Goal: Task Accomplishment & Management: Manage account settings

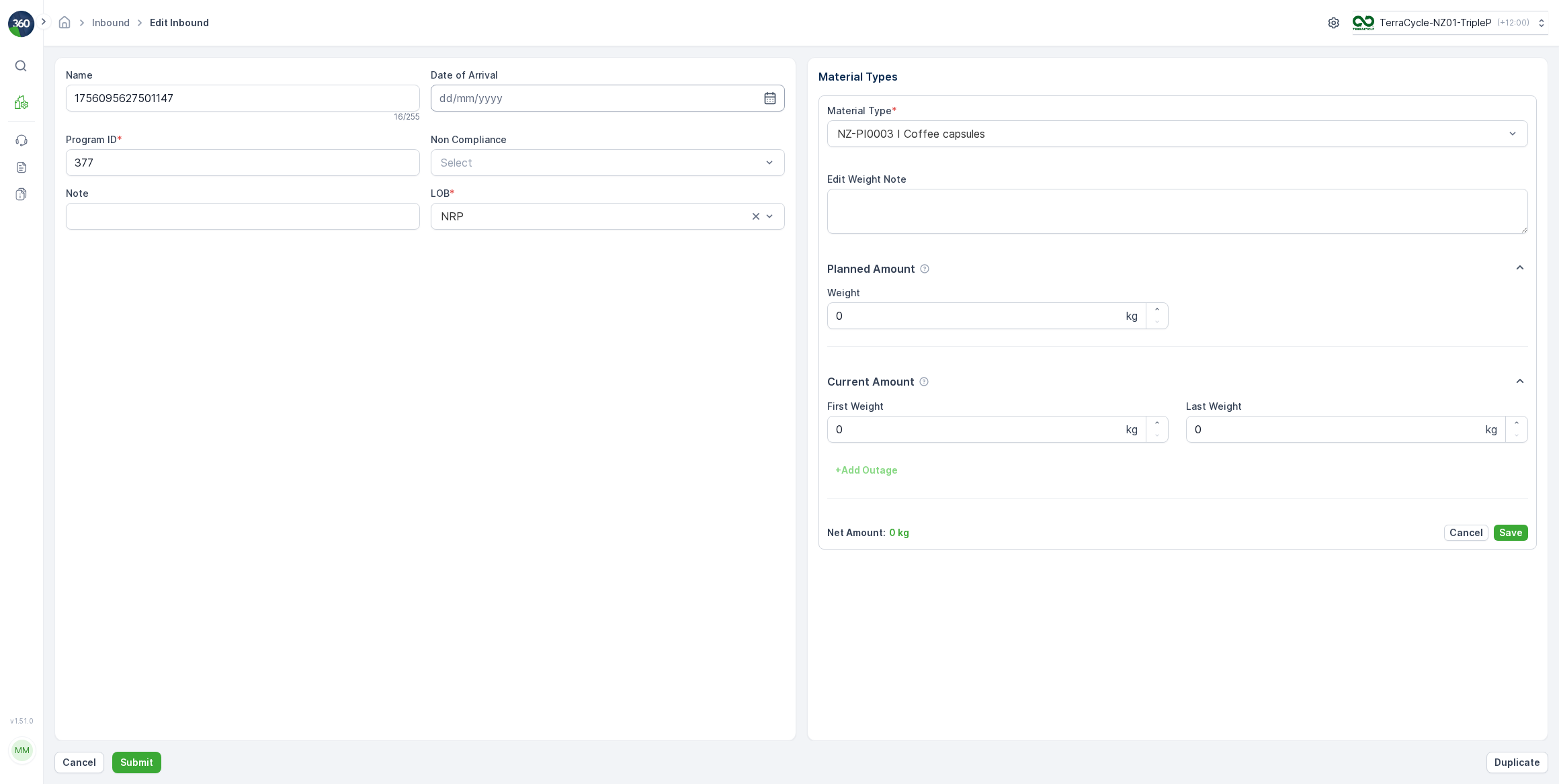
click at [490, 101] on input at bounding box center [607, 98] width 354 height 27
click at [576, 265] on div "26" at bounding box center [575, 263] width 22 height 22
type input "[DATE]"
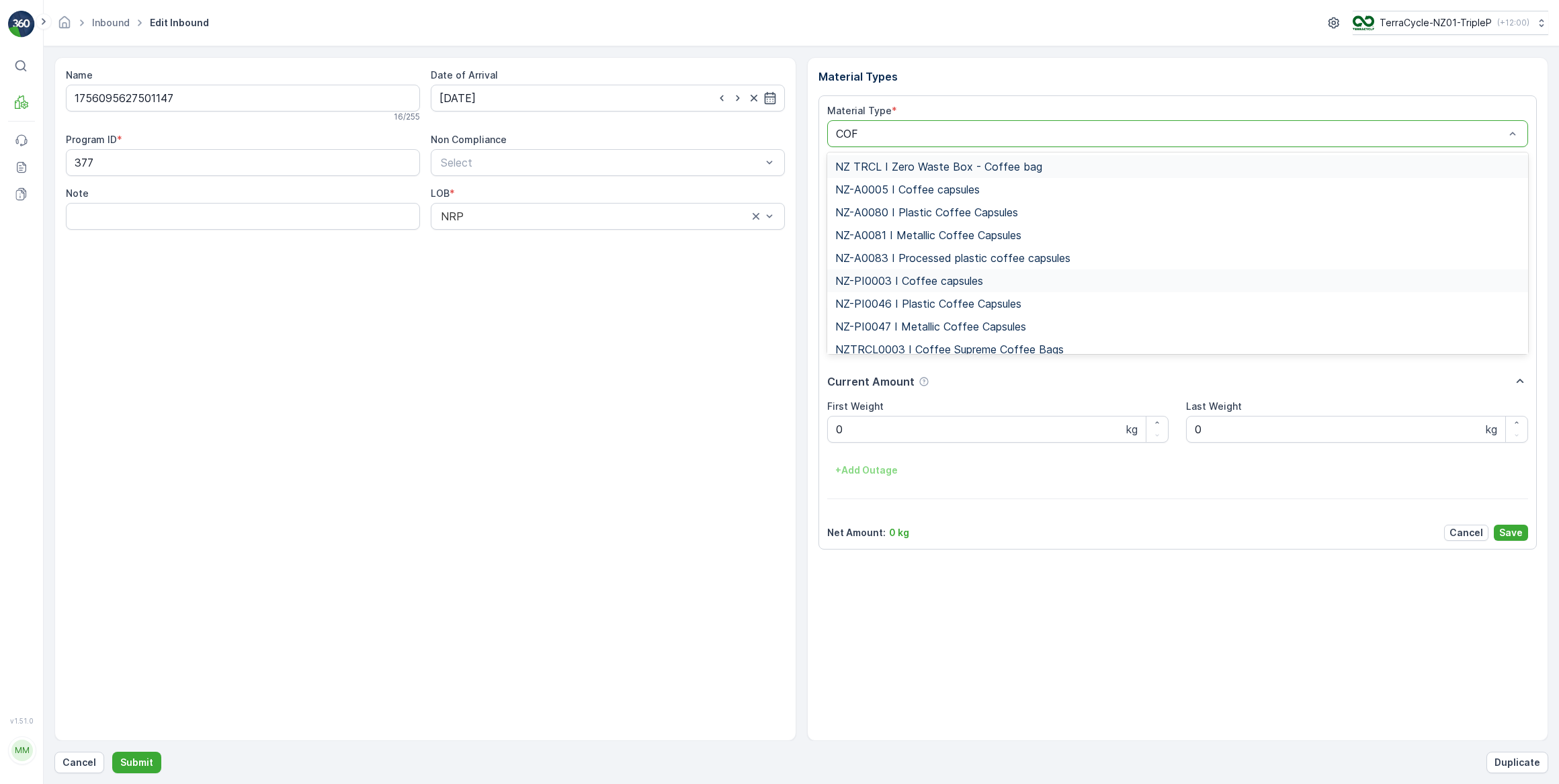
type input "COFF"
click at [987, 328] on span "NZ-PI0047 I Metallic Coffee Capsules" at bounding box center [931, 326] width 191 height 12
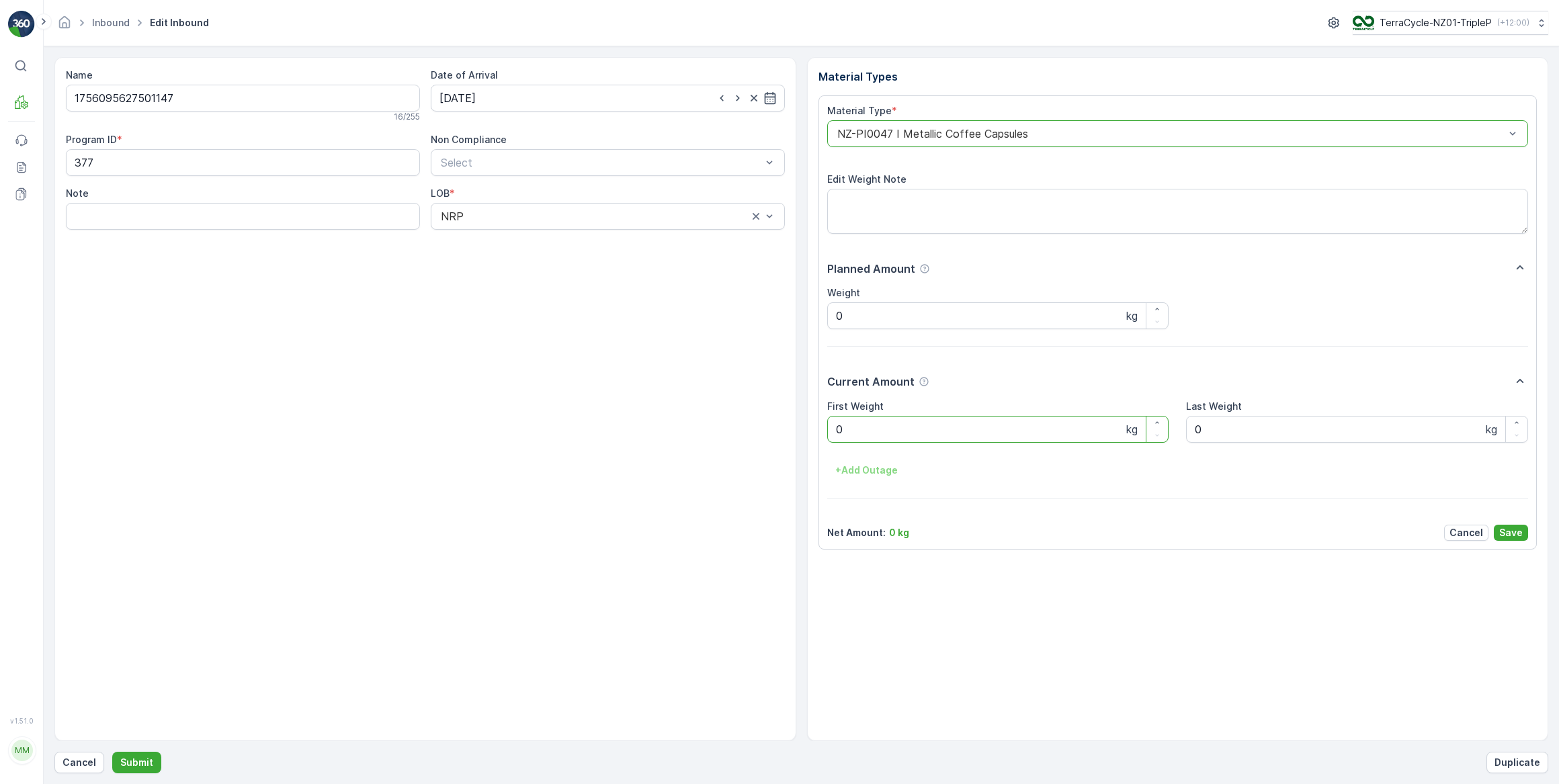
click at [945, 419] on Weight "0" at bounding box center [998, 429] width 342 height 27
click at [112, 752] on button "Submit" at bounding box center [137, 762] width 49 height 22
click at [563, 96] on input at bounding box center [607, 98] width 354 height 27
click at [574, 263] on div "26" at bounding box center [575, 263] width 22 height 22
type input "26.09.2025"
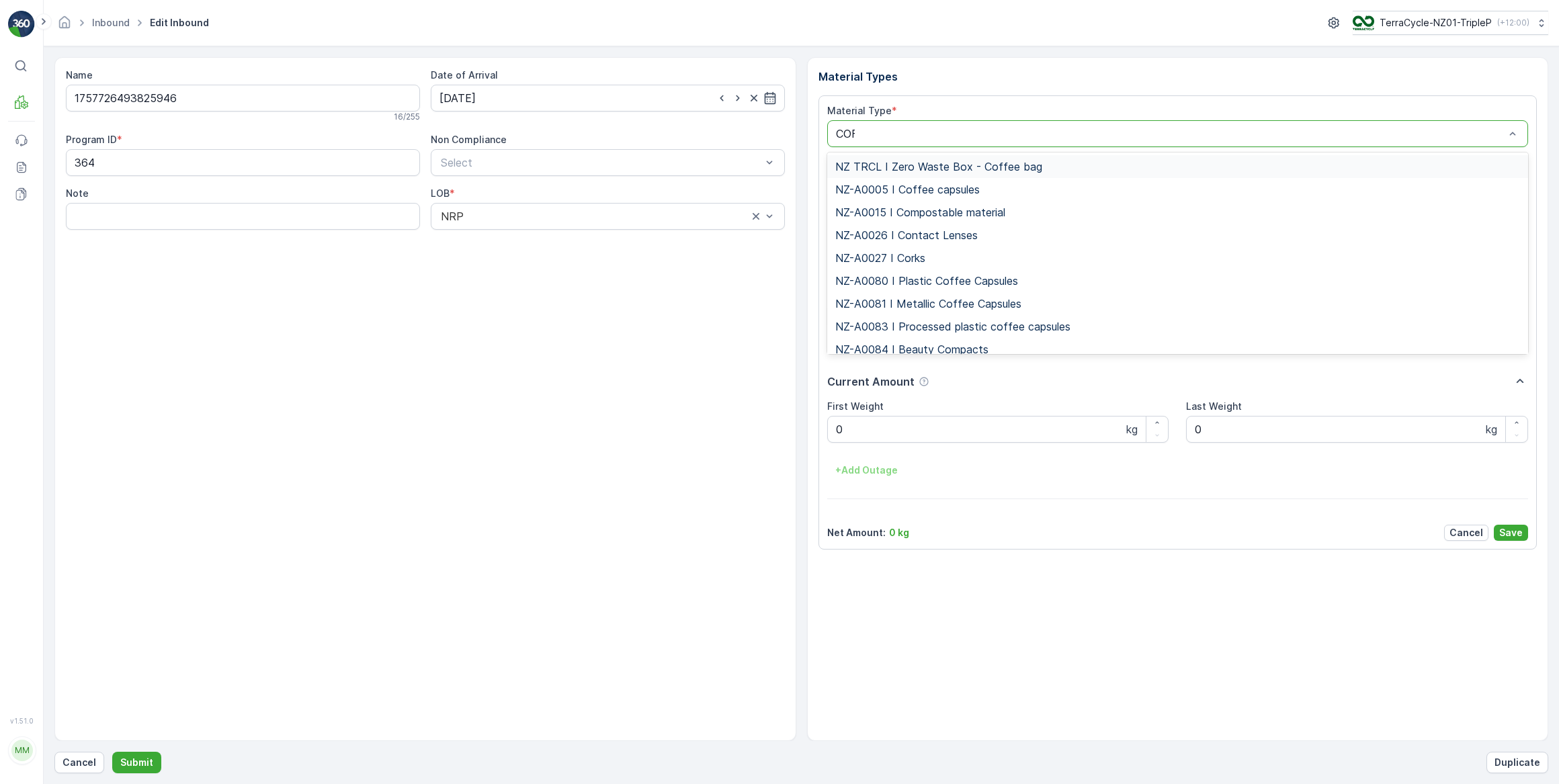
type input "COFF"
click at [959, 305] on span "NZ-PI0046 I Plastic Coffee Capsules" at bounding box center [928, 304] width 186 height 12
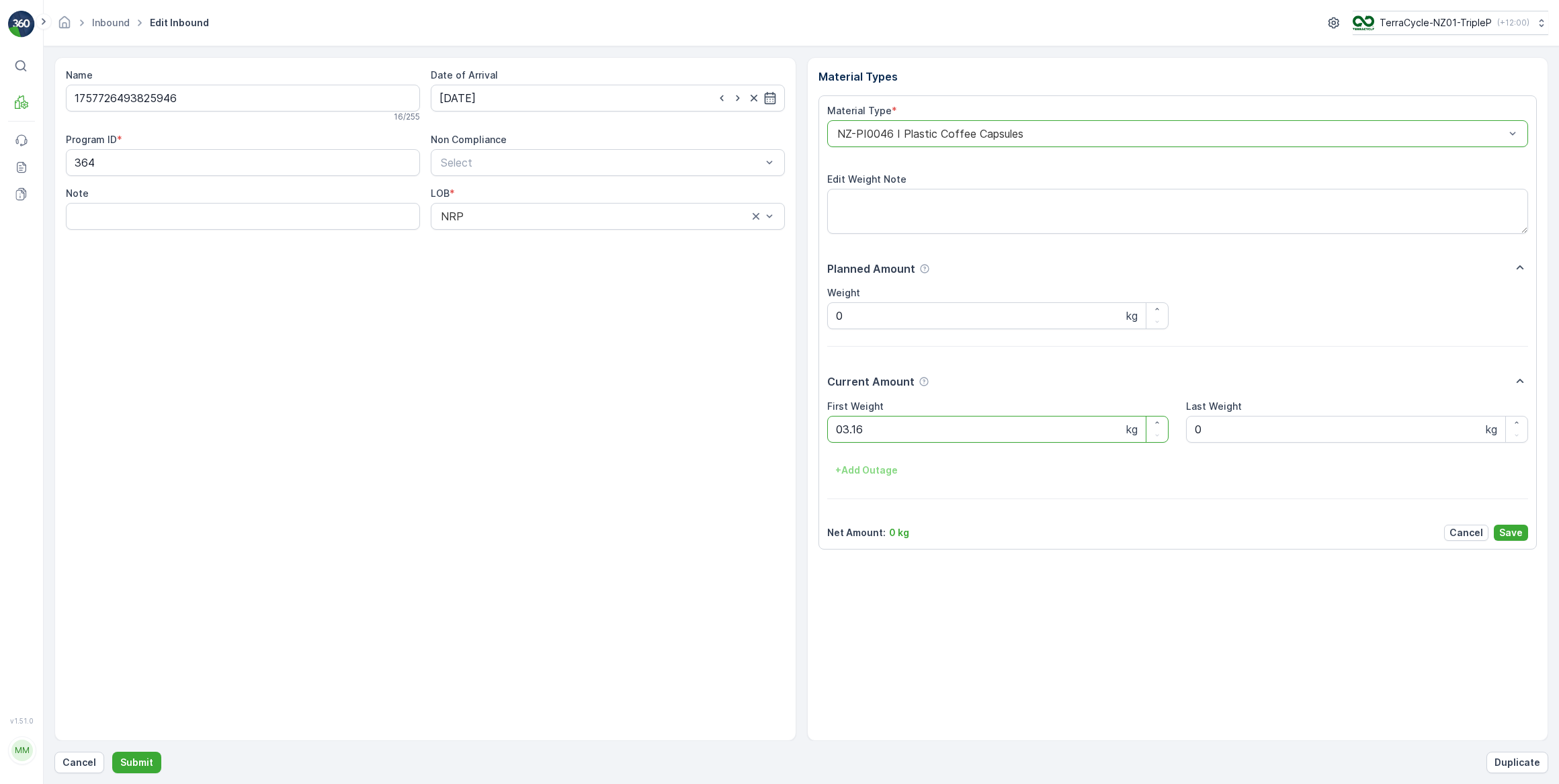
click at [112, 752] on button "Submit" at bounding box center [137, 762] width 49 height 22
click at [544, 102] on input at bounding box center [607, 98] width 354 height 27
click at [577, 263] on div "26" at bounding box center [575, 263] width 22 height 22
type input "26.09.2025"
drag, startPoint x: 900, startPoint y: 437, endPoint x: 796, endPoint y: 430, distance: 104.2
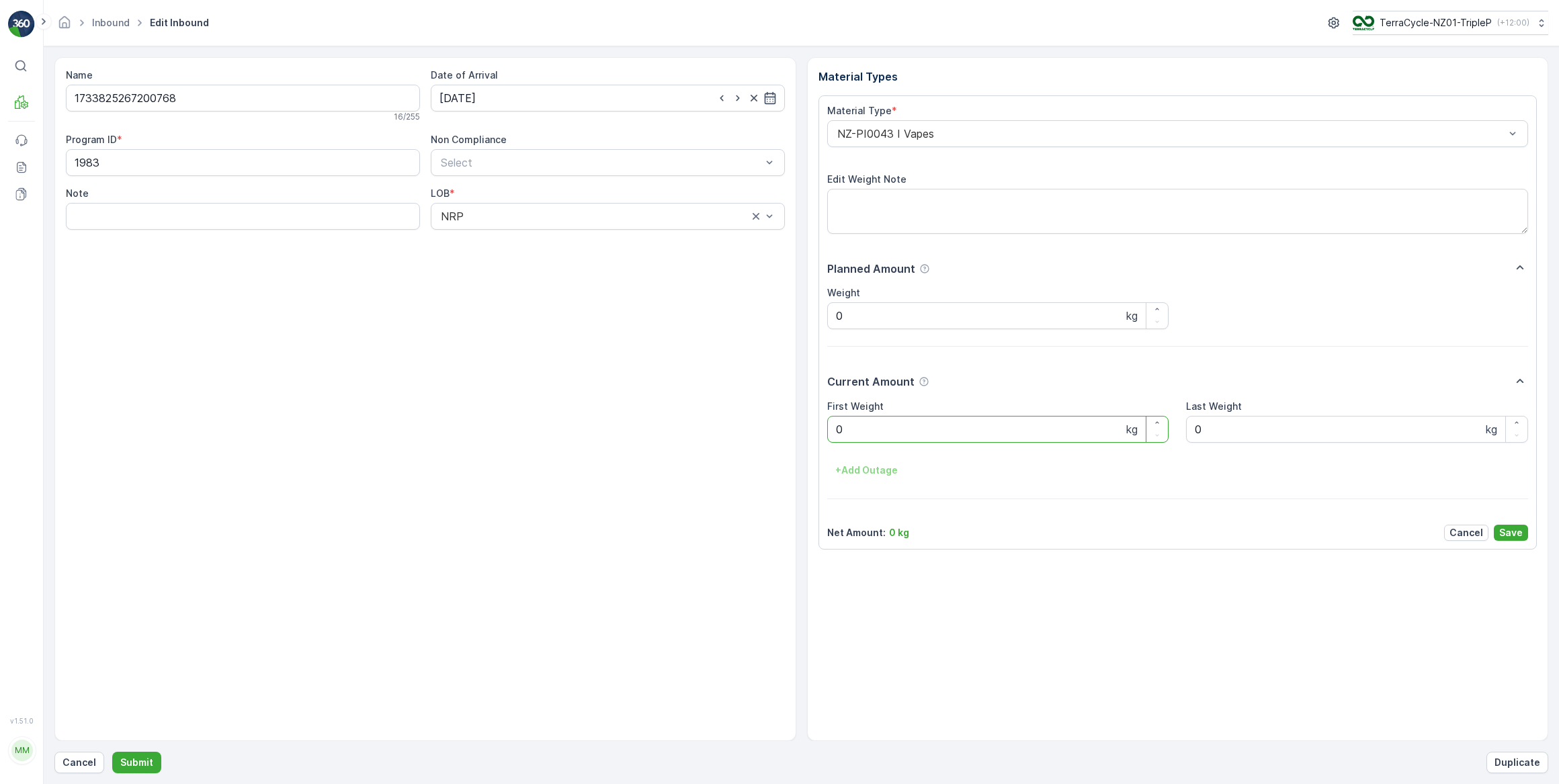
click at [899, 437] on Weight "0" at bounding box center [998, 429] width 342 height 27
click at [112, 752] on button "Submit" at bounding box center [137, 762] width 49 height 22
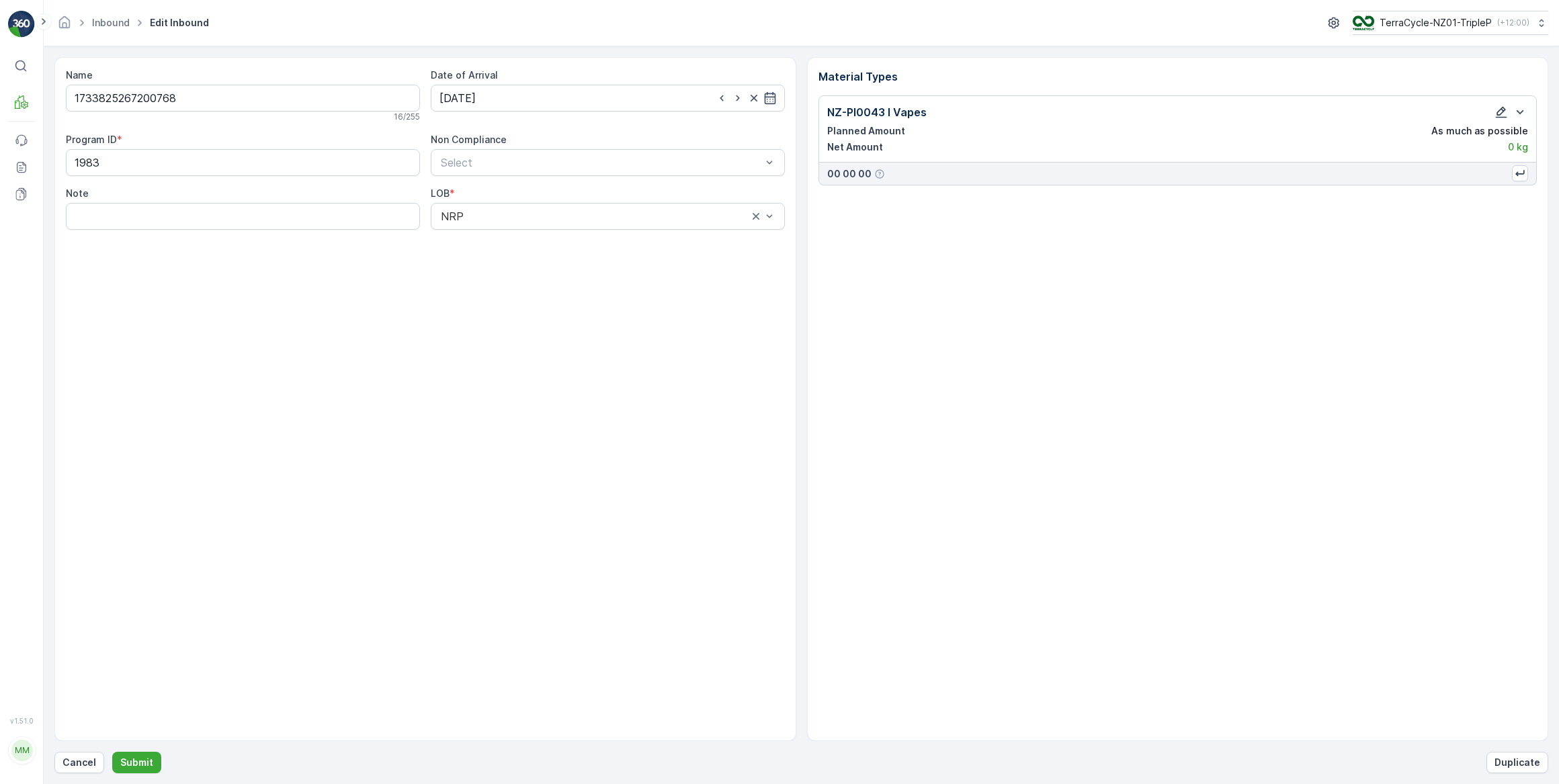
click at [1501, 114] on icon "button" at bounding box center [1501, 112] width 14 height 14
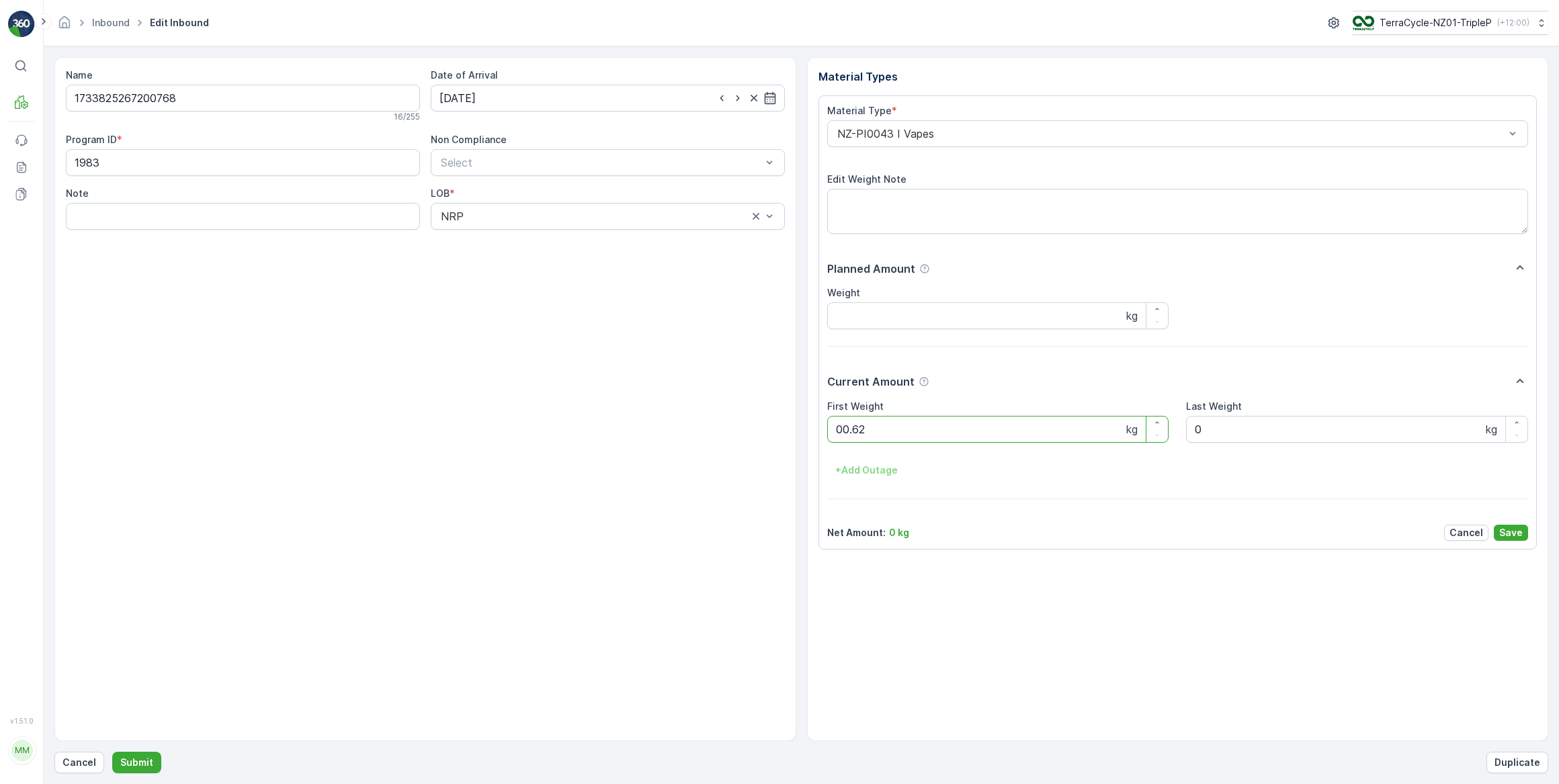
click at [112, 752] on button "Submit" at bounding box center [137, 762] width 49 height 22
click at [544, 97] on input at bounding box center [607, 98] width 354 height 27
click at [577, 263] on div "26" at bounding box center [575, 263] width 22 height 22
type input "26.09.2025"
drag, startPoint x: 880, startPoint y: 427, endPoint x: 719, endPoint y: 443, distance: 161.8
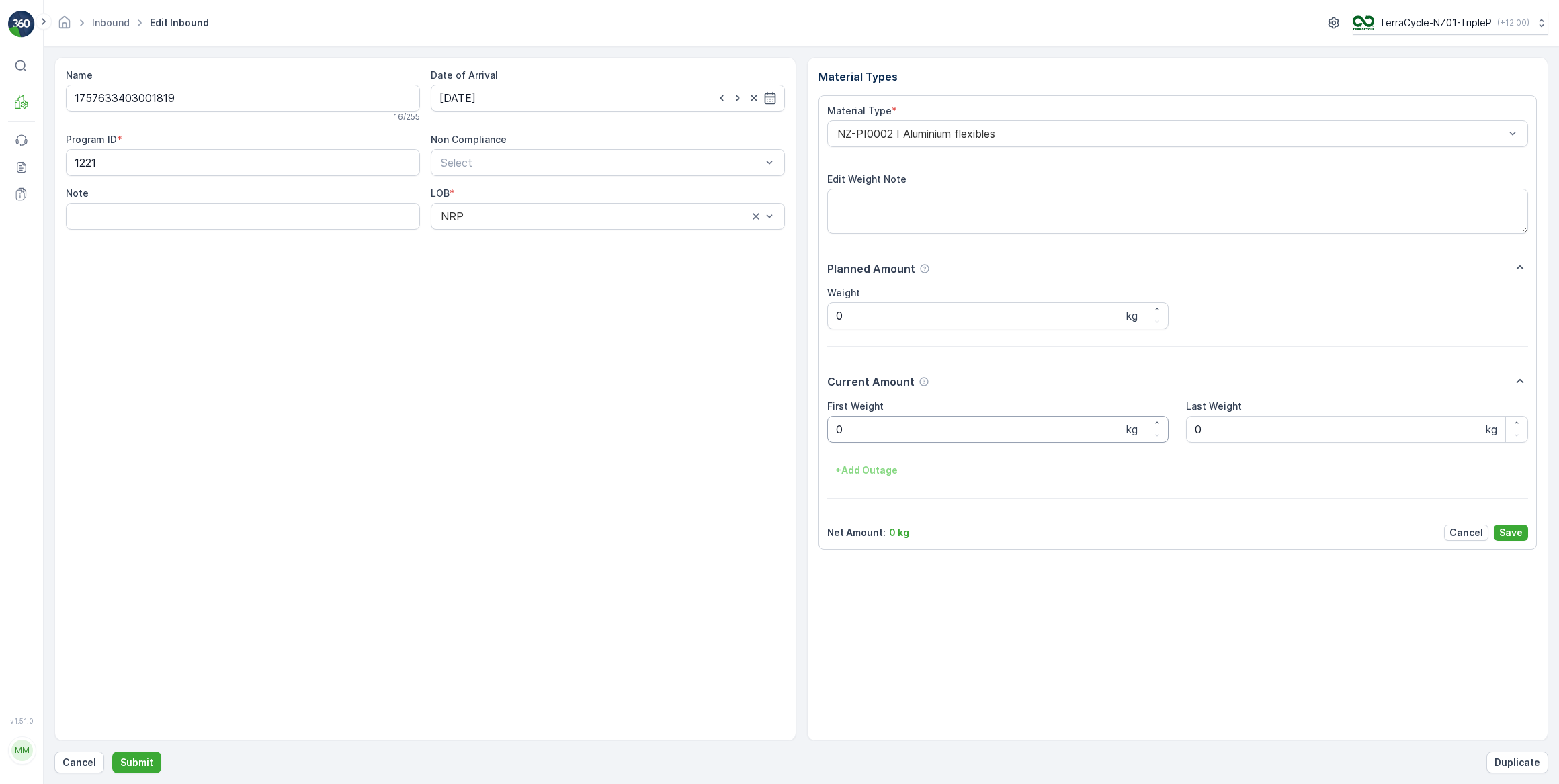
click at [878, 427] on Weight "0" at bounding box center [998, 429] width 342 height 27
click at [112, 752] on button "Submit" at bounding box center [137, 762] width 49 height 22
click at [574, 99] on input at bounding box center [607, 98] width 354 height 27
click at [577, 263] on div "26" at bounding box center [575, 263] width 22 height 22
type input "26.09.2025"
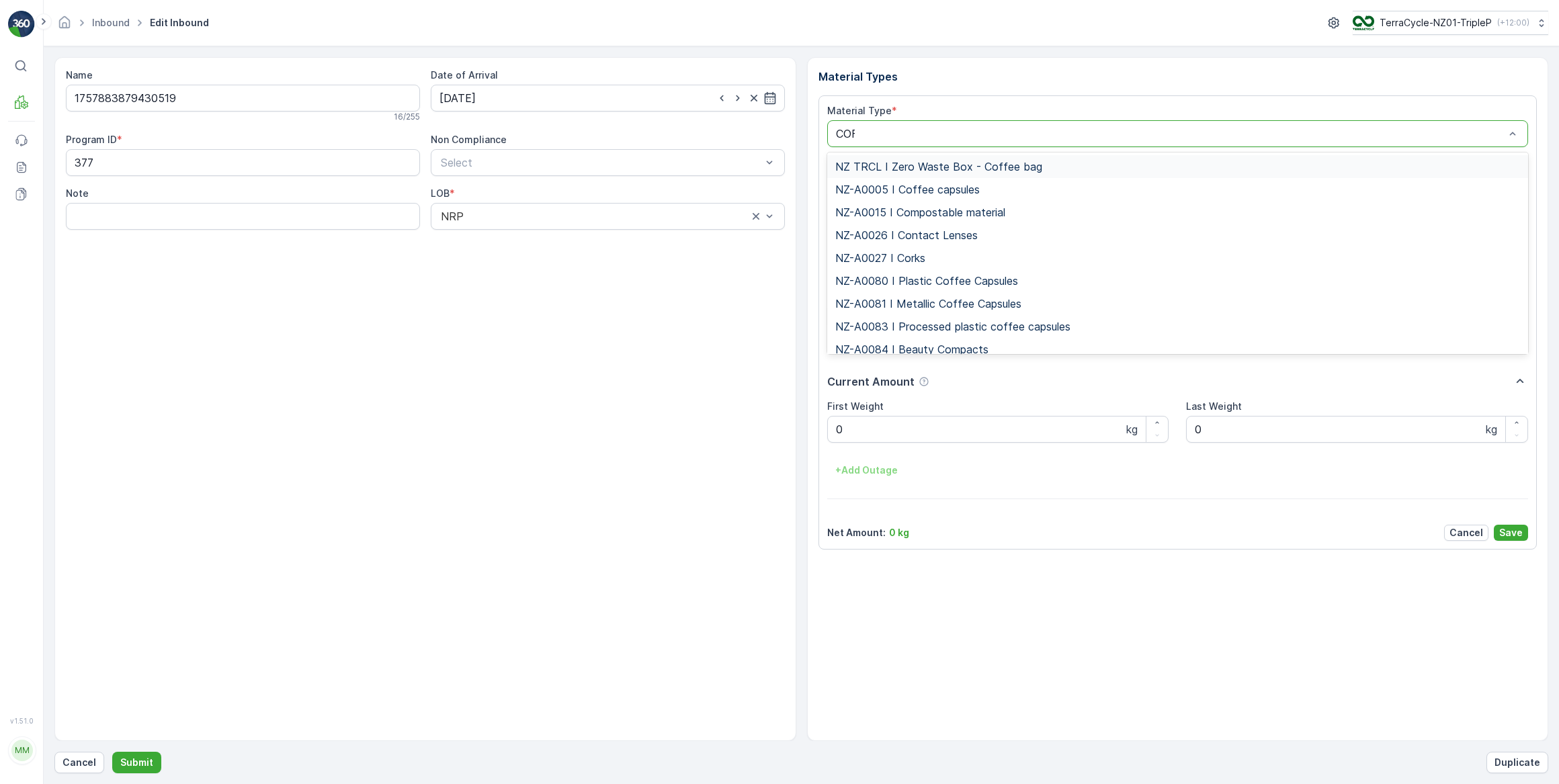
type input "COFF"
click at [985, 329] on span "NZ-PI0047 I Metallic Coffee Capsules" at bounding box center [931, 326] width 191 height 12
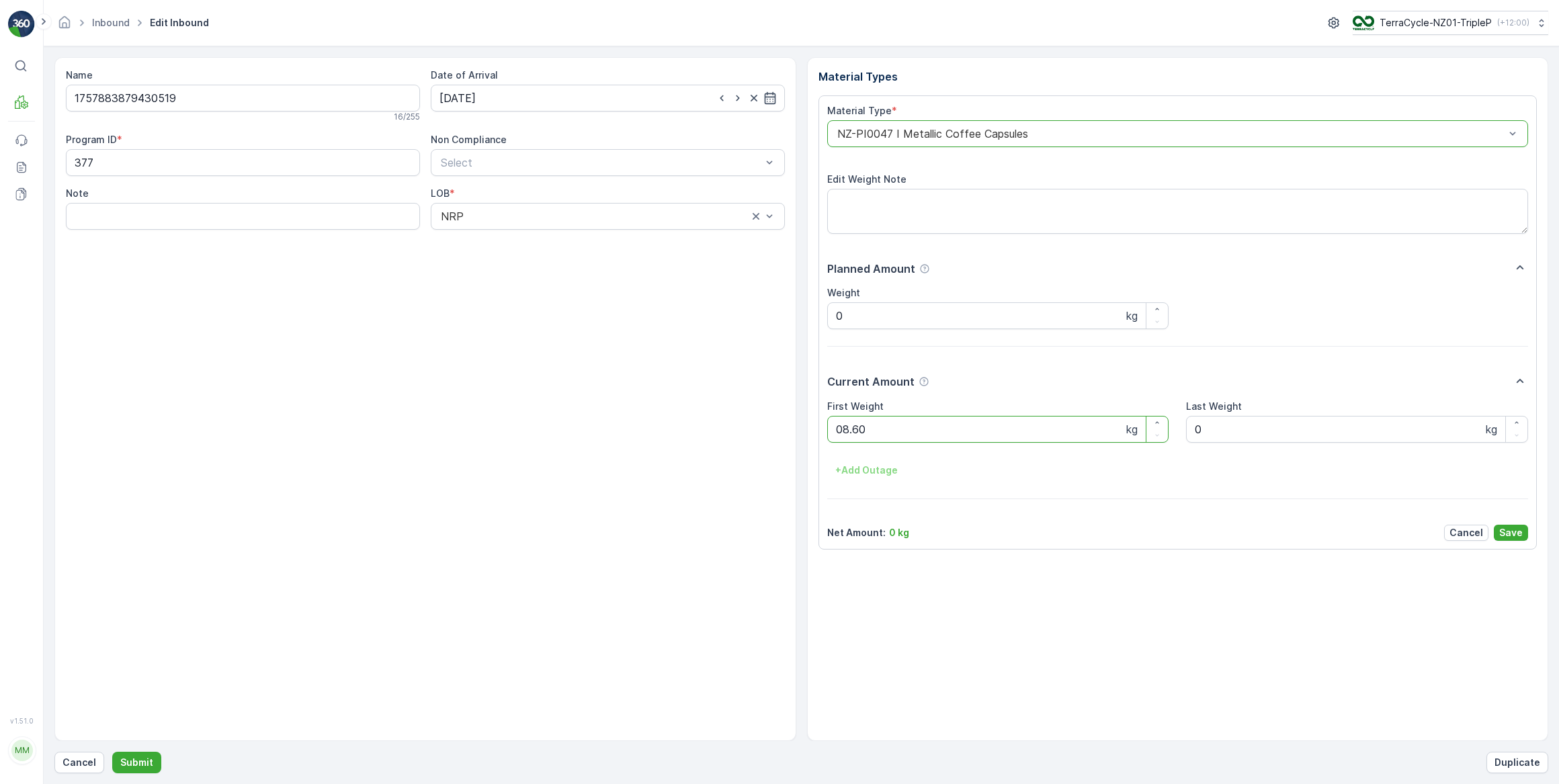
click at [112, 752] on button "Submit" at bounding box center [137, 762] width 49 height 22
click at [496, 96] on input at bounding box center [607, 98] width 354 height 27
click at [575, 263] on div "26" at bounding box center [575, 263] width 22 height 22
type input "[DATE]"
click at [868, 433] on Weight "0" at bounding box center [998, 429] width 342 height 27
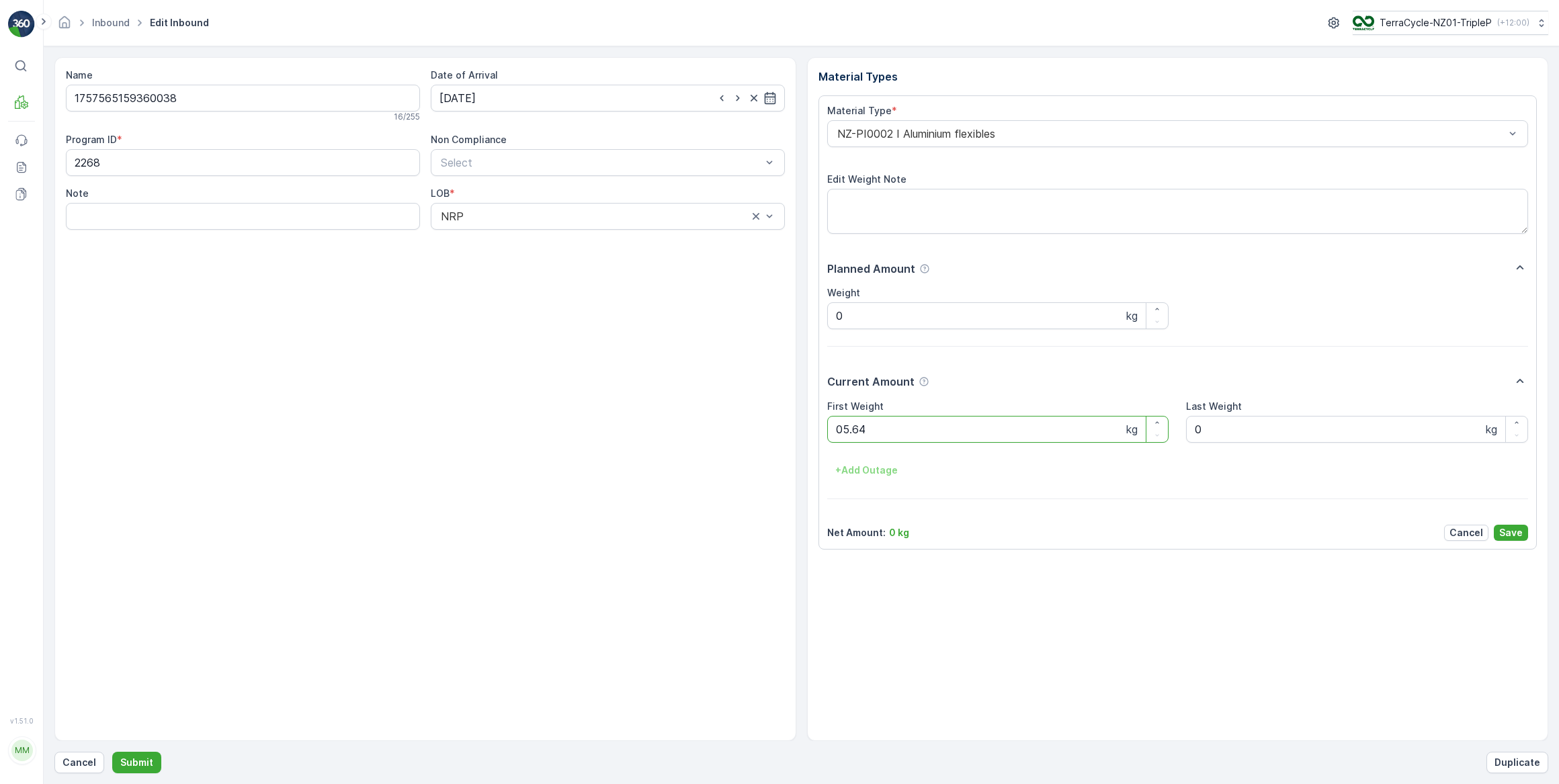
click at [112, 752] on button "Submit" at bounding box center [137, 762] width 49 height 22
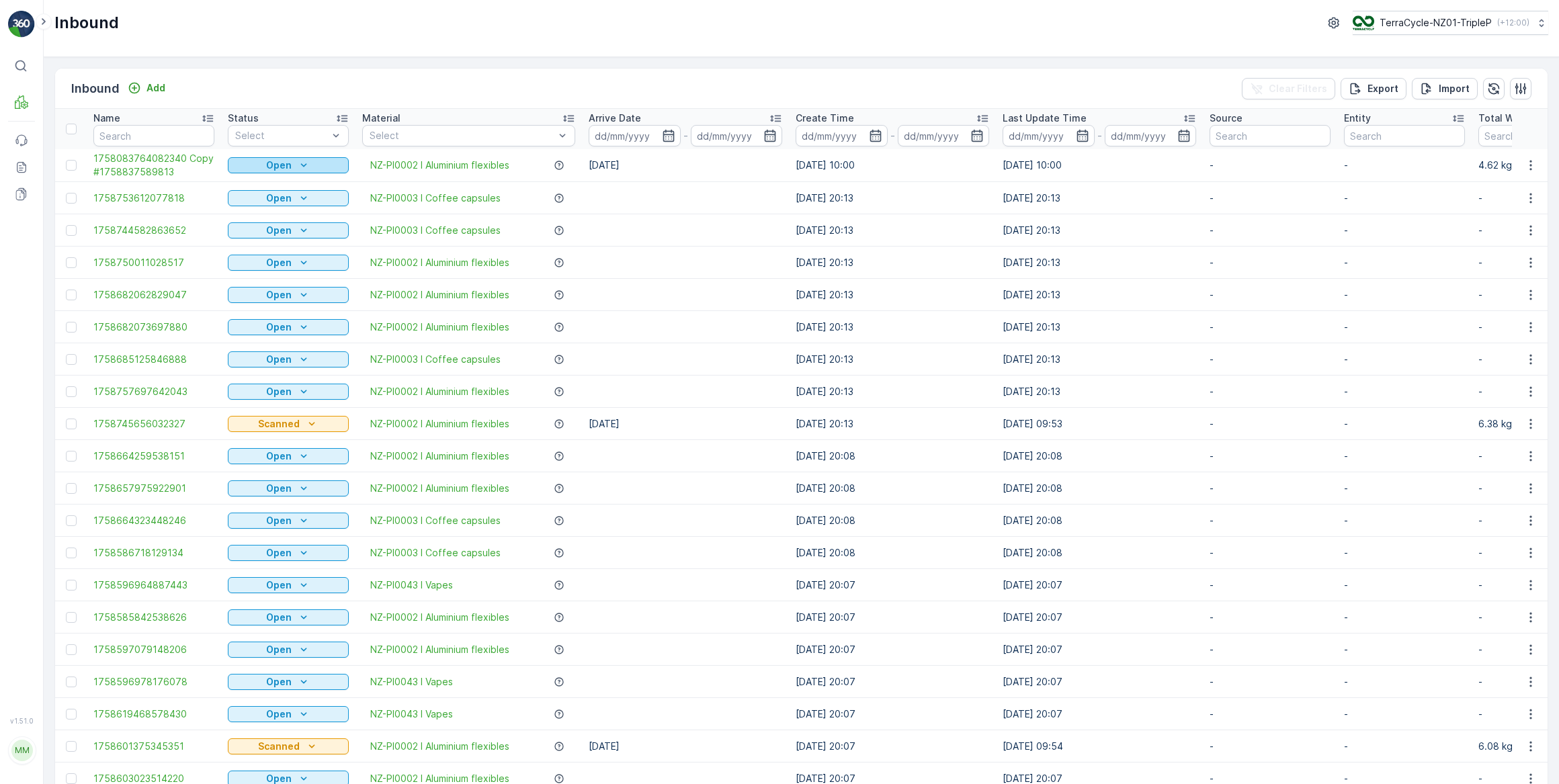
click at [303, 168] on icon "Open" at bounding box center [304, 165] width 14 height 14
click at [265, 200] on span "Scanned" at bounding box center [255, 204] width 40 height 14
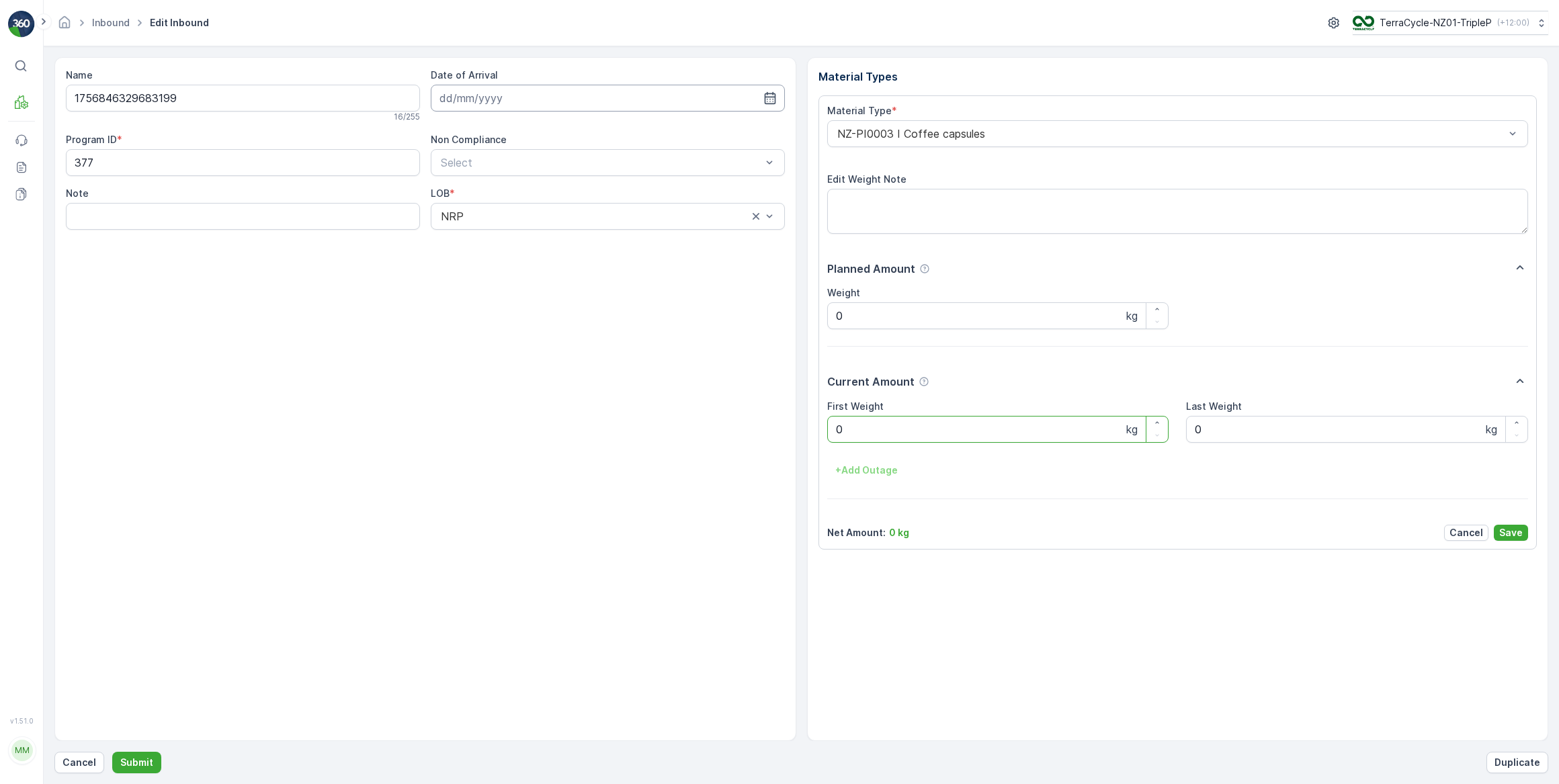
drag, startPoint x: 545, startPoint y: 100, endPoint x: 547, endPoint y: 110, distance: 10.2
click at [546, 102] on input at bounding box center [607, 98] width 354 height 27
click at [577, 264] on div "26" at bounding box center [575, 263] width 22 height 22
type input "26.09.2025"
click at [937, 127] on div "NZ-PI0003 I Coffee capsules" at bounding box center [1178, 134] width 702 height 27
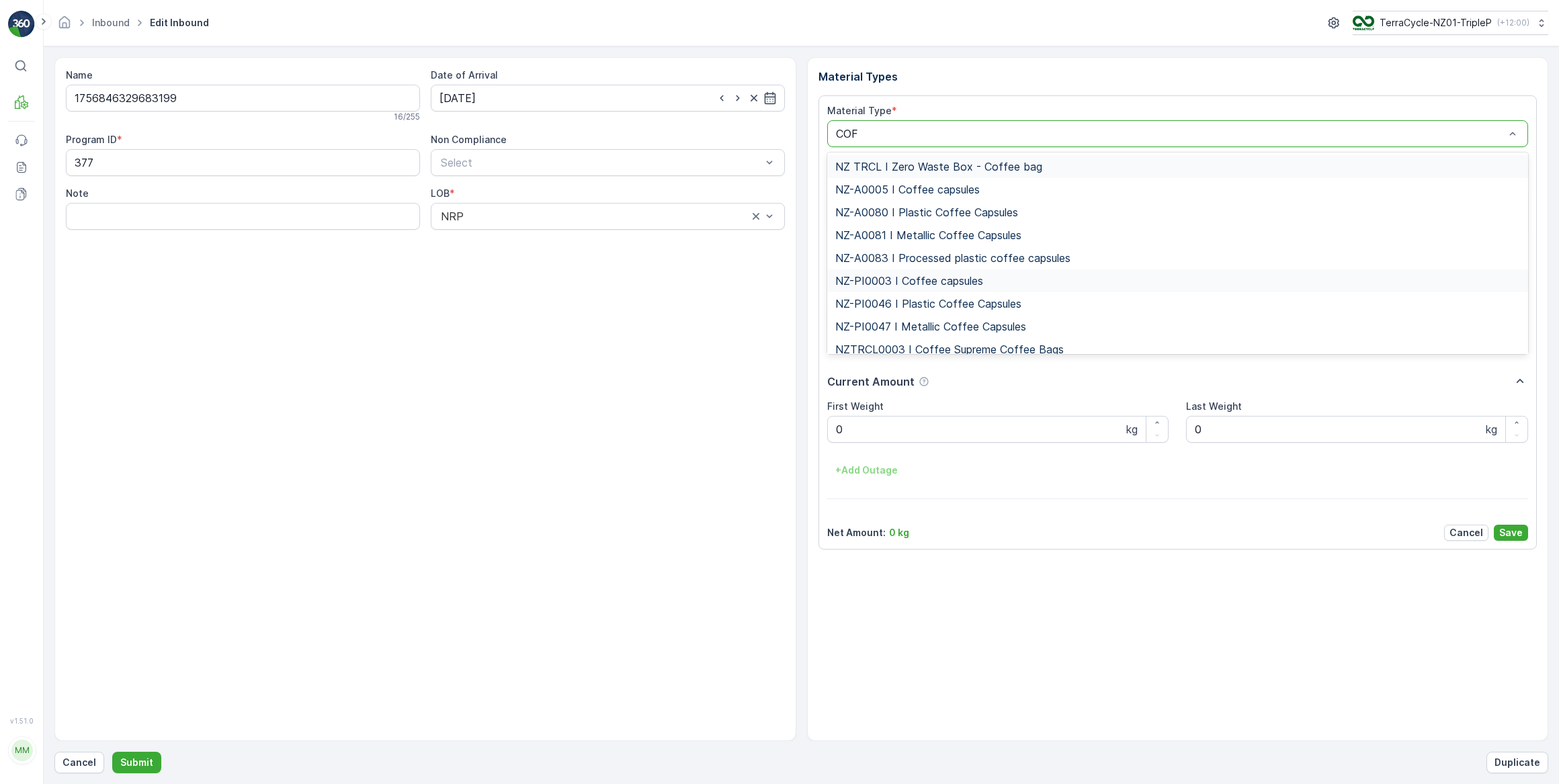
type input "COFF"
click at [934, 322] on span "NZ-PI0047 I Metallic Coffee Capsules" at bounding box center [931, 326] width 191 height 12
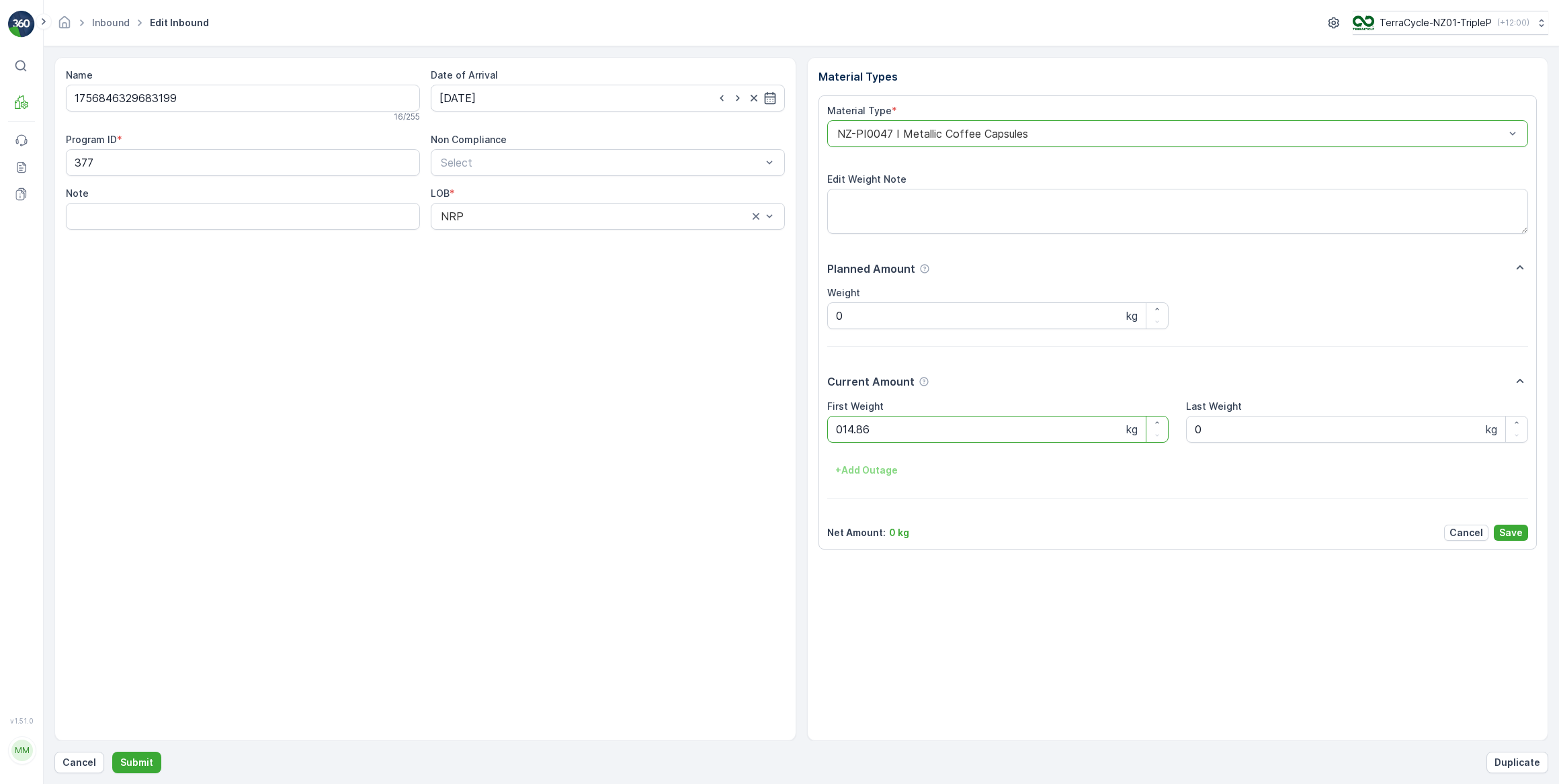
click at [112, 752] on button "Submit" at bounding box center [137, 762] width 49 height 22
click at [500, 99] on input at bounding box center [607, 98] width 354 height 27
click at [574, 263] on div "26" at bounding box center [575, 263] width 22 height 22
type input "26.09.2025"
drag, startPoint x: 915, startPoint y: 430, endPoint x: 907, endPoint y: 431, distance: 8.1
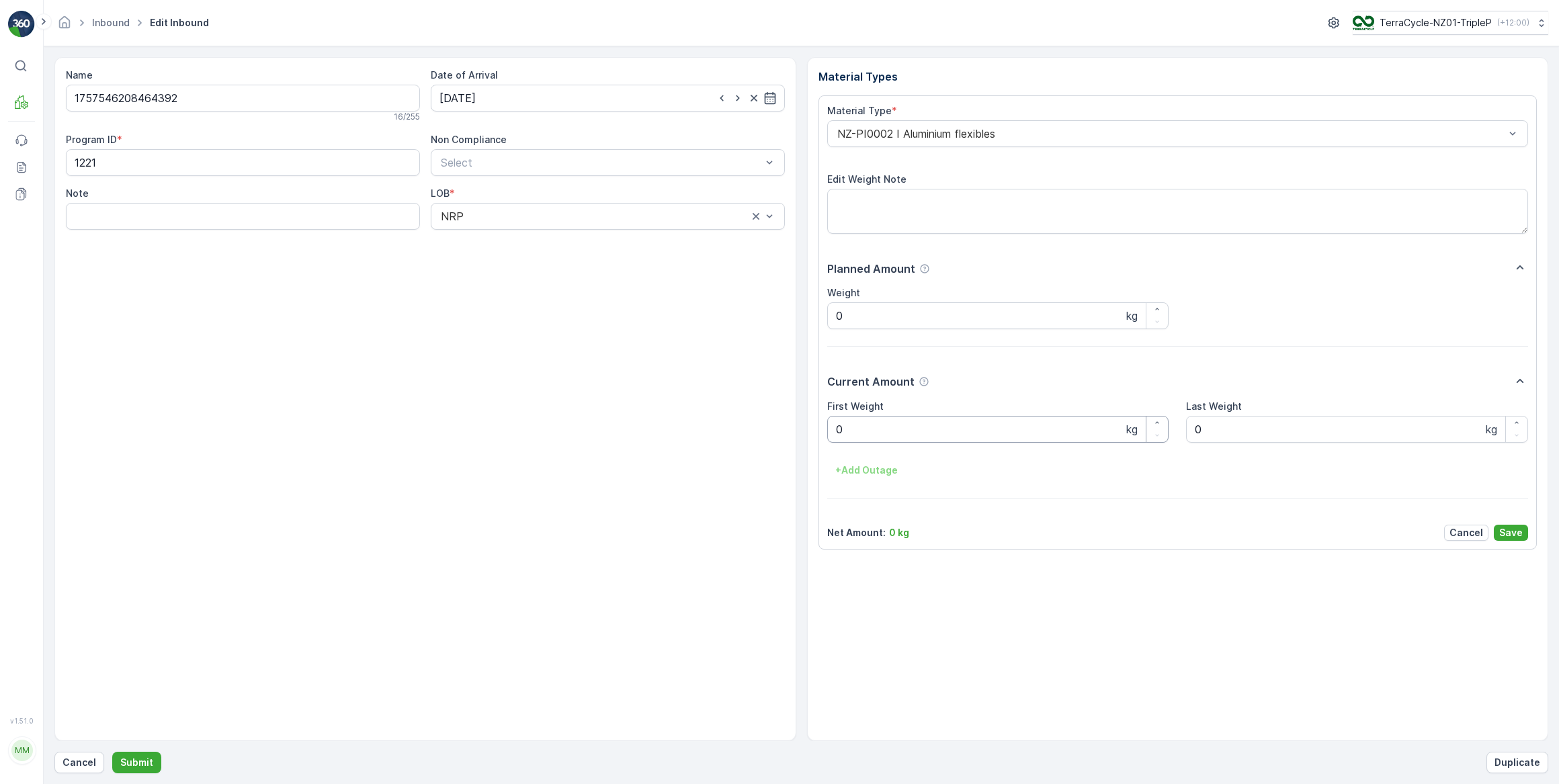
click at [912, 431] on Weight "0" at bounding box center [998, 429] width 342 height 27
click at [112, 752] on button "Submit" at bounding box center [137, 762] width 49 height 22
click at [501, 91] on input at bounding box center [607, 98] width 354 height 27
click at [576, 264] on div "26" at bounding box center [575, 263] width 22 height 22
type input "26.09.2025"
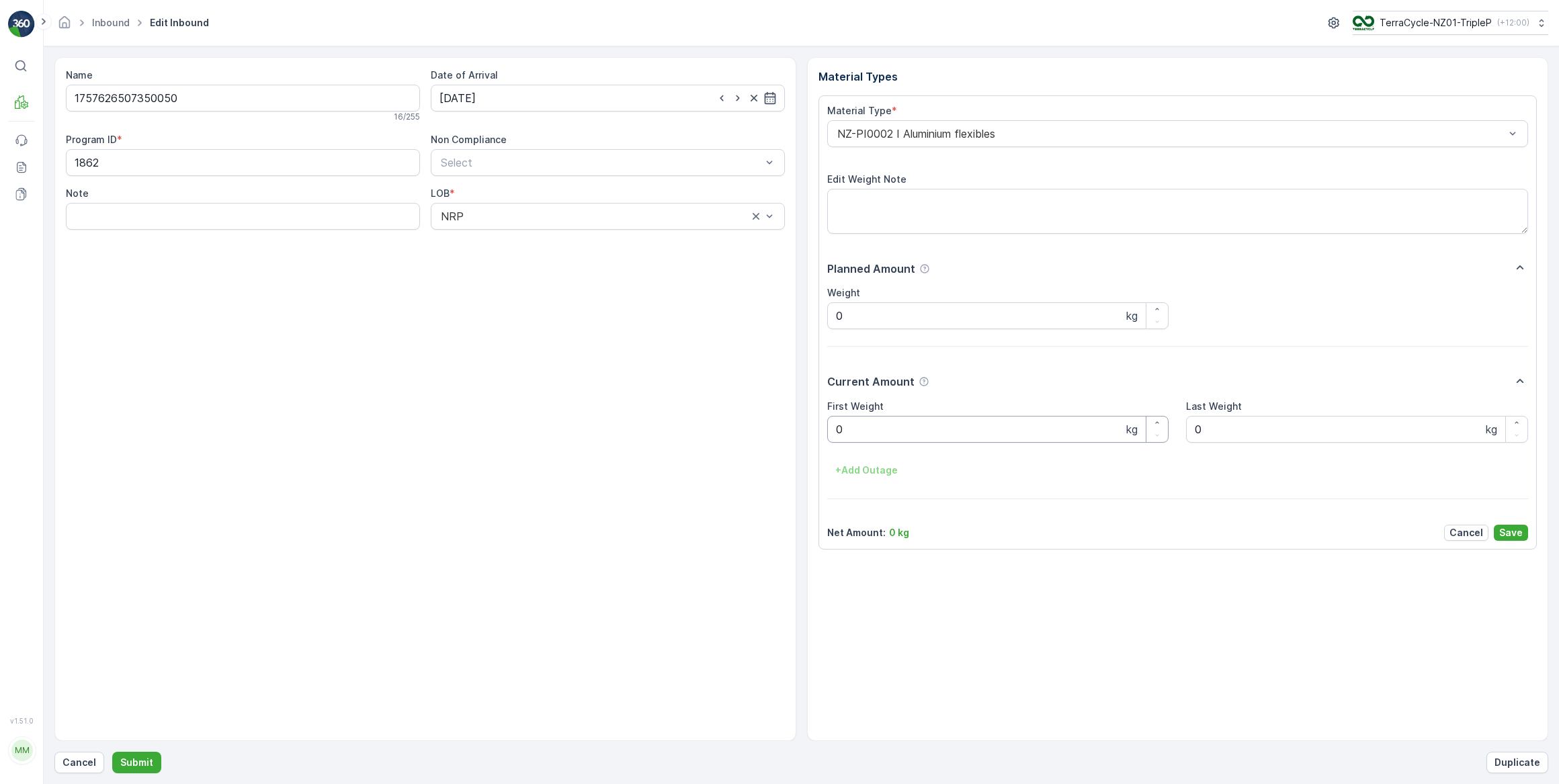
click at [857, 429] on Weight "0" at bounding box center [998, 429] width 342 height 27
click at [112, 752] on button "Submit" at bounding box center [137, 762] width 49 height 22
click at [89, 762] on p "Cancel" at bounding box center [79, 762] width 34 height 14
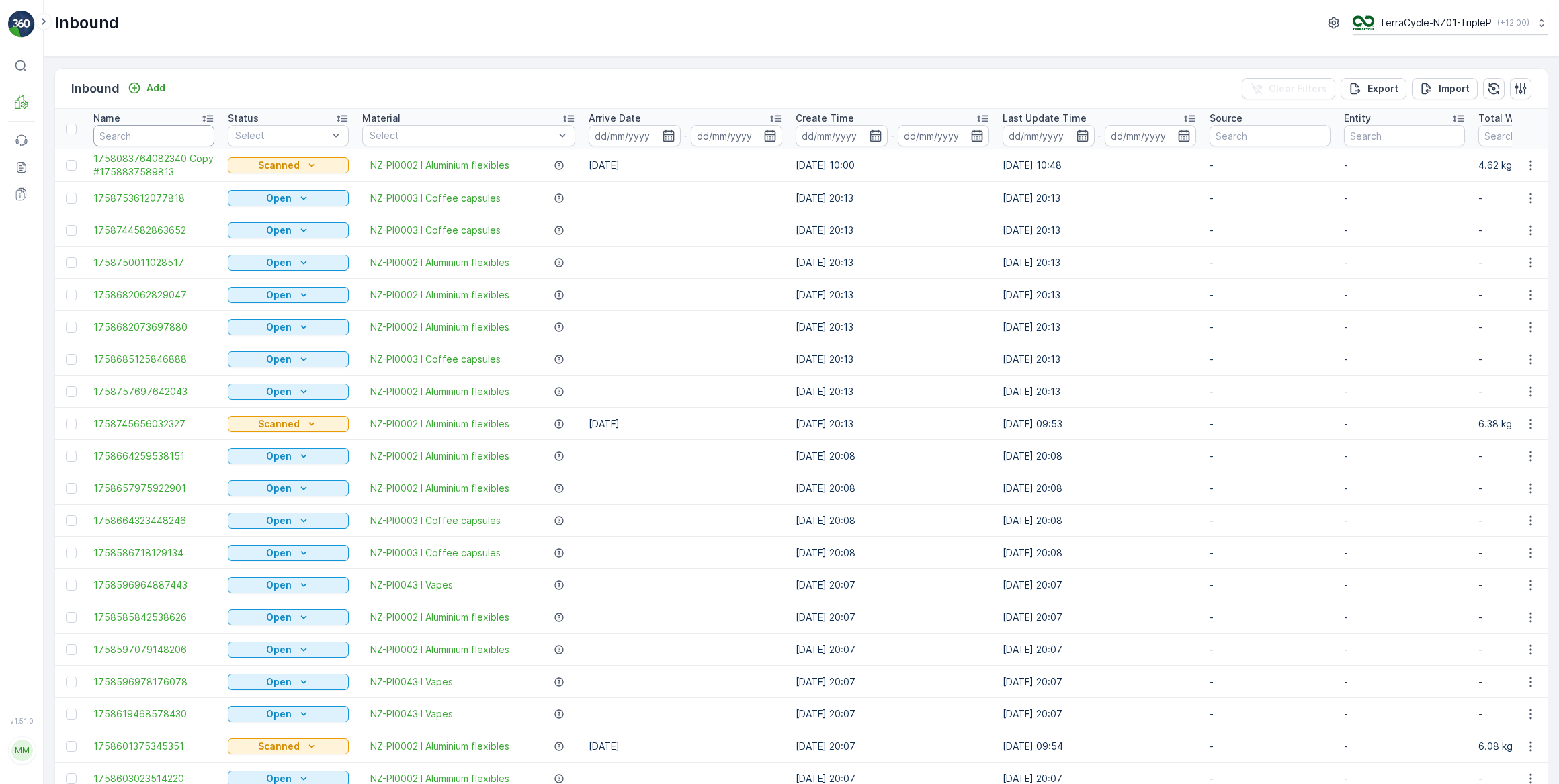
click at [185, 124] on th "Name" at bounding box center [154, 129] width 134 height 41
type input "464392"
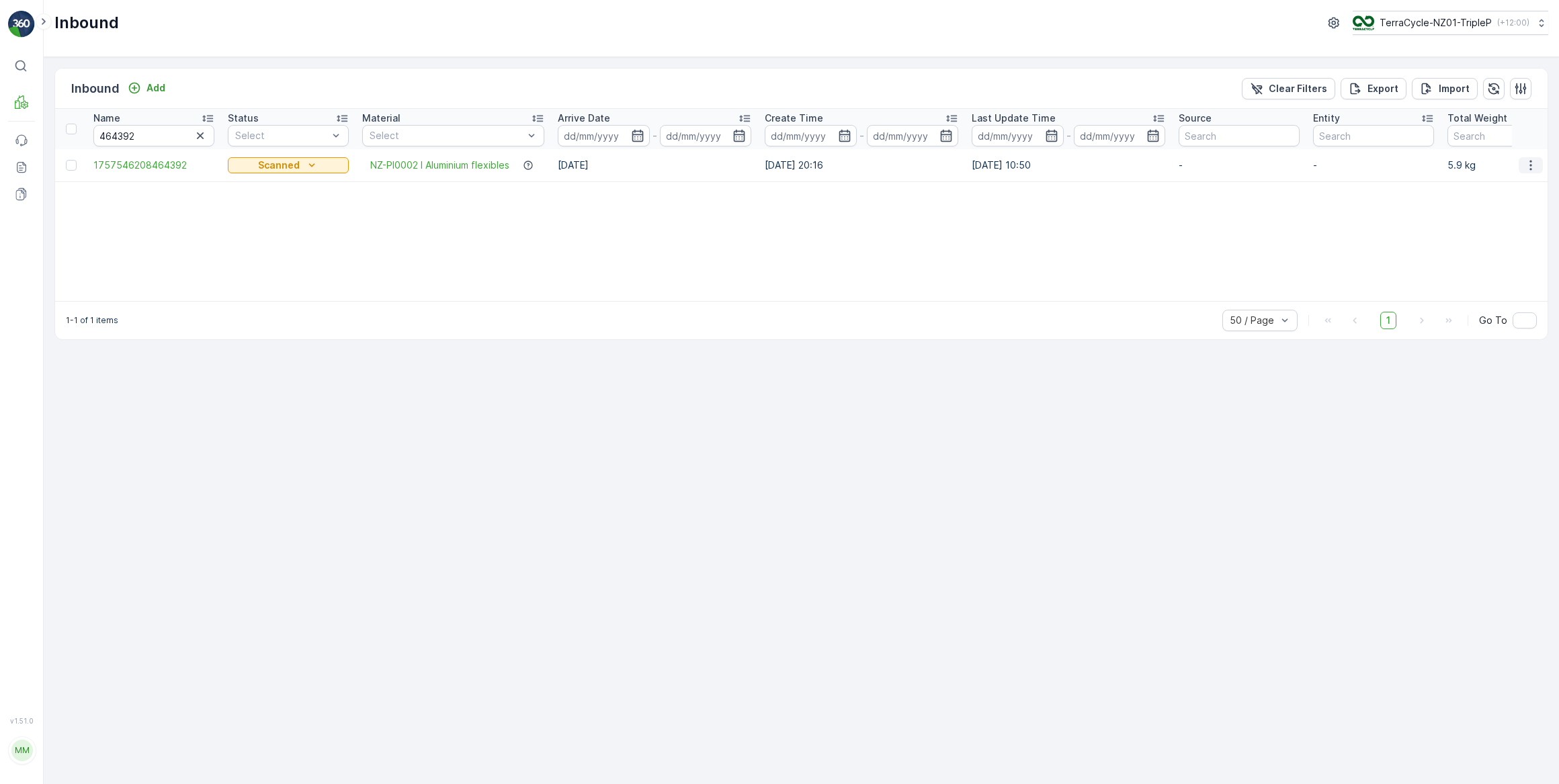
click at [1532, 166] on icon "button" at bounding box center [1531, 165] width 14 height 14
click at [1501, 222] on span "Duplicate Inbound" at bounding box center [1499, 223] width 82 height 14
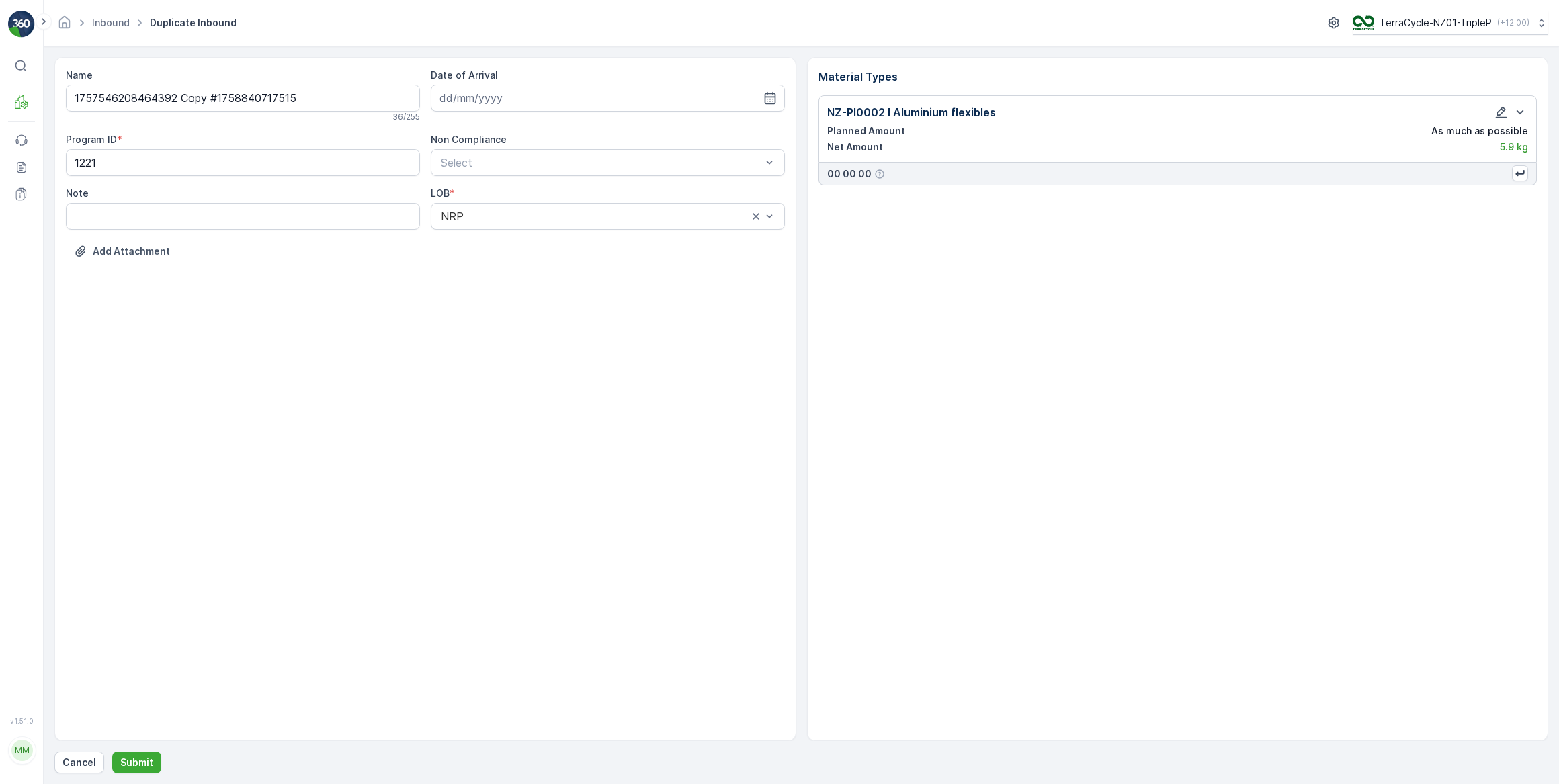
type input "26.09.2025"
click at [1501, 114] on icon "button" at bounding box center [1501, 112] width 14 height 14
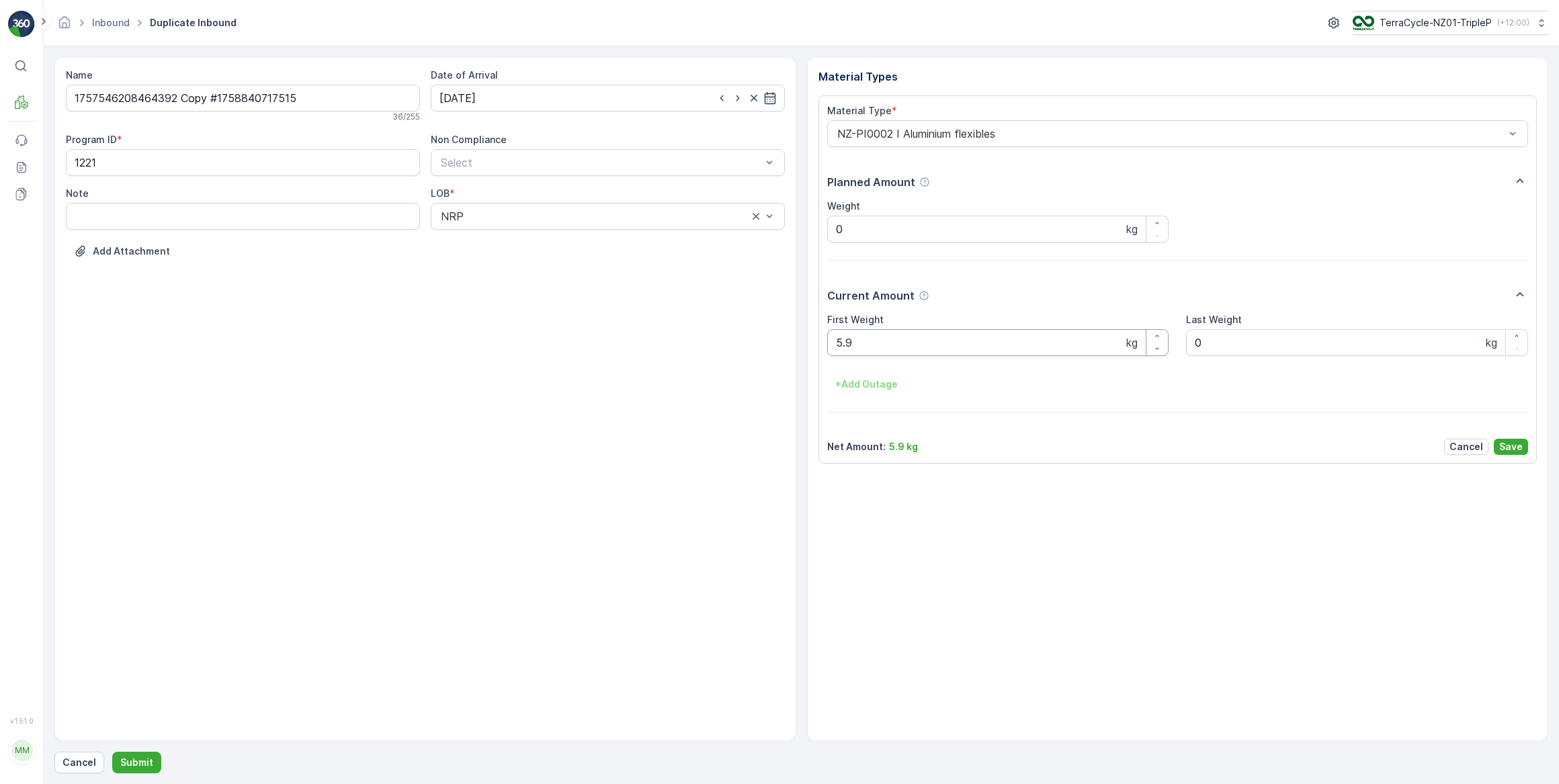
drag, startPoint x: 932, startPoint y: 344, endPoint x: 968, endPoint y: 312, distance: 48.2
click at [935, 341] on Weight "5.9" at bounding box center [998, 343] width 342 height 27
type Weight "5"
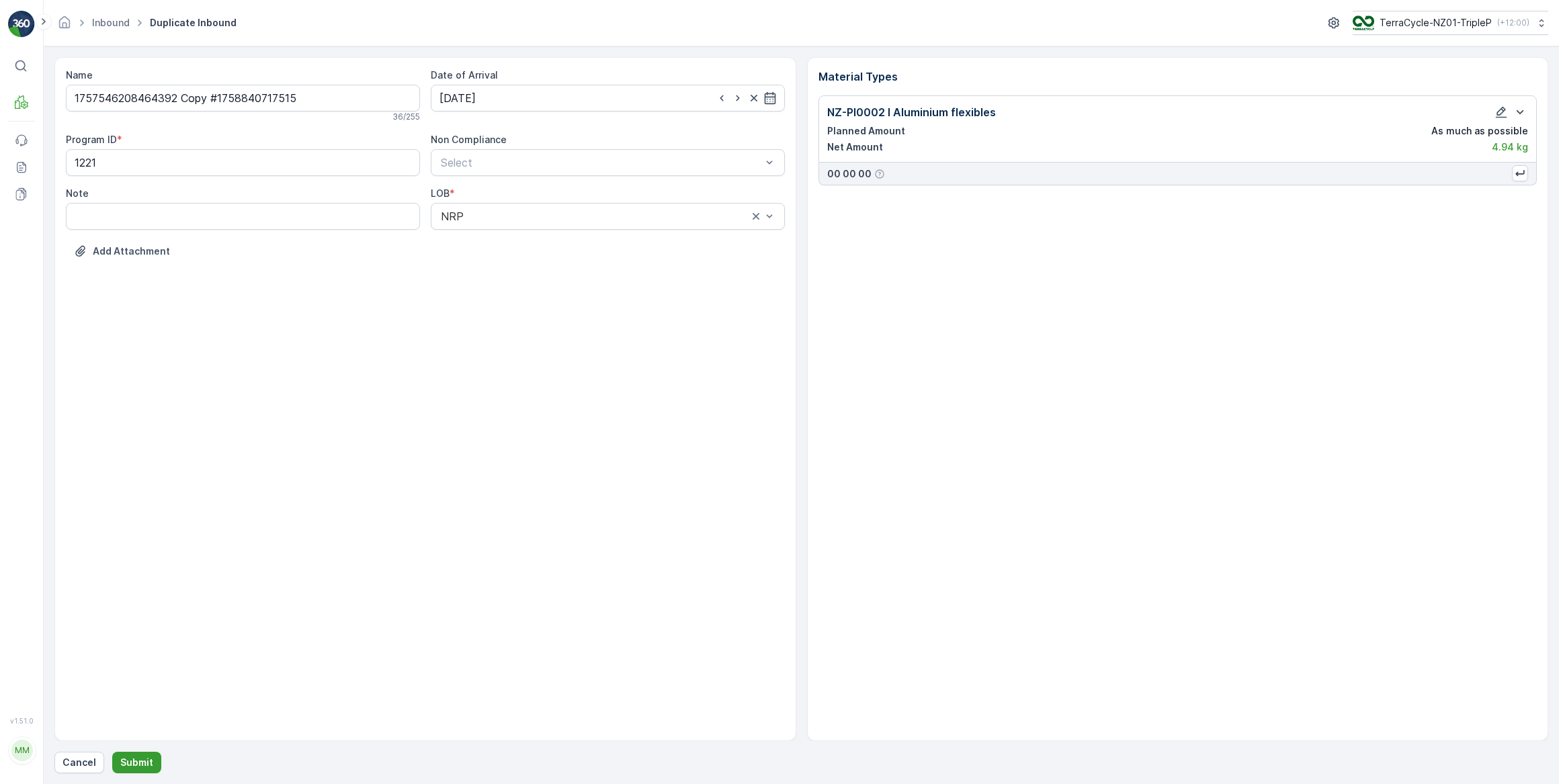
click at [144, 760] on p "Submit" at bounding box center [137, 762] width 33 height 14
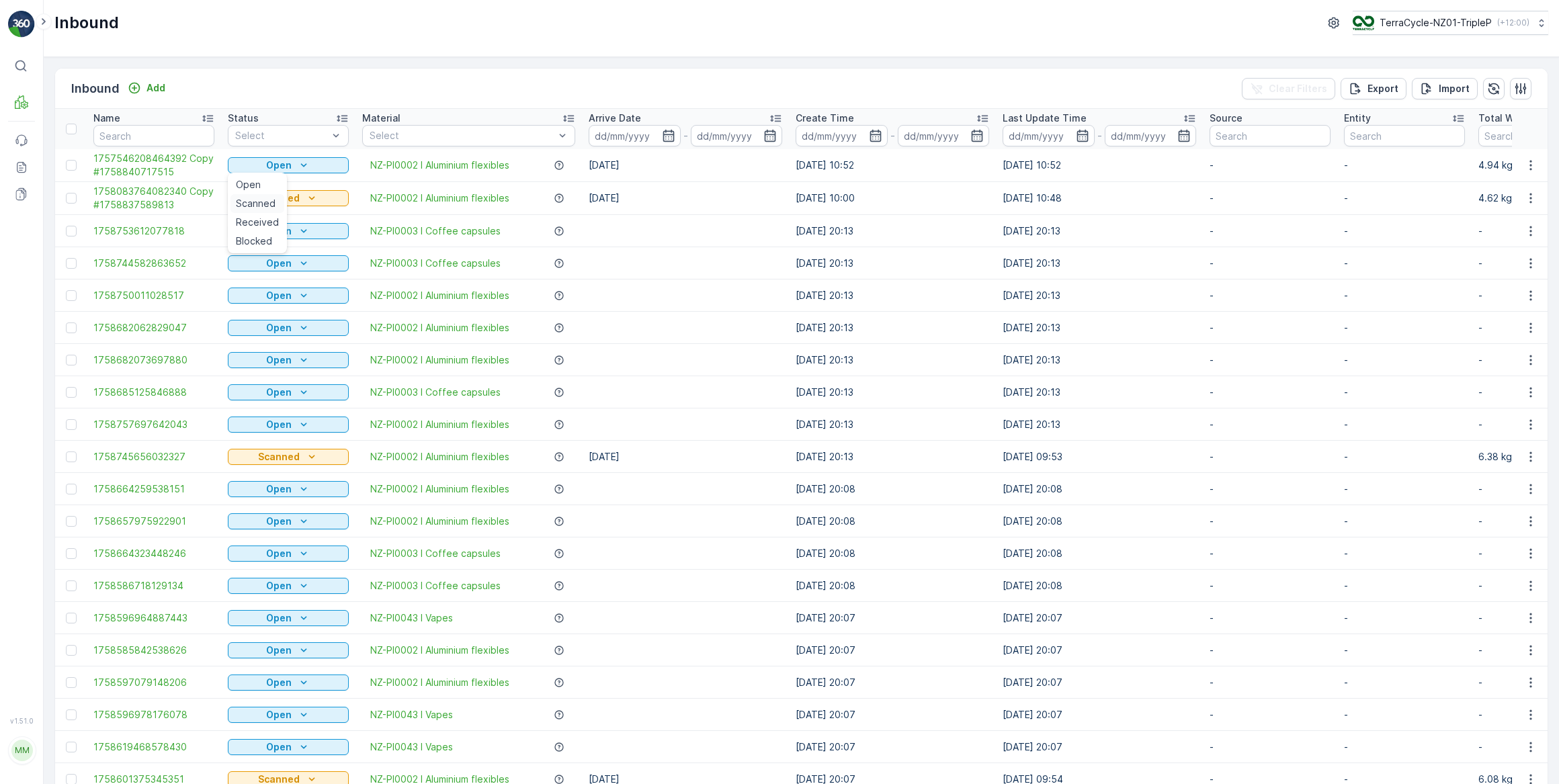
click at [258, 202] on span "Scanned" at bounding box center [255, 204] width 40 height 14
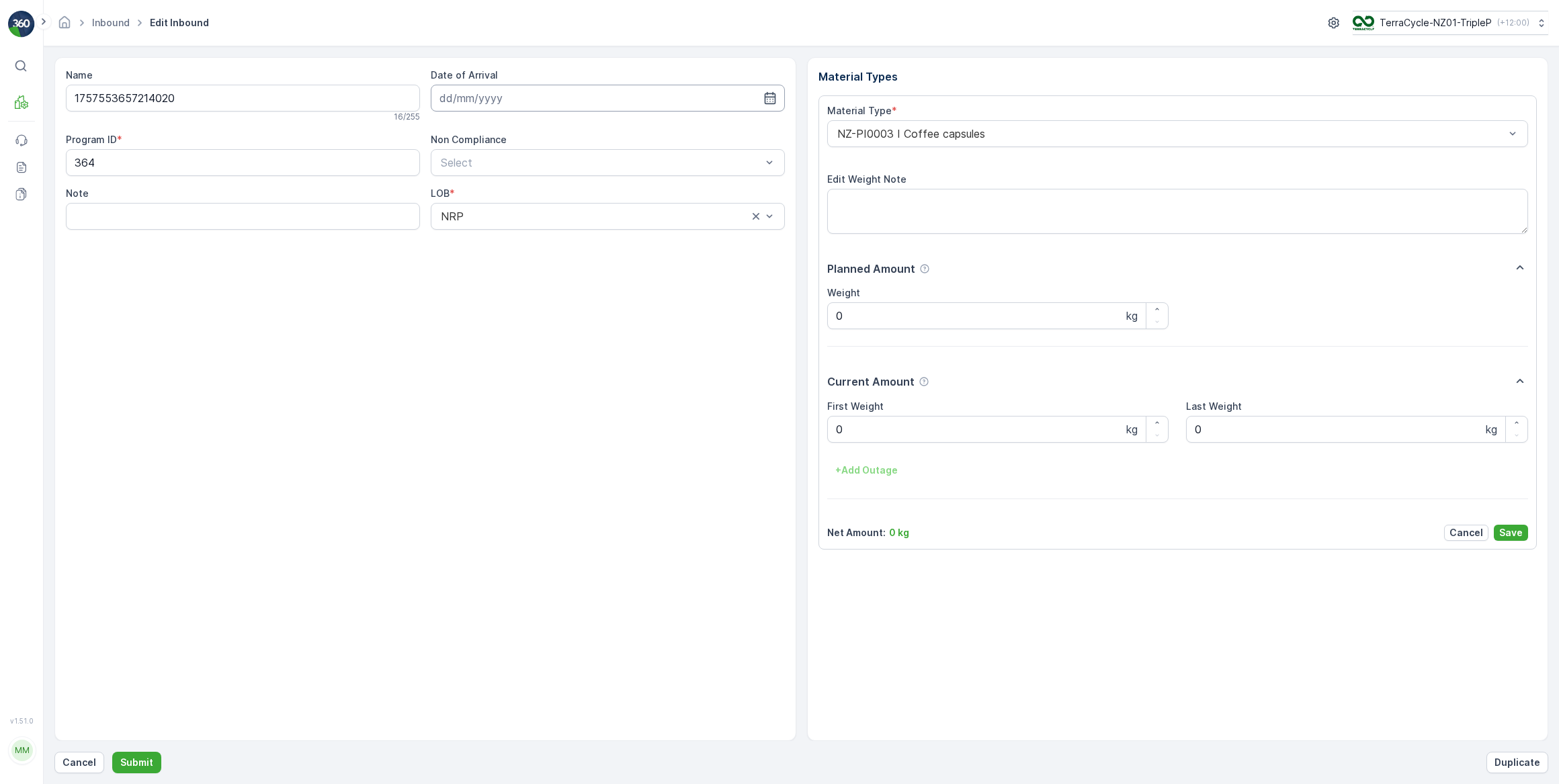
click at [490, 99] on input at bounding box center [607, 98] width 354 height 27
click at [576, 266] on div "26" at bounding box center [575, 263] width 22 height 22
type input "26.09.2025"
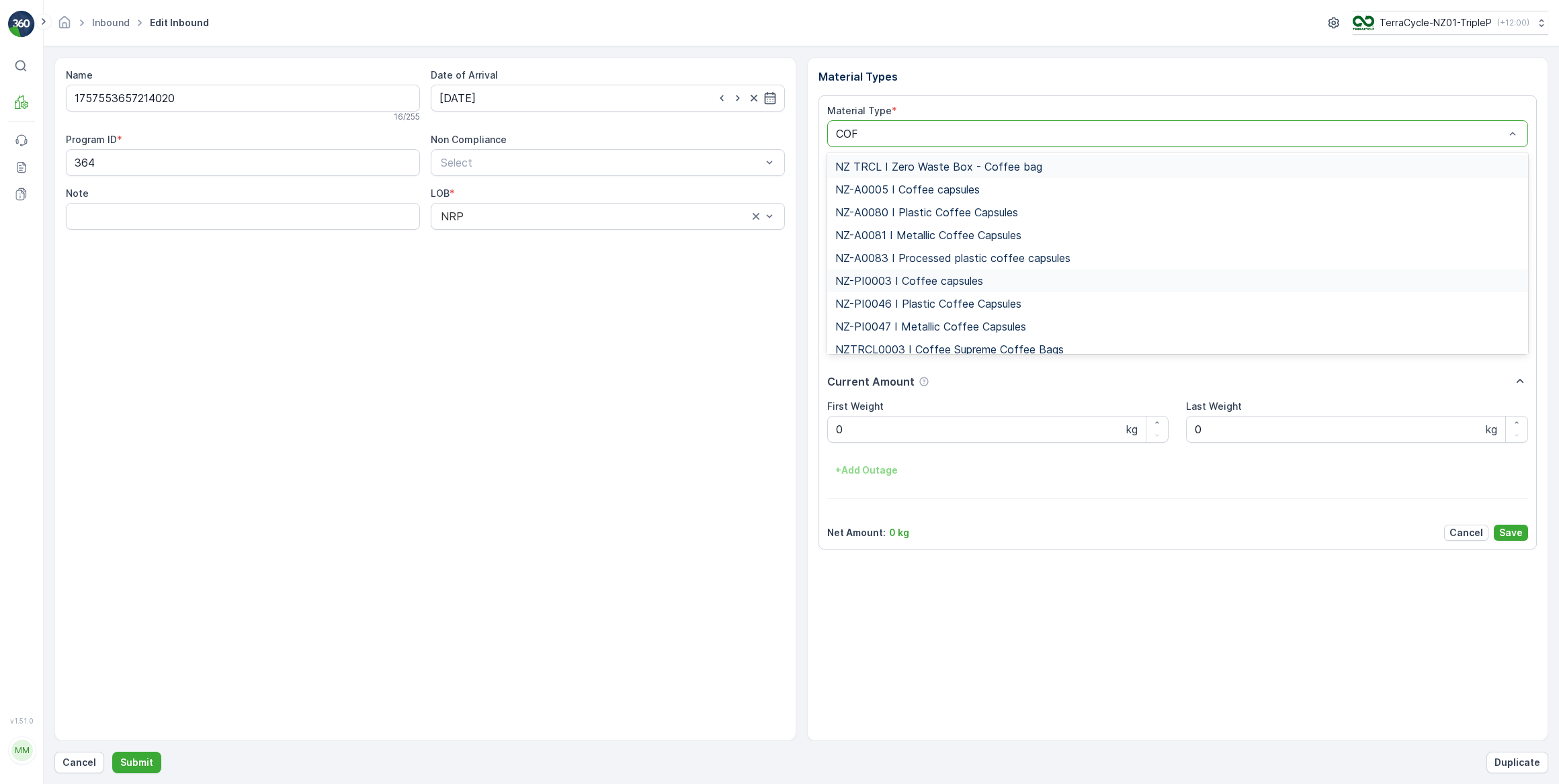
type input "COFF"
click at [918, 328] on span "NZ-PI0047 I Metallic Coffee Capsules" at bounding box center [931, 326] width 191 height 12
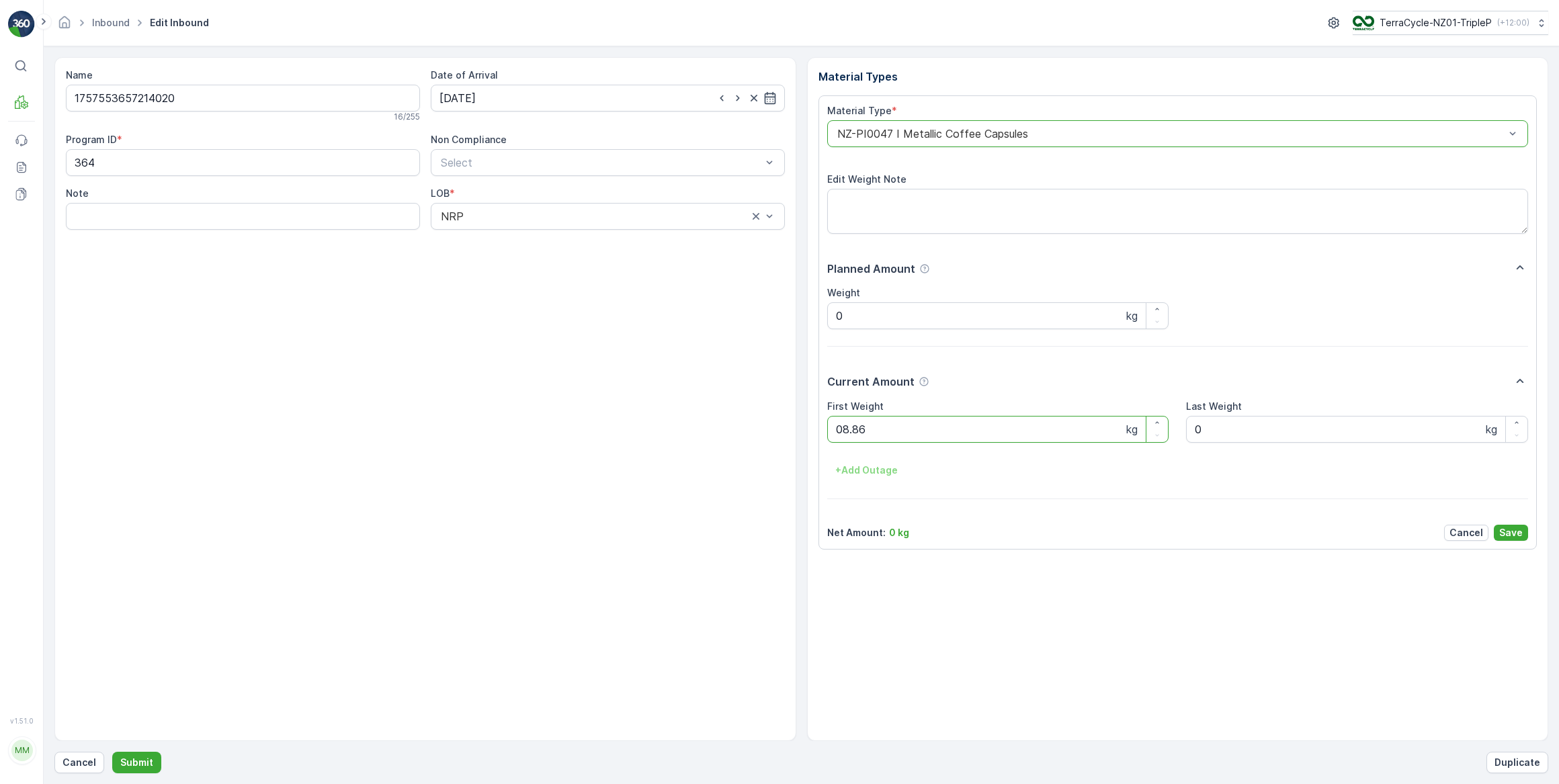
click at [112, 752] on button "Submit" at bounding box center [137, 762] width 49 height 22
click at [537, 100] on input at bounding box center [607, 98] width 354 height 27
click at [576, 263] on div "26" at bounding box center [575, 263] width 22 height 22
type input "26.09.2025"
click at [880, 431] on Weight "0" at bounding box center [998, 429] width 342 height 27
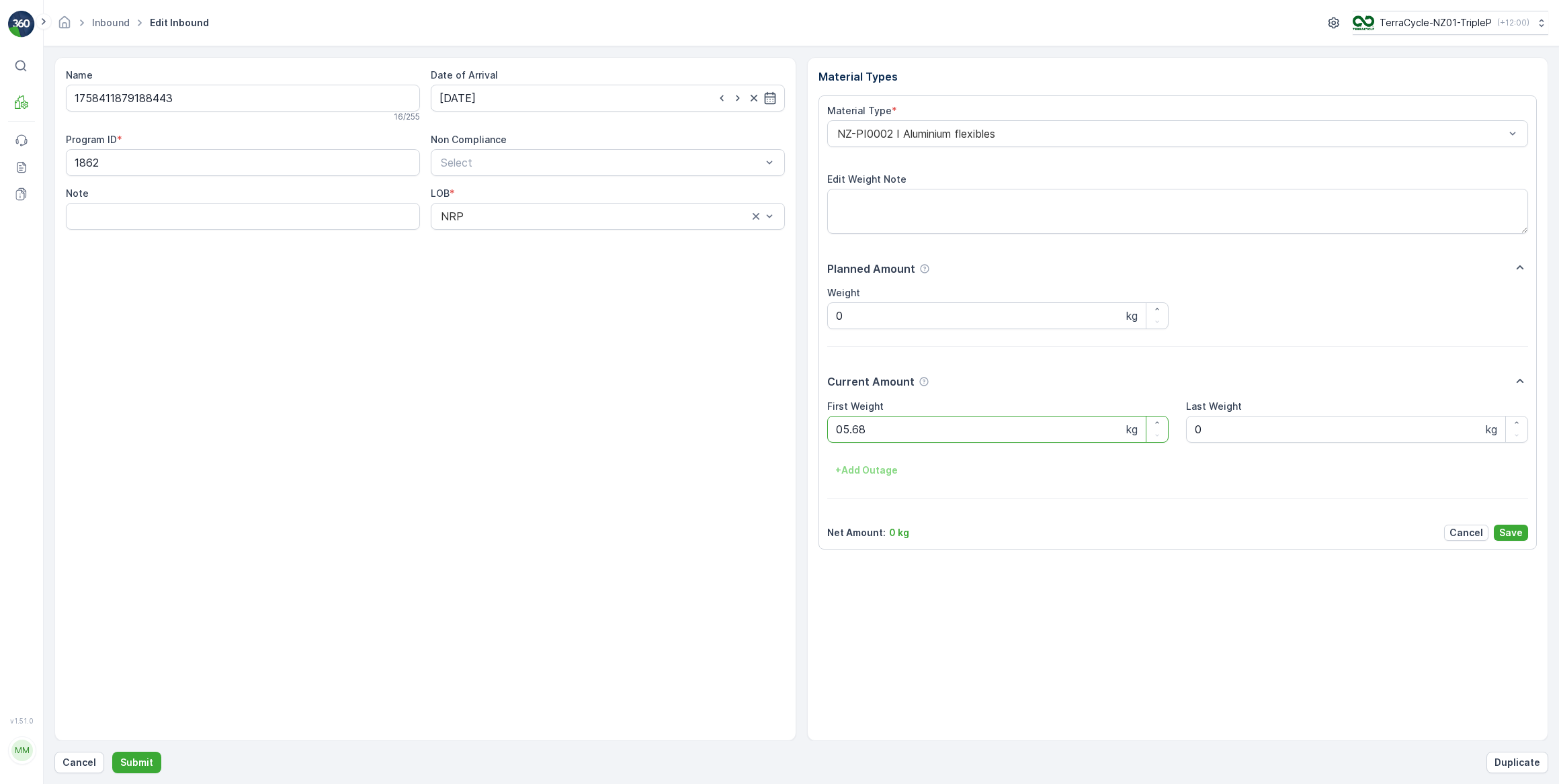
click at [112, 752] on button "Submit" at bounding box center [137, 762] width 49 height 22
click at [490, 99] on input at bounding box center [607, 98] width 354 height 27
click at [577, 265] on div "26" at bounding box center [575, 263] width 22 height 22
type input "26.09.2025"
click at [890, 427] on Weight "0" at bounding box center [998, 429] width 342 height 27
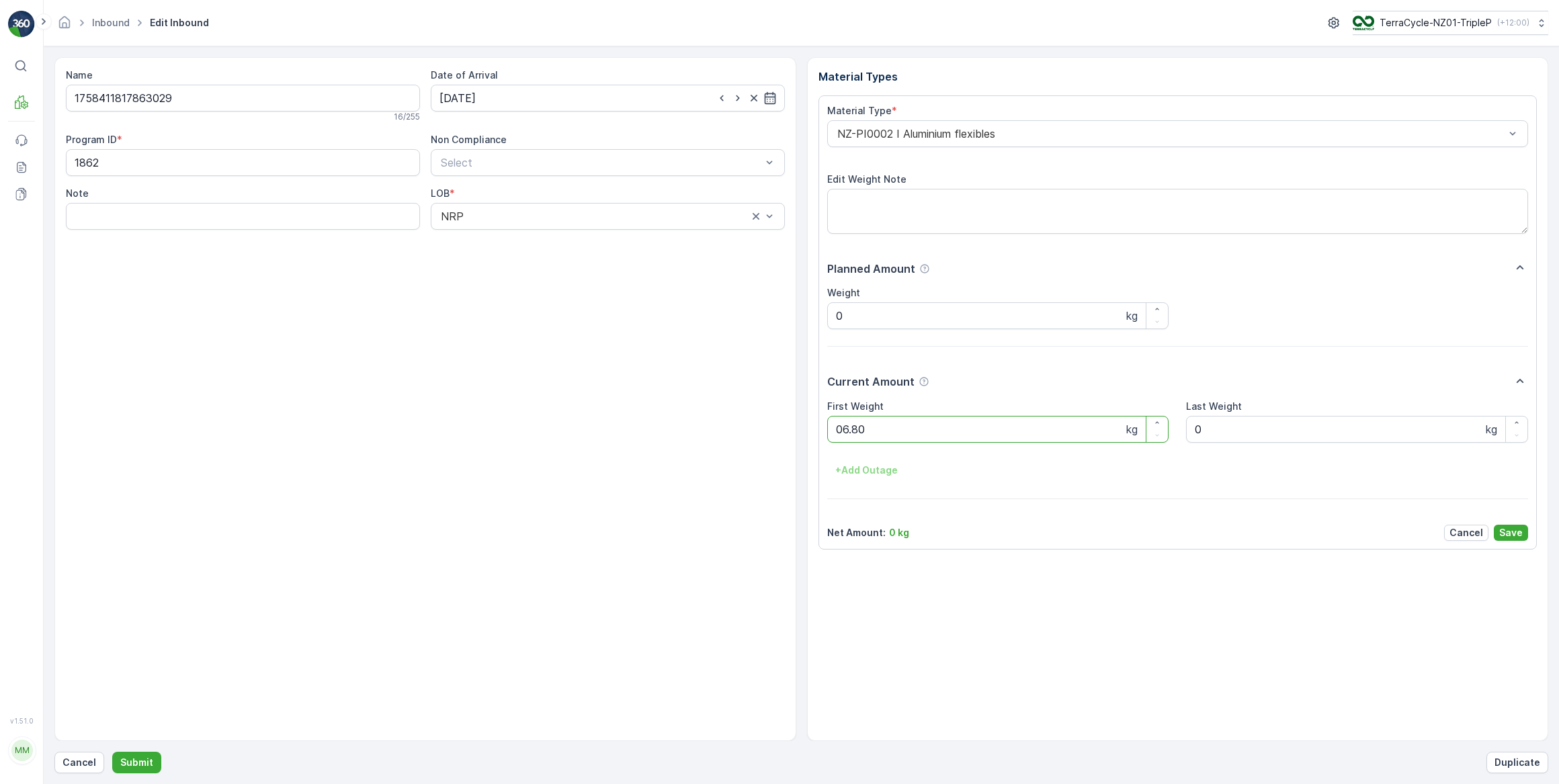
click at [112, 752] on button "Submit" at bounding box center [137, 762] width 49 height 22
click at [589, 100] on input at bounding box center [607, 98] width 354 height 27
click at [572, 263] on div "26" at bounding box center [575, 263] width 22 height 22
type input "26.09.2025"
drag, startPoint x: 875, startPoint y: 434, endPoint x: 820, endPoint y: 438, distance: 55.1
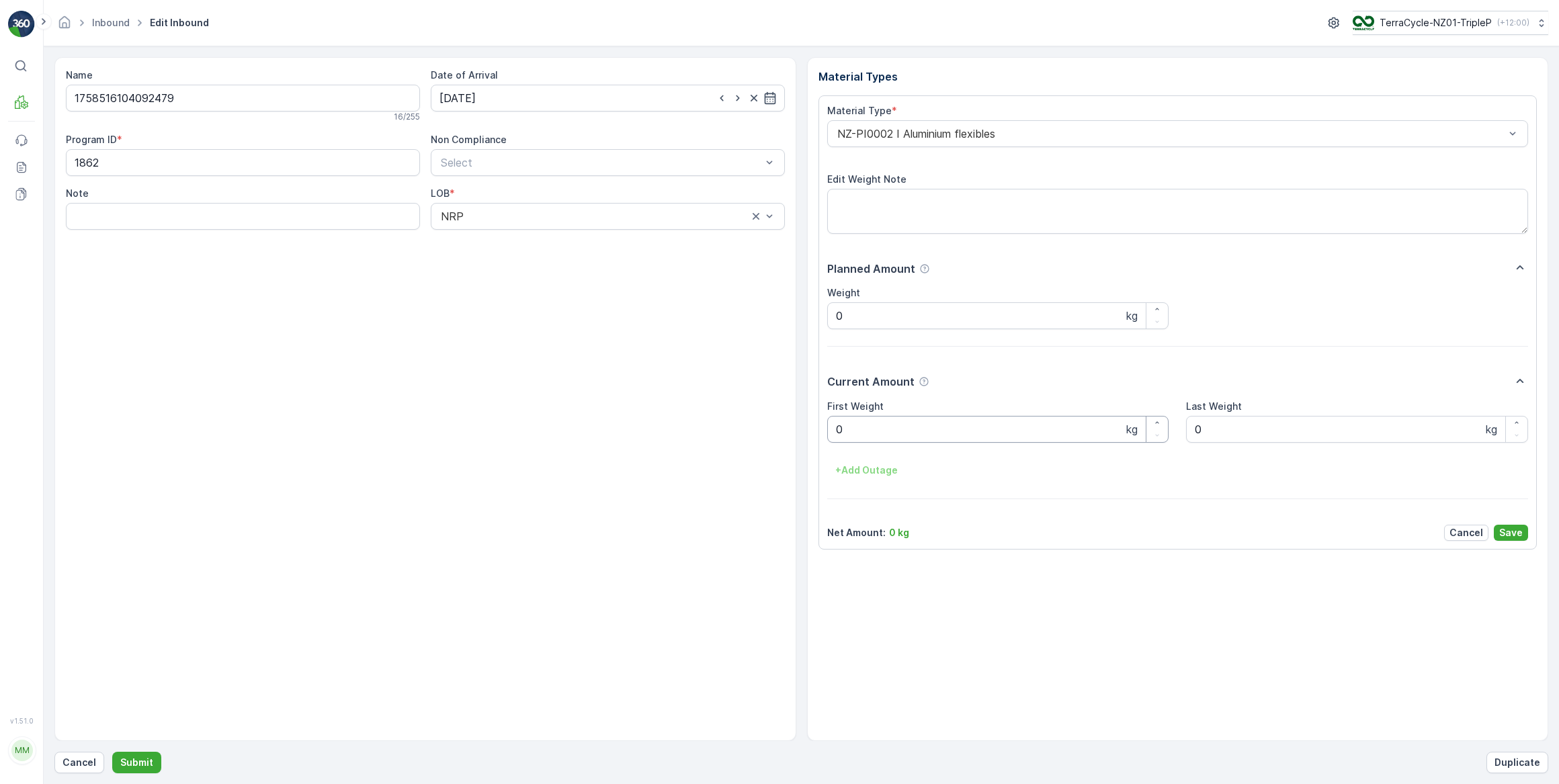
click at [872, 433] on Weight "0" at bounding box center [998, 429] width 342 height 27
click at [112, 752] on button "Submit" at bounding box center [137, 762] width 49 height 22
click at [496, 98] on input at bounding box center [607, 98] width 354 height 27
drag, startPoint x: 572, startPoint y: 265, endPoint x: 722, endPoint y: 383, distance: 190.9
click at [574, 266] on div "26" at bounding box center [575, 263] width 22 height 22
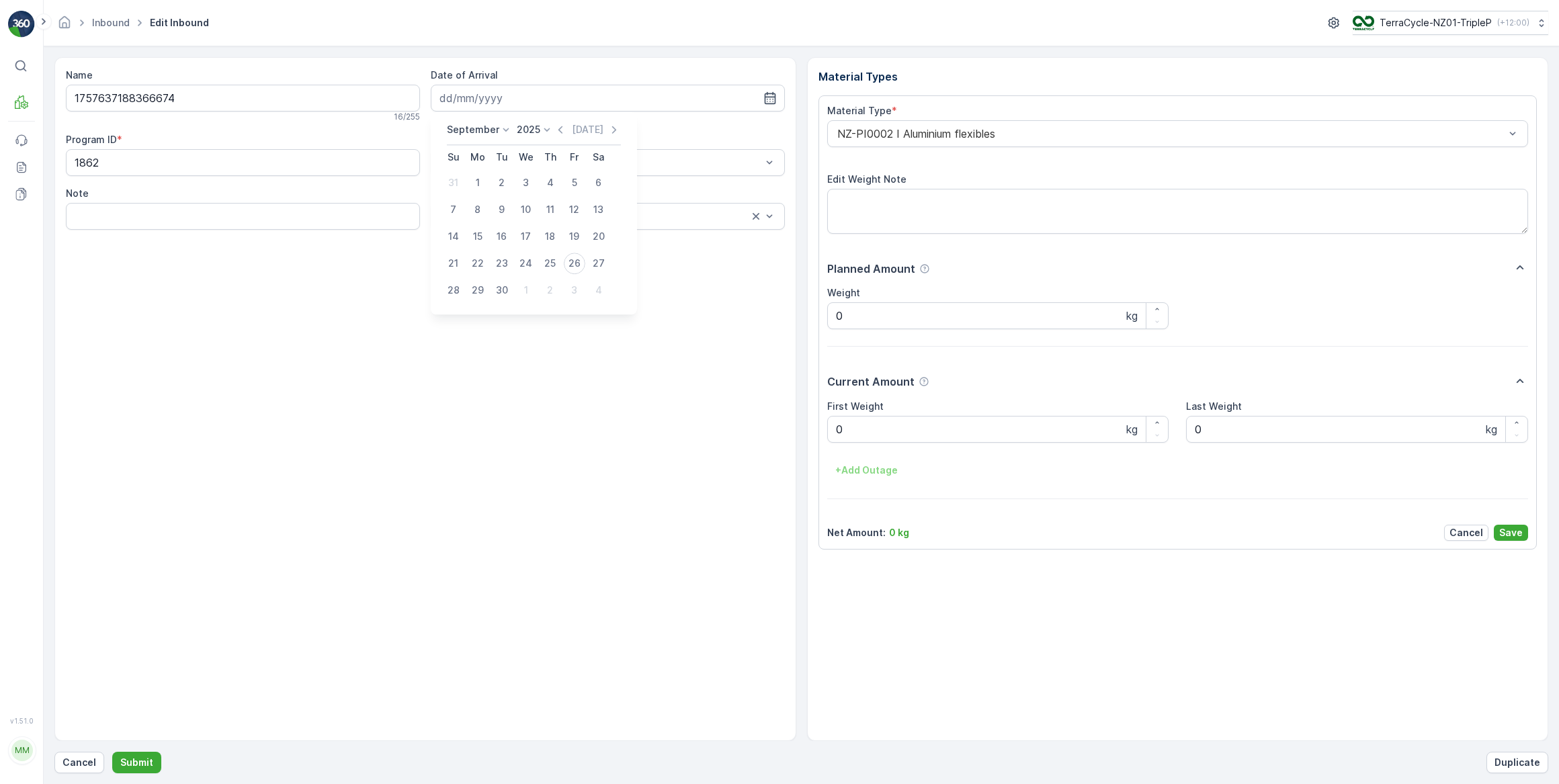
type input "26.09.2025"
drag, startPoint x: 860, startPoint y: 433, endPoint x: 671, endPoint y: 550, distance: 222.3
click at [853, 443] on div "First Weight 0 kg Last Weight 0 kg + Add Outage" at bounding box center [1178, 440] width 702 height 82
click at [112, 752] on button "Submit" at bounding box center [137, 762] width 49 height 22
click at [591, 97] on input at bounding box center [607, 98] width 354 height 27
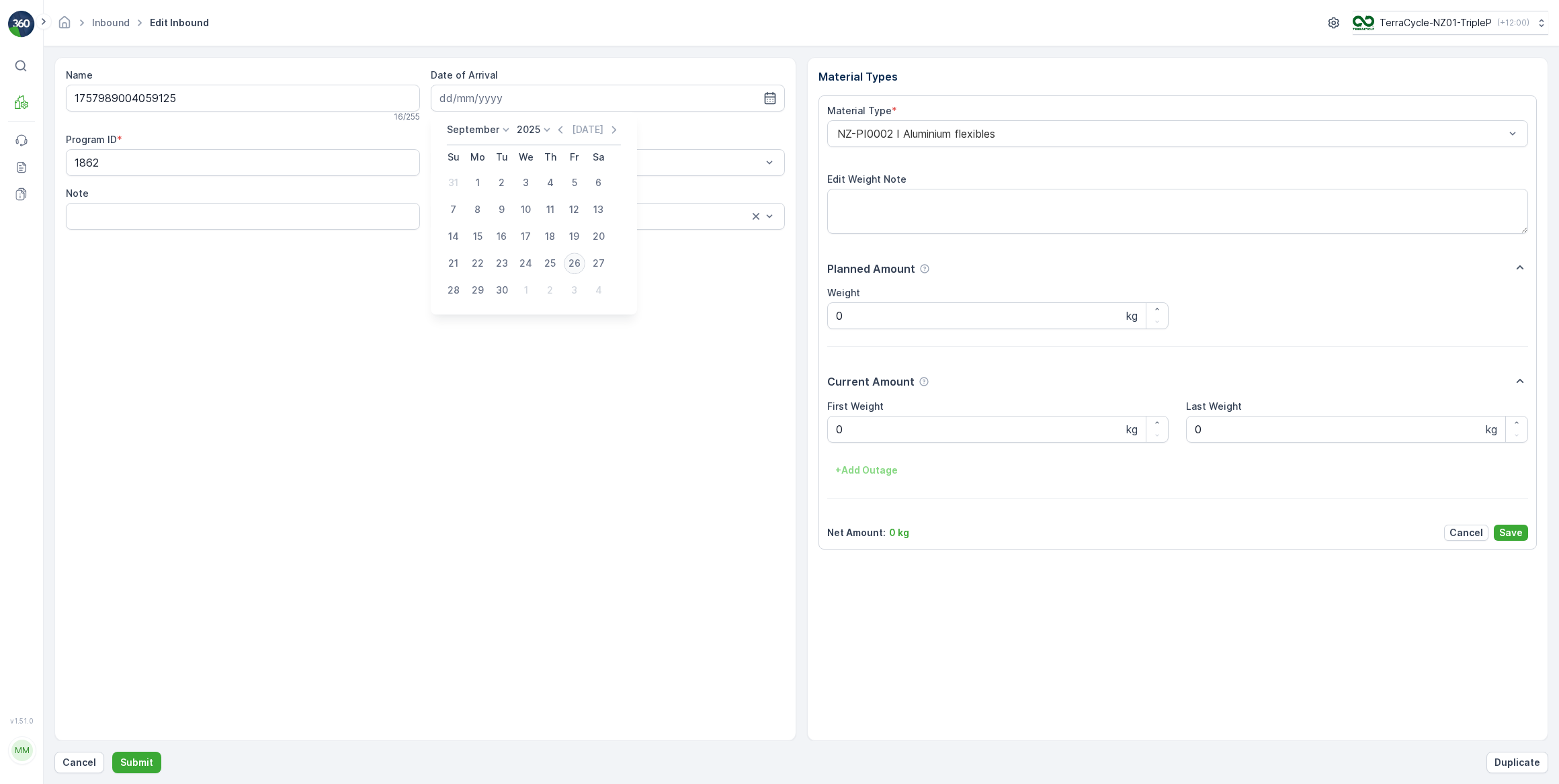
click at [574, 265] on div "26" at bounding box center [575, 263] width 22 height 22
type input "26.09.2025"
click at [870, 433] on Weight "0" at bounding box center [998, 429] width 342 height 27
click at [112, 752] on button "Submit" at bounding box center [137, 762] width 49 height 22
click at [497, 100] on input at bounding box center [607, 98] width 354 height 27
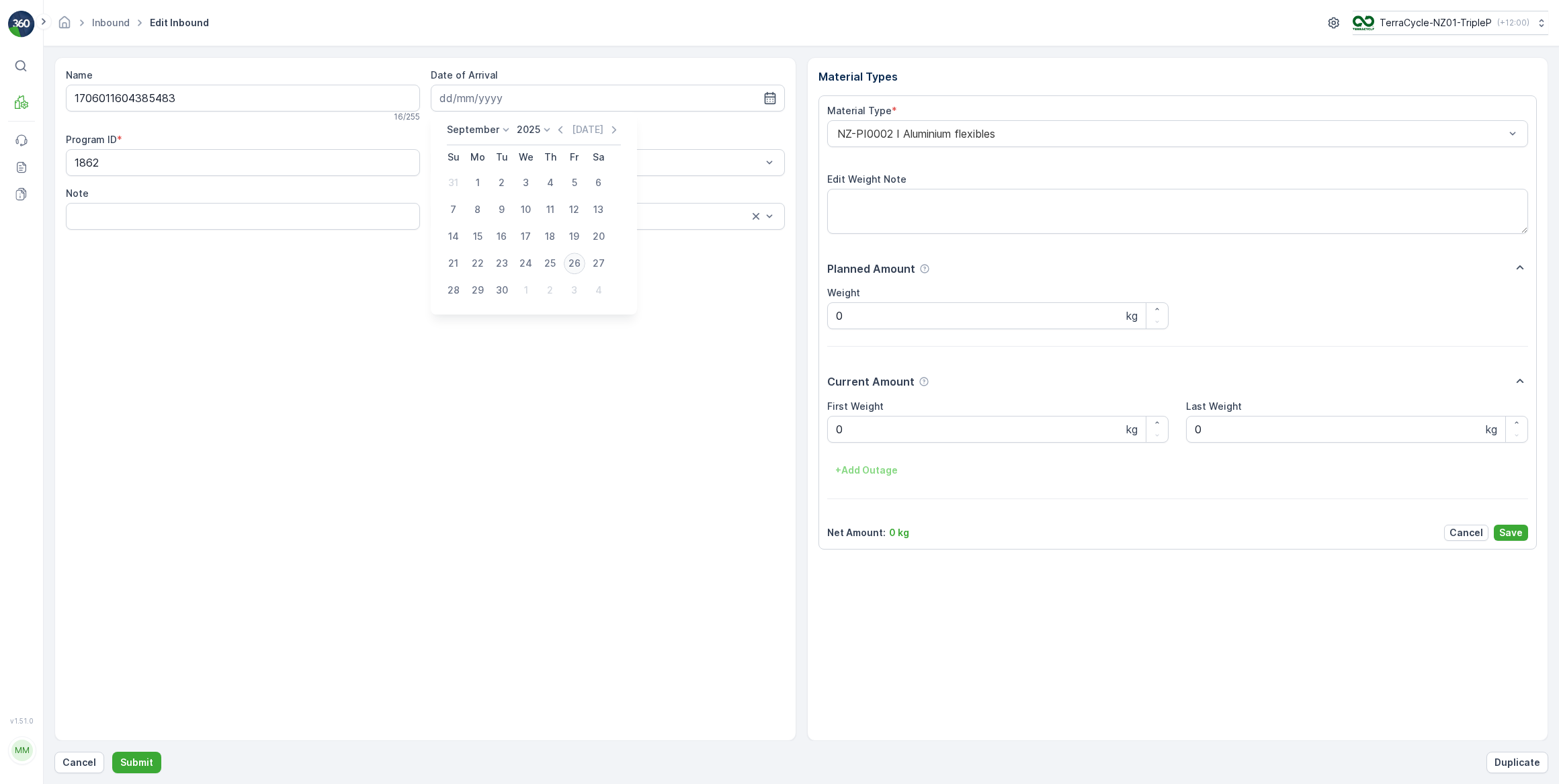
click at [570, 263] on div "26" at bounding box center [575, 263] width 22 height 22
type input "26.09.2025"
click at [880, 434] on Weight "0" at bounding box center [998, 429] width 342 height 27
click at [112, 752] on button "Submit" at bounding box center [137, 762] width 49 height 22
click at [510, 98] on input at bounding box center [607, 98] width 354 height 27
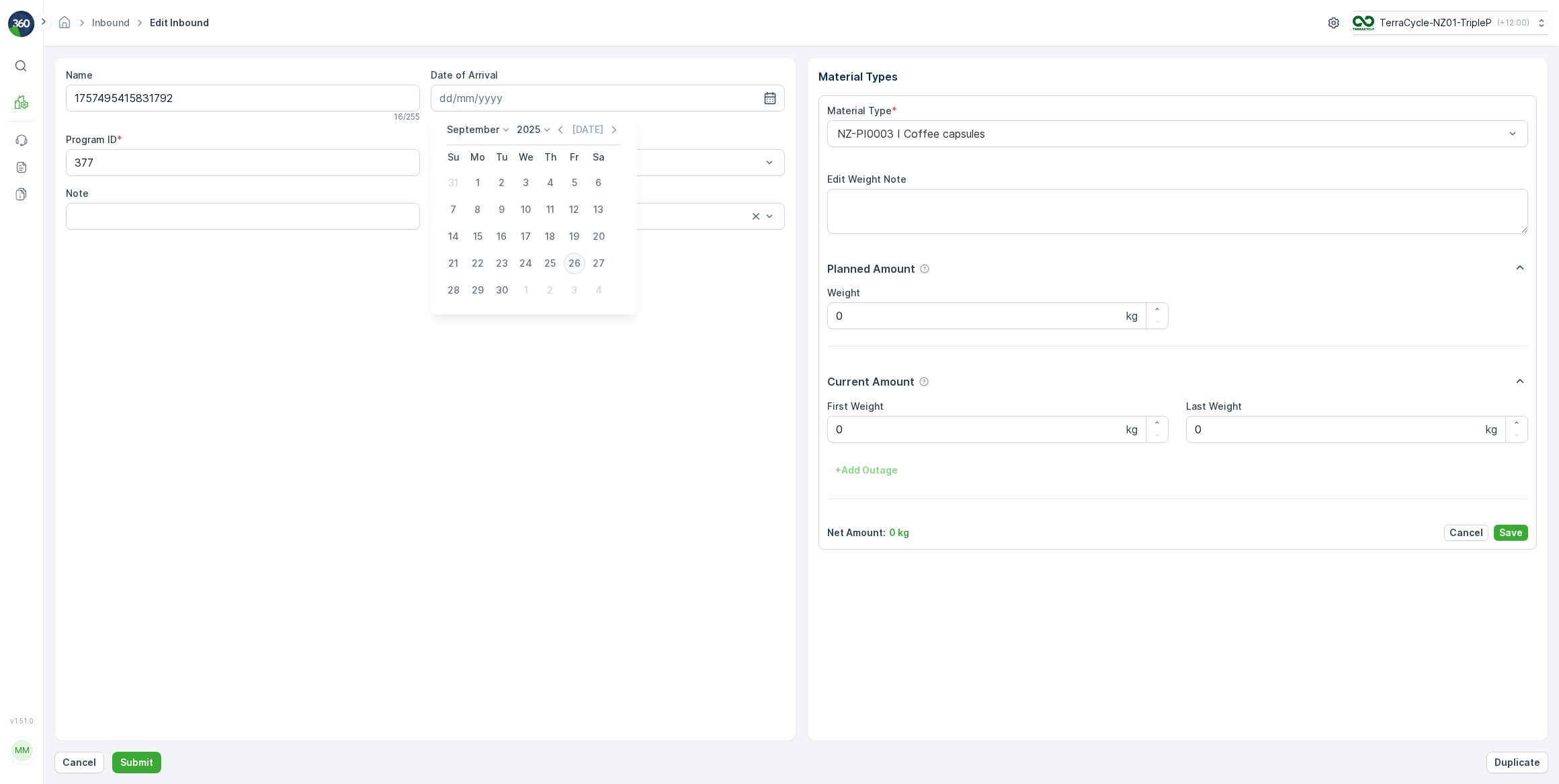
click at [575, 267] on div "26" at bounding box center [575, 263] width 22 height 22
type input "26.09.2025"
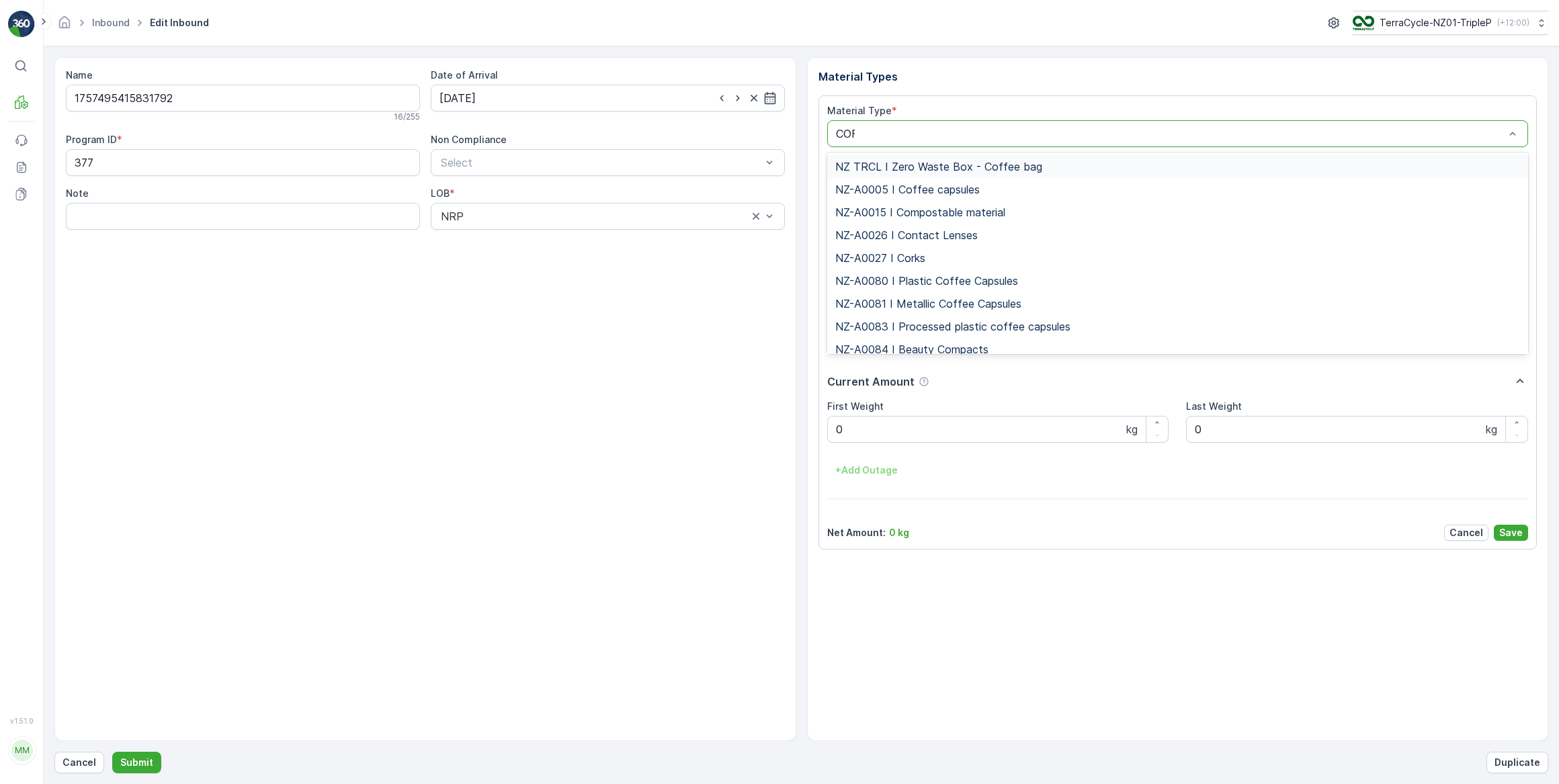
type input "COFF"
click at [955, 326] on span "NZ-PI0047 I Metallic Coffee Capsules" at bounding box center [931, 326] width 191 height 12
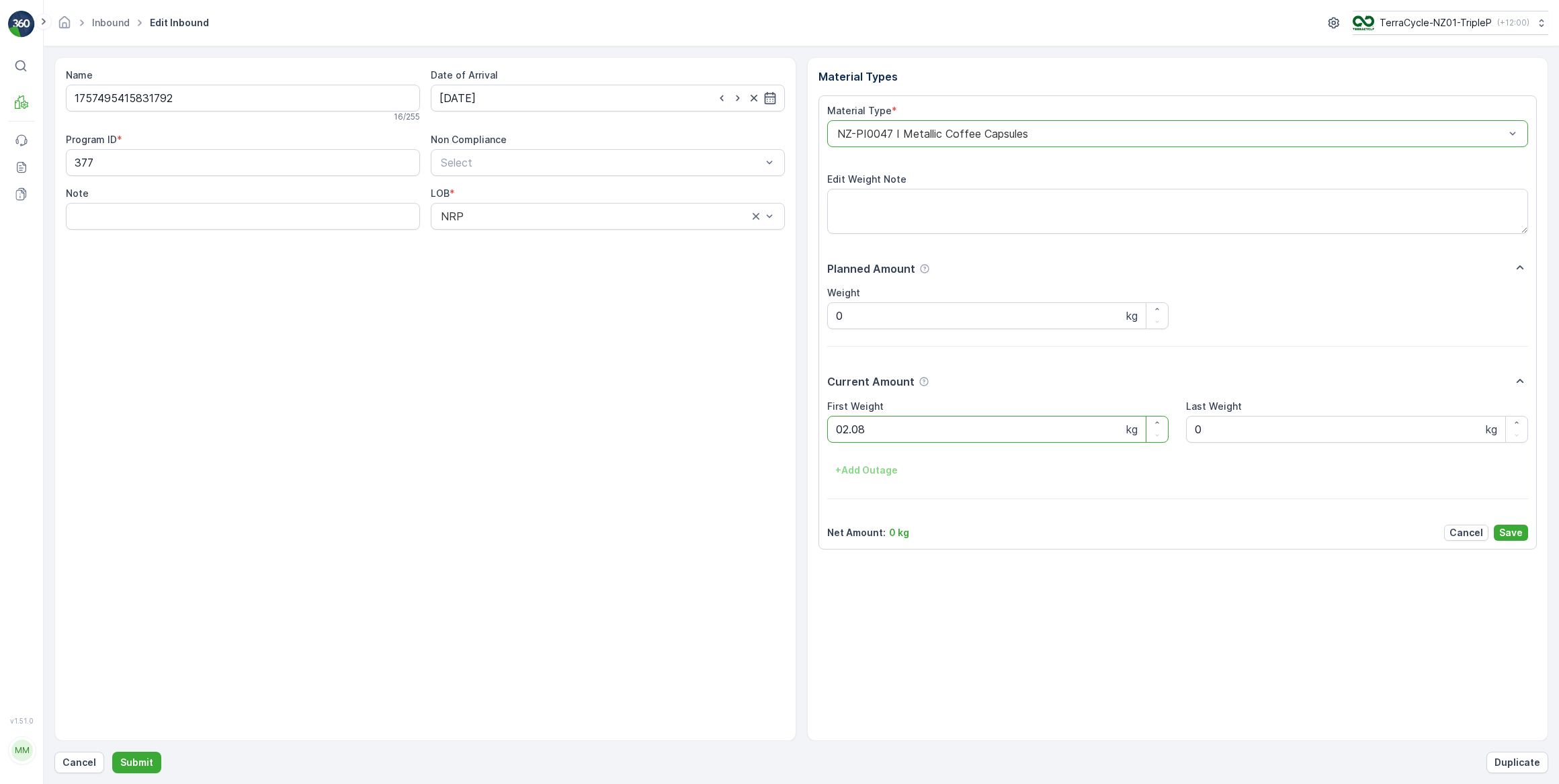
click at [112, 752] on button "Submit" at bounding box center [137, 762] width 49 height 22
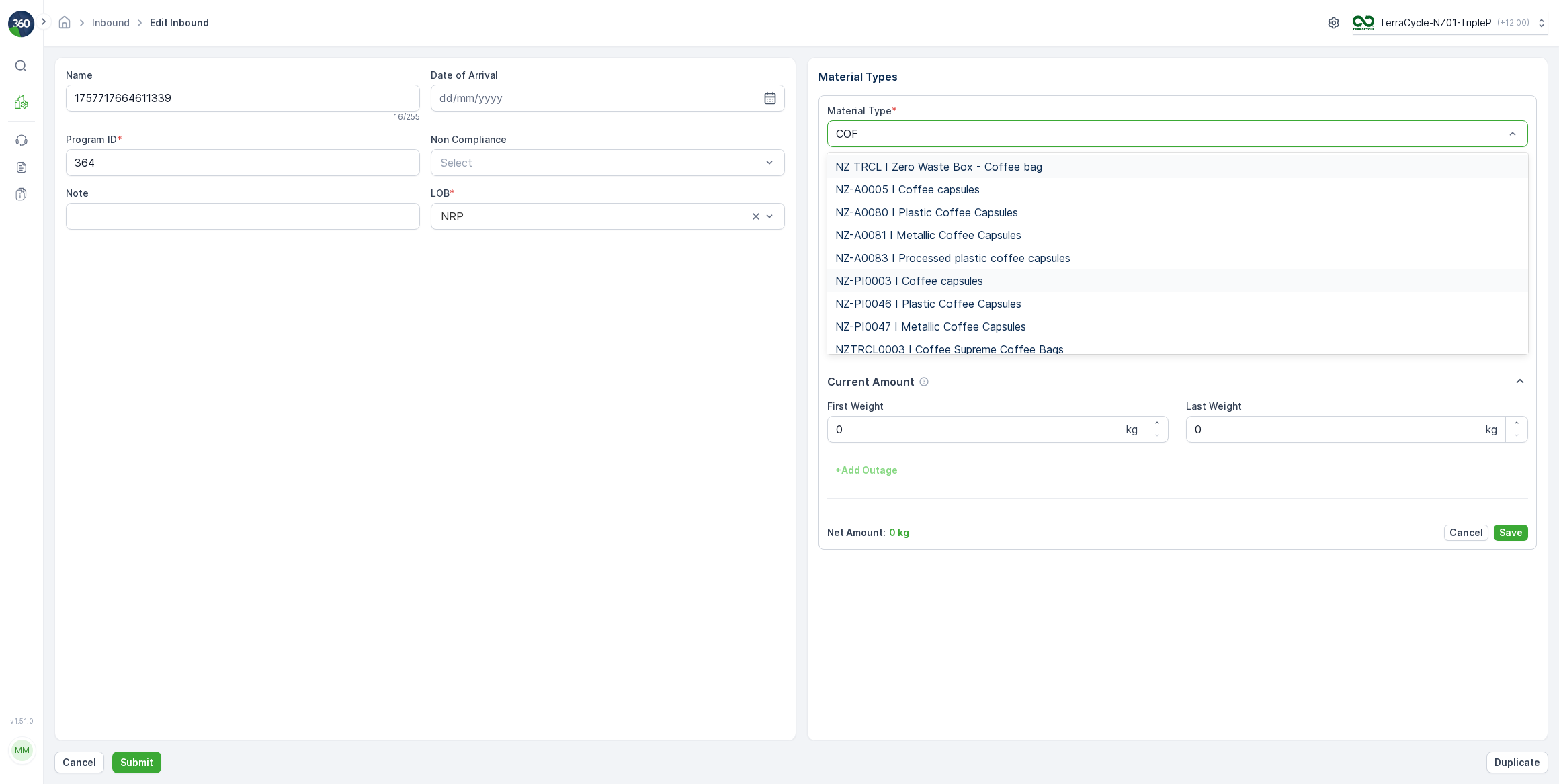
type input "COFF"
click at [963, 328] on span "NZ-PI0047 I Metallic Coffee Capsules" at bounding box center [931, 326] width 191 height 12
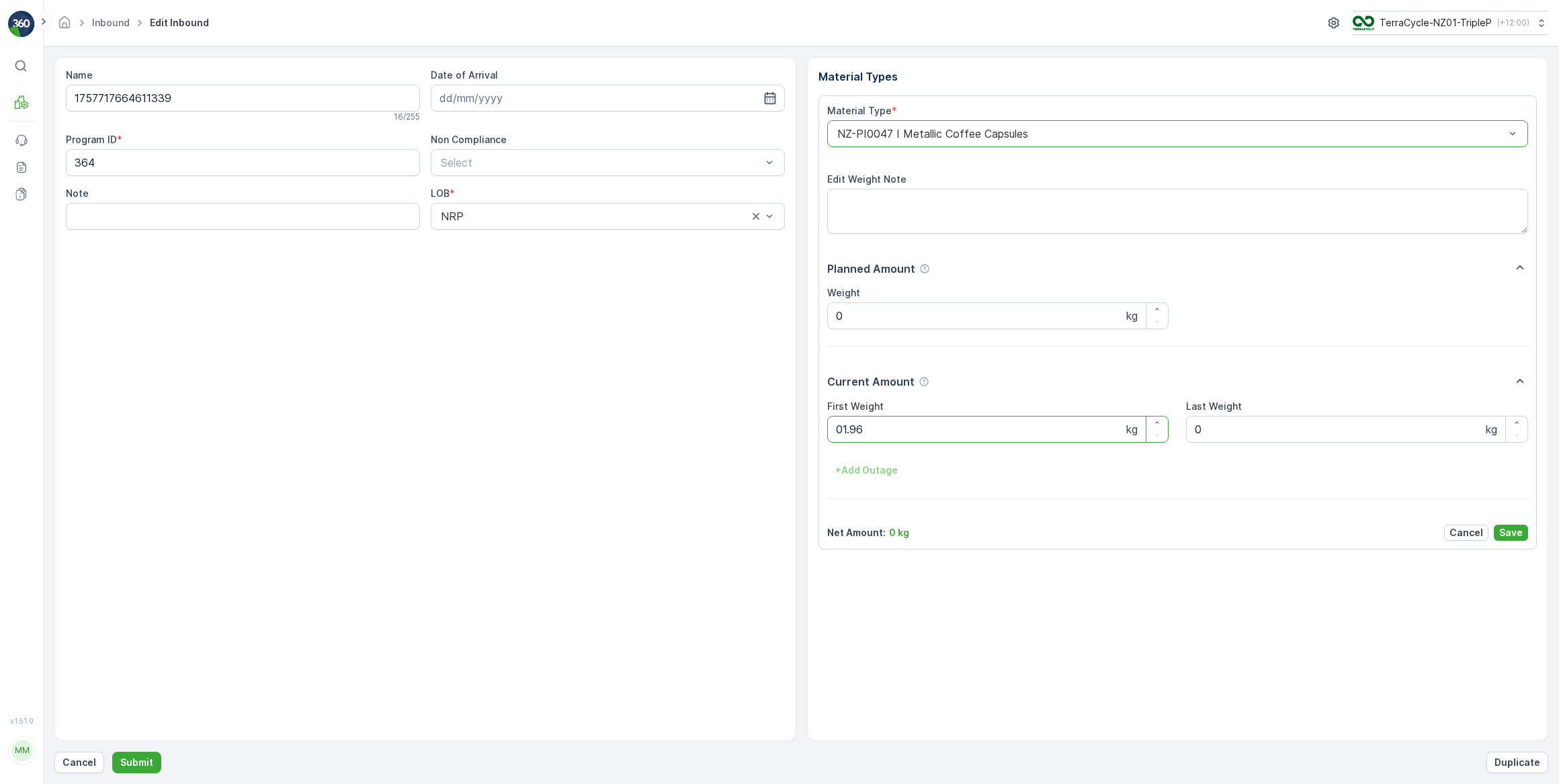
click at [112, 752] on button "Submit" at bounding box center [137, 762] width 49 height 22
click at [586, 101] on input at bounding box center [607, 98] width 354 height 27
click at [576, 265] on div "26" at bounding box center [575, 263] width 22 height 22
type input "26.09.2025"
click at [863, 437] on Weight "0" at bounding box center [998, 429] width 342 height 27
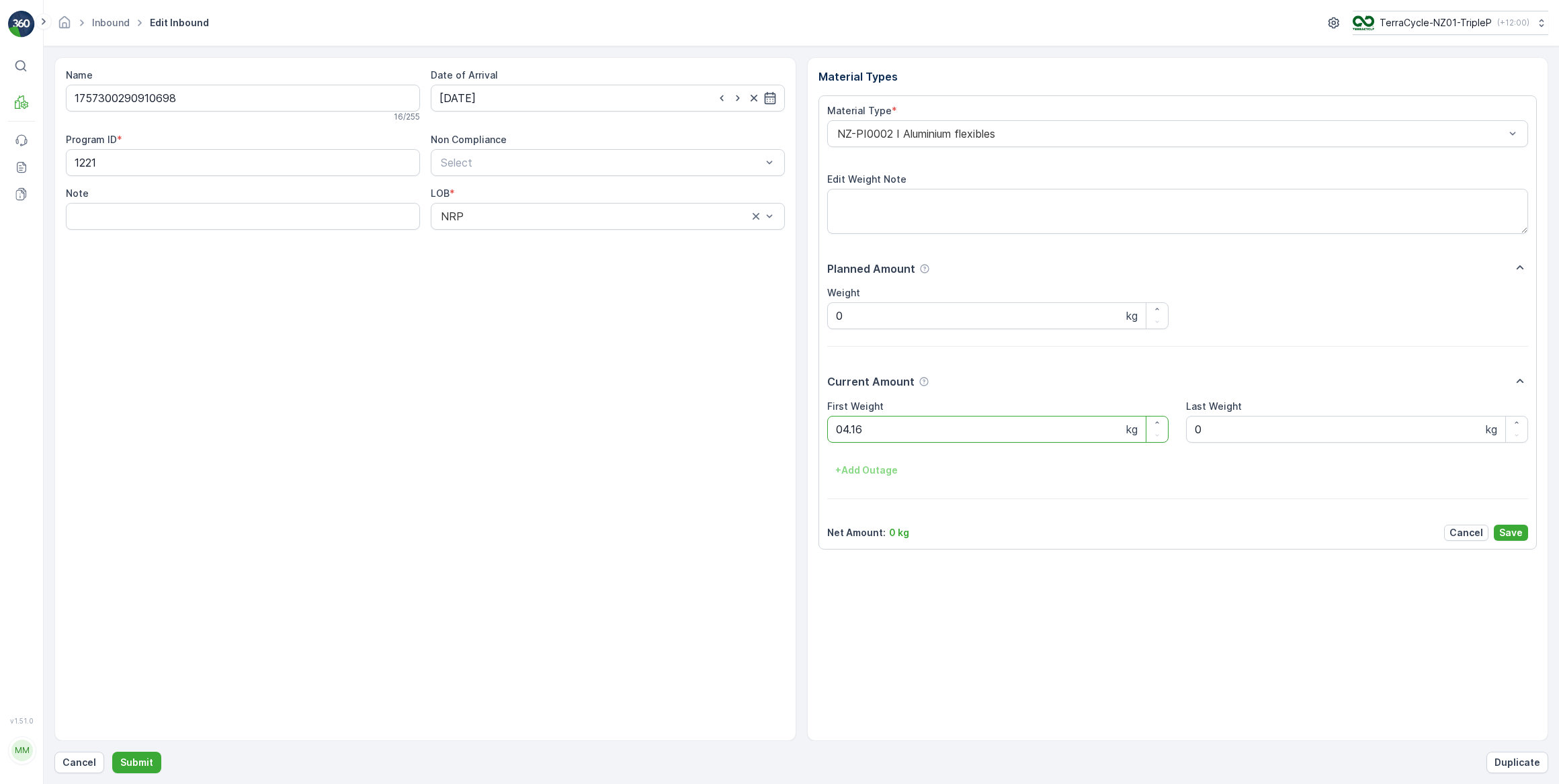
click at [112, 752] on button "Submit" at bounding box center [137, 762] width 49 height 22
click at [89, 764] on p "Cancel" at bounding box center [79, 762] width 34 height 14
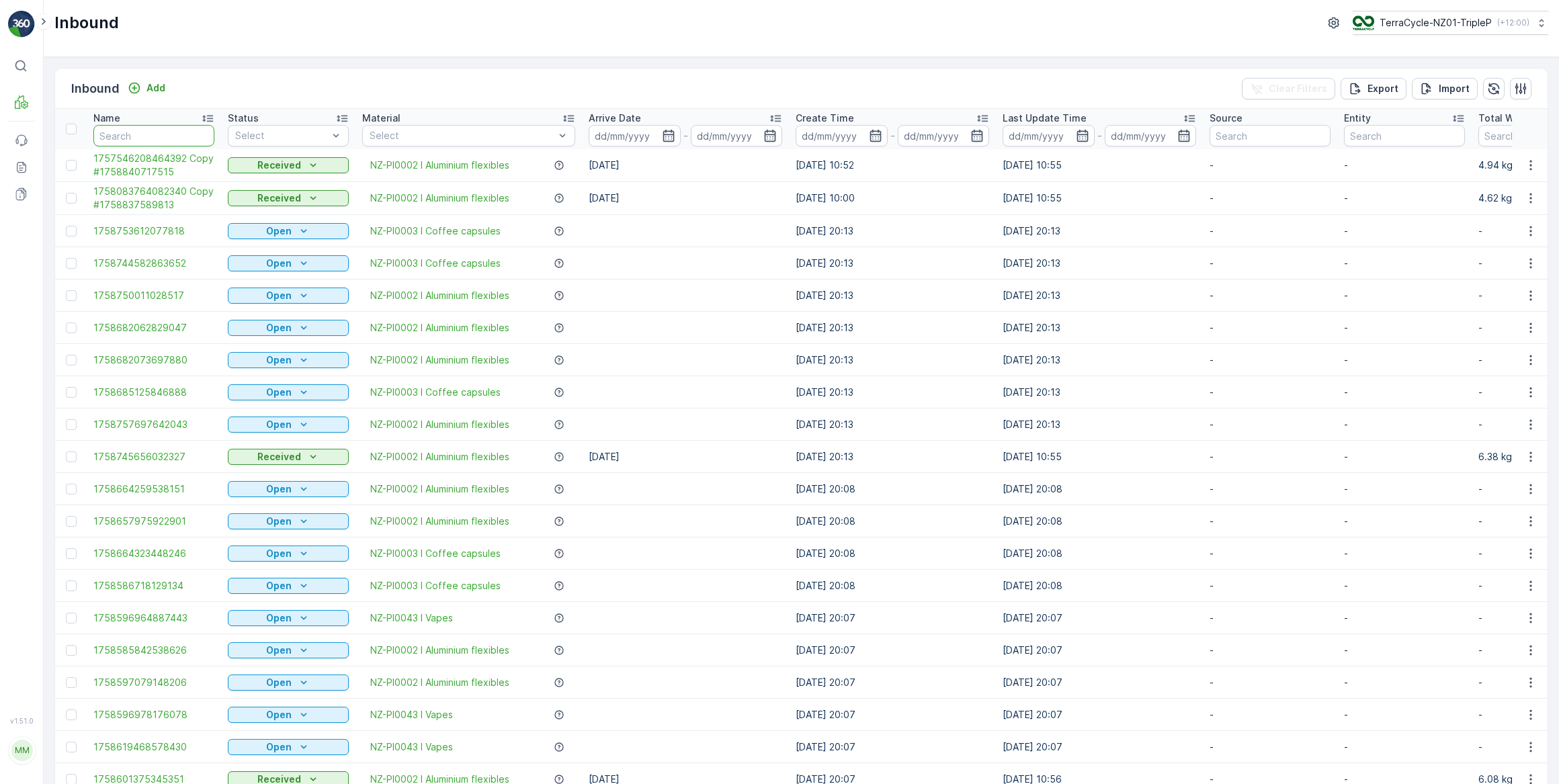
click at [189, 130] on input "text" at bounding box center [154, 136] width 121 height 22
type input "464392"
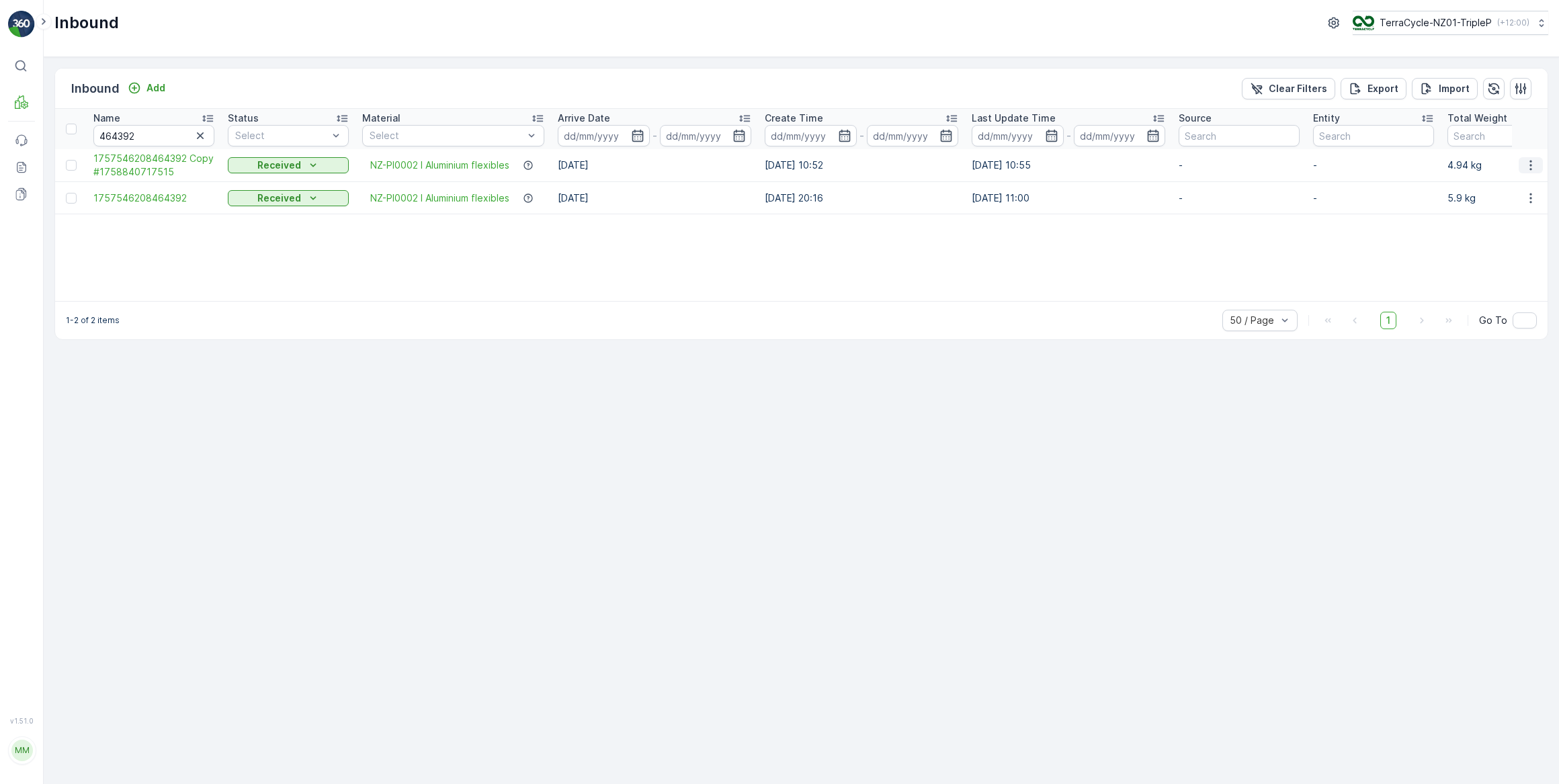
click at [1532, 160] on icon "button" at bounding box center [1531, 165] width 2 height 10
click at [1520, 224] on span "Duplicate Inbound" at bounding box center [1499, 223] width 82 height 14
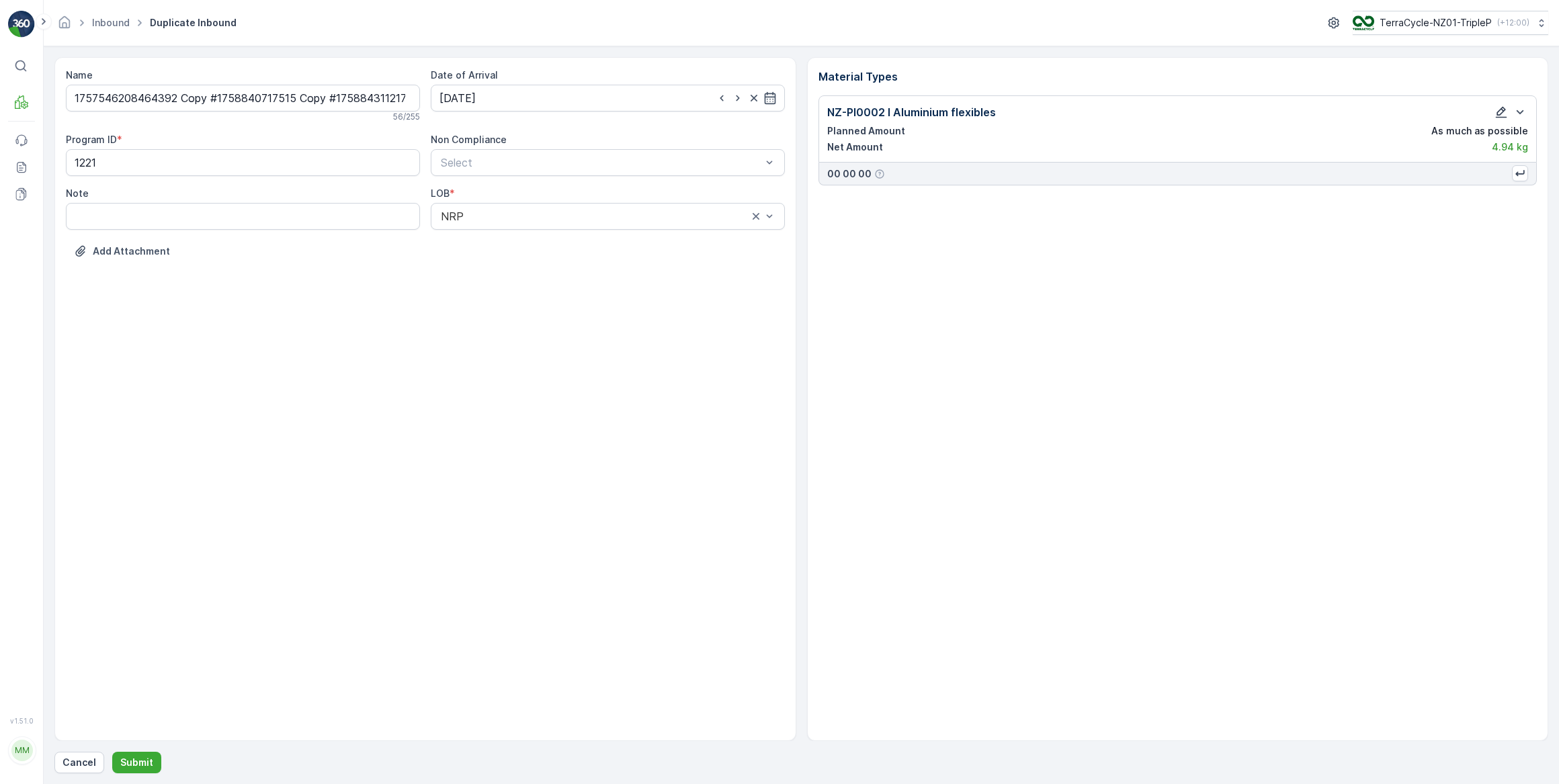
click at [1503, 114] on icon "button" at bounding box center [1501, 112] width 14 height 14
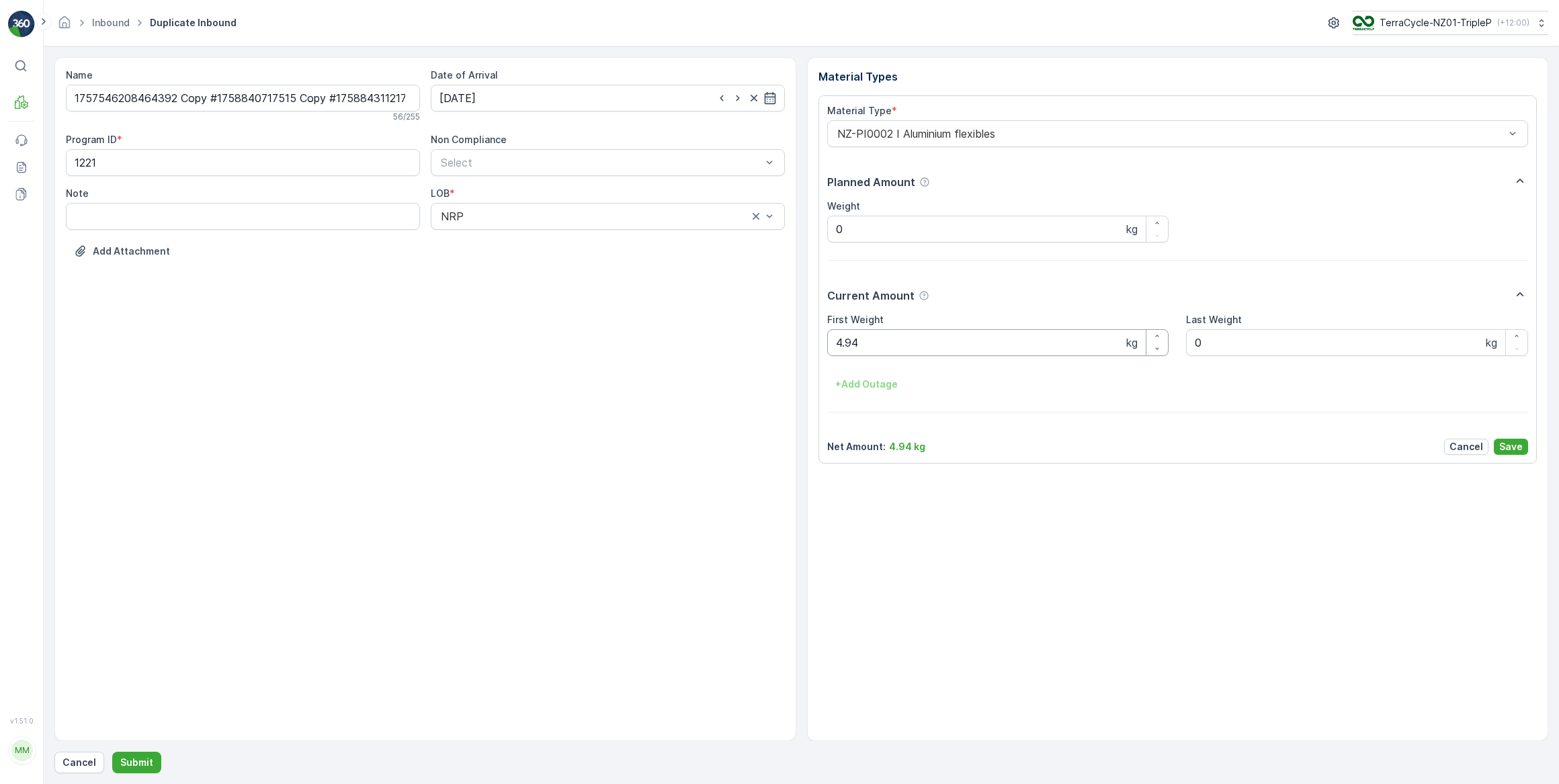
drag, startPoint x: 918, startPoint y: 339, endPoint x: 924, endPoint y: 336, distance: 6.7
click at [920, 339] on Weight "4.94" at bounding box center [998, 343] width 342 height 27
type Weight "4"
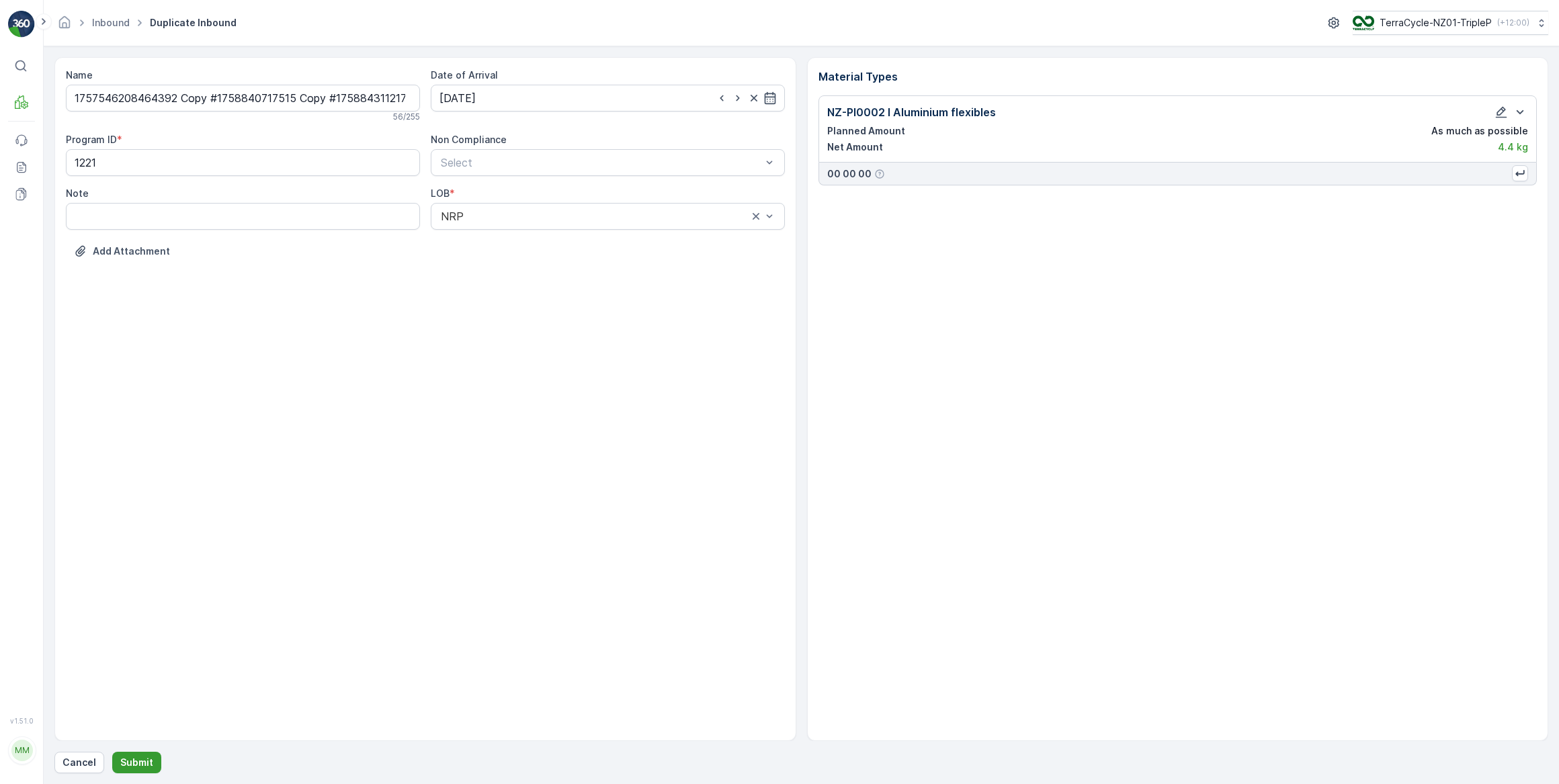
click at [144, 764] on p "Submit" at bounding box center [137, 762] width 33 height 14
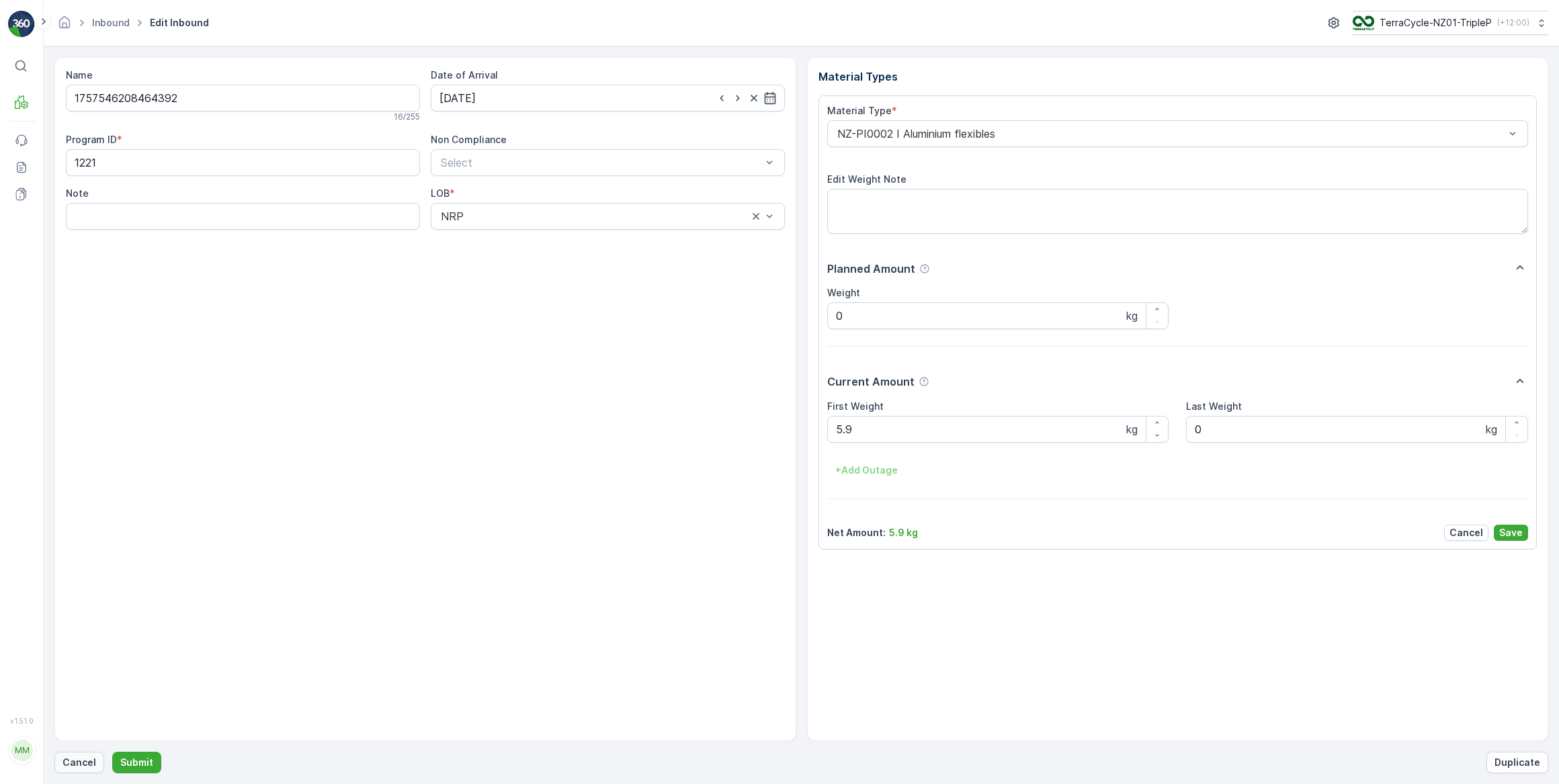
click at [74, 758] on p "Cancel" at bounding box center [79, 762] width 34 height 14
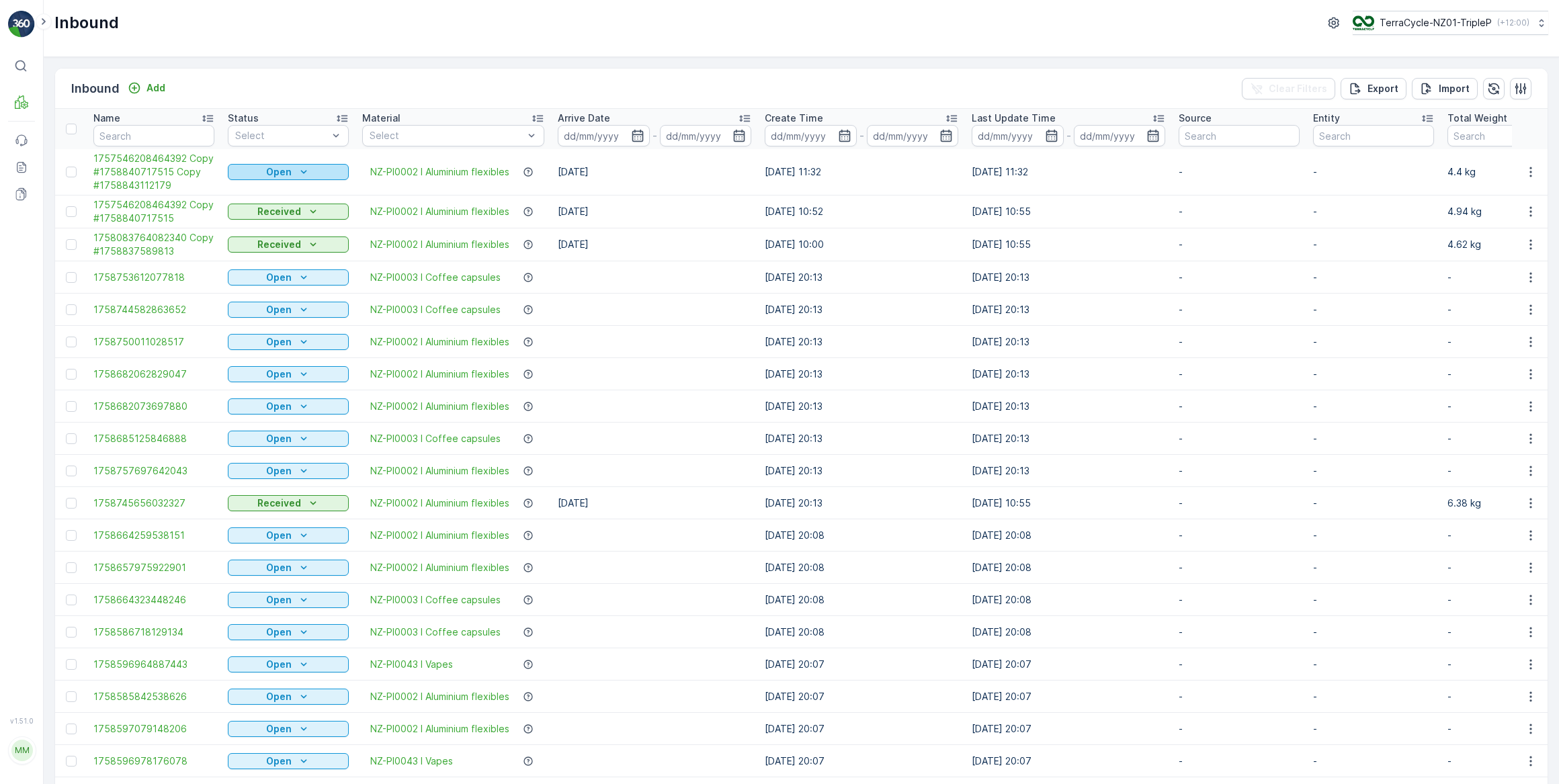
click at [268, 170] on p "Open" at bounding box center [279, 172] width 26 height 14
click at [269, 205] on span "Scanned" at bounding box center [255, 211] width 40 height 14
drag, startPoint x: 199, startPoint y: 132, endPoint x: 200, endPoint y: 123, distance: 9.1
click at [200, 127] on input "text" at bounding box center [154, 136] width 121 height 22
type input "464392"
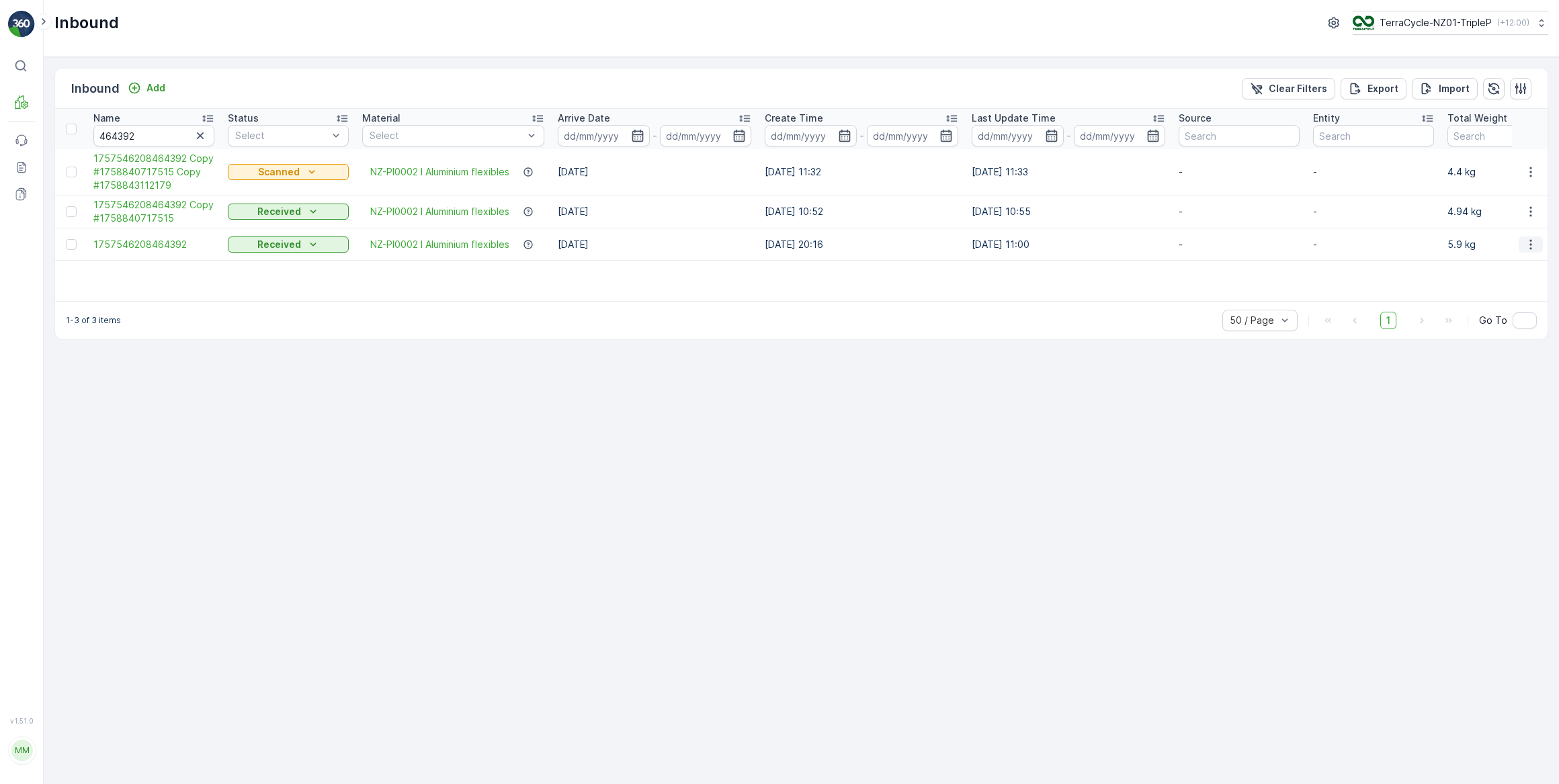
click at [1533, 245] on icon "button" at bounding box center [1531, 244] width 14 height 14
click at [1514, 304] on span "Duplicate Inbound" at bounding box center [1499, 302] width 82 height 14
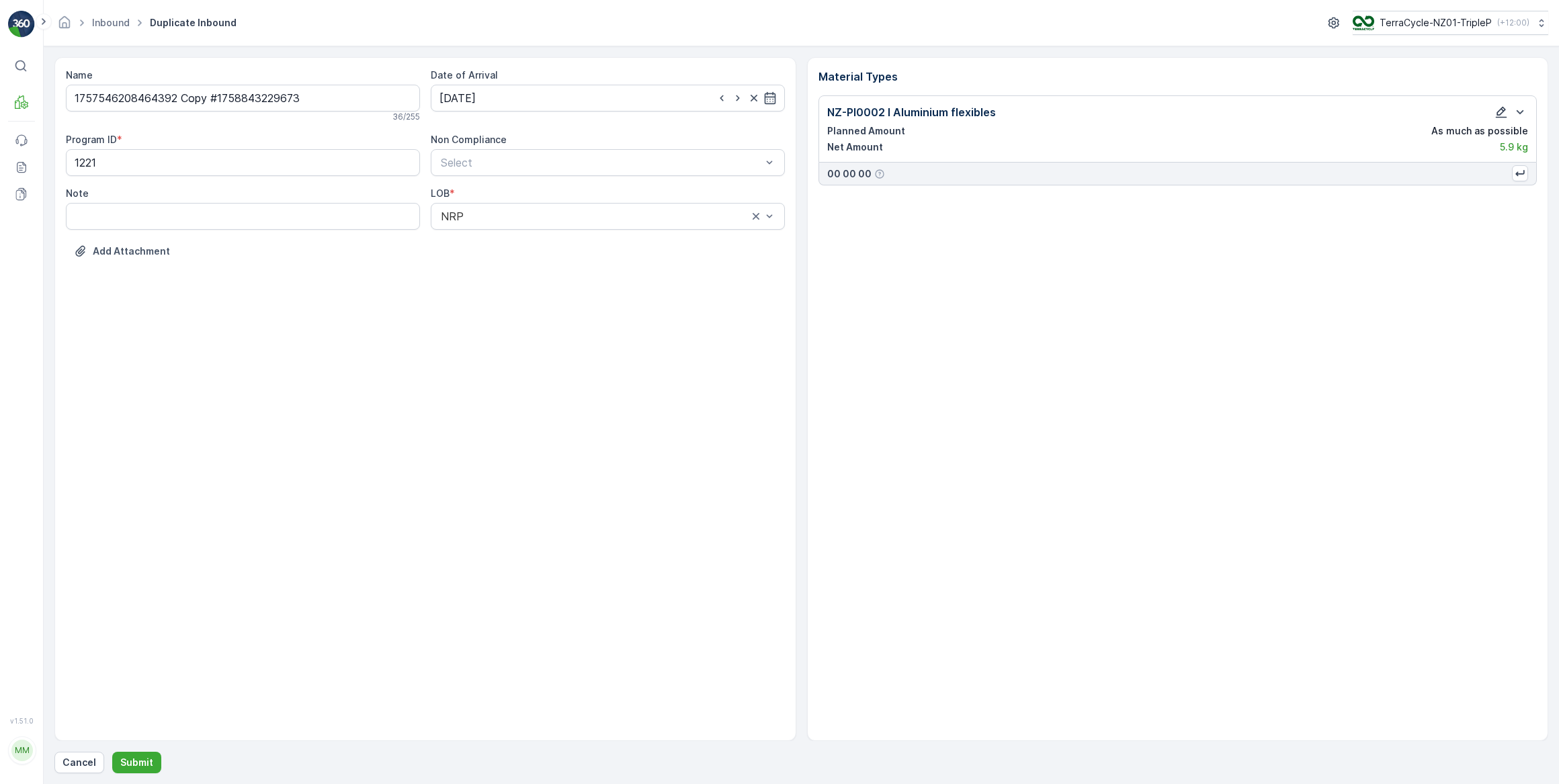
click at [1501, 111] on icon "button" at bounding box center [1501, 112] width 14 height 14
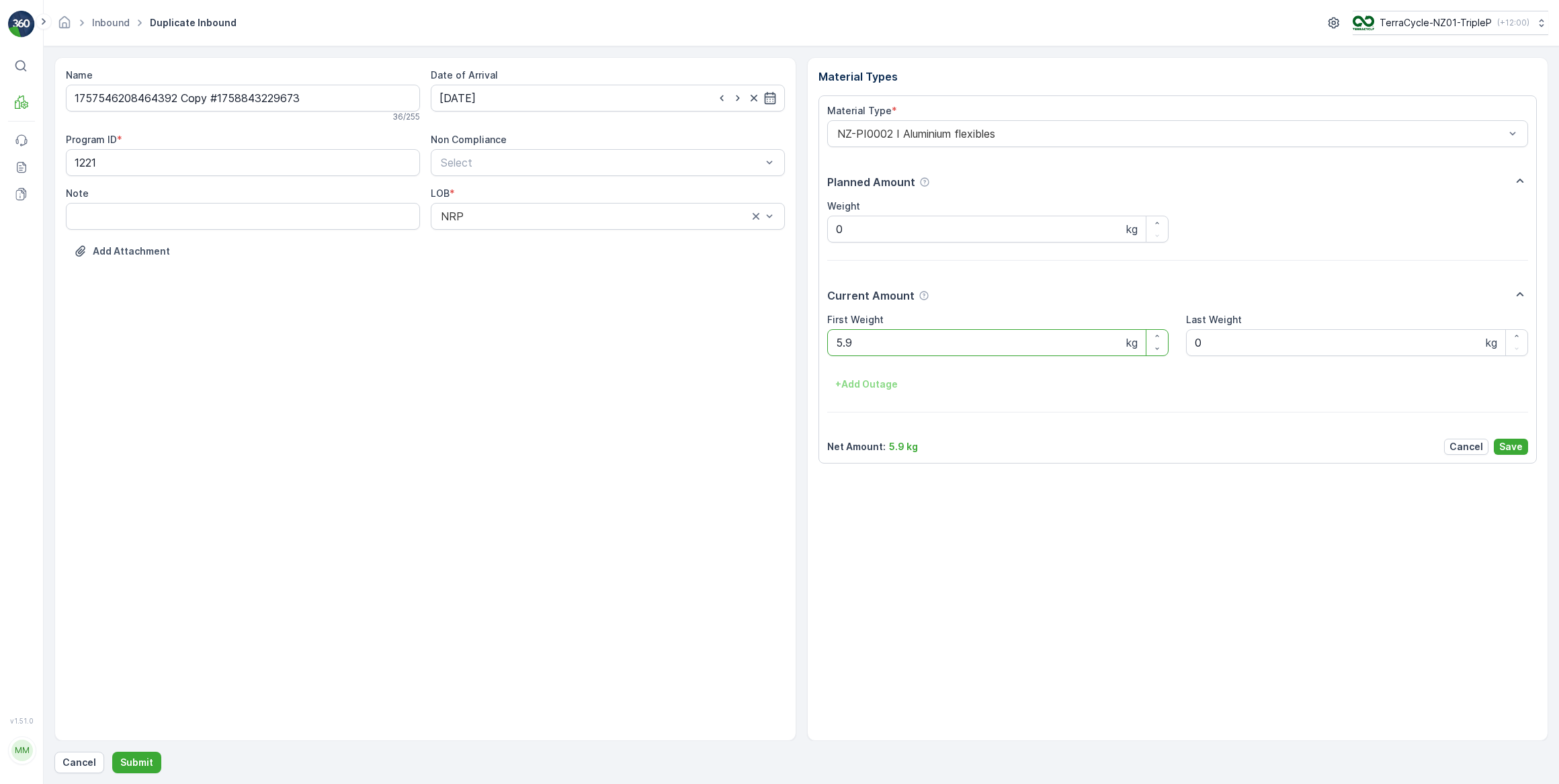
drag, startPoint x: 901, startPoint y: 340, endPoint x: 959, endPoint y: 295, distance: 73.4
click at [902, 339] on Weight "5.9" at bounding box center [998, 343] width 342 height 27
type Weight "5"
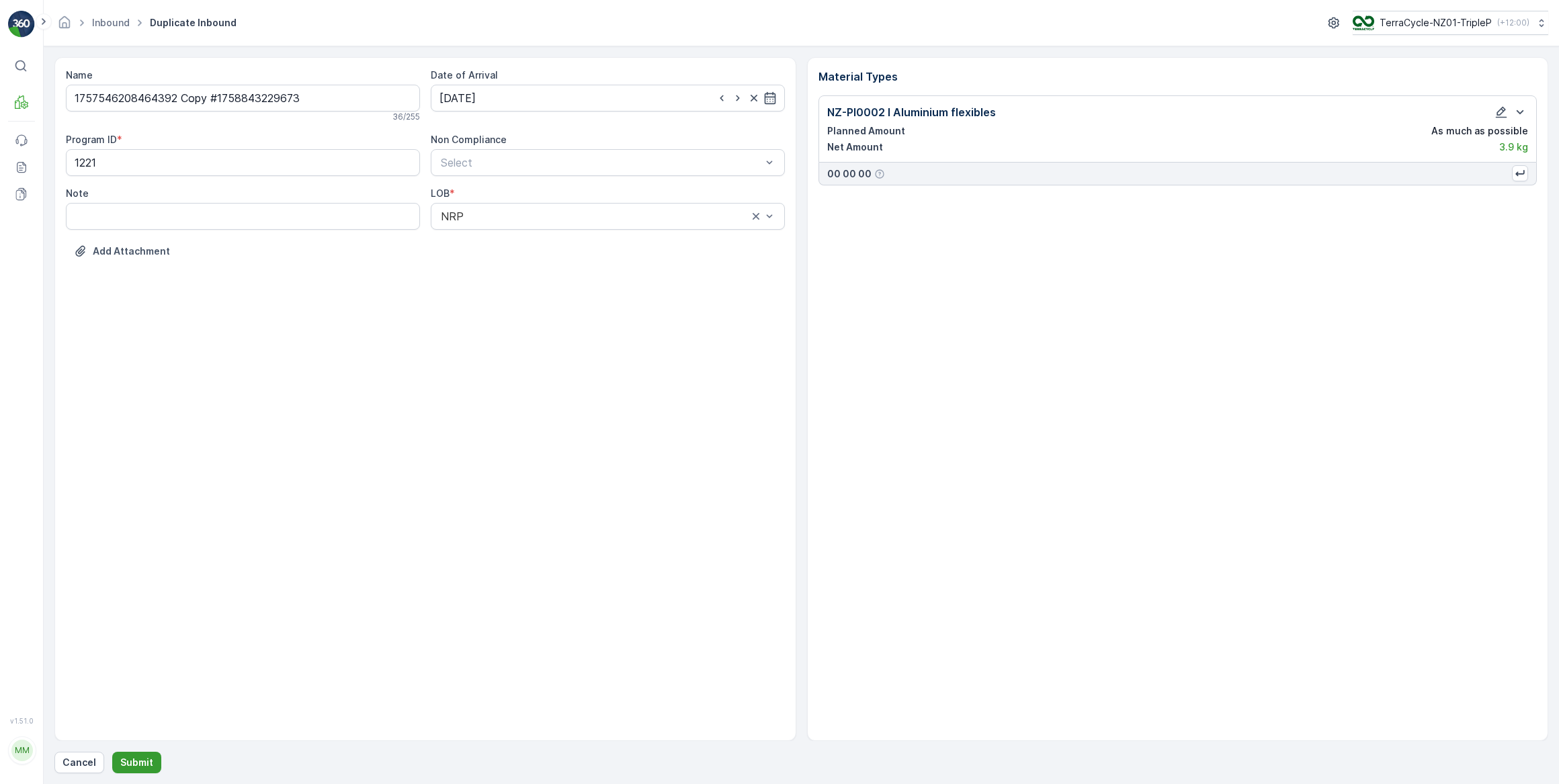
click at [139, 759] on p "Submit" at bounding box center [137, 762] width 33 height 14
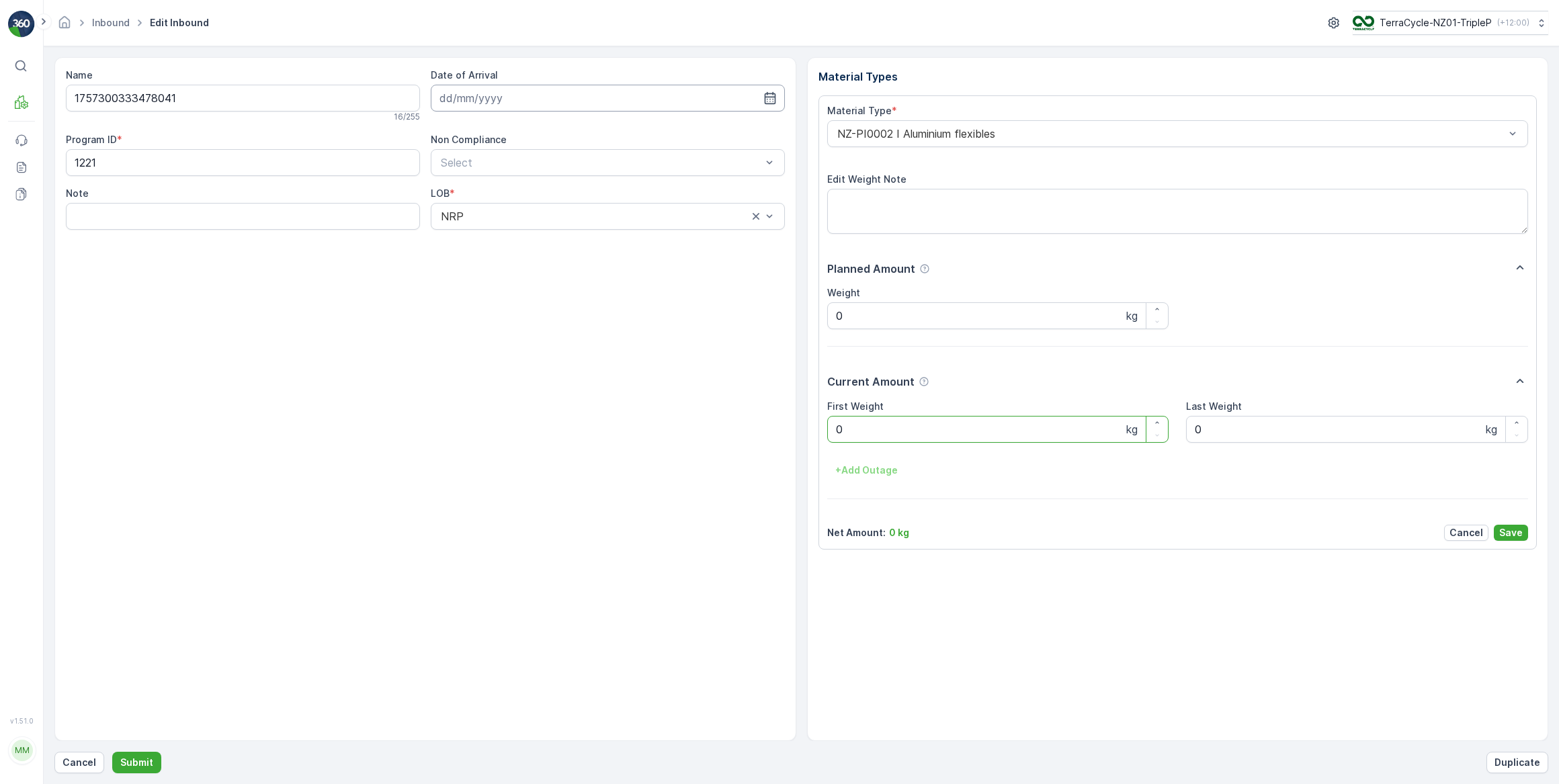
click at [512, 95] on input at bounding box center [607, 98] width 354 height 27
click at [578, 265] on div "26" at bounding box center [575, 263] width 22 height 22
type input "26.09.2025"
click at [914, 430] on Weight "0" at bounding box center [998, 429] width 342 height 27
click at [112, 752] on button "Submit" at bounding box center [137, 762] width 49 height 22
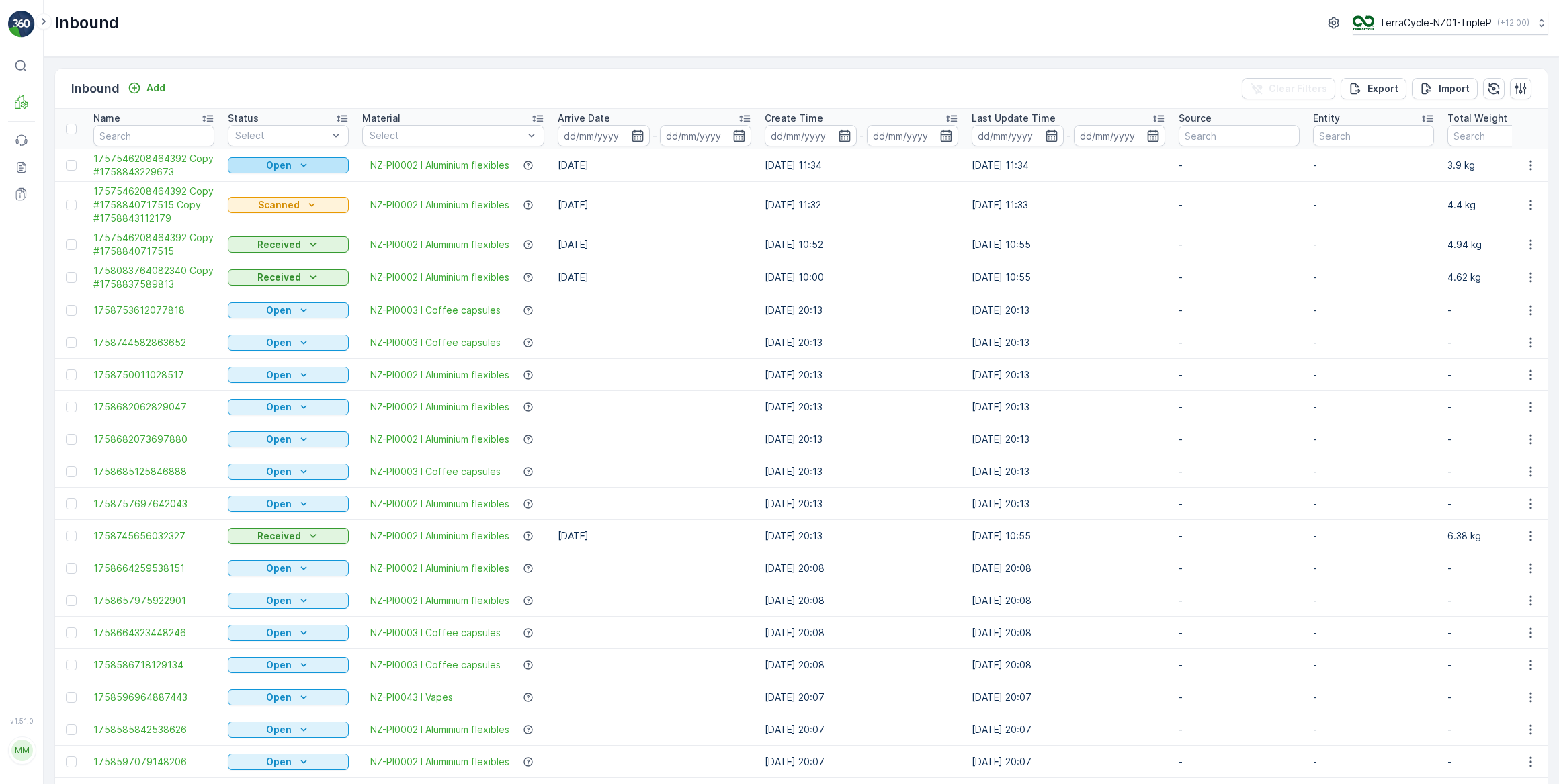
click at [316, 165] on div "Open" at bounding box center [288, 165] width 110 height 14
click at [268, 206] on span "Scanned" at bounding box center [255, 204] width 40 height 14
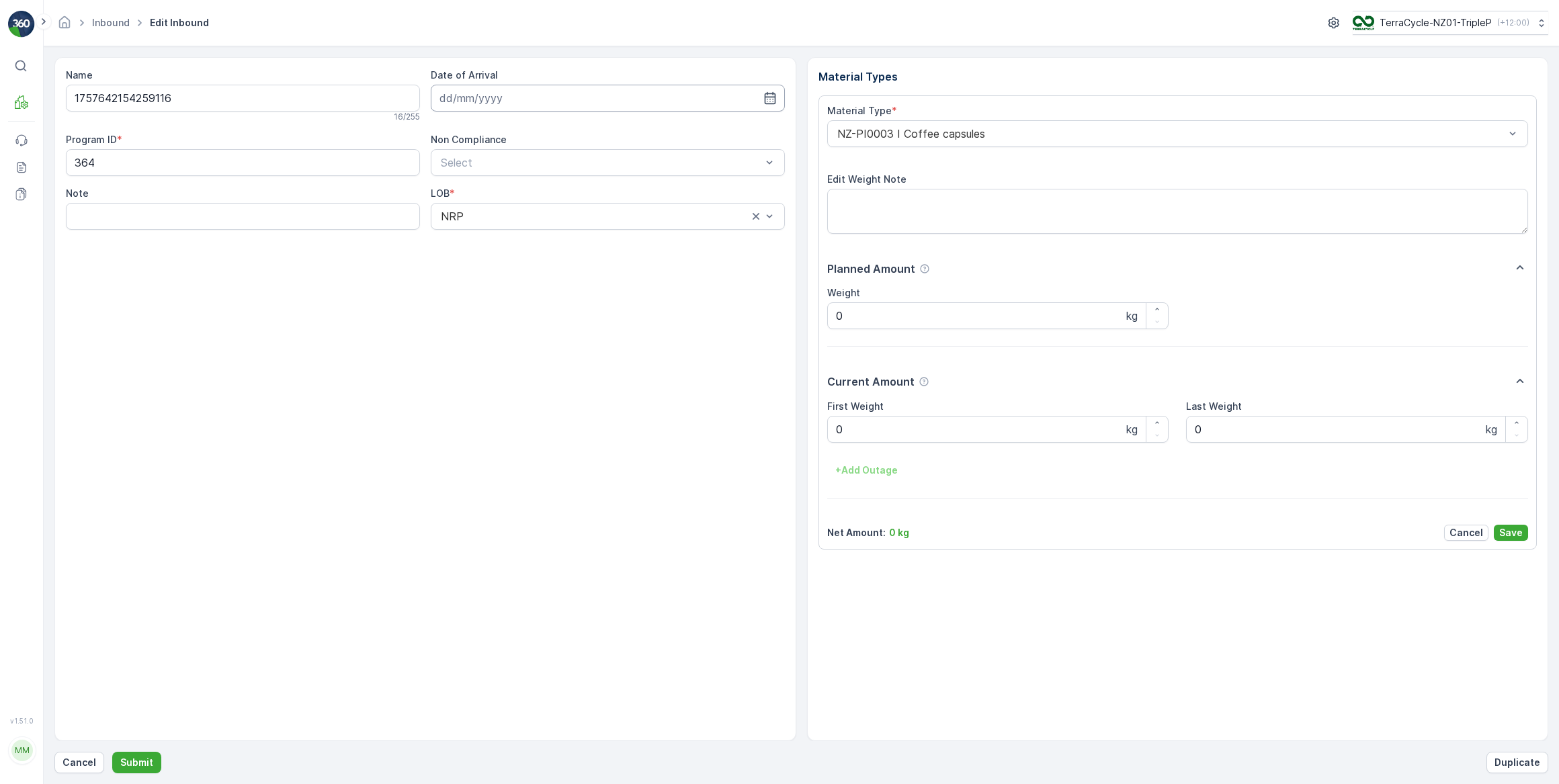
click at [504, 98] on input at bounding box center [607, 98] width 354 height 27
click at [574, 261] on div "26" at bounding box center [575, 263] width 22 height 22
type input "26.09.2025"
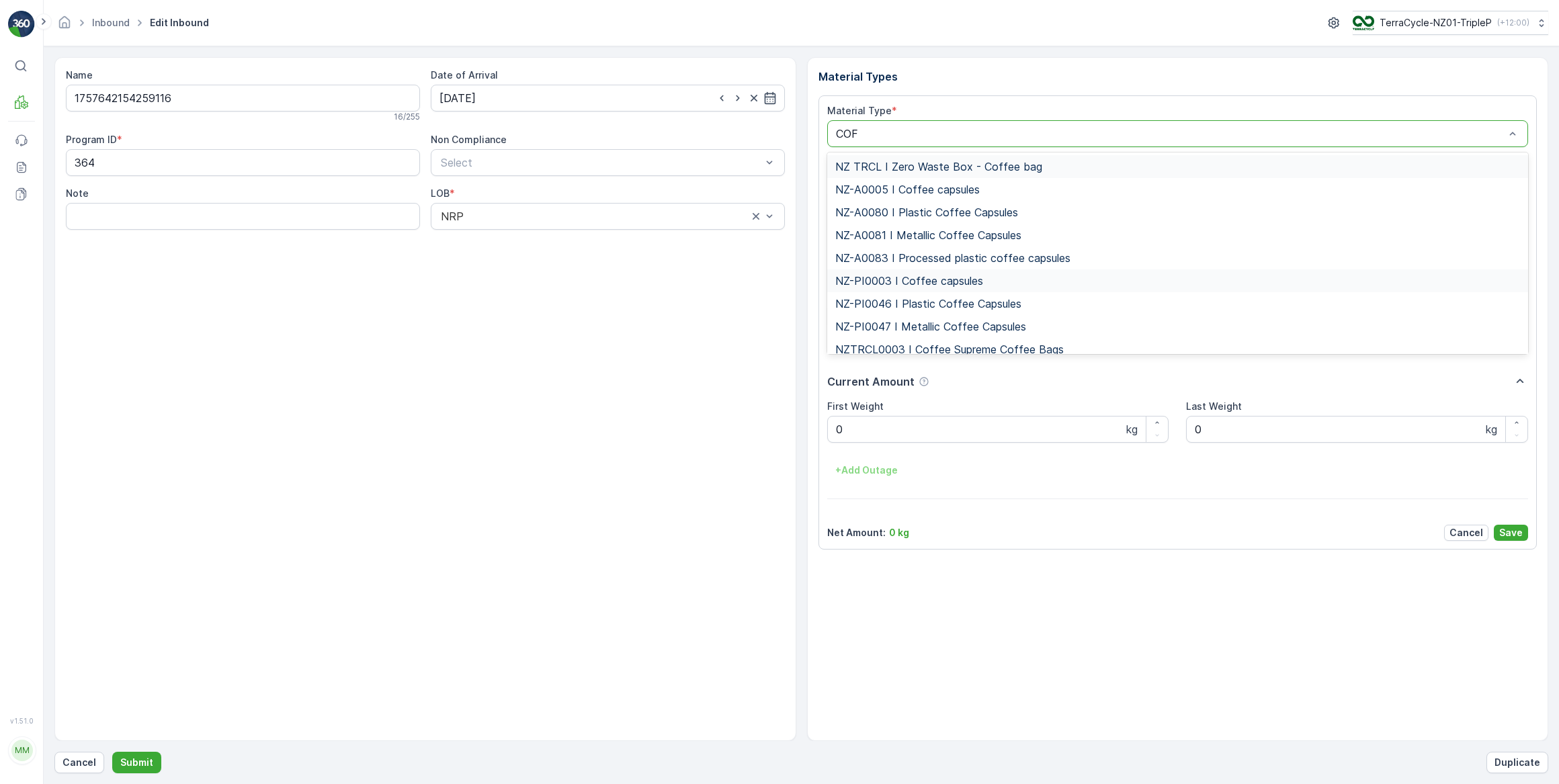
type input "COFF"
click at [966, 304] on span "NZ-PI0046 I Plastic Coffee Capsules" at bounding box center [928, 304] width 186 height 12
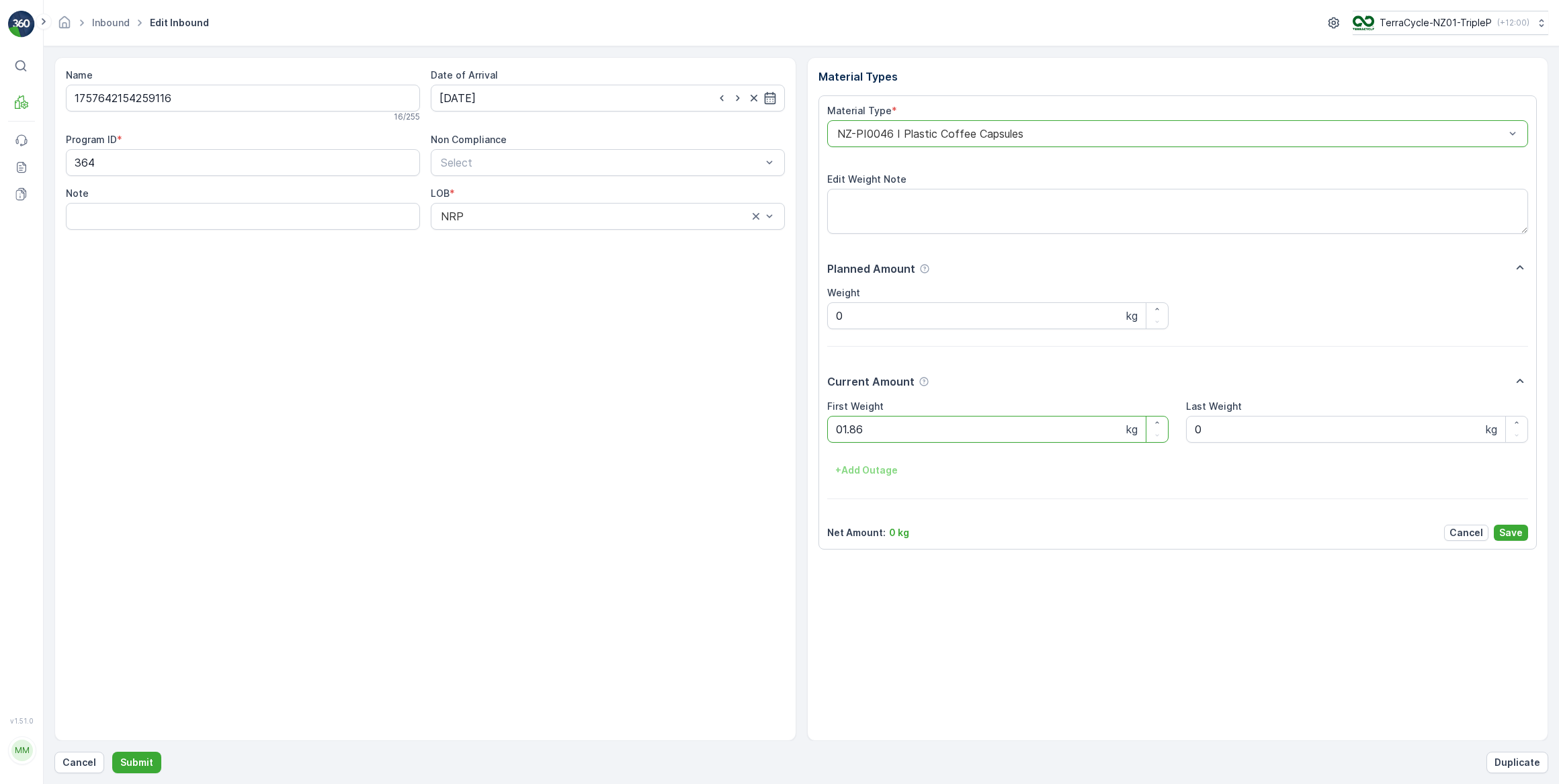
click at [112, 752] on button "Submit" at bounding box center [137, 762] width 49 height 22
click at [532, 97] on input at bounding box center [607, 98] width 354 height 27
click at [573, 265] on div "26" at bounding box center [575, 263] width 22 height 22
type input "26.09.2025"
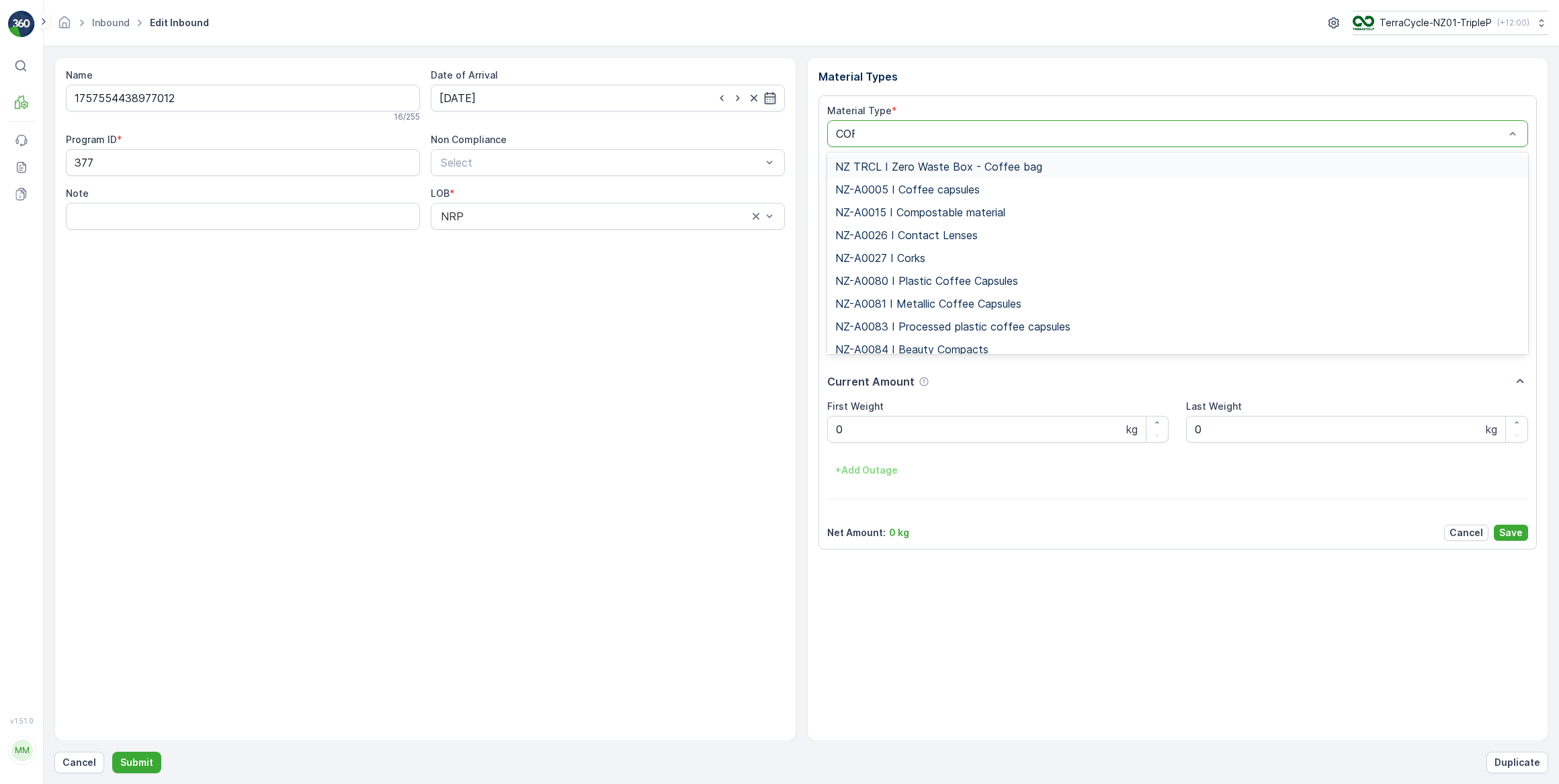
type input "COFF"
click at [966, 326] on span "NZ-PI0047 I Metallic Coffee Capsules" at bounding box center [931, 326] width 191 height 12
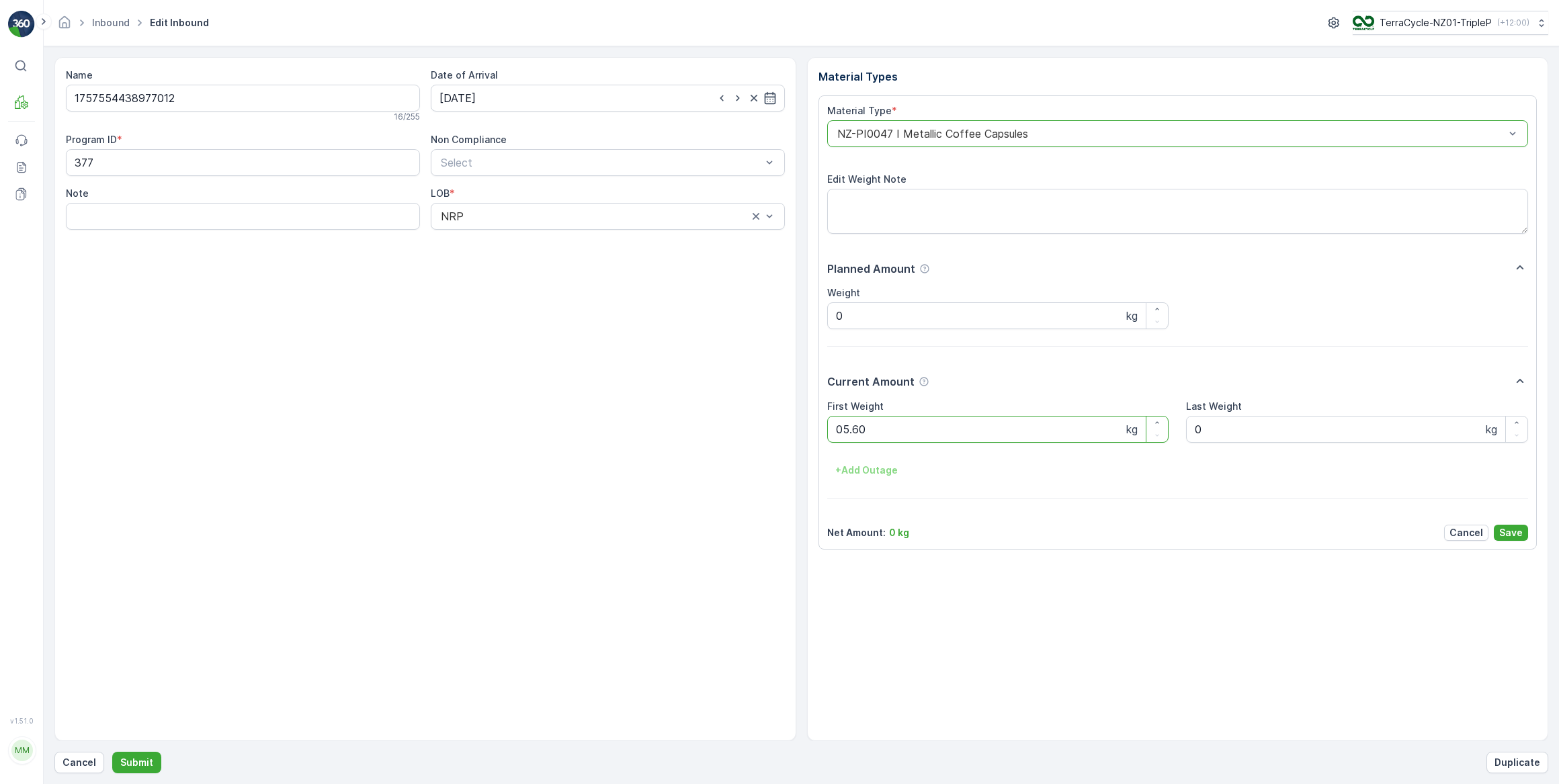
click at [112, 752] on button "Submit" at bounding box center [137, 762] width 49 height 22
click at [574, 98] on input at bounding box center [607, 98] width 354 height 27
drag, startPoint x: 574, startPoint y: 264, endPoint x: 574, endPoint y: 249, distance: 15.0
click at [574, 261] on div "26" at bounding box center [575, 263] width 22 height 22
type input "26.09.2025"
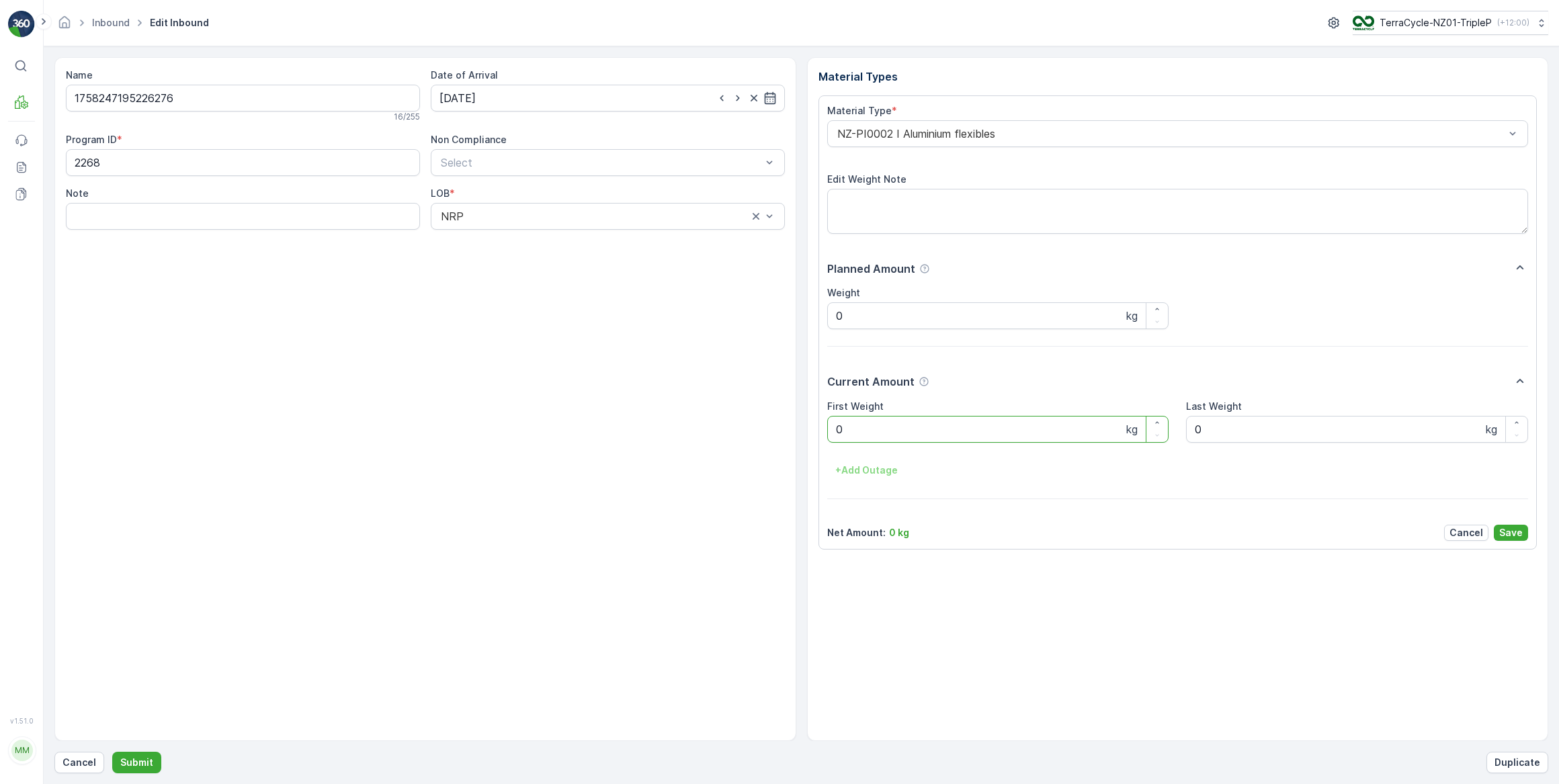
click at [876, 427] on Weight "0" at bounding box center [998, 429] width 342 height 27
click at [112, 752] on button "Submit" at bounding box center [137, 762] width 49 height 22
click at [561, 97] on input at bounding box center [607, 98] width 354 height 27
click at [574, 267] on div "26" at bounding box center [575, 263] width 22 height 22
type input "26.09.2025"
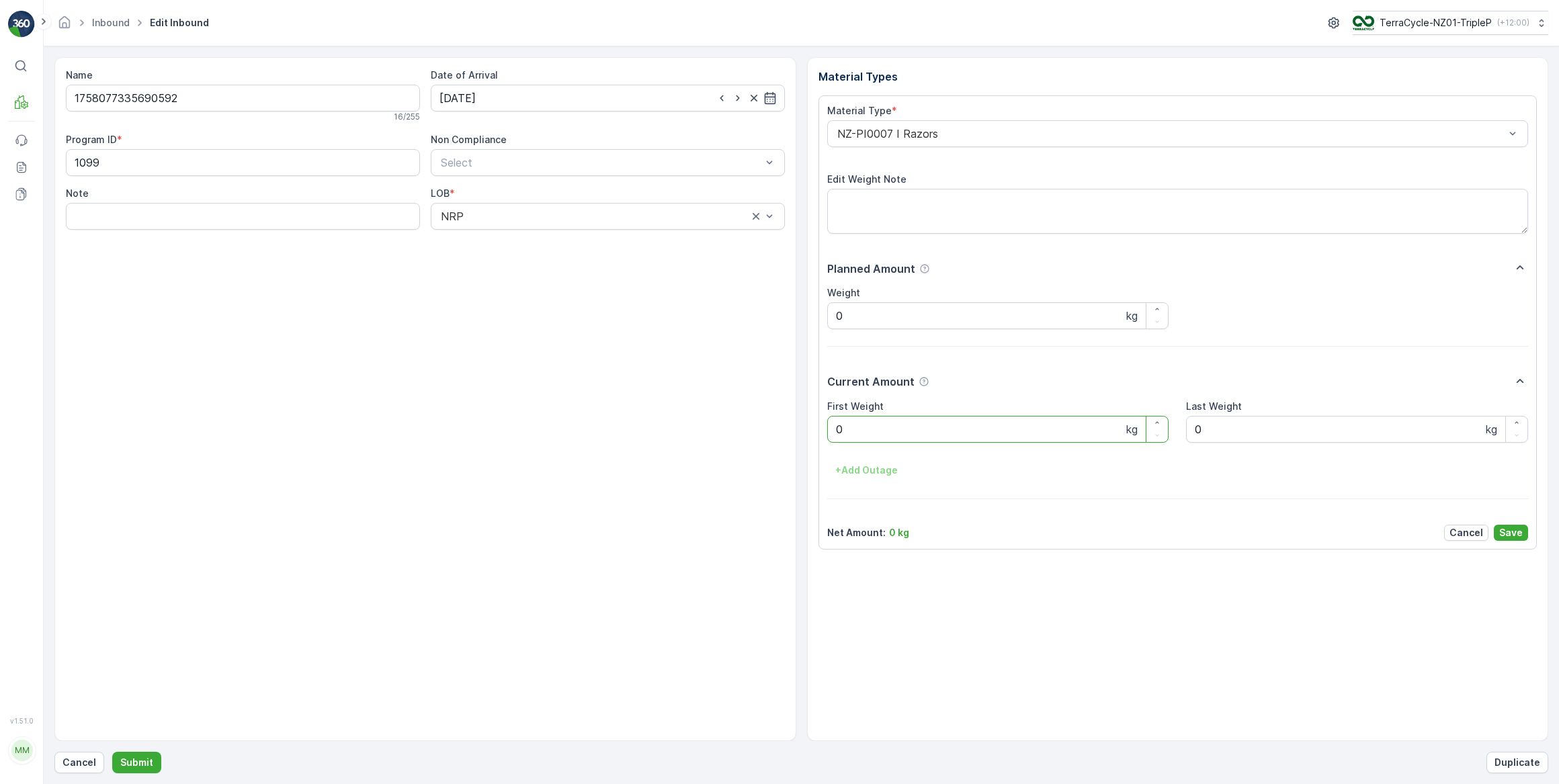
drag, startPoint x: 853, startPoint y: 427, endPoint x: 738, endPoint y: 412, distance: 116.0
click at [850, 428] on Weight "0" at bounding box center [998, 429] width 342 height 27
click at [112, 752] on button "Submit" at bounding box center [137, 762] width 49 height 22
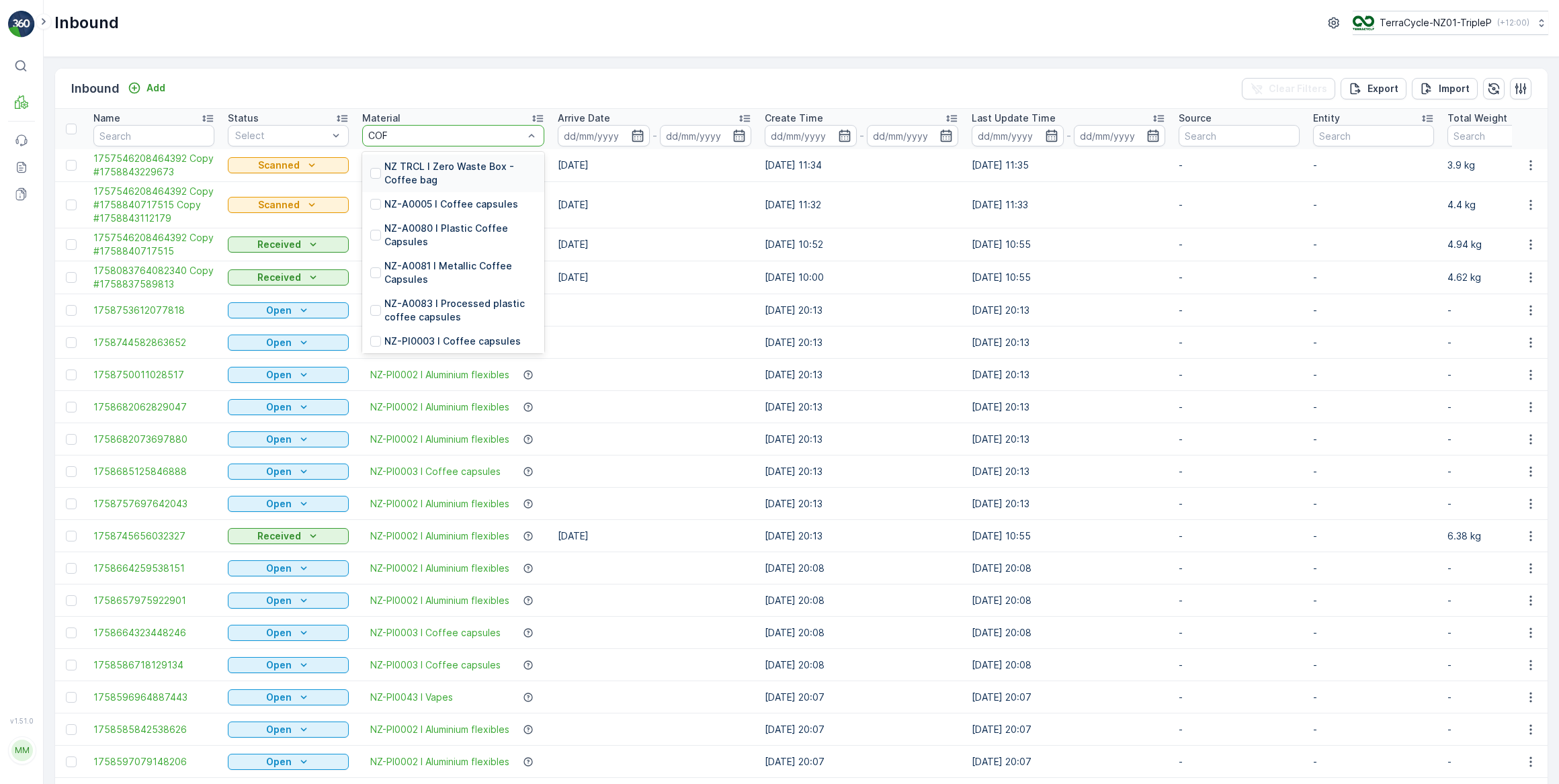
type input "COFF"
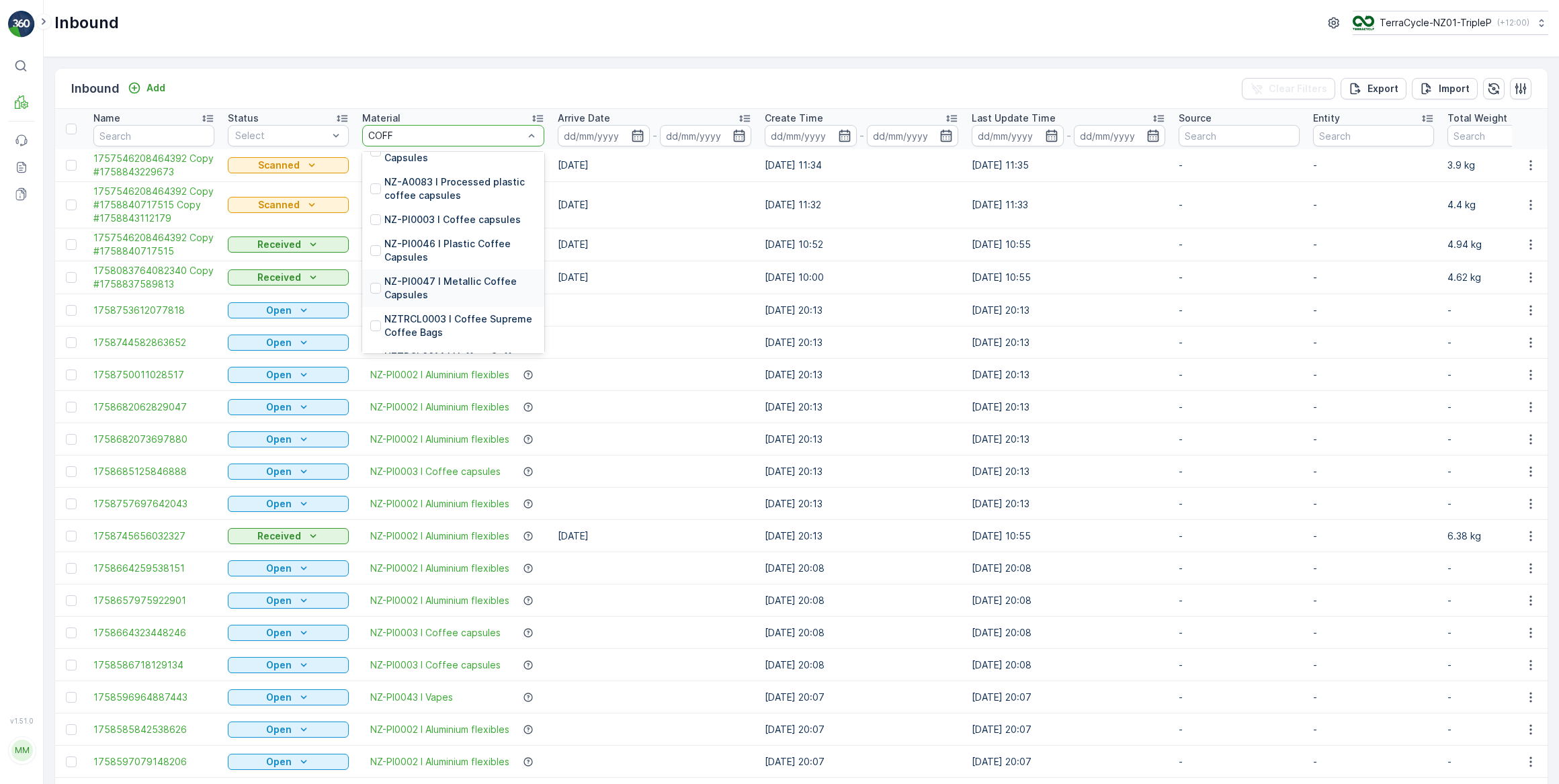
click at [475, 282] on p "NZ-PI0047 I Metallic Coffee Capsules" at bounding box center [461, 288] width 152 height 27
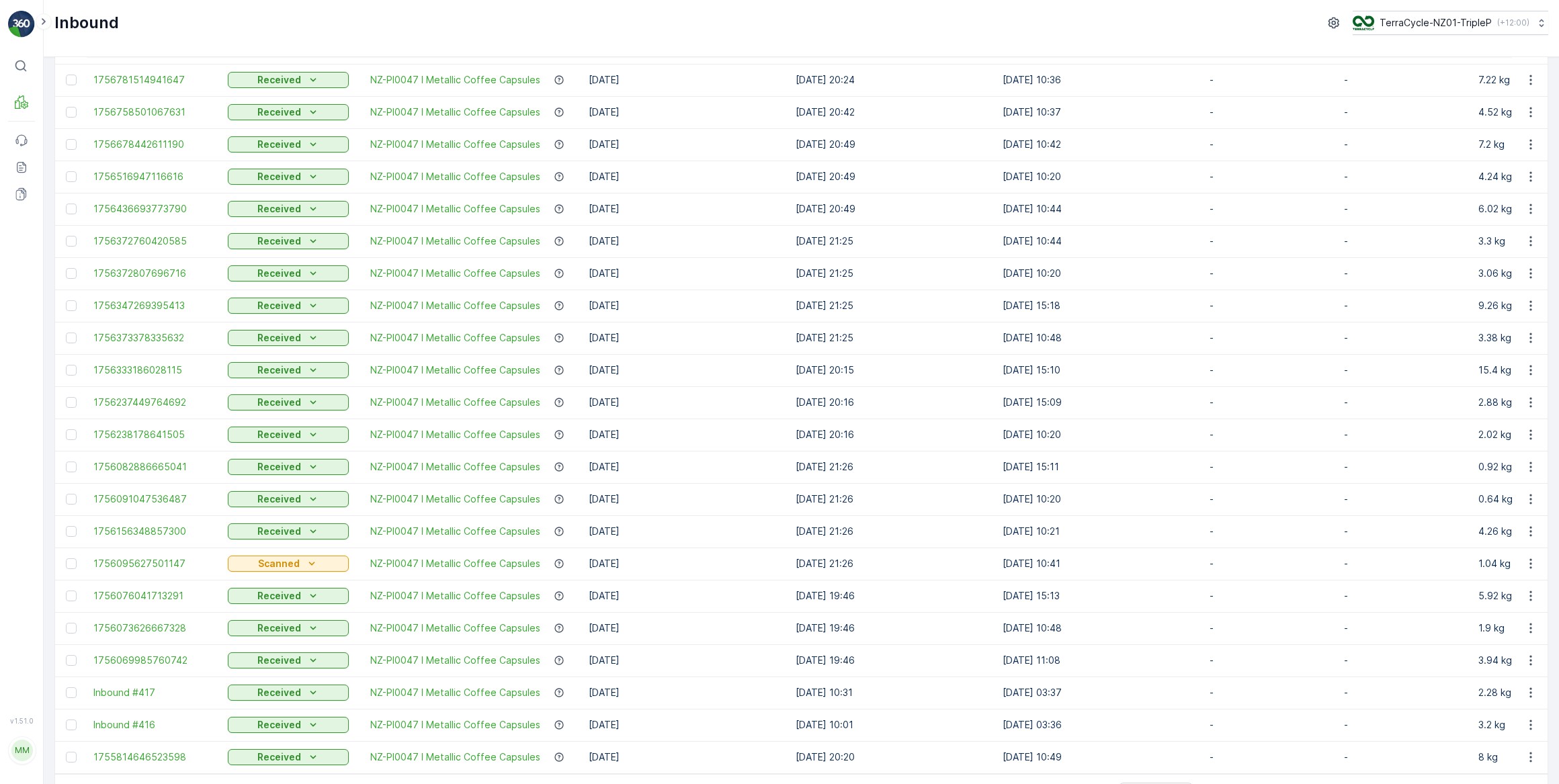
scroll to position [1041, 0]
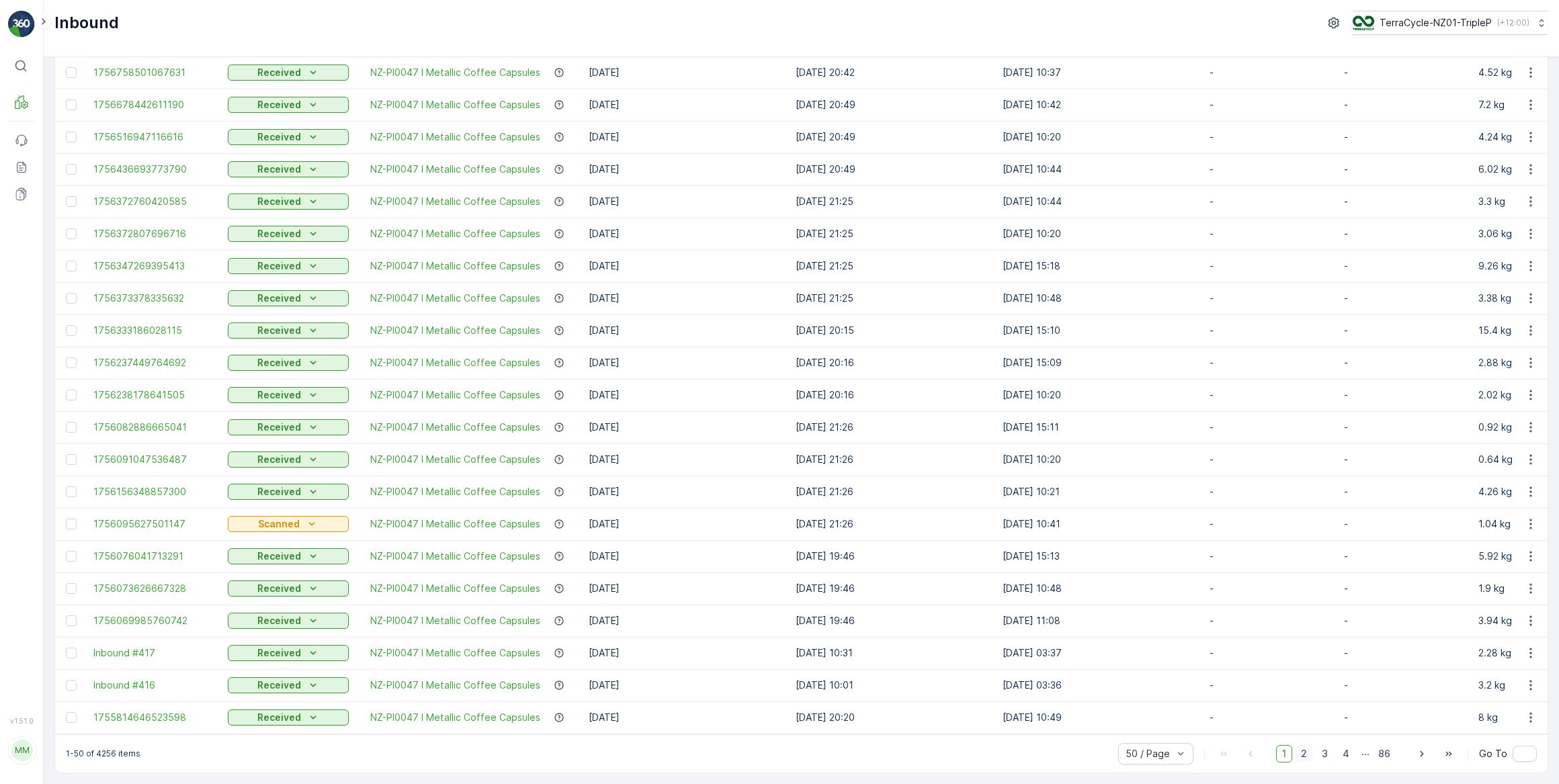
drag, startPoint x: 1306, startPoint y: 756, endPoint x: 1308, endPoint y: 749, distance: 7.3
click at [1306, 755] on span "2" at bounding box center [1304, 754] width 18 height 18
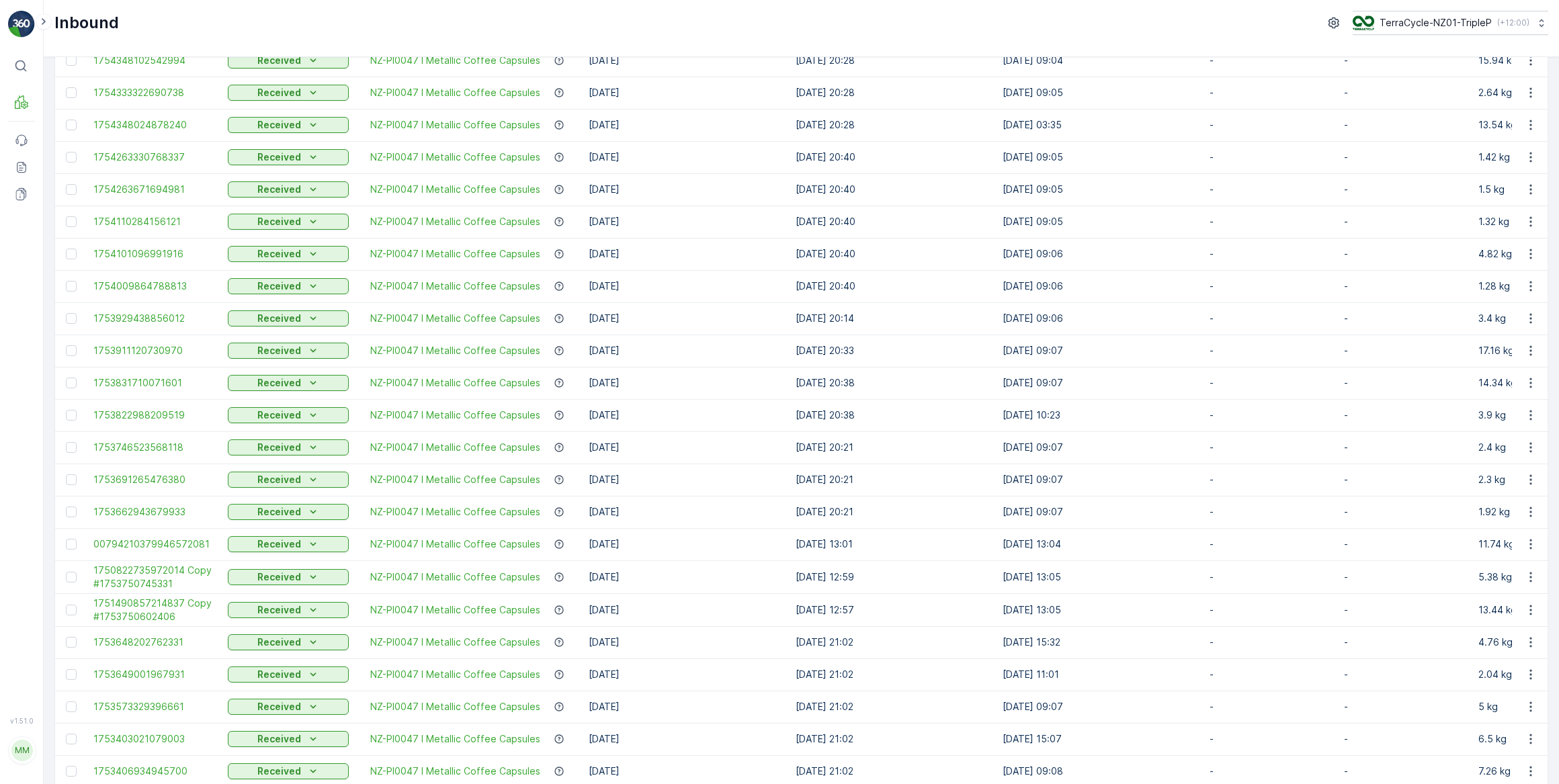
scroll to position [1042, 0]
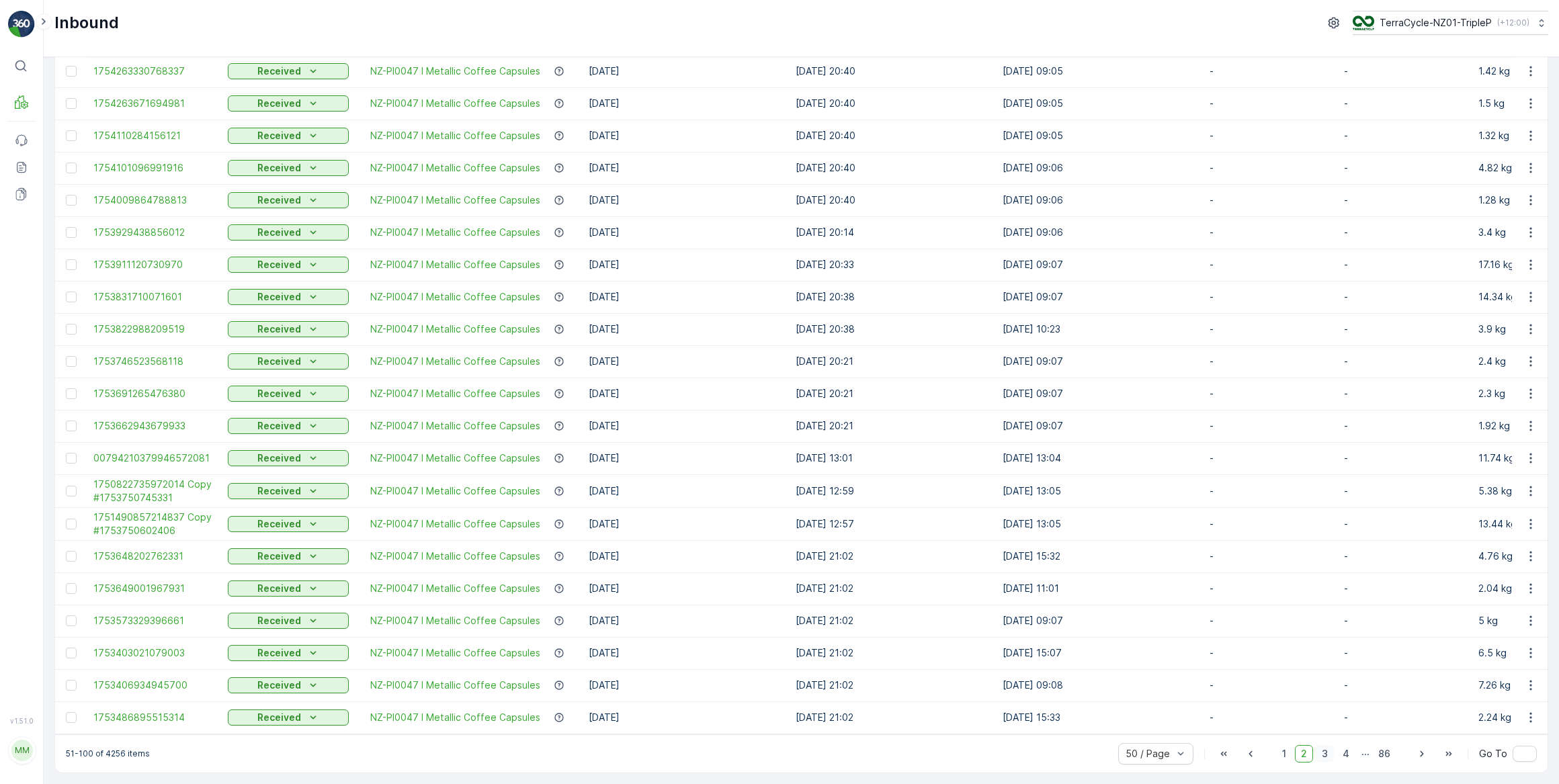
click at [1325, 753] on span "3" at bounding box center [1325, 754] width 18 height 18
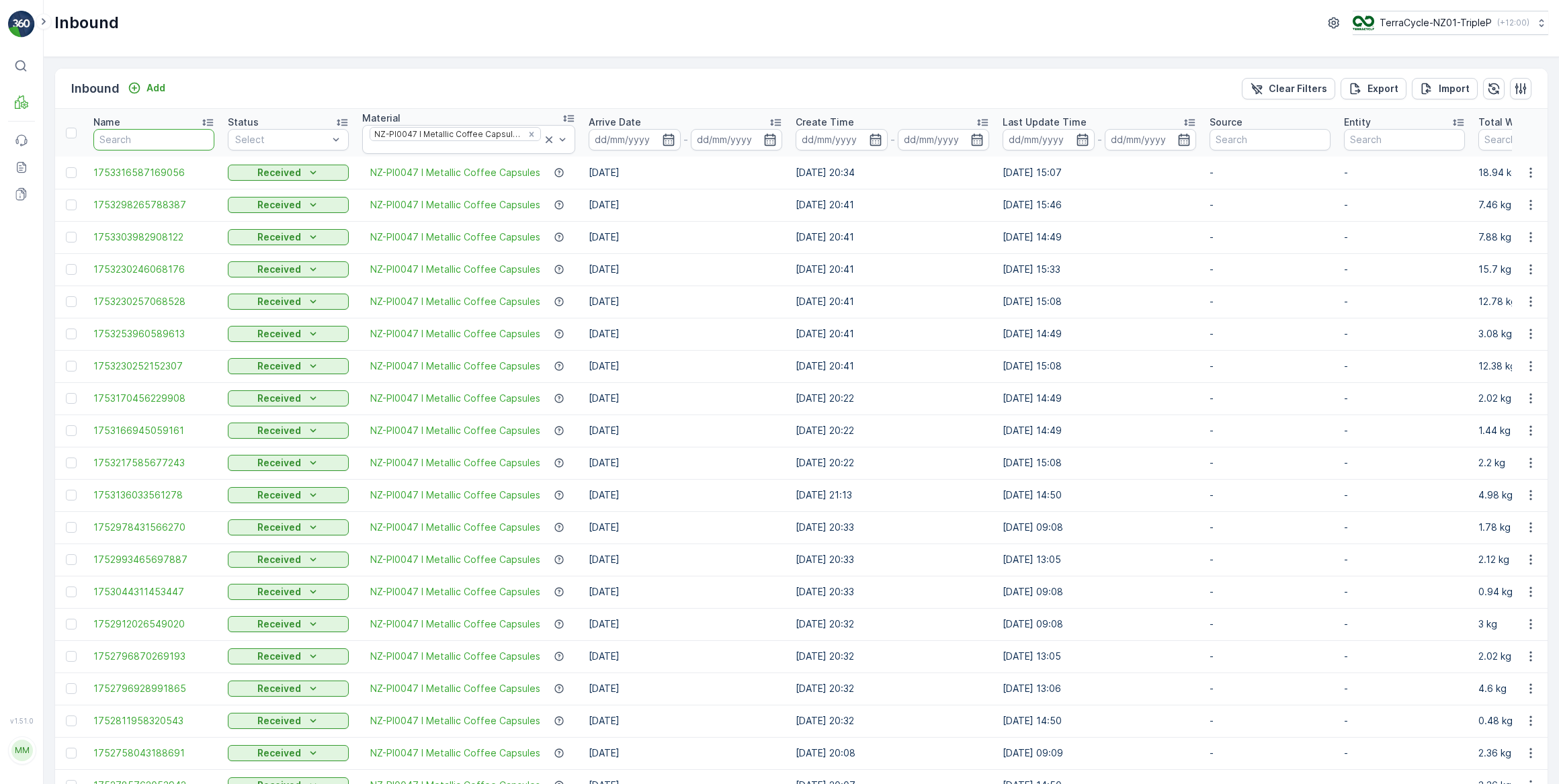
click at [119, 143] on input "text" at bounding box center [154, 140] width 121 height 22
type input "773525"
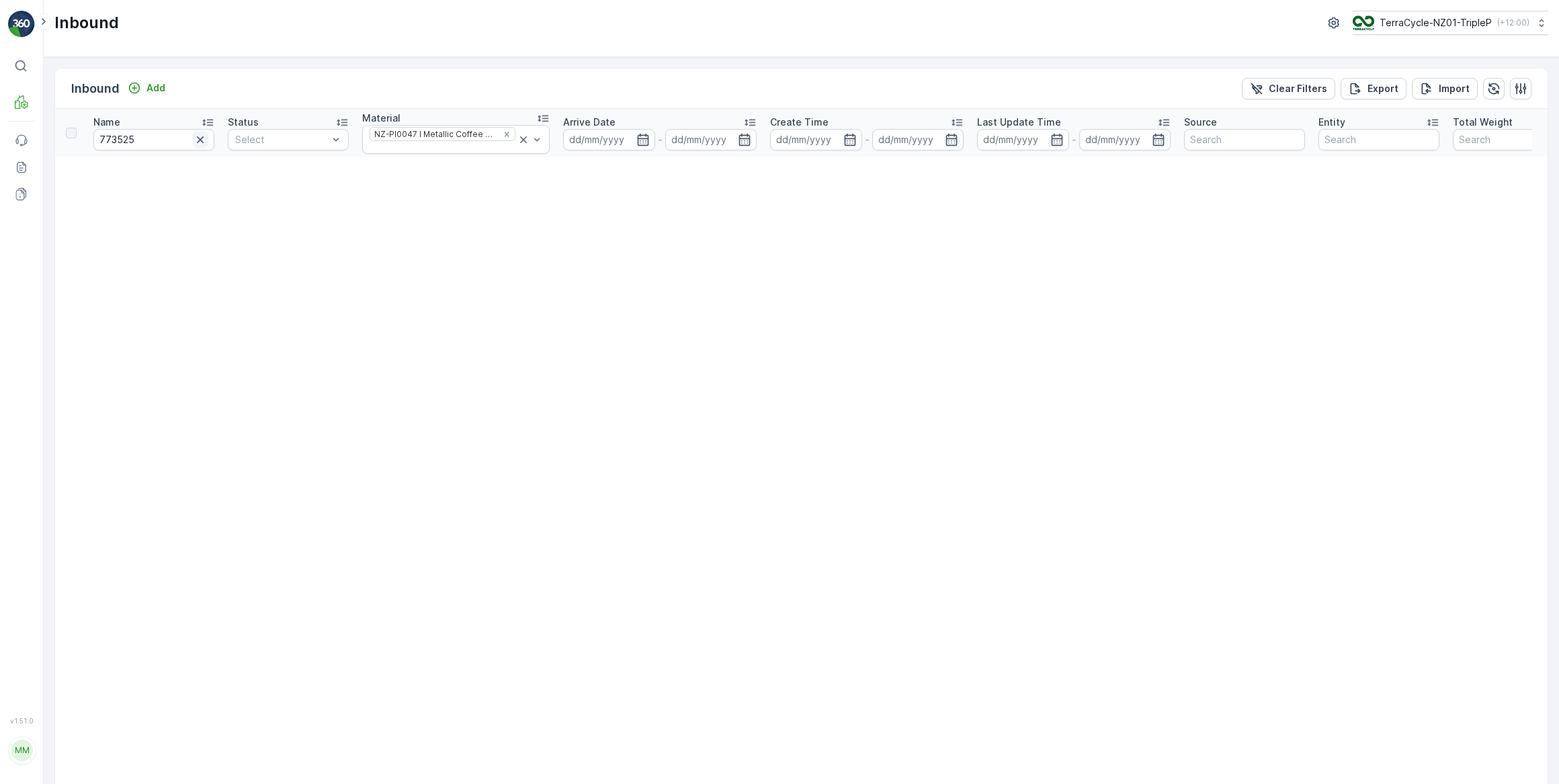
click at [202, 138] on icon "button" at bounding box center [200, 139] width 14 height 14
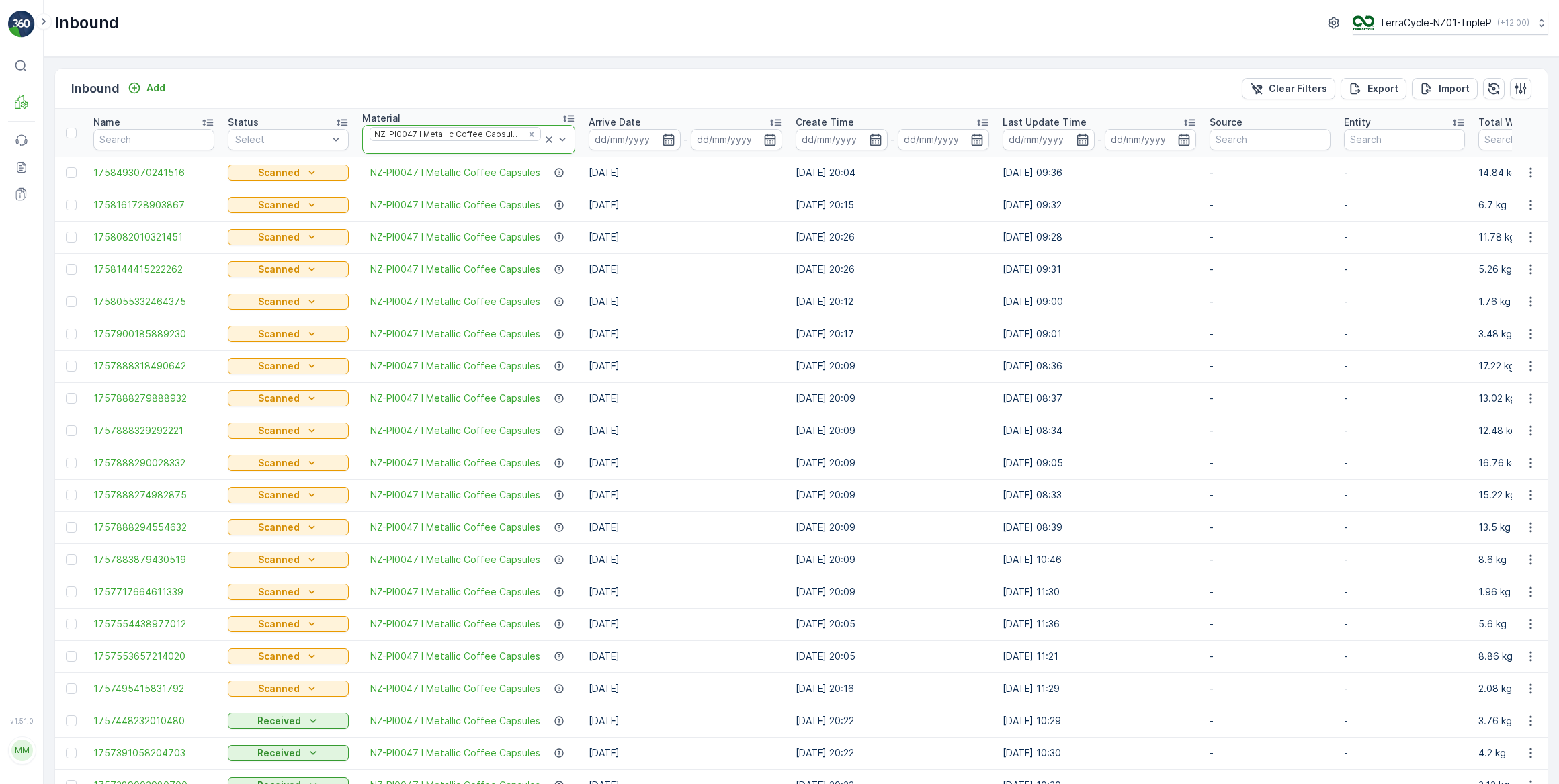
click at [546, 136] on icon at bounding box center [549, 139] width 7 height 7
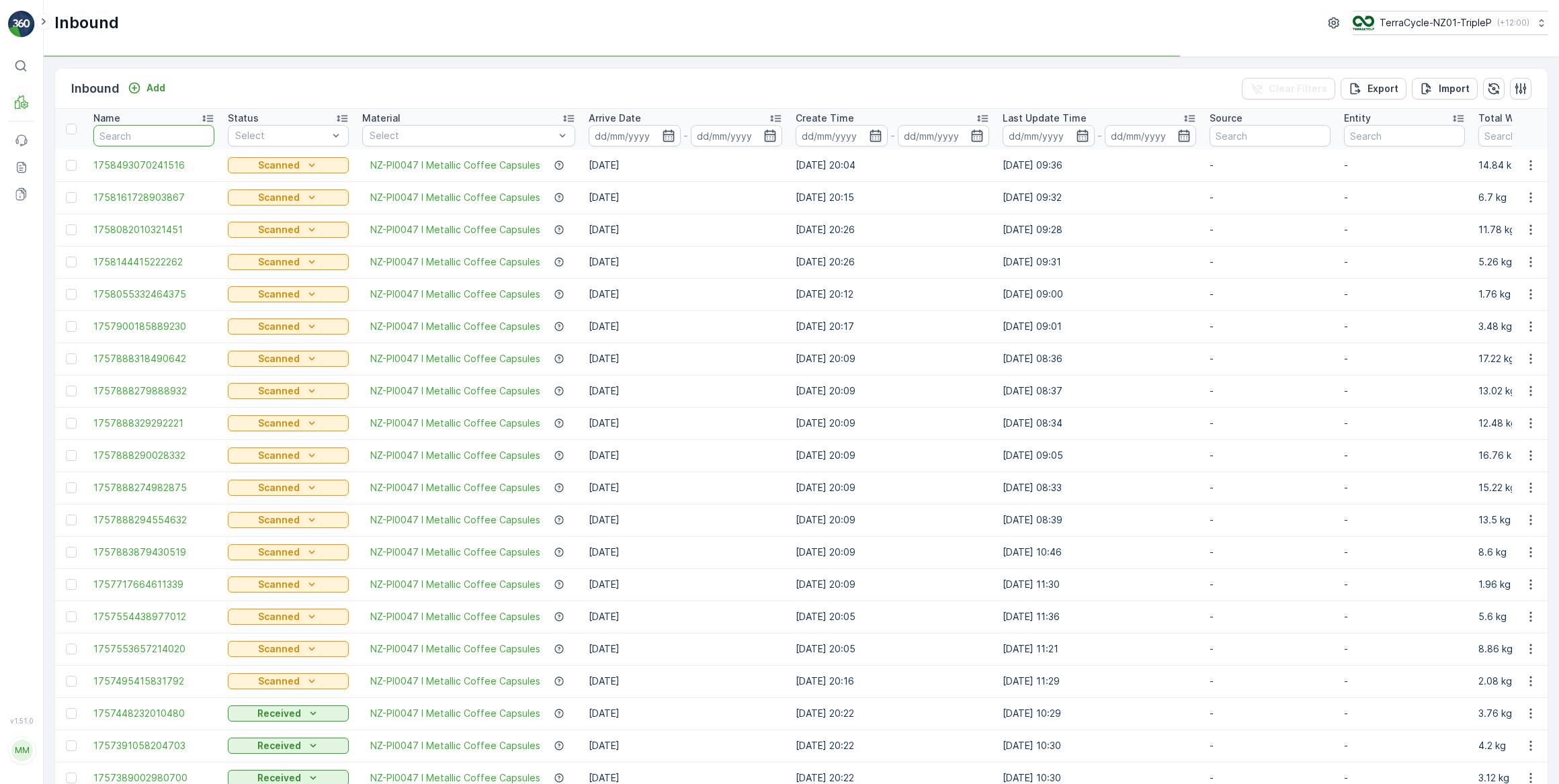
drag, startPoint x: 116, startPoint y: 137, endPoint x: 129, endPoint y: 129, distance: 15.3
click at [119, 136] on input "text" at bounding box center [154, 136] width 121 height 22
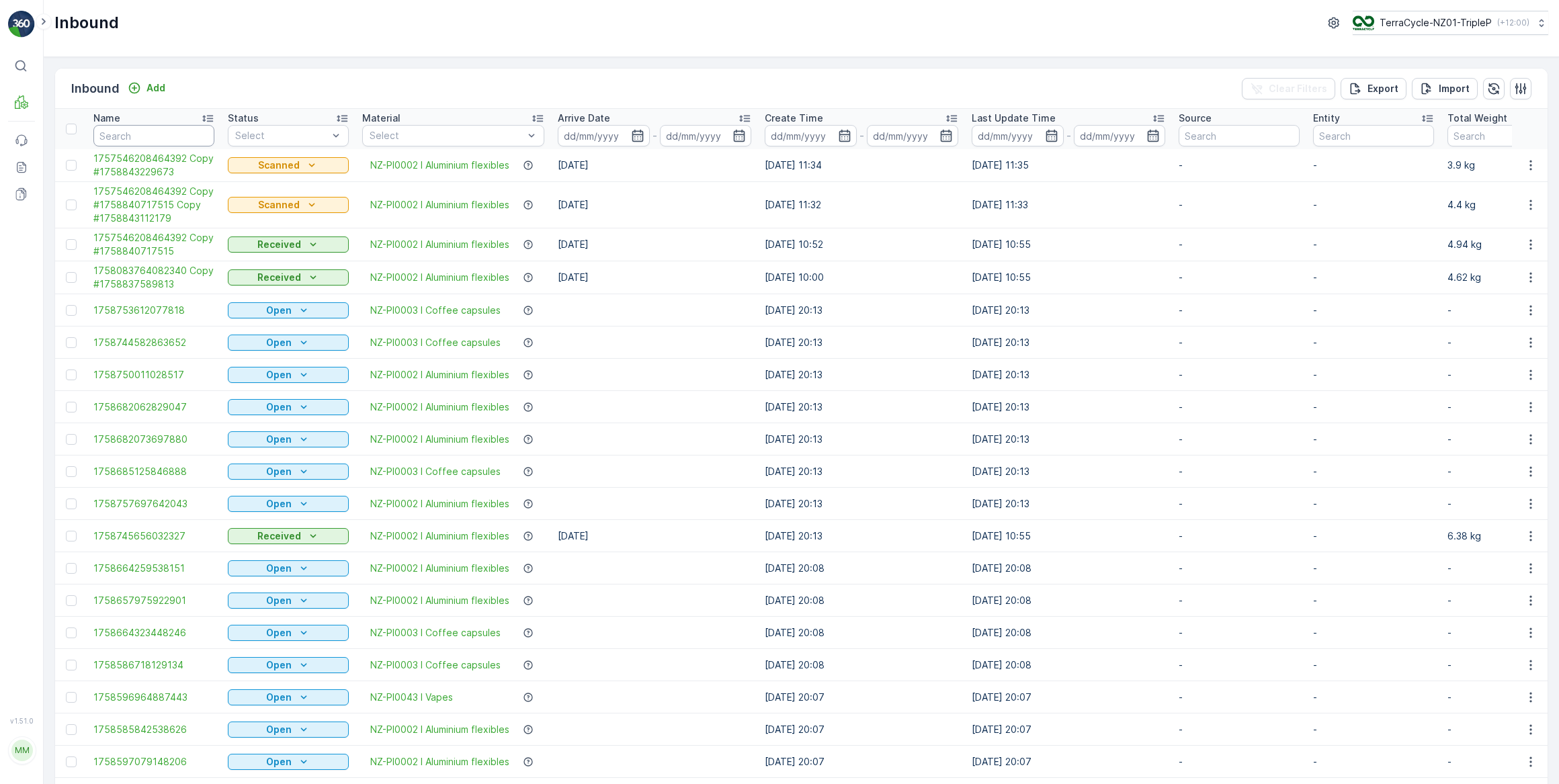
click at [146, 135] on input "text" at bounding box center [154, 136] width 121 height 22
type input "773"
type input "77352"
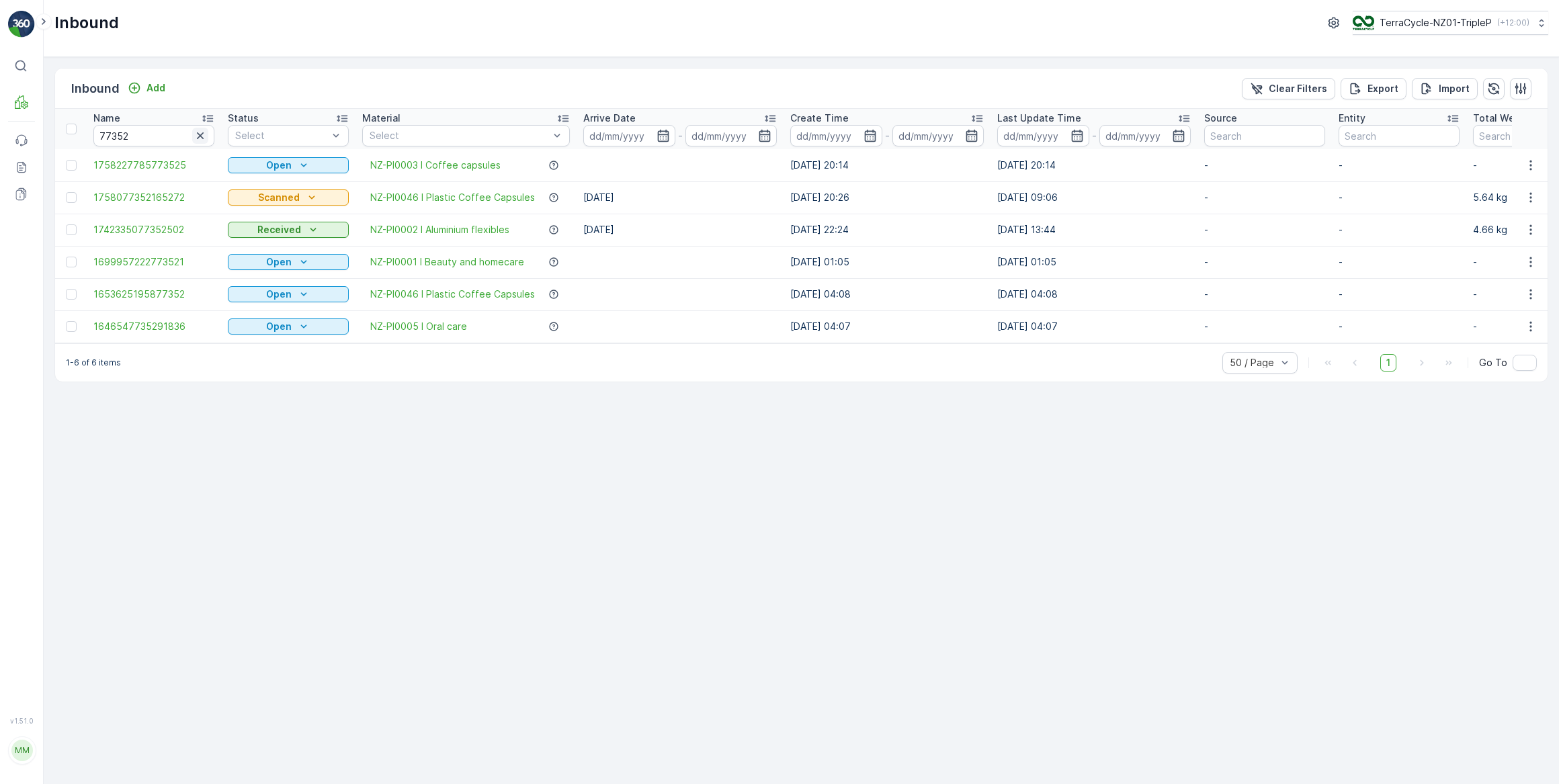
click at [200, 134] on icon "button" at bounding box center [200, 135] width 7 height 7
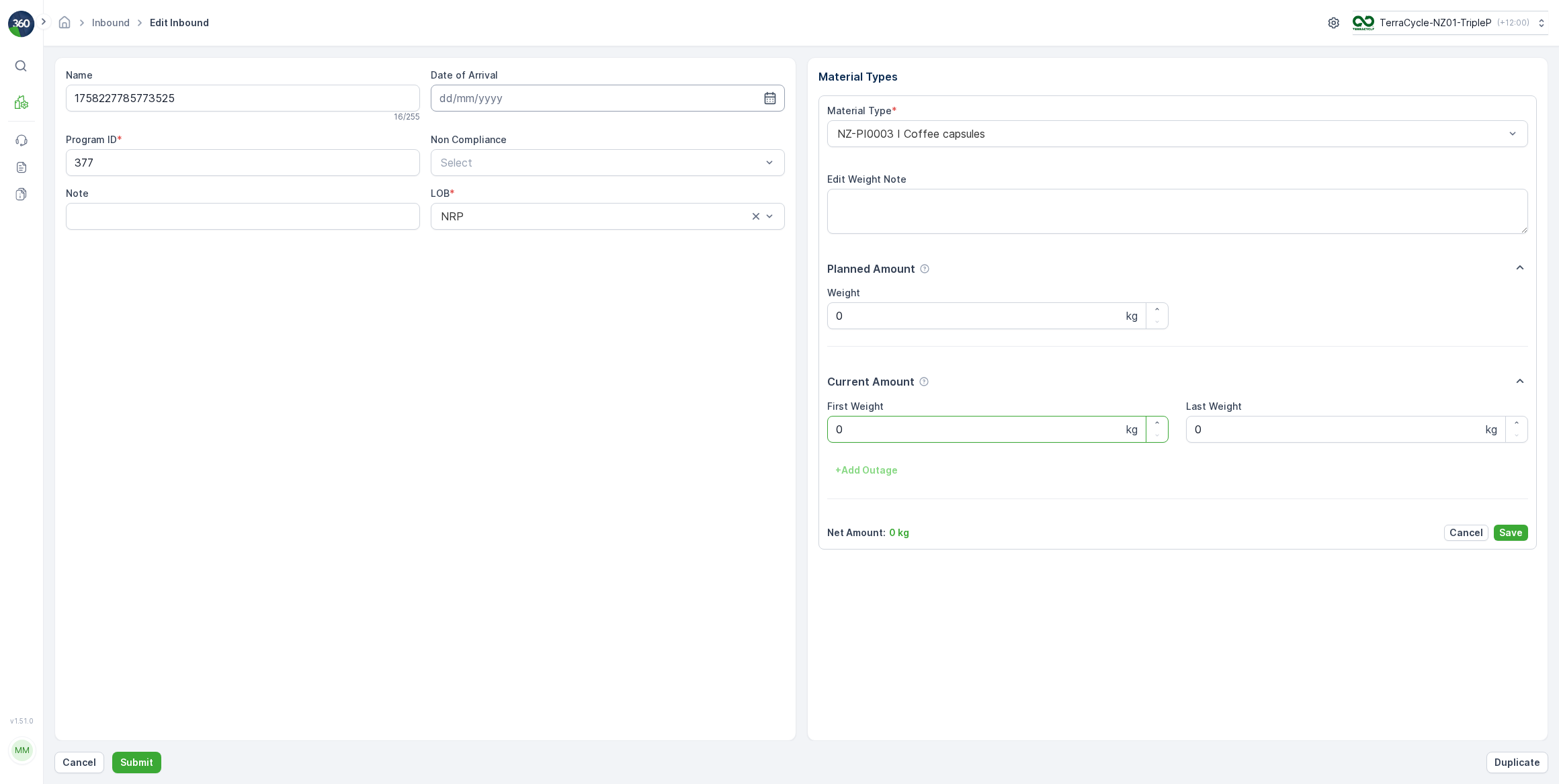
click at [461, 98] on input at bounding box center [607, 98] width 354 height 27
click at [574, 265] on div "26" at bounding box center [575, 263] width 22 height 22
type input "26.09.2025"
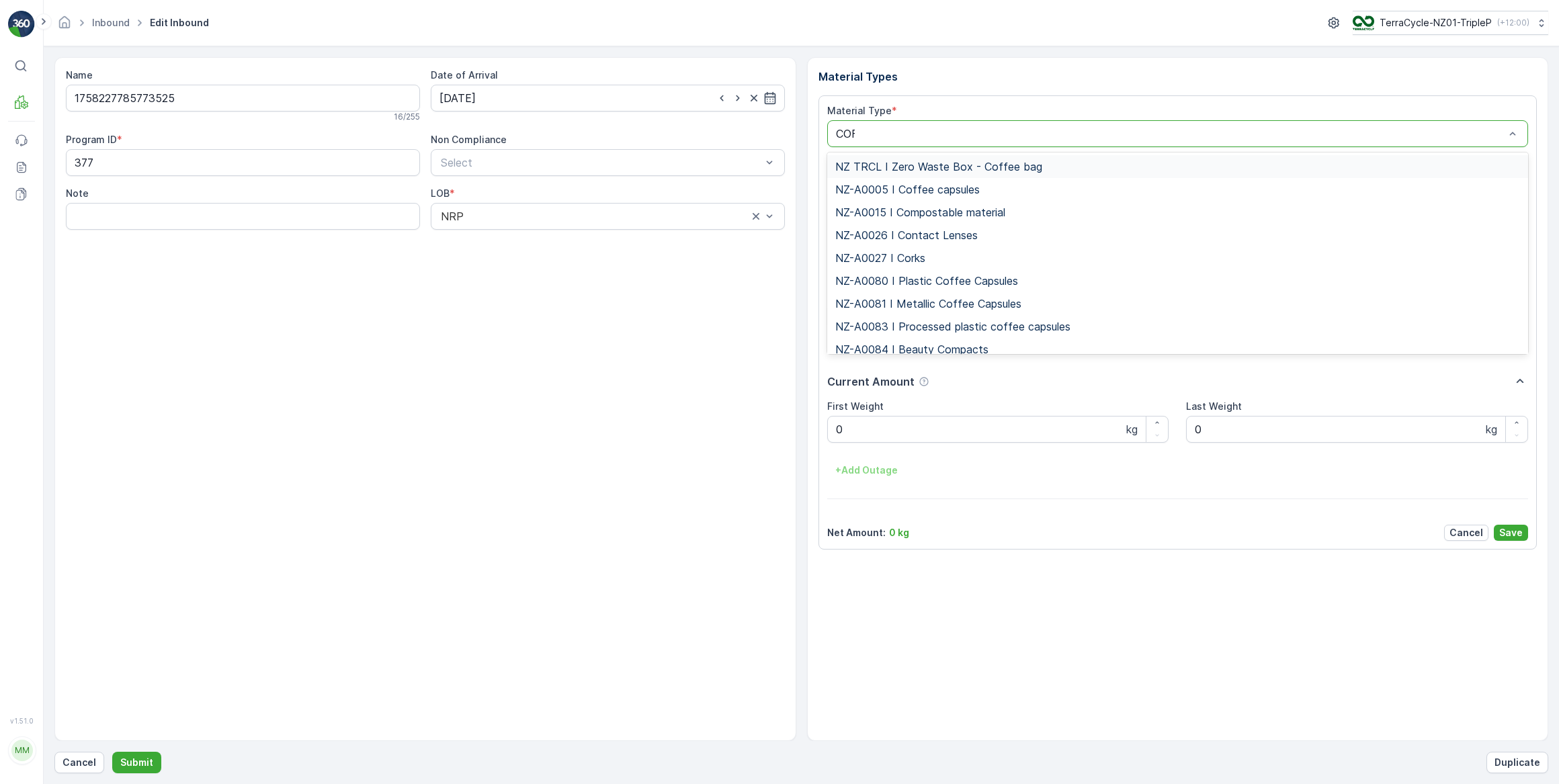
type input "COFF"
click at [951, 325] on span "NZ-PI0047 I Metallic Coffee Capsules" at bounding box center [931, 326] width 191 height 12
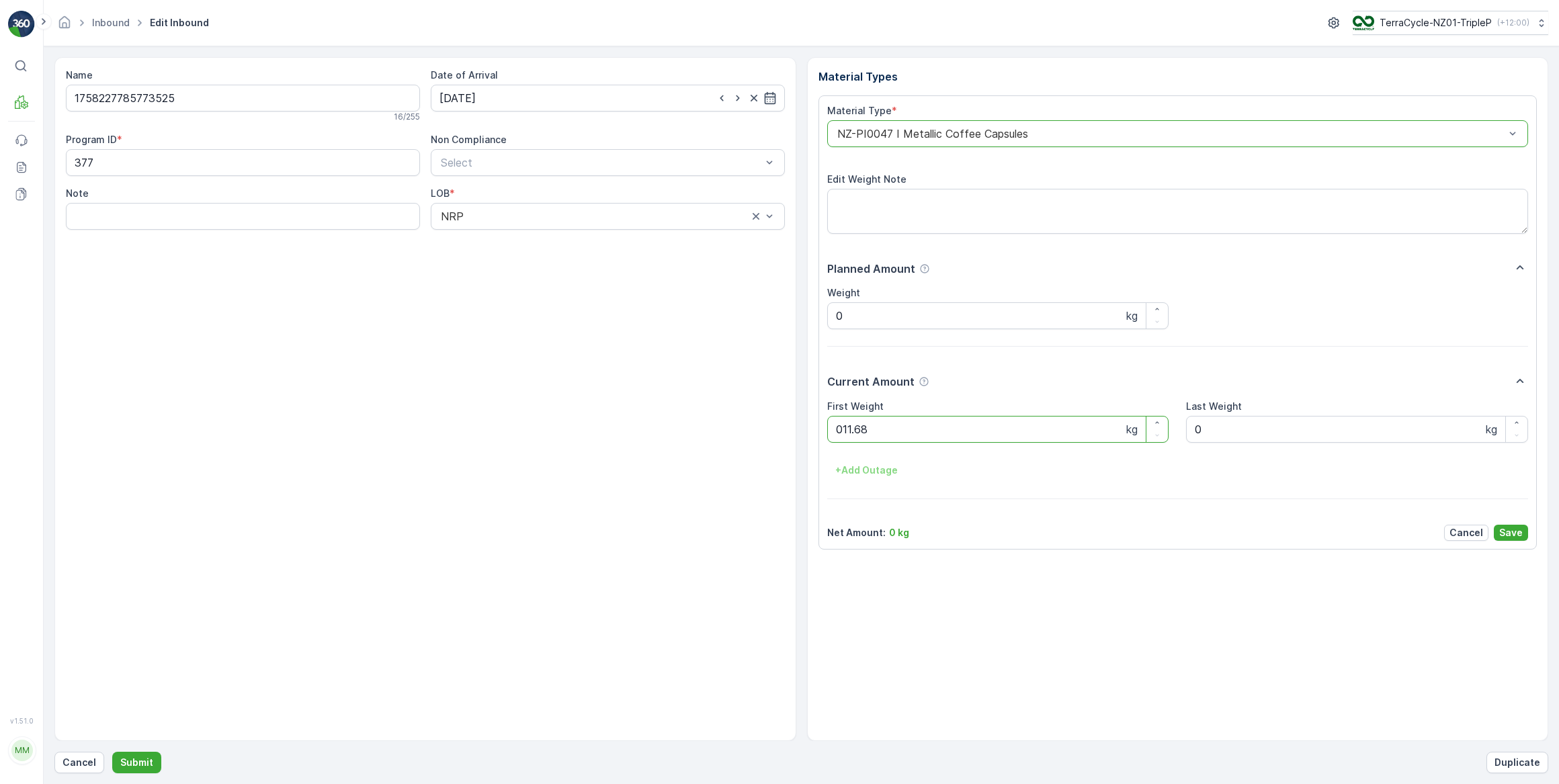
click at [112, 752] on button "Submit" at bounding box center [137, 762] width 49 height 22
click at [552, 100] on input at bounding box center [607, 98] width 354 height 27
drag, startPoint x: 575, startPoint y: 265, endPoint x: 576, endPoint y: 258, distance: 7.1
click at [575, 262] on div "26" at bounding box center [575, 263] width 22 height 22
type input "26.09.2025"
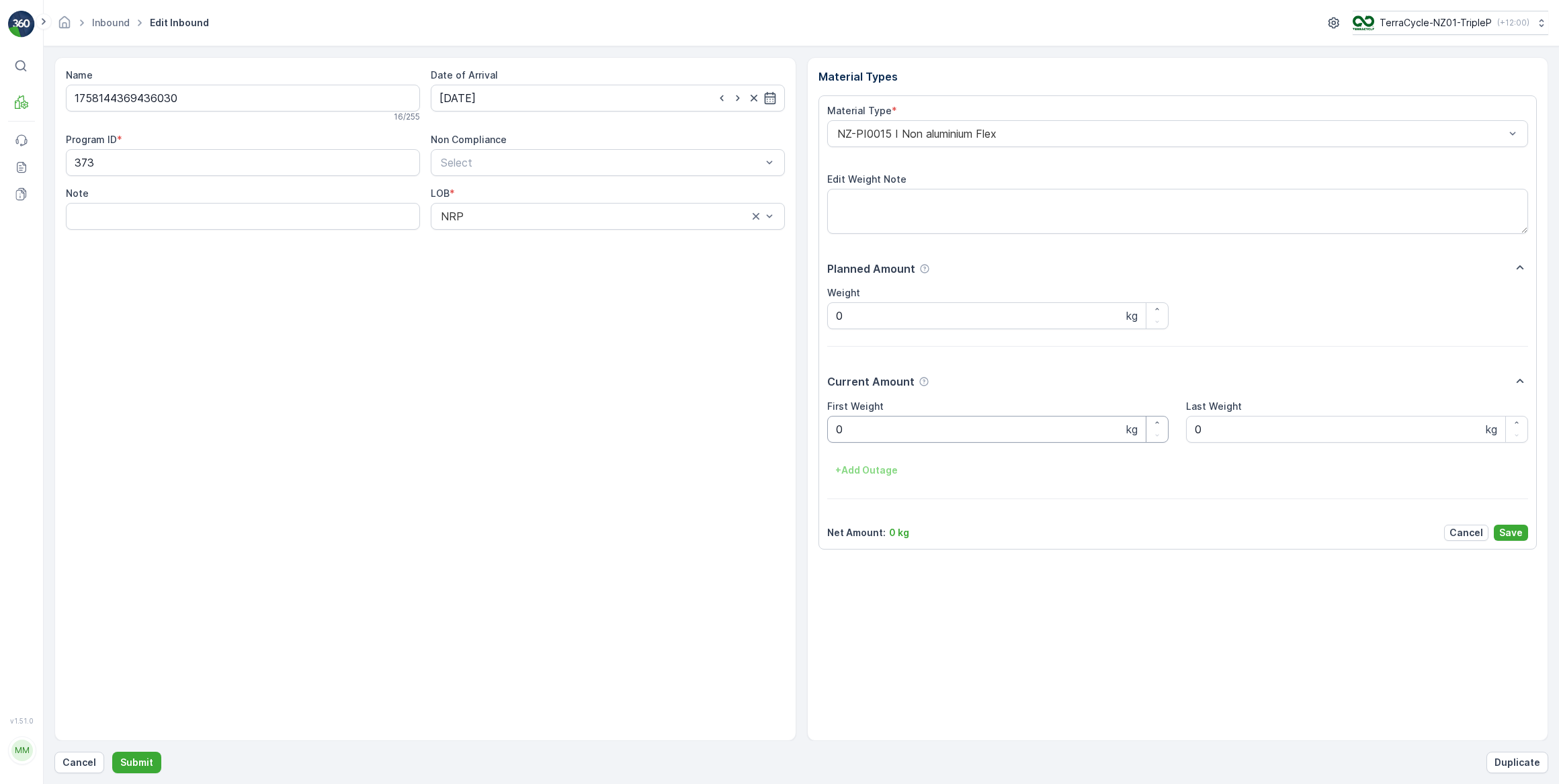
drag, startPoint x: 868, startPoint y: 430, endPoint x: 689, endPoint y: 481, distance: 186.1
click at [868, 430] on Weight "0" at bounding box center [998, 429] width 342 height 27
click at [112, 752] on button "Submit" at bounding box center [137, 762] width 49 height 22
click at [507, 96] on input at bounding box center [607, 98] width 354 height 27
click at [574, 267] on div "26" at bounding box center [575, 263] width 22 height 22
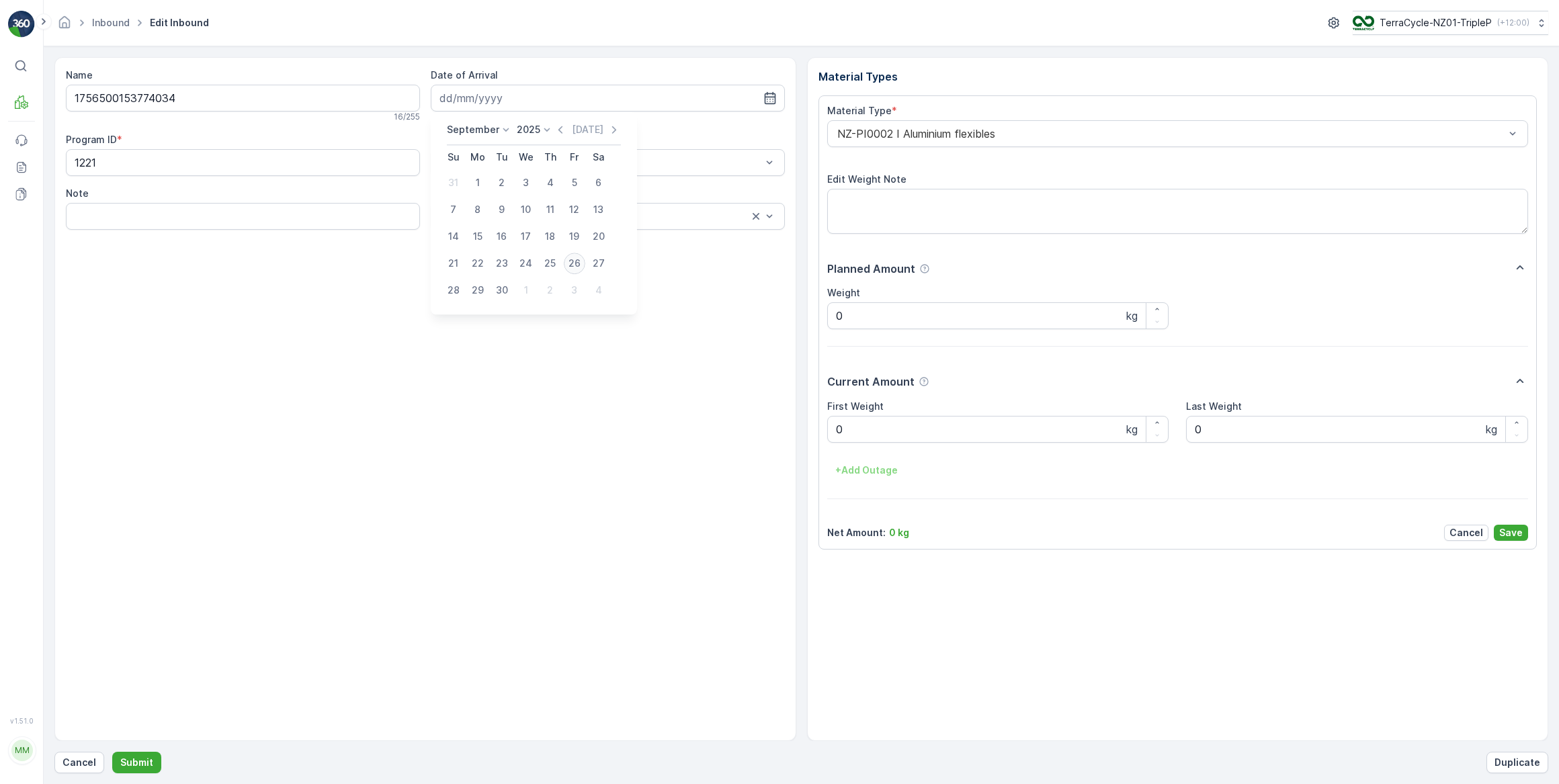
type input "26.09.2025"
click at [882, 435] on Weight "0" at bounding box center [998, 429] width 342 height 27
click at [112, 752] on button "Submit" at bounding box center [137, 762] width 49 height 22
click at [525, 101] on input at bounding box center [607, 98] width 354 height 27
click at [575, 267] on div "26" at bounding box center [575, 263] width 22 height 22
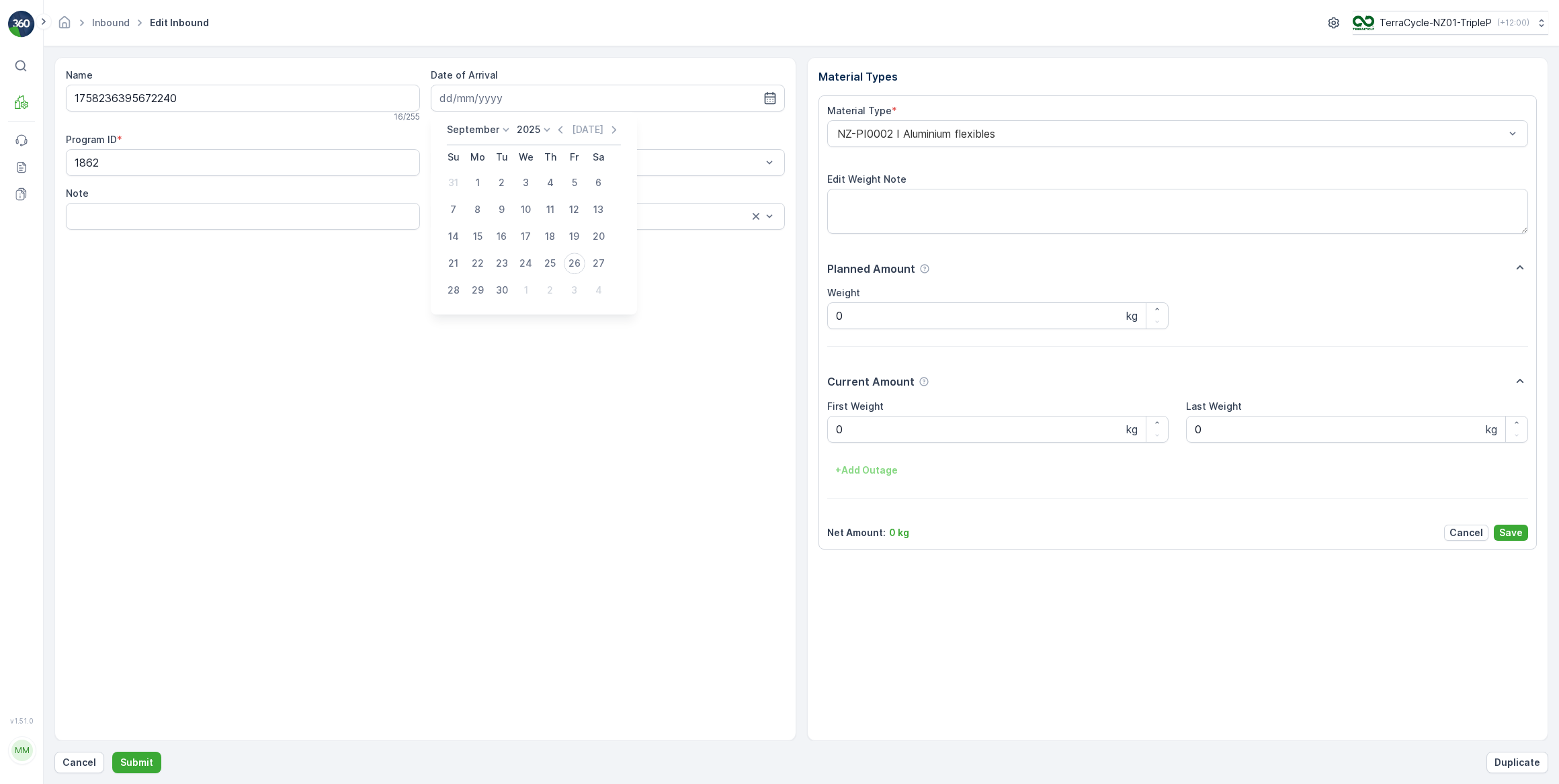
type input "26.09.2025"
drag, startPoint x: 874, startPoint y: 423, endPoint x: 839, endPoint y: 435, distance: 37.0
click at [874, 423] on Weight "0" at bounding box center [998, 429] width 342 height 27
click at [112, 752] on button "Submit" at bounding box center [137, 762] width 49 height 22
click at [544, 95] on input at bounding box center [607, 98] width 354 height 27
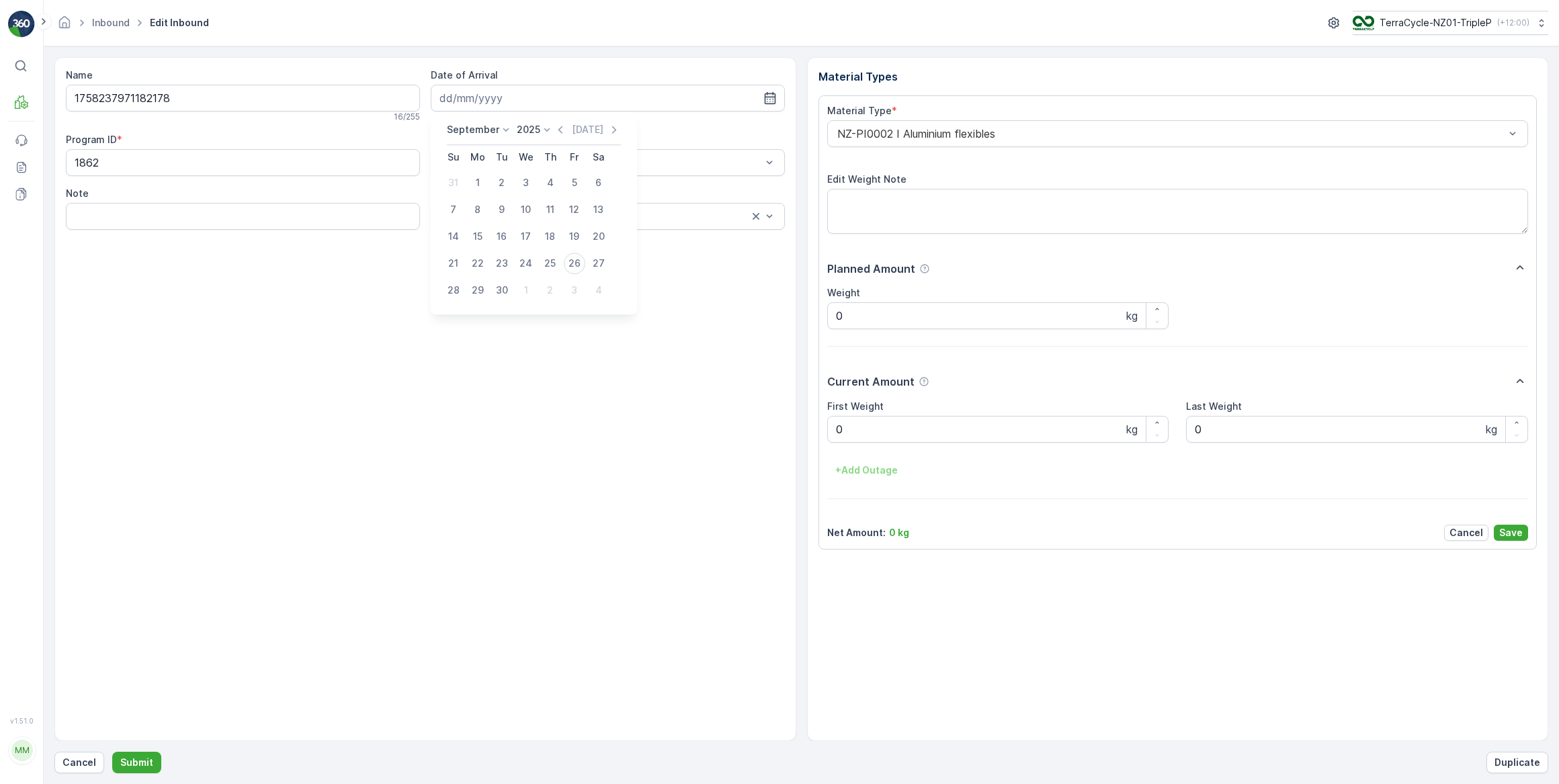
drag, startPoint x: 570, startPoint y: 262, endPoint x: 572, endPoint y: 255, distance: 7.3
click at [570, 262] on div "26" at bounding box center [575, 263] width 22 height 22
type input "26.09.2025"
click at [887, 433] on Weight "0" at bounding box center [998, 429] width 342 height 27
click at [112, 752] on button "Submit" at bounding box center [137, 762] width 49 height 22
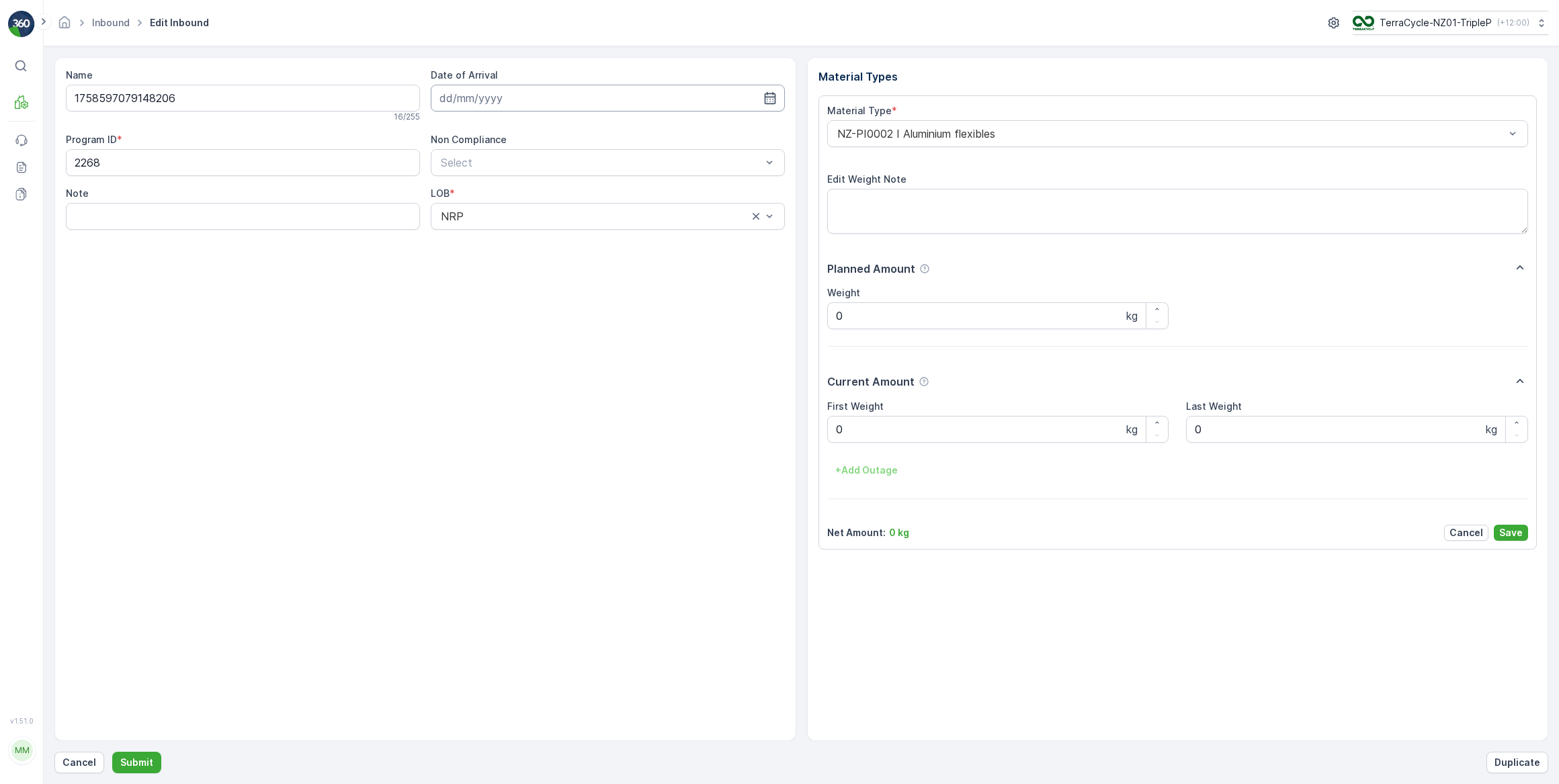
click at [515, 99] on input at bounding box center [607, 98] width 354 height 27
click at [576, 263] on div "26" at bounding box center [575, 263] width 22 height 22
type input "26.09.2025"
click at [899, 434] on Weight "0" at bounding box center [998, 429] width 342 height 27
click at [112, 752] on button "Submit" at bounding box center [137, 762] width 49 height 22
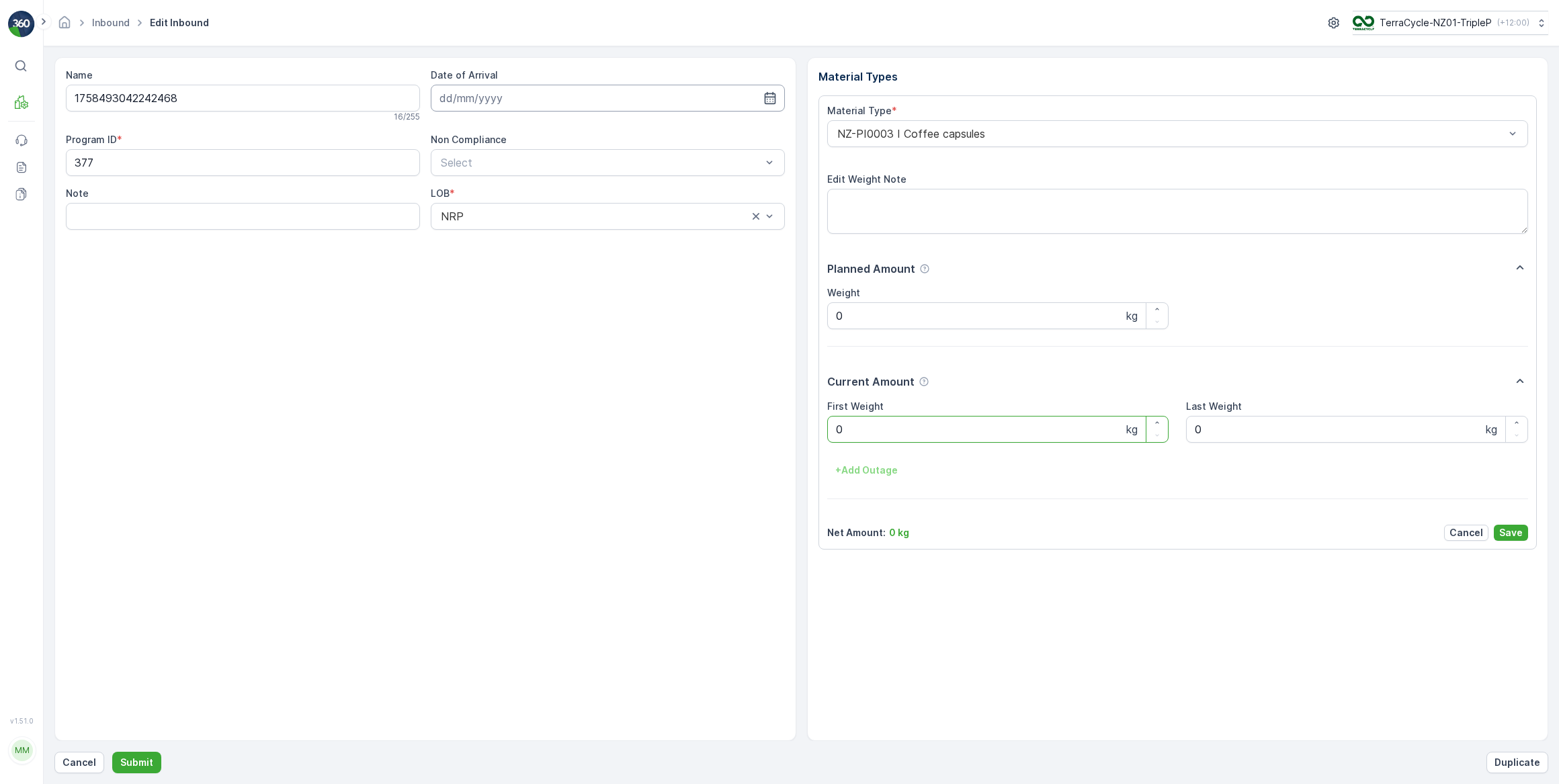
click at [570, 94] on input at bounding box center [607, 98] width 354 height 27
click at [573, 265] on div "26" at bounding box center [575, 263] width 22 height 22
type input "26.09.2025"
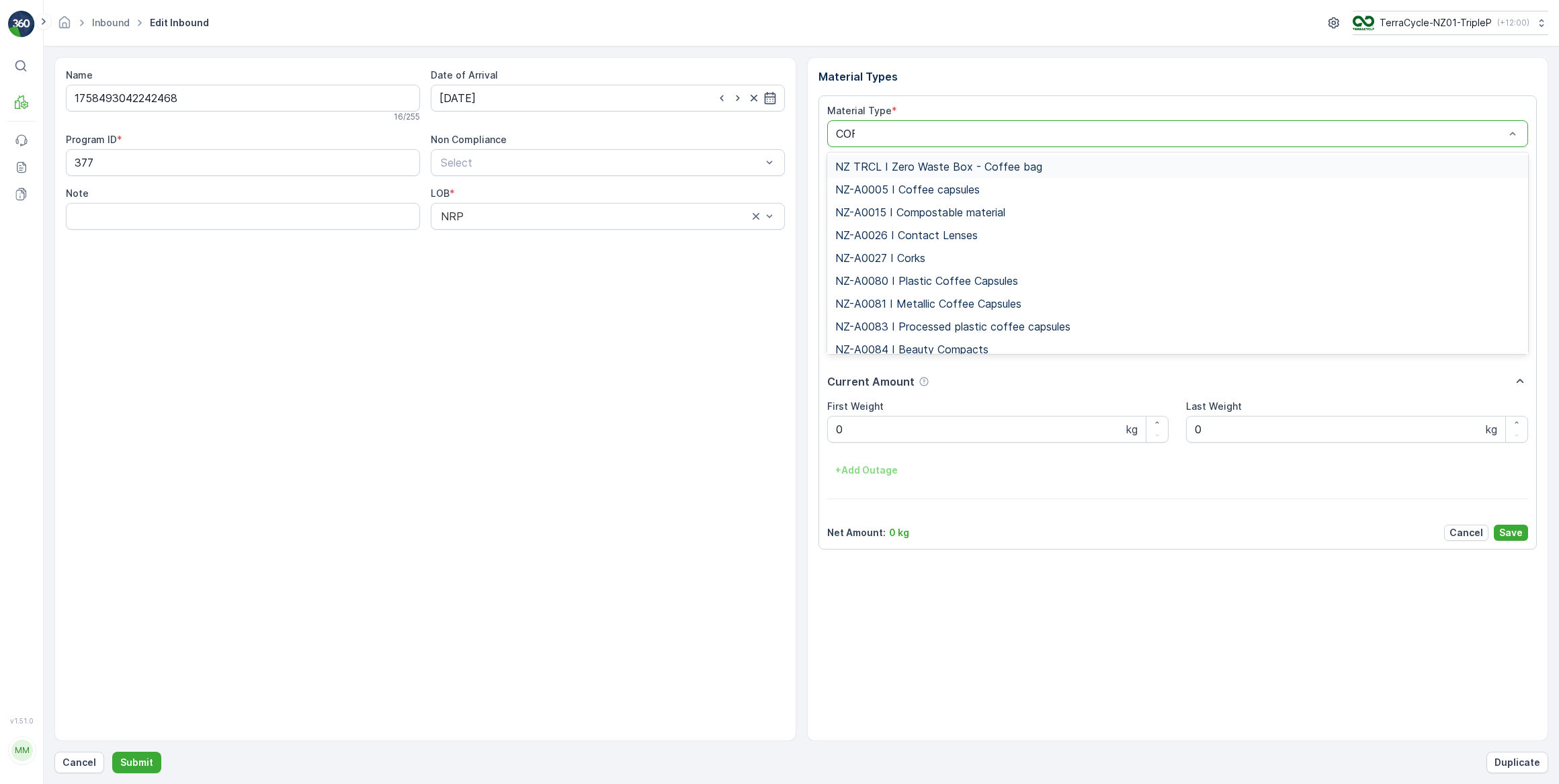
type input "COFF"
click at [956, 327] on span "NZ-PI0047 I Metallic Coffee Capsules" at bounding box center [931, 326] width 191 height 12
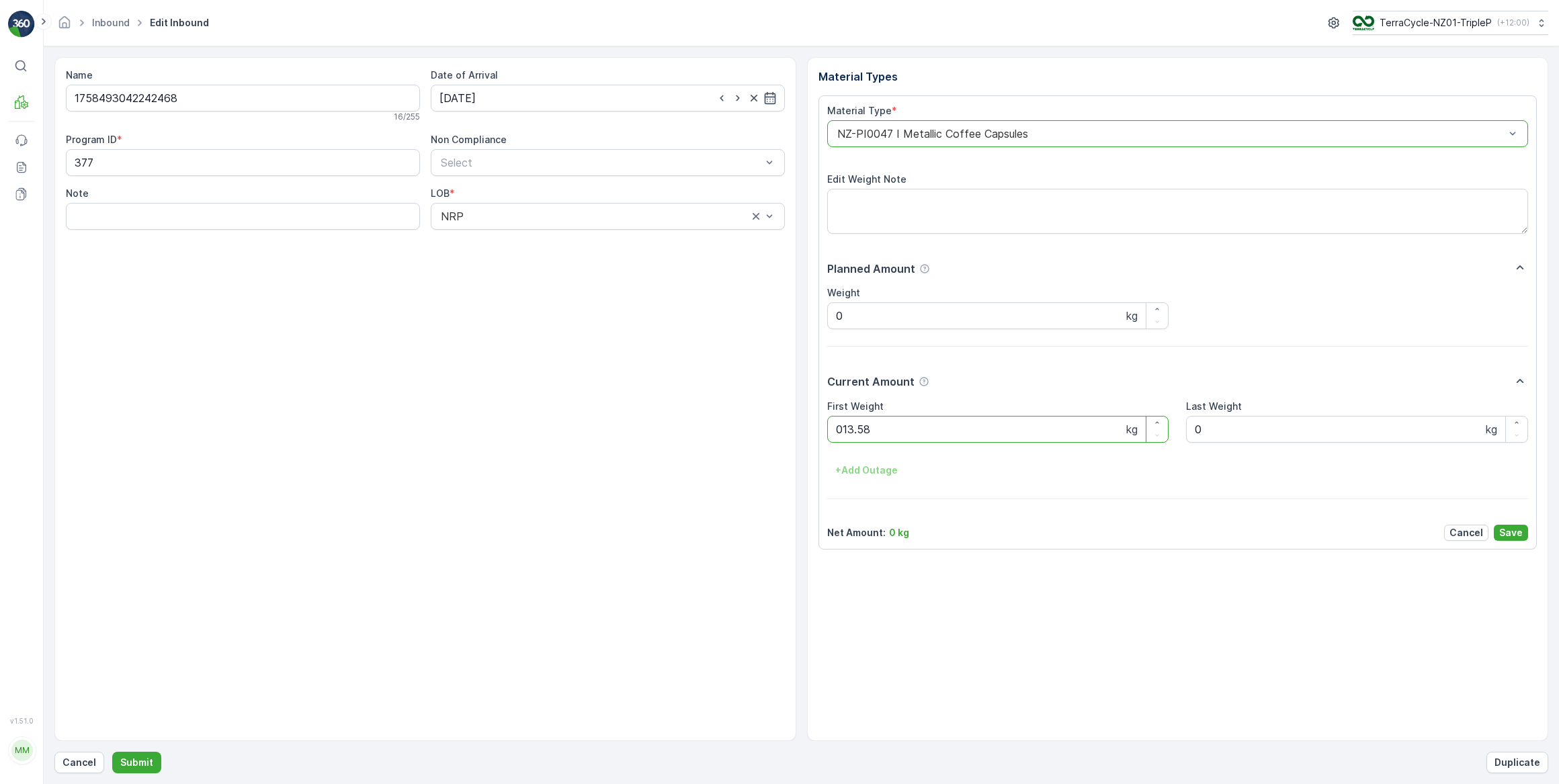
click at [112, 752] on button "Submit" at bounding box center [137, 762] width 49 height 22
click at [507, 95] on input at bounding box center [607, 98] width 354 height 27
click at [576, 263] on div "26" at bounding box center [575, 263] width 22 height 22
type input "26.09.2025"
drag, startPoint x: 891, startPoint y: 432, endPoint x: 924, endPoint y: 451, distance: 38.1
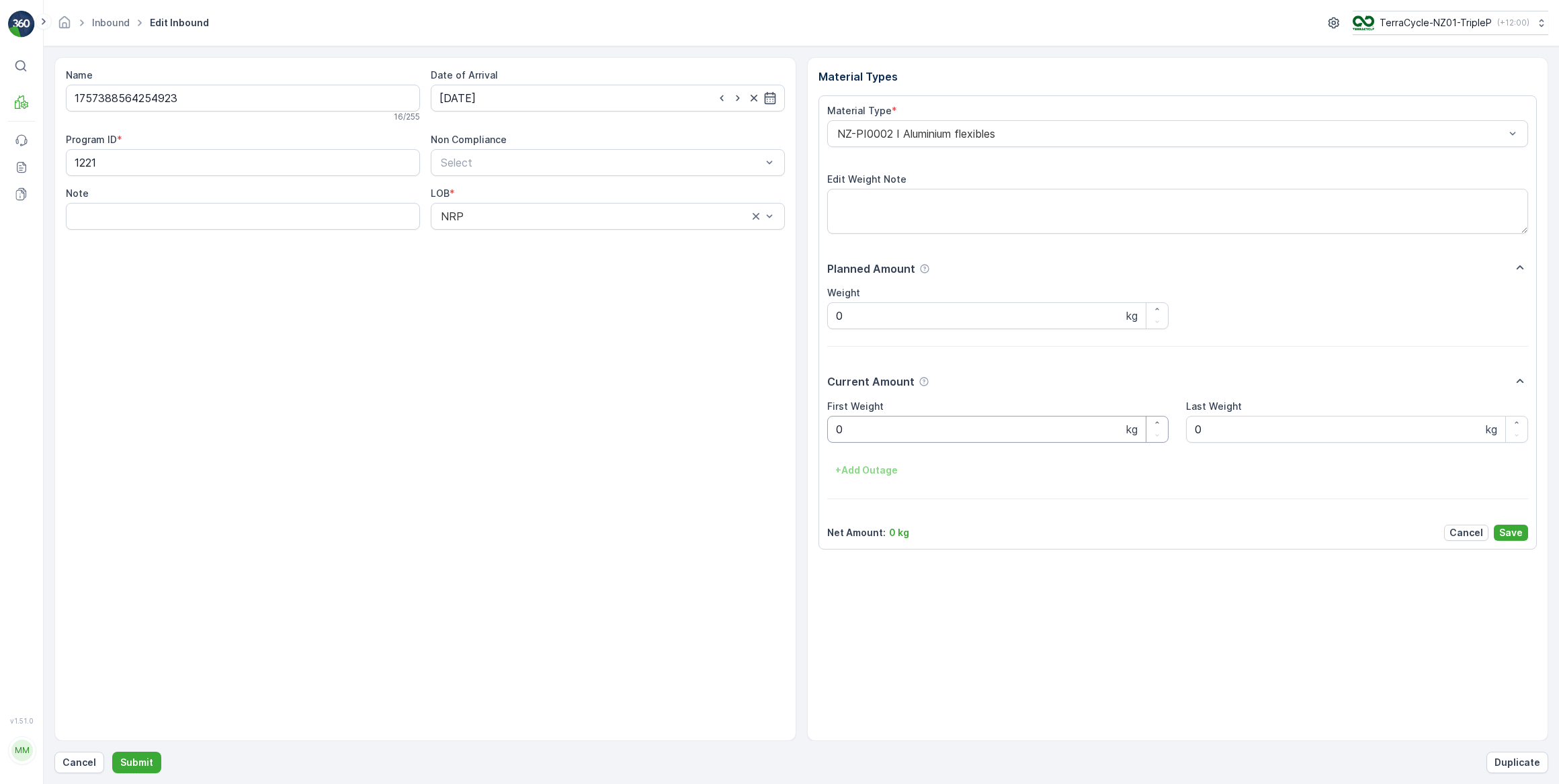
click at [897, 433] on Weight "0" at bounding box center [998, 429] width 342 height 27
click at [112, 752] on button "Submit" at bounding box center [137, 762] width 49 height 22
click at [497, 93] on input at bounding box center [607, 98] width 354 height 27
click at [575, 267] on div "26" at bounding box center [575, 263] width 22 height 22
type input "26.09.2025"
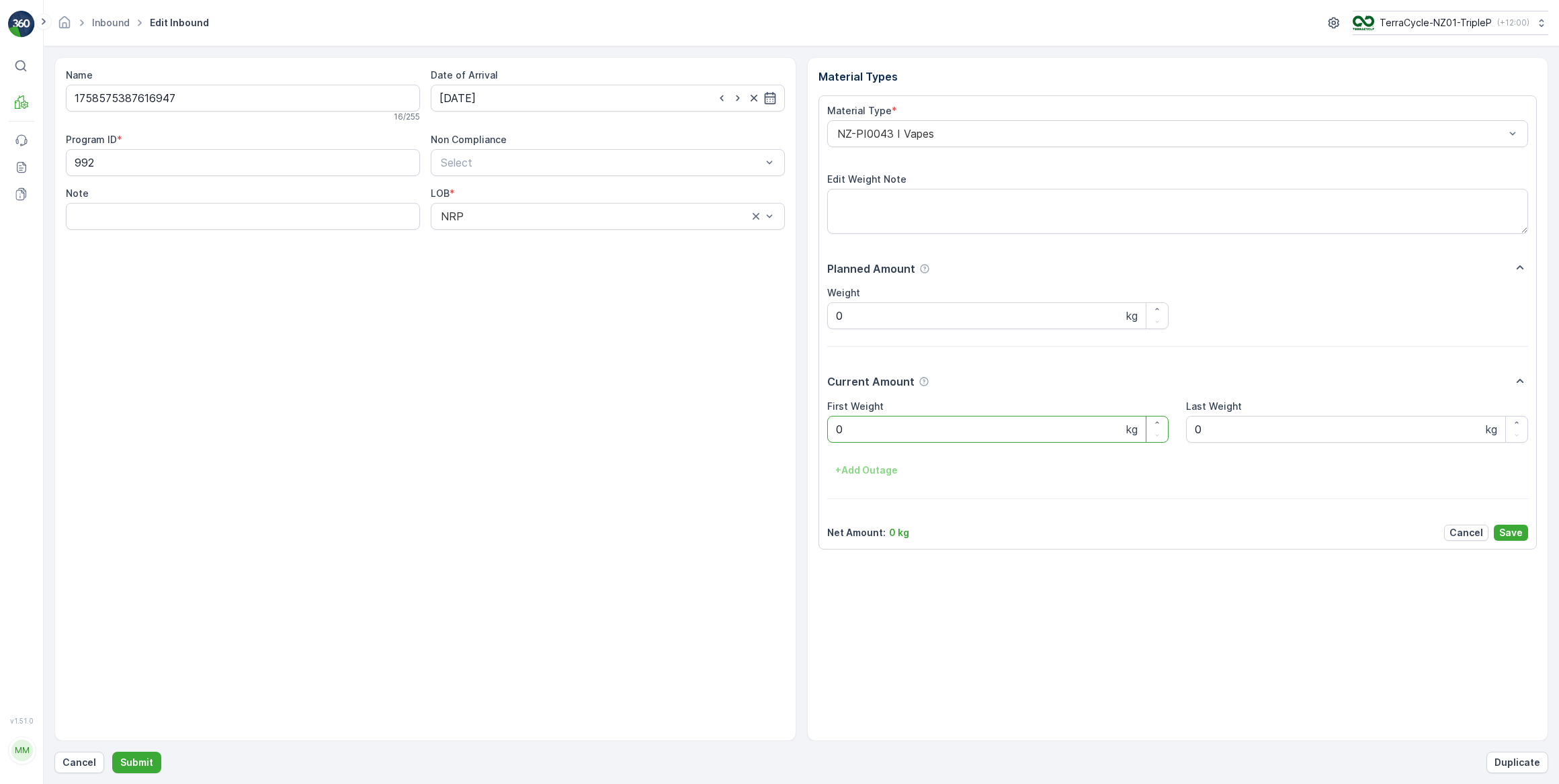
click at [847, 432] on Weight "0" at bounding box center [998, 429] width 342 height 27
click at [112, 752] on button "Submit" at bounding box center [137, 762] width 49 height 22
click at [622, 101] on input at bounding box center [607, 98] width 354 height 27
click at [577, 262] on div "26" at bounding box center [575, 263] width 22 height 22
type input "26.09.2025"
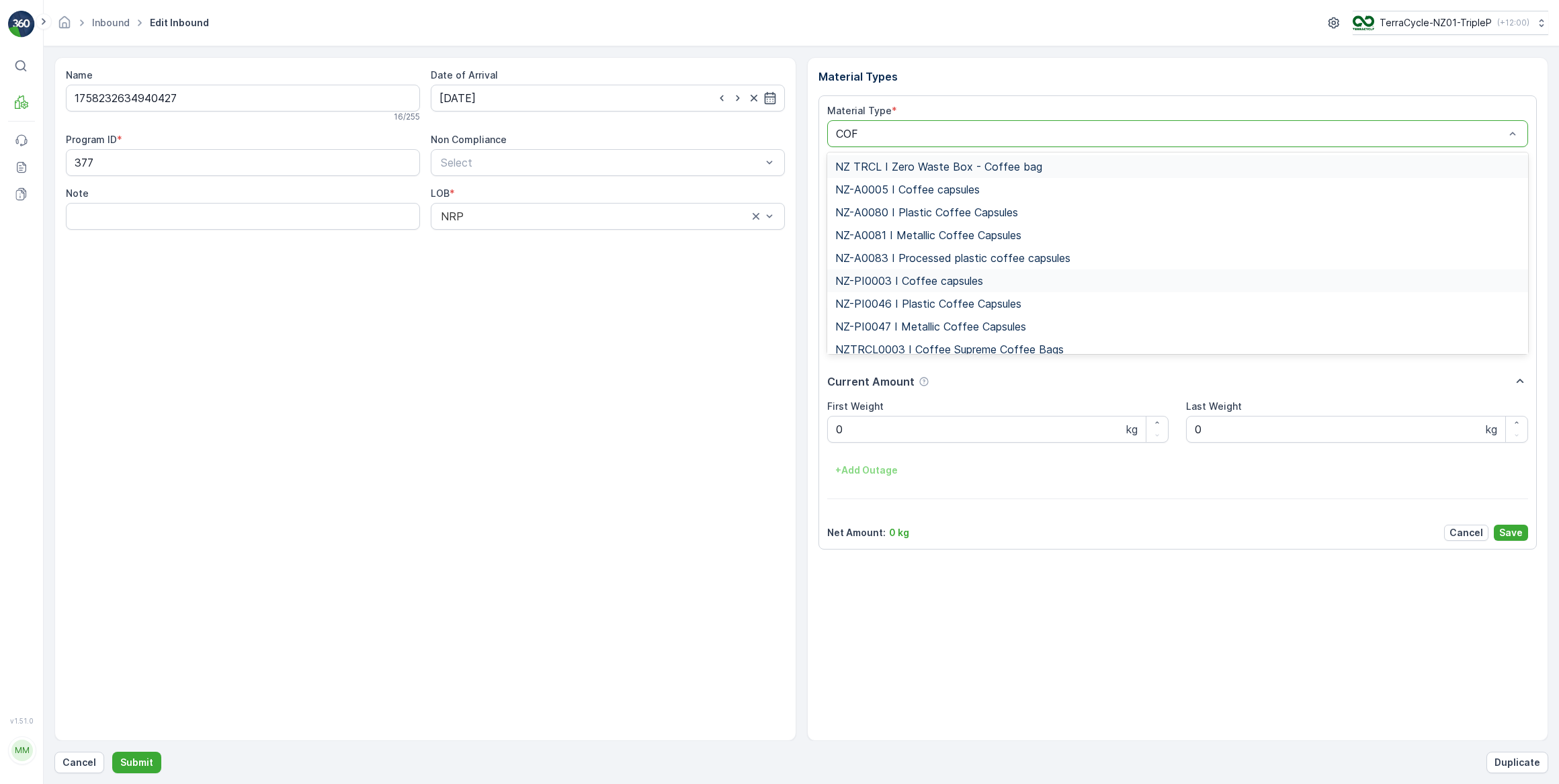
type input "COFF"
click at [954, 328] on span "NZ-PI0047 I Metallic Coffee Capsules" at bounding box center [931, 326] width 191 height 12
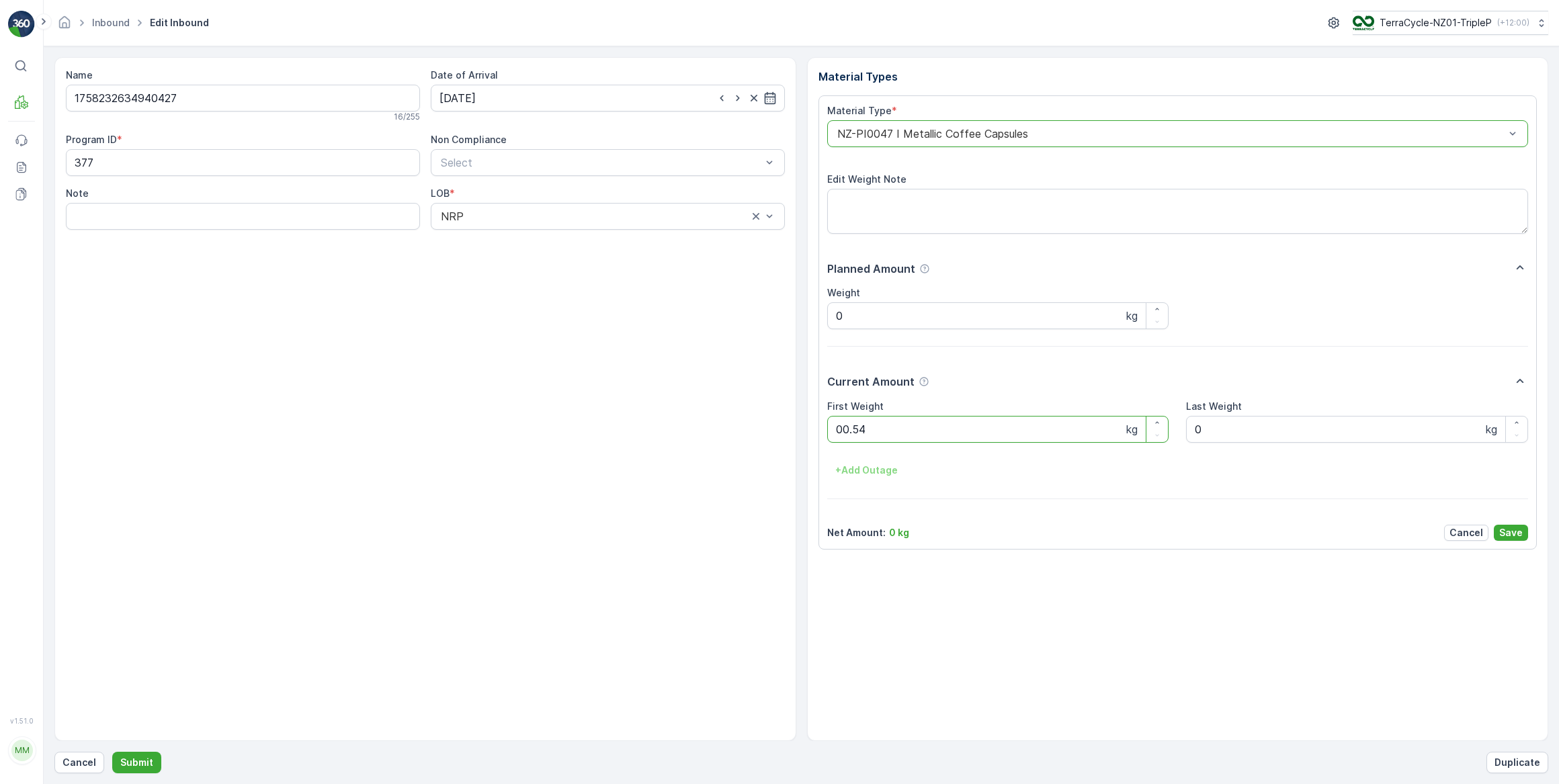
click at [112, 752] on button "Submit" at bounding box center [137, 762] width 49 height 22
click at [484, 100] on input at bounding box center [607, 98] width 354 height 27
click at [575, 265] on div "26" at bounding box center [575, 263] width 22 height 22
type input "26.09.2025"
drag, startPoint x: 845, startPoint y: 431, endPoint x: 838, endPoint y: 434, distance: 7.6
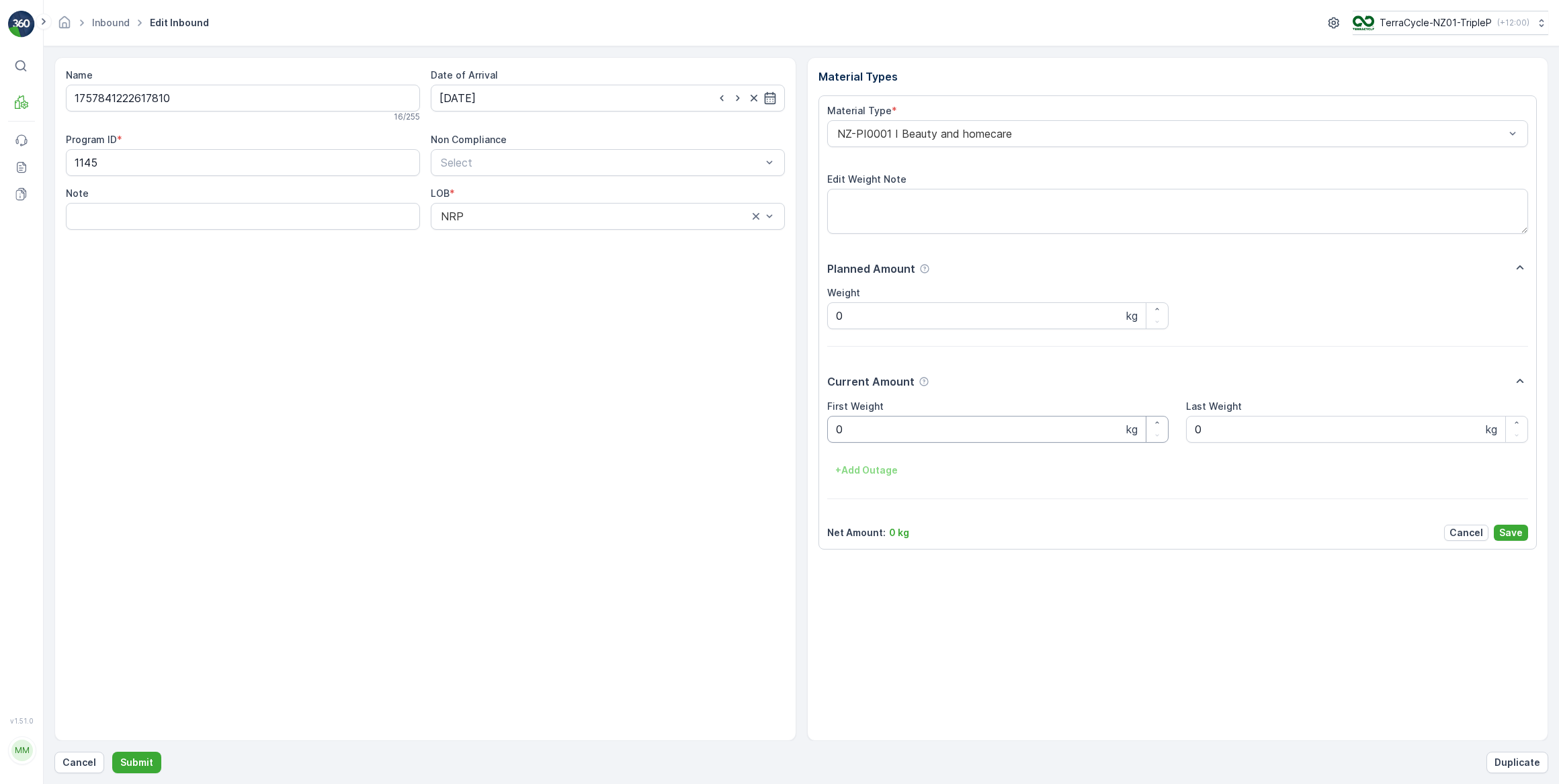
click at [847, 430] on Weight "0" at bounding box center [998, 429] width 342 height 27
click at [112, 752] on button "Submit" at bounding box center [137, 762] width 49 height 22
click at [508, 97] on input at bounding box center [607, 98] width 354 height 27
click at [572, 263] on div "26" at bounding box center [575, 263] width 22 height 22
type input "26.09.2025"
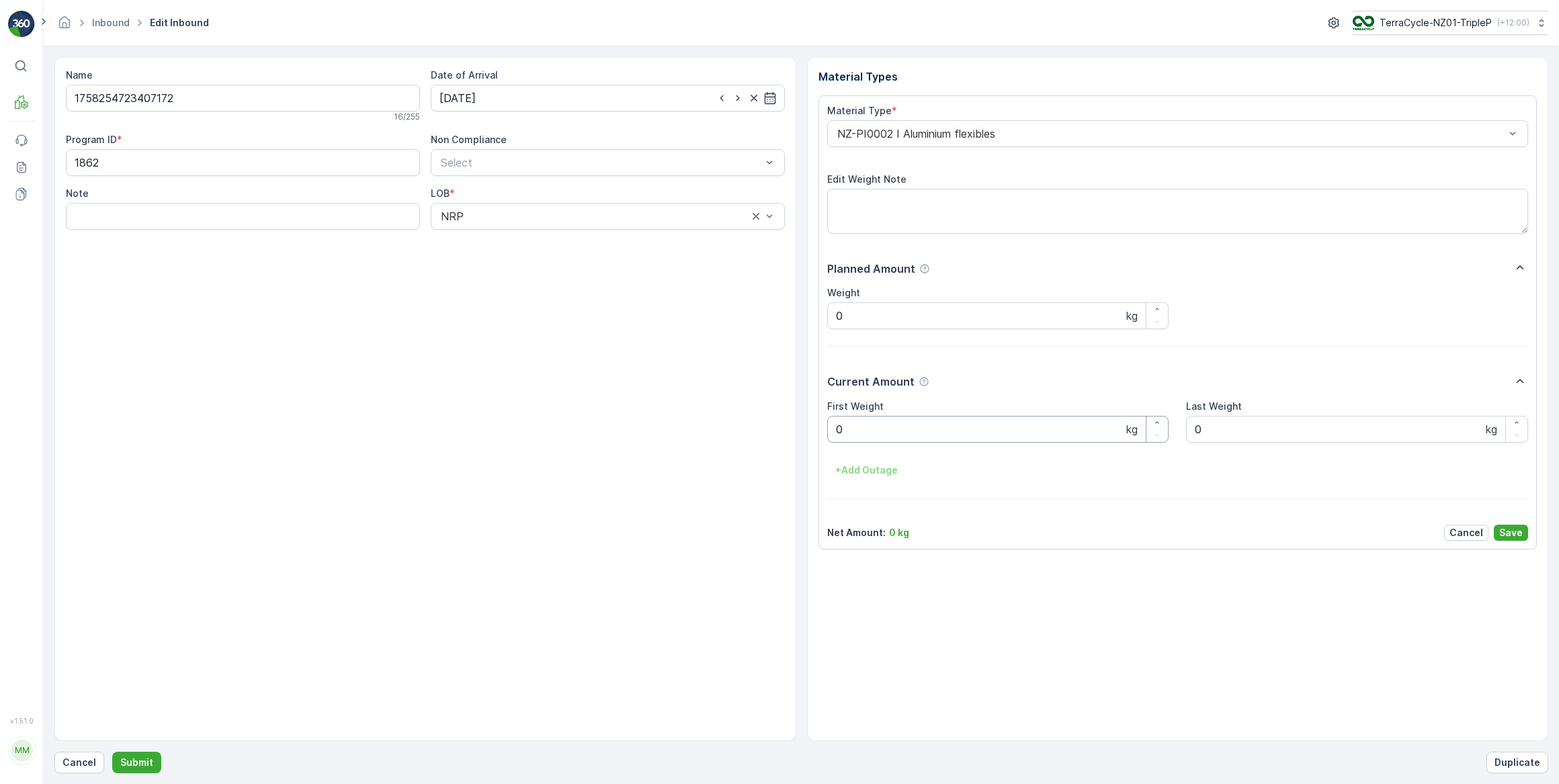
drag, startPoint x: 855, startPoint y: 421, endPoint x: 842, endPoint y: 443, distance: 25.6
click at [855, 422] on Weight "0" at bounding box center [998, 429] width 342 height 27
click at [112, 752] on button "Submit" at bounding box center [137, 762] width 49 height 22
click at [81, 762] on p "Cancel" at bounding box center [79, 762] width 34 height 14
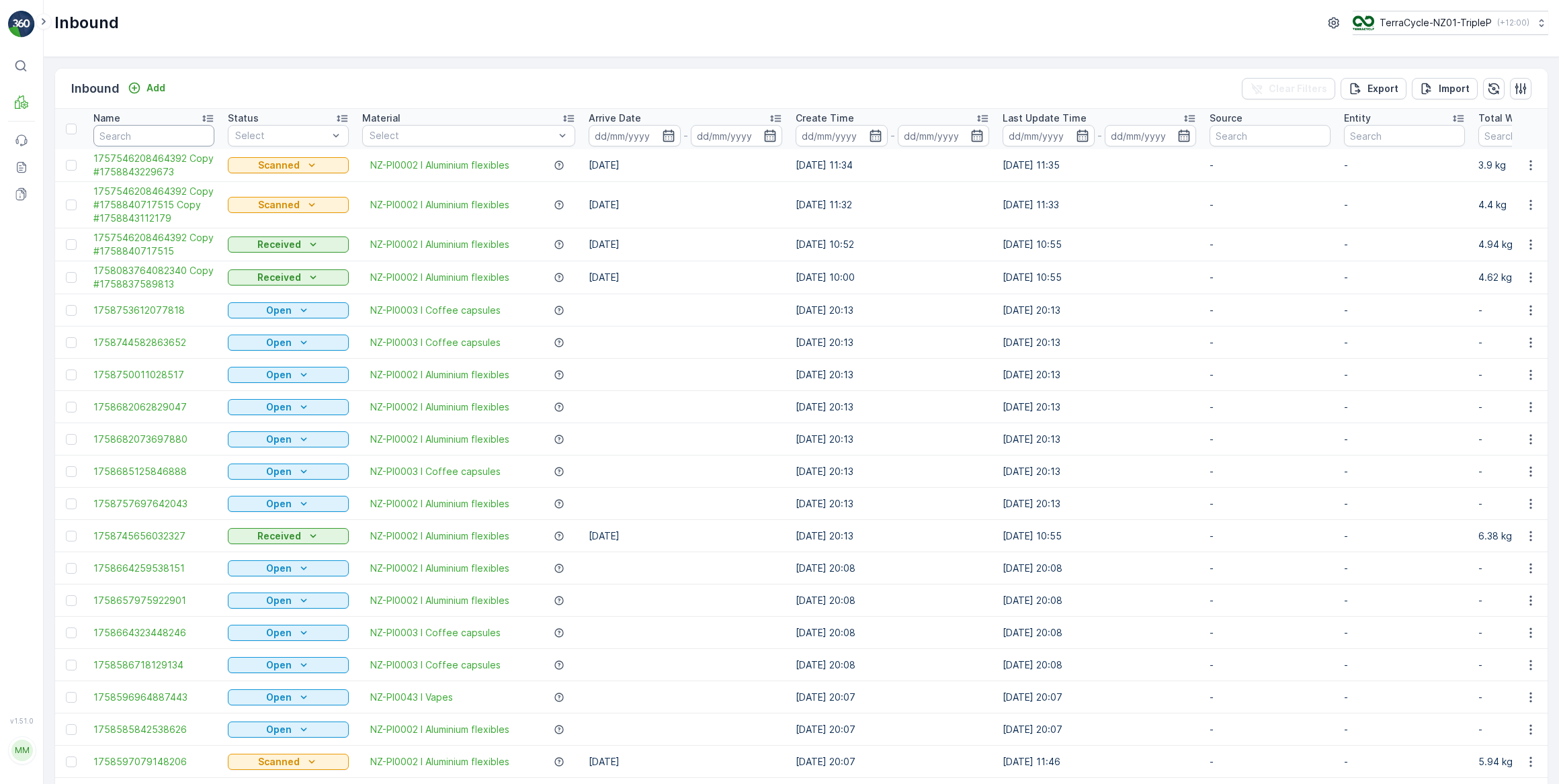
drag, startPoint x: 148, startPoint y: 135, endPoint x: 173, endPoint y: 121, distance: 28.7
click at [153, 133] on input "text" at bounding box center [154, 136] width 121 height 22
type input "226273"
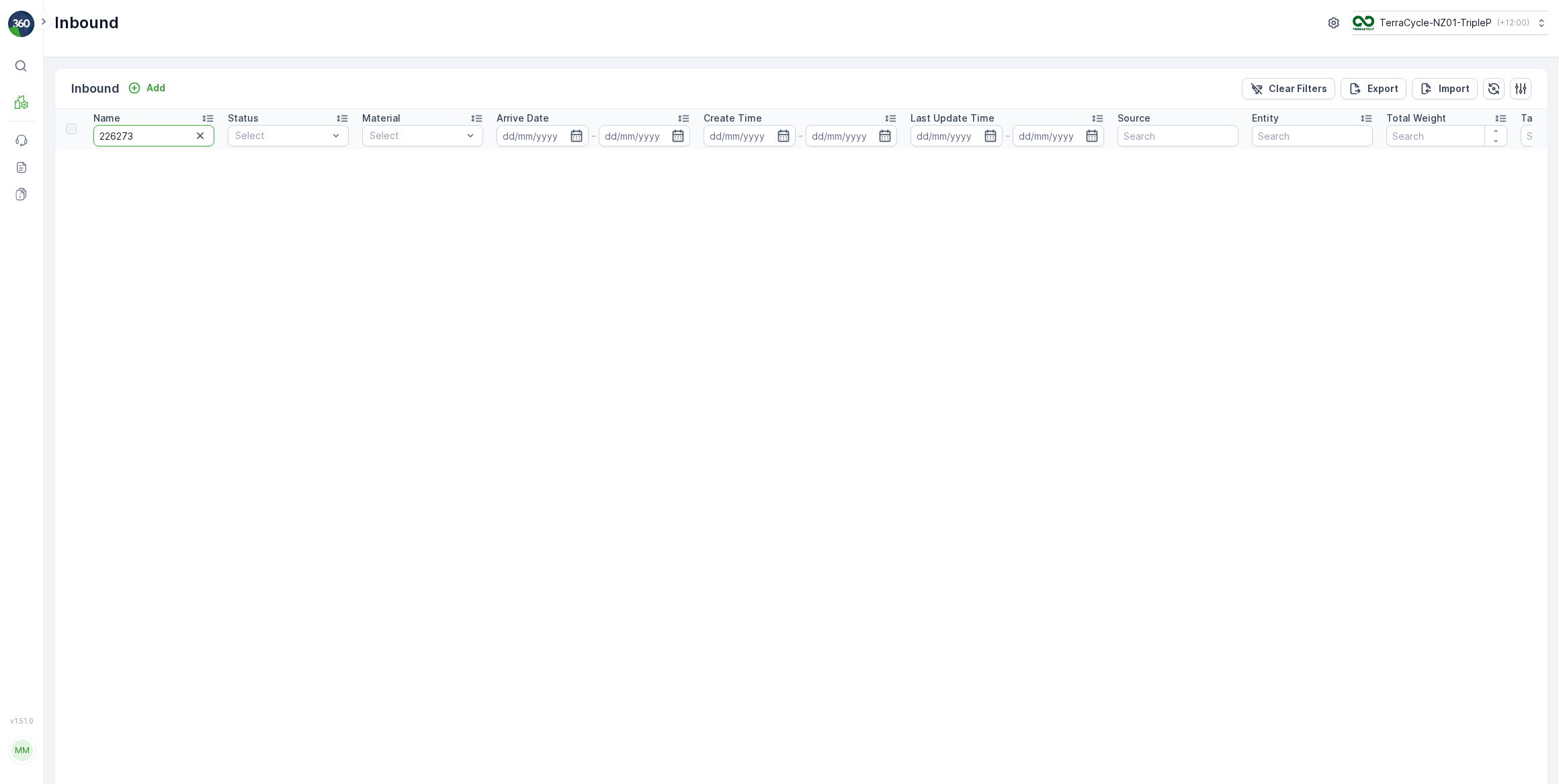
drag, startPoint x: 163, startPoint y: 133, endPoint x: 171, endPoint y: 125, distance: 11.3
click at [171, 125] on input "226273" at bounding box center [154, 136] width 121 height 22
type input "226276"
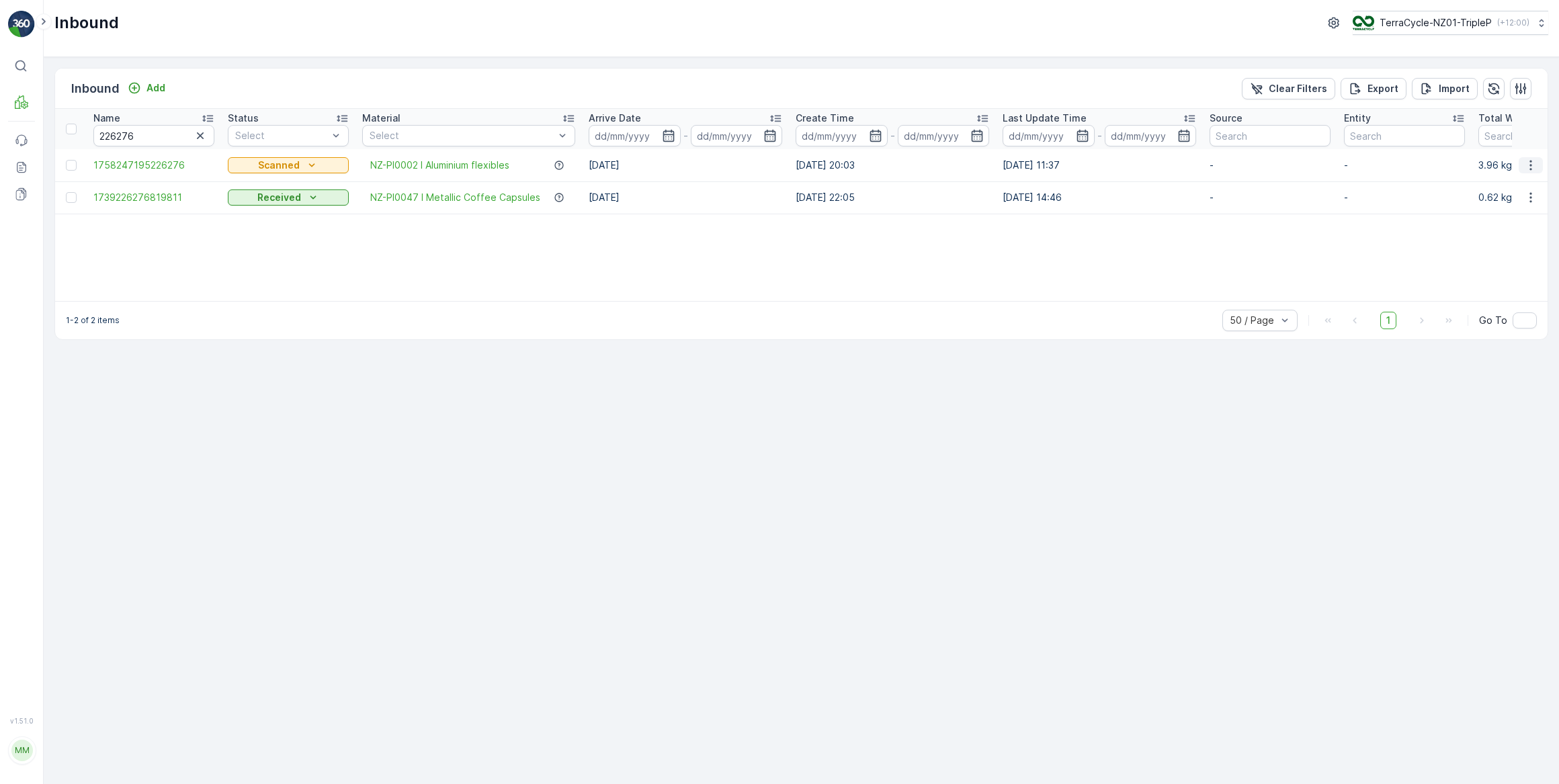
click at [1530, 164] on icon "button" at bounding box center [1531, 165] width 14 height 14
click at [1512, 224] on span "Duplicate Inbound" at bounding box center [1499, 223] width 82 height 14
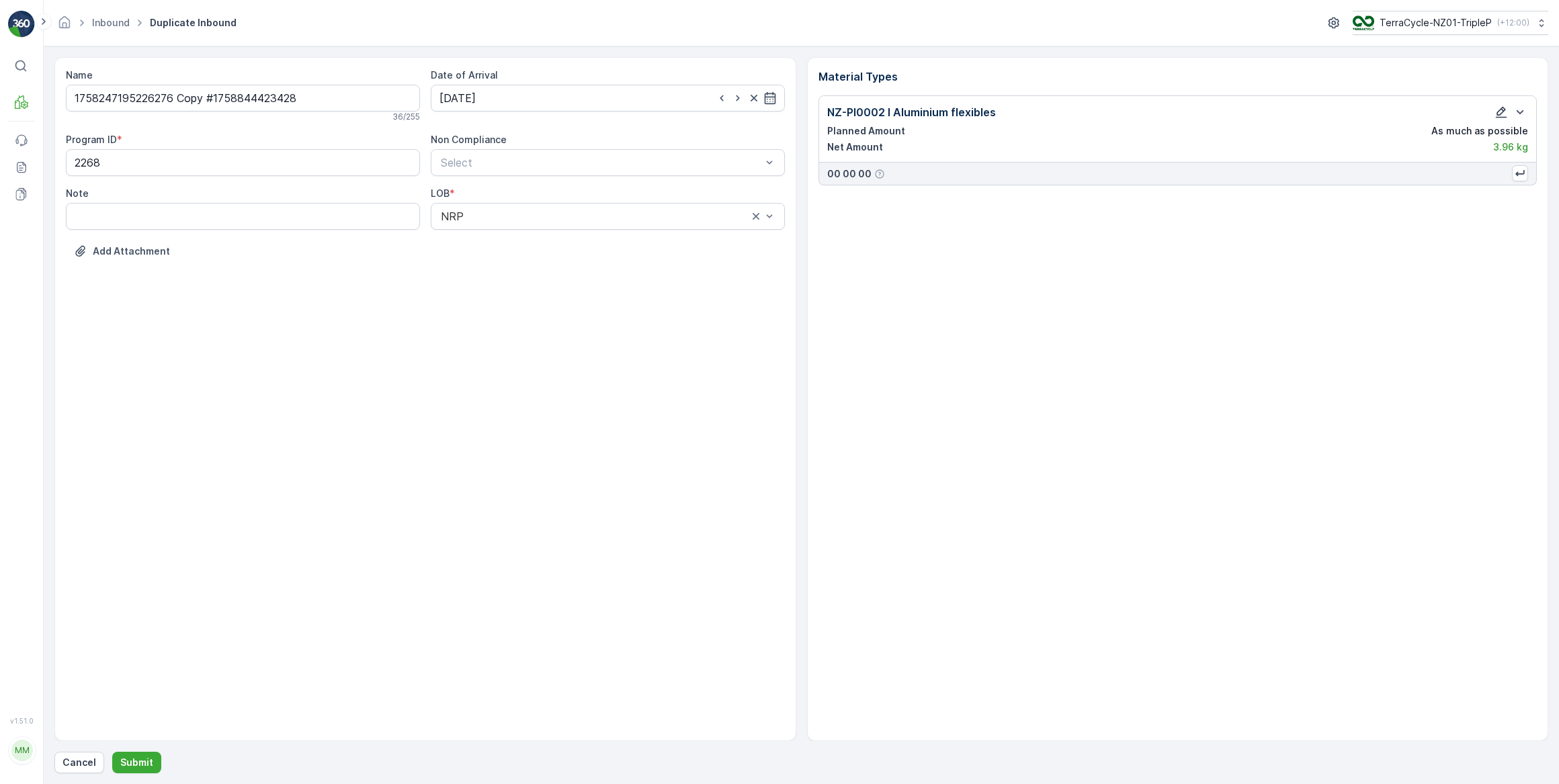
click at [1501, 111] on icon "button" at bounding box center [1501, 112] width 14 height 14
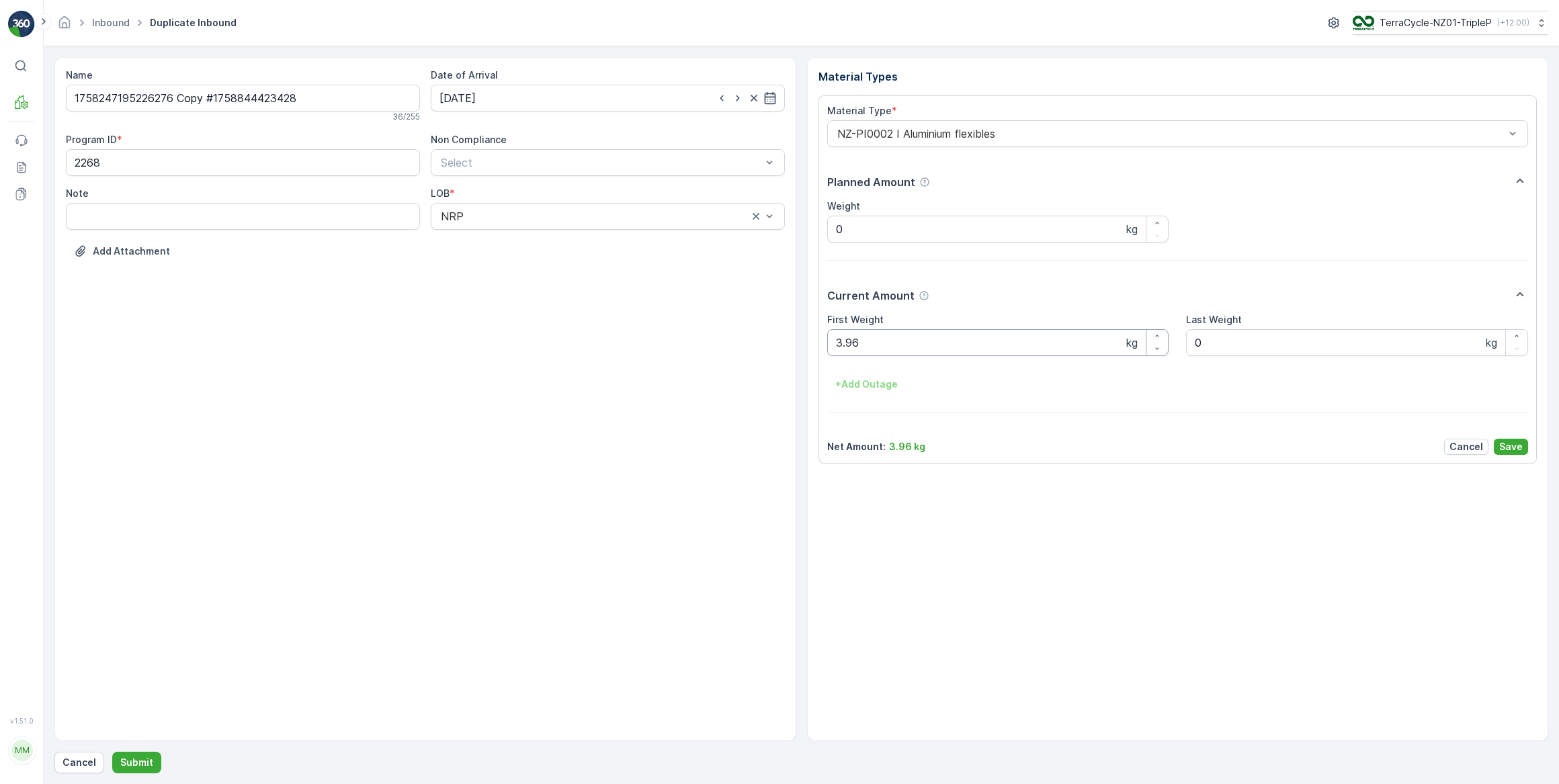
click at [899, 341] on Weight "3.96" at bounding box center [998, 343] width 342 height 27
type Weight "3"
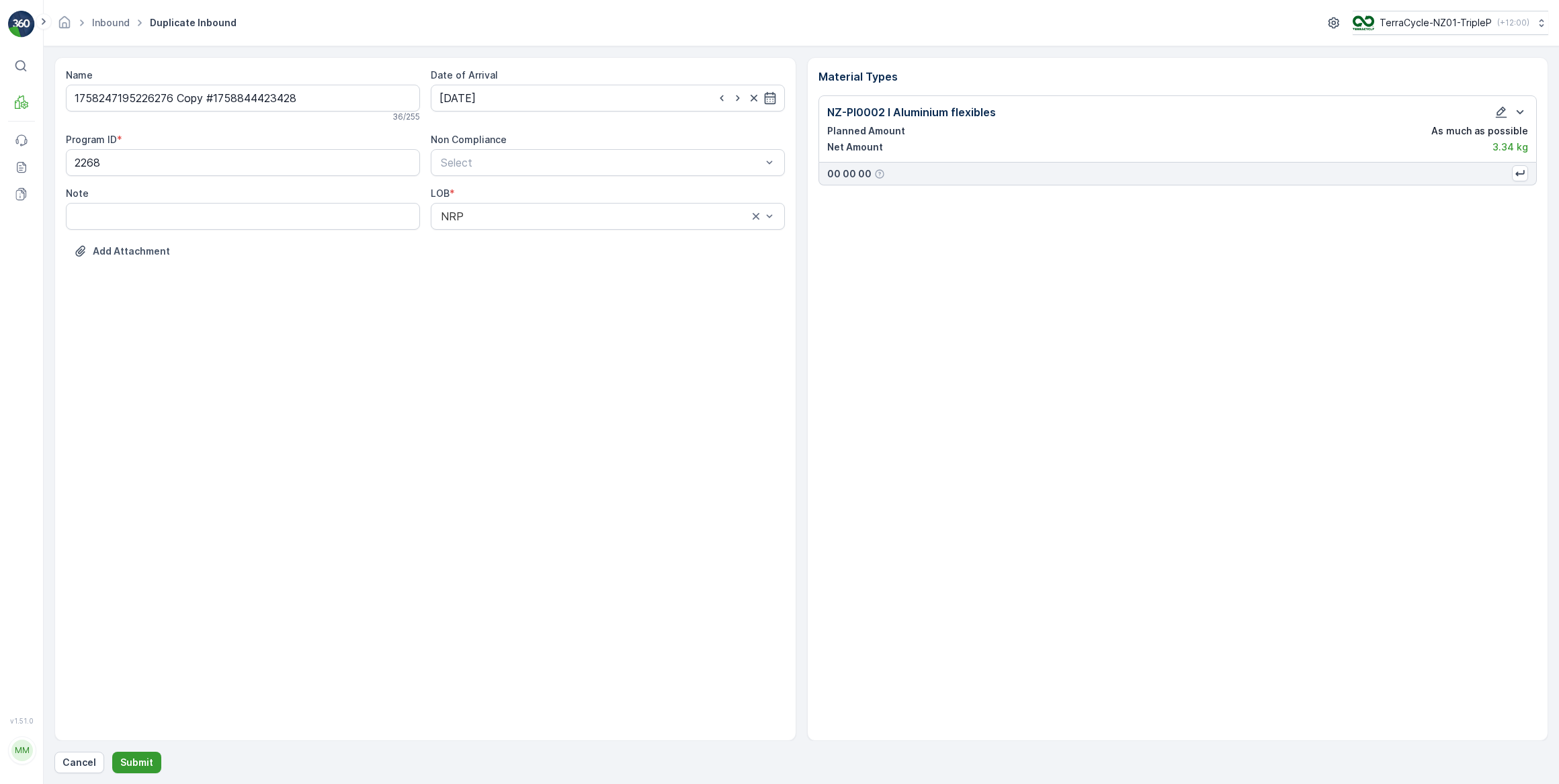
click at [133, 759] on p "Submit" at bounding box center [137, 762] width 33 height 14
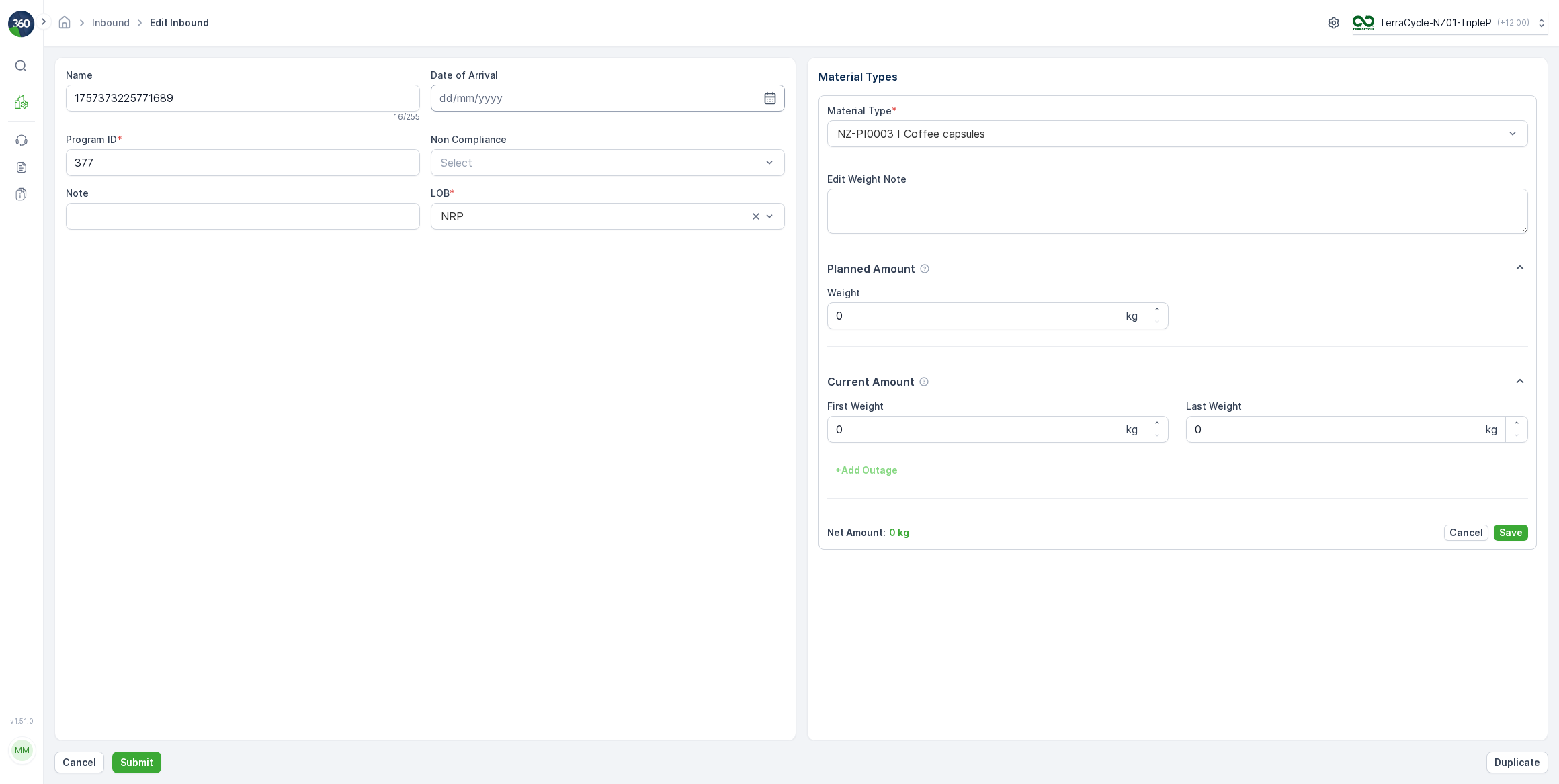
click at [517, 97] on input at bounding box center [607, 98] width 354 height 27
click at [571, 265] on div "26" at bounding box center [575, 263] width 22 height 22
type input "26.09.2025"
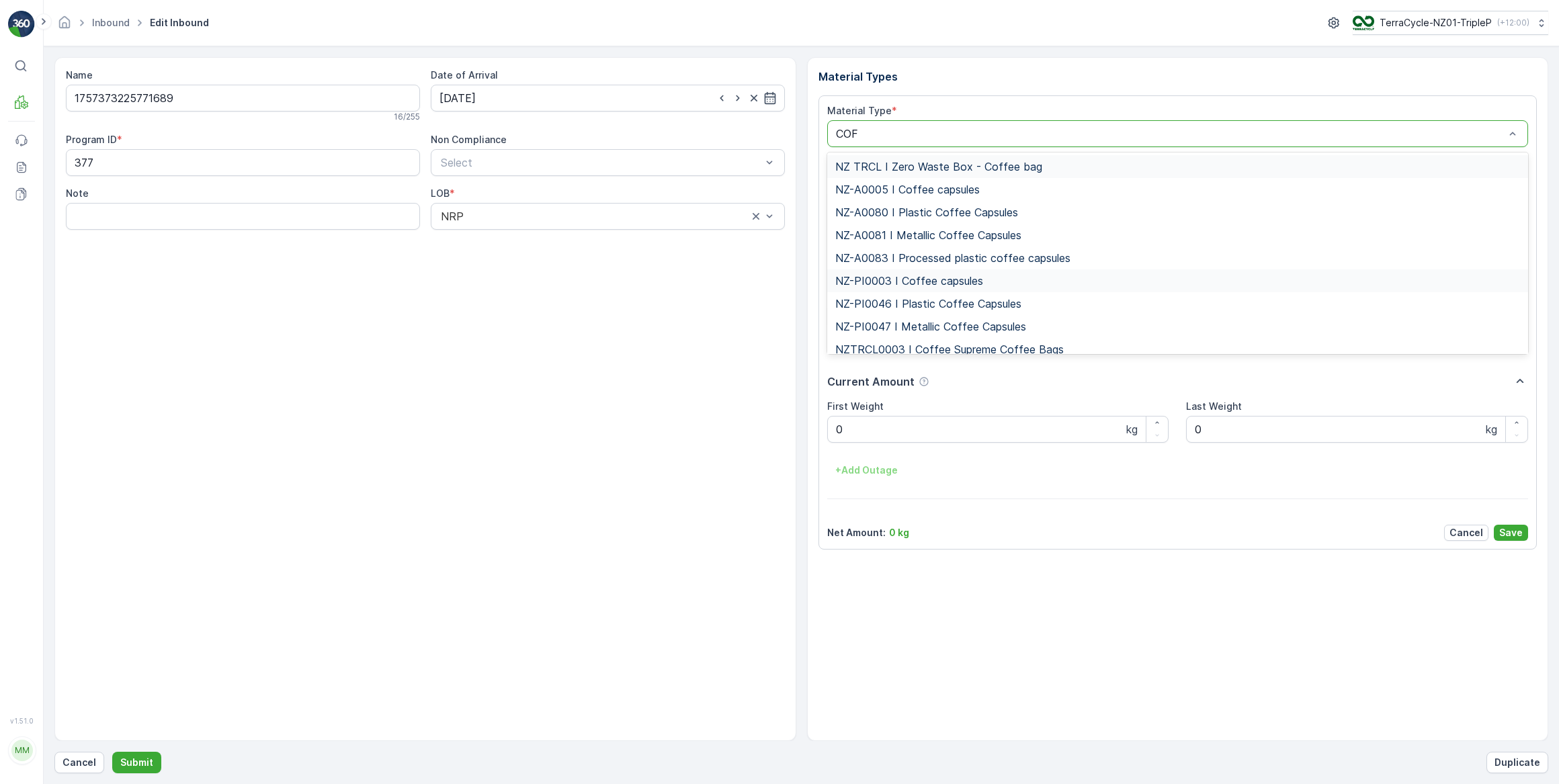
type input "COFF"
click at [961, 327] on span "NZ-PI0047 I Metallic Coffee Capsules" at bounding box center [931, 326] width 191 height 12
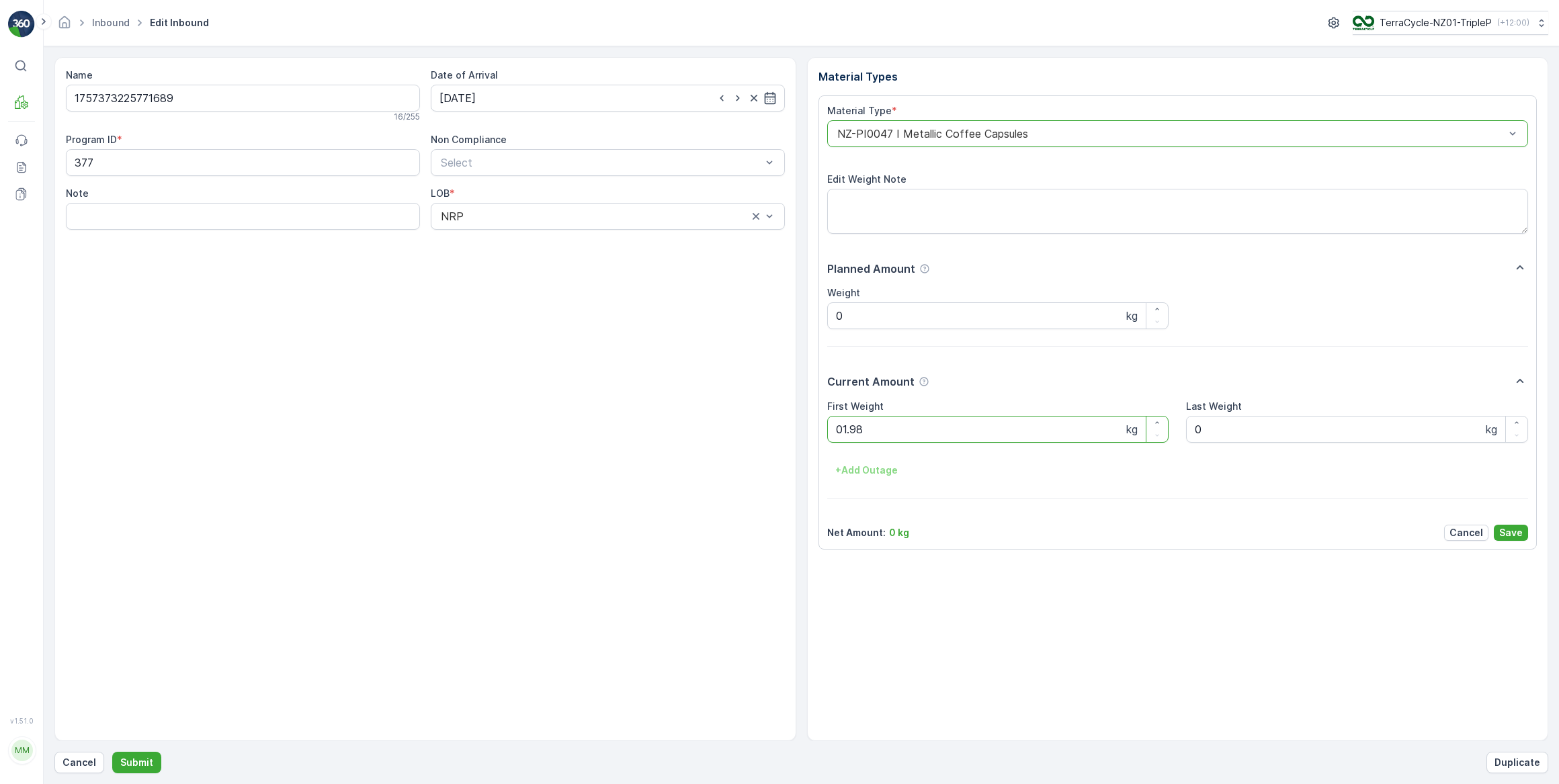
click at [112, 752] on button "Submit" at bounding box center [137, 762] width 49 height 22
click at [532, 95] on input at bounding box center [607, 98] width 354 height 27
click at [571, 259] on div "26" at bounding box center [575, 263] width 22 height 22
type input "26.09.2025"
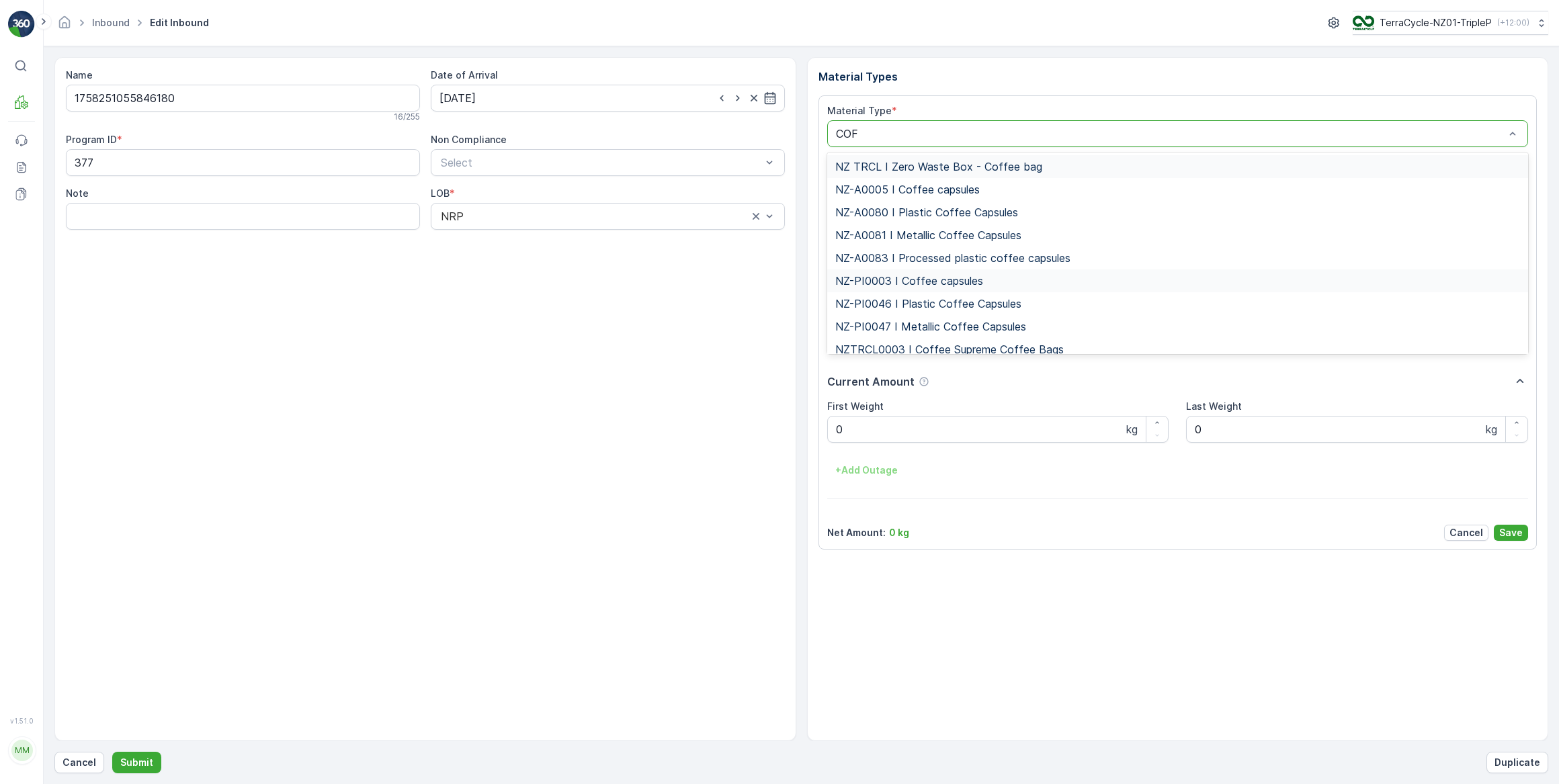
type input "COFF"
click at [943, 329] on span "NZ-PI0047 I Metallic Coffee Capsules" at bounding box center [931, 326] width 191 height 12
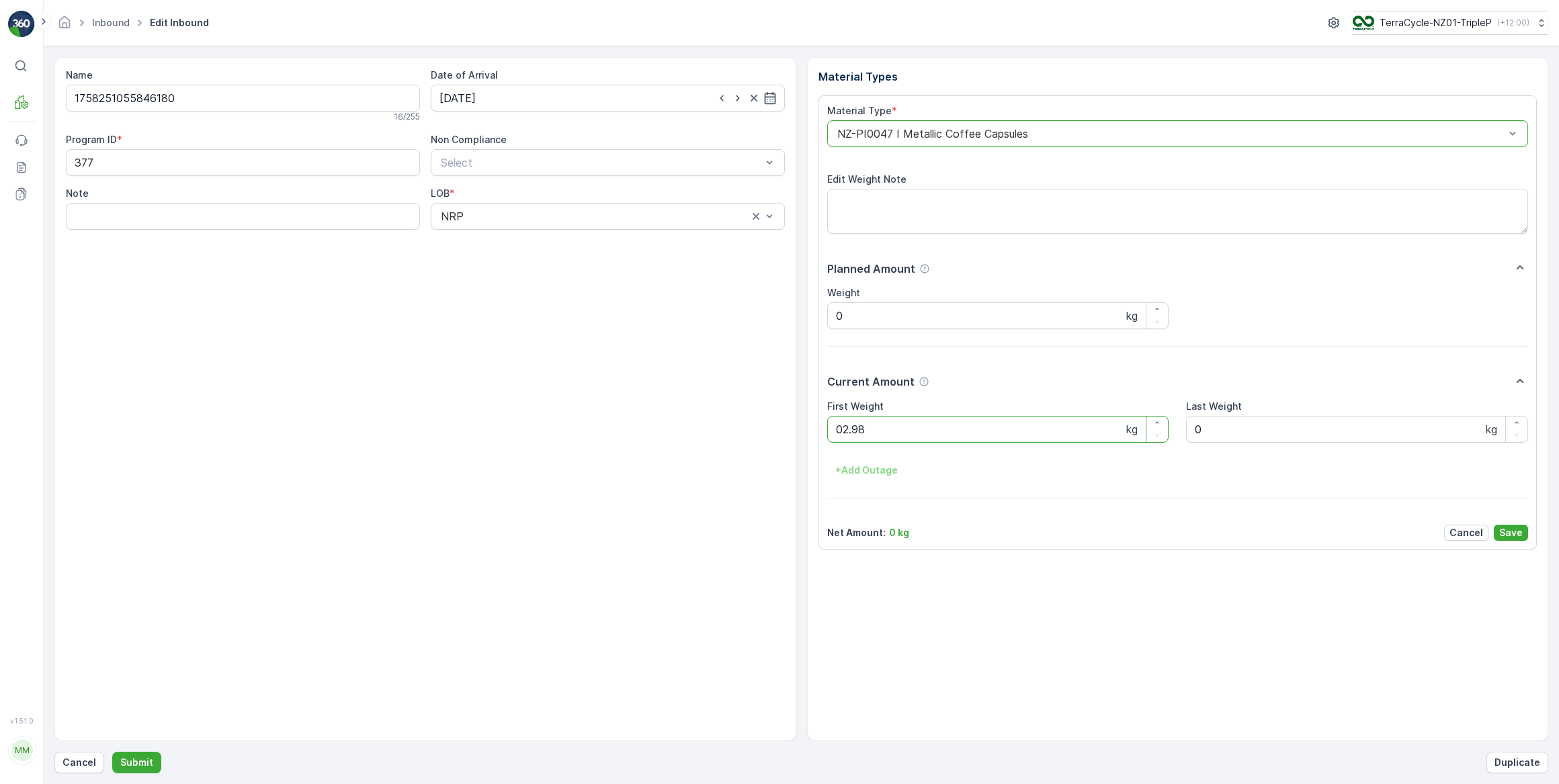
click at [112, 752] on button "Submit" at bounding box center [137, 762] width 49 height 22
click at [515, 90] on input at bounding box center [607, 98] width 354 height 27
click at [577, 266] on div "26" at bounding box center [575, 263] width 22 height 22
type input "26.09.2025"
click at [860, 430] on Weight "0" at bounding box center [998, 429] width 342 height 27
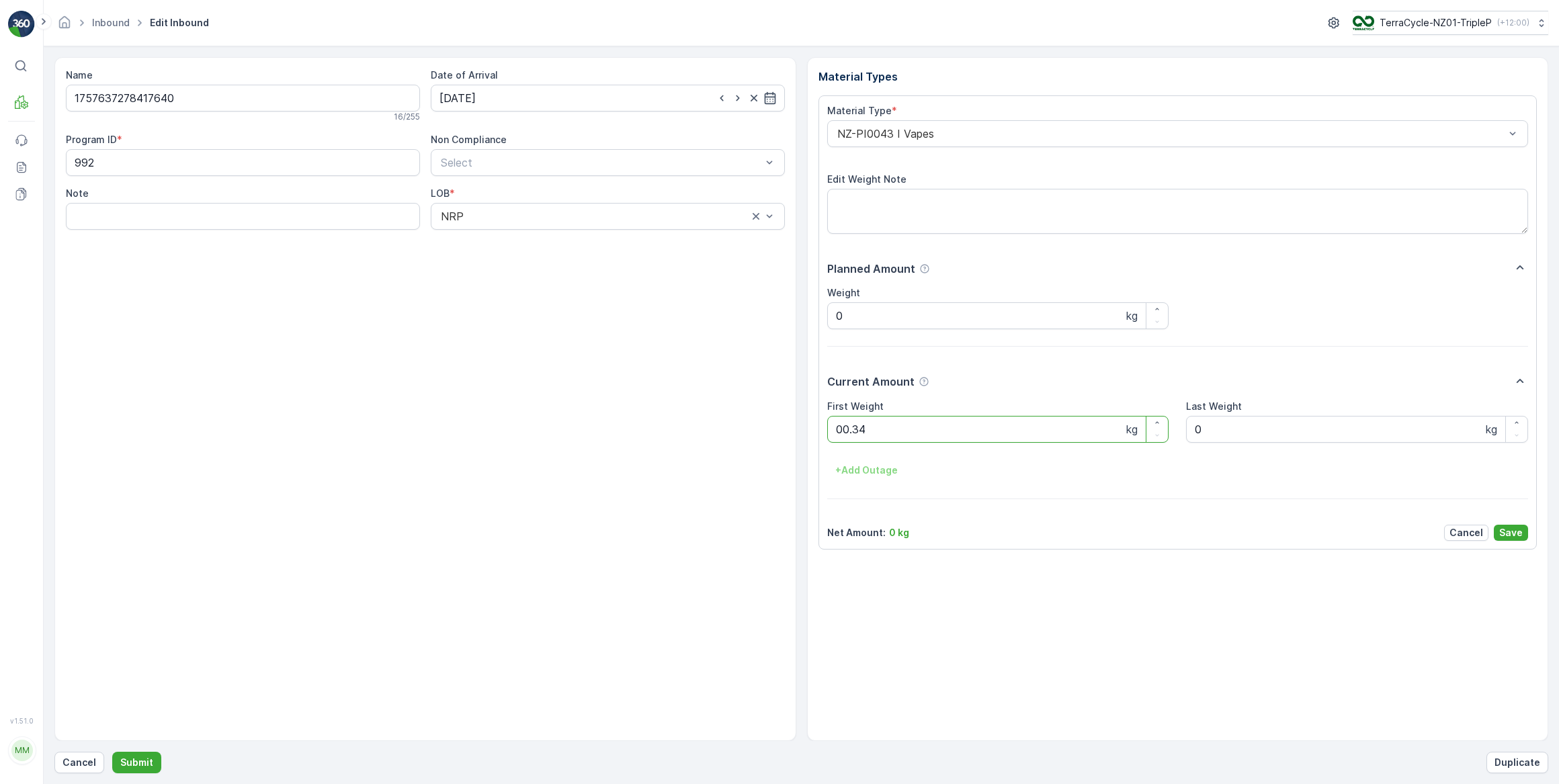
click at [112, 752] on button "Submit" at bounding box center [137, 762] width 49 height 22
drag, startPoint x: 613, startPoint y: 90, endPoint x: 619, endPoint y: 109, distance: 19.9
click at [614, 91] on input at bounding box center [607, 98] width 354 height 27
drag, startPoint x: 577, startPoint y: 263, endPoint x: 603, endPoint y: 265, distance: 26.1
click at [577, 263] on div "26" at bounding box center [575, 263] width 22 height 22
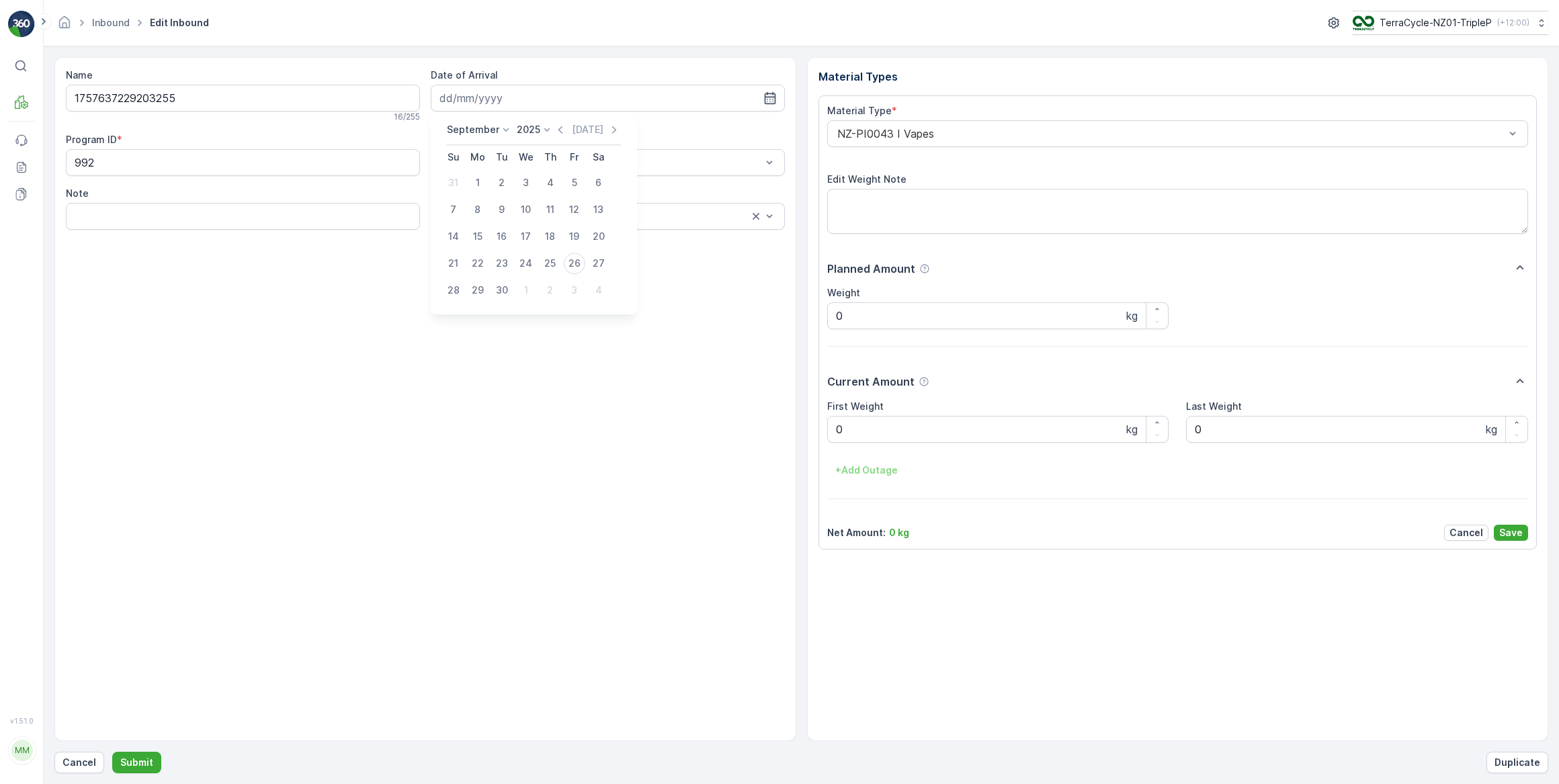
type input "26.09.2025"
click at [884, 433] on Weight "0" at bounding box center [998, 429] width 342 height 27
click at [112, 752] on button "Submit" at bounding box center [137, 762] width 49 height 22
click at [530, 100] on input at bounding box center [607, 98] width 354 height 27
click at [575, 263] on div "26" at bounding box center [575, 263] width 22 height 22
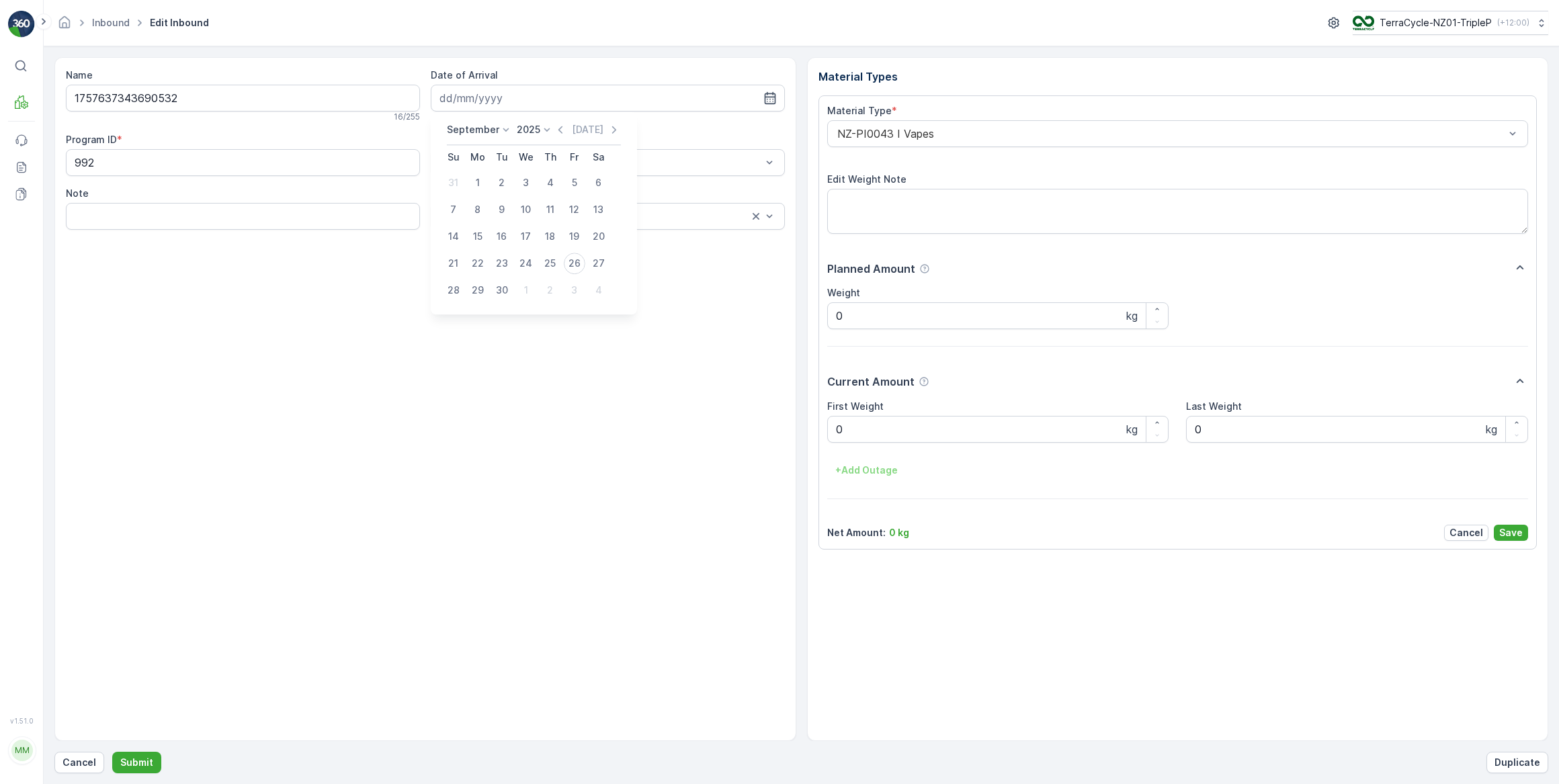
type input "26.09.2025"
drag, startPoint x: 880, startPoint y: 426, endPoint x: 837, endPoint y: 418, distance: 43.7
click at [880, 426] on Weight "0" at bounding box center [998, 429] width 342 height 27
click at [112, 752] on button "Submit" at bounding box center [137, 762] width 49 height 22
click at [516, 97] on input at bounding box center [607, 98] width 354 height 27
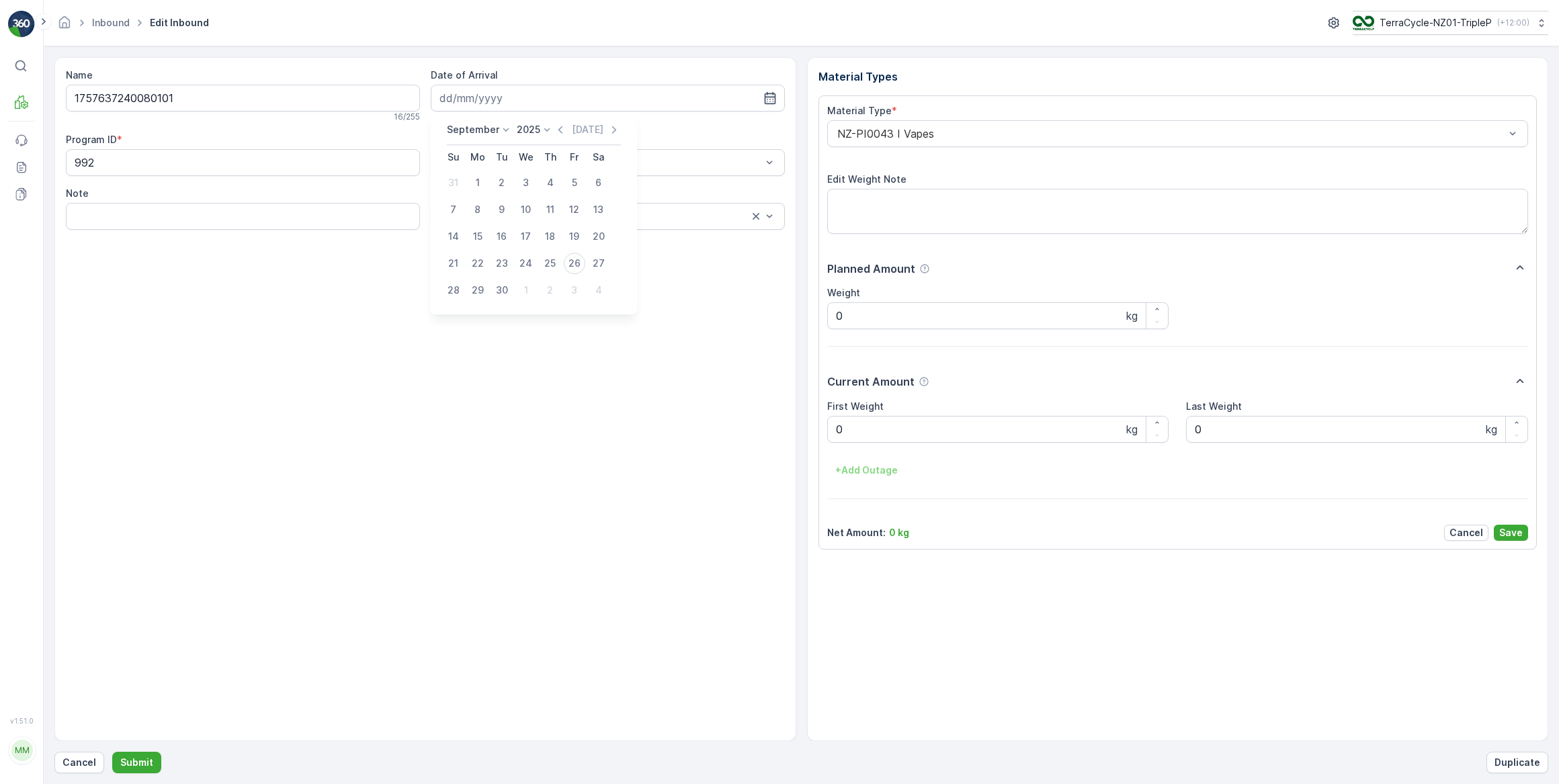
drag, startPoint x: 577, startPoint y: 265, endPoint x: 681, endPoint y: 318, distance: 116.7
click at [577, 263] on div "26" at bounding box center [575, 263] width 22 height 22
type input "26.09.2025"
click at [869, 437] on Weight "0" at bounding box center [998, 429] width 342 height 27
click at [112, 752] on button "Submit" at bounding box center [137, 762] width 49 height 22
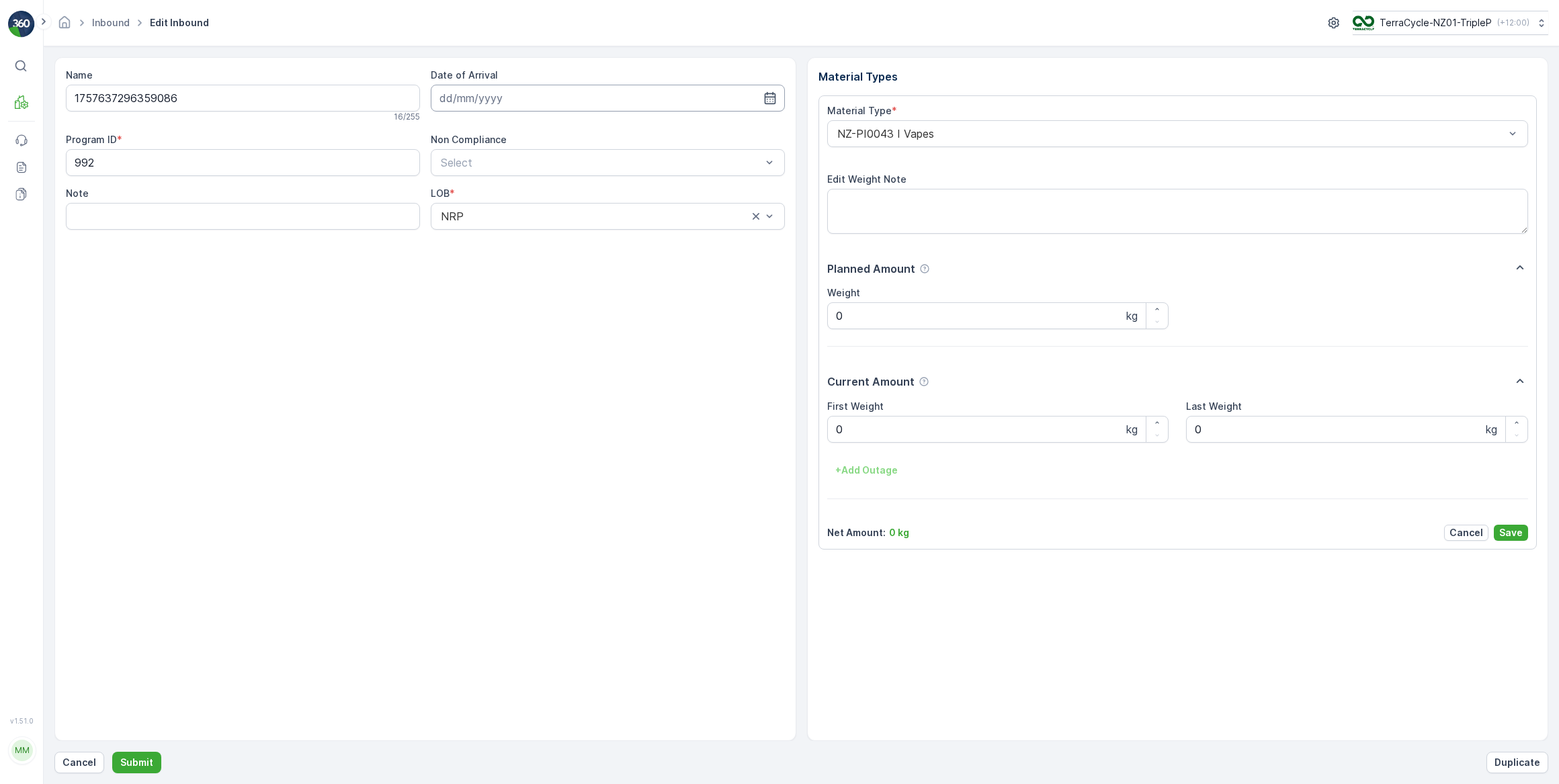
click at [572, 98] on input at bounding box center [607, 98] width 354 height 27
click at [576, 261] on div "26" at bounding box center [575, 263] width 22 height 22
type input "26.09.2025"
click at [855, 429] on Weight "0" at bounding box center [998, 429] width 342 height 27
click at [112, 752] on button "Submit" at bounding box center [137, 762] width 49 height 22
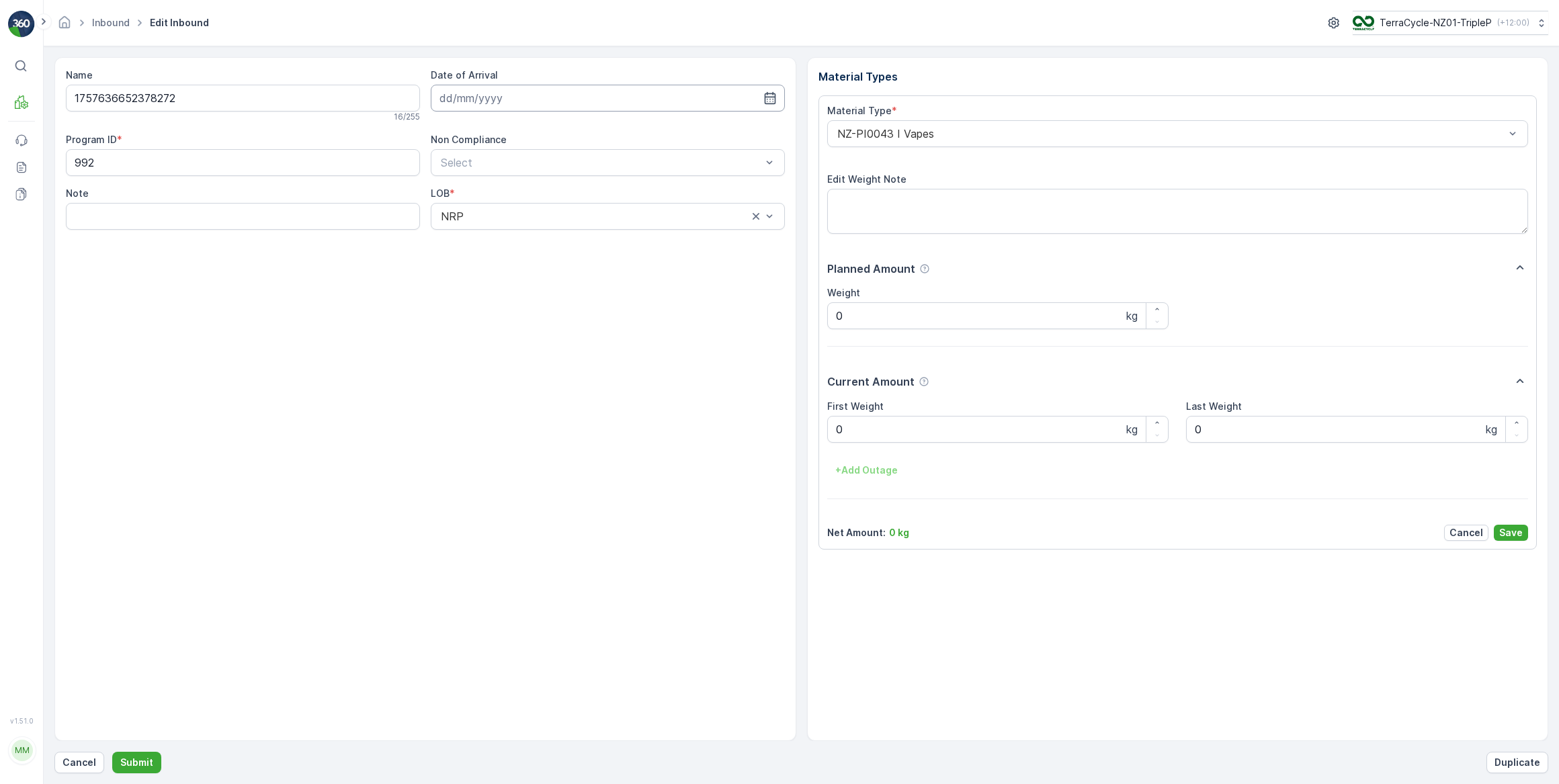
click at [572, 97] on input at bounding box center [607, 98] width 354 height 27
click at [578, 267] on div "26" at bounding box center [575, 263] width 22 height 22
type input "26.09.2025"
click at [894, 433] on Weight "0" at bounding box center [998, 429] width 342 height 27
click at [112, 752] on button "Submit" at bounding box center [137, 762] width 49 height 22
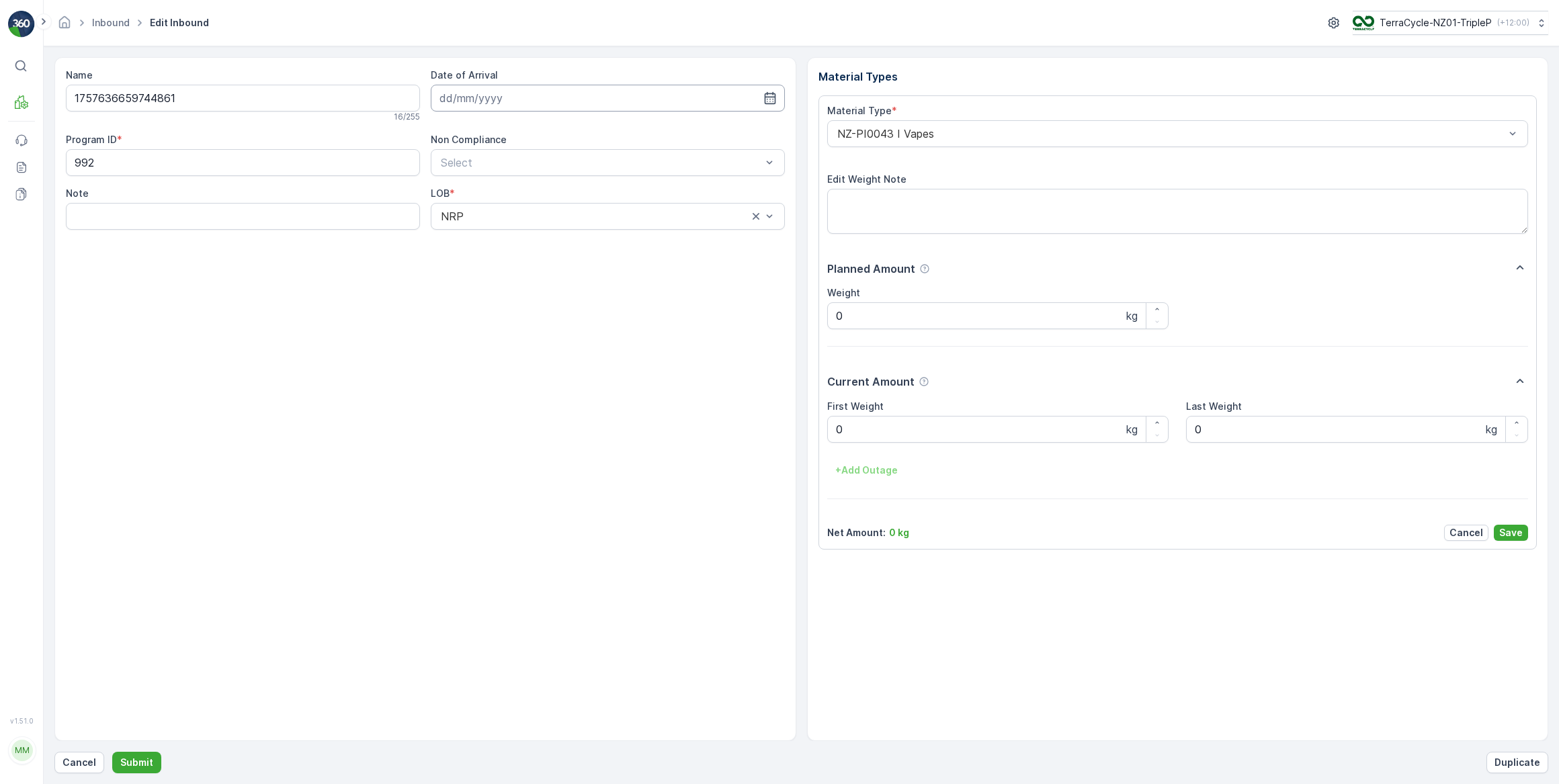
drag, startPoint x: 604, startPoint y: 100, endPoint x: 616, endPoint y: 110, distance: 15.6
click at [610, 102] on input at bounding box center [607, 98] width 354 height 27
click at [580, 266] on div "26" at bounding box center [575, 263] width 22 height 22
type input "26.09.2025"
drag, startPoint x: 884, startPoint y: 416, endPoint x: 739, endPoint y: 387, distance: 147.9
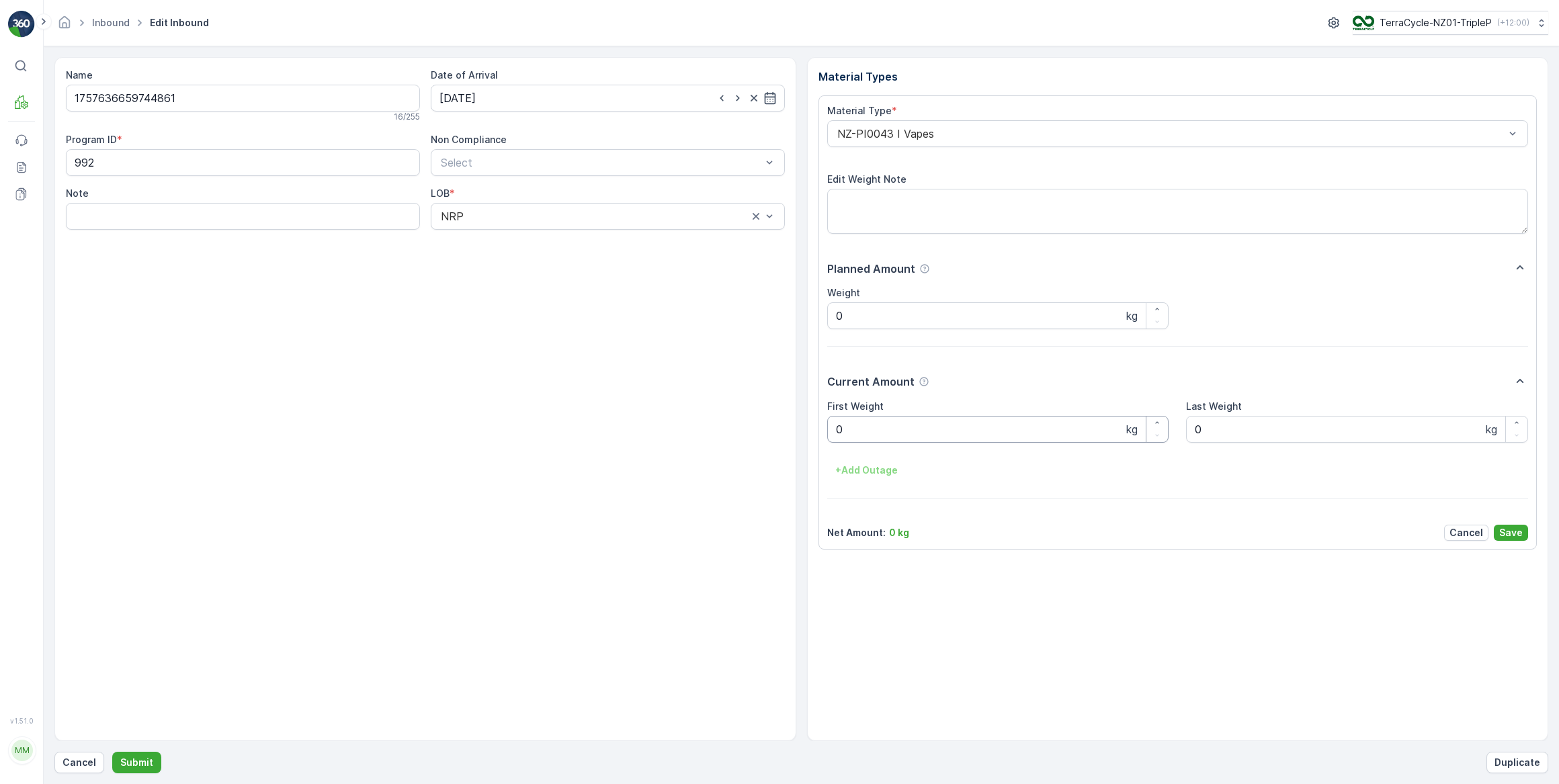
click at [881, 416] on Weight "0" at bounding box center [998, 429] width 342 height 27
click at [112, 752] on button "Submit" at bounding box center [137, 762] width 49 height 22
click at [525, 97] on input at bounding box center [607, 98] width 354 height 27
click at [571, 260] on div "26" at bounding box center [575, 263] width 22 height 22
type input "26.09.2025"
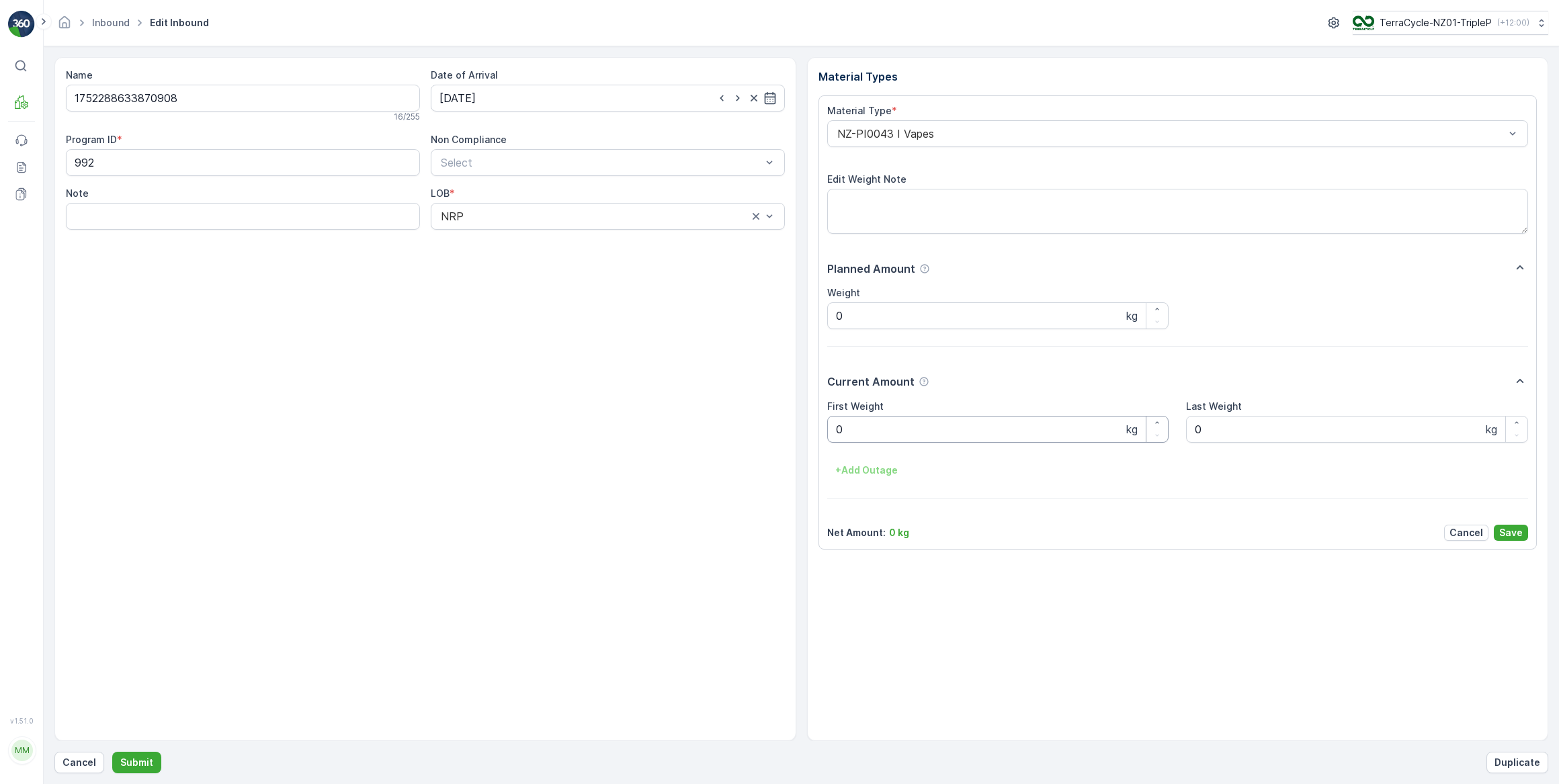
click at [860, 430] on Weight "0" at bounding box center [998, 429] width 342 height 27
click at [112, 752] on button "Submit" at bounding box center [137, 762] width 49 height 22
click at [579, 98] on input at bounding box center [607, 98] width 354 height 27
click at [576, 264] on div "26" at bounding box center [575, 263] width 22 height 22
type input "26.09.2025"
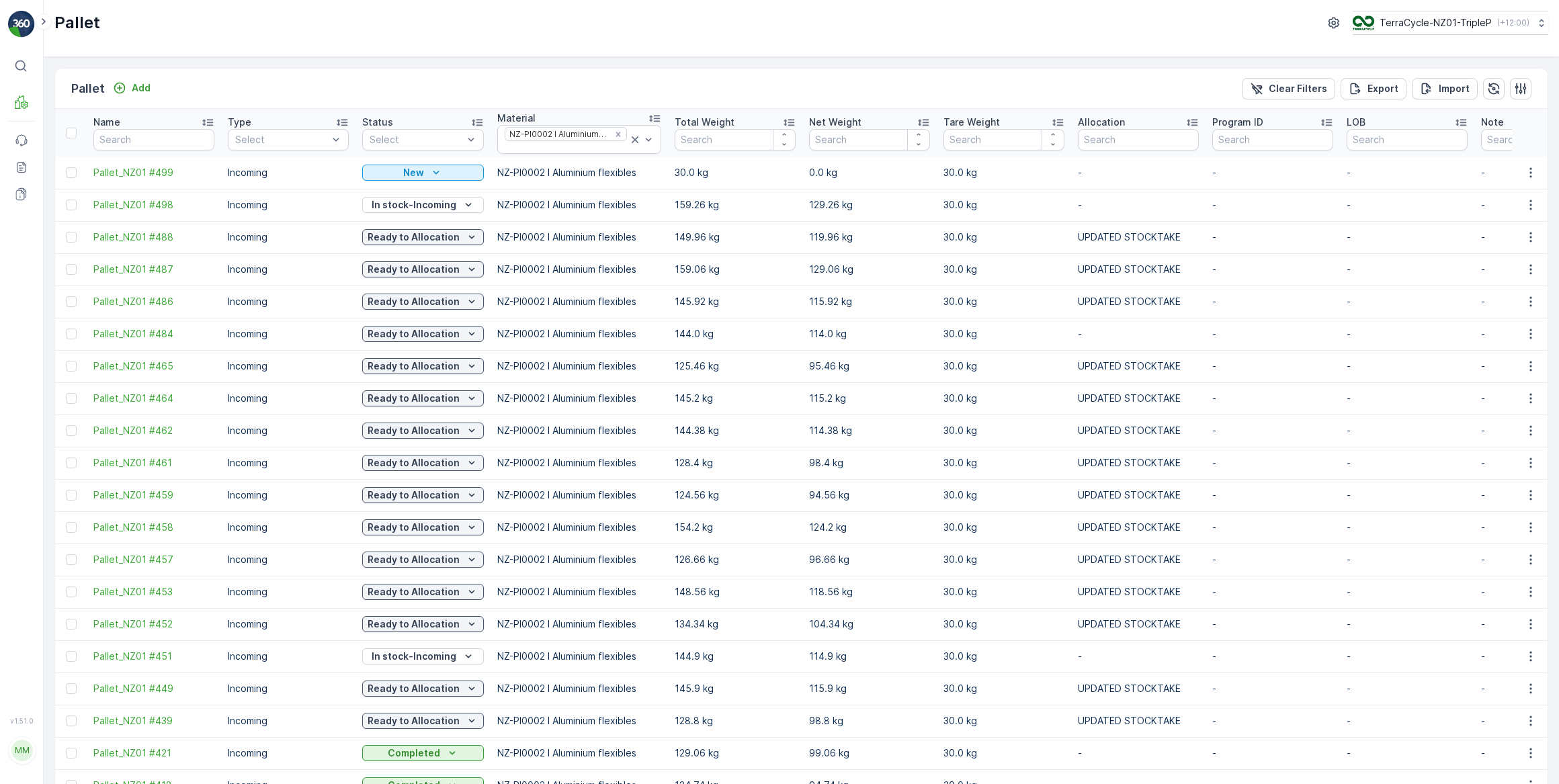
scroll to position [2, 0]
click at [1526, 171] on icon "button" at bounding box center [1531, 171] width 14 height 14
click at [1495, 265] on span "Print QR" at bounding box center [1494, 265] width 37 height 14
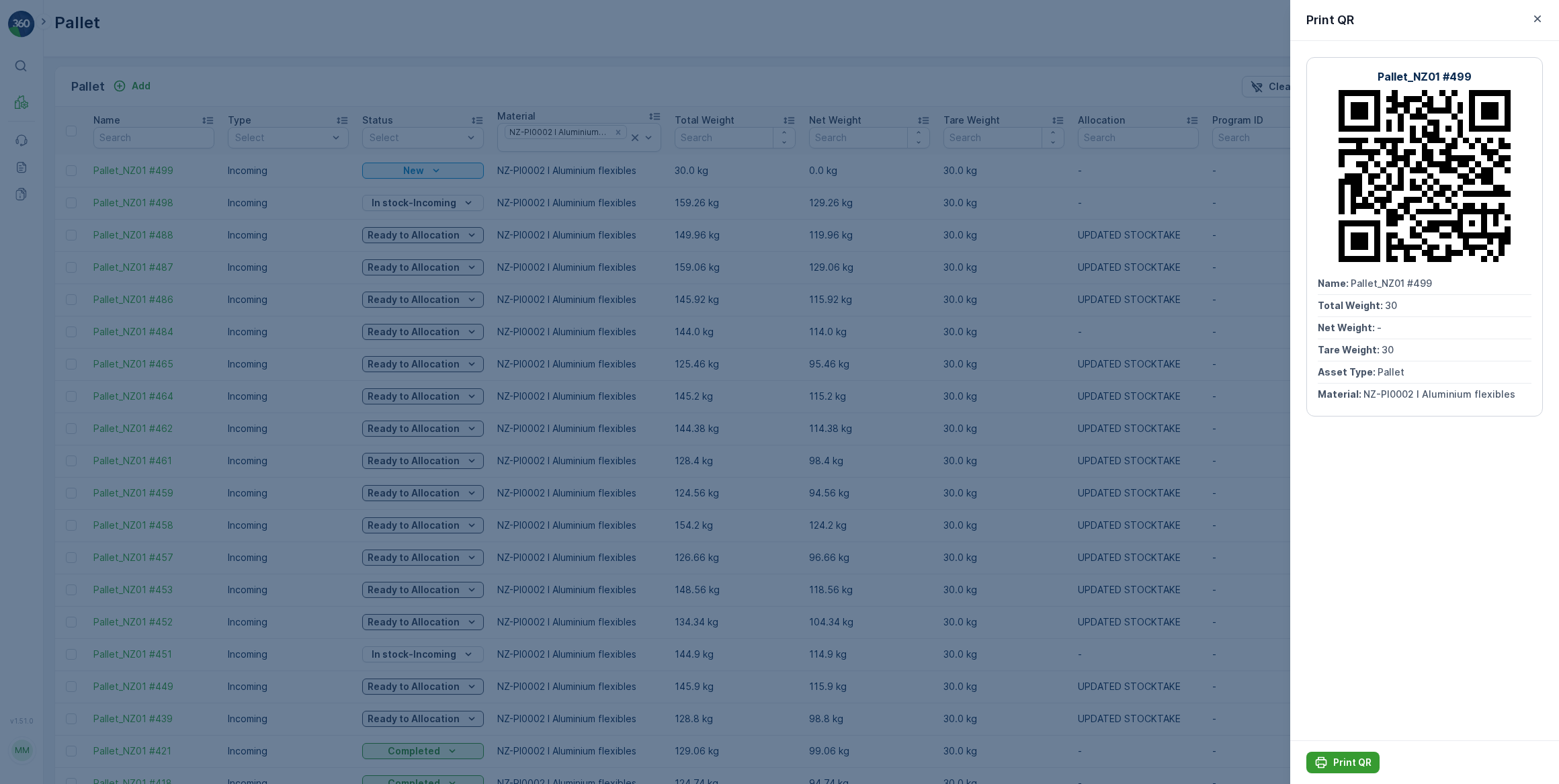
click at [1356, 766] on p "Print QR" at bounding box center [1352, 762] width 39 height 14
click at [1537, 19] on icon "button" at bounding box center [1538, 19] width 7 height 7
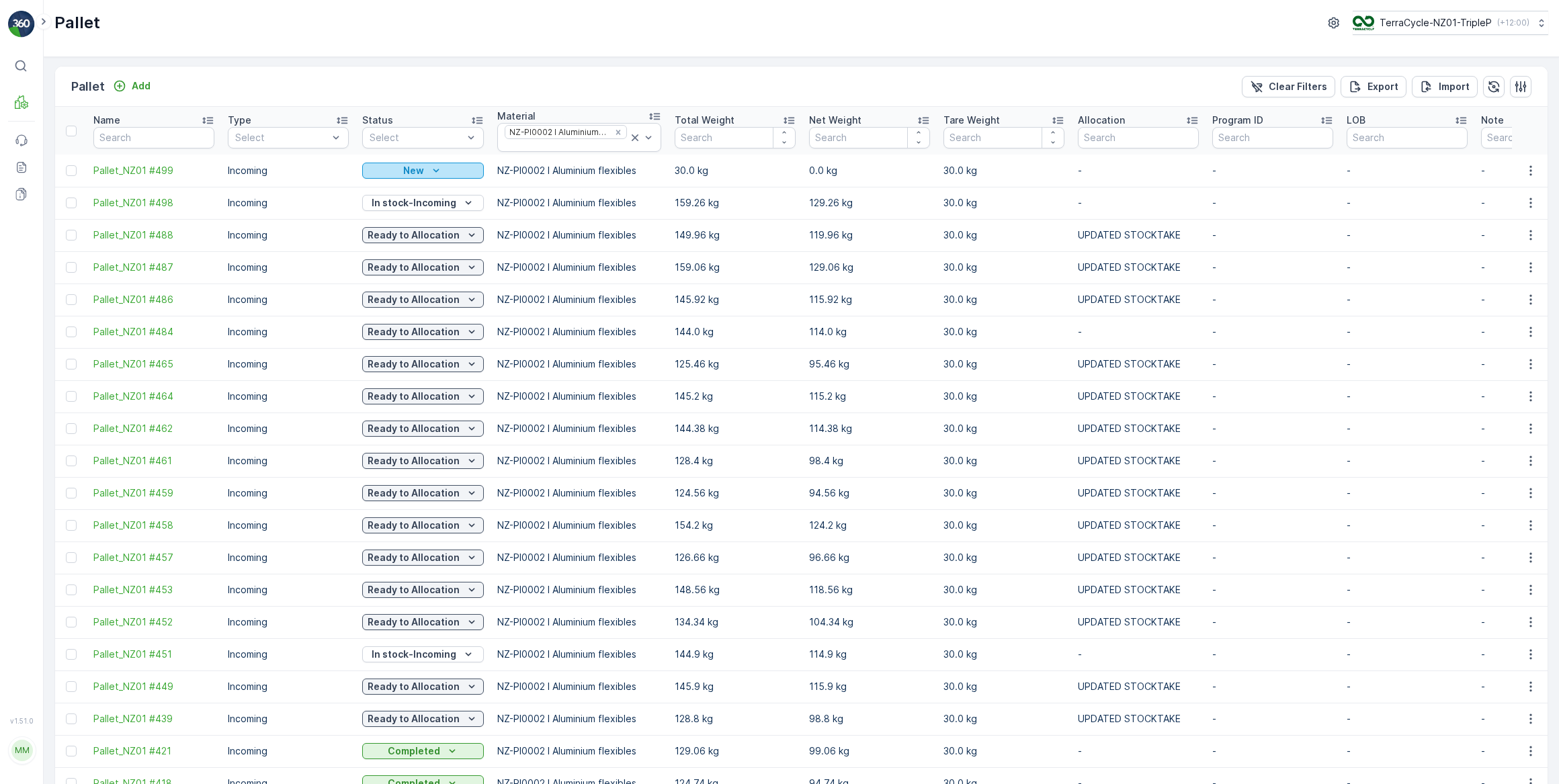
click at [439, 169] on icon "New" at bounding box center [436, 171] width 14 height 14
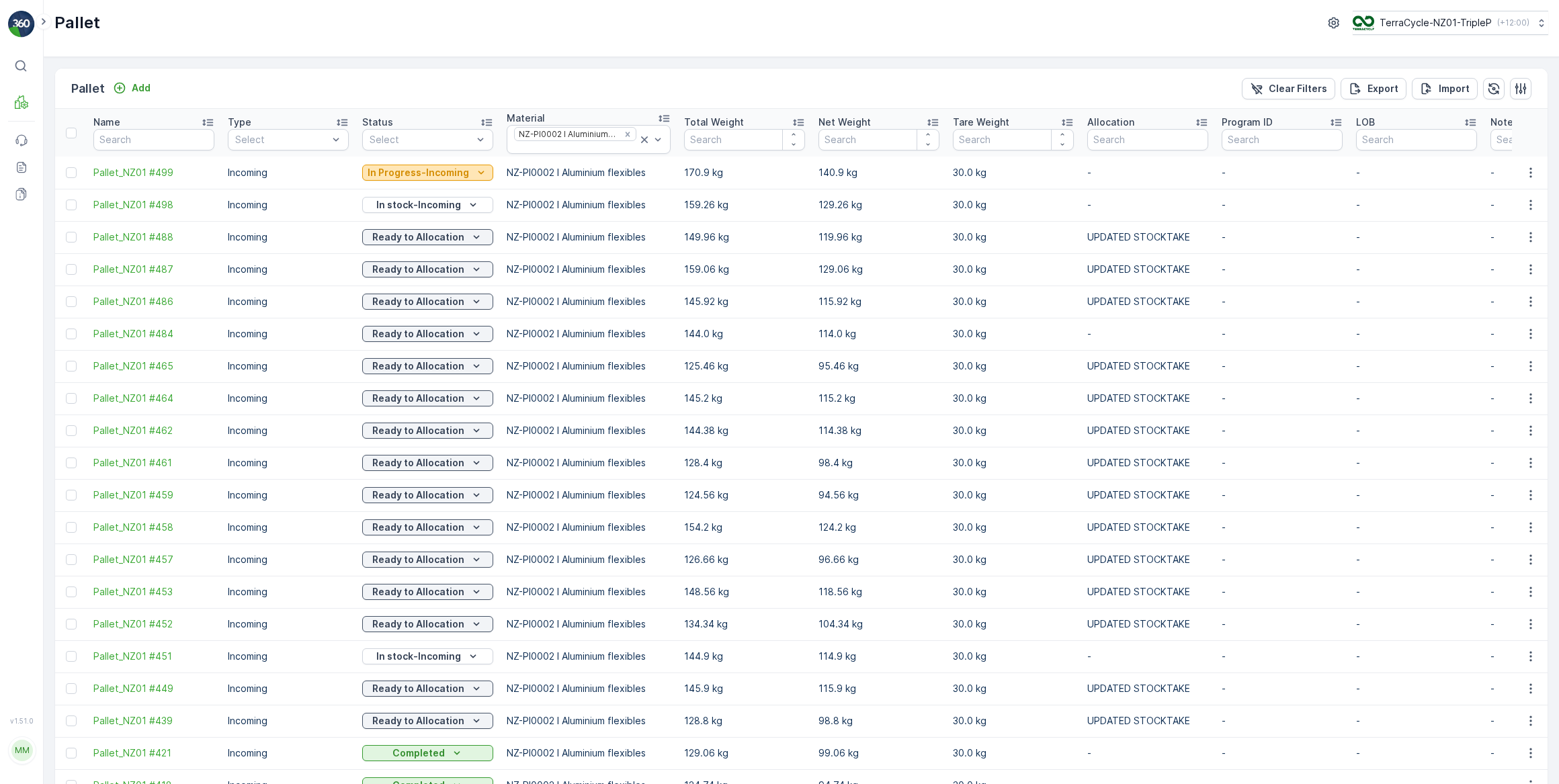
click at [456, 169] on p "In Progress-Incoming" at bounding box center [419, 173] width 102 height 14
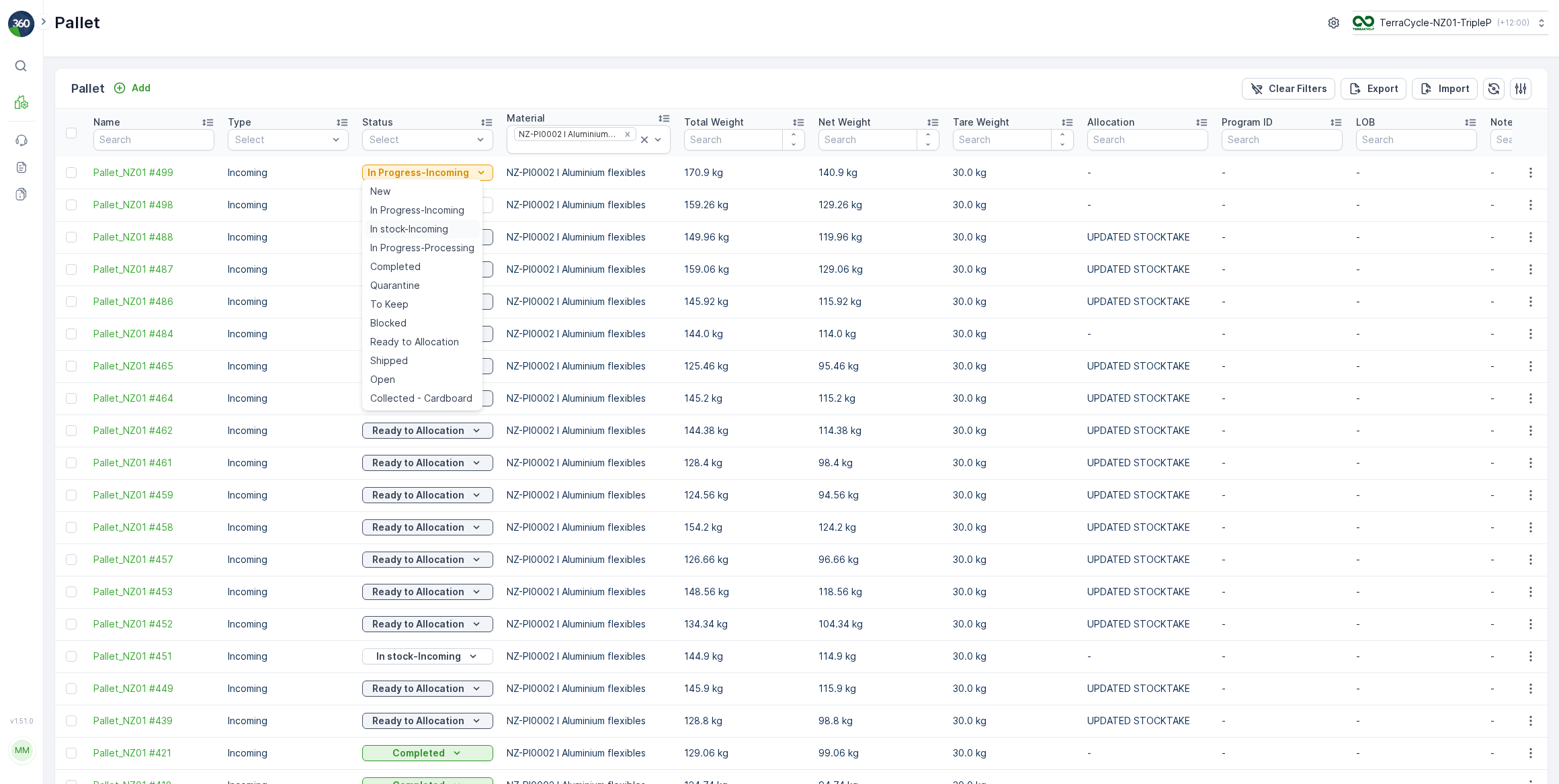
click at [429, 230] on span "In stock-Incoming" at bounding box center [409, 229] width 78 height 14
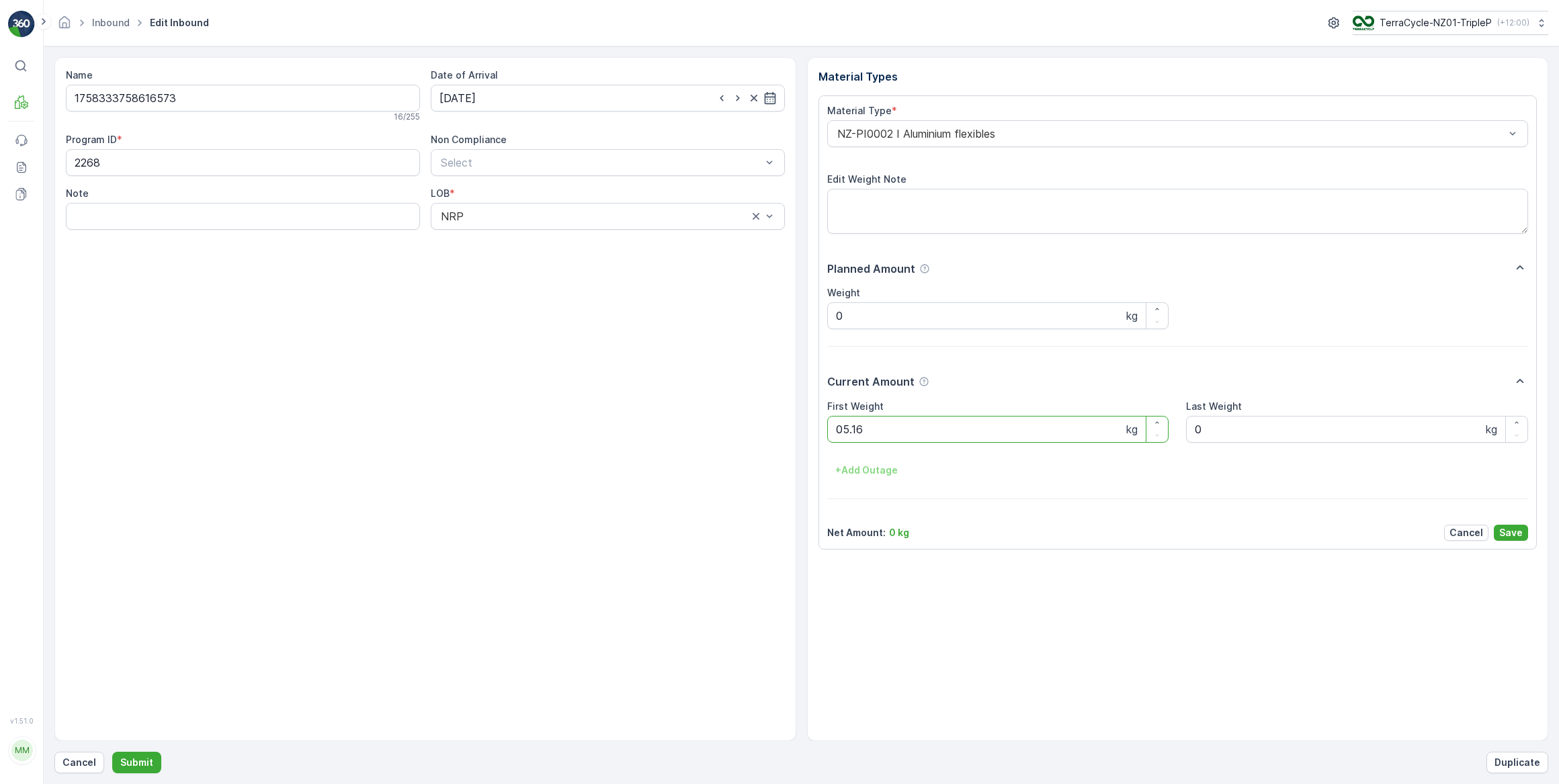
click at [112, 752] on button "Submit" at bounding box center [137, 762] width 49 height 22
click at [609, 97] on input at bounding box center [607, 98] width 354 height 27
click at [572, 258] on div "26" at bounding box center [575, 263] width 22 height 22
type input "26.09.2025"
drag, startPoint x: 867, startPoint y: 425, endPoint x: 721, endPoint y: 431, distance: 146.1
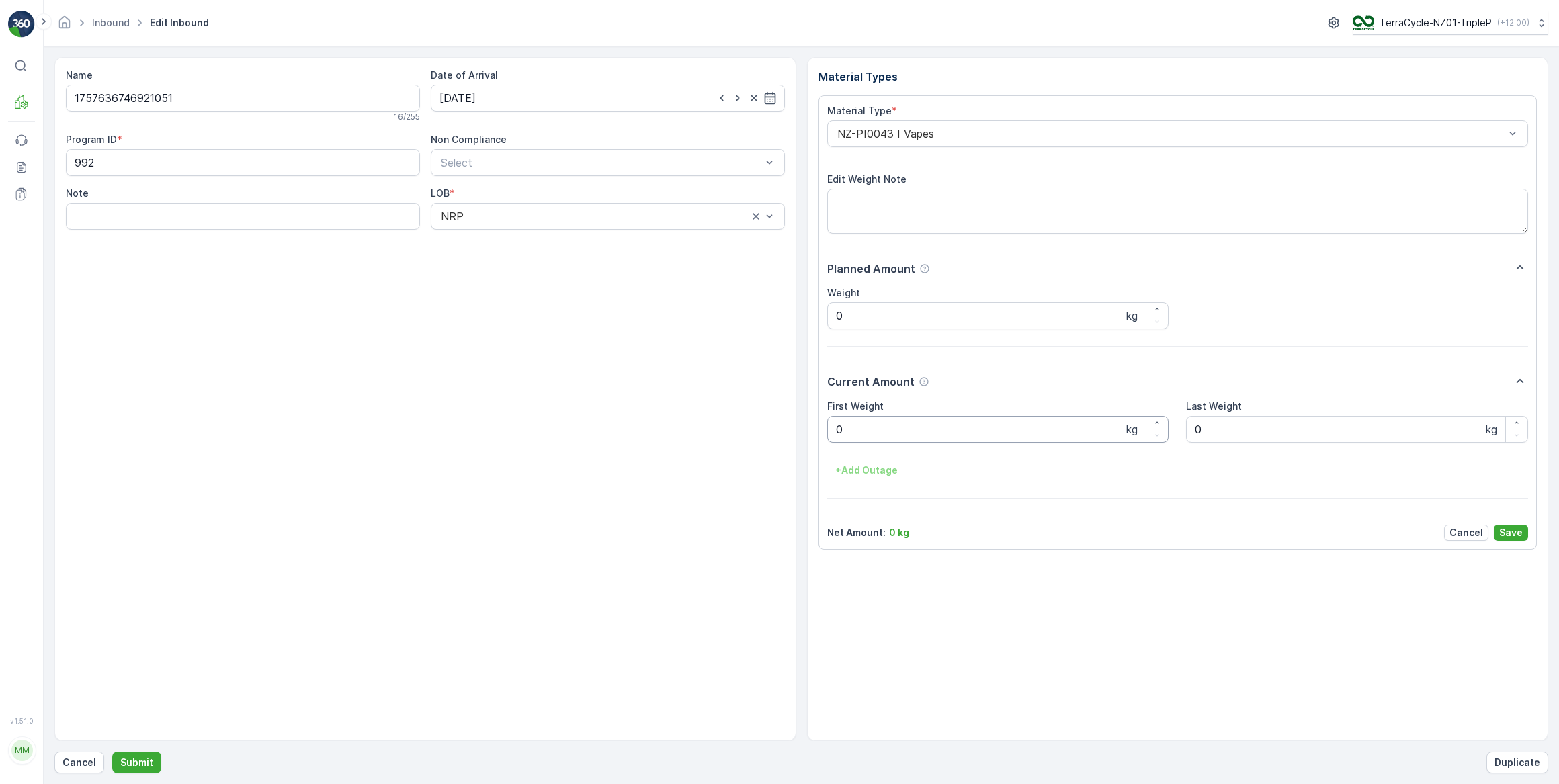
click at [862, 427] on Weight "0" at bounding box center [998, 429] width 342 height 27
click at [112, 752] on button "Submit" at bounding box center [137, 762] width 49 height 22
click at [654, 102] on input at bounding box center [607, 98] width 354 height 27
click at [570, 262] on div "26" at bounding box center [575, 263] width 22 height 22
type input "[DATE]"
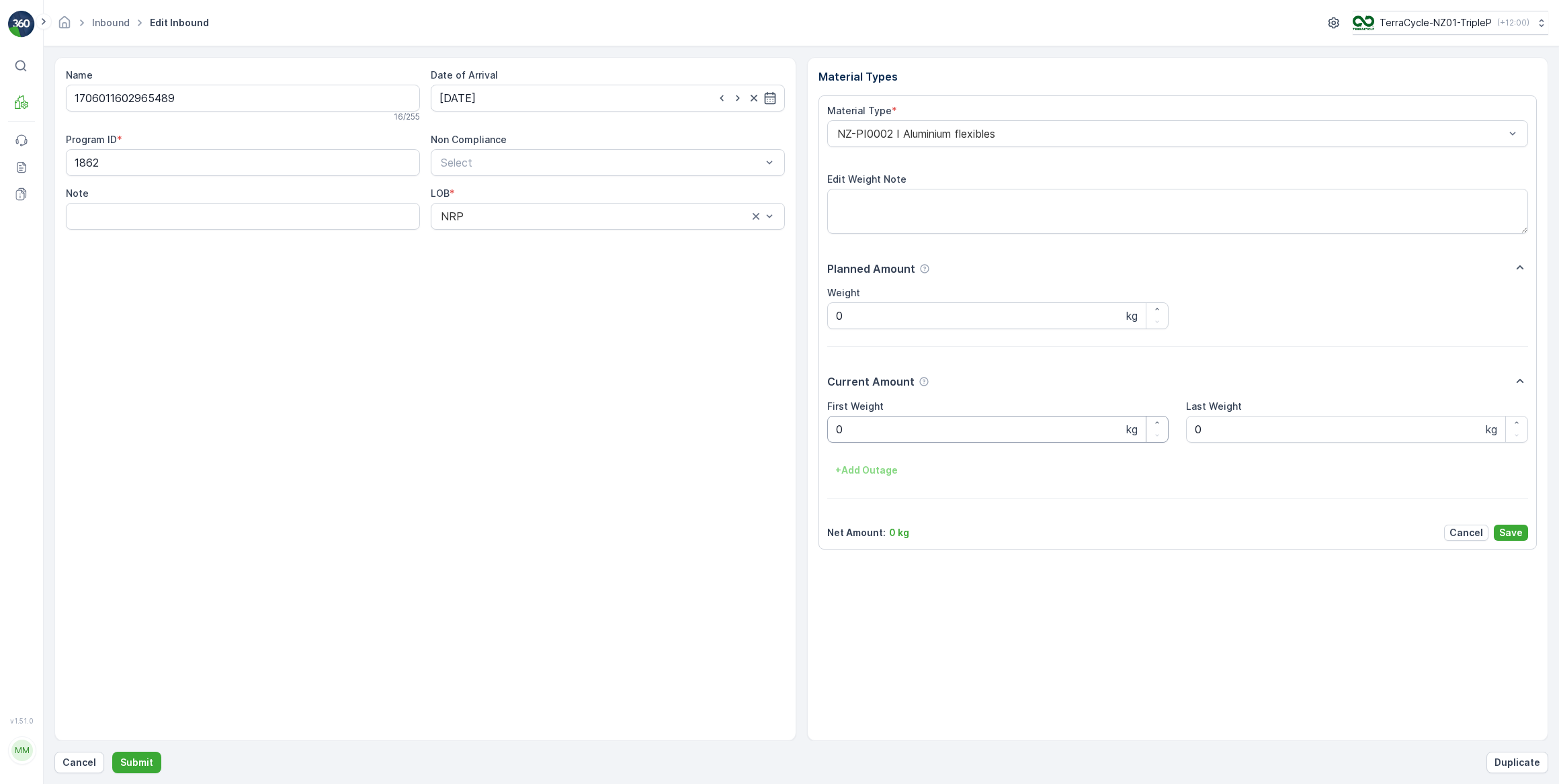
click at [907, 427] on Weight "0" at bounding box center [998, 429] width 342 height 27
click at [112, 752] on button "Submit" at bounding box center [137, 762] width 49 height 22
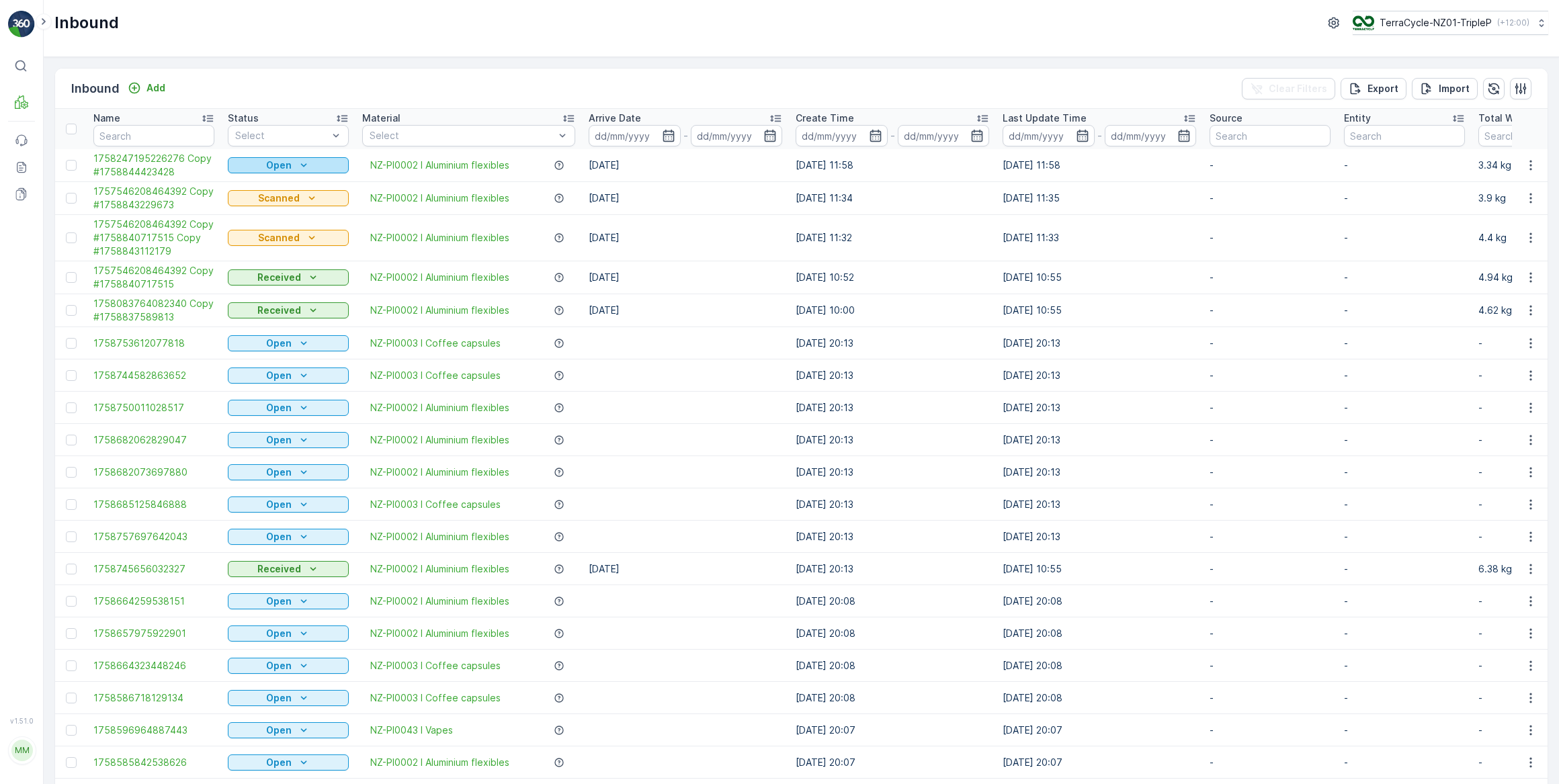
click at [297, 162] on icon "Open" at bounding box center [304, 165] width 14 height 14
click at [258, 204] on span "Scanned" at bounding box center [255, 204] width 40 height 14
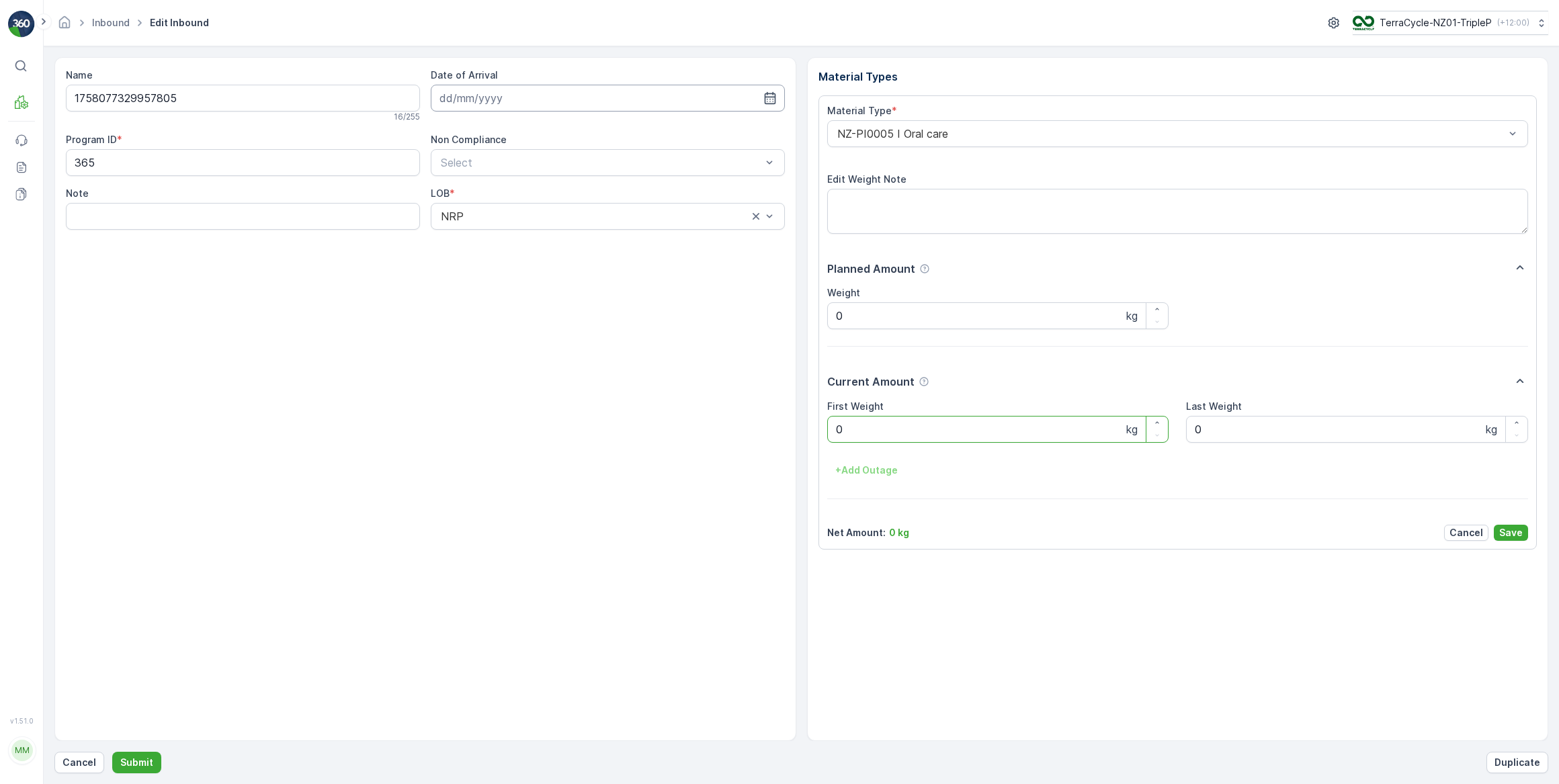
click at [504, 102] on input at bounding box center [607, 98] width 354 height 27
click at [574, 264] on div "26" at bounding box center [575, 263] width 22 height 22
type input "[DATE]"
click at [883, 437] on Weight "0" at bounding box center [998, 429] width 342 height 27
click at [112, 752] on button "Submit" at bounding box center [137, 762] width 49 height 22
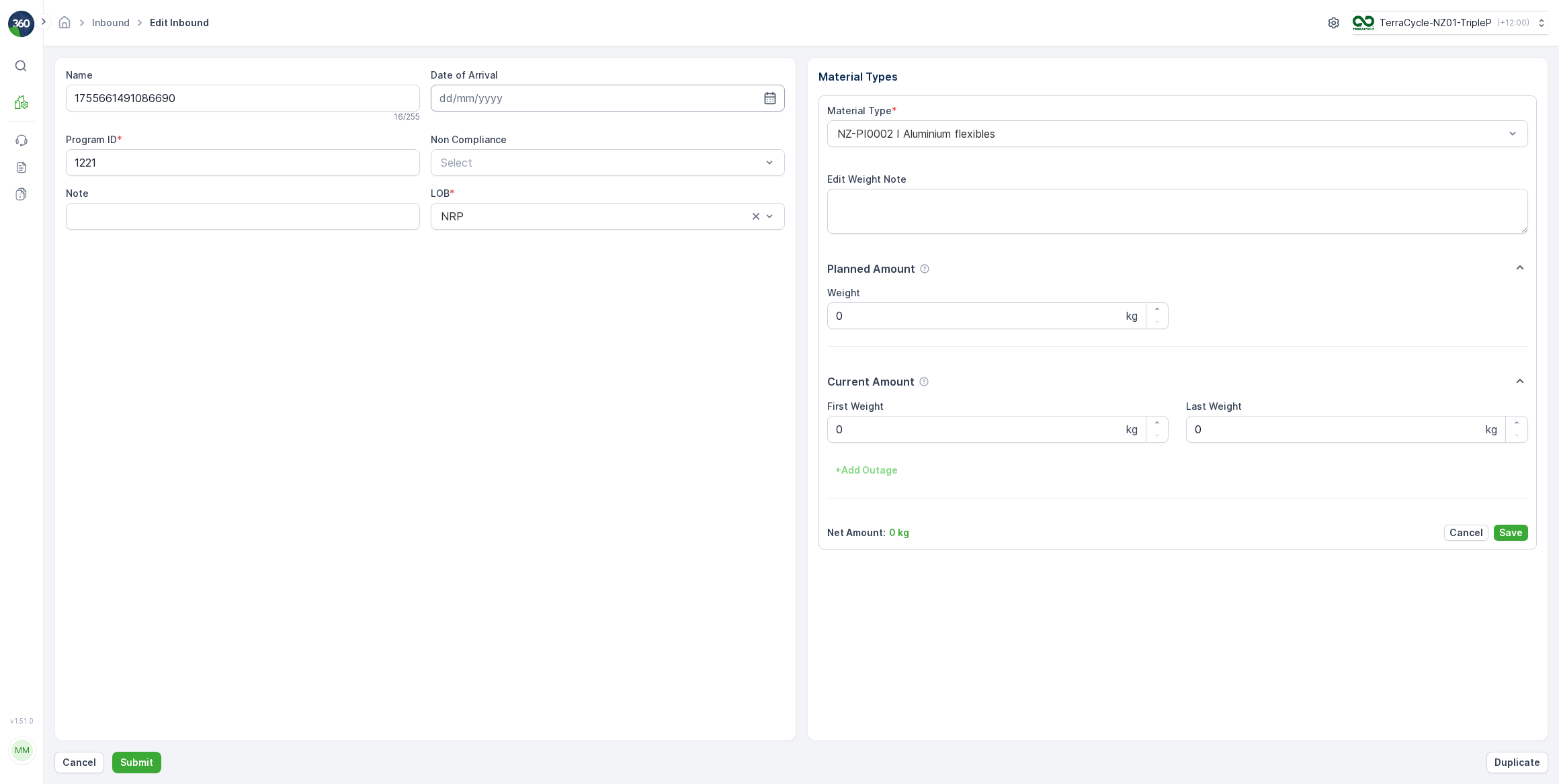
click at [504, 95] on input at bounding box center [607, 98] width 354 height 27
click at [571, 261] on div "26" at bounding box center [575, 263] width 22 height 22
type input "[DATE]"
drag, startPoint x: 881, startPoint y: 427, endPoint x: 808, endPoint y: 437, distance: 73.7
click at [861, 434] on Weight "0" at bounding box center [998, 429] width 342 height 27
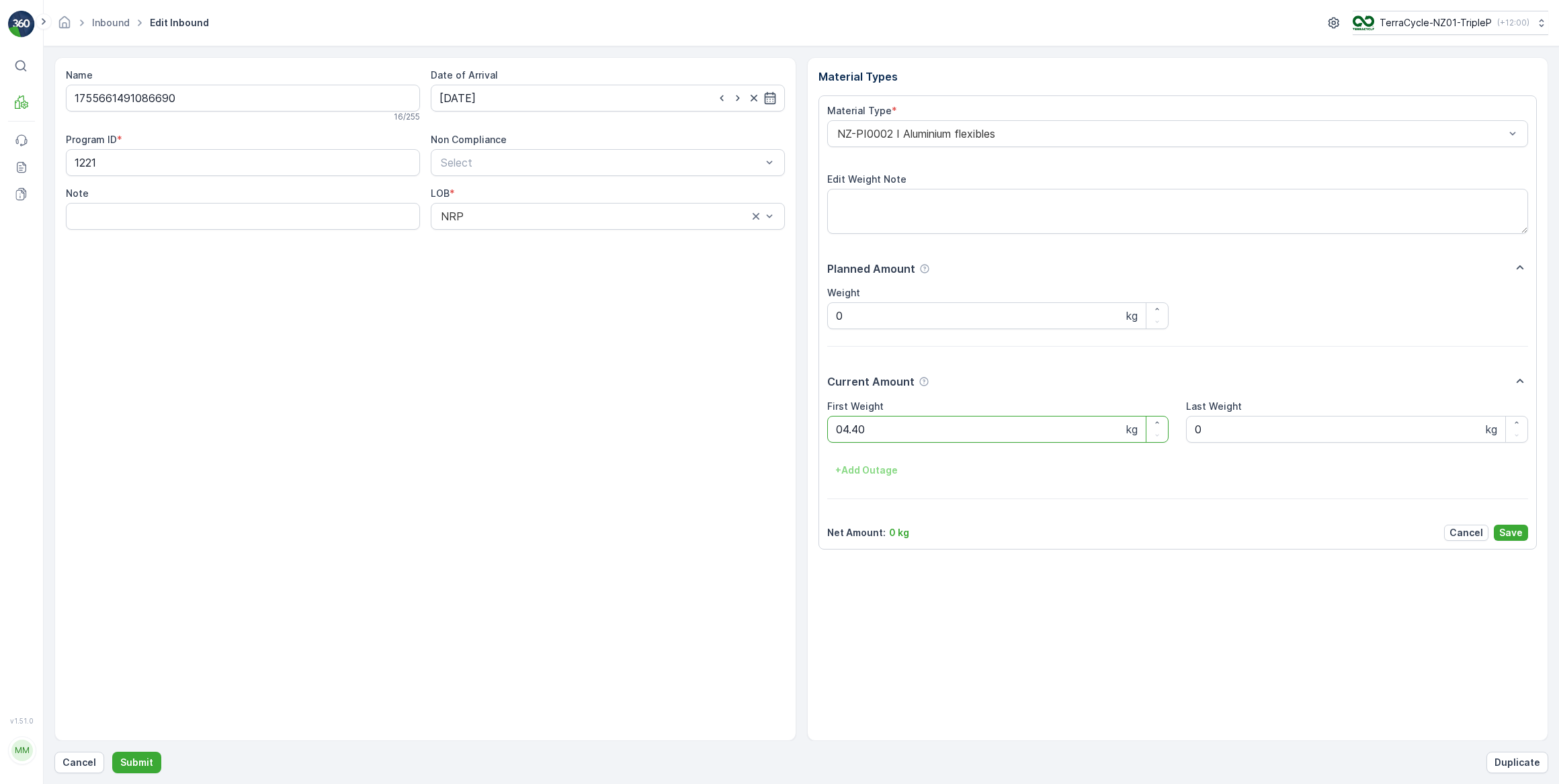
click at [112, 752] on button "Submit" at bounding box center [137, 762] width 49 height 22
click at [518, 95] on input at bounding box center [607, 98] width 354 height 27
click at [573, 263] on div "26" at bounding box center [575, 263] width 22 height 22
type input "[DATE]"
drag, startPoint x: 872, startPoint y: 429, endPoint x: 717, endPoint y: 389, distance: 160.1
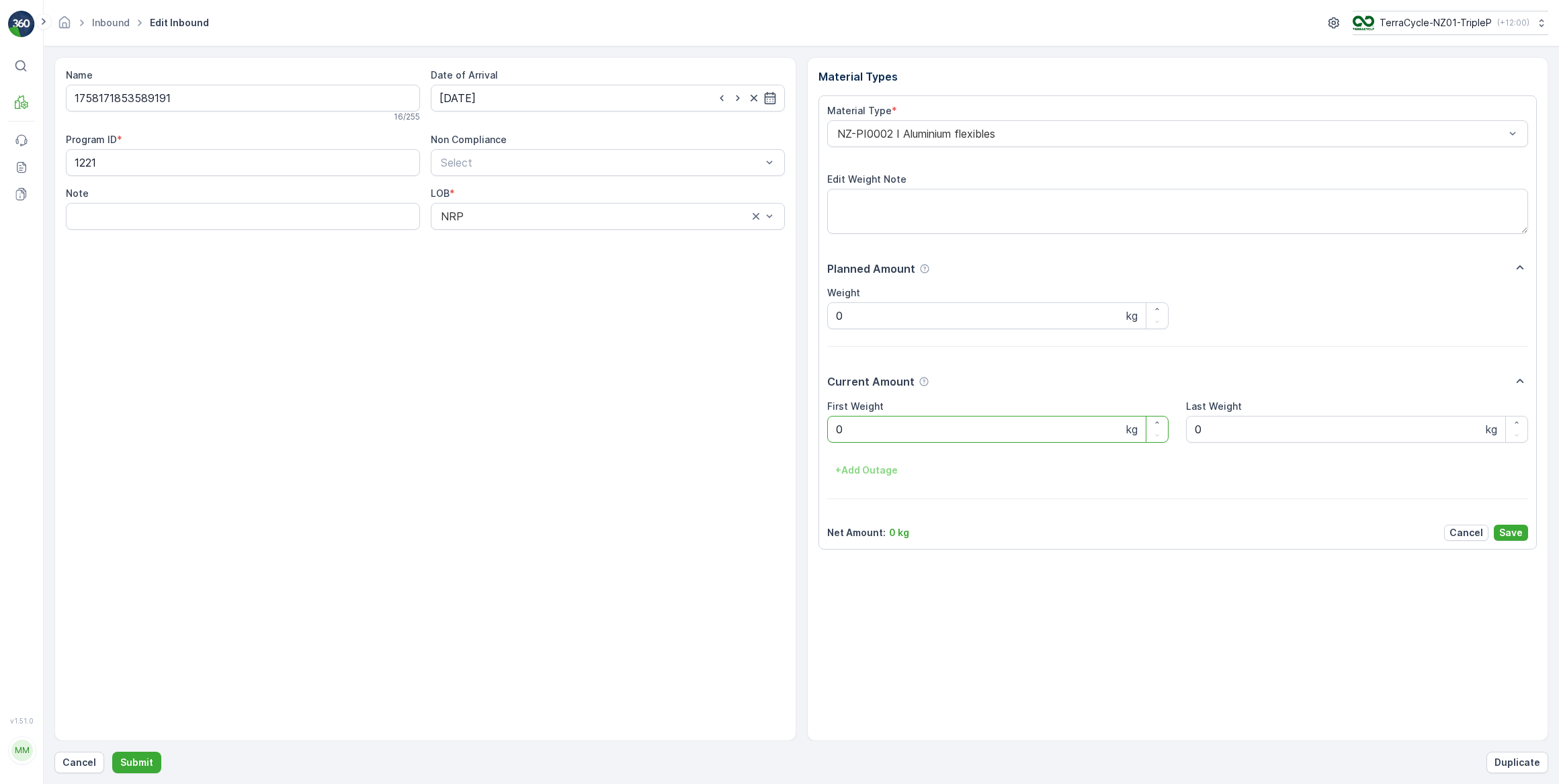
click at [870, 429] on Weight "0" at bounding box center [998, 429] width 342 height 27
click at [112, 752] on button "Submit" at bounding box center [137, 762] width 49 height 22
click at [80, 762] on p "Cancel" at bounding box center [79, 762] width 34 height 14
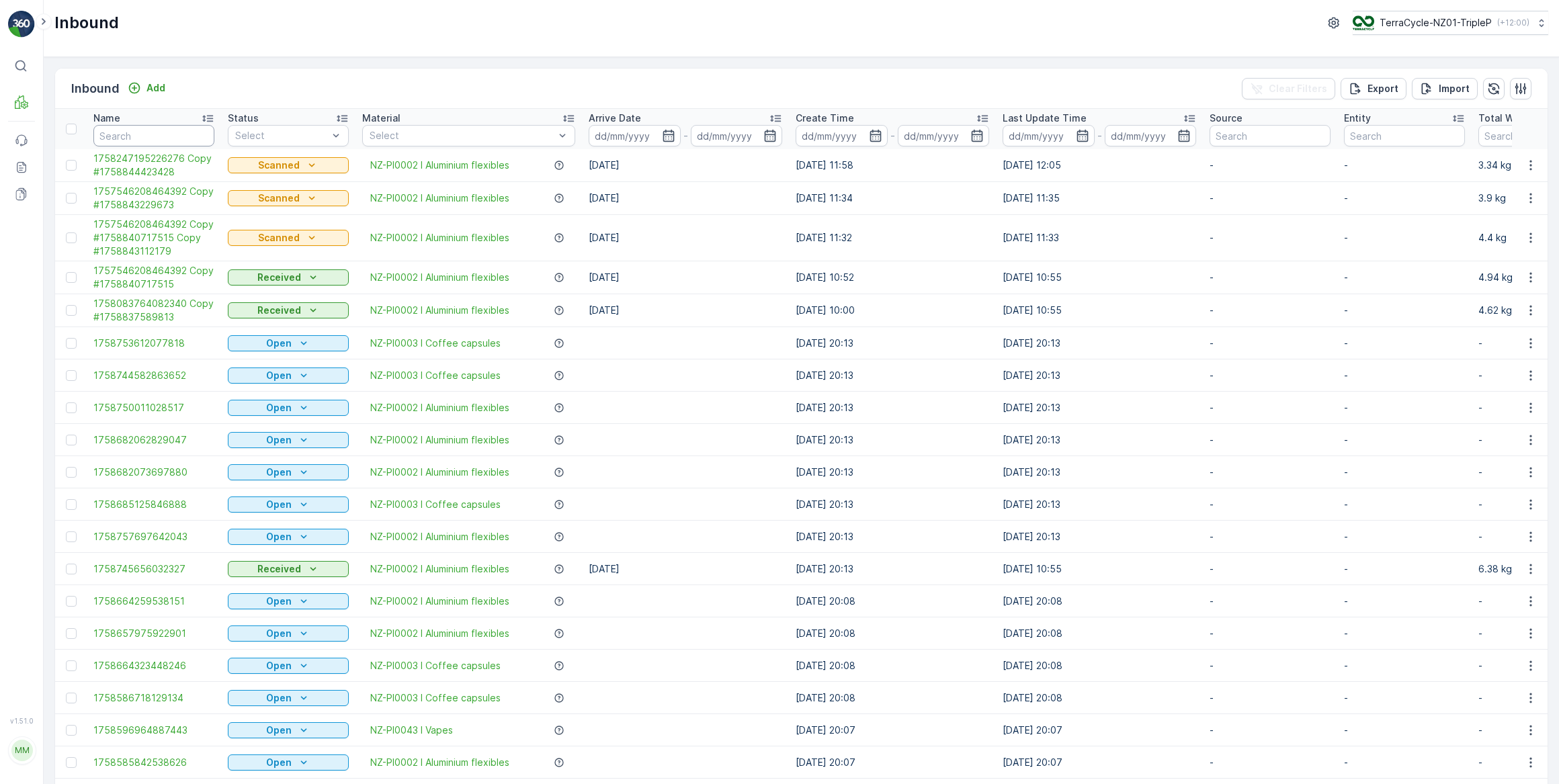
drag, startPoint x: 140, startPoint y: 137, endPoint x: 196, endPoint y: 97, distance: 68.8
click at [148, 129] on input "text" at bounding box center [154, 136] width 121 height 22
type input "226276"
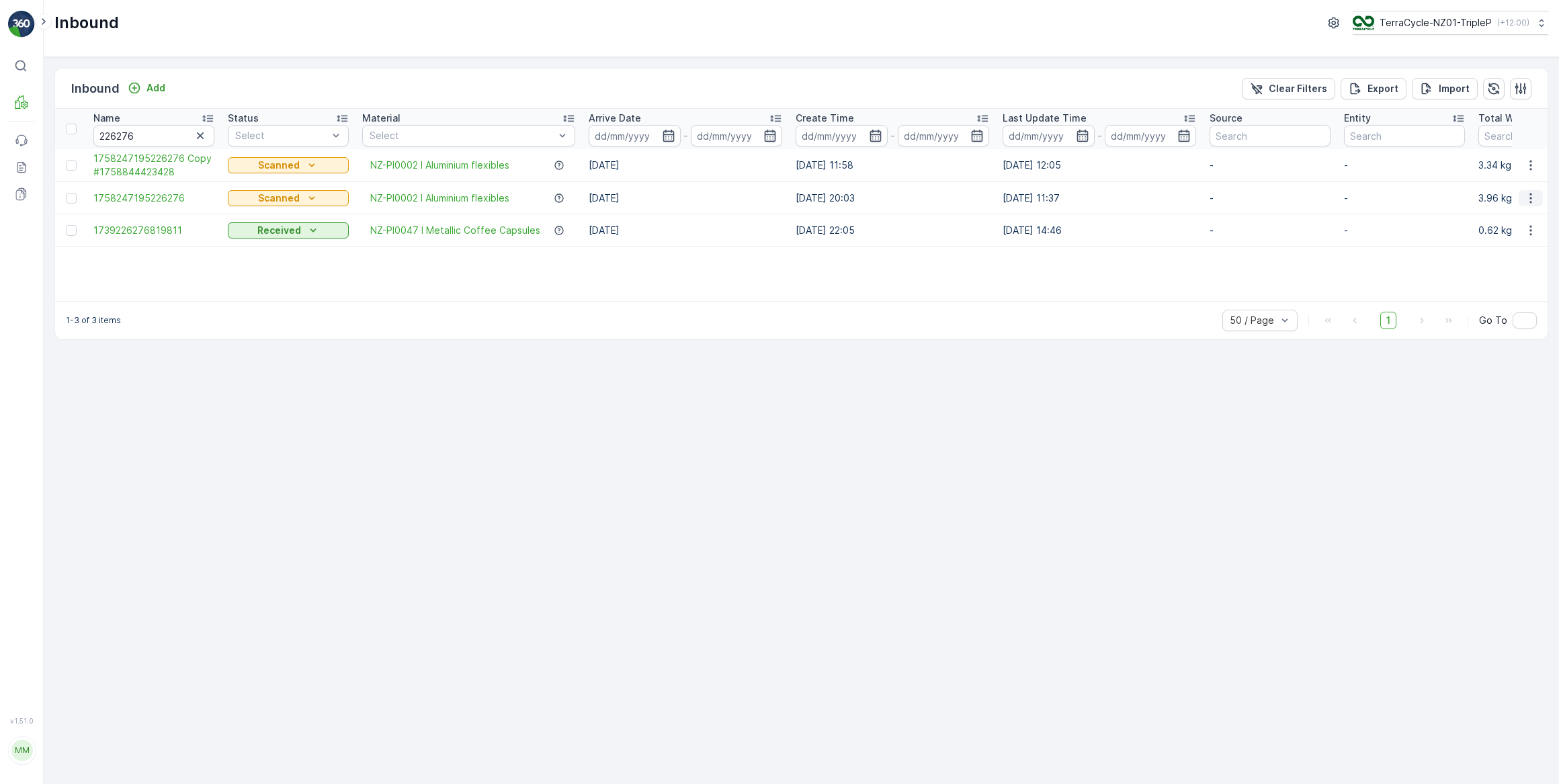
click at [1533, 198] on icon "button" at bounding box center [1531, 198] width 14 height 14
click at [1521, 255] on span "Duplicate Inbound" at bounding box center [1499, 255] width 82 height 14
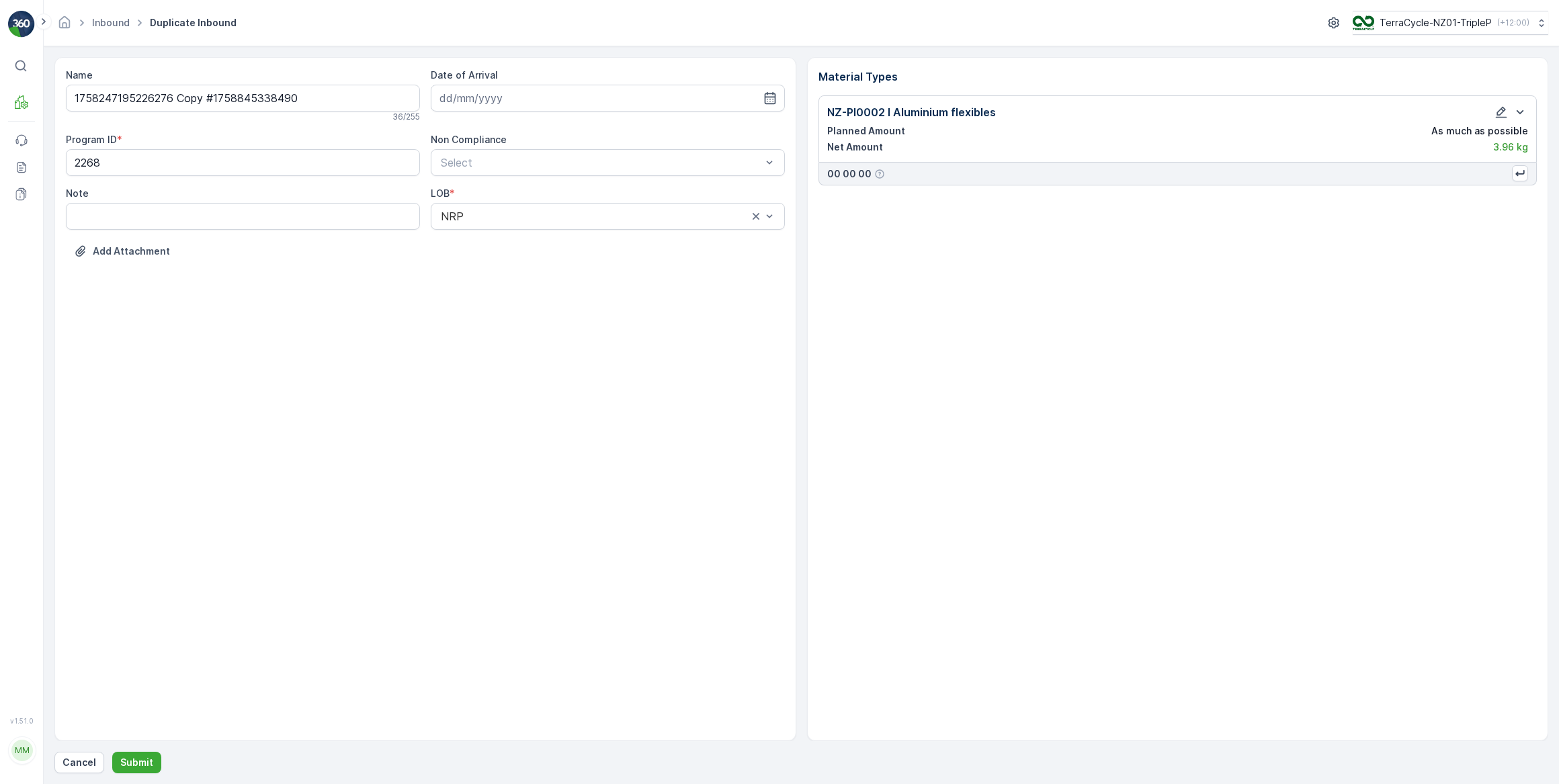
type input "26.09.2025"
click at [1502, 114] on icon "button" at bounding box center [1501, 112] width 14 height 14
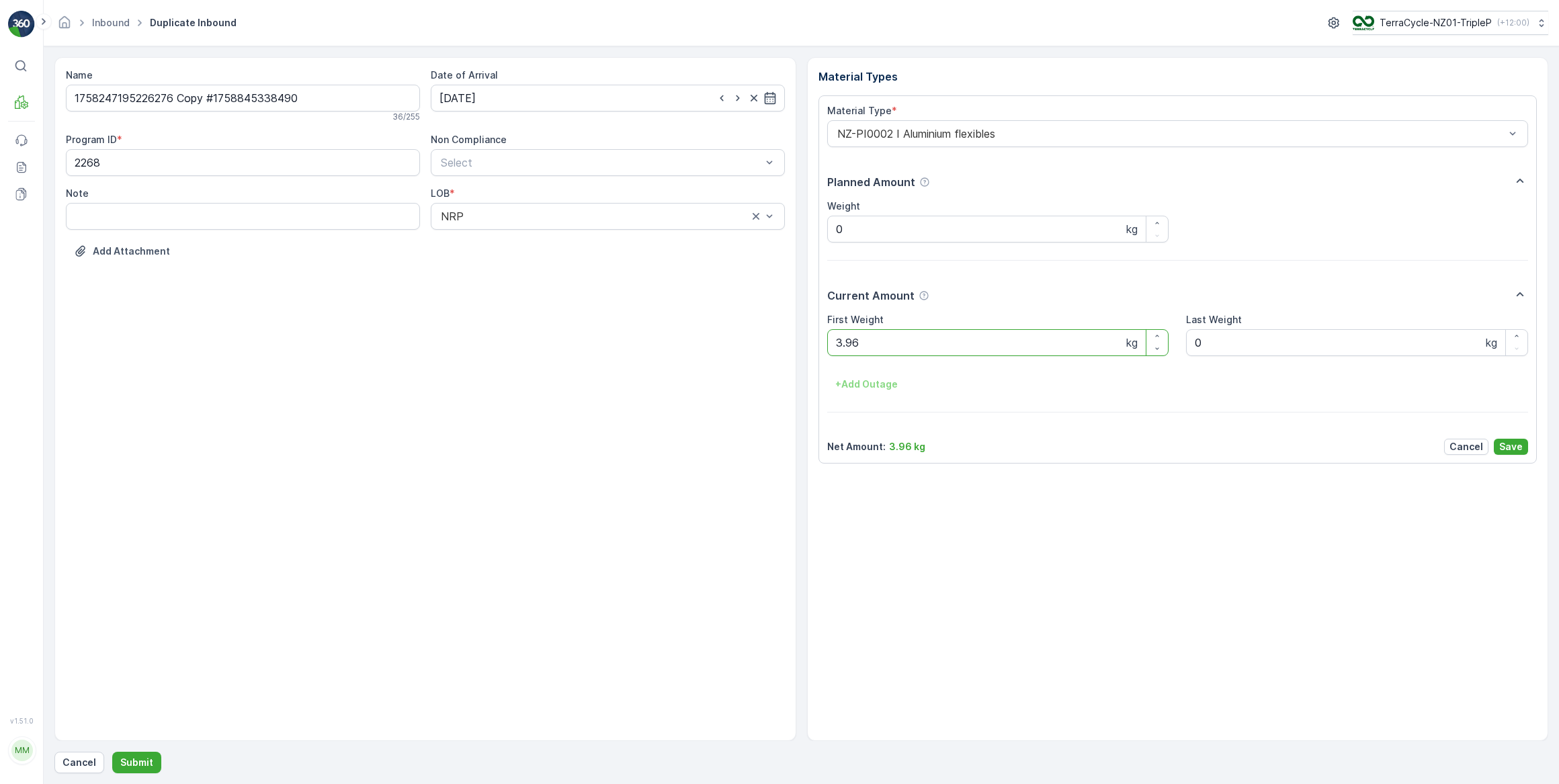
click at [976, 349] on Weight "3.96" at bounding box center [998, 343] width 342 height 27
type Weight "3"
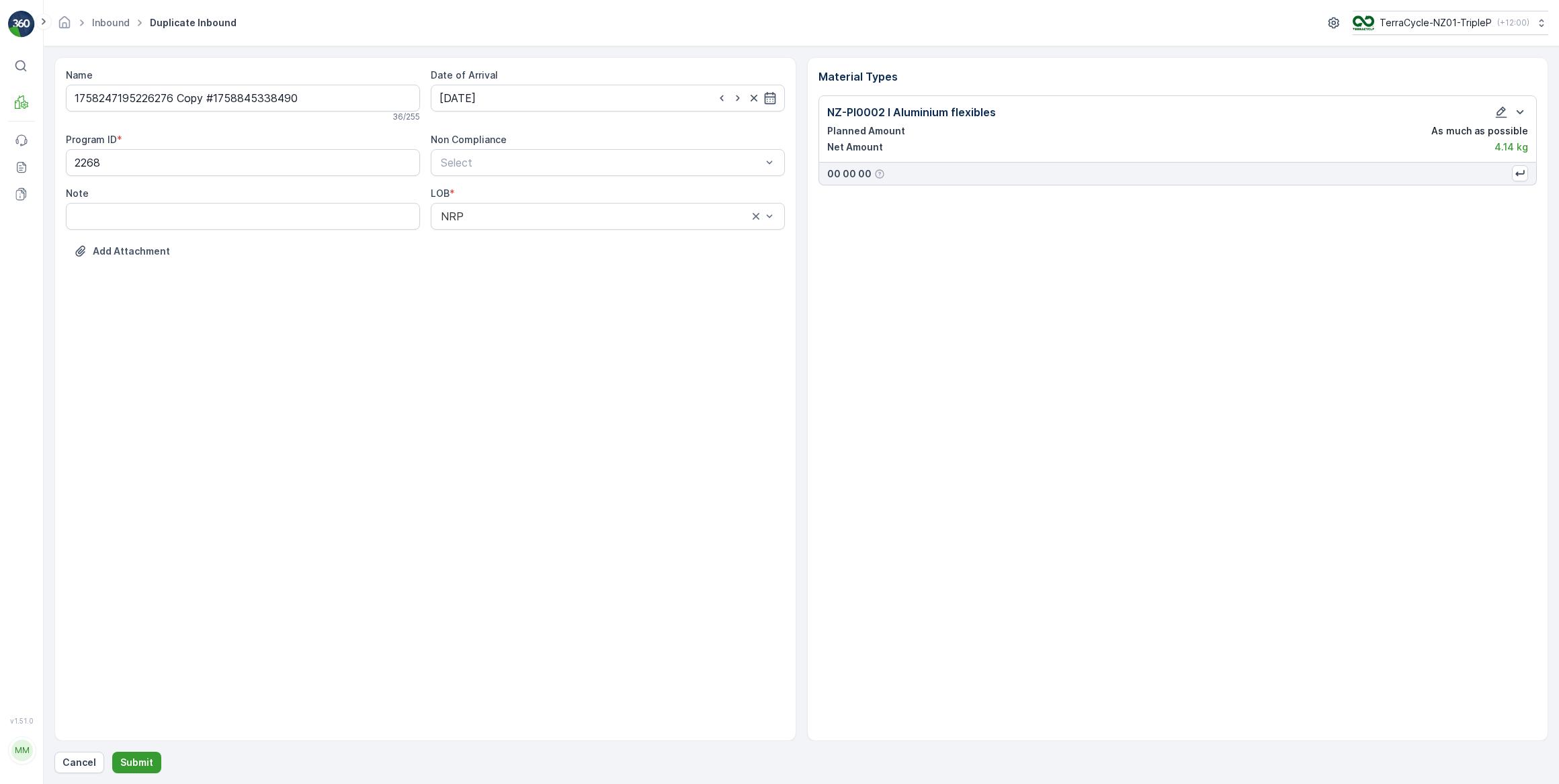
click at [133, 762] on p "Submit" at bounding box center [137, 762] width 33 height 14
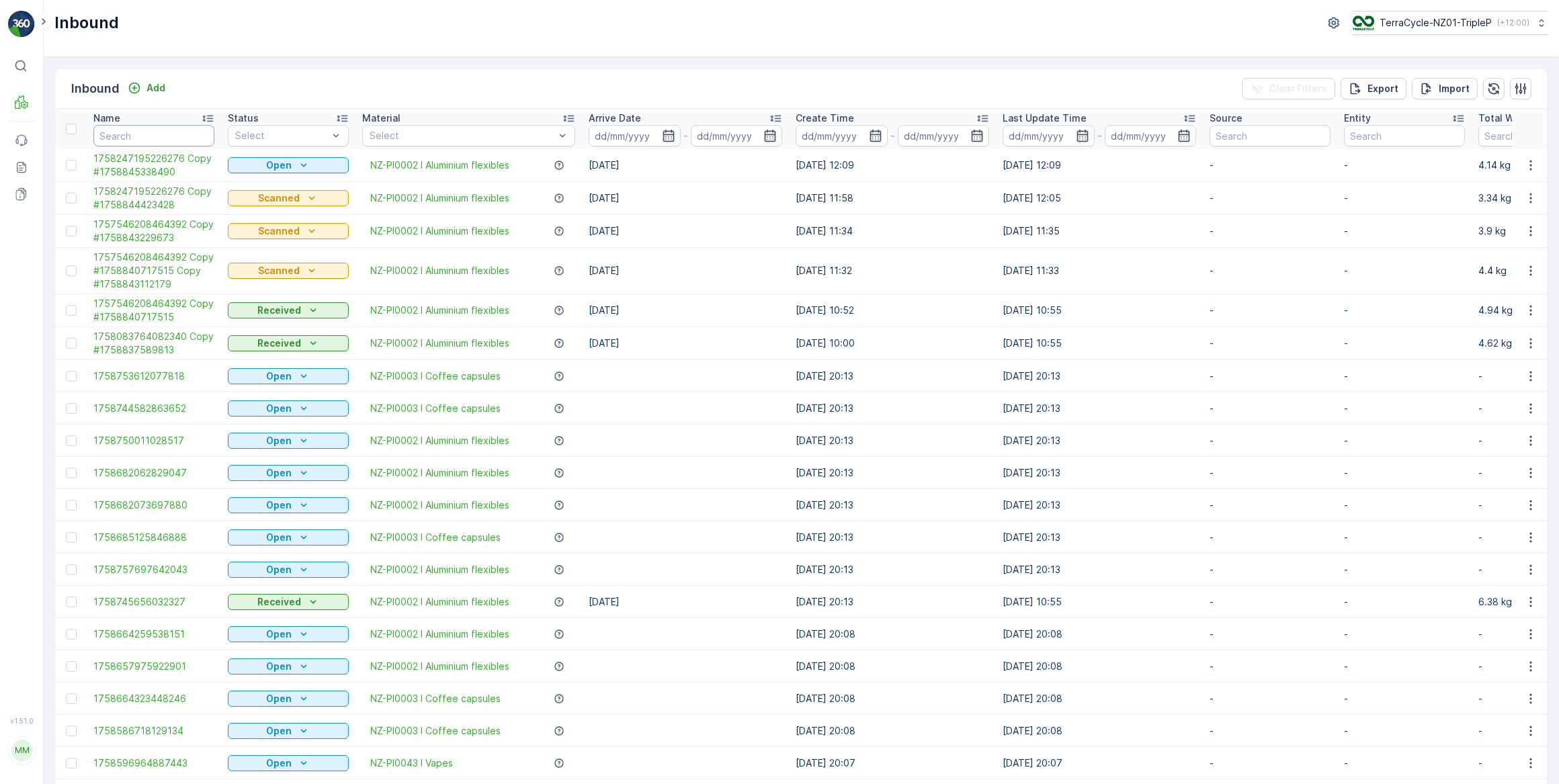
click at [148, 134] on input "text" at bounding box center [154, 136] width 121 height 22
type input "295217"
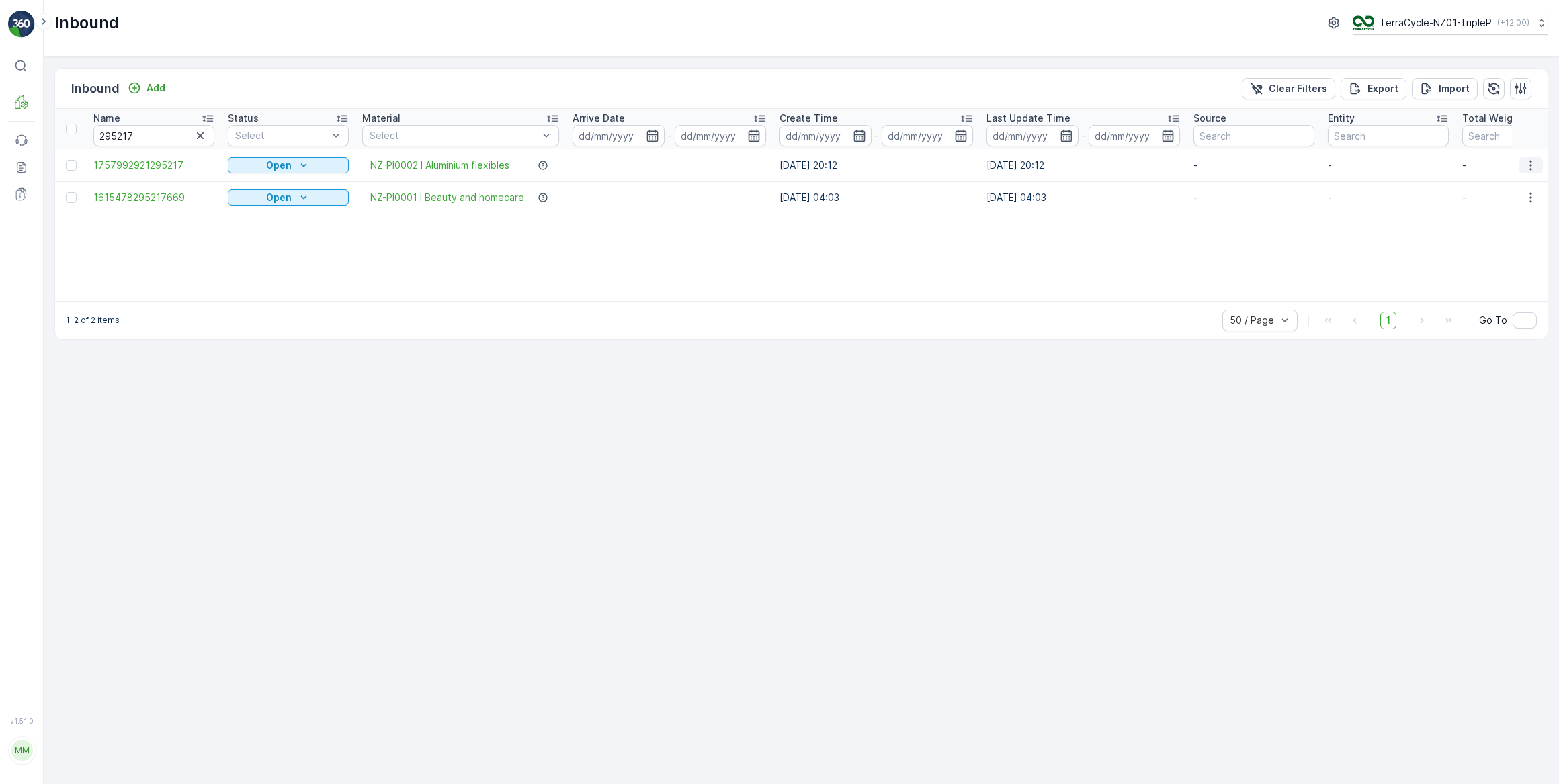
click at [1531, 165] on icon "button" at bounding box center [1531, 165] width 2 height 10
click at [1496, 205] on span "Edit Inbound" at bounding box center [1486, 204] width 56 height 14
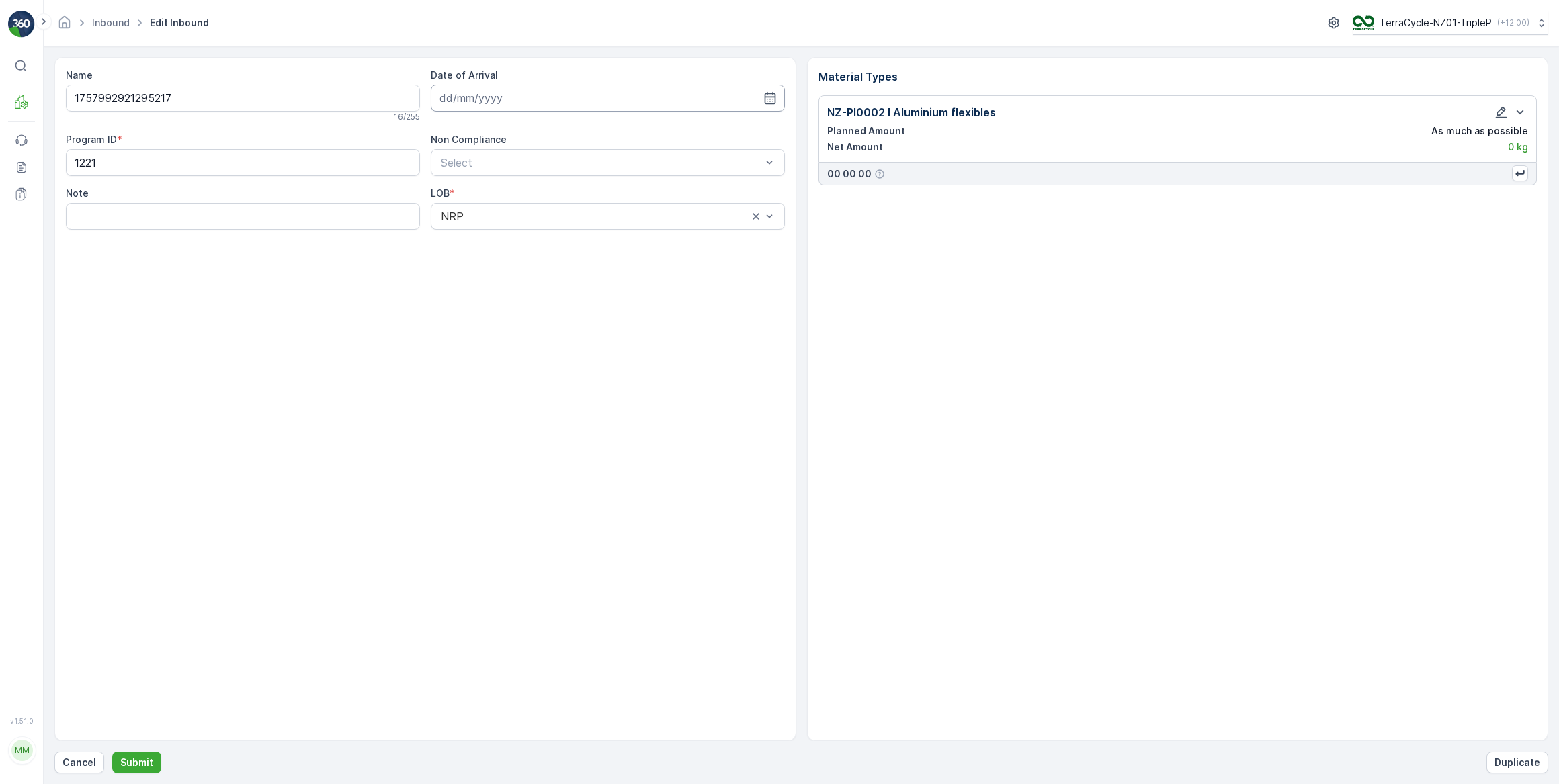
drag, startPoint x: 578, startPoint y: 95, endPoint x: 589, endPoint y: 106, distance: 15.6
click at [581, 95] on input at bounding box center [607, 98] width 354 height 27
drag, startPoint x: 574, startPoint y: 265, endPoint x: 614, endPoint y: 252, distance: 42.1
click at [576, 261] on div "26" at bounding box center [575, 263] width 22 height 22
type input "26.09.2025"
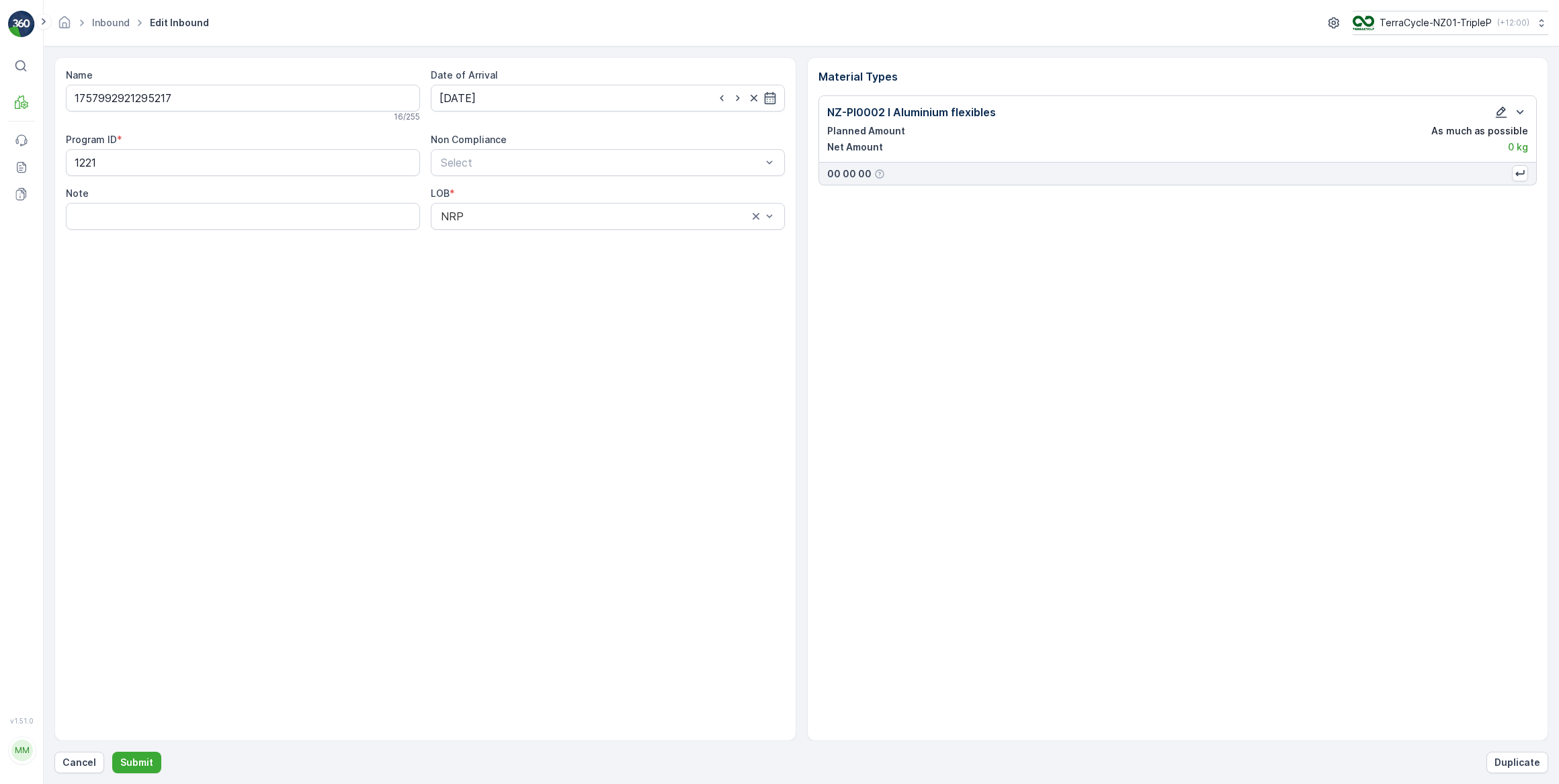
click at [1500, 112] on icon "button" at bounding box center [1501, 112] width 14 height 14
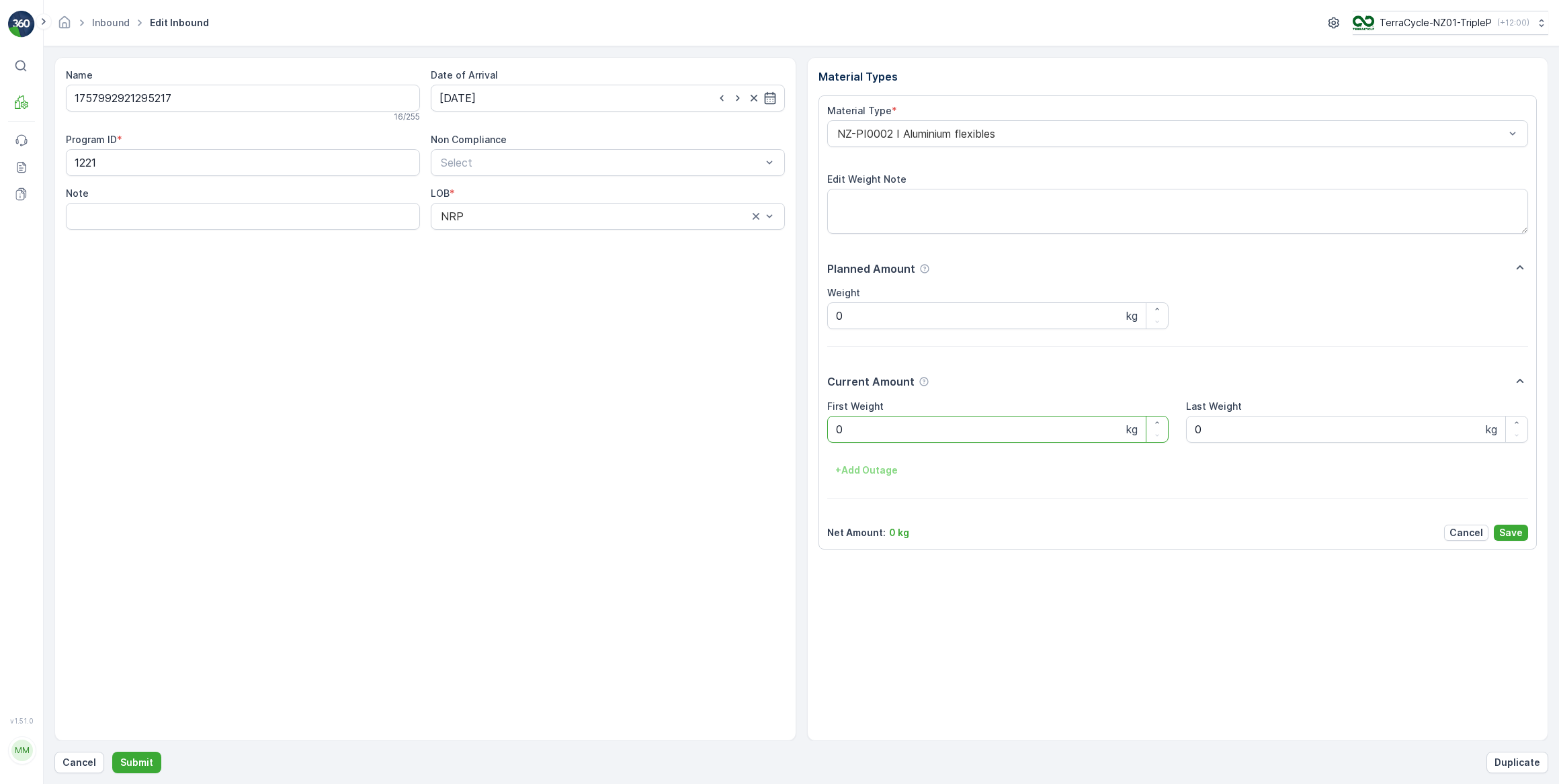
click at [920, 429] on Weight "0" at bounding box center [998, 429] width 342 height 27
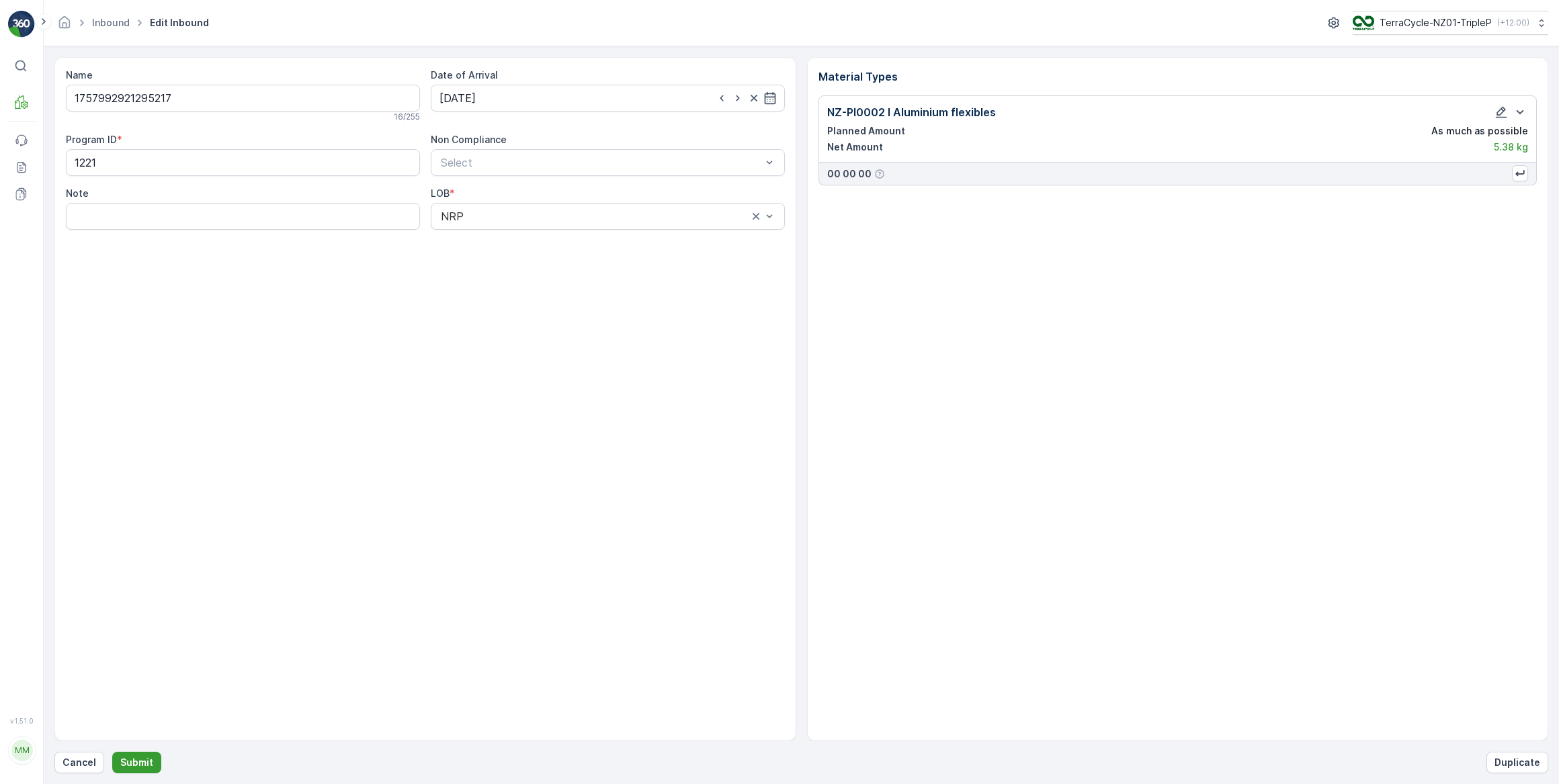
click at [137, 762] on p "Submit" at bounding box center [137, 762] width 33 height 14
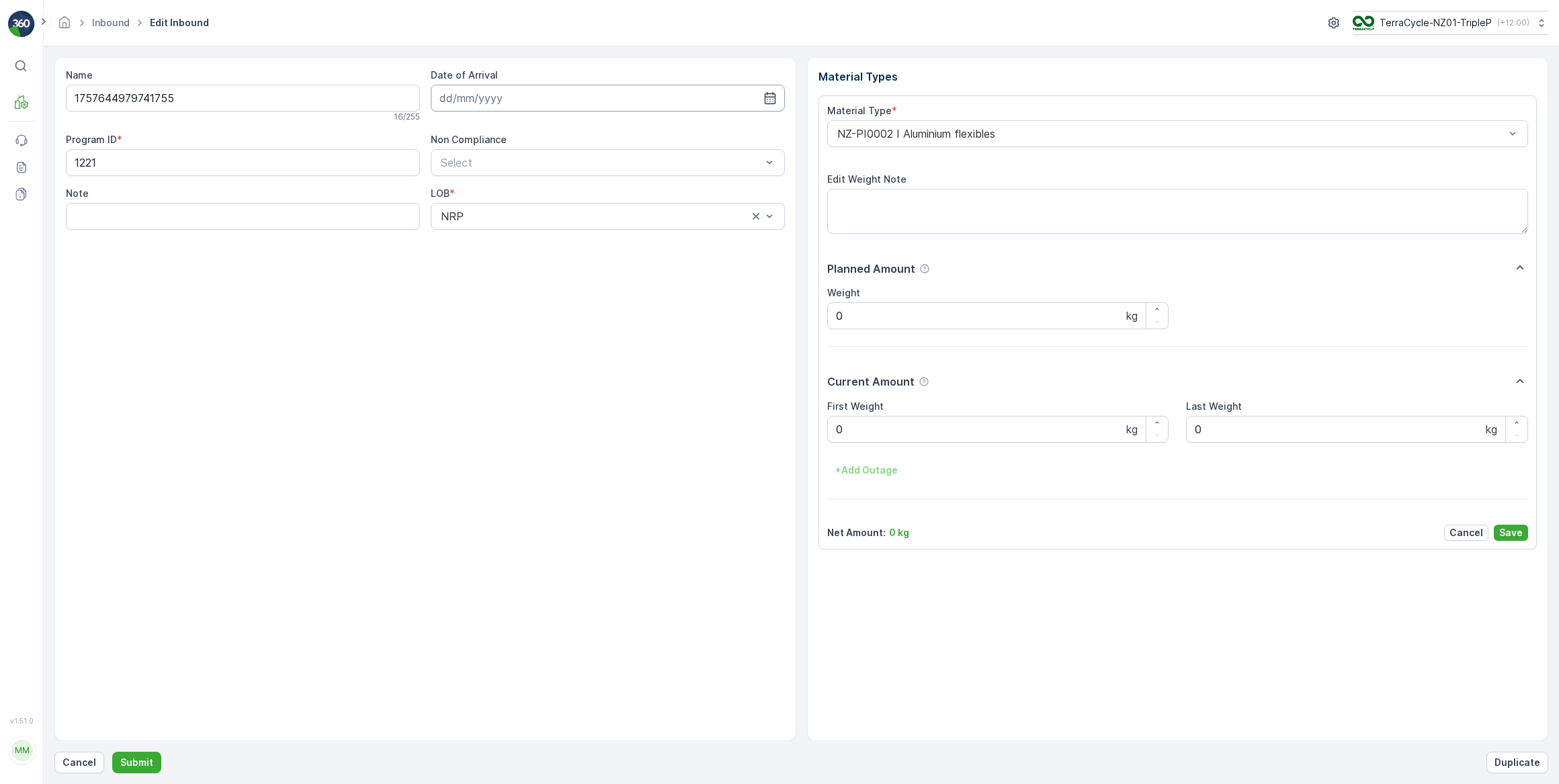
click at [509, 100] on input at bounding box center [607, 98] width 354 height 27
click at [571, 263] on div "26" at bounding box center [575, 263] width 22 height 22
type input "26.09.2025"
click at [882, 431] on Weight "0" at bounding box center [998, 429] width 342 height 27
click at [112, 752] on button "Submit" at bounding box center [137, 762] width 49 height 22
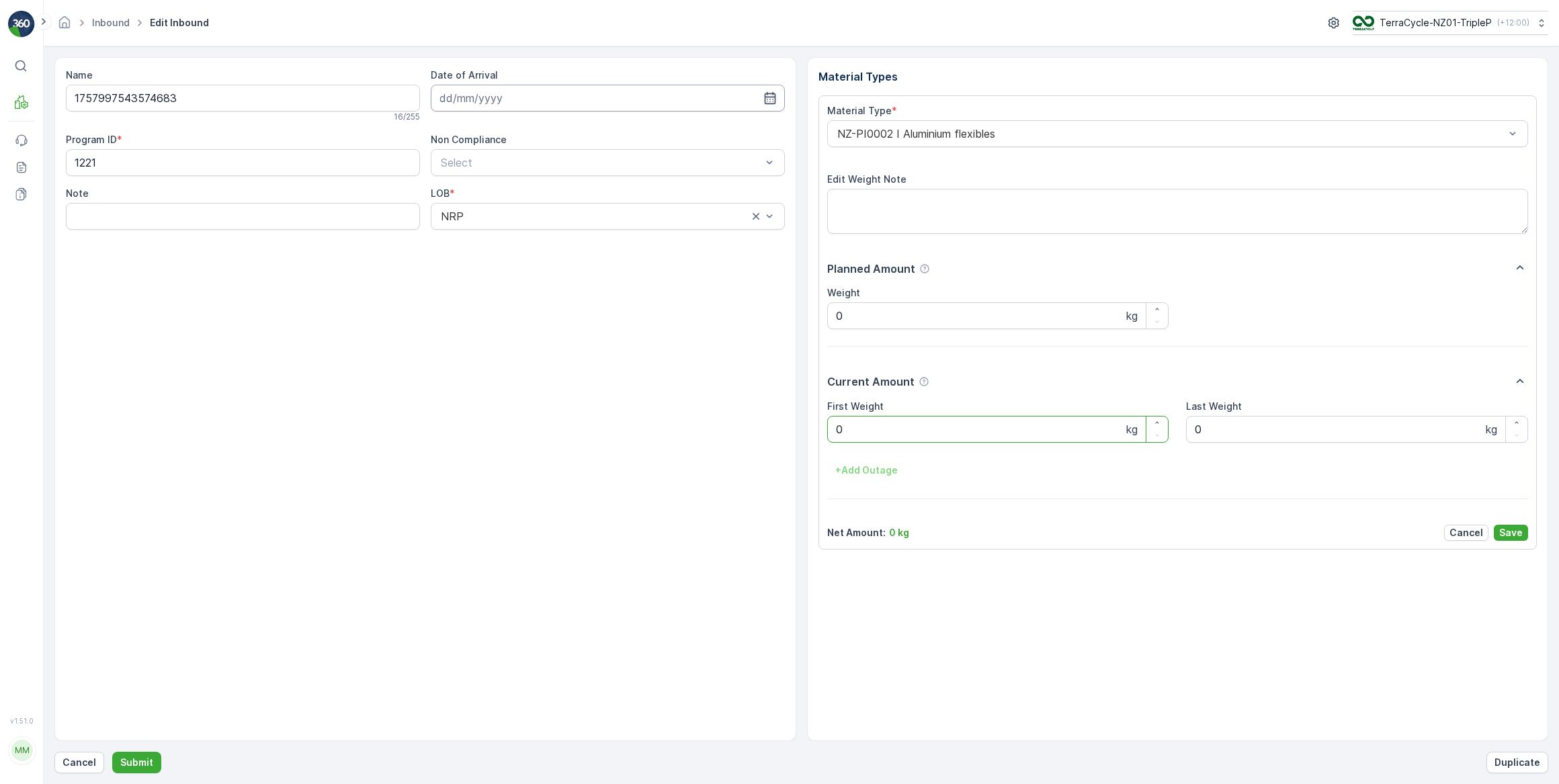
click at [523, 95] on input at bounding box center [607, 98] width 354 height 27
click at [576, 266] on div "26" at bounding box center [575, 263] width 22 height 22
type input "26.09.2025"
click at [850, 424] on Weight "0" at bounding box center [998, 429] width 342 height 27
click at [112, 752] on button "Submit" at bounding box center [137, 762] width 49 height 22
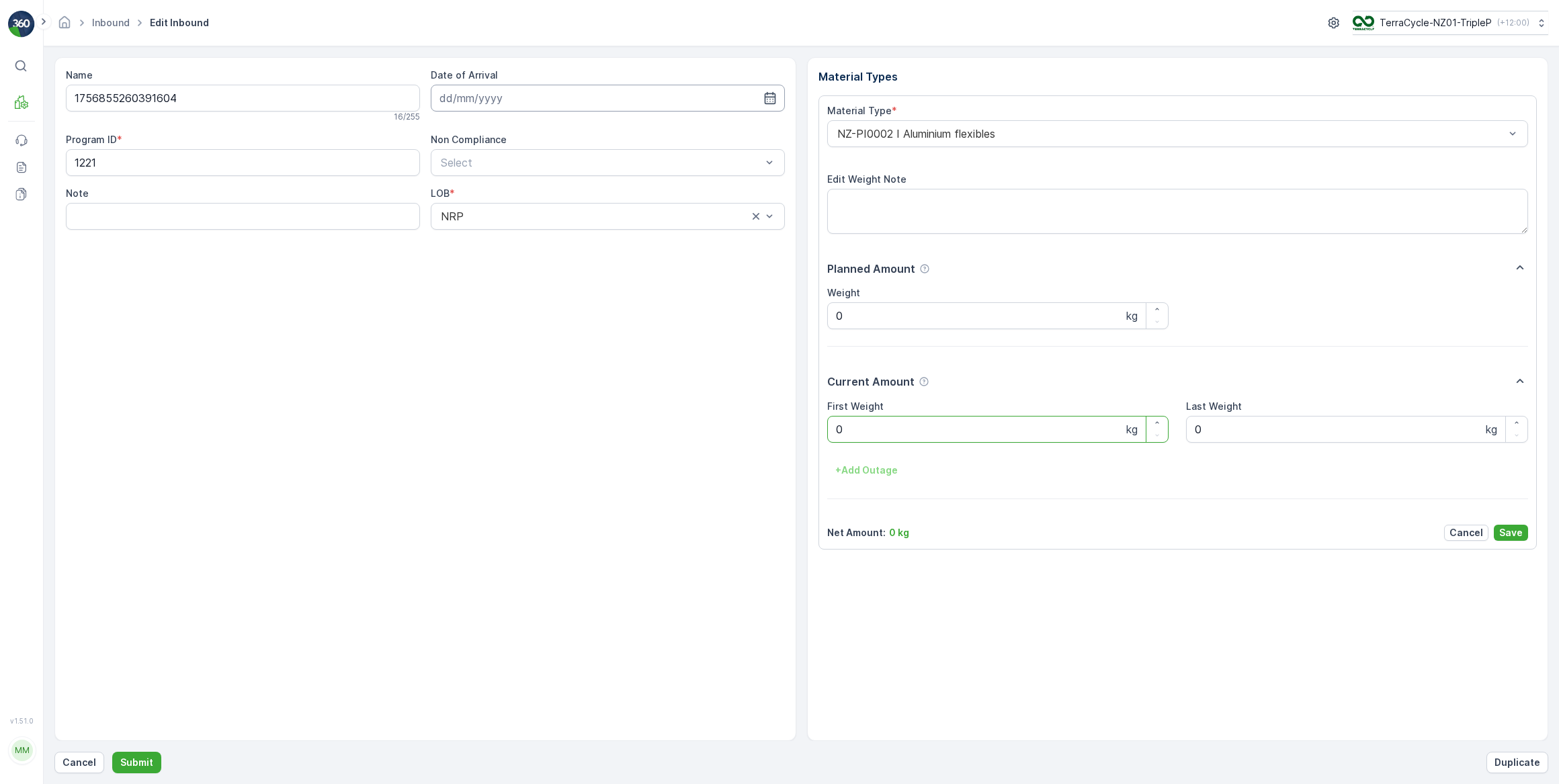
click at [528, 95] on input at bounding box center [607, 98] width 354 height 27
click at [575, 265] on div "26" at bounding box center [575, 263] width 22 height 22
type input "26.09.2025"
drag, startPoint x: 870, startPoint y: 427, endPoint x: 859, endPoint y: 422, distance: 12.1
click at [868, 425] on Weight "0" at bounding box center [998, 429] width 342 height 27
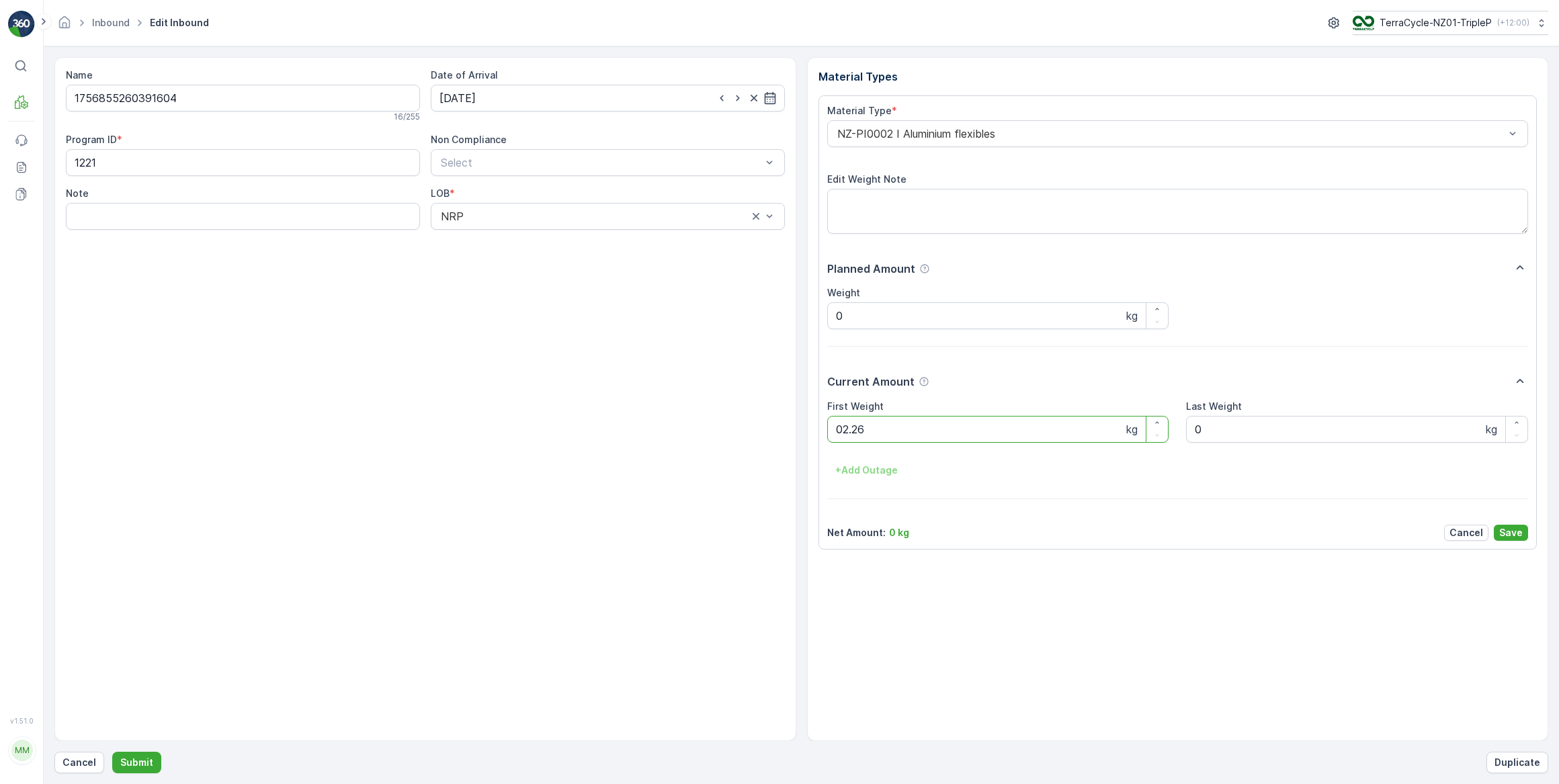
click at [112, 752] on button "Submit" at bounding box center [137, 762] width 49 height 22
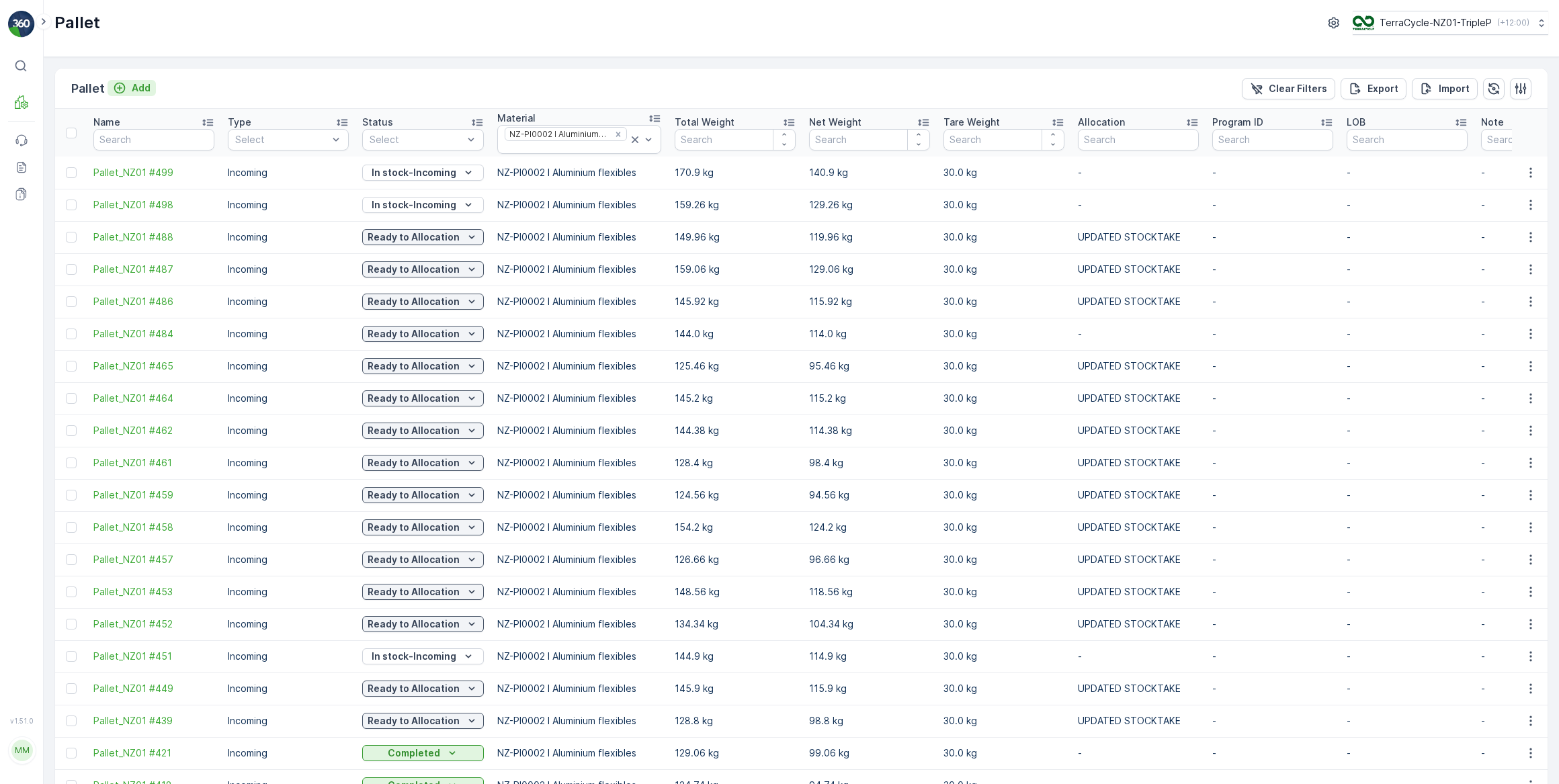
click at [134, 86] on p "Add" at bounding box center [141, 88] width 19 height 14
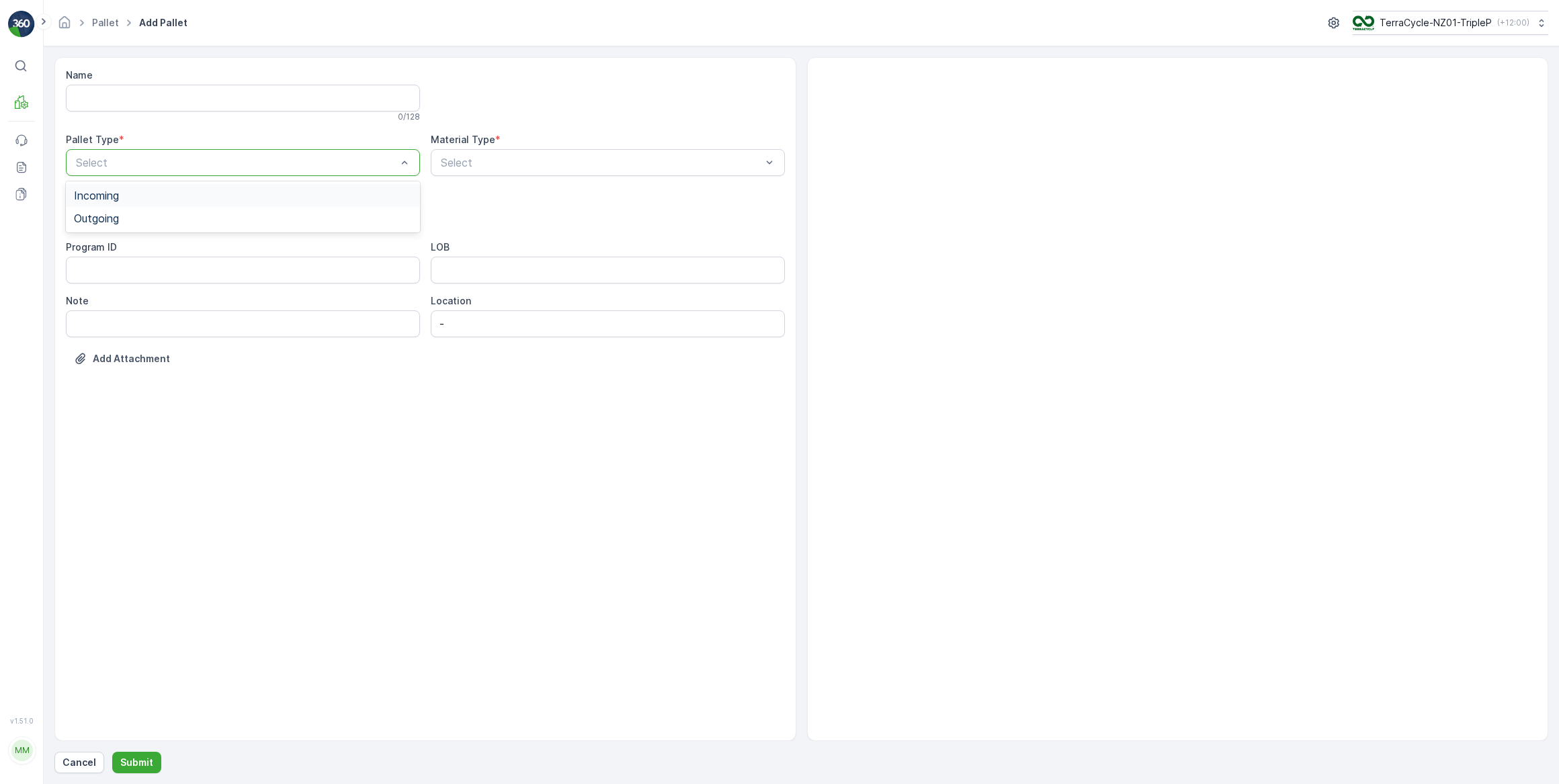
click at [108, 195] on span "Incoming" at bounding box center [96, 196] width 45 height 12
click at [87, 314] on span "Pallet" at bounding box center [88, 318] width 28 height 12
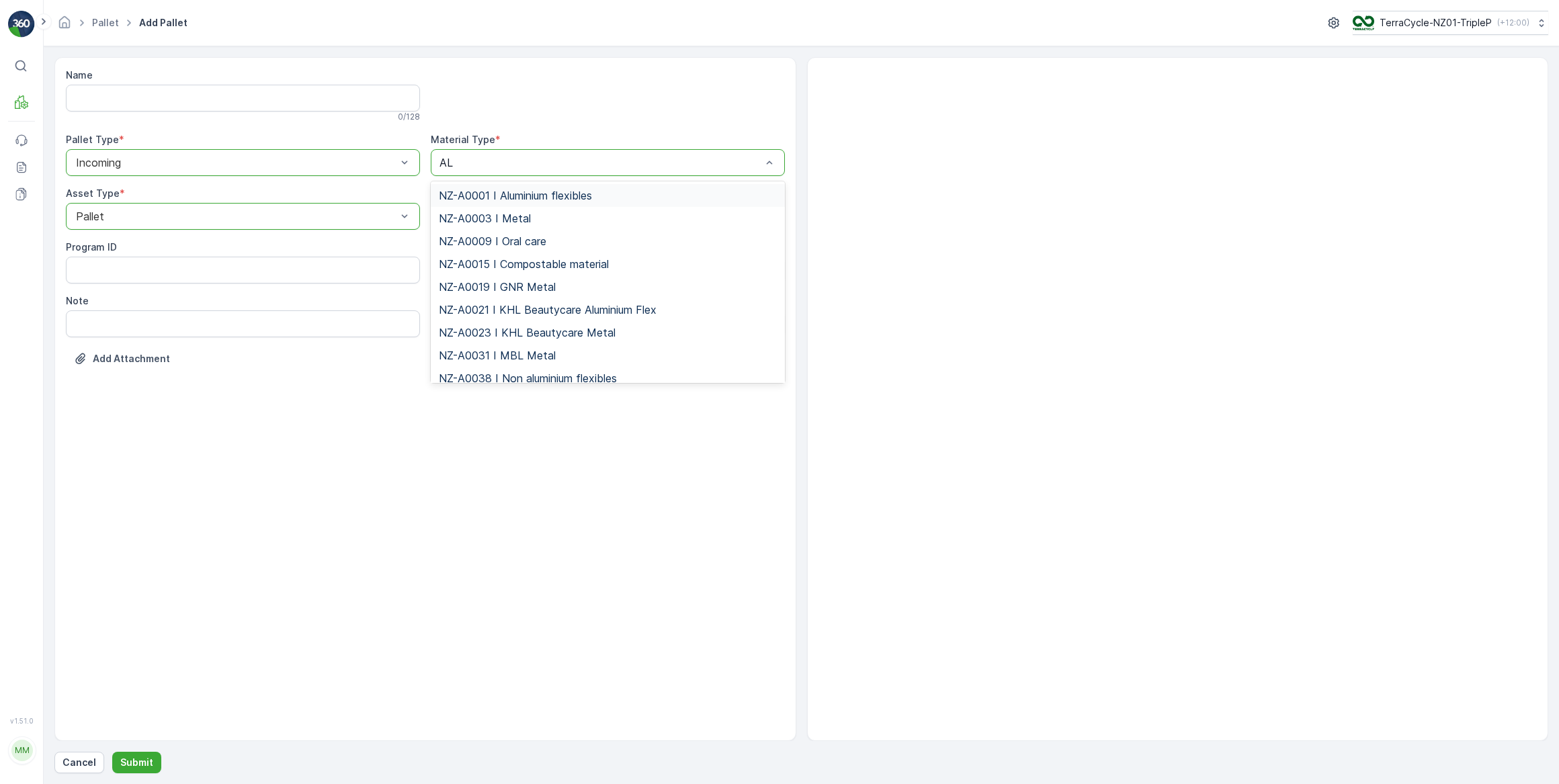
type input "ALU"
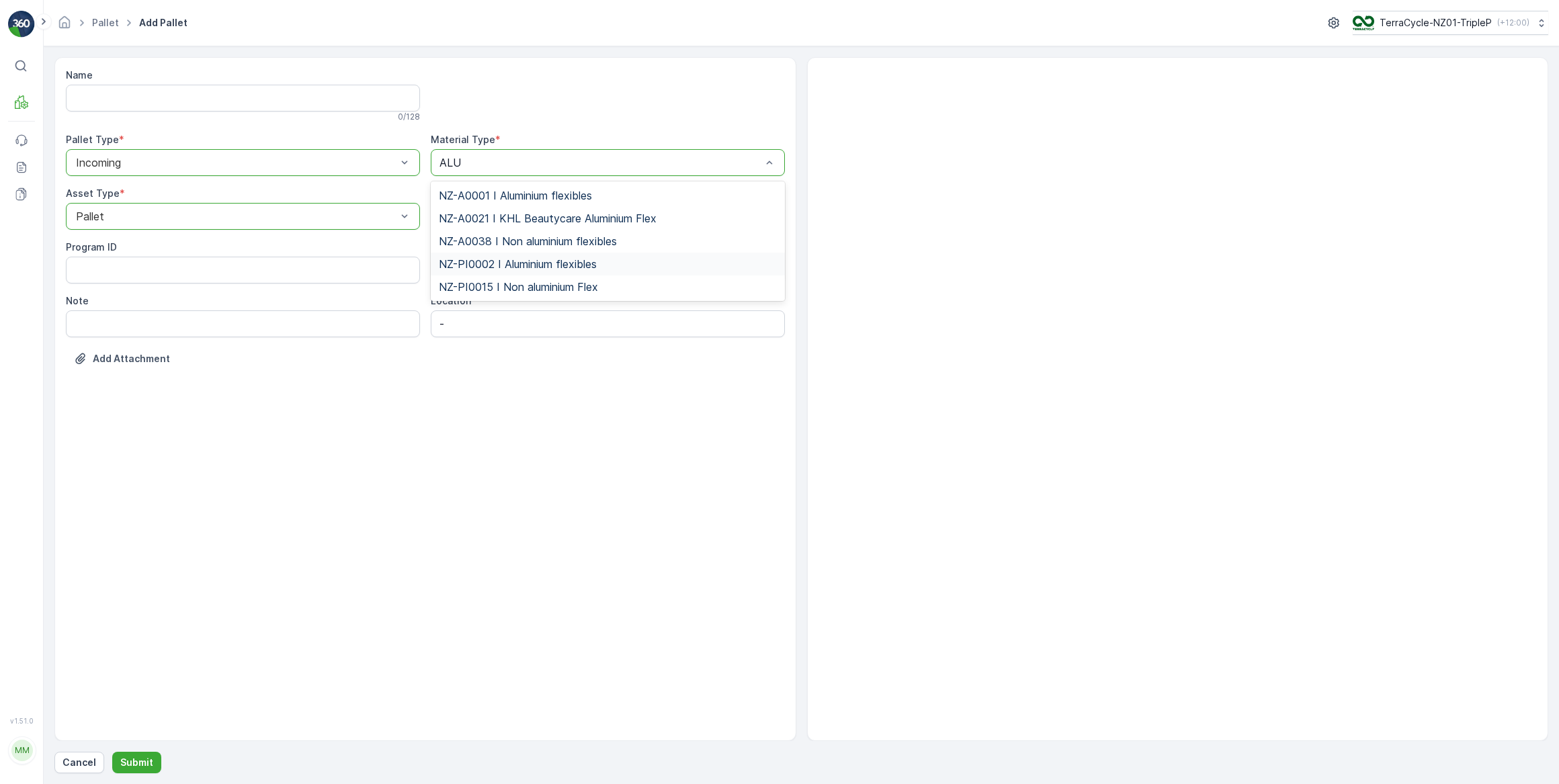
click at [538, 267] on span "NZ-PI0002 I Aluminium flexibles" at bounding box center [517, 264] width 158 height 12
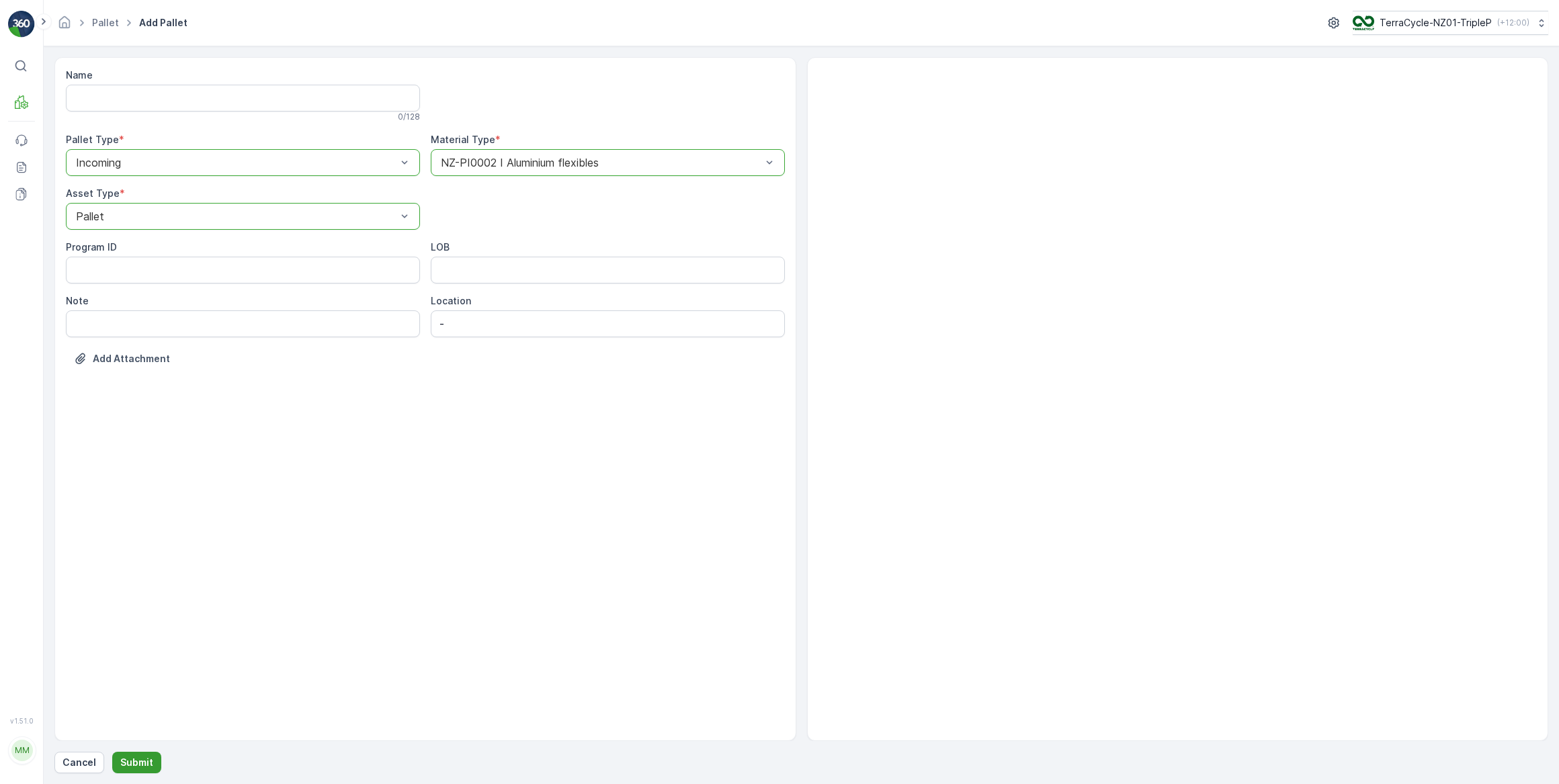
click at [128, 760] on p "Submit" at bounding box center [137, 762] width 33 height 14
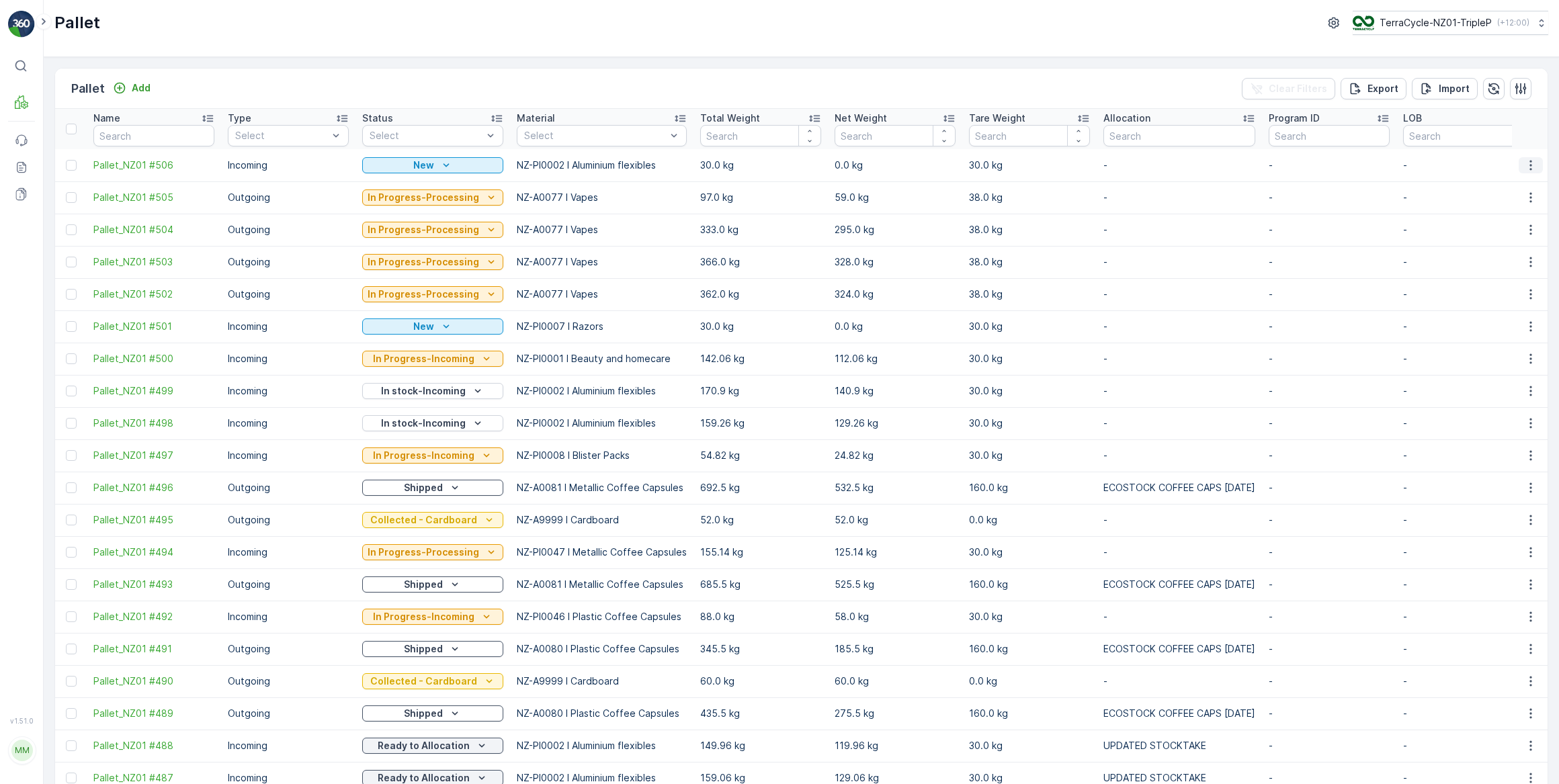
click at [1530, 163] on icon "button" at bounding box center [1531, 165] width 14 height 14
click at [1505, 261] on span "Print QR" at bounding box center [1494, 260] width 37 height 14
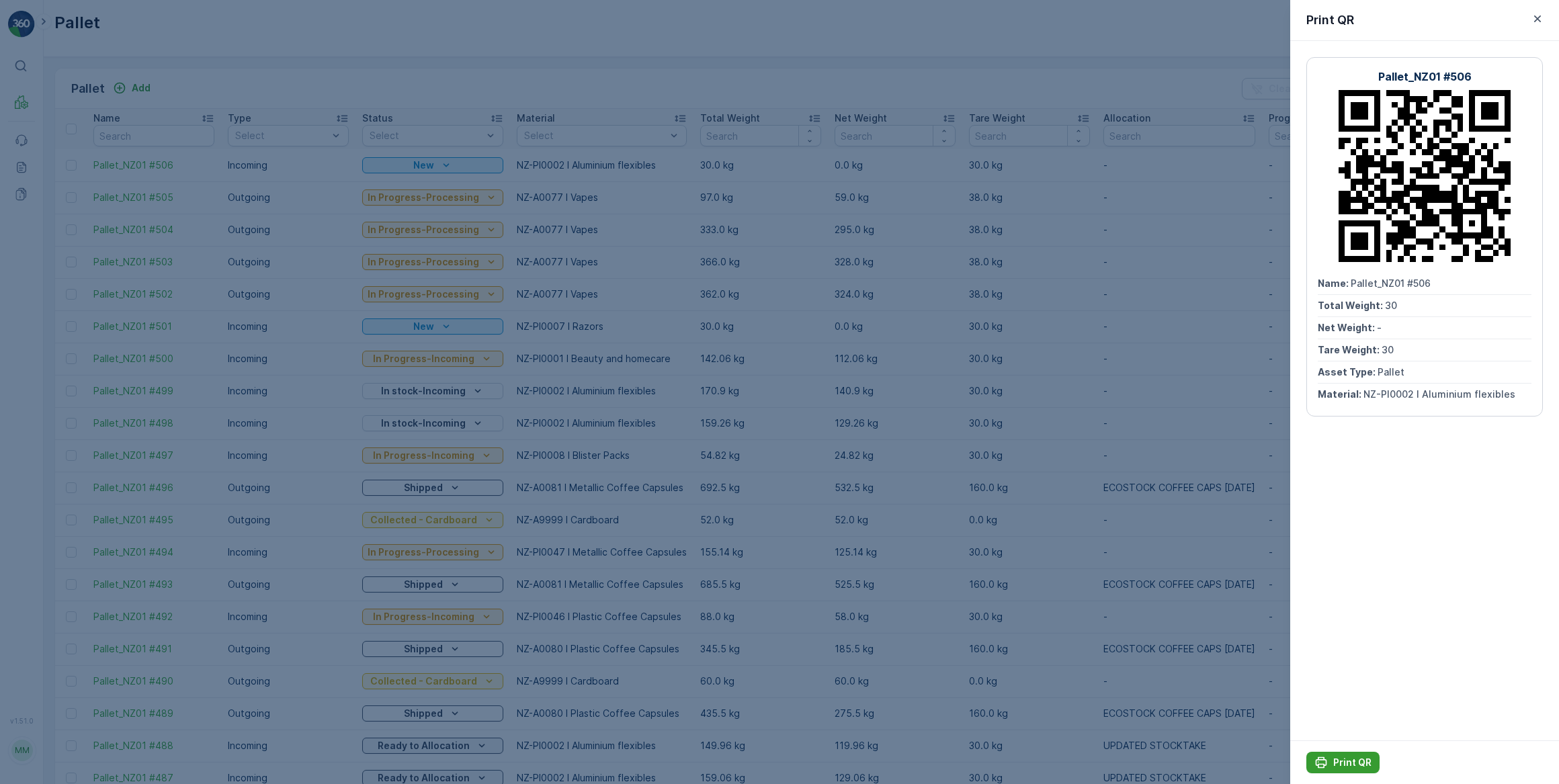
click at [1354, 760] on p "Print QR" at bounding box center [1352, 762] width 39 height 14
click at [1537, 17] on icon "button" at bounding box center [1538, 19] width 14 height 14
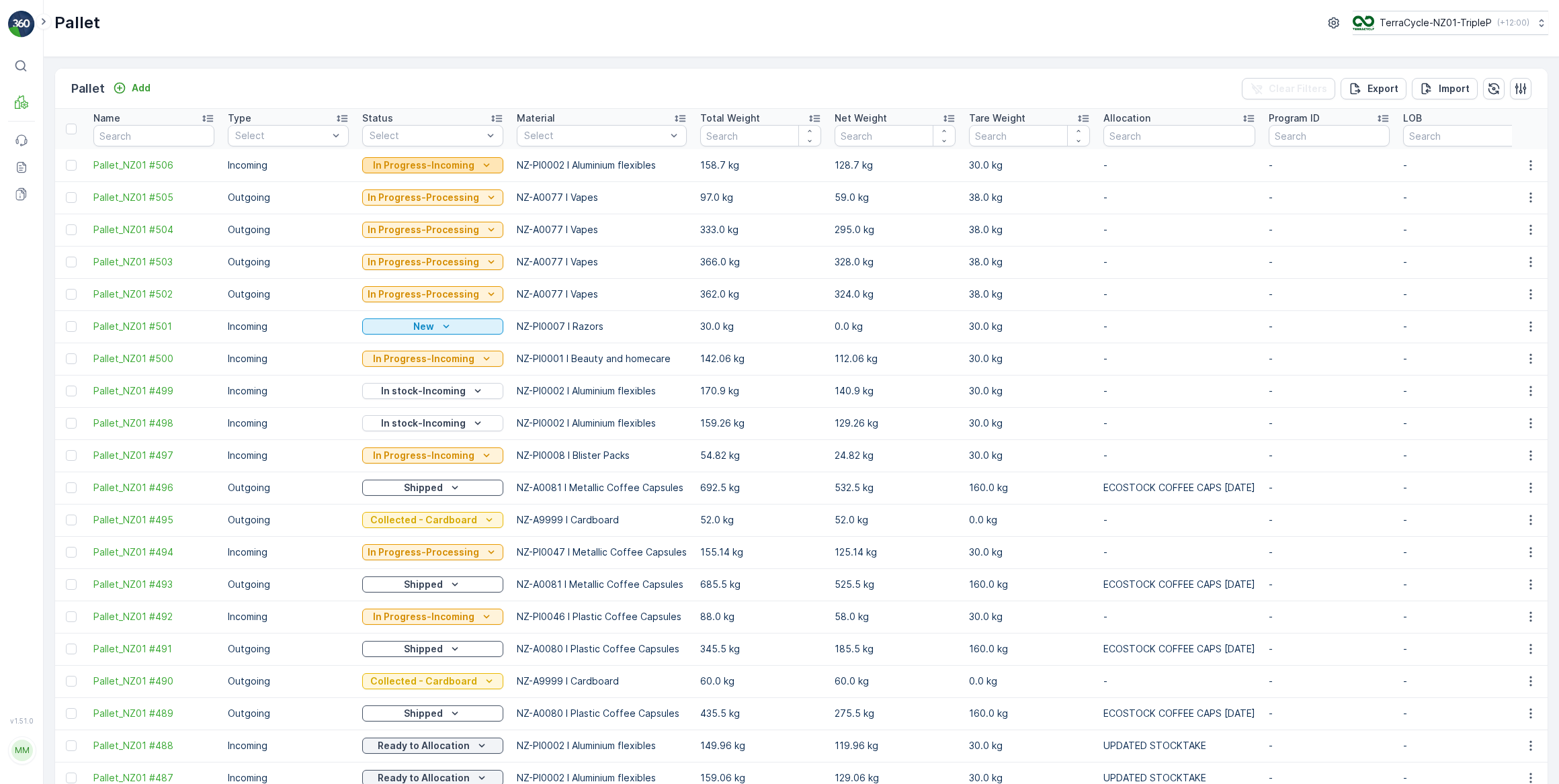
click at [421, 165] on p "In Progress-Incoming" at bounding box center [424, 165] width 102 height 14
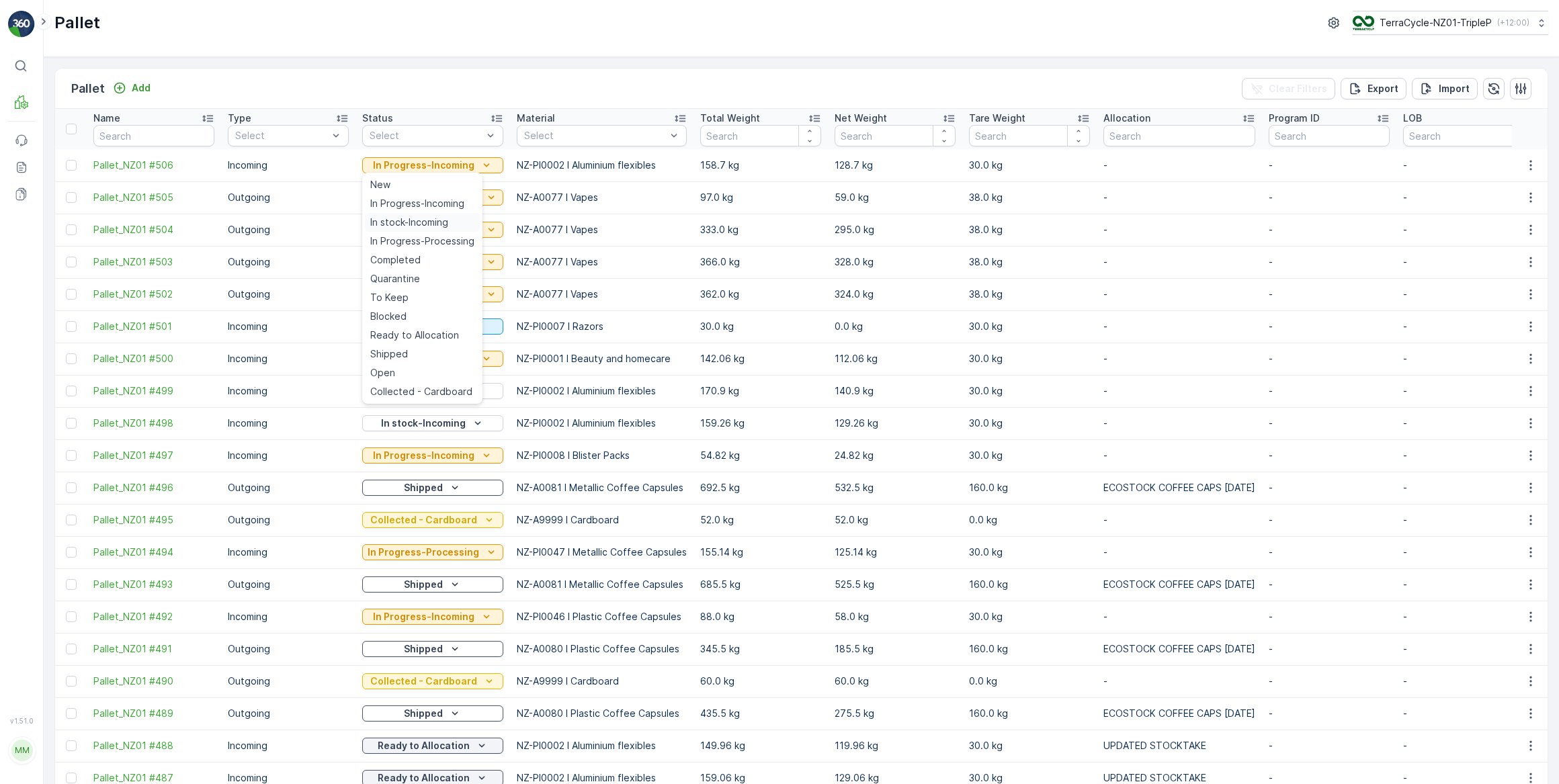
click at [423, 222] on span "In stock-Incoming" at bounding box center [409, 223] width 78 height 14
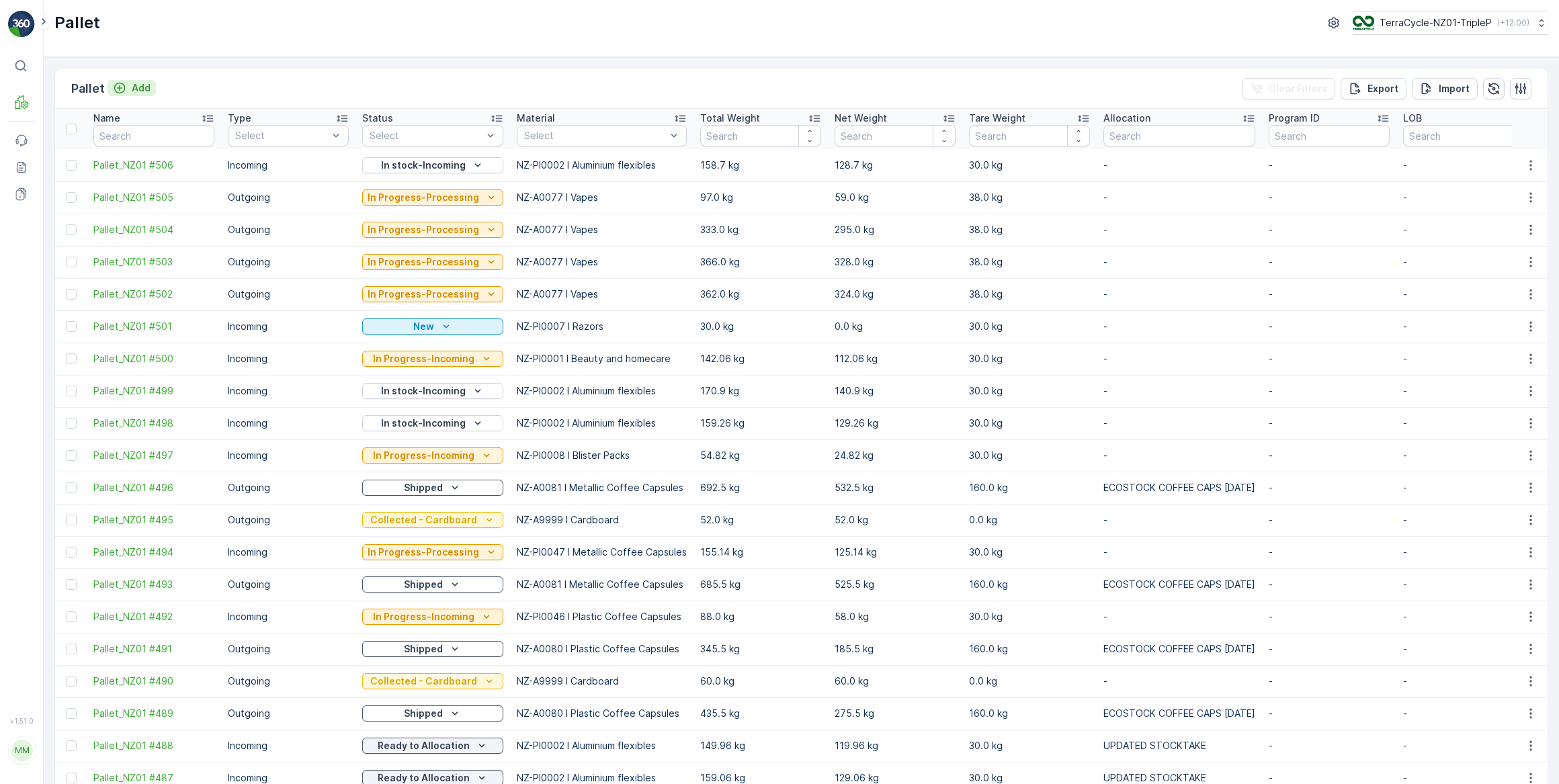
click at [142, 87] on p "Add" at bounding box center [141, 88] width 19 height 14
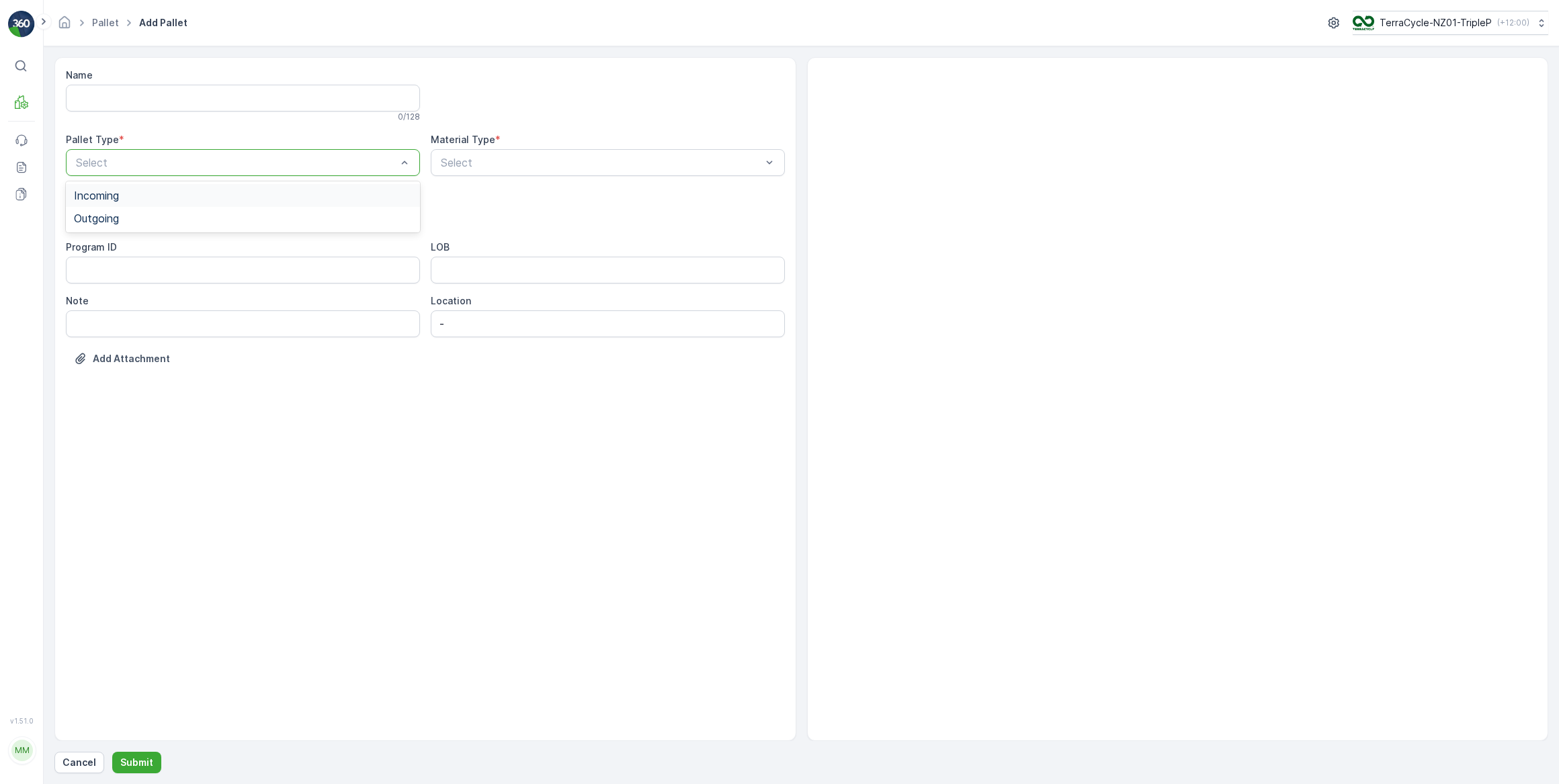
click at [111, 195] on span "Incoming" at bounding box center [96, 196] width 45 height 12
click at [87, 319] on span "Pallet" at bounding box center [88, 318] width 28 height 12
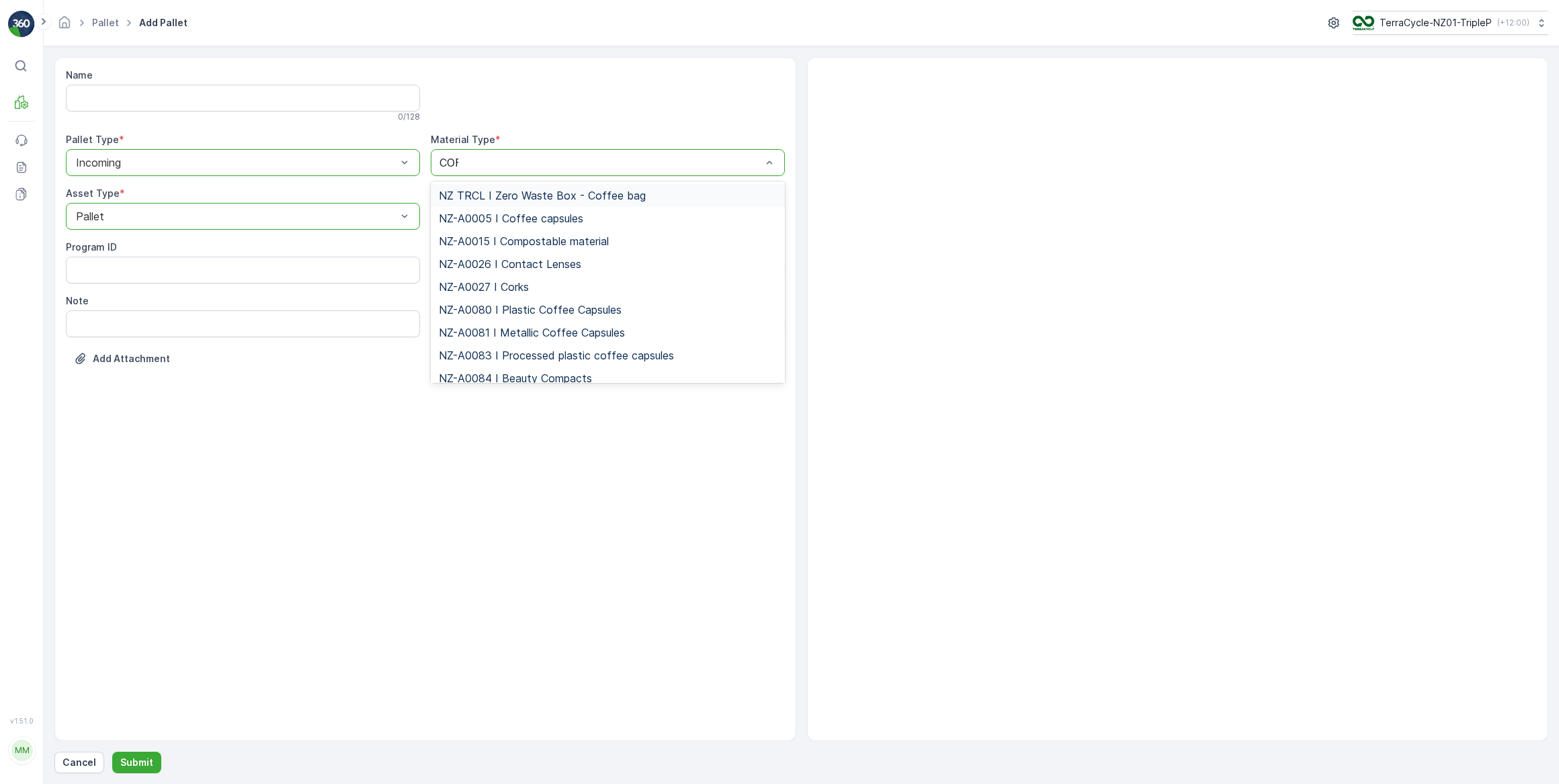
type input "COFF"
click at [556, 355] on span "NZ-PI0047 I Metallic Coffee Capsules" at bounding box center [534, 355] width 191 height 12
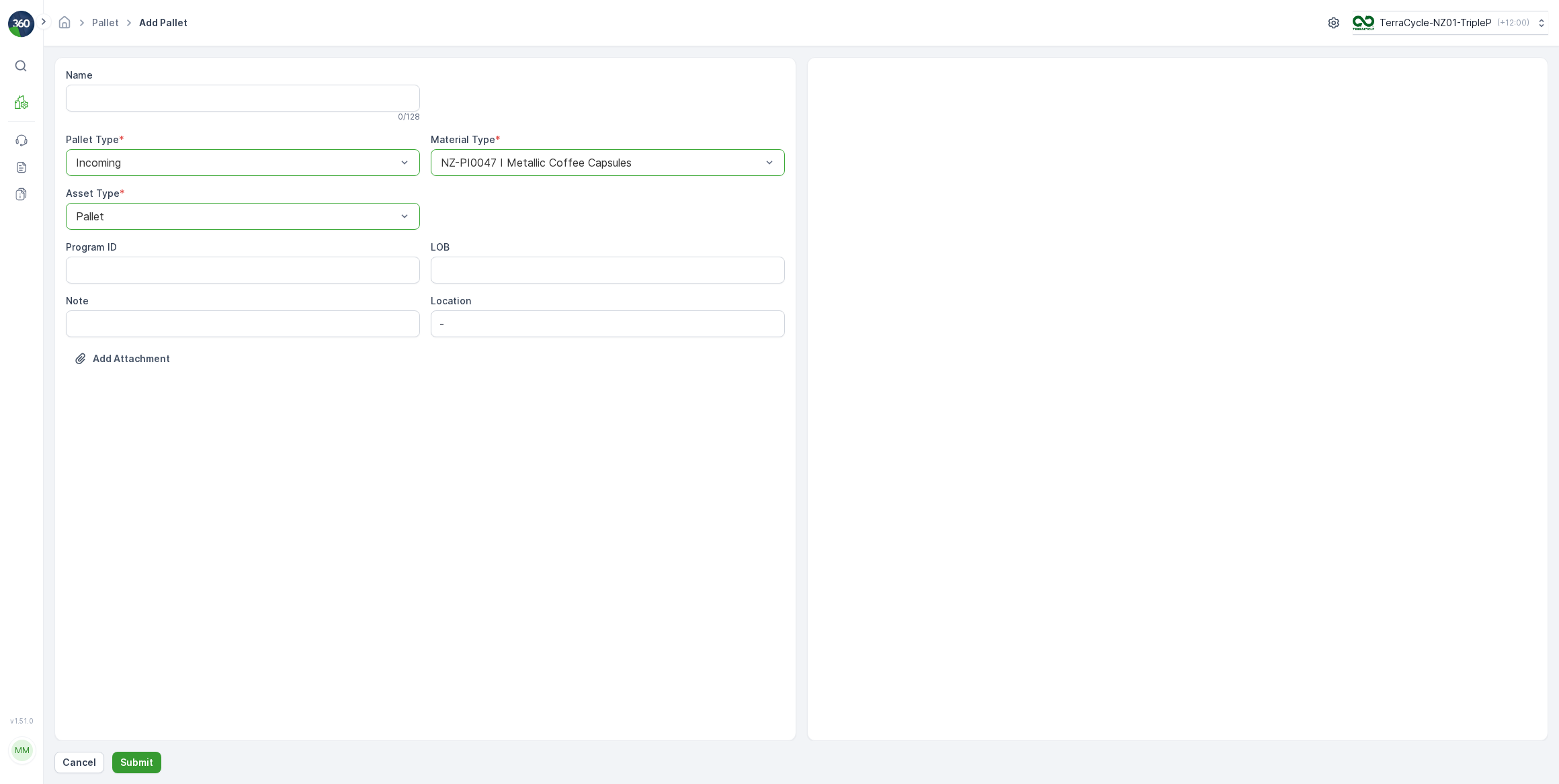
click at [125, 766] on p "Submit" at bounding box center [137, 762] width 33 height 14
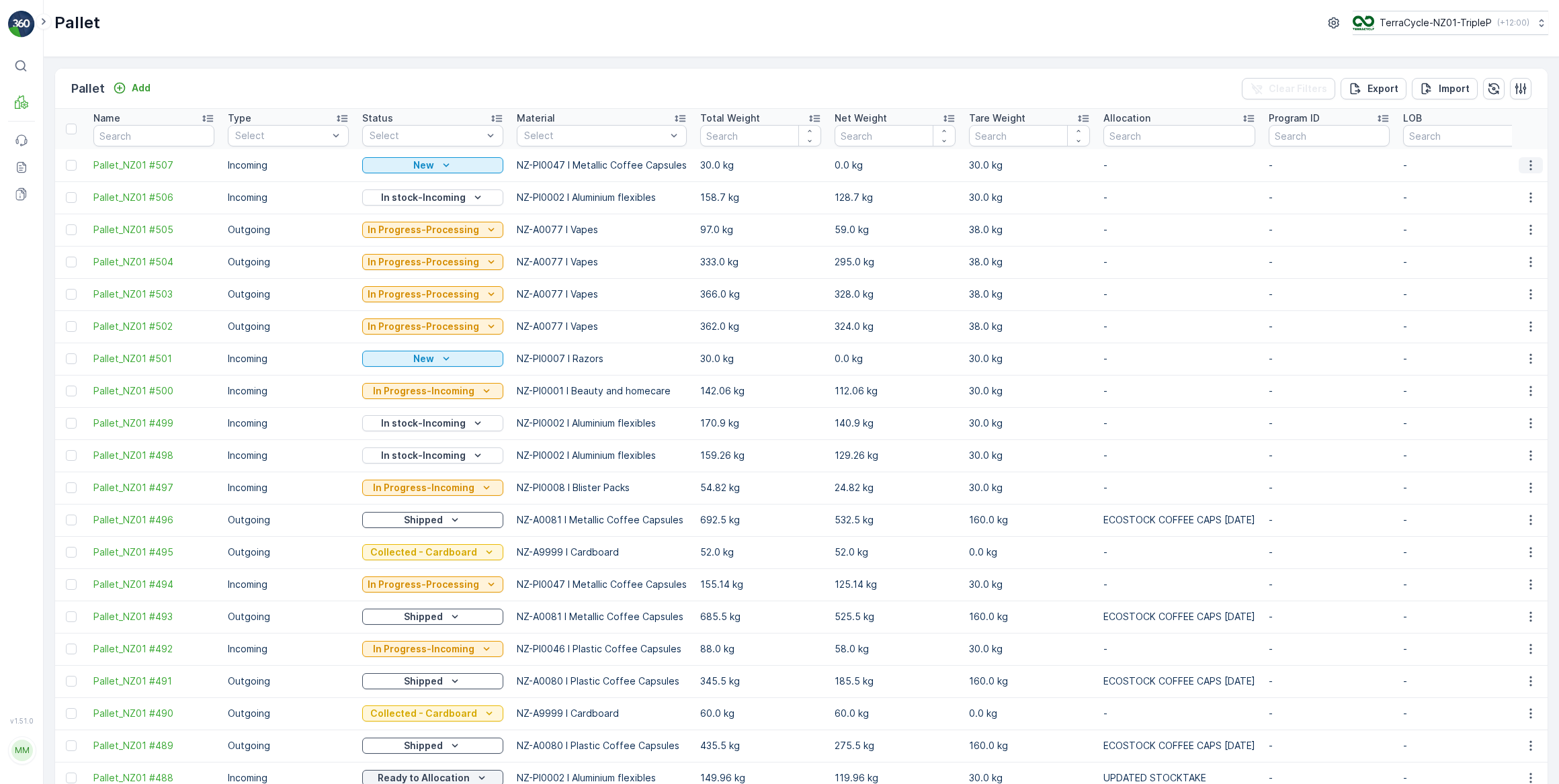
click at [1530, 167] on icon "button" at bounding box center [1531, 165] width 2 height 10
click at [1499, 258] on span "Print QR" at bounding box center [1494, 260] width 37 height 14
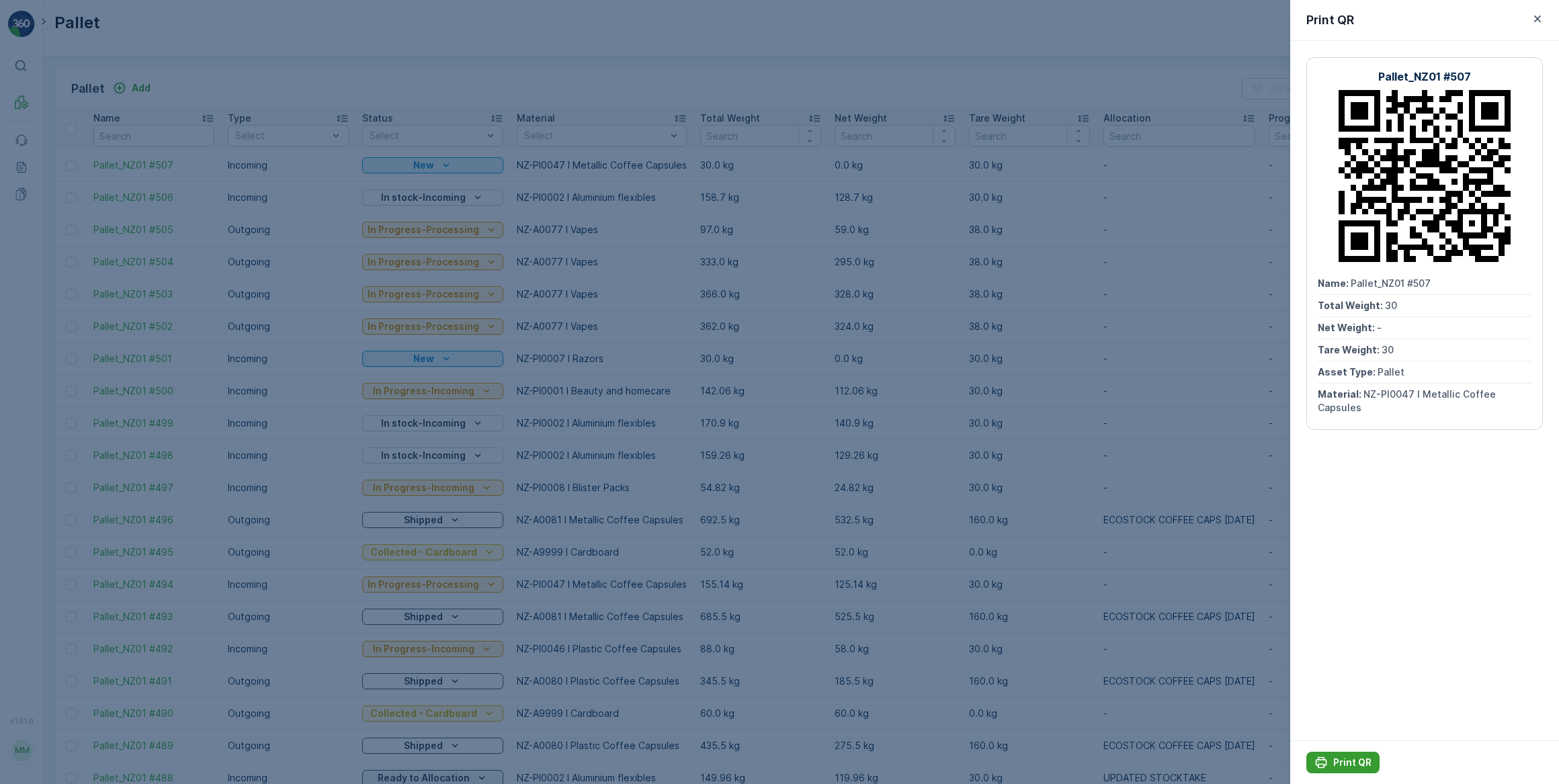
click at [1354, 760] on p "Print QR" at bounding box center [1352, 762] width 39 height 14
click at [1538, 19] on icon "button" at bounding box center [1538, 19] width 7 height 7
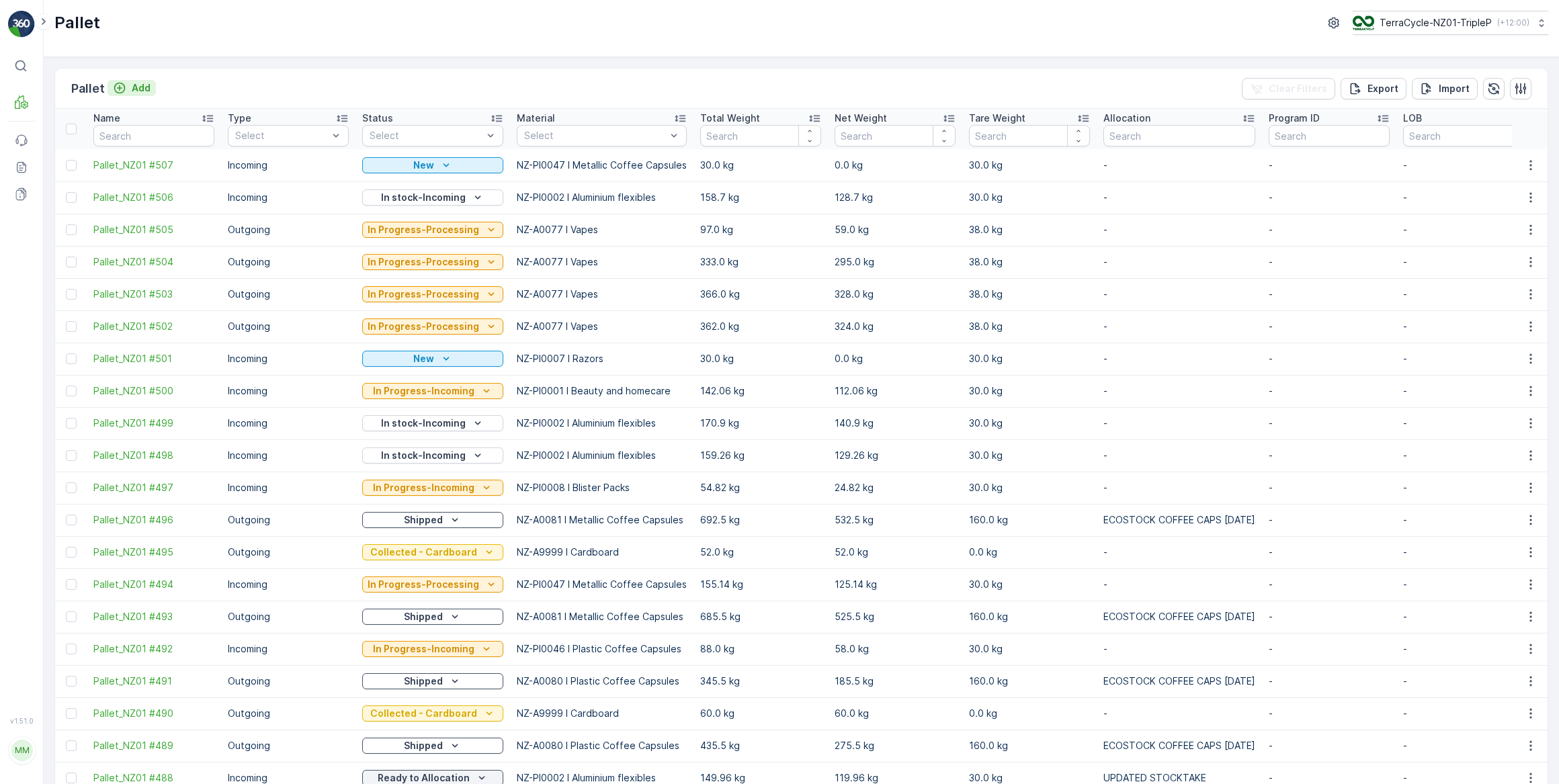
click at [137, 87] on p "Add" at bounding box center [141, 88] width 19 height 14
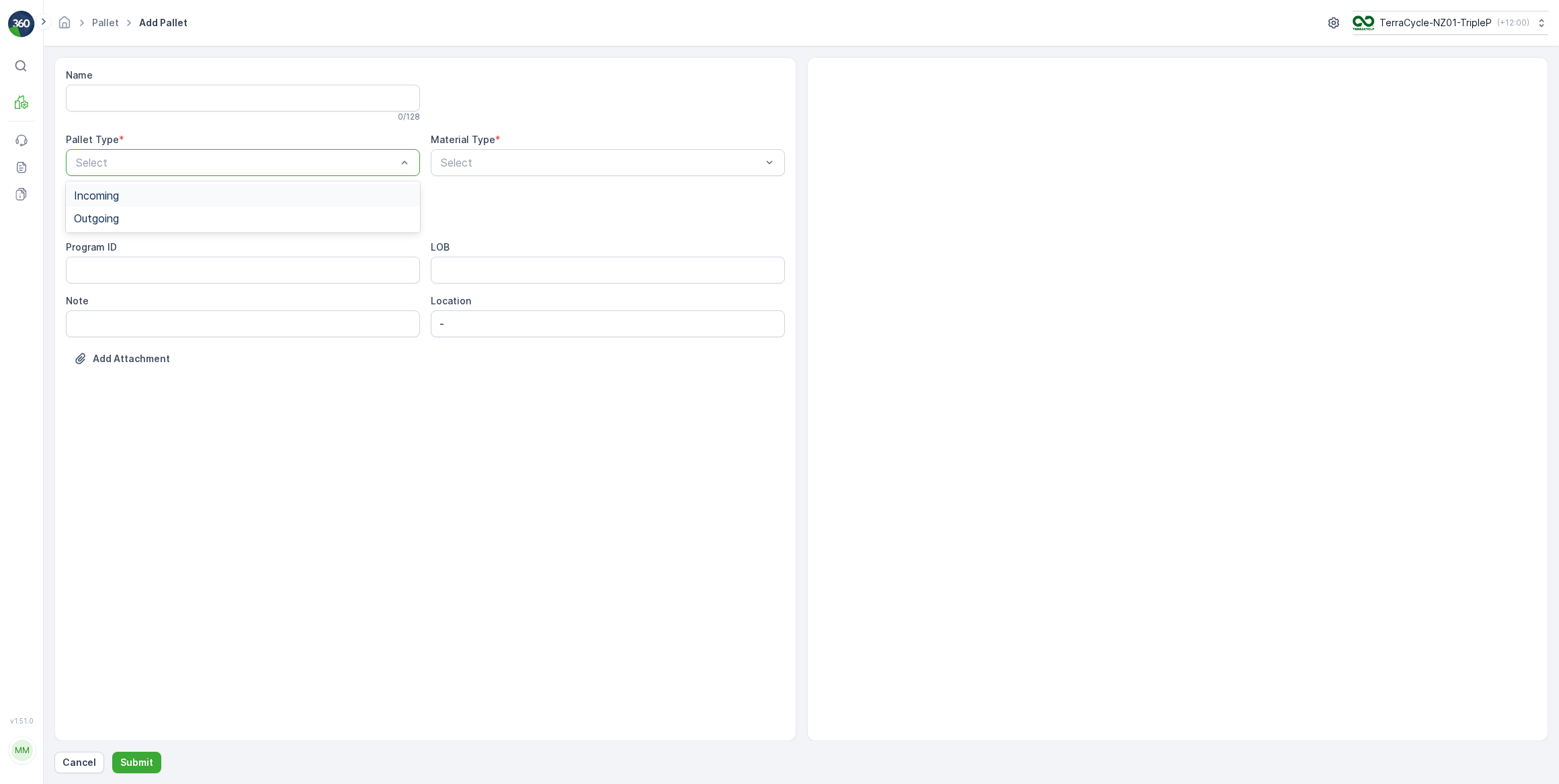
click at [125, 194] on div "Incoming" at bounding box center [242, 196] width 338 height 12
click at [94, 318] on span "Pallet" at bounding box center [88, 318] width 28 height 12
type input "COF"
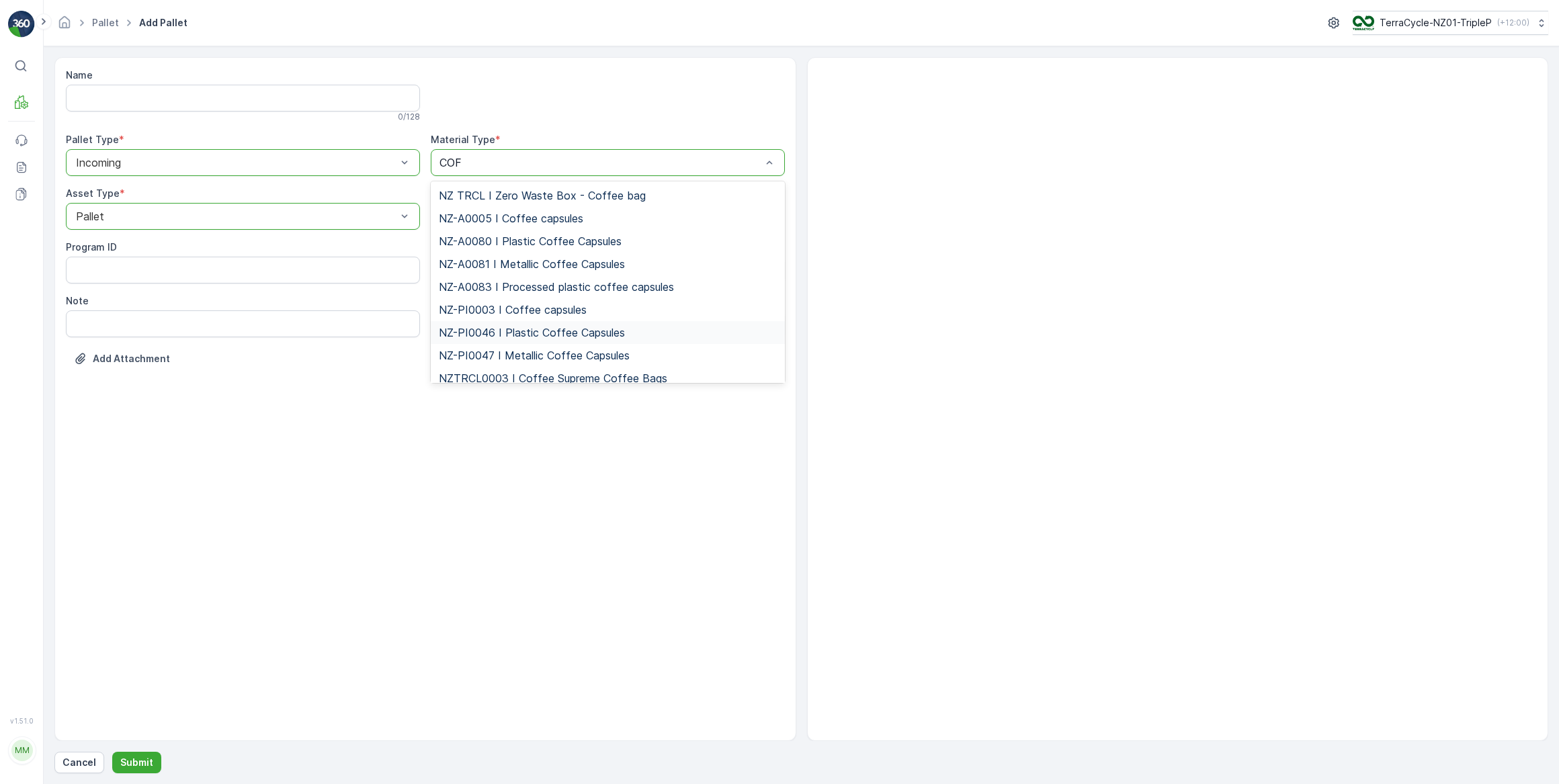
click at [544, 332] on span "NZ-PI0046 I Plastic Coffee Capsules" at bounding box center [532, 332] width 186 height 12
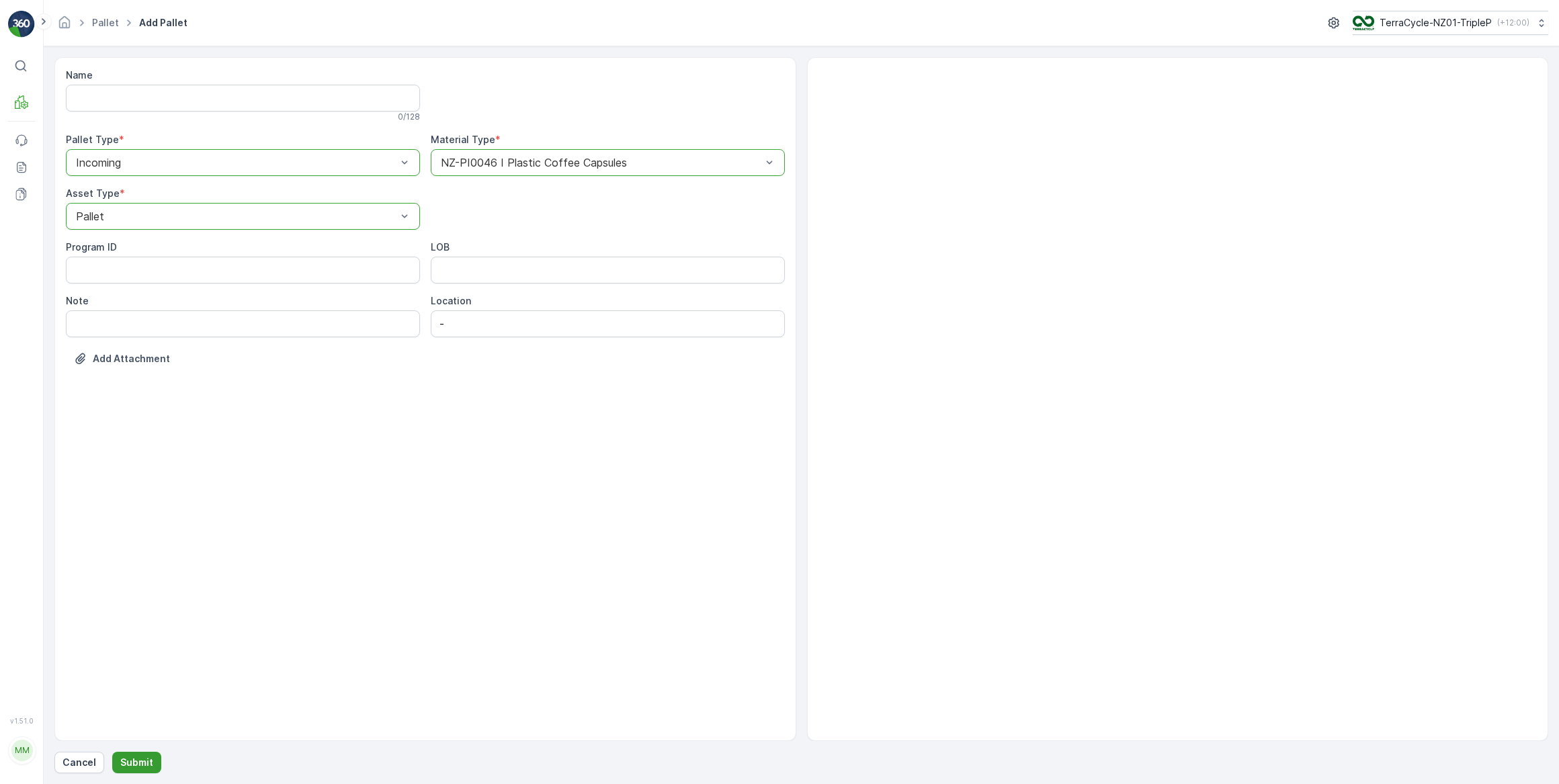
click at [145, 764] on p "Submit" at bounding box center [137, 762] width 33 height 14
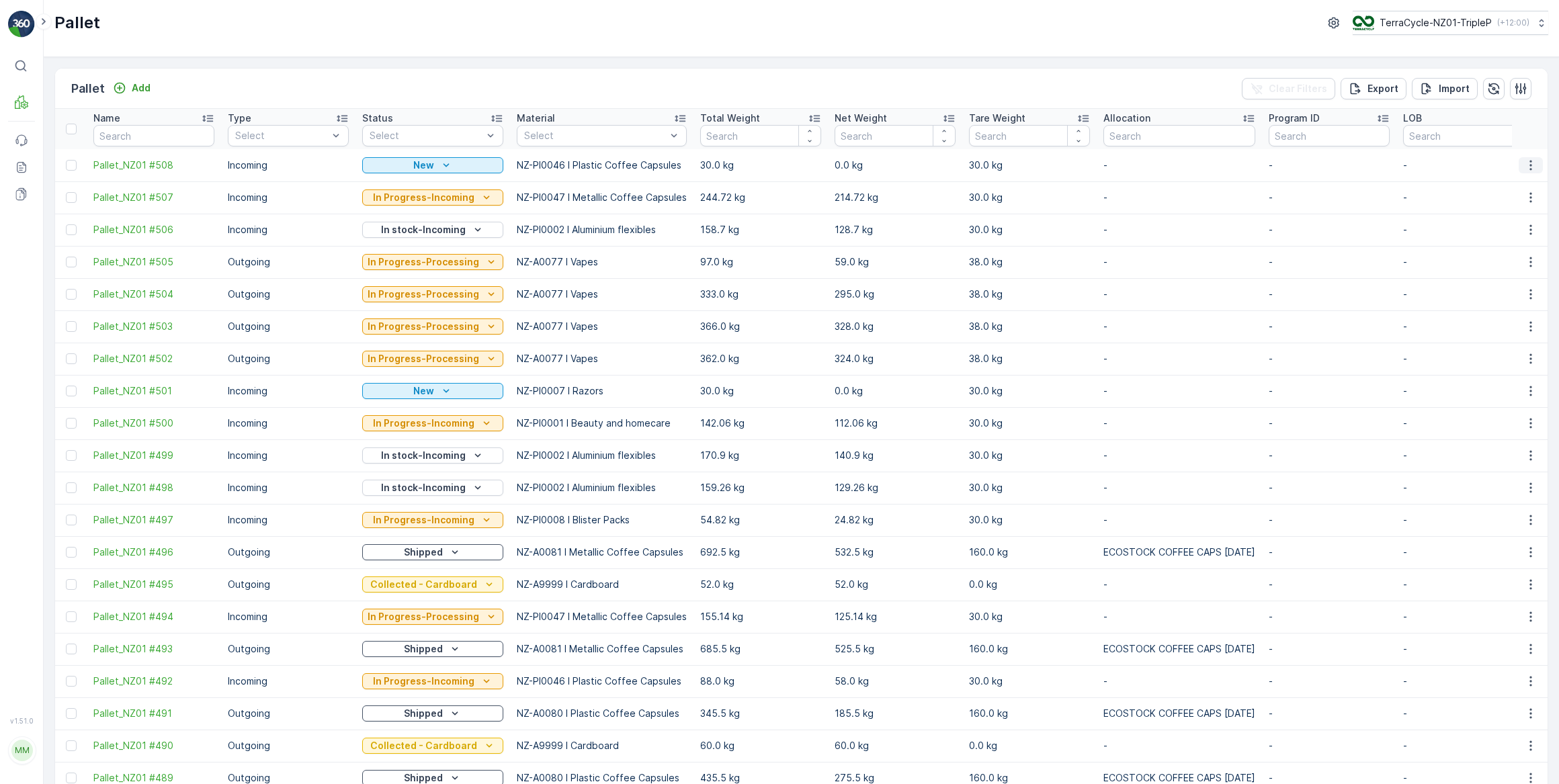
click at [1530, 164] on icon "button" at bounding box center [1531, 165] width 2 height 10
click at [1499, 261] on span "Print QR" at bounding box center [1494, 260] width 37 height 14
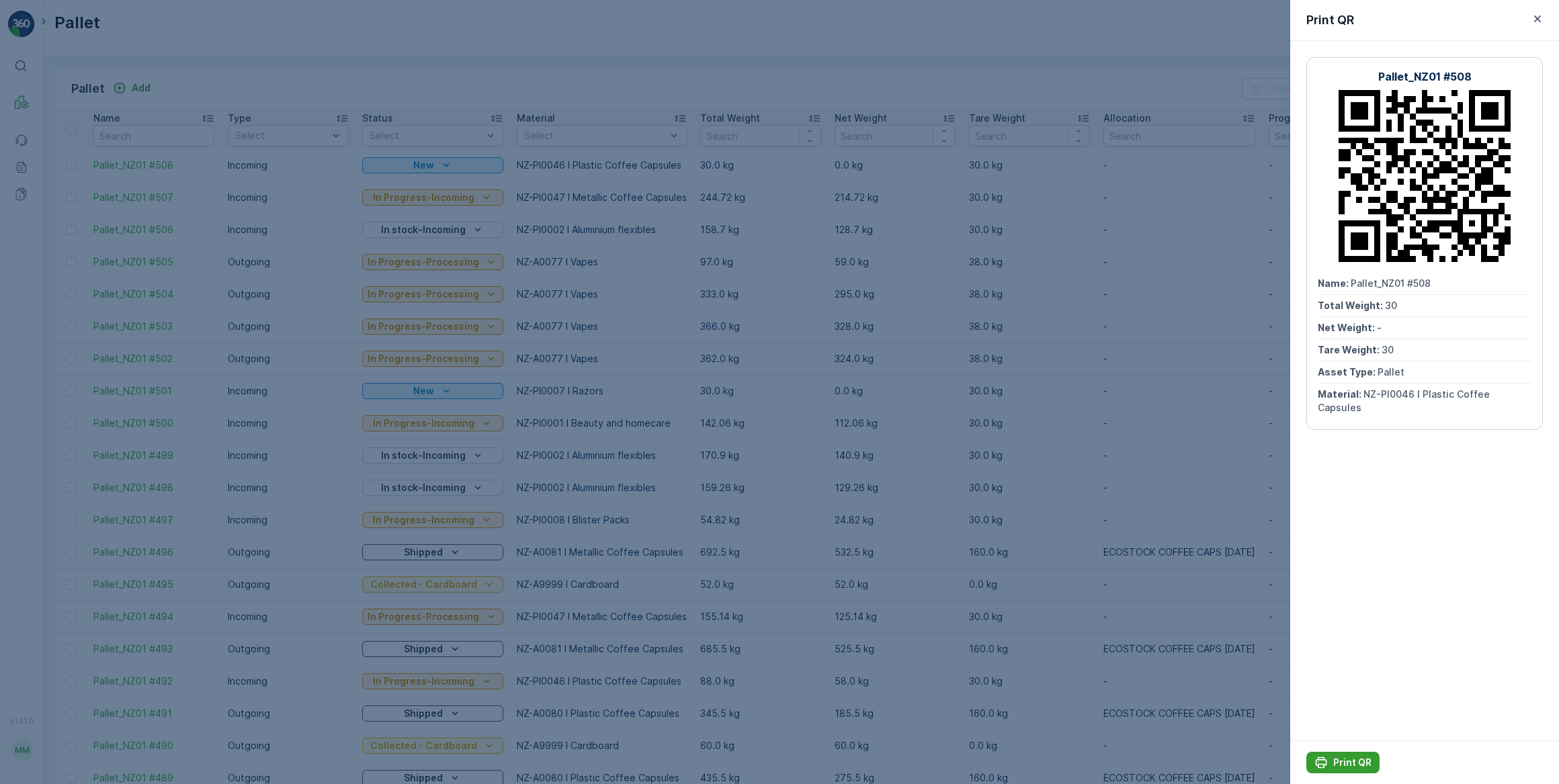
click at [1359, 764] on p "Print QR" at bounding box center [1352, 762] width 39 height 14
click at [1538, 17] on icon "button" at bounding box center [1538, 19] width 14 height 14
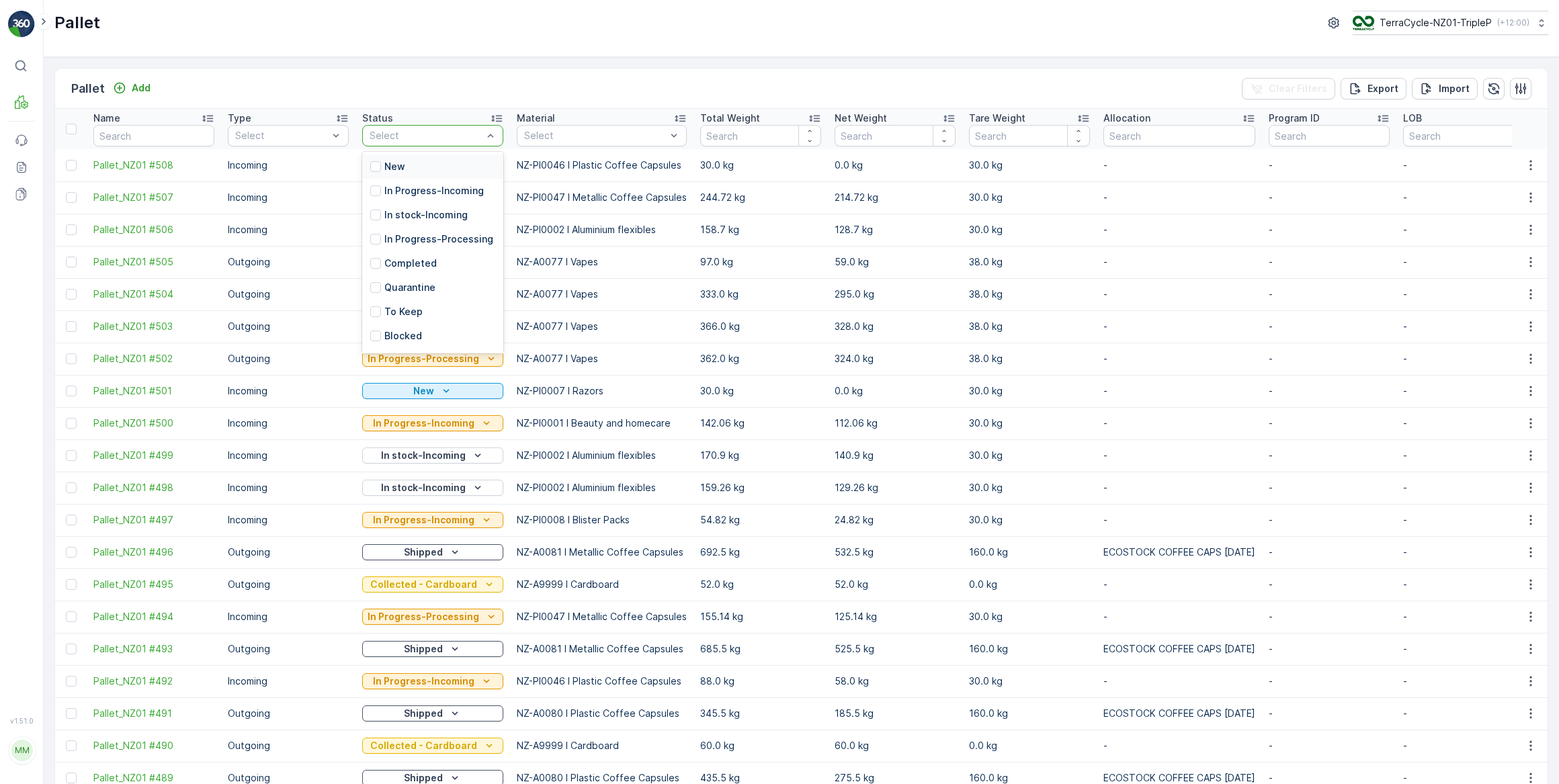
click at [448, 80] on div "Pallet Add Clear Filters Export Import" at bounding box center [801, 89] width 1493 height 41
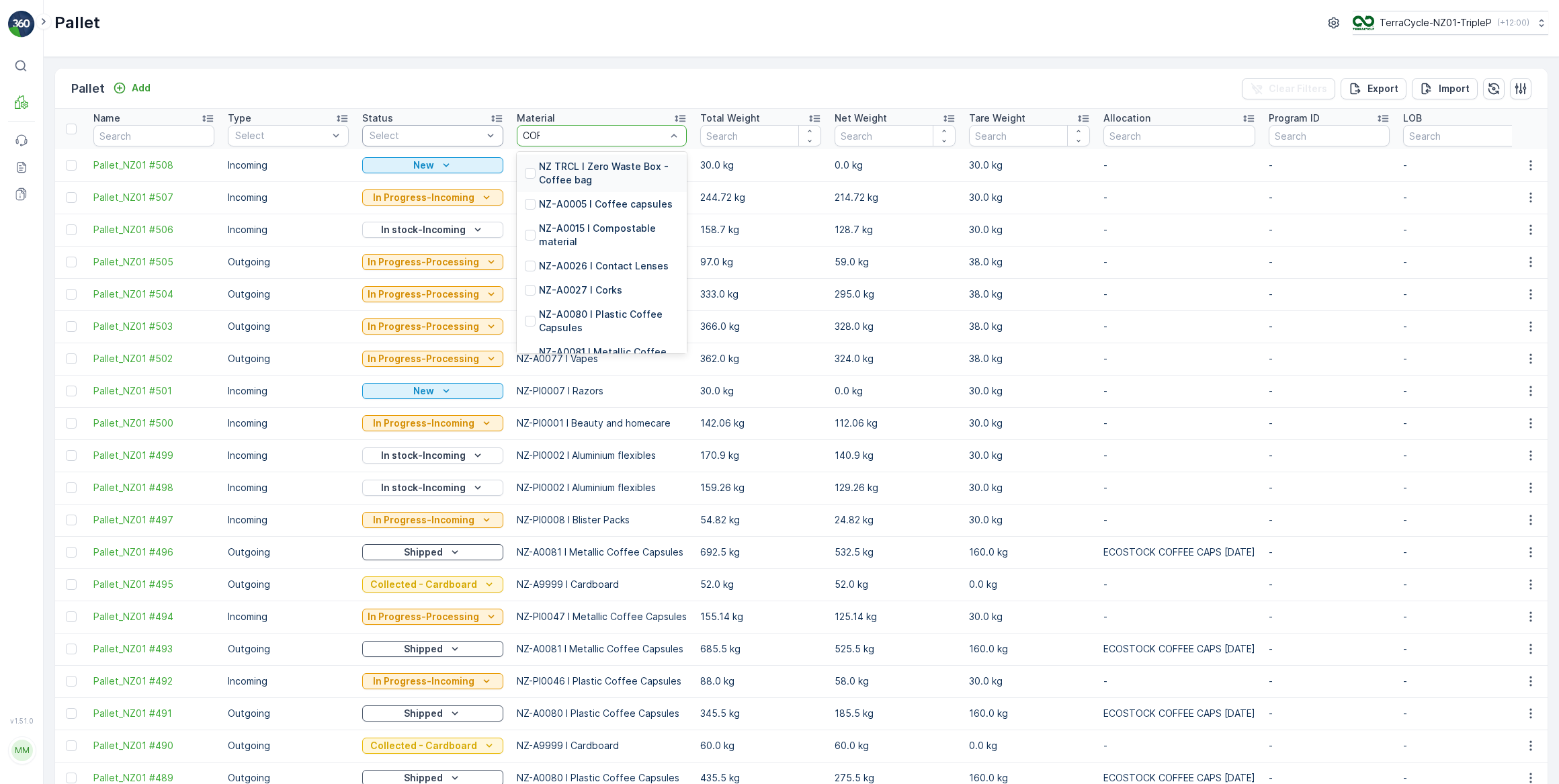
type input "COFF"
click at [604, 184] on p "NZ-PI0046 I Plastic Coffee Capsules" at bounding box center [609, 190] width 140 height 27
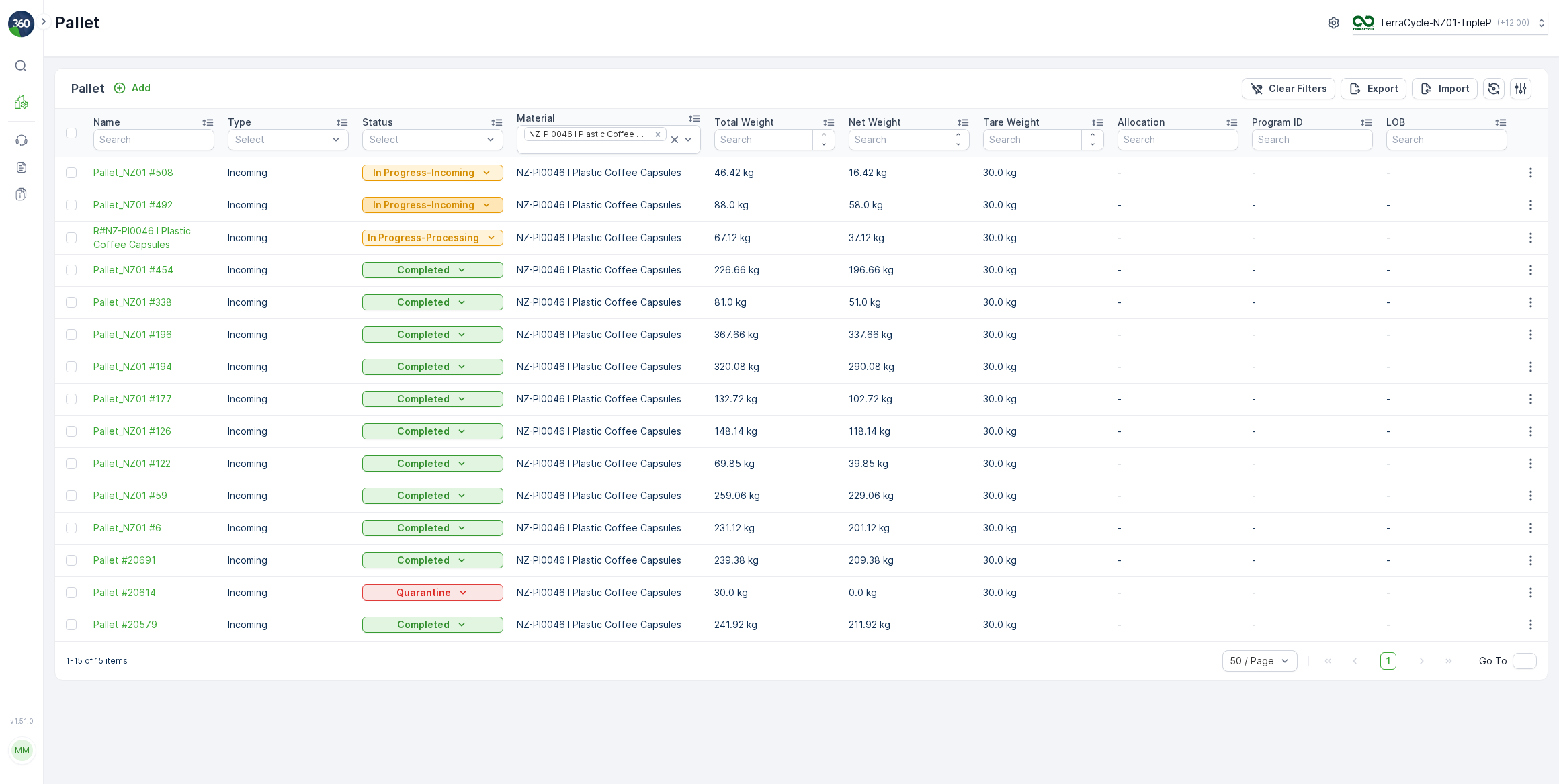
click at [467, 206] on p "In Progress-Incoming" at bounding box center [424, 205] width 102 height 14
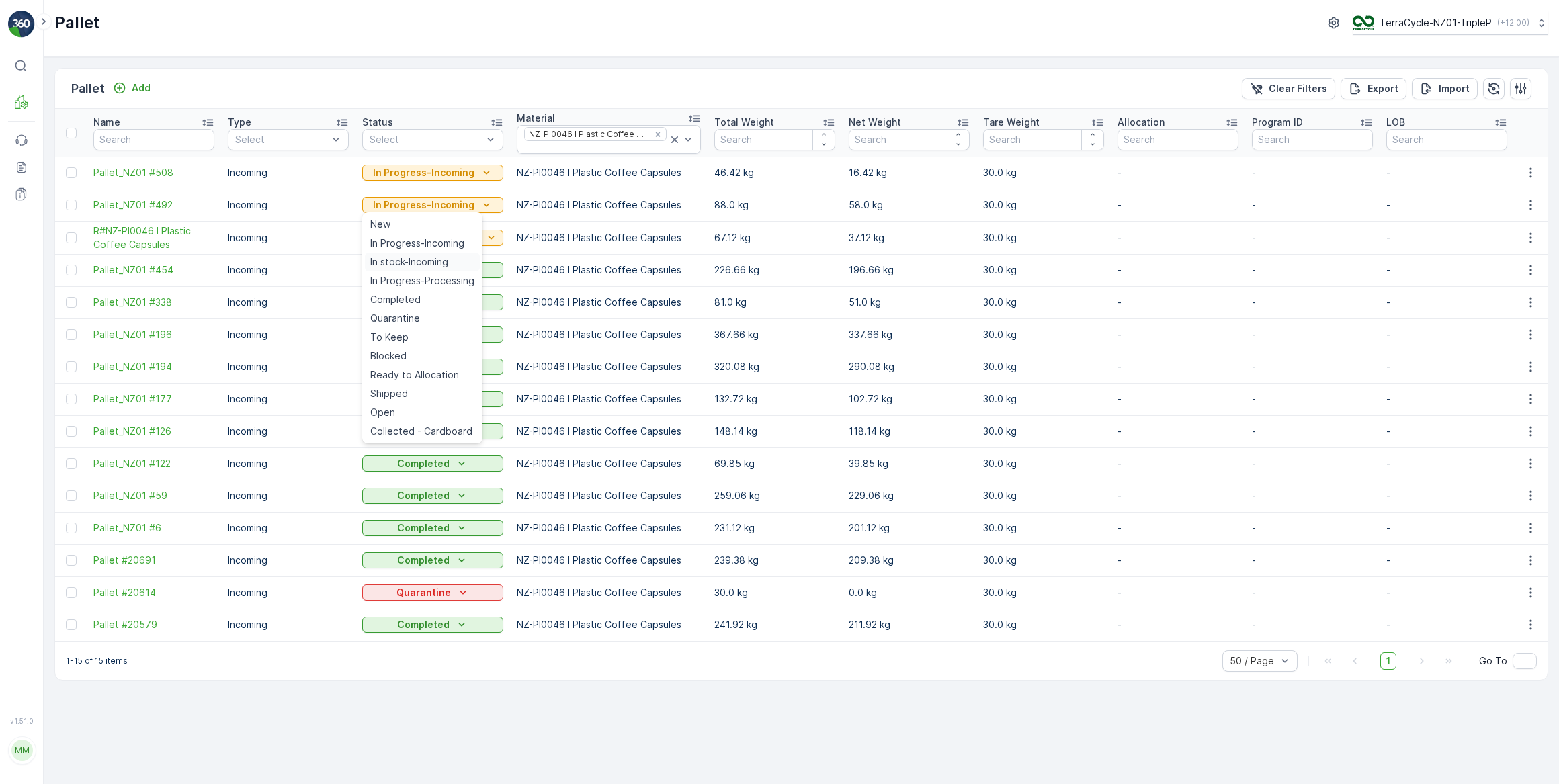
click at [439, 261] on span "In stock-Incoming" at bounding box center [409, 262] width 78 height 14
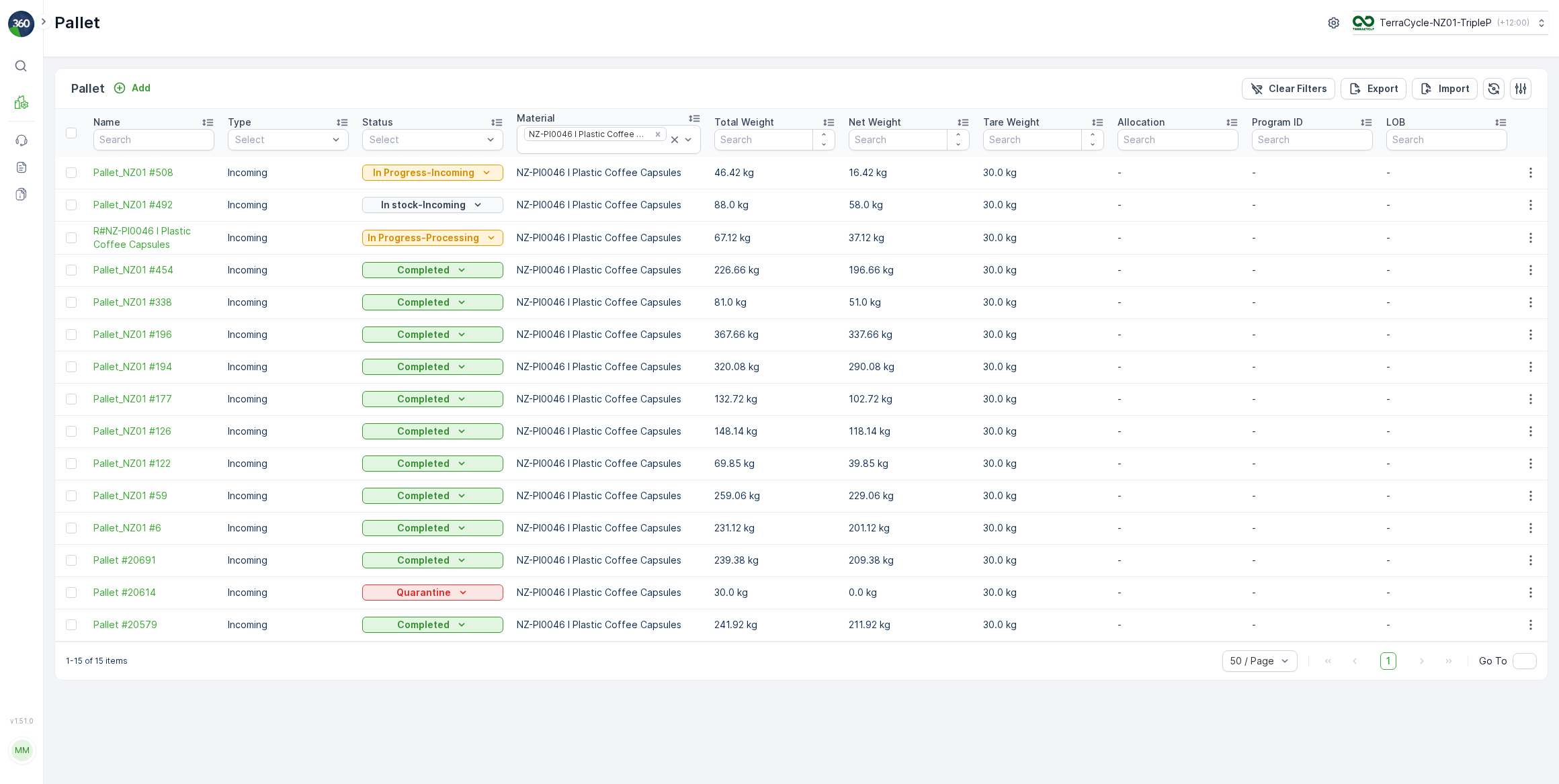
click at [433, 205] on p "In stock-Incoming" at bounding box center [423, 205] width 85 height 14
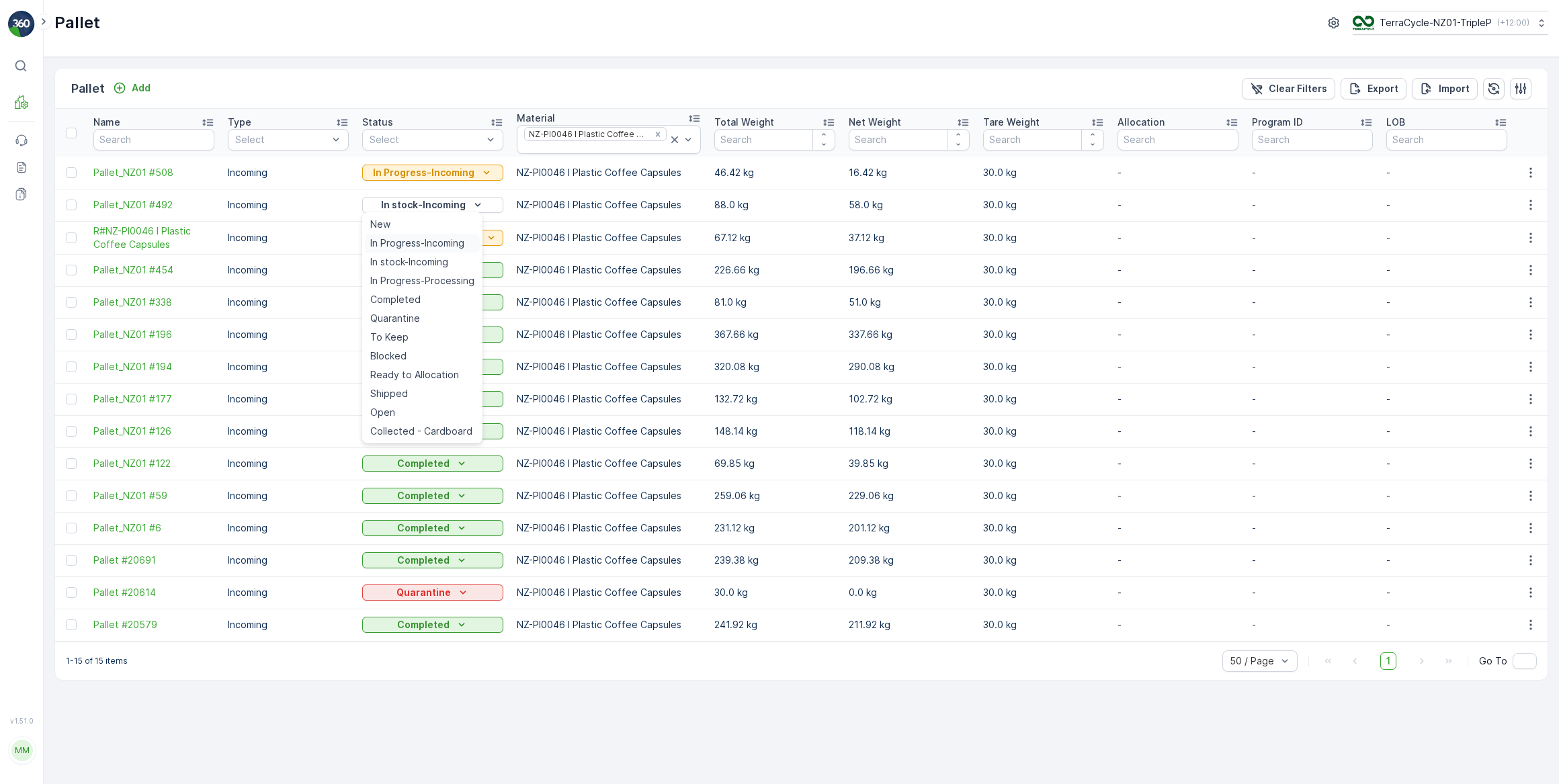
click at [422, 245] on span "In Progress-Incoming" at bounding box center [417, 243] width 94 height 14
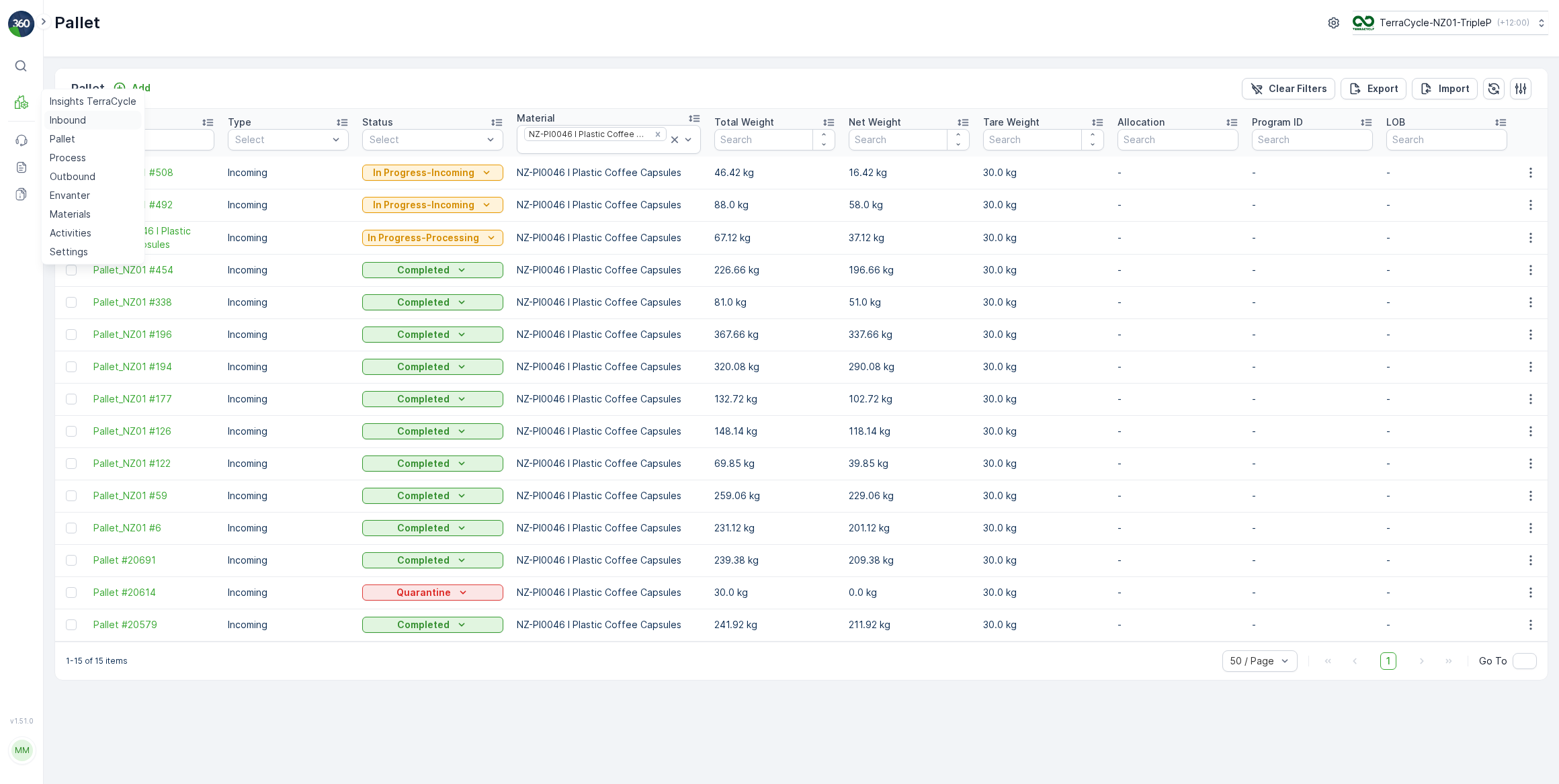
click at [74, 123] on p "Inbound" at bounding box center [68, 121] width 37 height 14
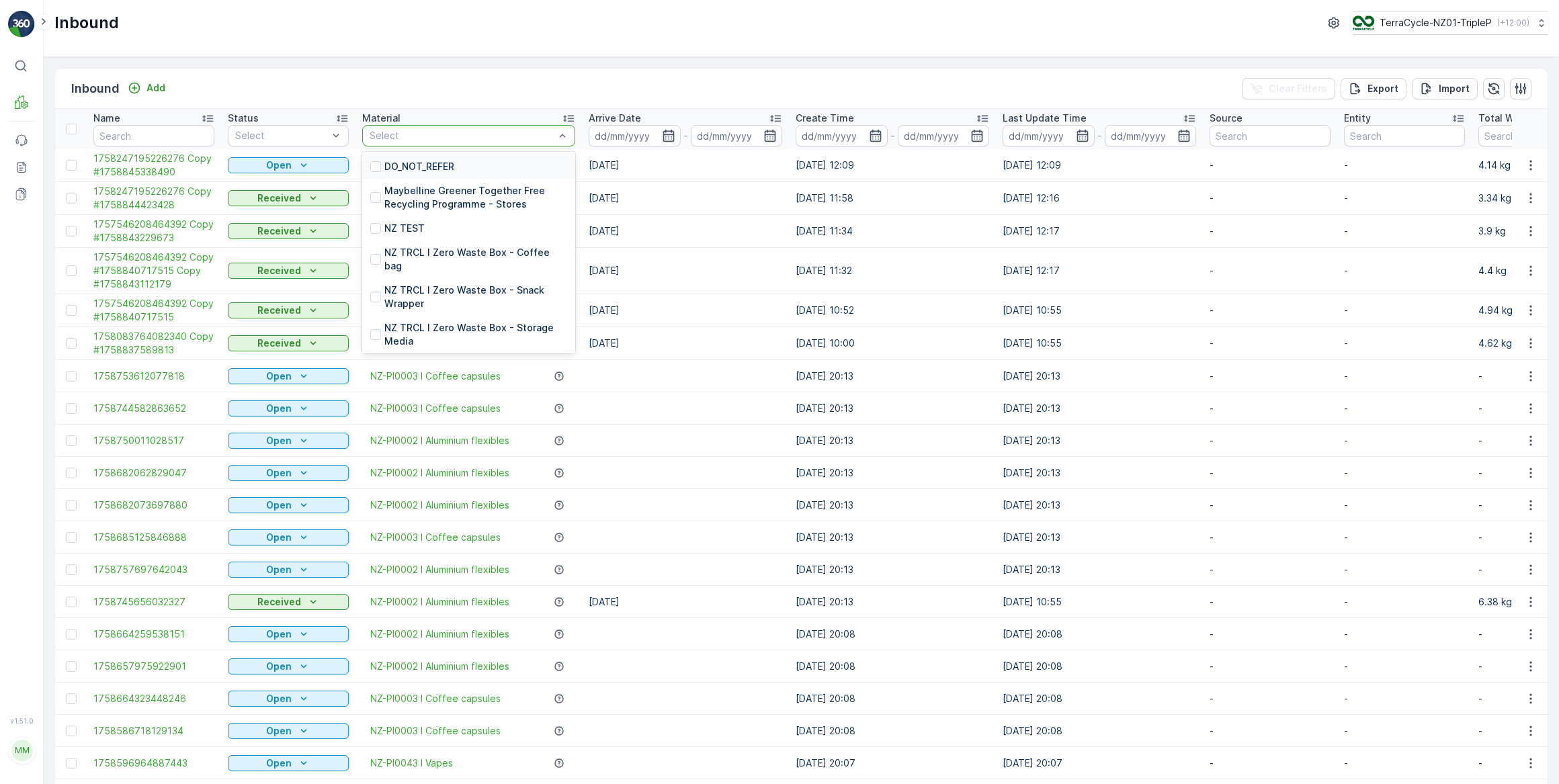
click at [390, 139] on div at bounding box center [462, 136] width 188 height 11
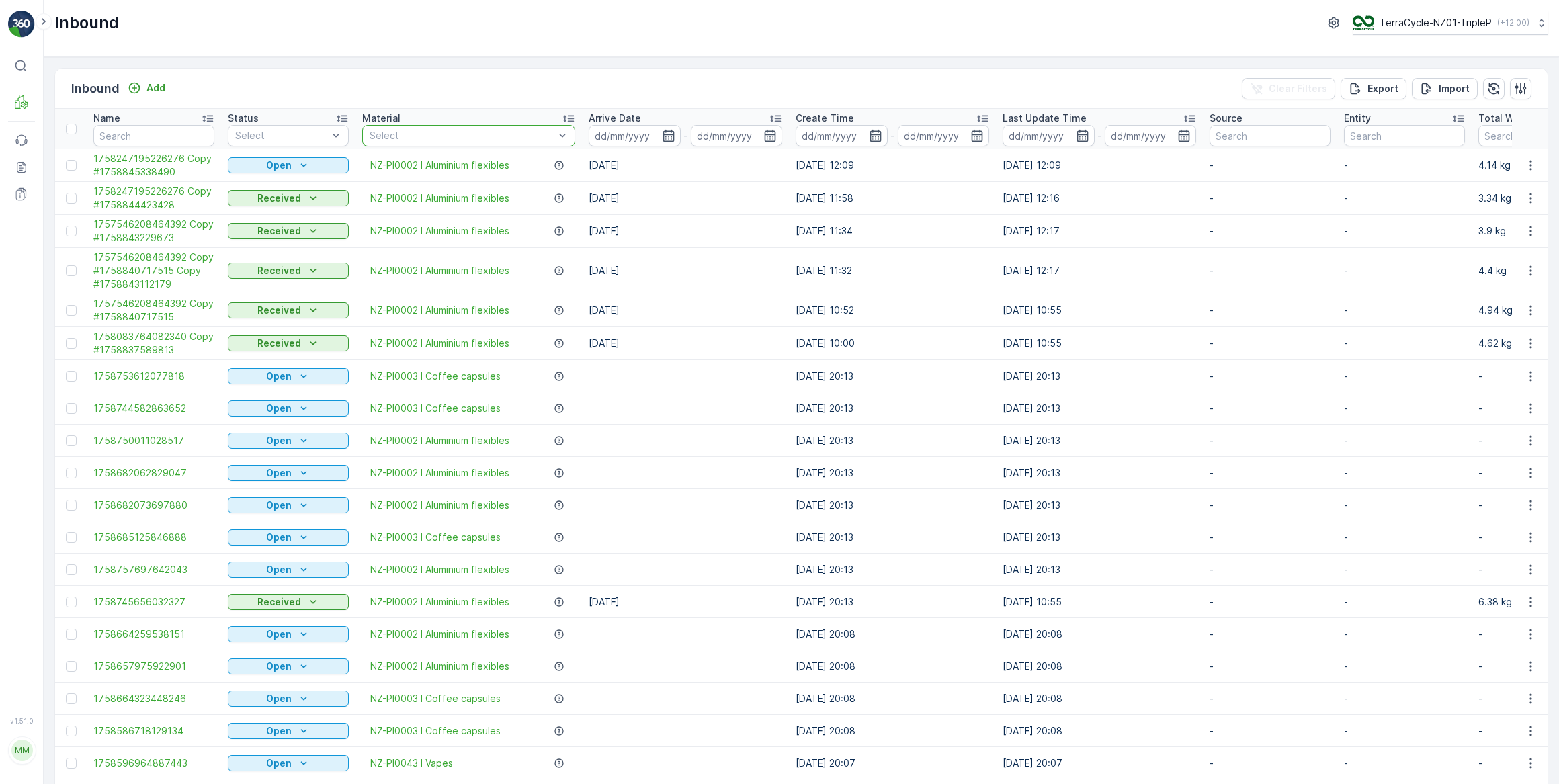
click at [391, 134] on div at bounding box center [462, 136] width 188 height 11
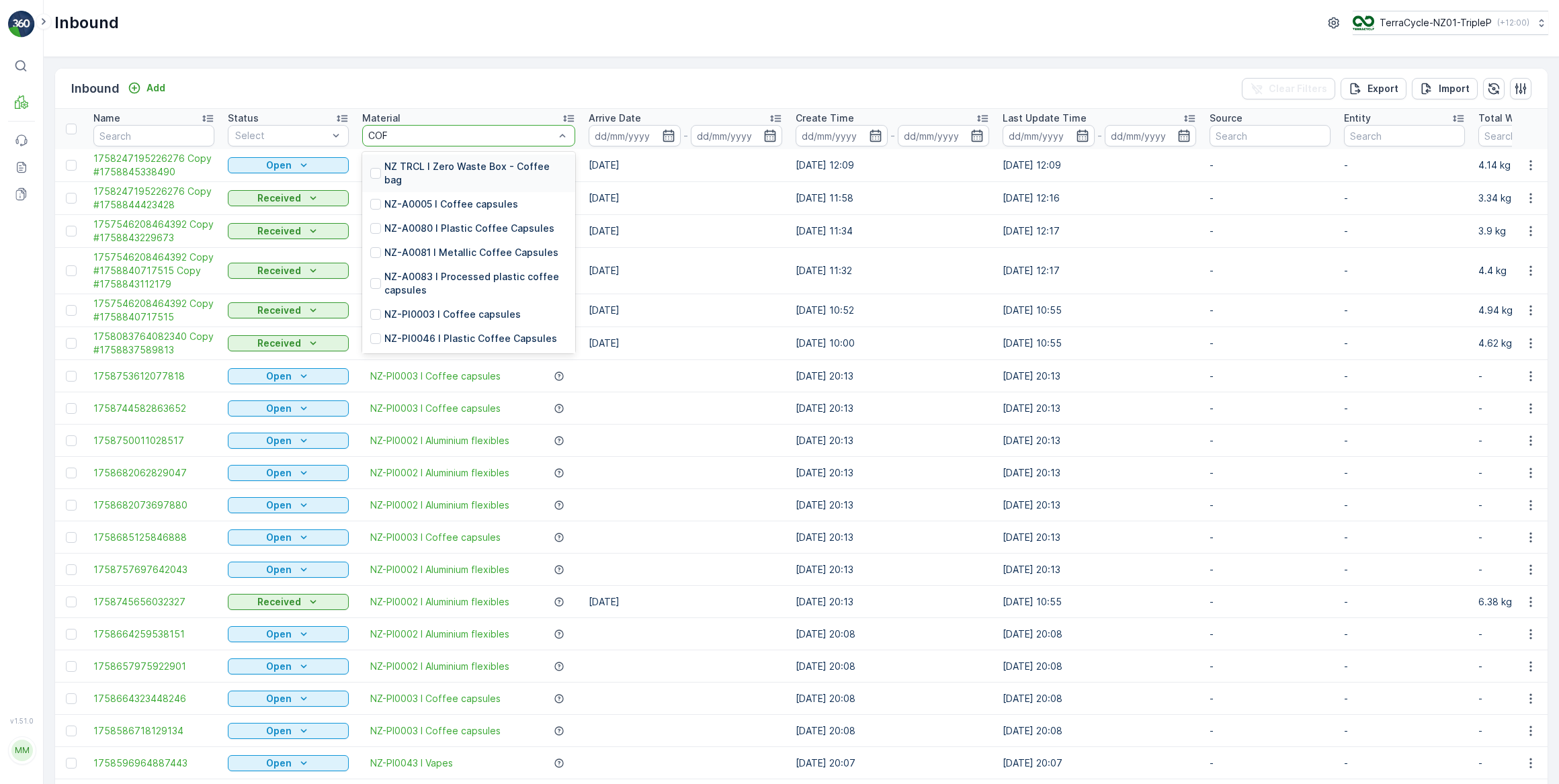
type input "COFF"
click at [511, 339] on p "NZ-PI0046 I Plastic Coffee Capsules" at bounding box center [471, 339] width 173 height 14
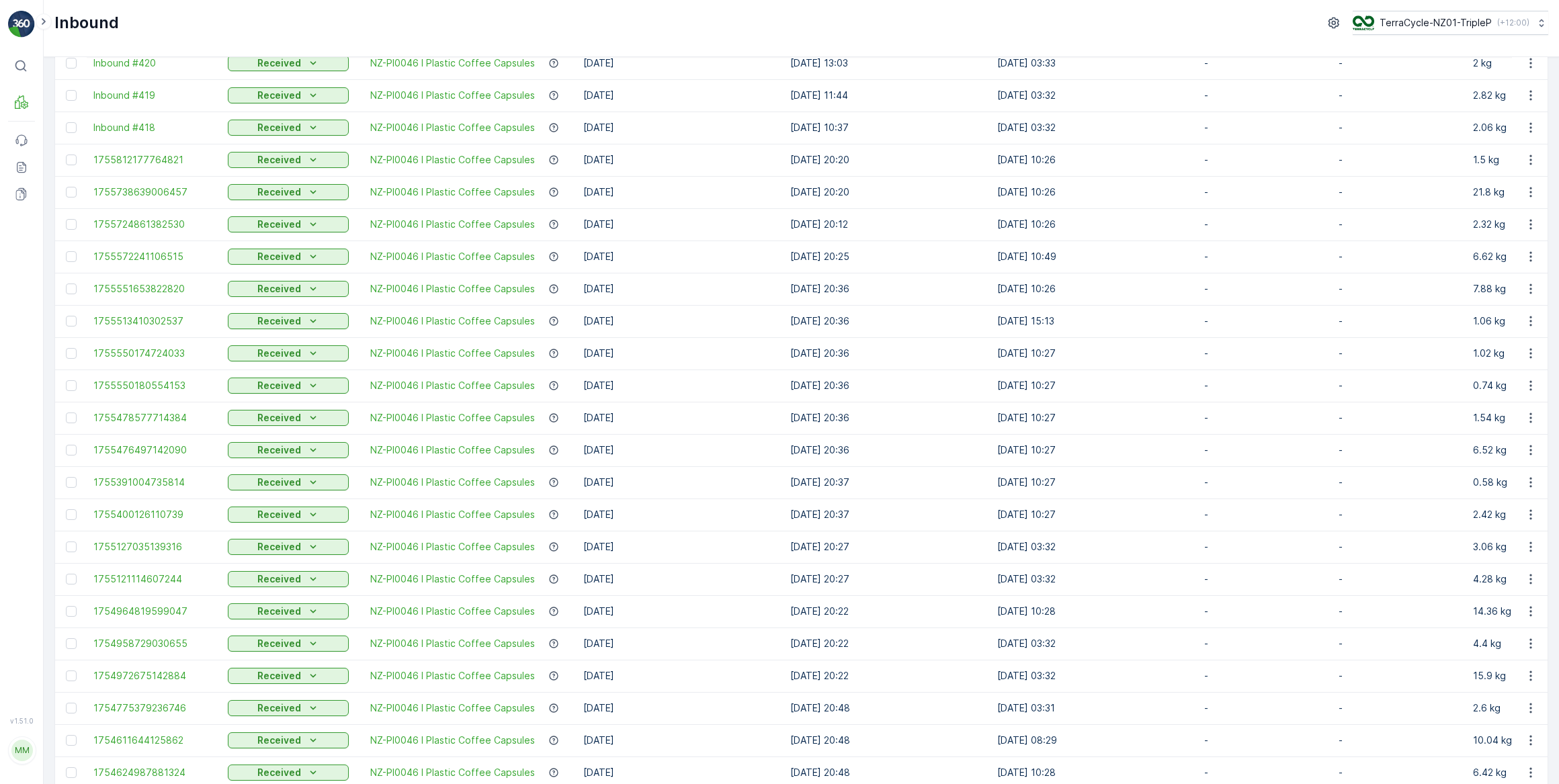
scroll to position [1041, 0]
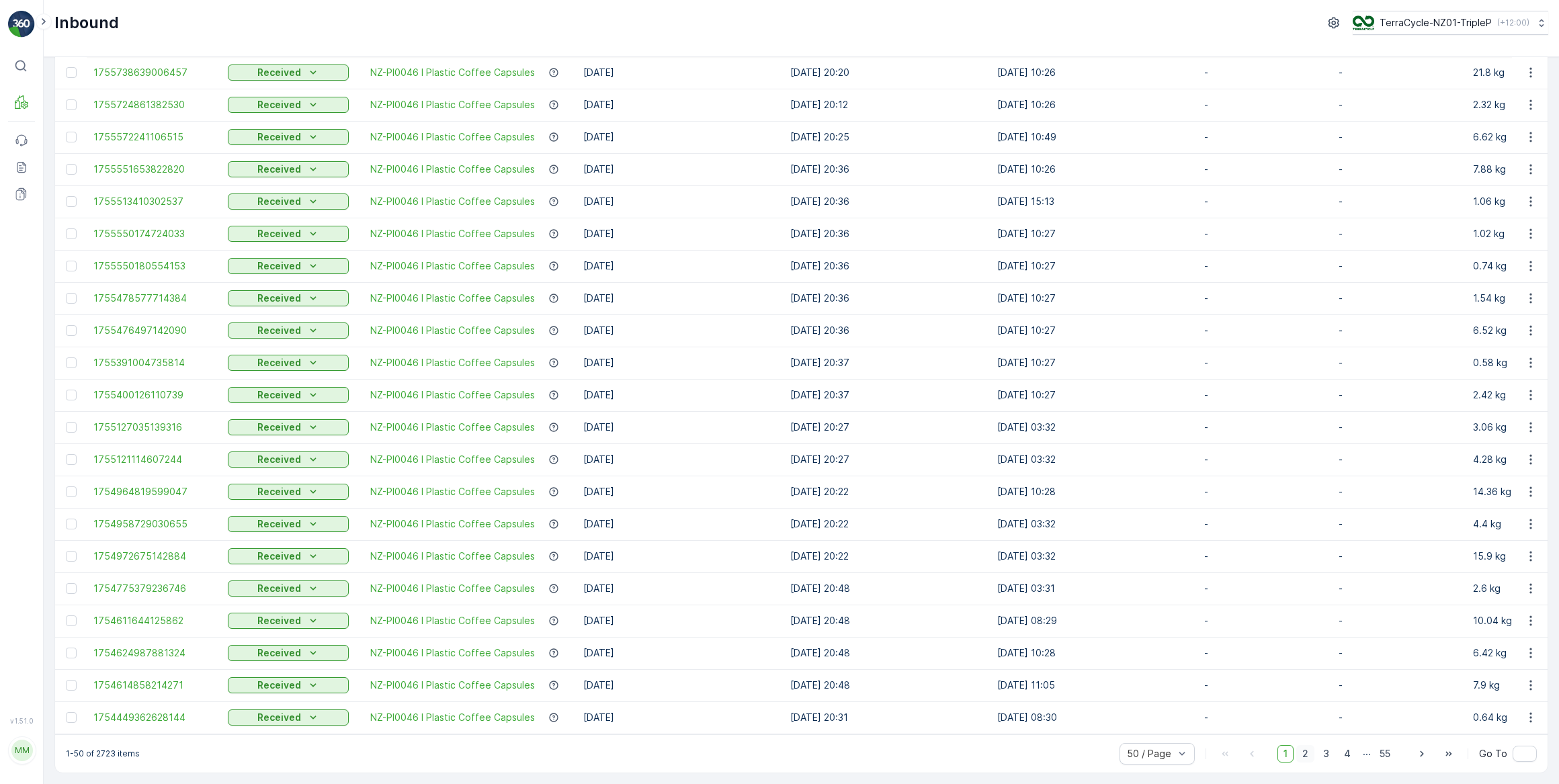
click at [1306, 758] on span "2" at bounding box center [1305, 754] width 18 height 18
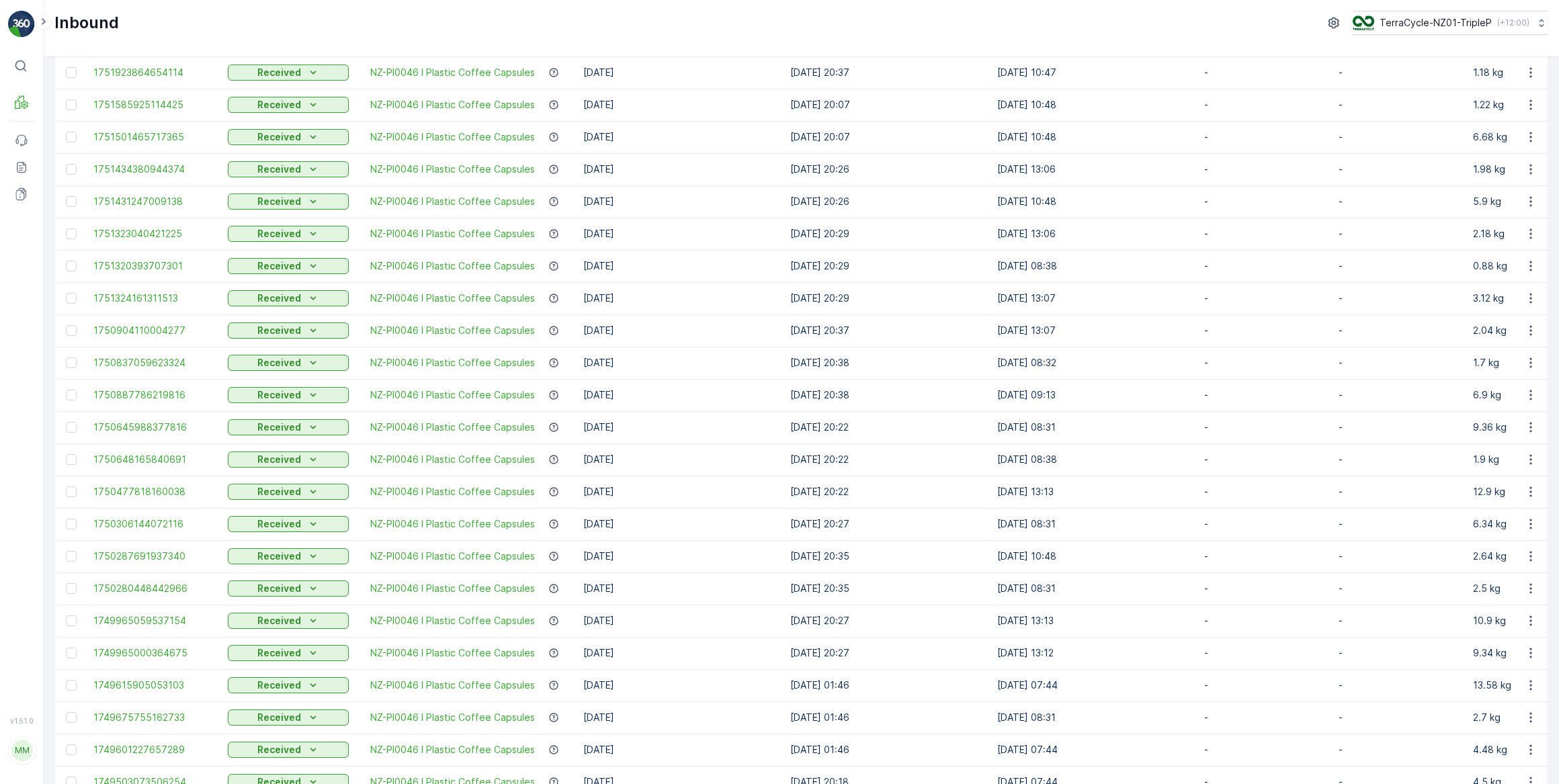
scroll to position [1042, 0]
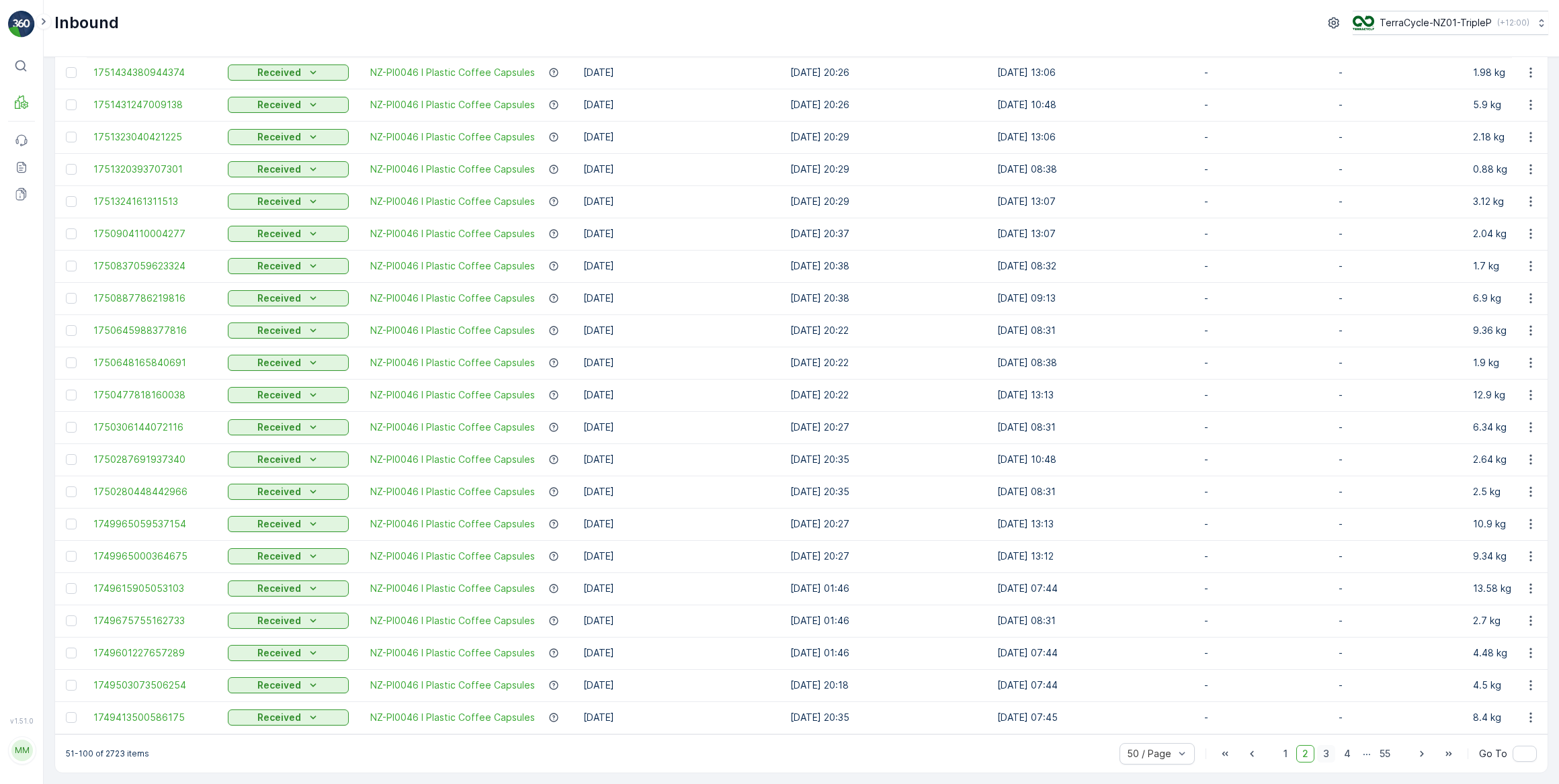
click at [1325, 756] on span "3" at bounding box center [1326, 754] width 18 height 18
click at [1348, 756] on span "4" at bounding box center [1348, 754] width 19 height 18
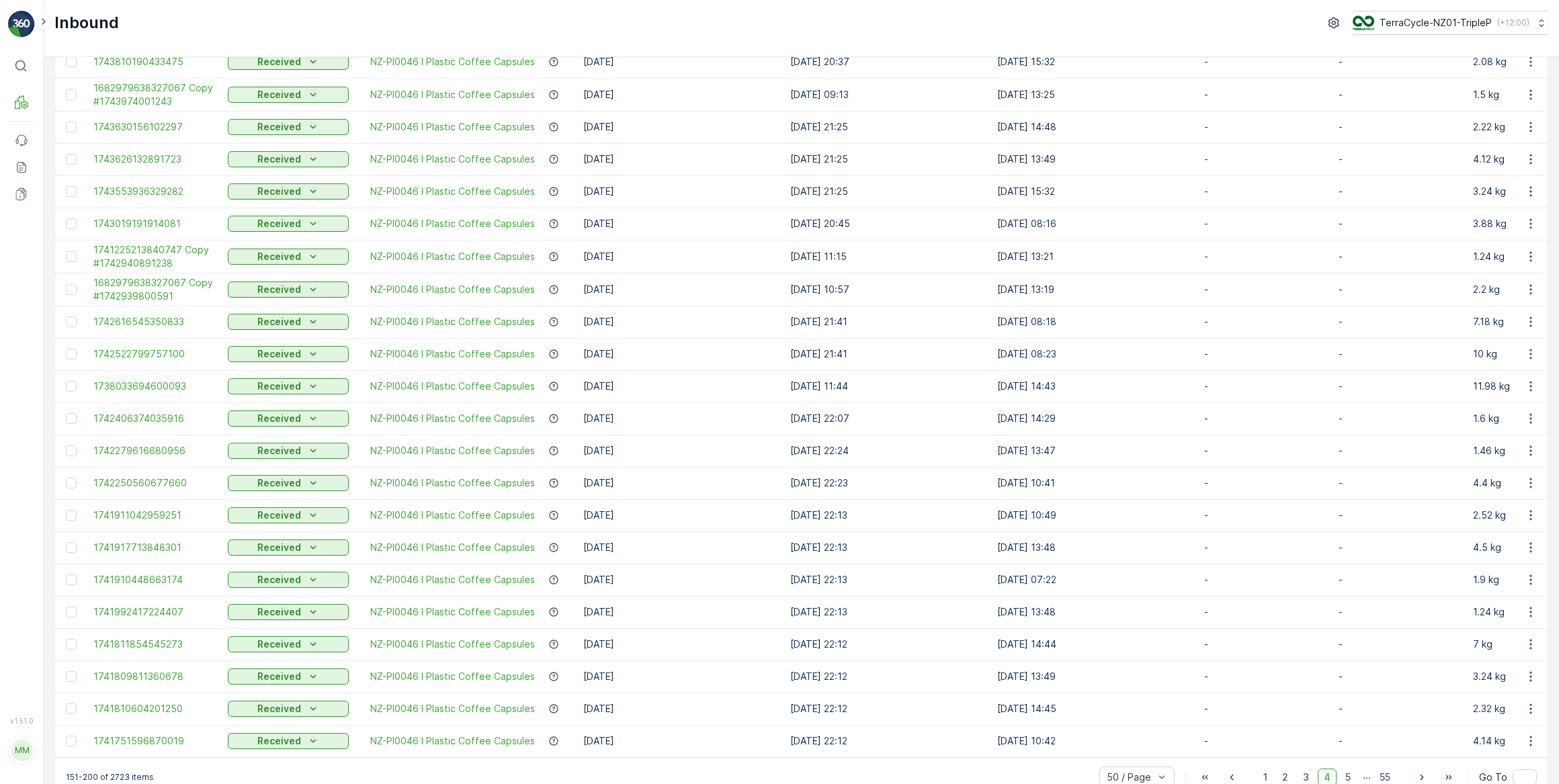
scroll to position [1043, 0]
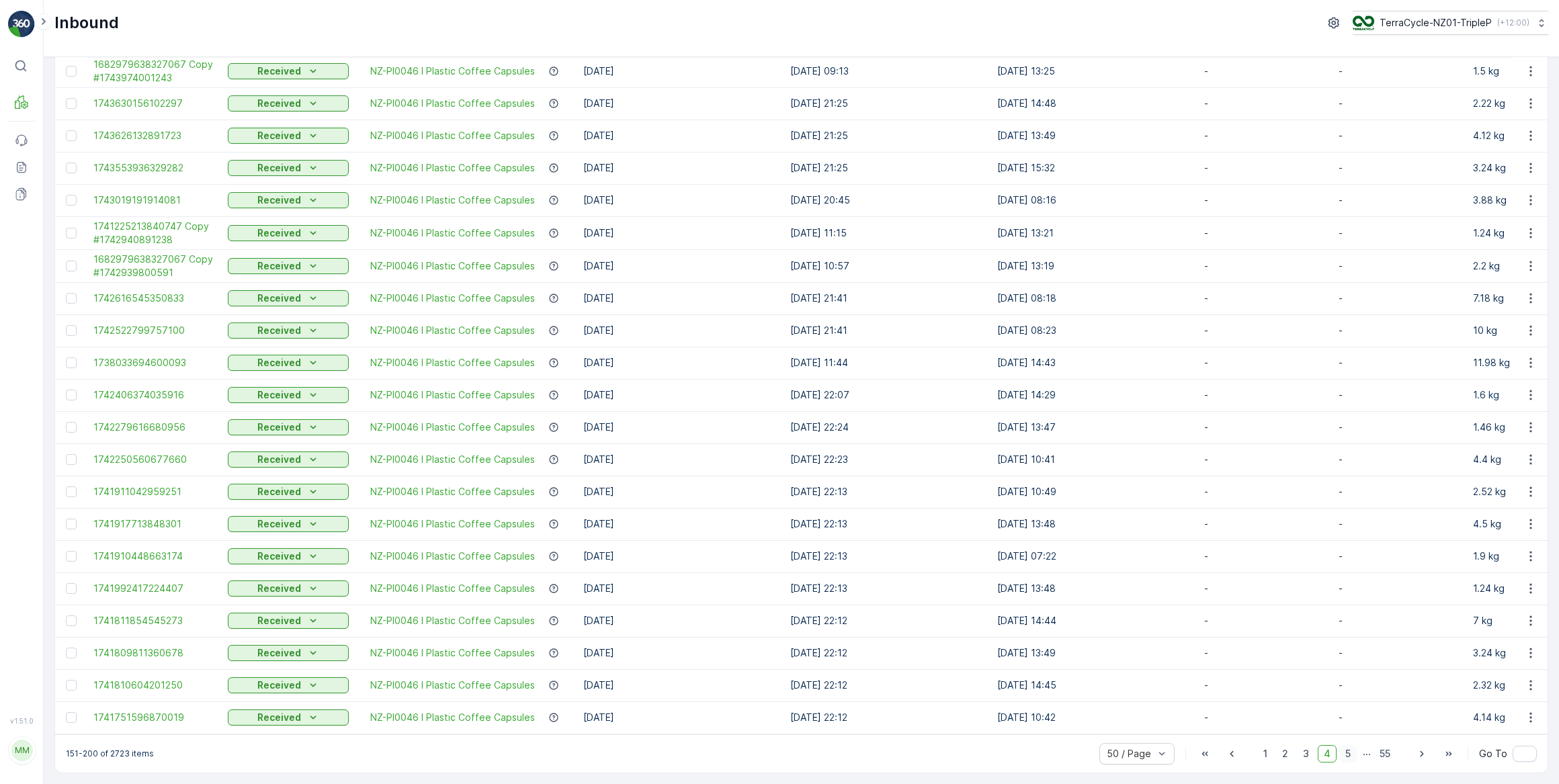
click at [1348, 756] on span "5" at bounding box center [1348, 754] width 18 height 18
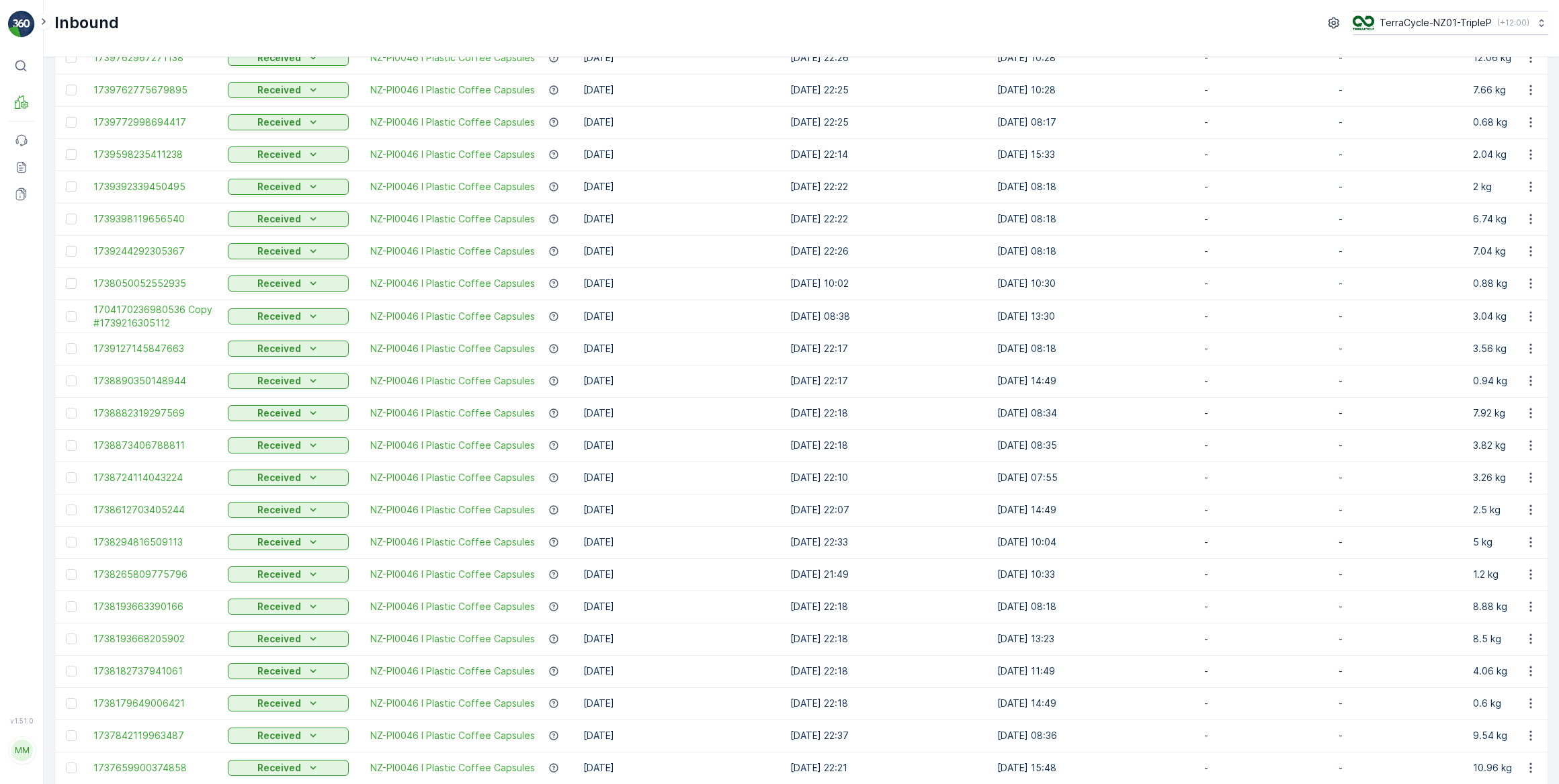
scroll to position [977, 0]
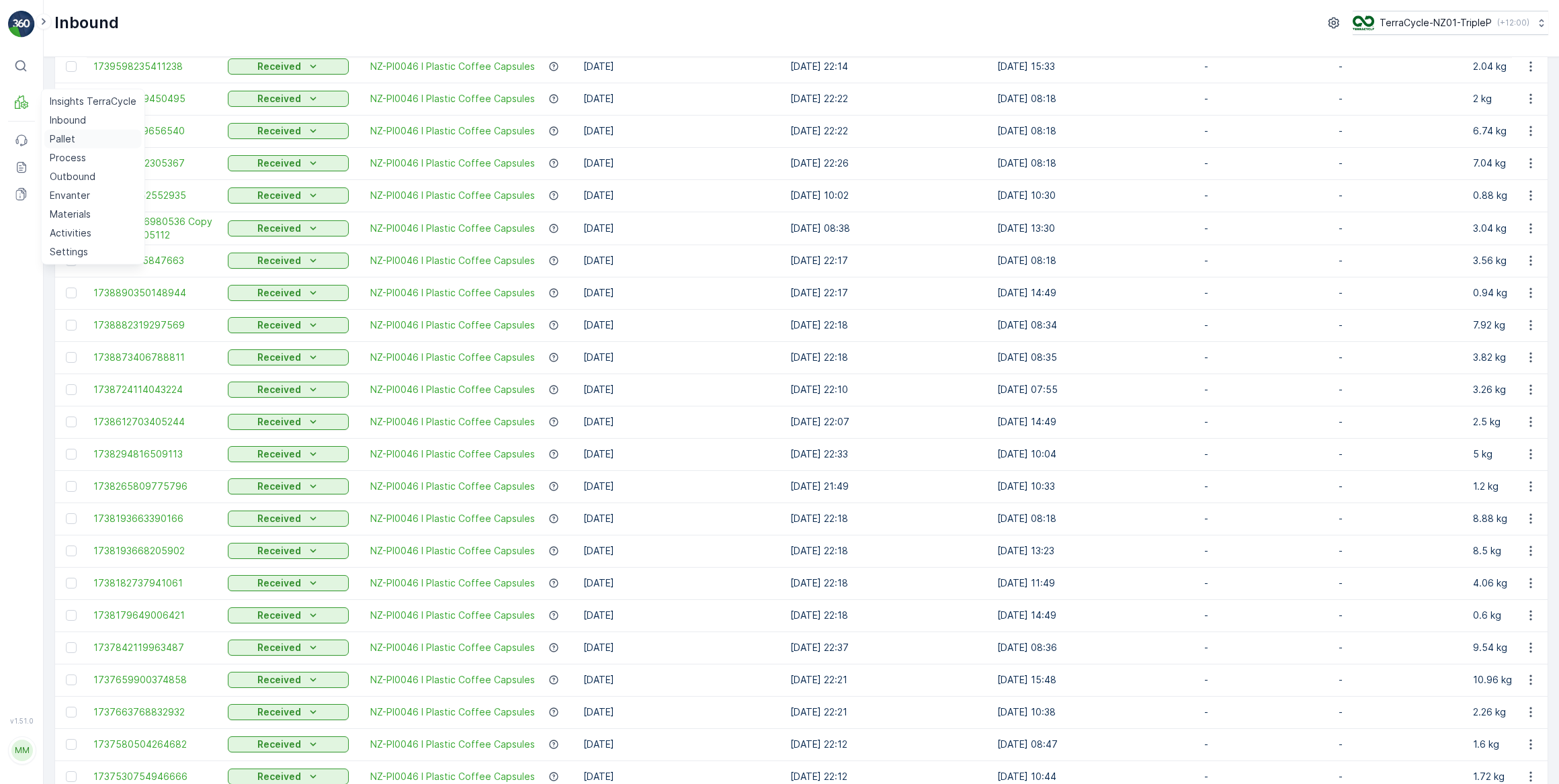
click at [57, 136] on p "Pallet" at bounding box center [62, 139] width 26 height 14
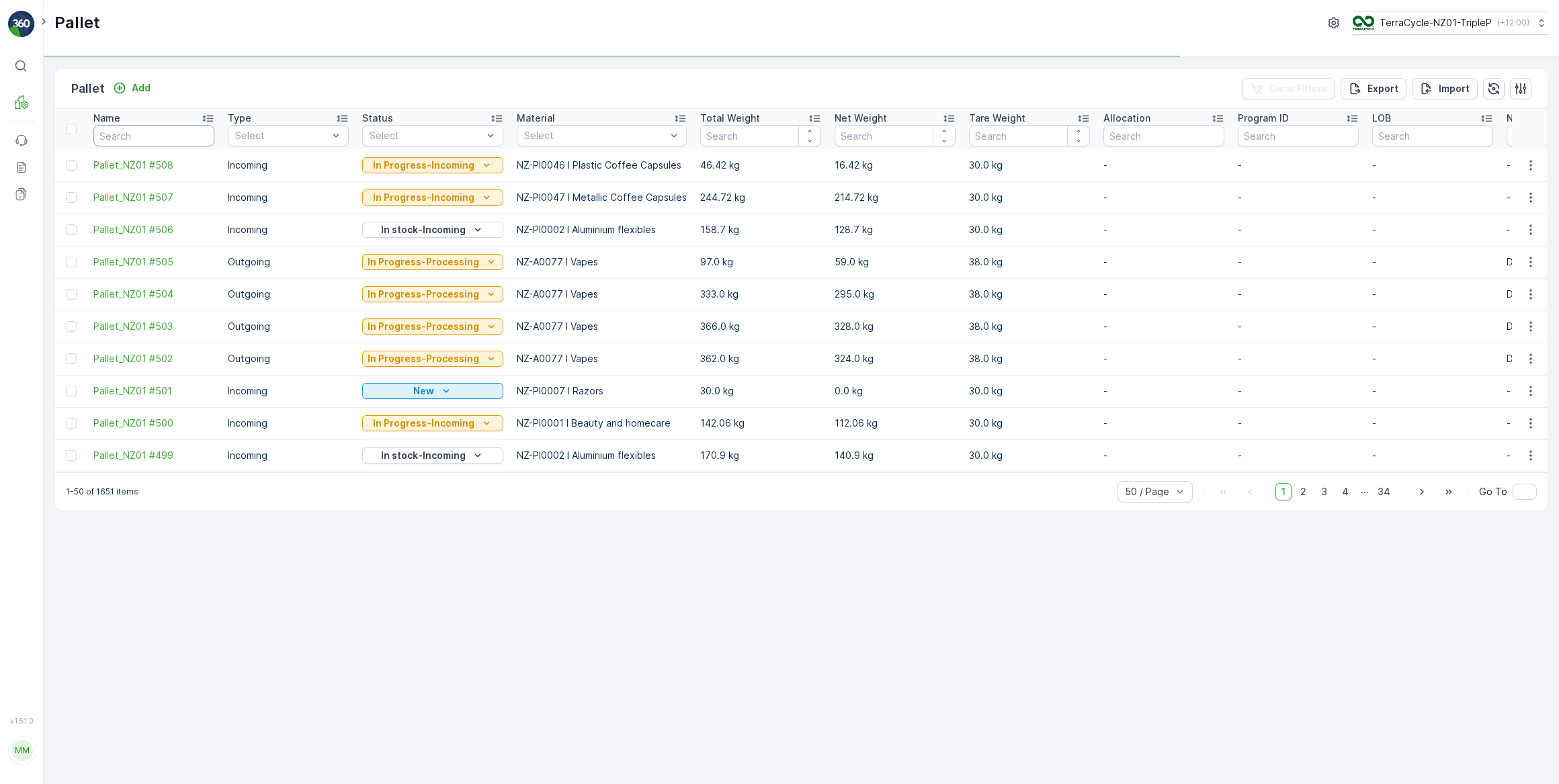
drag, startPoint x: 121, startPoint y: 133, endPoint x: 165, endPoint y: 113, distance: 48.3
click at [121, 132] on input "text" at bounding box center [154, 136] width 121 height 22
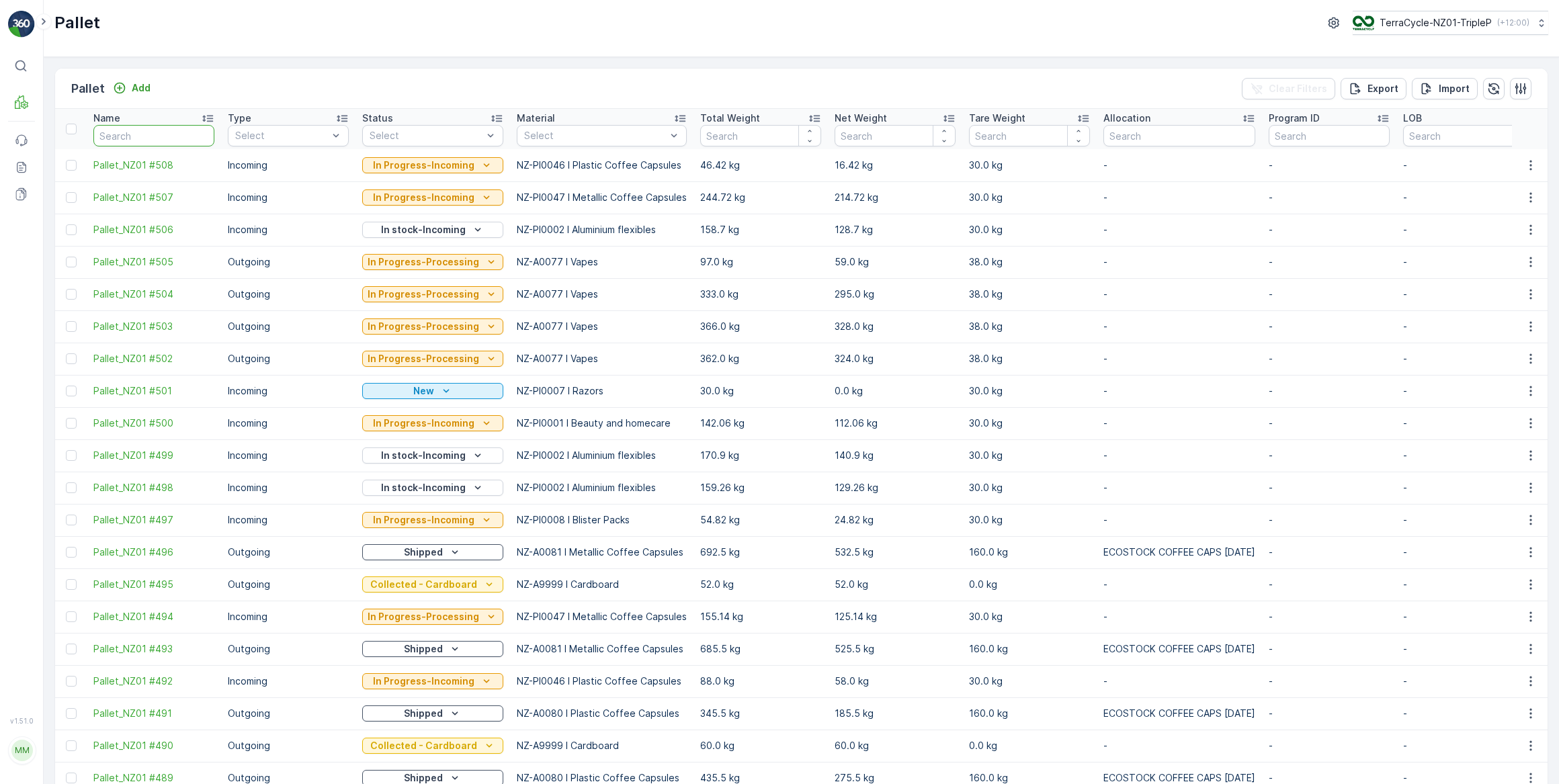
drag, startPoint x: 151, startPoint y: 133, endPoint x: 181, endPoint y: 97, distance: 46.9
click at [151, 131] on input "text" at bounding box center [154, 136] width 121 height 22
type input "20728"
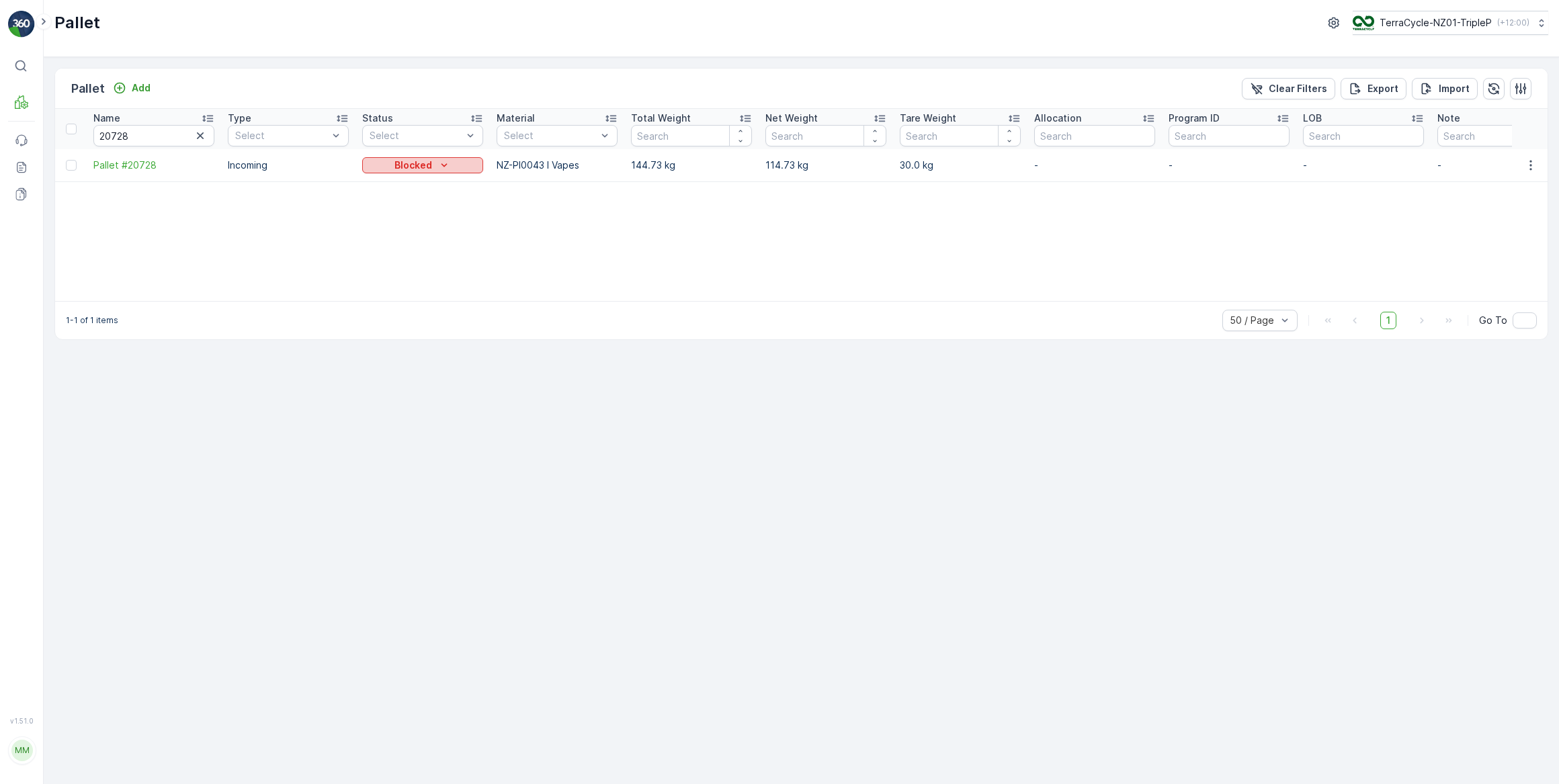
click at [442, 165] on icon "Blocked" at bounding box center [444, 165] width 14 height 14
click at [442, 205] on span "In Progress-Incoming" at bounding box center [417, 204] width 94 height 14
click at [201, 137] on icon "button" at bounding box center [200, 136] width 14 height 14
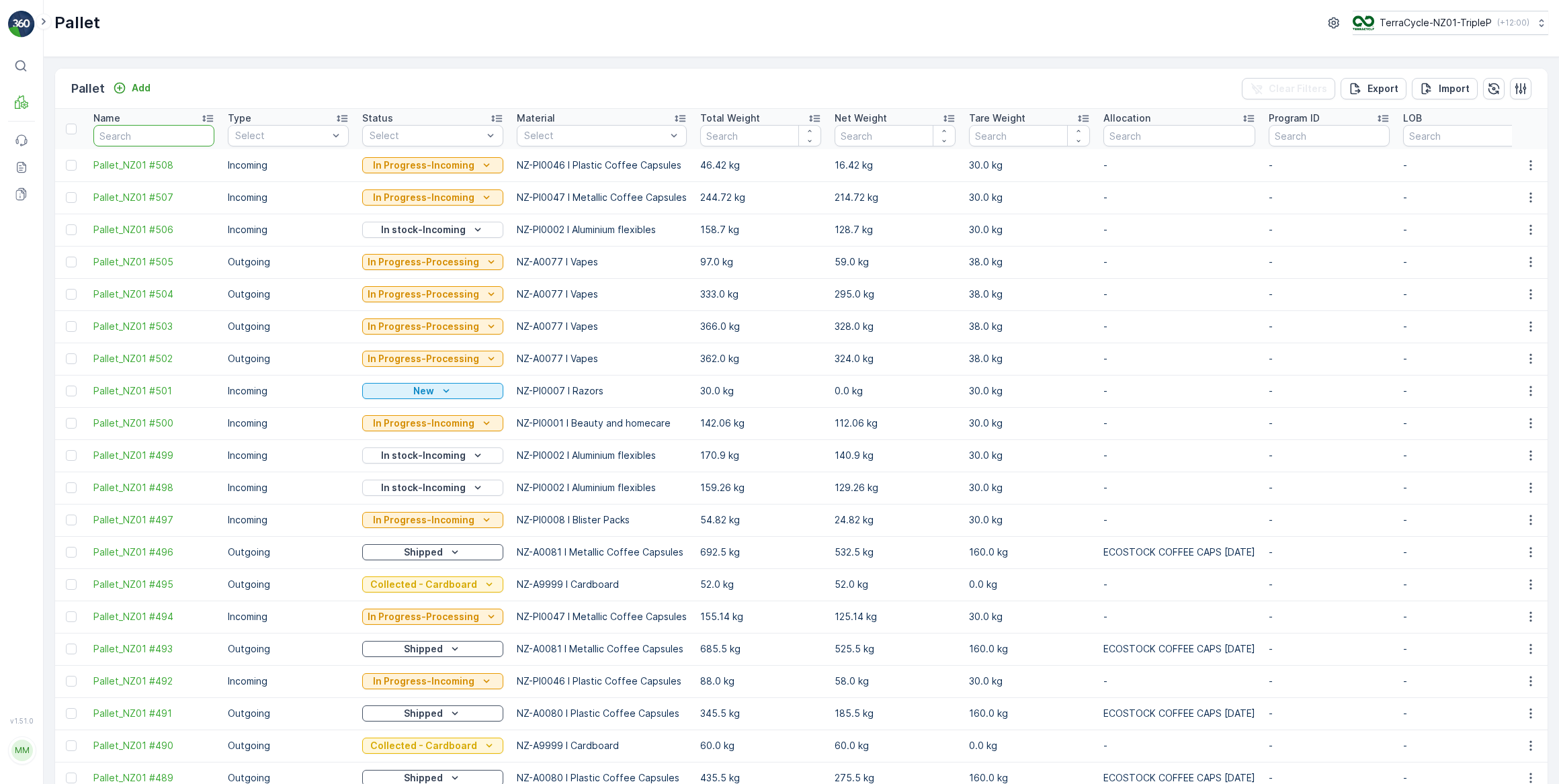
click at [133, 134] on input "text" at bounding box center [154, 136] width 121 height 22
type input "468"
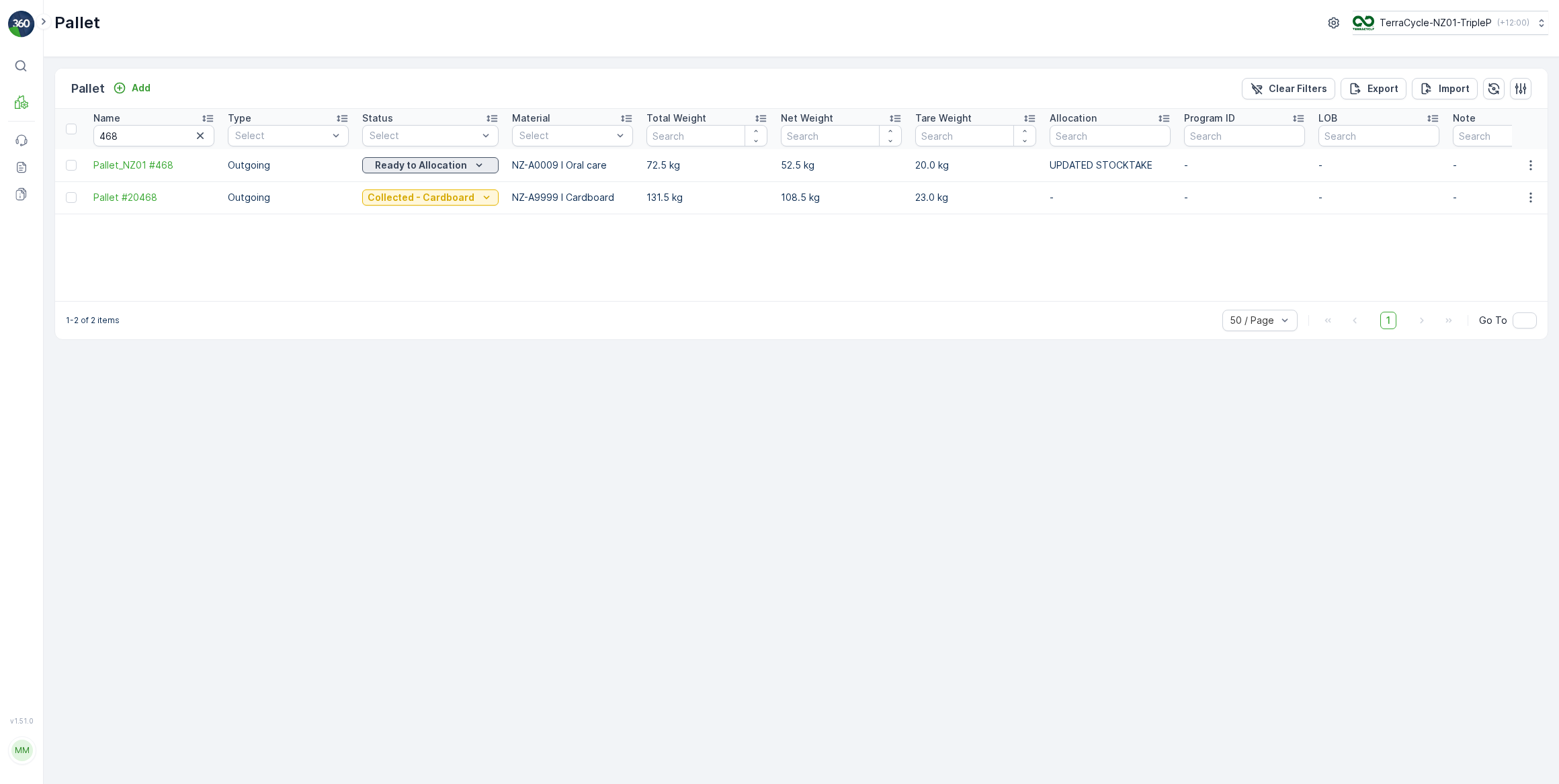
click at [454, 164] on p "Ready to Allocation" at bounding box center [421, 165] width 92 height 14
click at [433, 205] on span "In Progress-Processing" at bounding box center [423, 204] width 104 height 14
click at [200, 137] on icon "button" at bounding box center [200, 136] width 14 height 14
click at [160, 133] on input "text" at bounding box center [154, 136] width 121 height 22
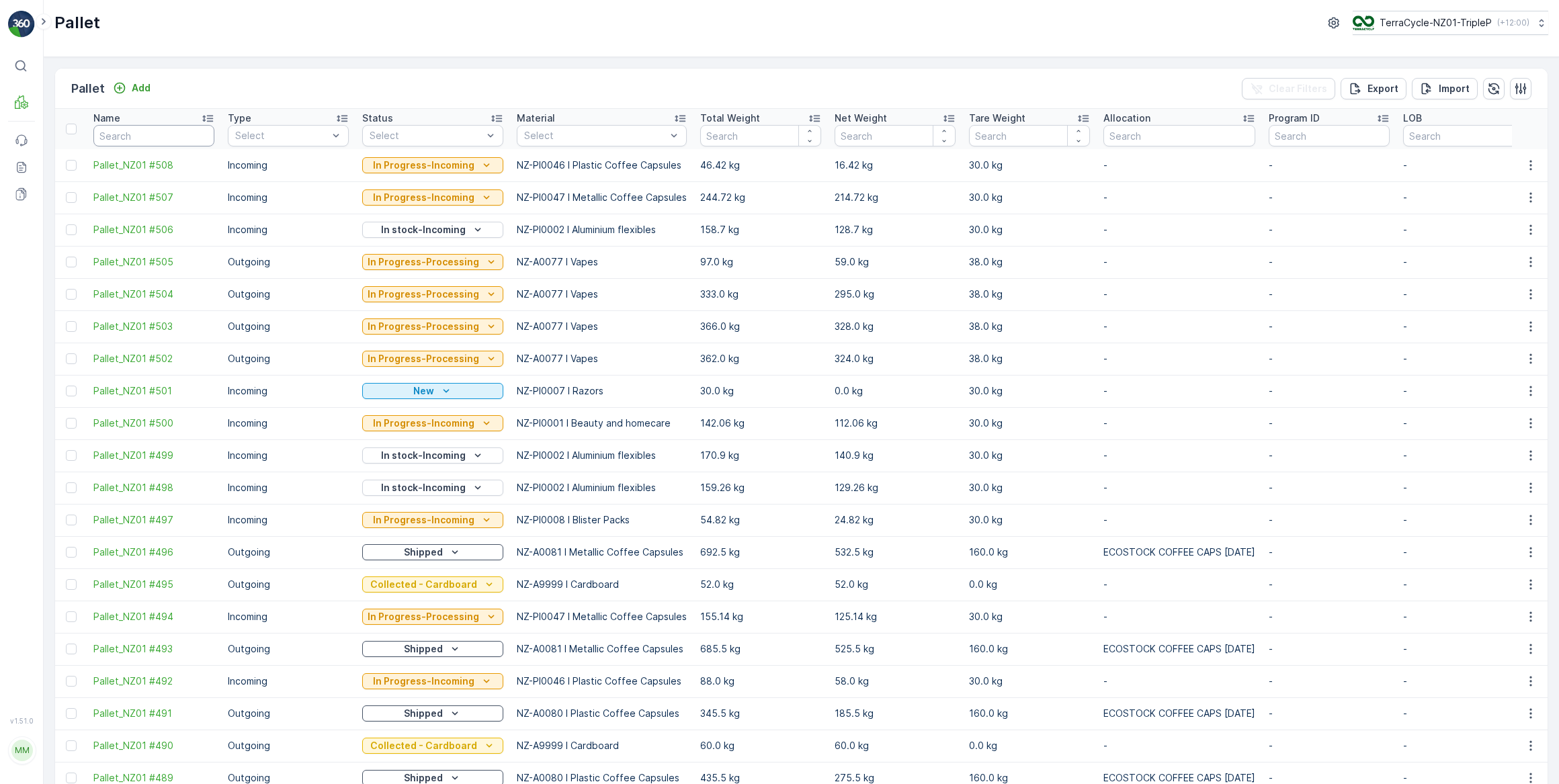
click at [172, 132] on input "text" at bounding box center [154, 136] width 121 height 22
type input "437"
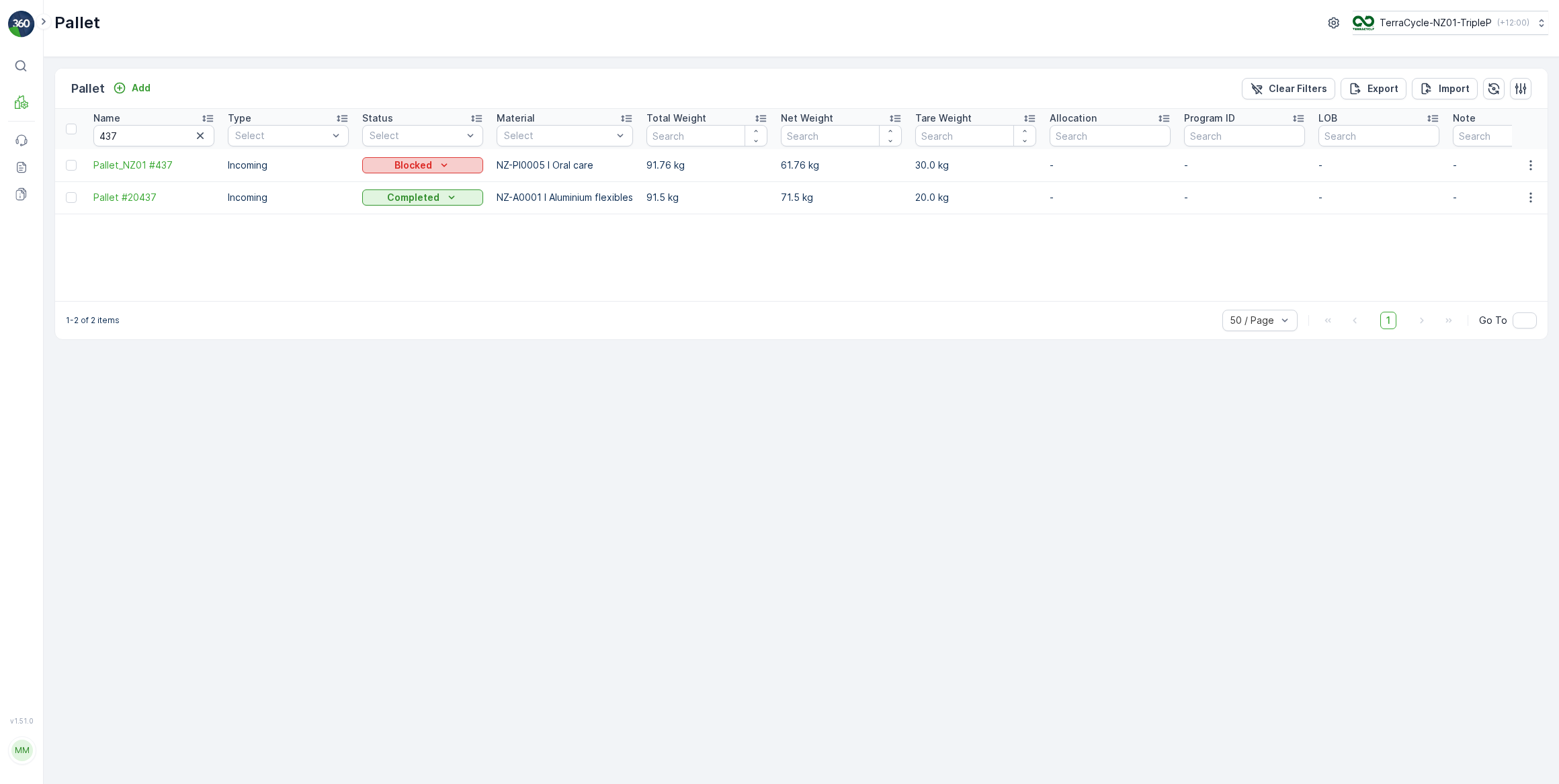
click at [425, 161] on p "Blocked" at bounding box center [414, 165] width 38 height 14
click at [443, 205] on span "In Progress-Incoming" at bounding box center [417, 204] width 94 height 14
click at [199, 135] on icon "button" at bounding box center [200, 136] width 14 height 14
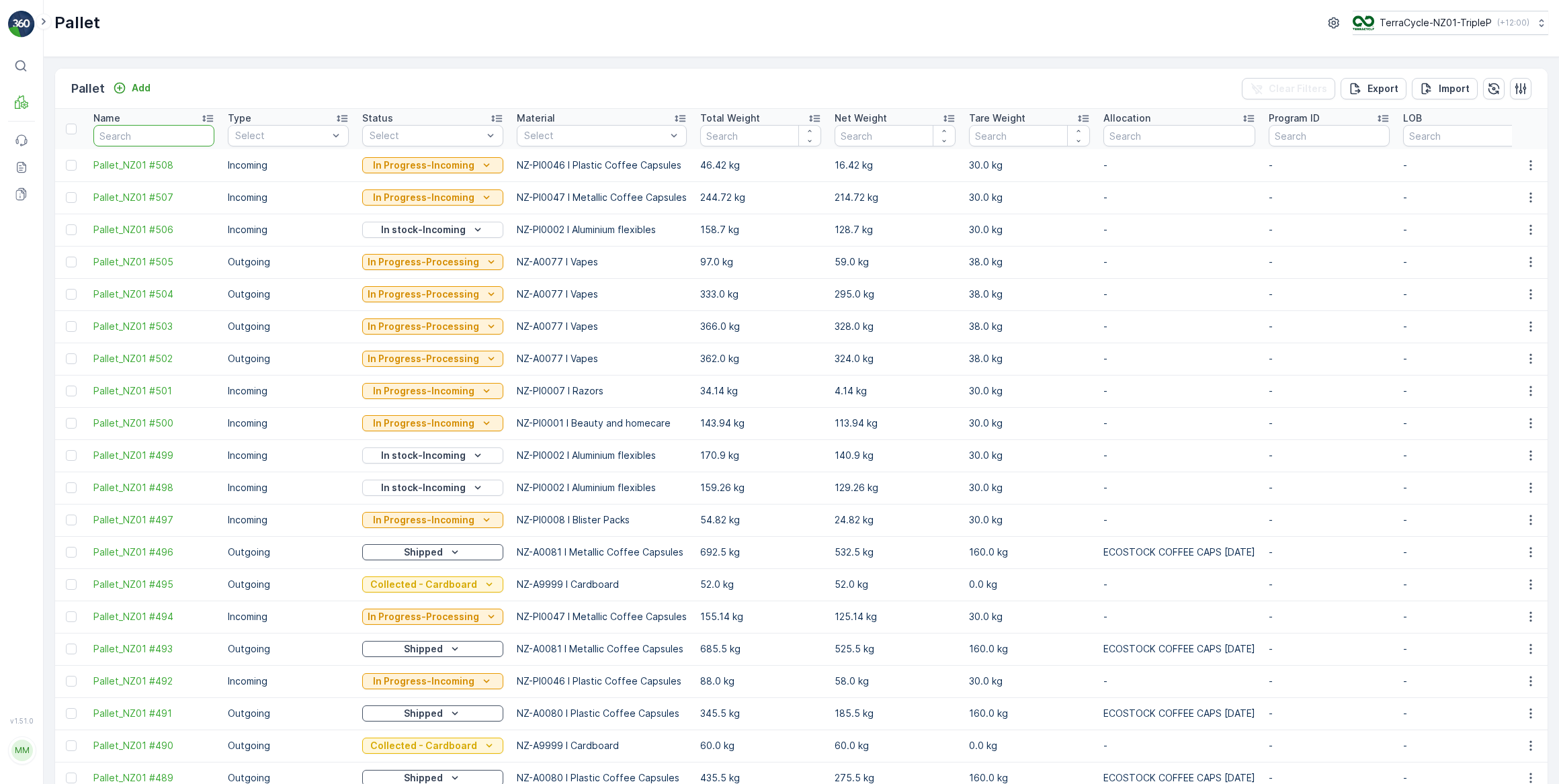
drag, startPoint x: 143, startPoint y: 134, endPoint x: 150, endPoint y: 123, distance: 13.0
click at [143, 134] on input "text" at bounding box center [154, 136] width 121 height 22
type input "410"
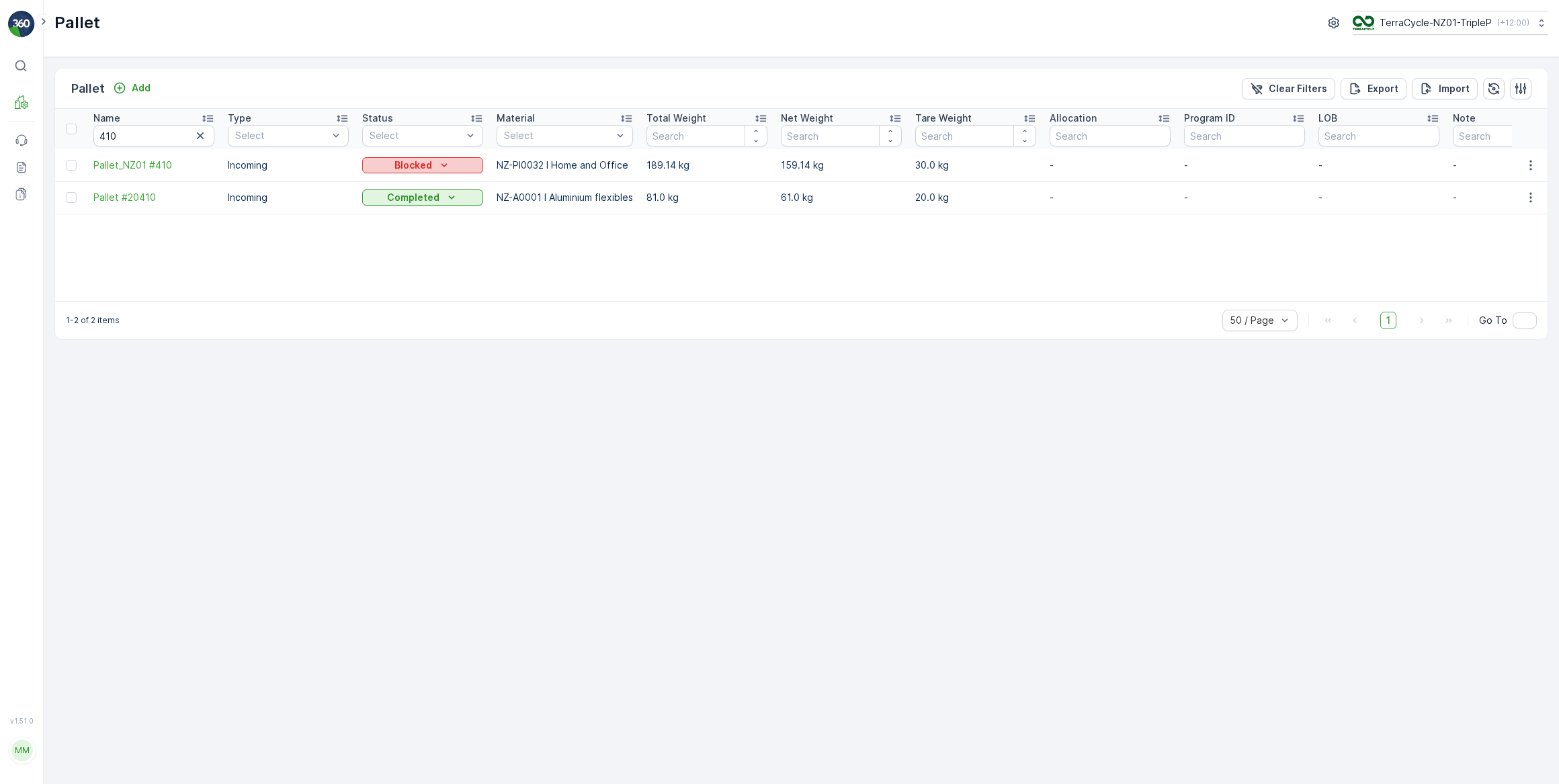
click at [433, 167] on div "Blocked" at bounding box center [423, 165] width 110 height 14
click at [431, 204] on span "In Progress-Incoming" at bounding box center [417, 204] width 94 height 14
click at [200, 135] on icon "button" at bounding box center [200, 135] width 7 height 7
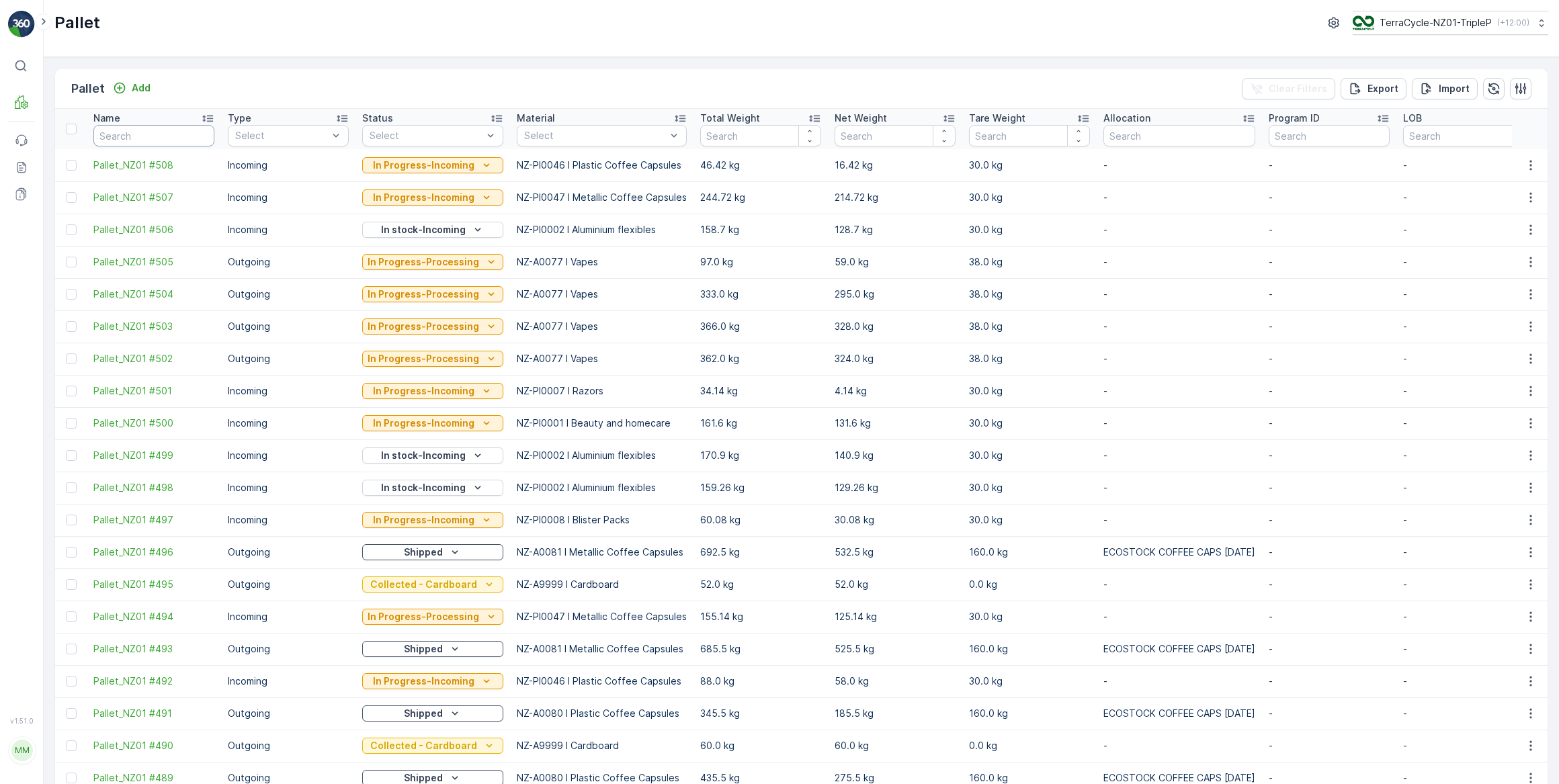
click at [159, 134] on input "text" at bounding box center [154, 136] width 121 height 22
type input "412"
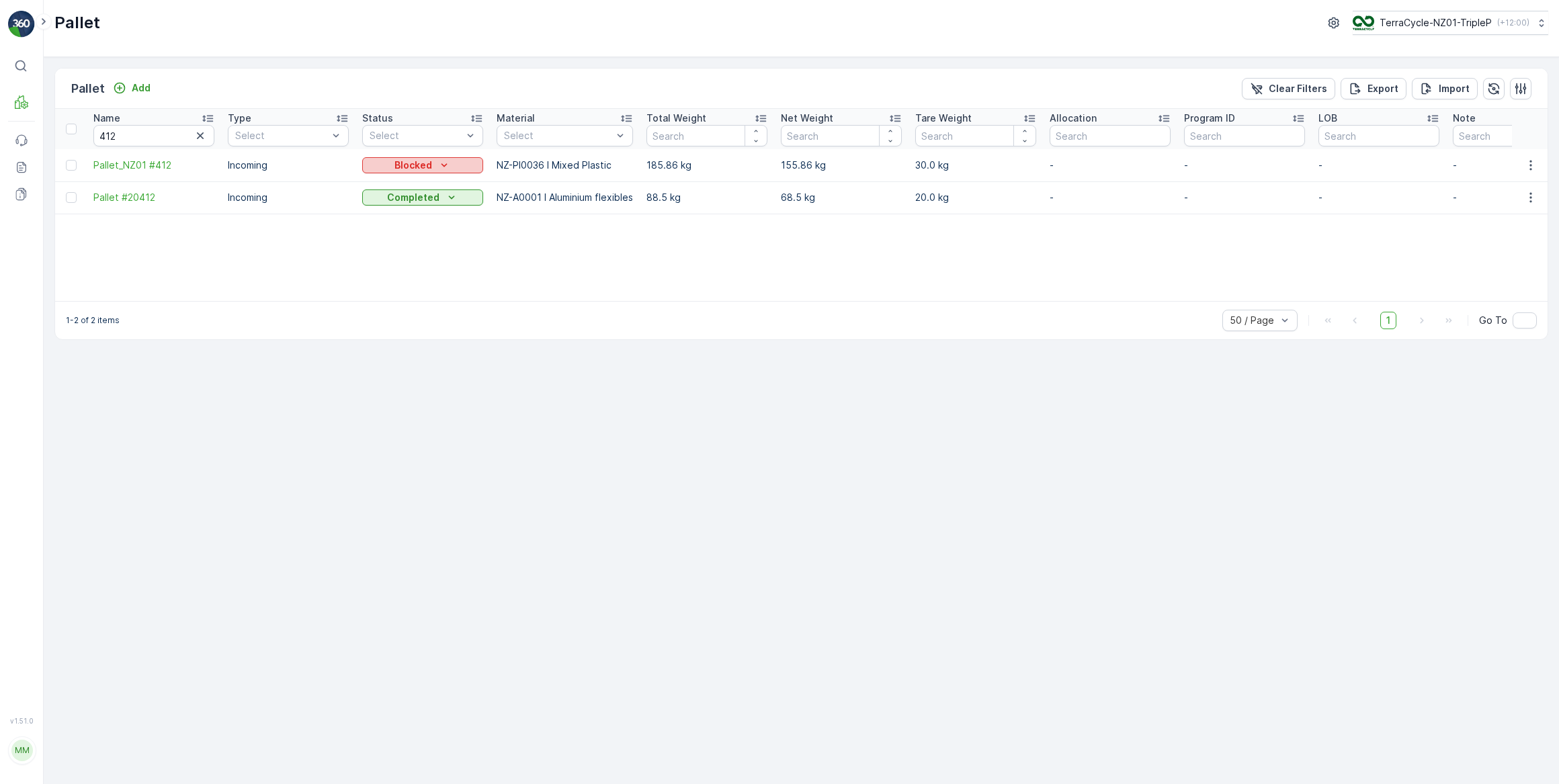
click at [404, 167] on p "Blocked" at bounding box center [414, 165] width 38 height 14
click at [412, 205] on span "In Progress-Incoming" at bounding box center [417, 204] width 94 height 14
click at [198, 135] on icon "button" at bounding box center [200, 136] width 14 height 14
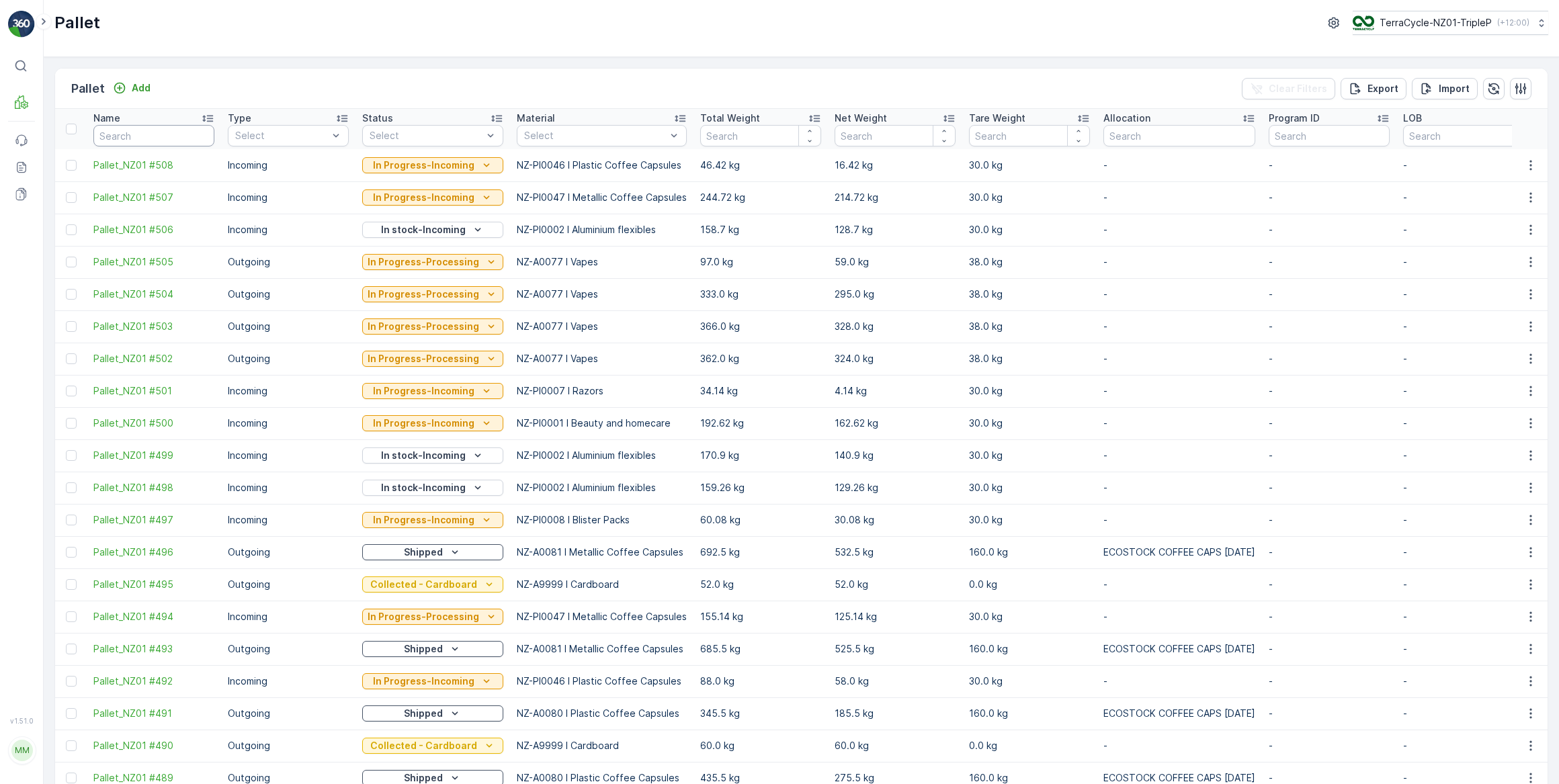
drag, startPoint x: 146, startPoint y: 131, endPoint x: 156, endPoint y: 122, distance: 13.5
click at [147, 131] on input "text" at bounding box center [154, 136] width 121 height 22
type input "EYE002"
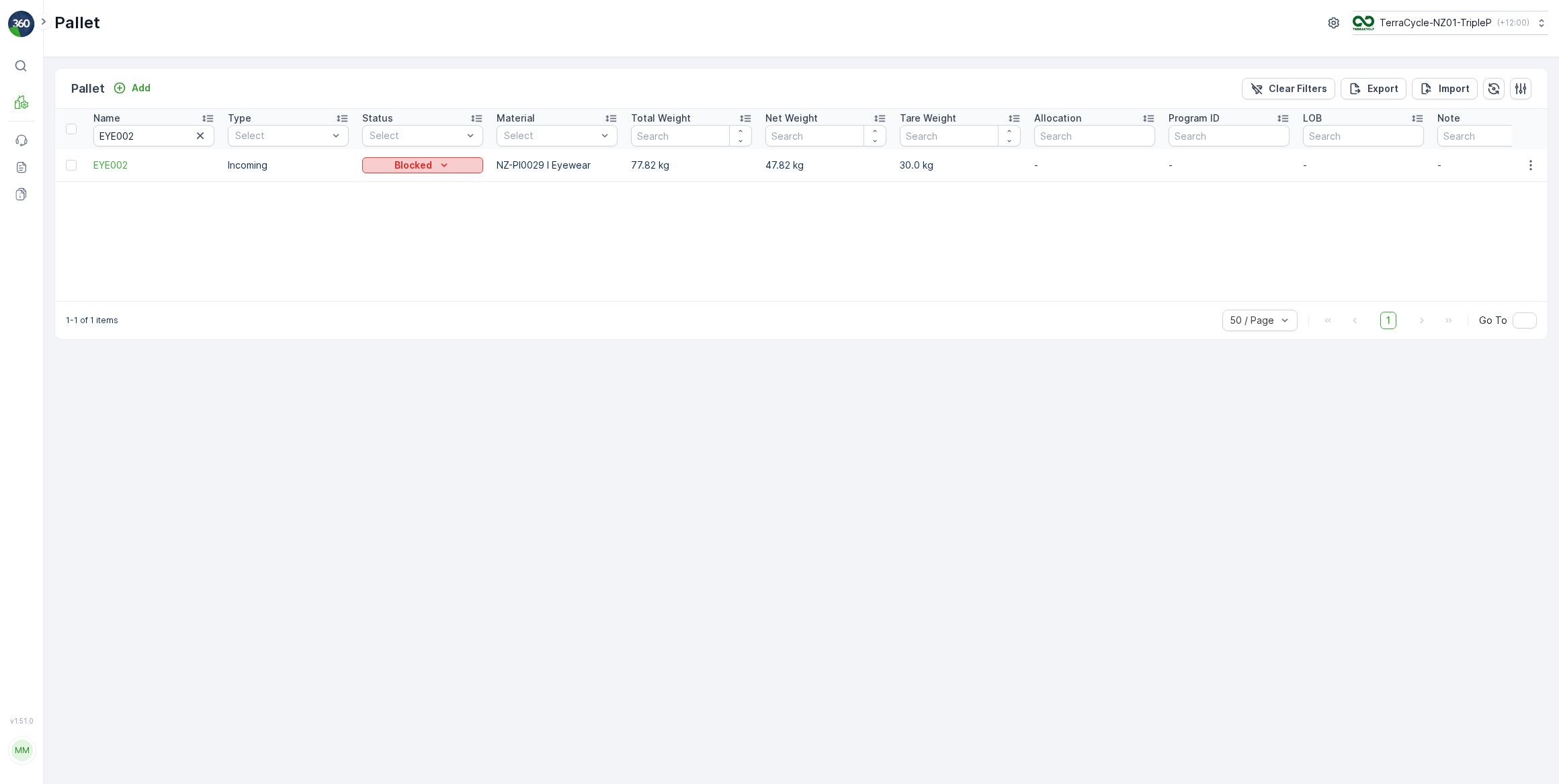
click at [452, 163] on div "Blocked" at bounding box center [423, 165] width 110 height 14
click at [447, 205] on span "In Progress-Incoming" at bounding box center [417, 204] width 94 height 14
click at [200, 137] on icon "button" at bounding box center [200, 136] width 14 height 14
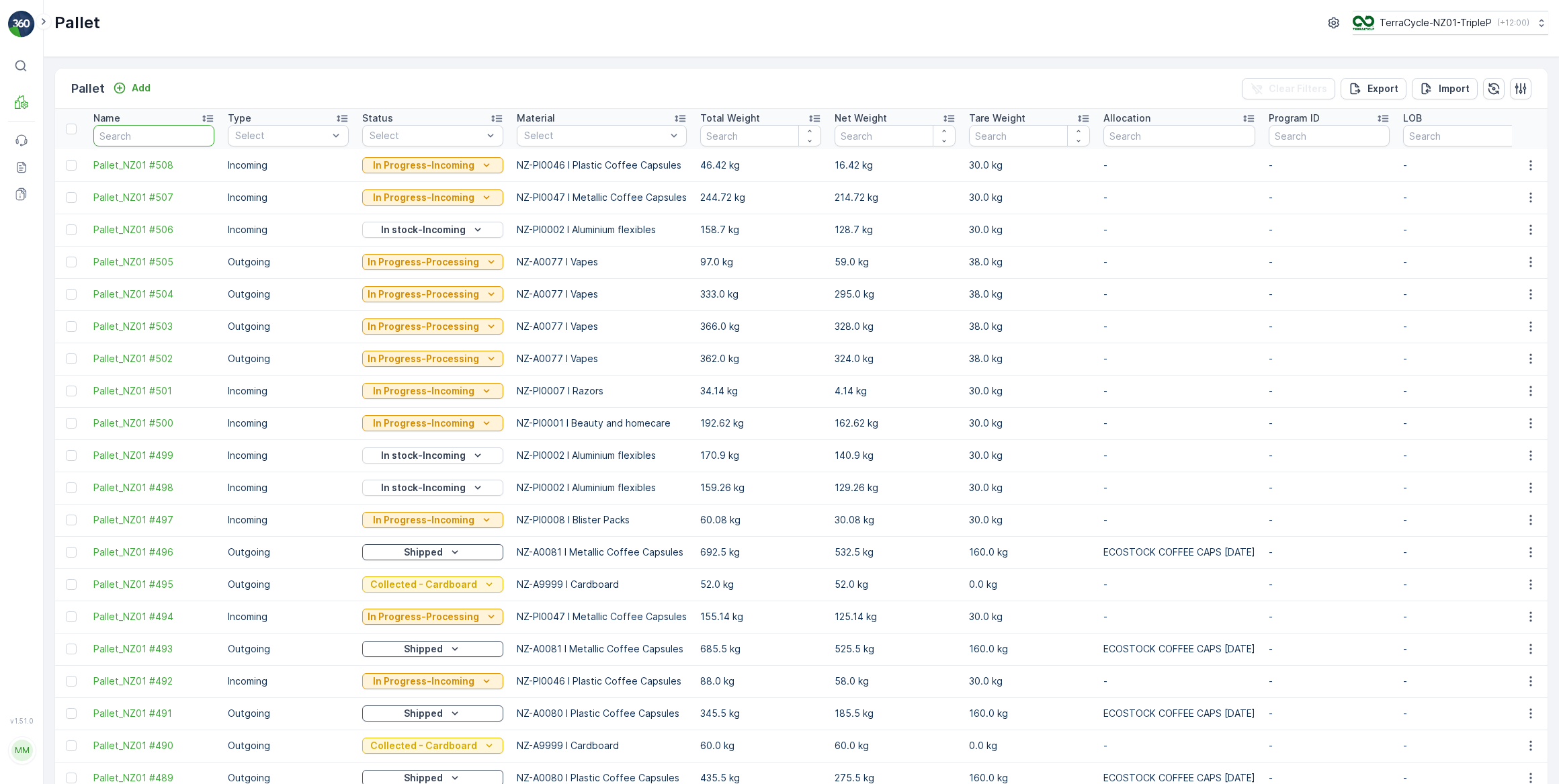
click at [133, 134] on input "text" at bounding box center [154, 136] width 121 height 22
type input "467"
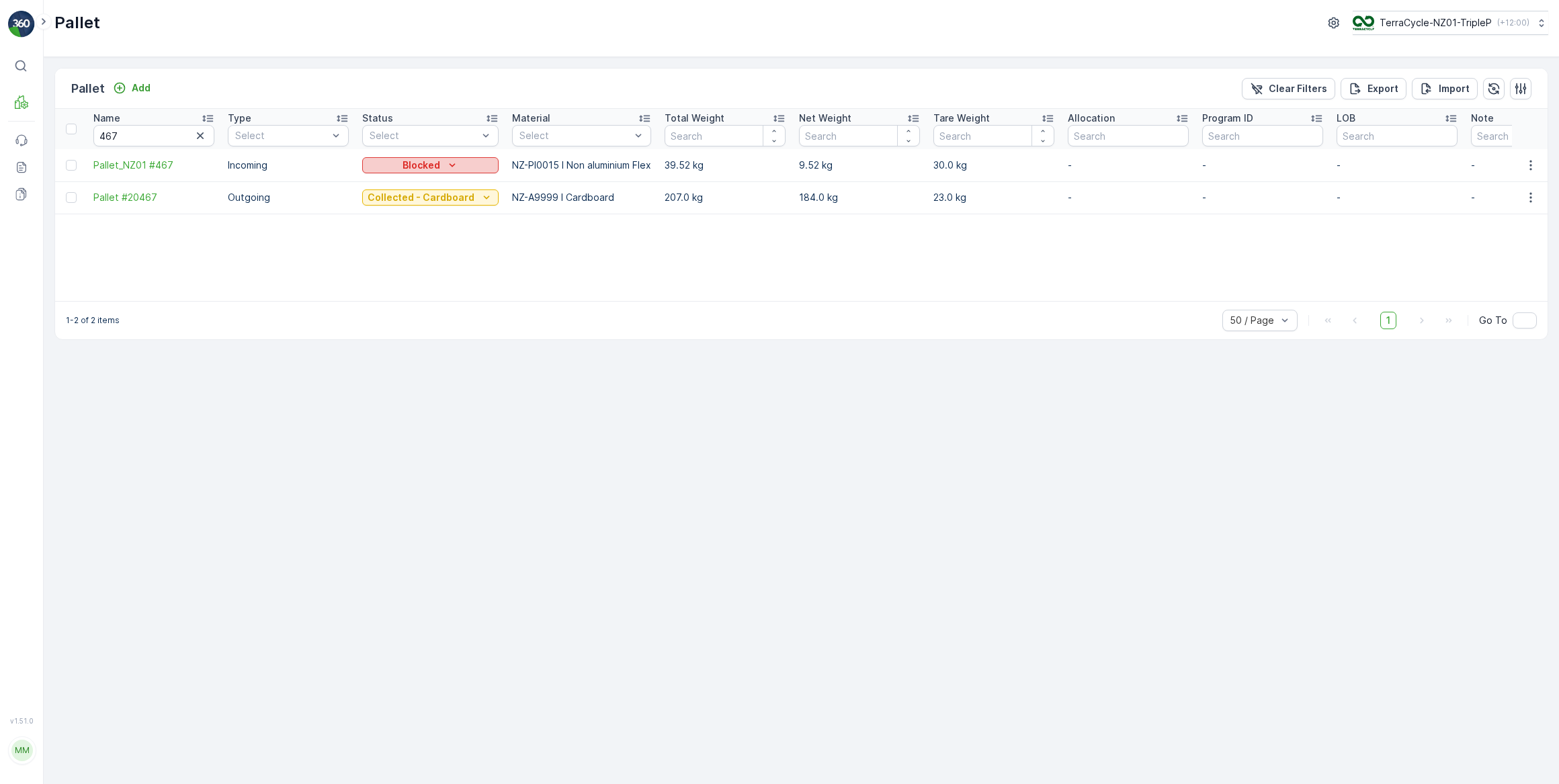
click at [415, 162] on p "Blocked" at bounding box center [421, 165] width 38 height 14
click at [410, 204] on span "In Progress-Incoming" at bounding box center [417, 204] width 94 height 14
click at [71, 121] on p "Inbound" at bounding box center [68, 121] width 37 height 14
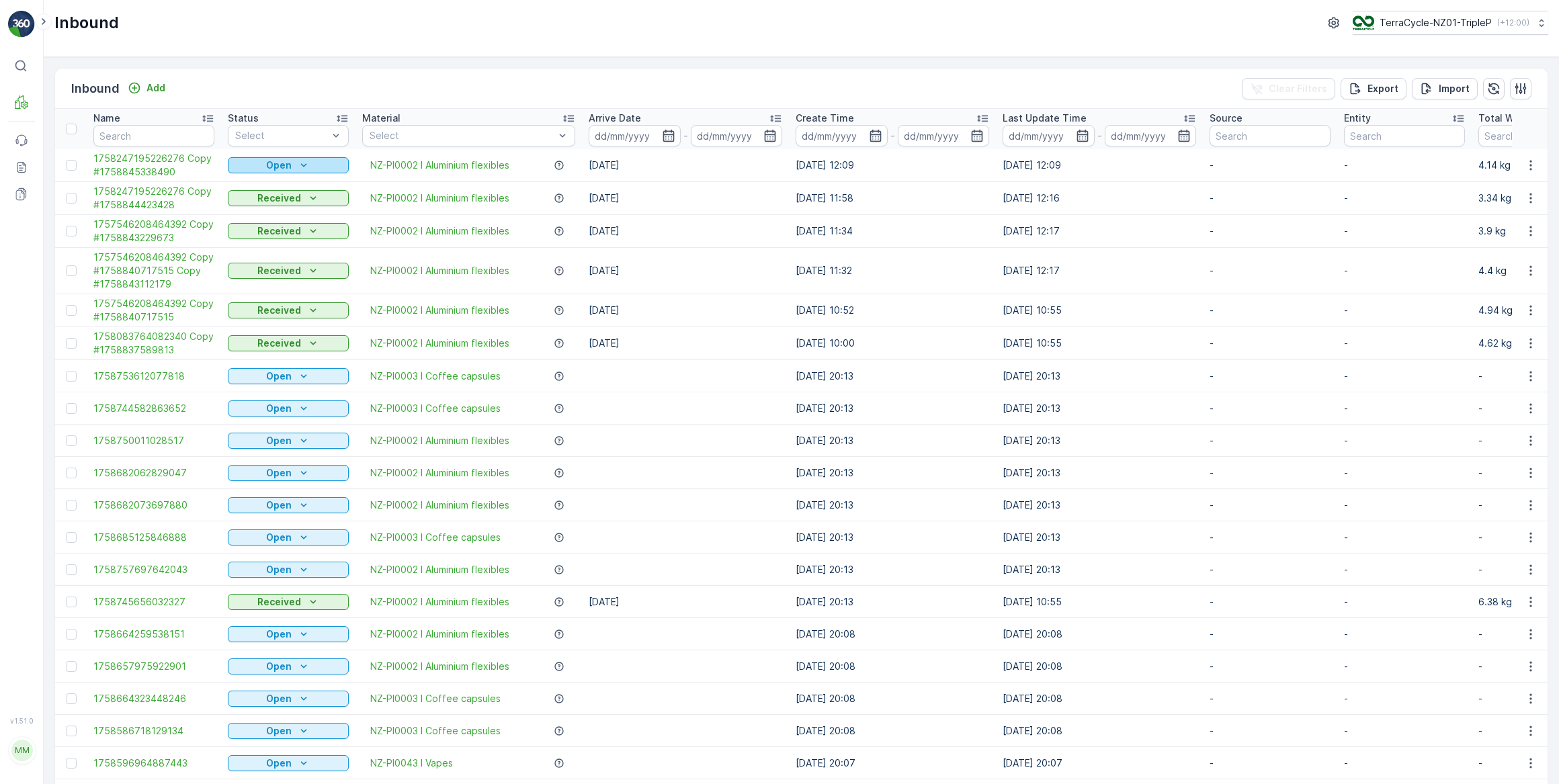
click at [262, 165] on div "Open" at bounding box center [288, 165] width 110 height 14
click at [268, 202] on span "Scanned" at bounding box center [255, 204] width 40 height 14
click at [177, 140] on input "text" at bounding box center [154, 136] width 121 height 22
type input "065127"
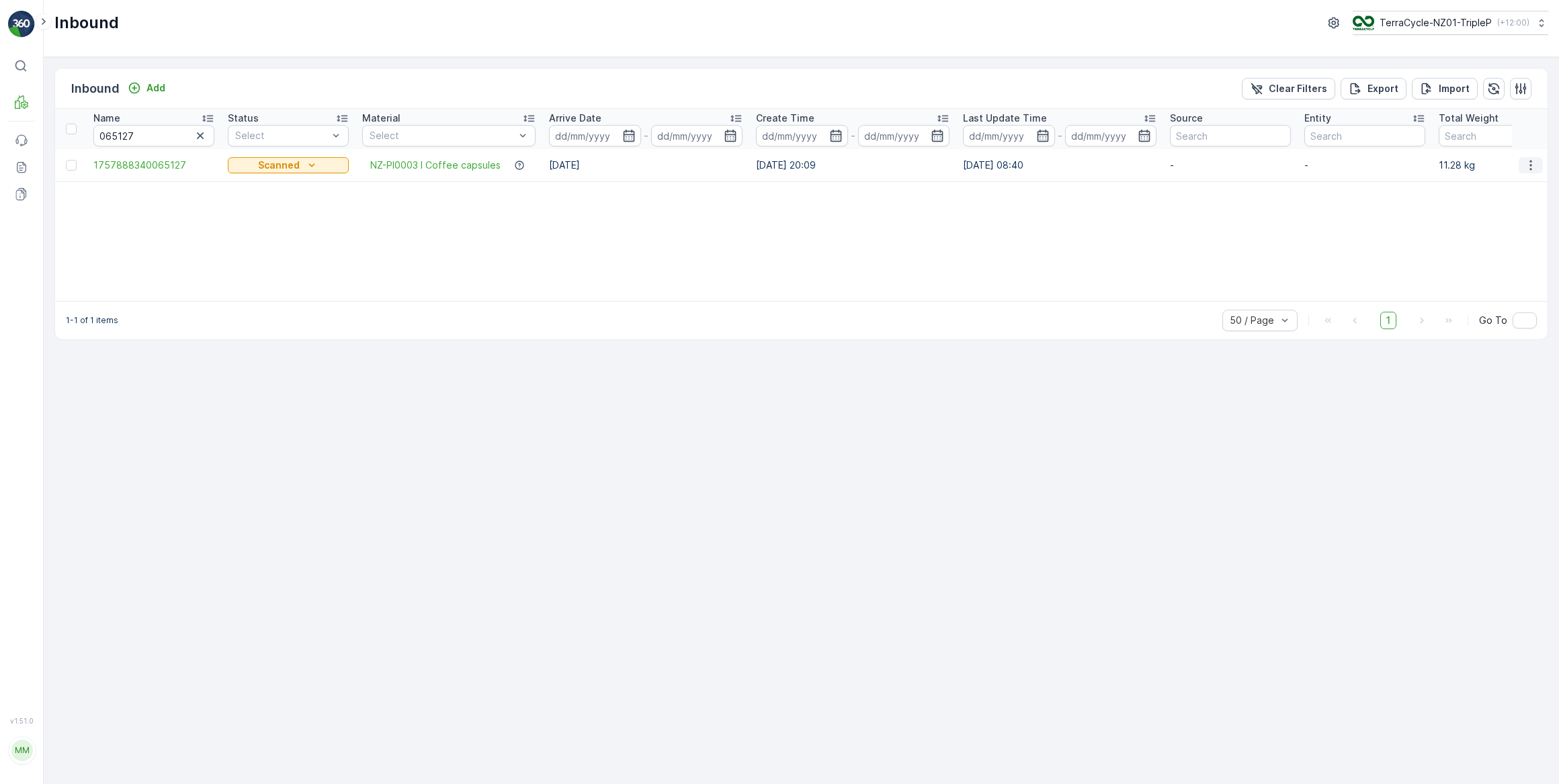
click at [1533, 162] on icon "button" at bounding box center [1531, 165] width 14 height 14
click at [1494, 203] on span "Edit Inbound" at bounding box center [1486, 204] width 56 height 14
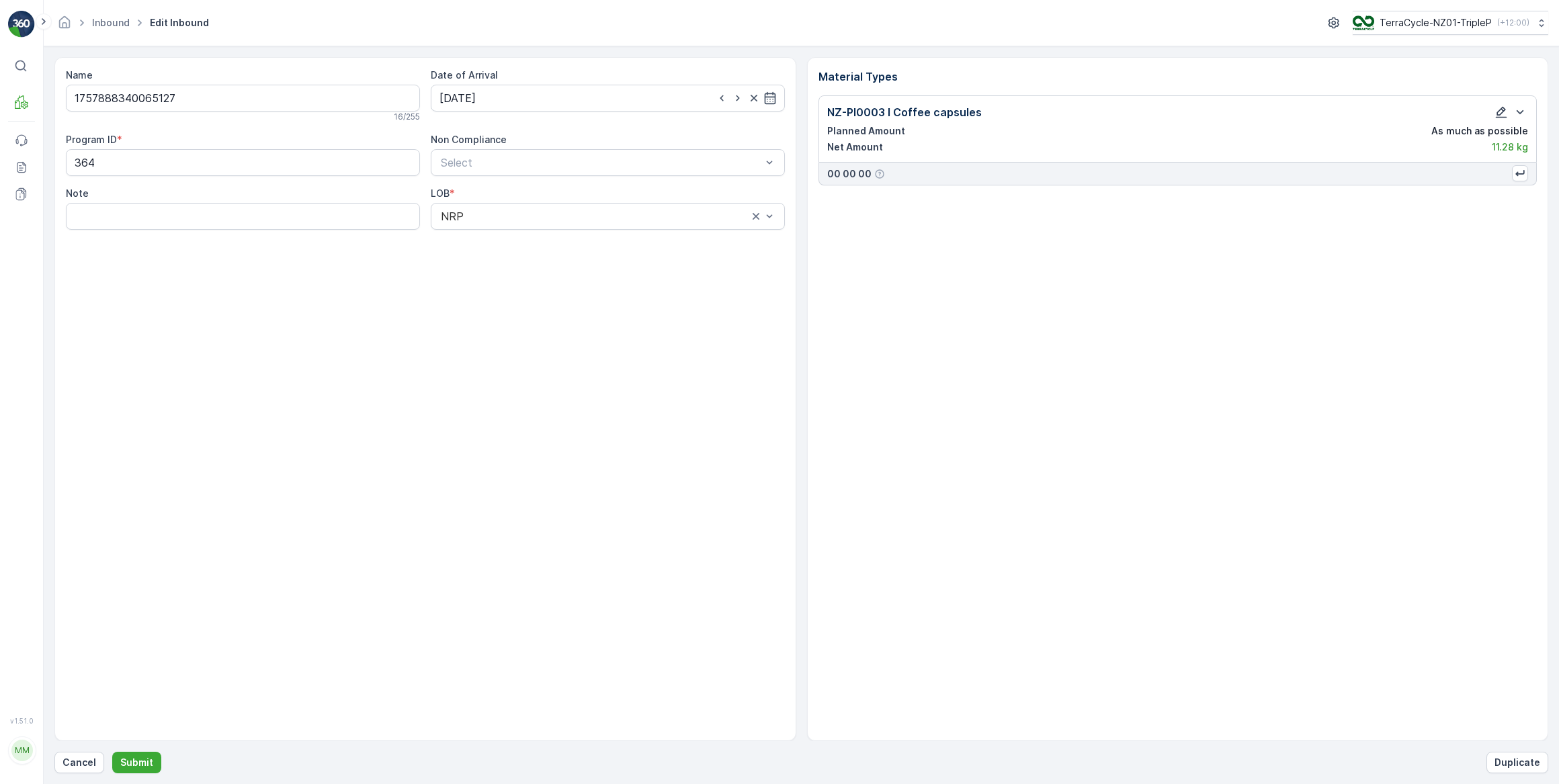
click at [1499, 111] on icon "button" at bounding box center [1501, 112] width 14 height 14
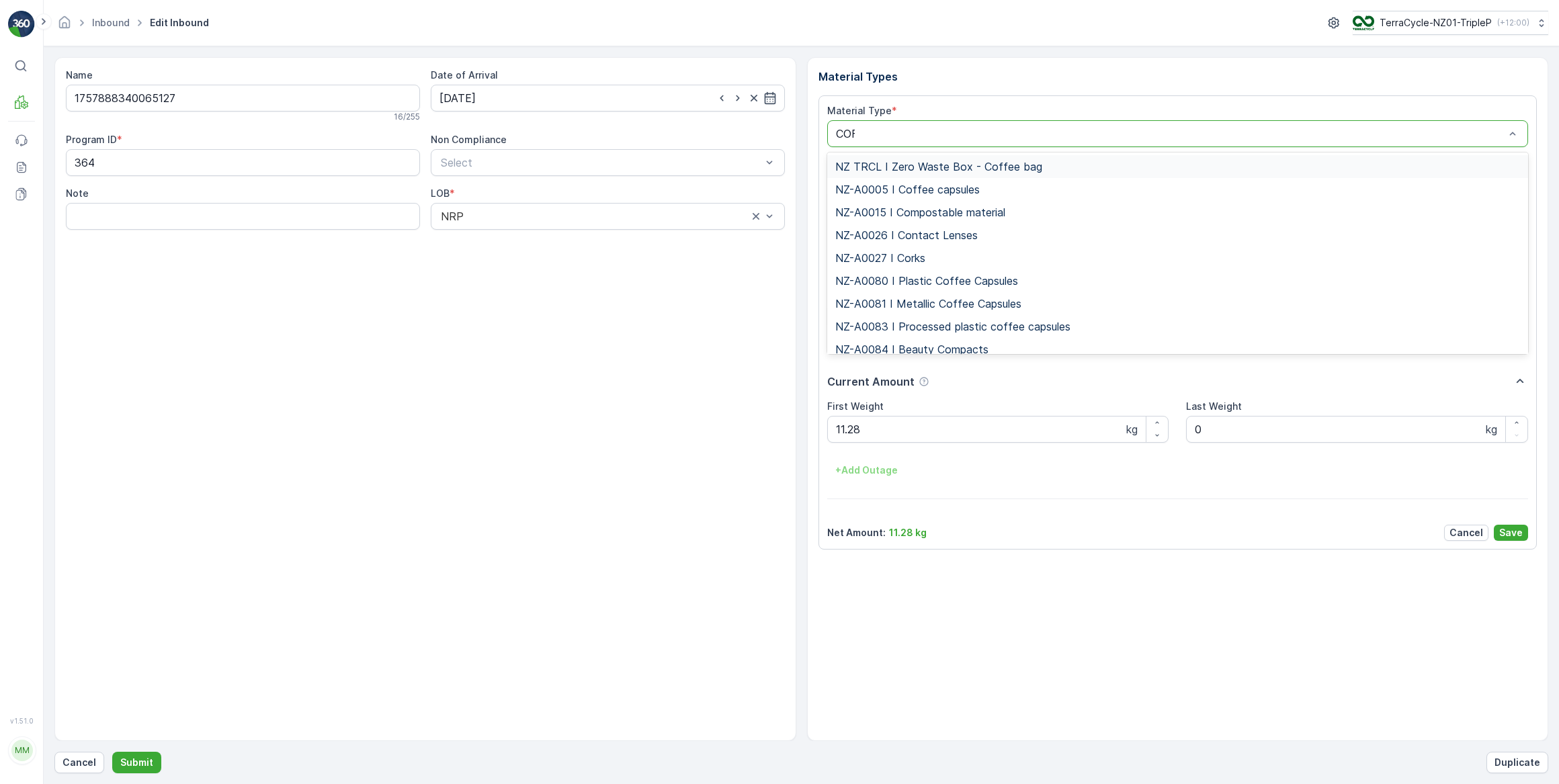
type input "COFF"
click at [947, 303] on span "NZ-PI0046 I Plastic Coffee Capsules" at bounding box center [928, 304] width 186 height 12
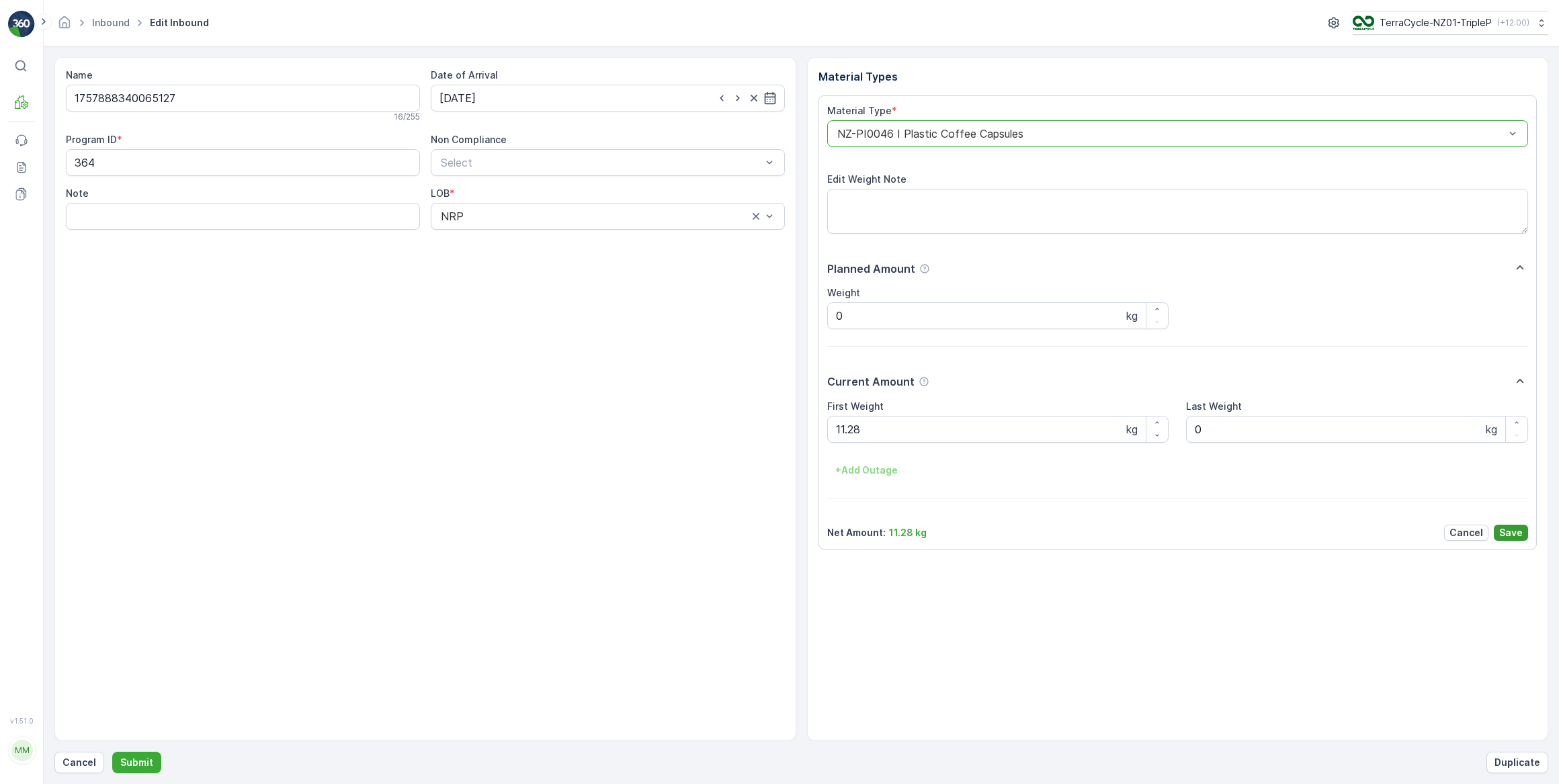
click at [1512, 536] on p "Save" at bounding box center [1511, 533] width 24 height 14
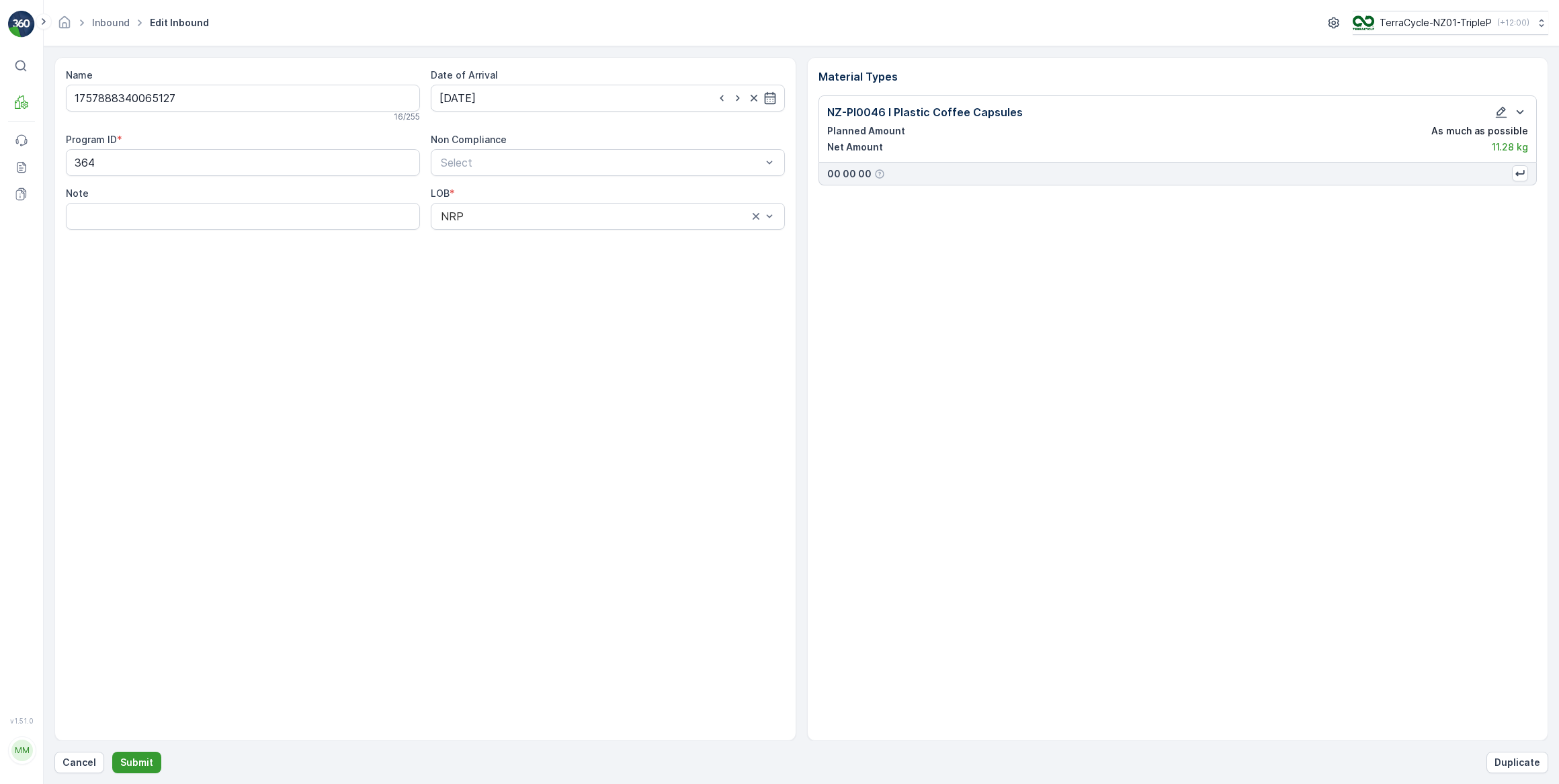
click at [139, 766] on p "Submit" at bounding box center [137, 762] width 33 height 14
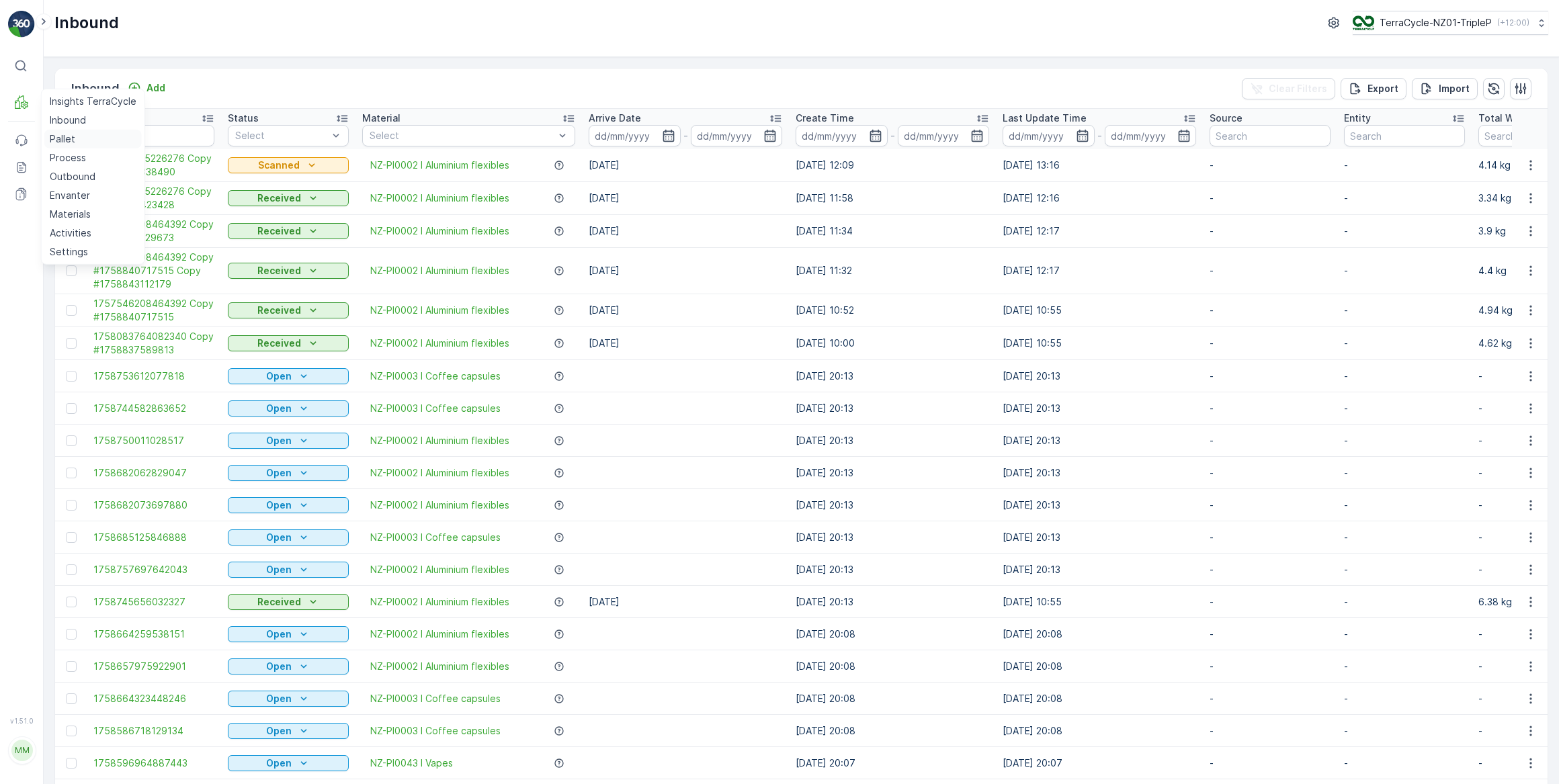
click at [68, 137] on p "Pallet" at bounding box center [62, 139] width 26 height 14
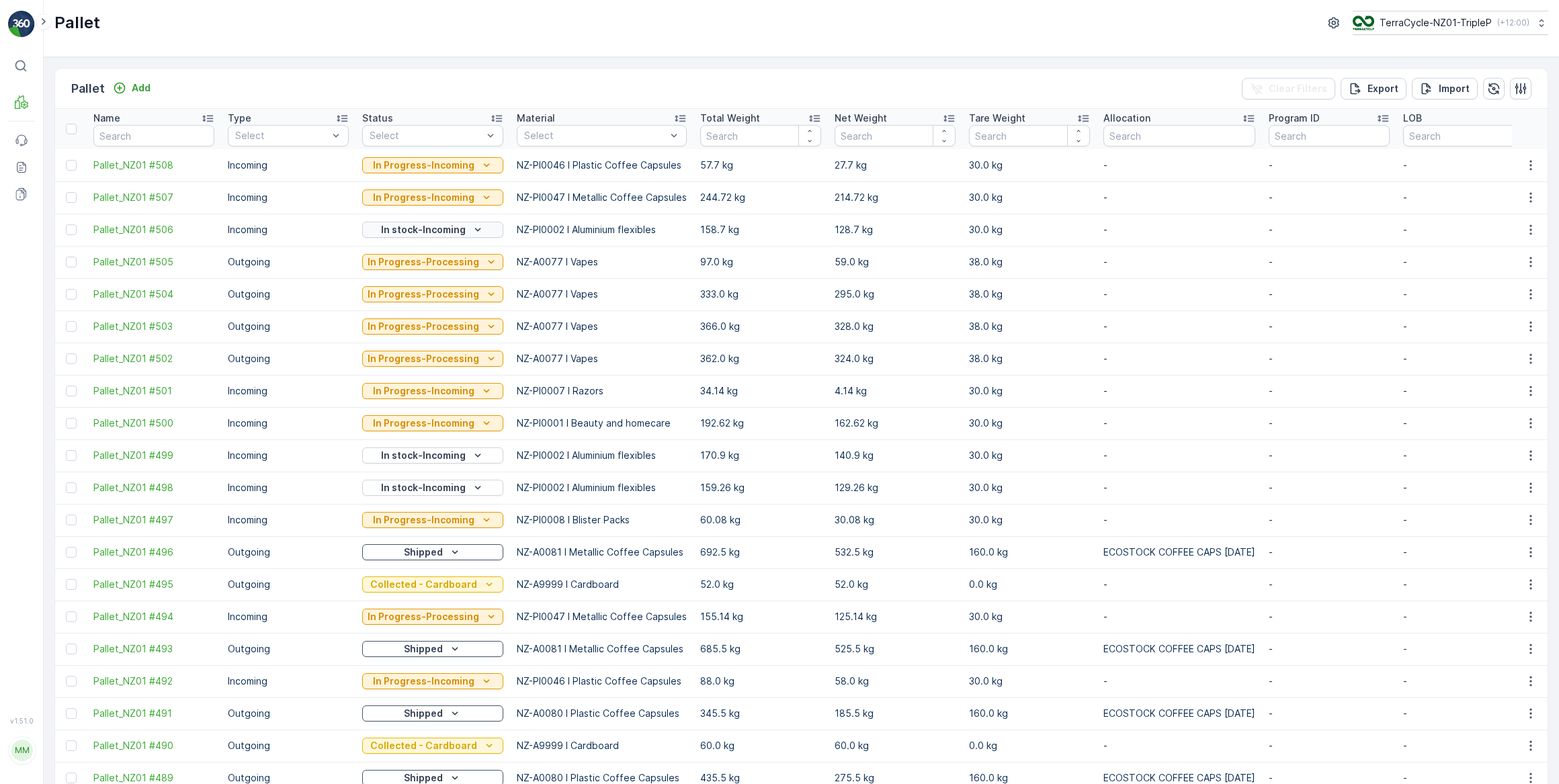
click at [471, 228] on icon "In stock-Incoming" at bounding box center [478, 230] width 14 height 14
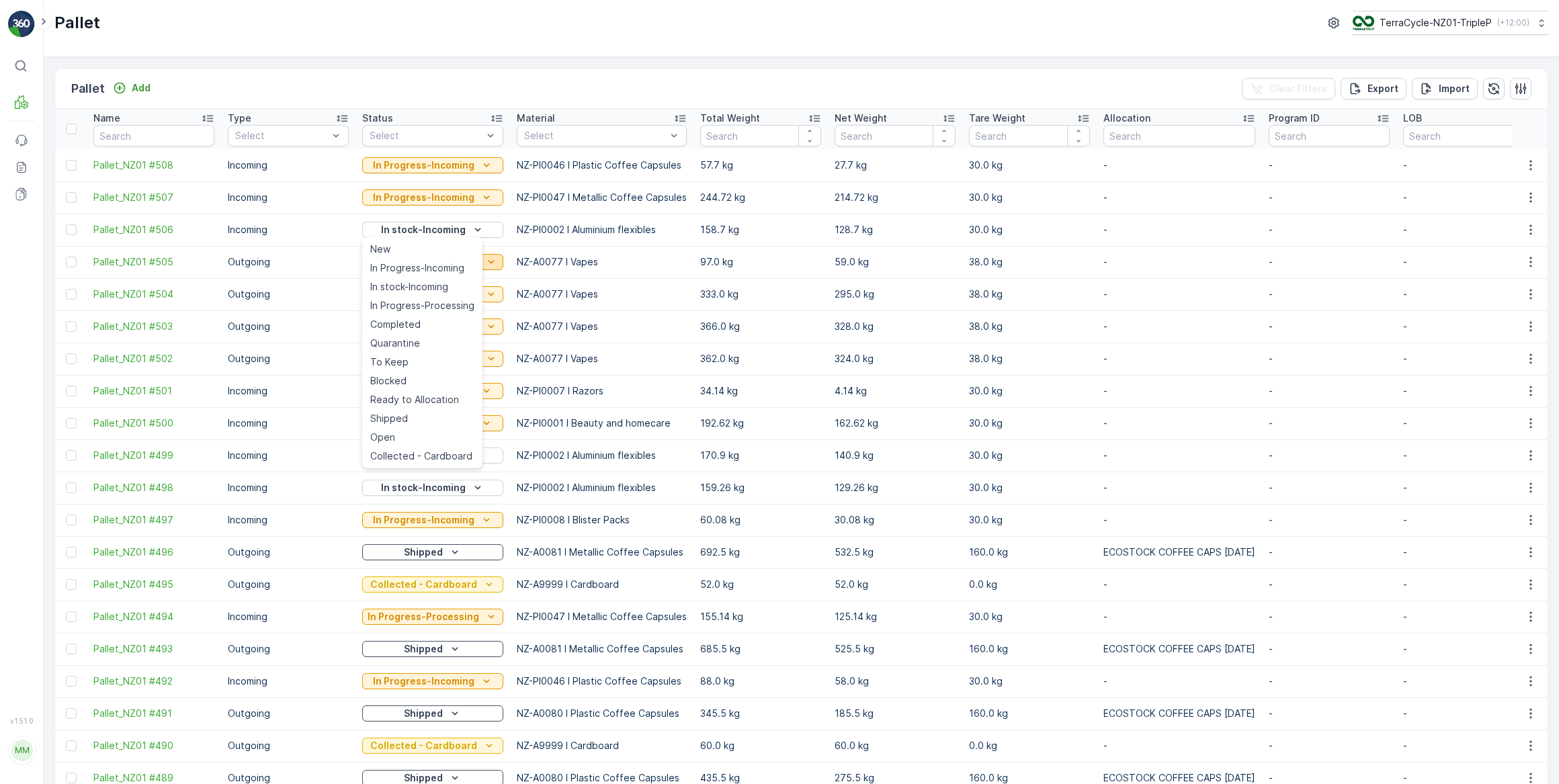
click at [433, 266] on span "In Progress-Incoming" at bounding box center [417, 268] width 94 height 14
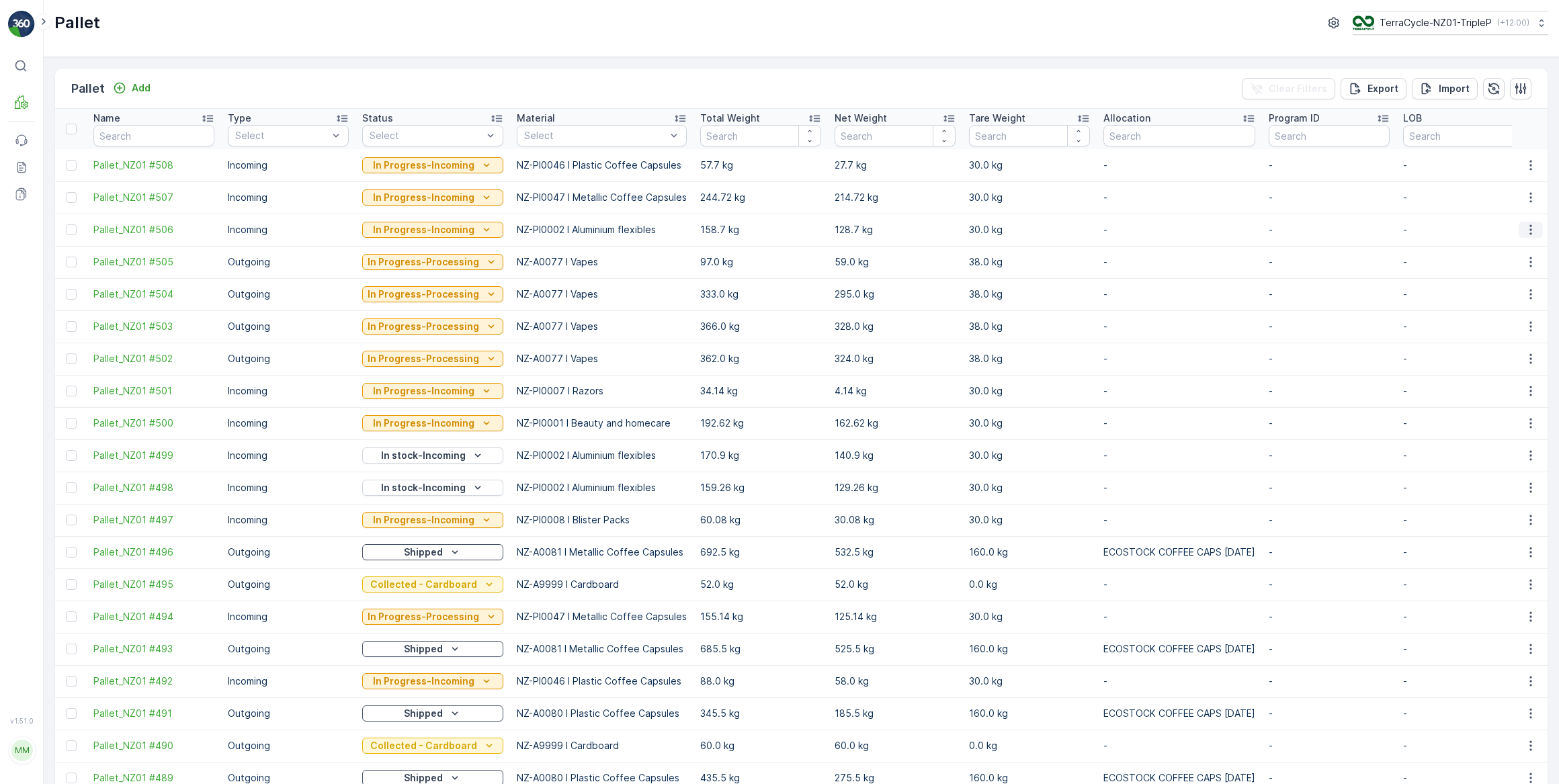
click at [1529, 227] on icon "button" at bounding box center [1531, 230] width 14 height 14
click at [1497, 324] on span "Print QR" at bounding box center [1494, 324] width 37 height 14
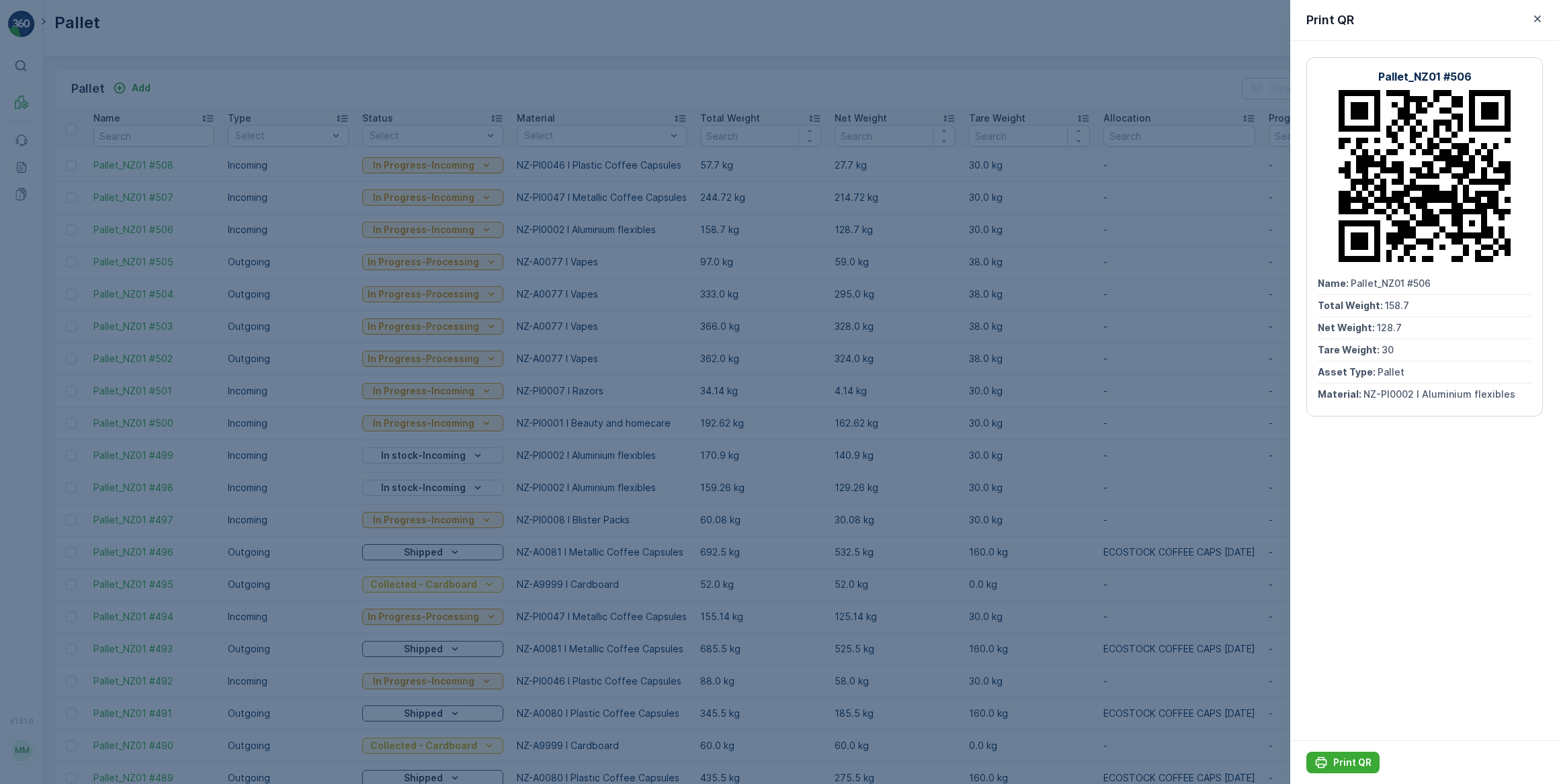
click at [1537, 19] on icon "button" at bounding box center [1538, 19] width 14 height 14
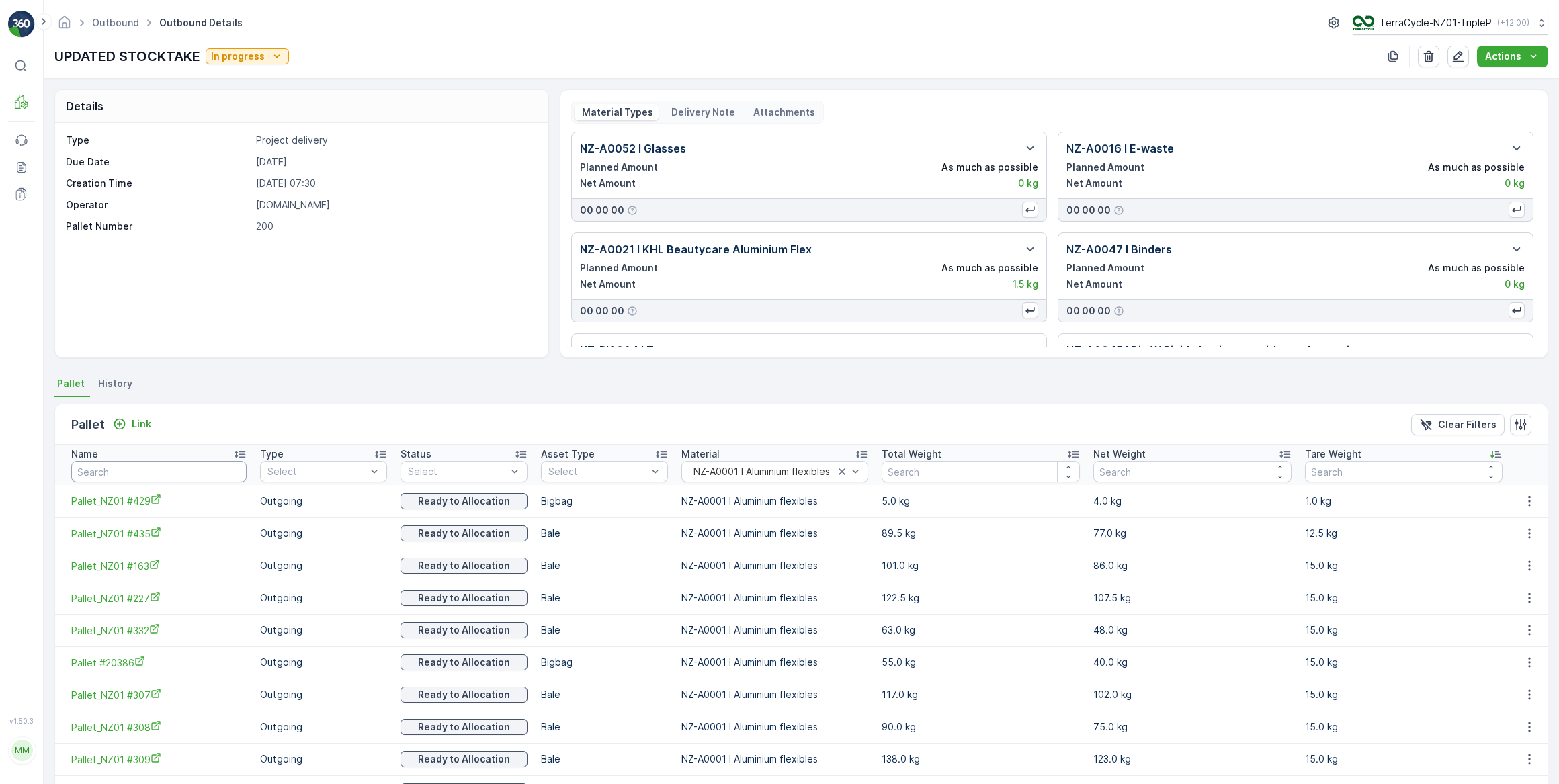
drag, startPoint x: 119, startPoint y: 473, endPoint x: 123, endPoint y: 467, distance: 7.2
click at [120, 472] on input "text" at bounding box center [158, 472] width 175 height 22
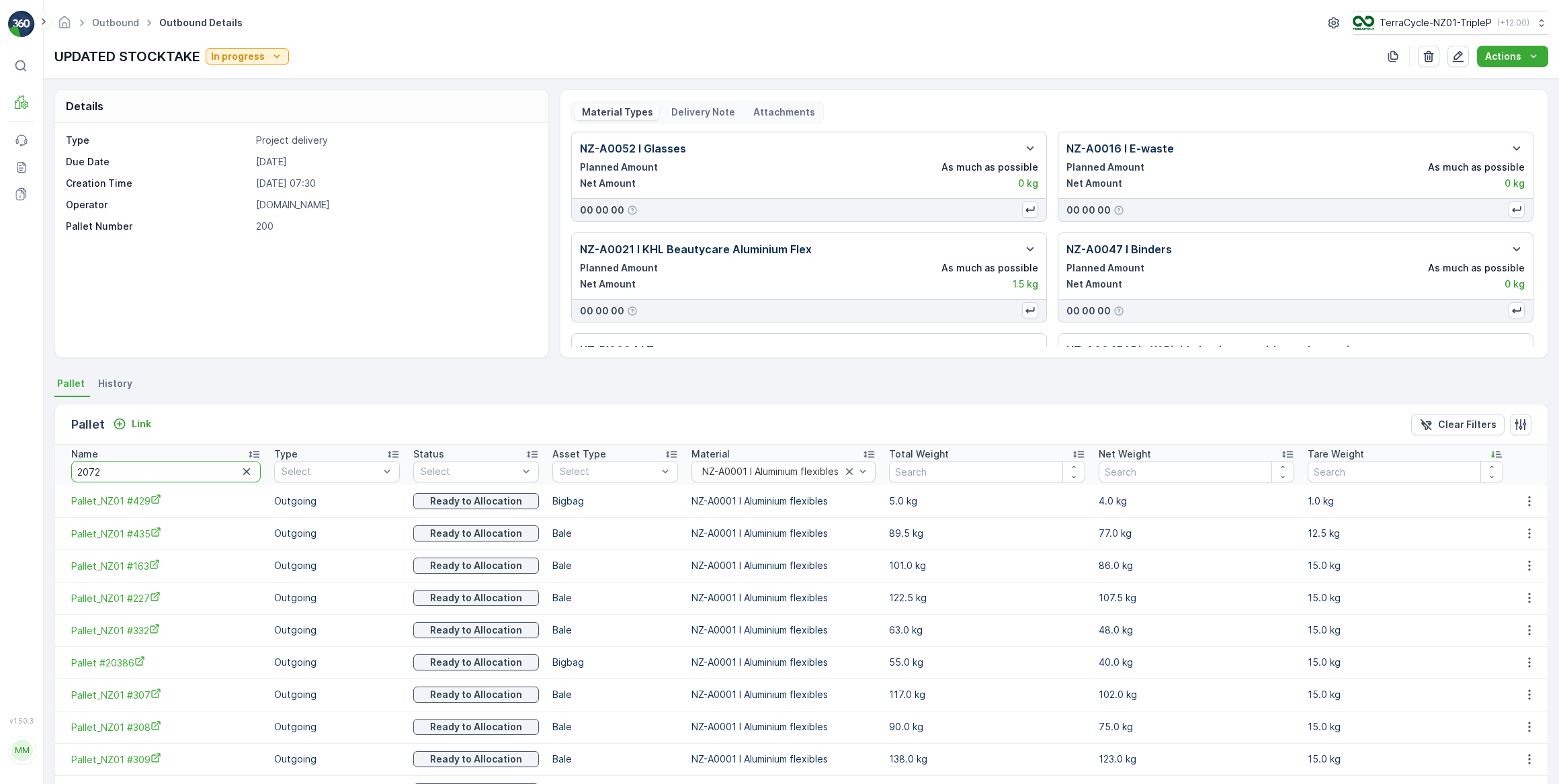
type input "20728"
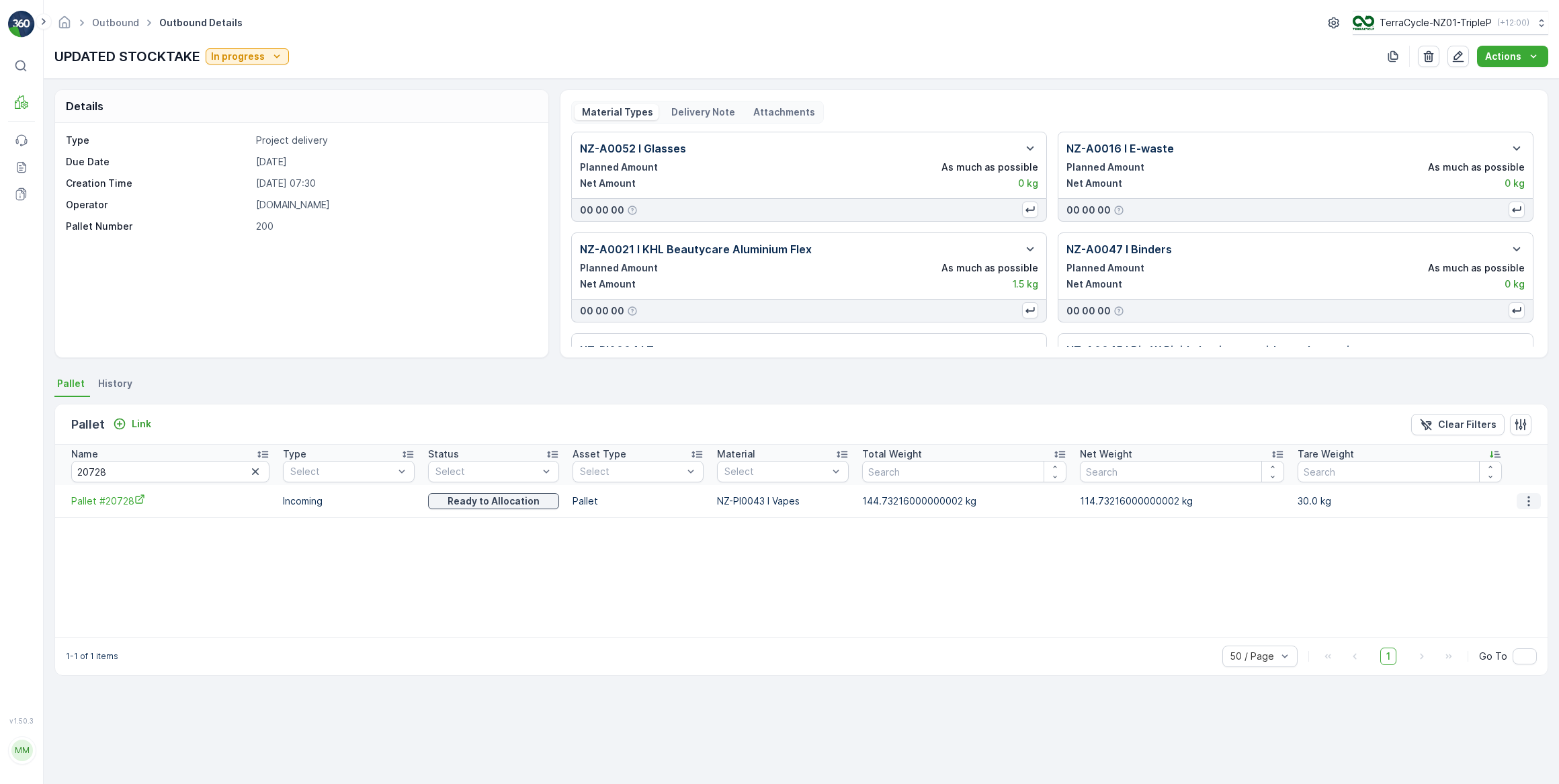
click at [1528, 499] on icon "button" at bounding box center [1529, 500] width 2 height 10
click at [1505, 546] on span "Unlink Pallet" at bounding box center [1503, 546] width 54 height 14
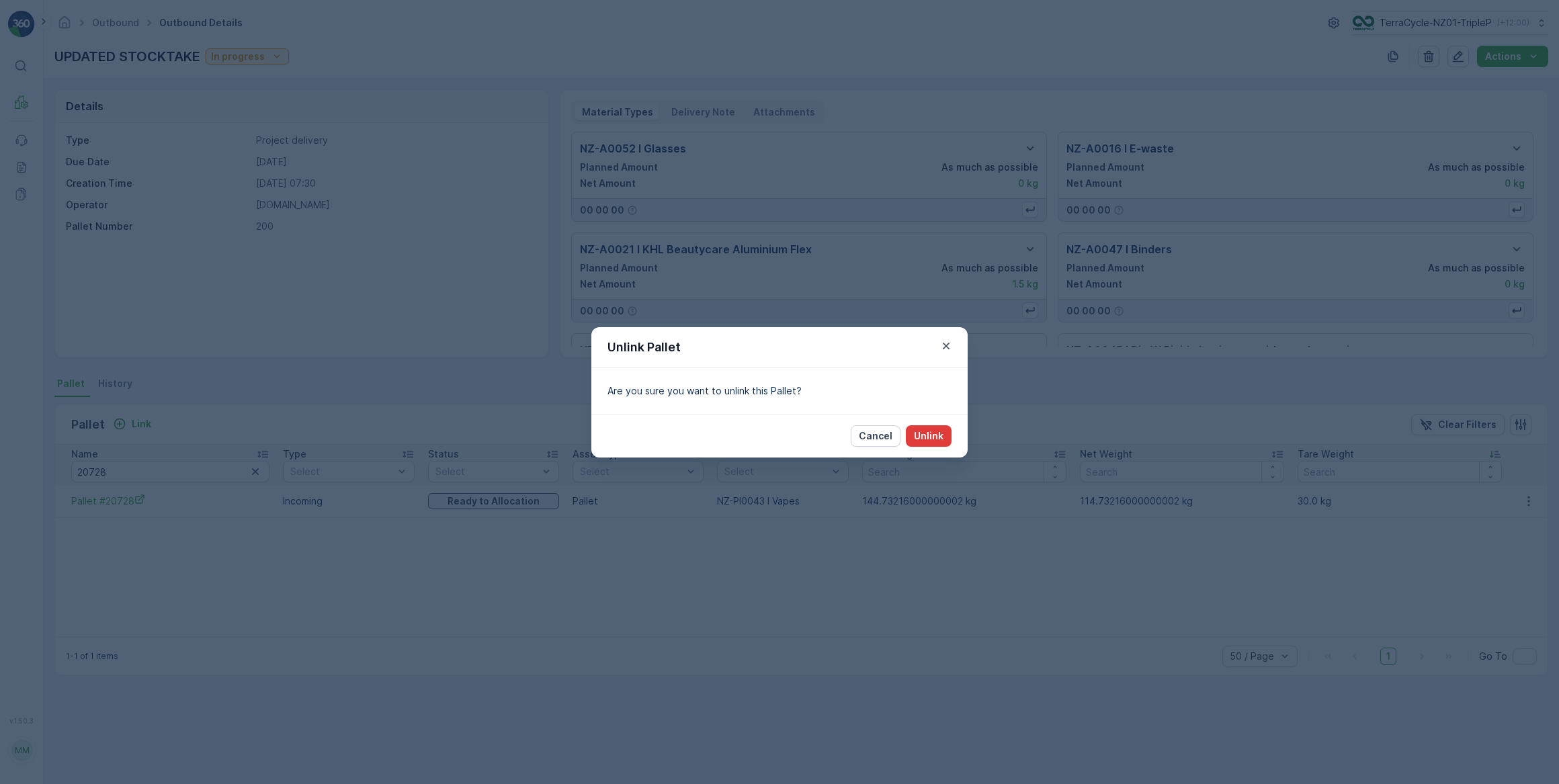
click at [933, 436] on p "Unlink" at bounding box center [929, 436] width 30 height 14
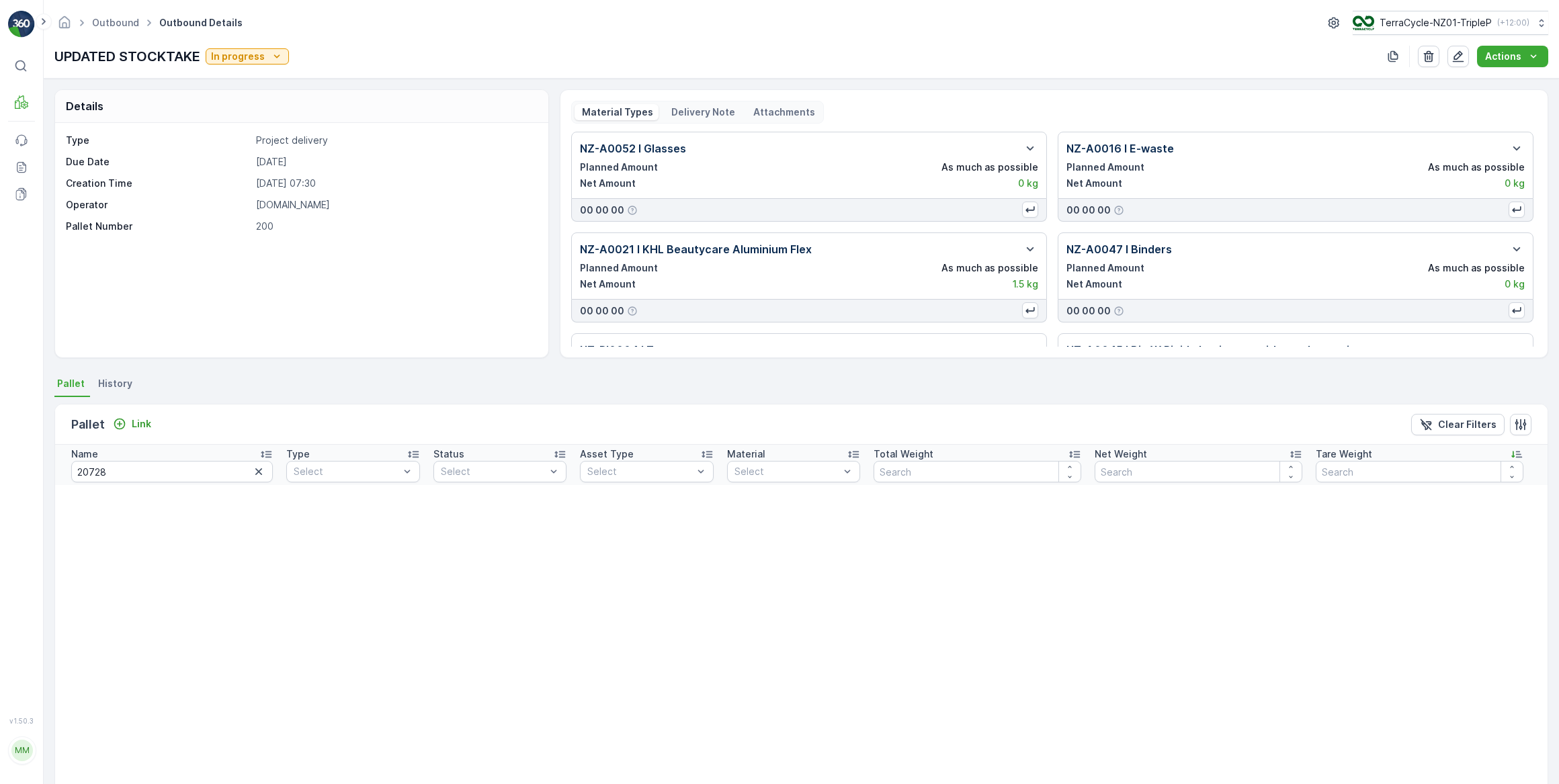
click at [255, 471] on icon "button" at bounding box center [259, 472] width 7 height 7
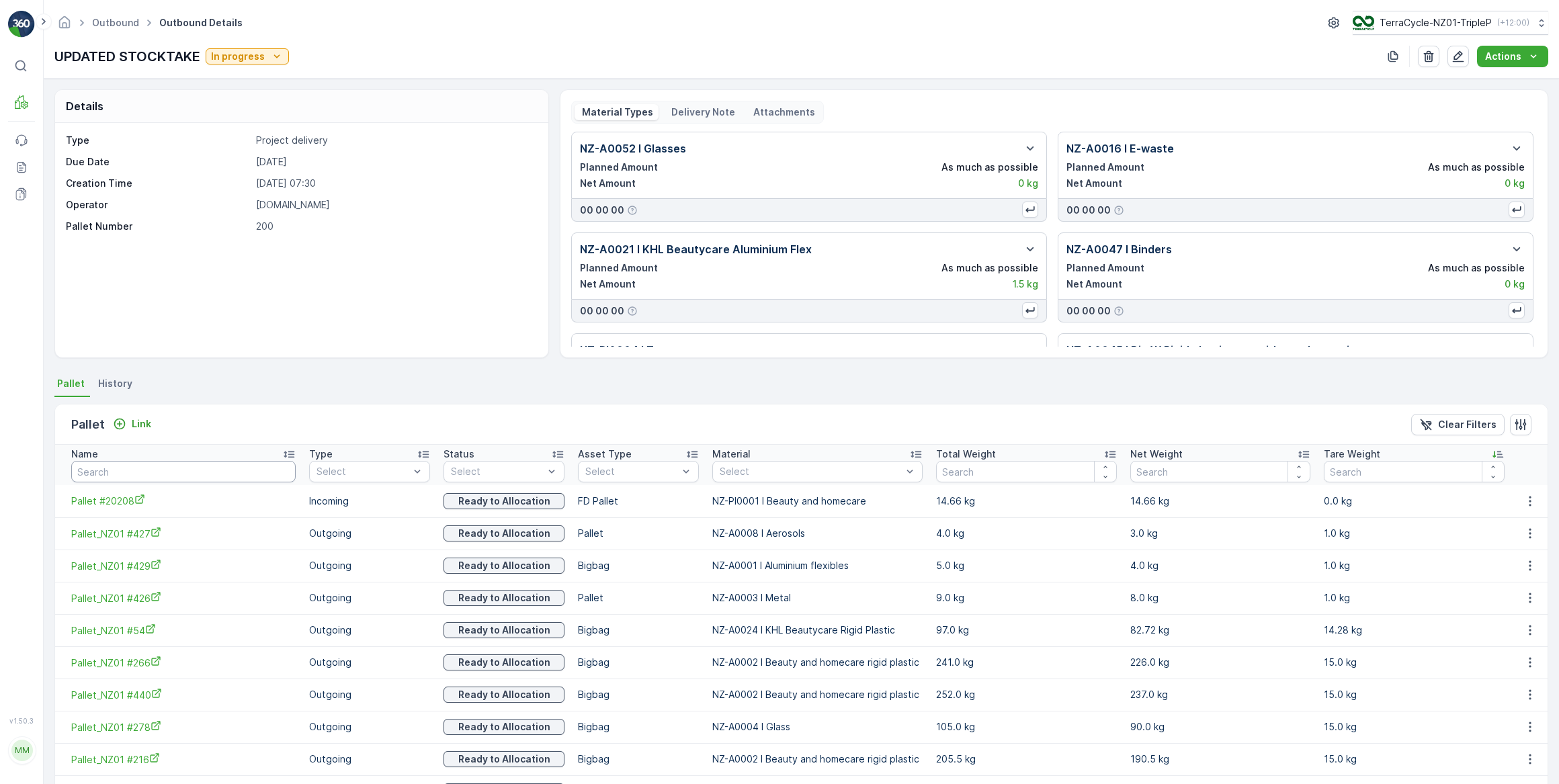
drag, startPoint x: 136, startPoint y: 471, endPoint x: 156, endPoint y: 443, distance: 34.4
click at [141, 466] on input "text" at bounding box center [183, 472] width 224 height 22
type input "468"
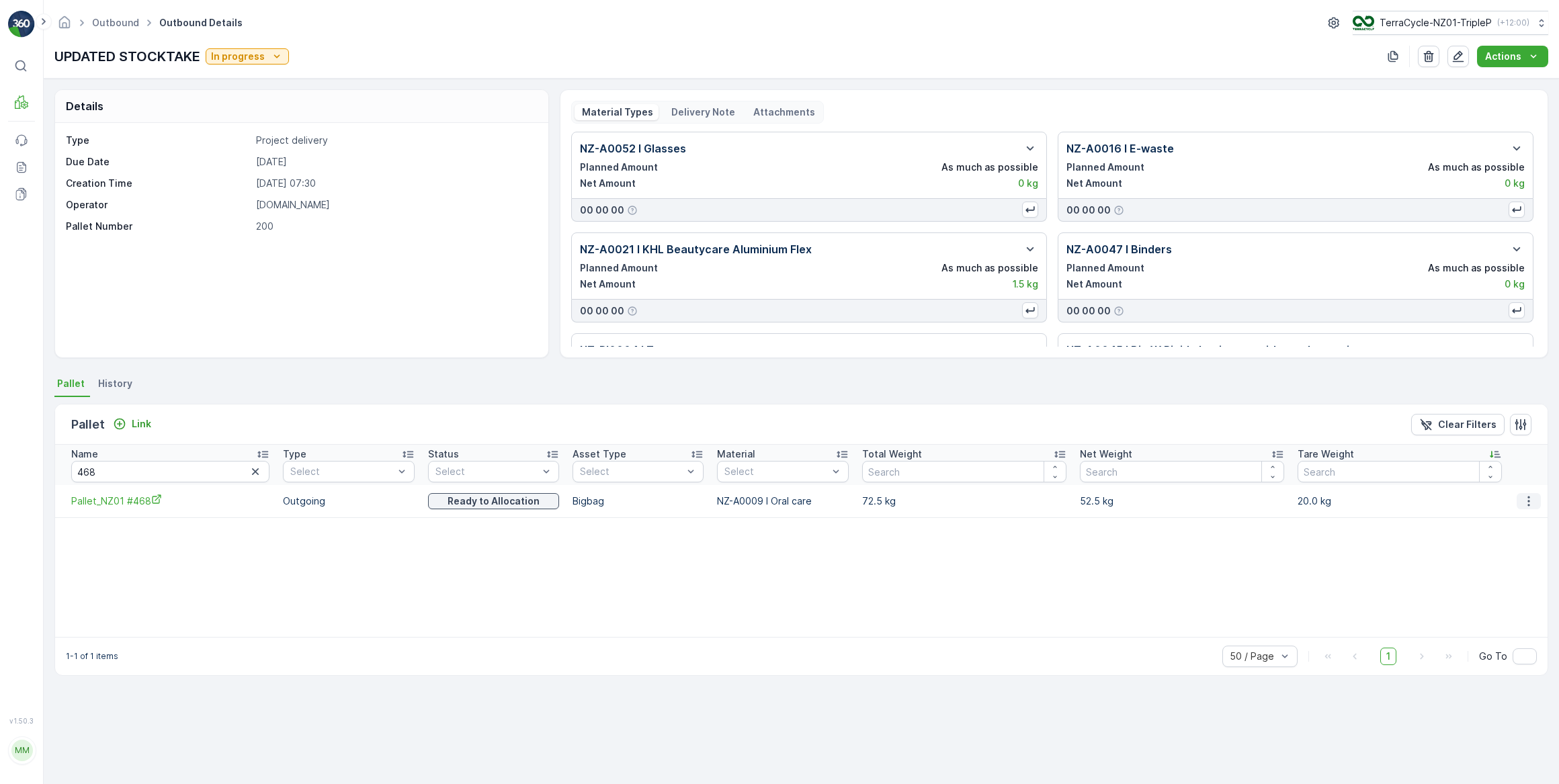
click at [1528, 500] on icon "button" at bounding box center [1529, 500] width 2 height 10
click at [1505, 546] on span "Unlink Pallet" at bounding box center [1503, 546] width 54 height 14
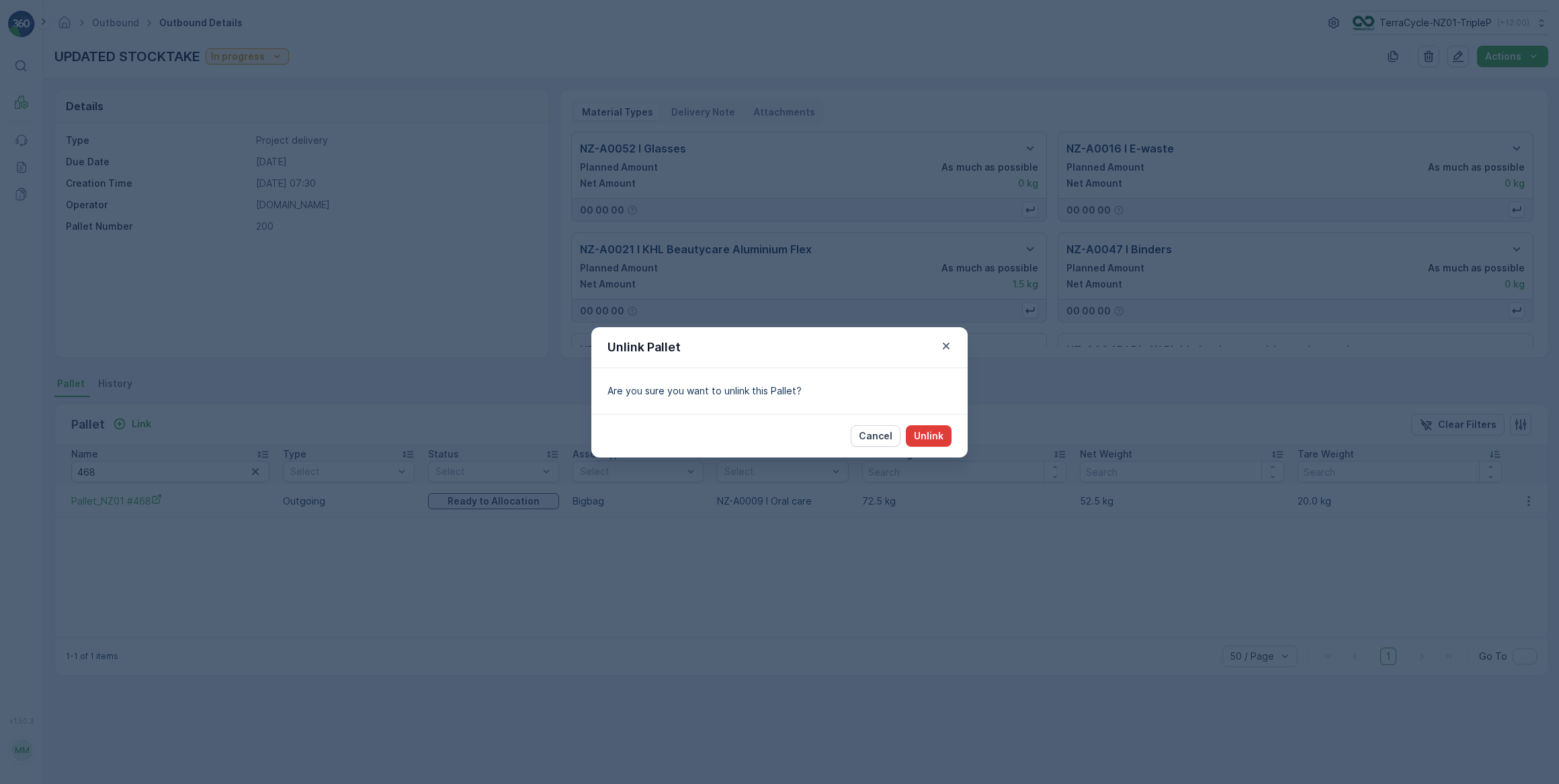
click at [920, 429] on p "Unlink" at bounding box center [929, 436] width 30 height 14
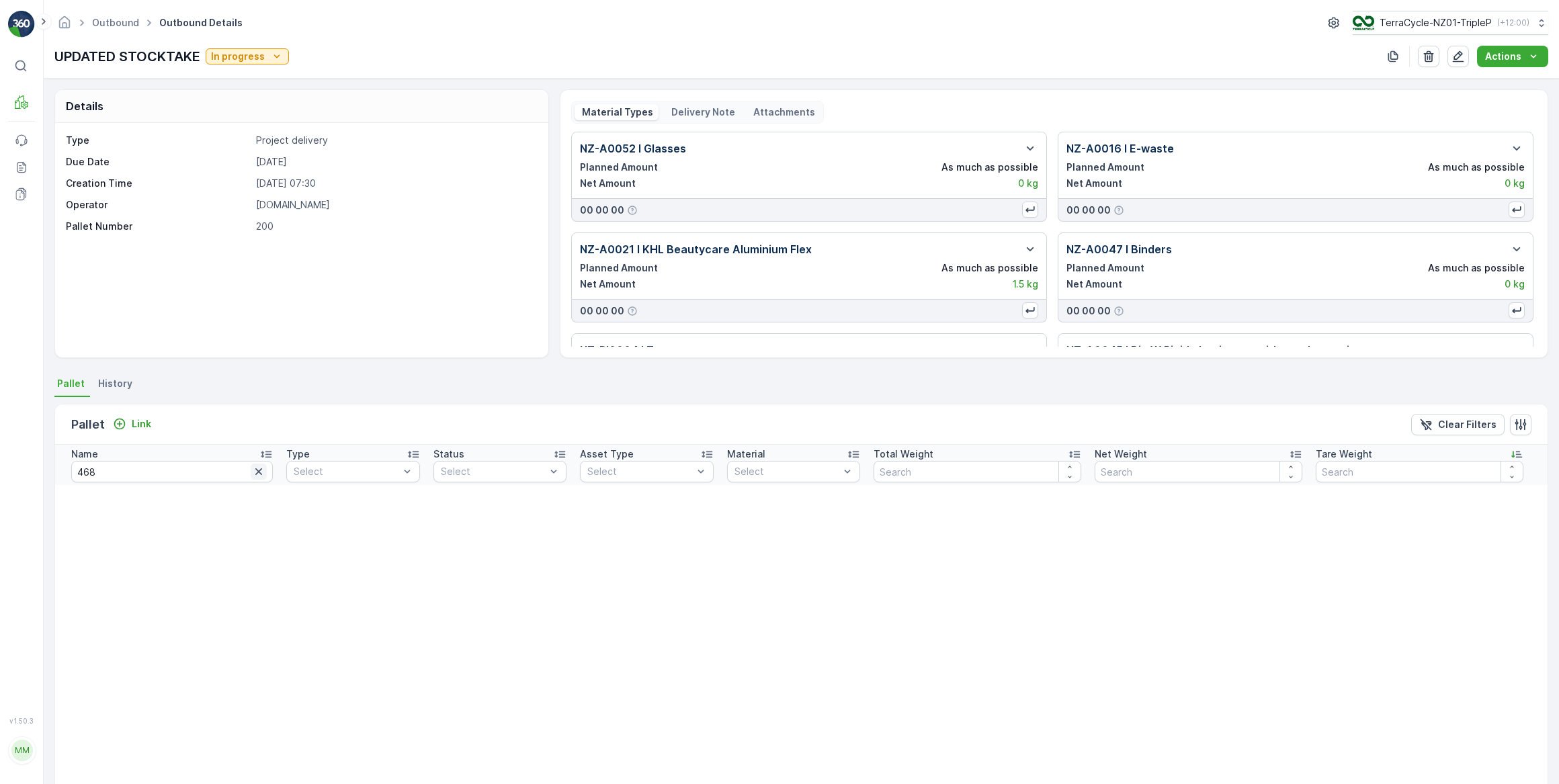
click at [255, 471] on icon "button" at bounding box center [259, 472] width 7 height 7
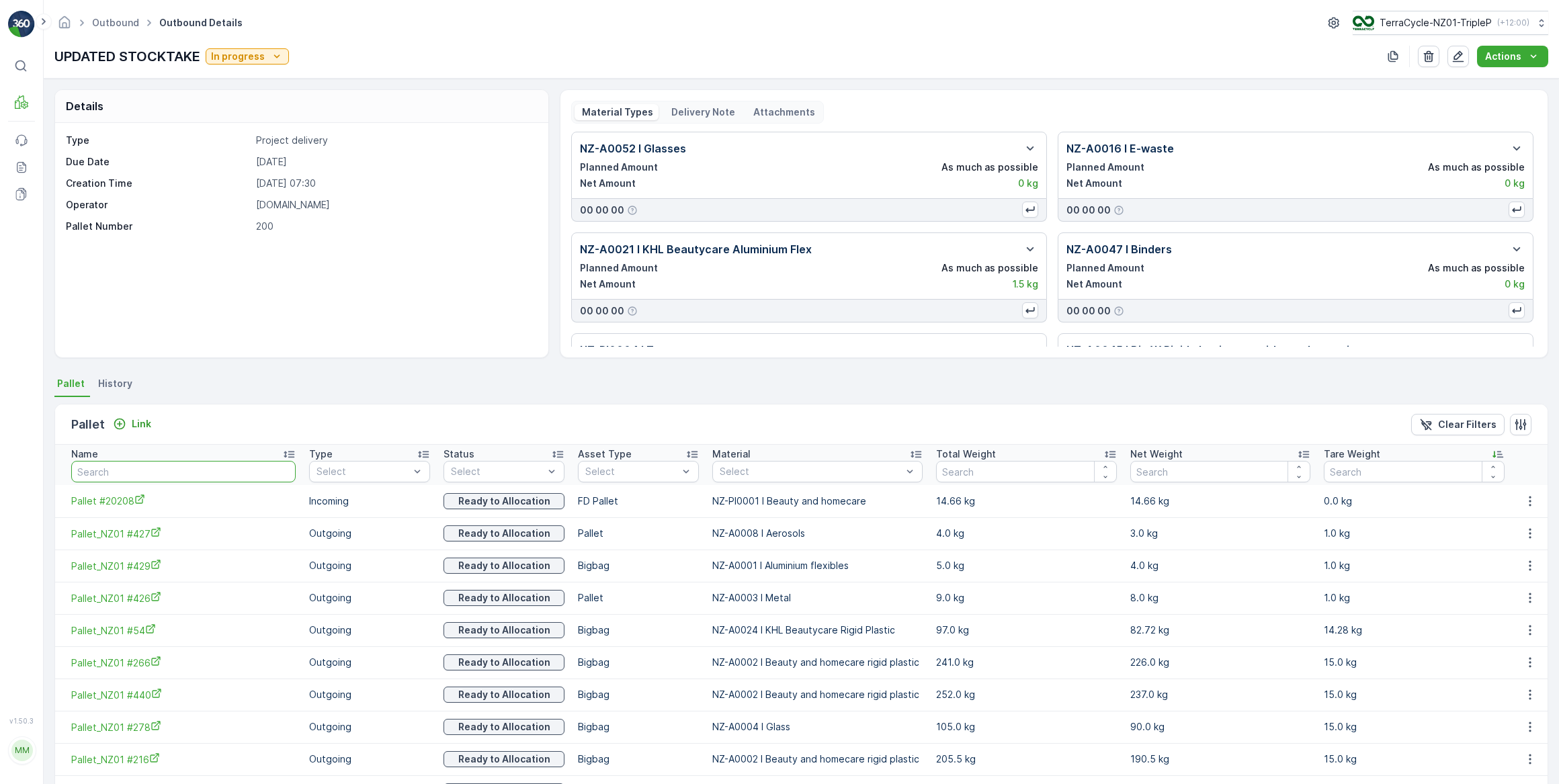
drag, startPoint x: 135, startPoint y: 473, endPoint x: 163, endPoint y: 437, distance: 45.6
click at [143, 465] on input "text" at bounding box center [183, 472] width 224 height 22
type input "437"
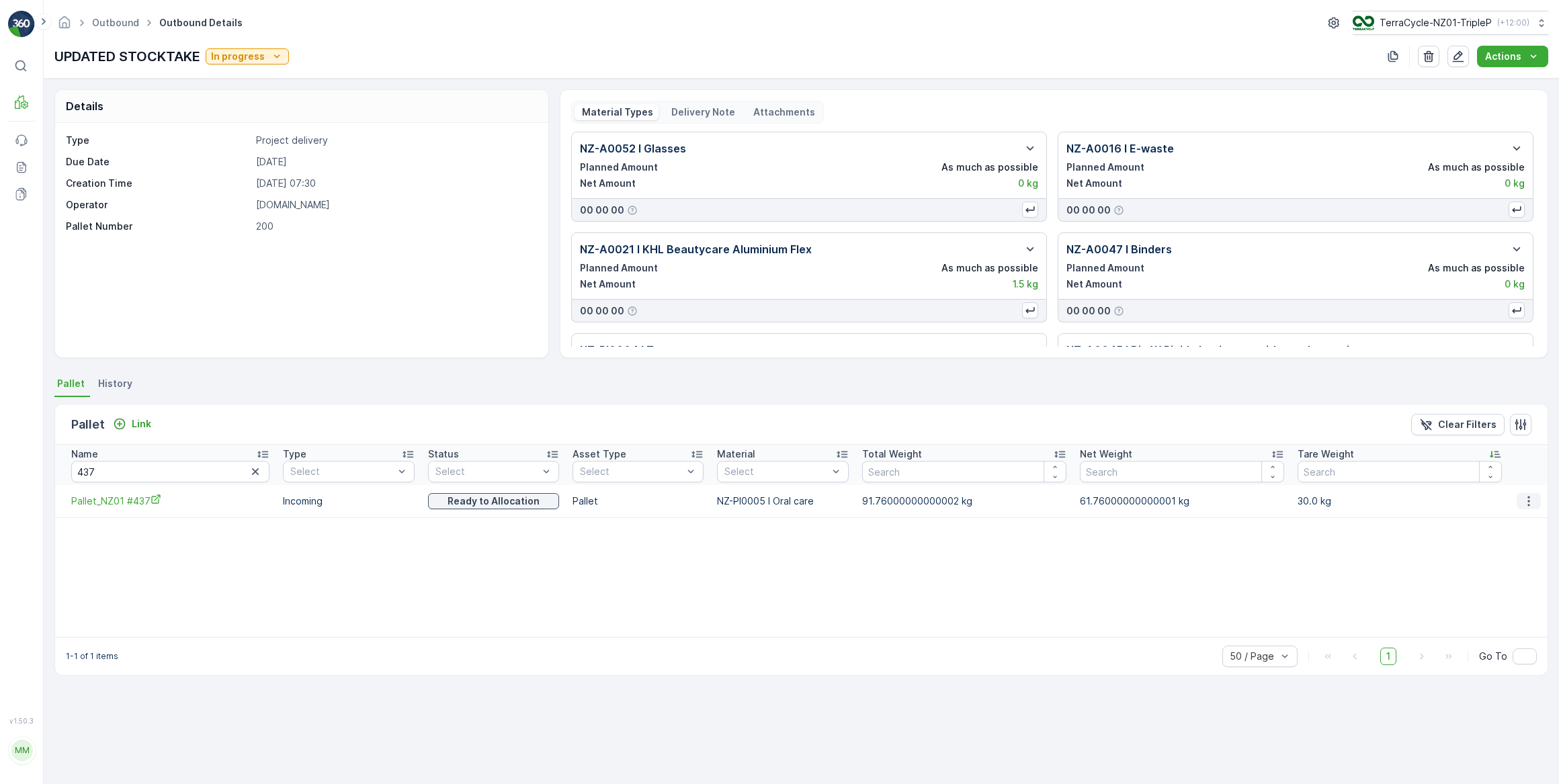
click at [1528, 499] on icon "button" at bounding box center [1529, 500] width 2 height 10
click at [1501, 546] on span "Unlink Pallet" at bounding box center [1503, 546] width 54 height 14
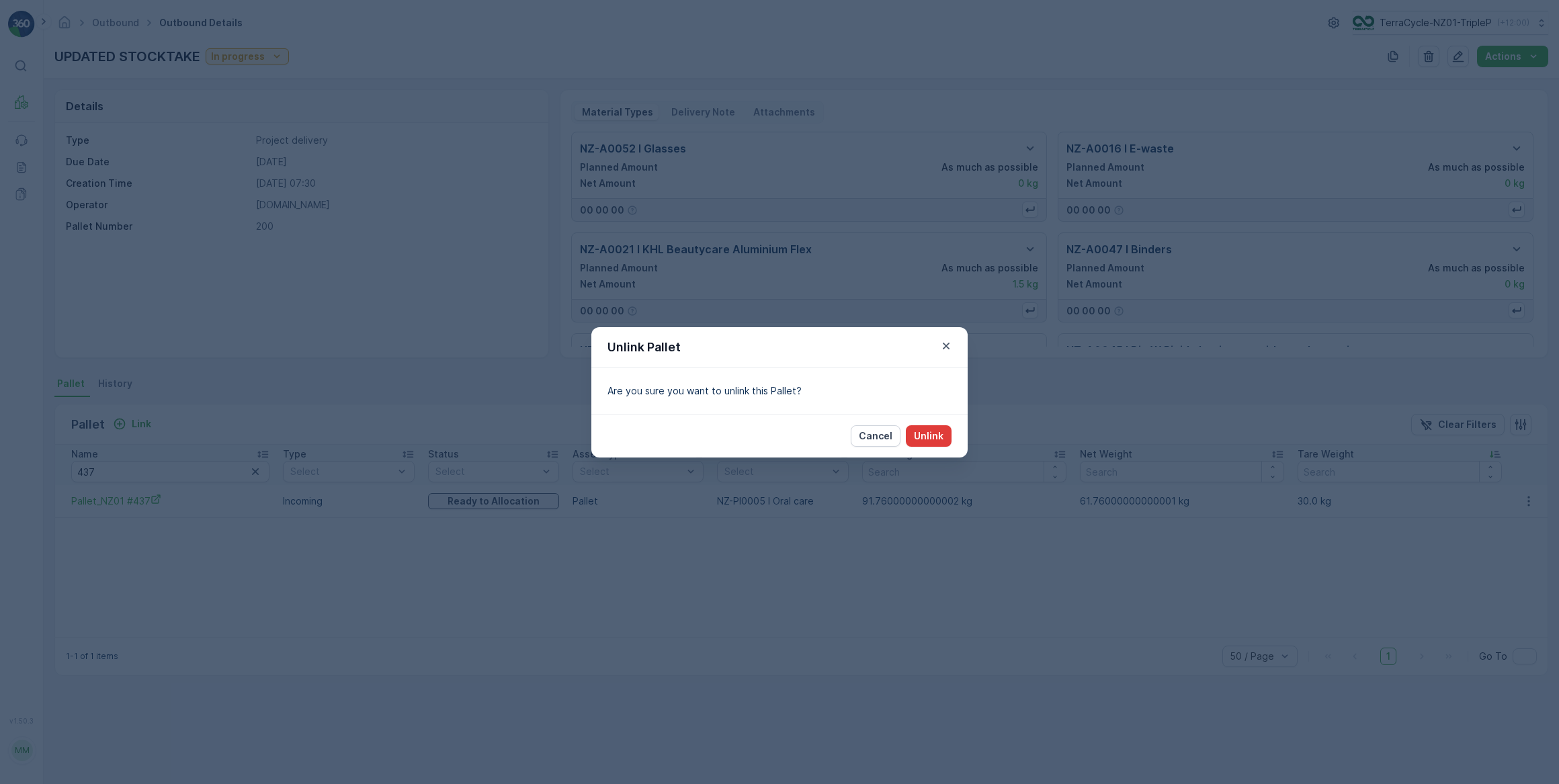
click at [935, 433] on p "Unlink" at bounding box center [929, 436] width 30 height 14
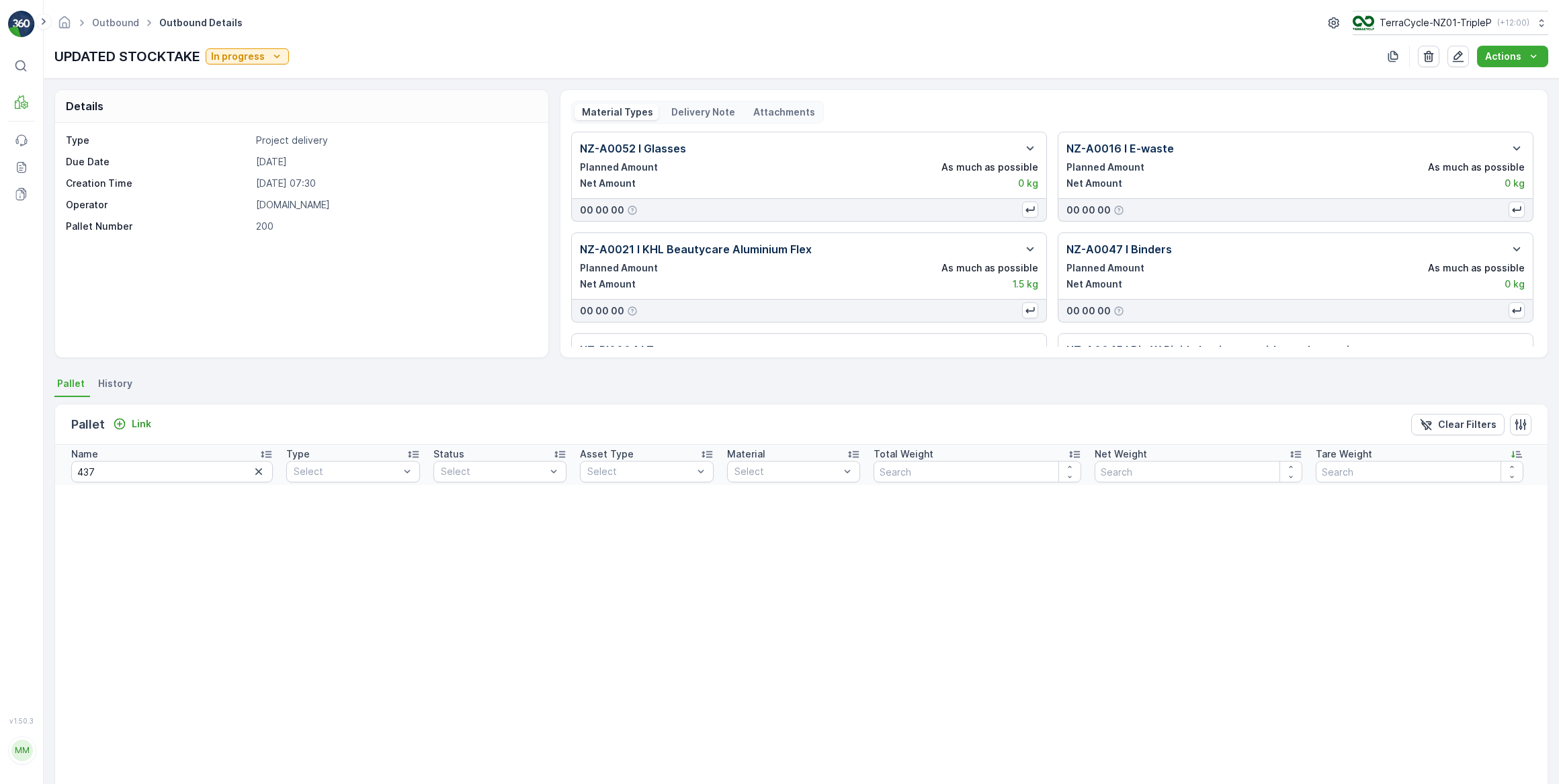
drag, startPoint x: 249, startPoint y: 474, endPoint x: 277, endPoint y: 402, distance: 77.3
click at [252, 473] on icon "button" at bounding box center [259, 472] width 14 height 14
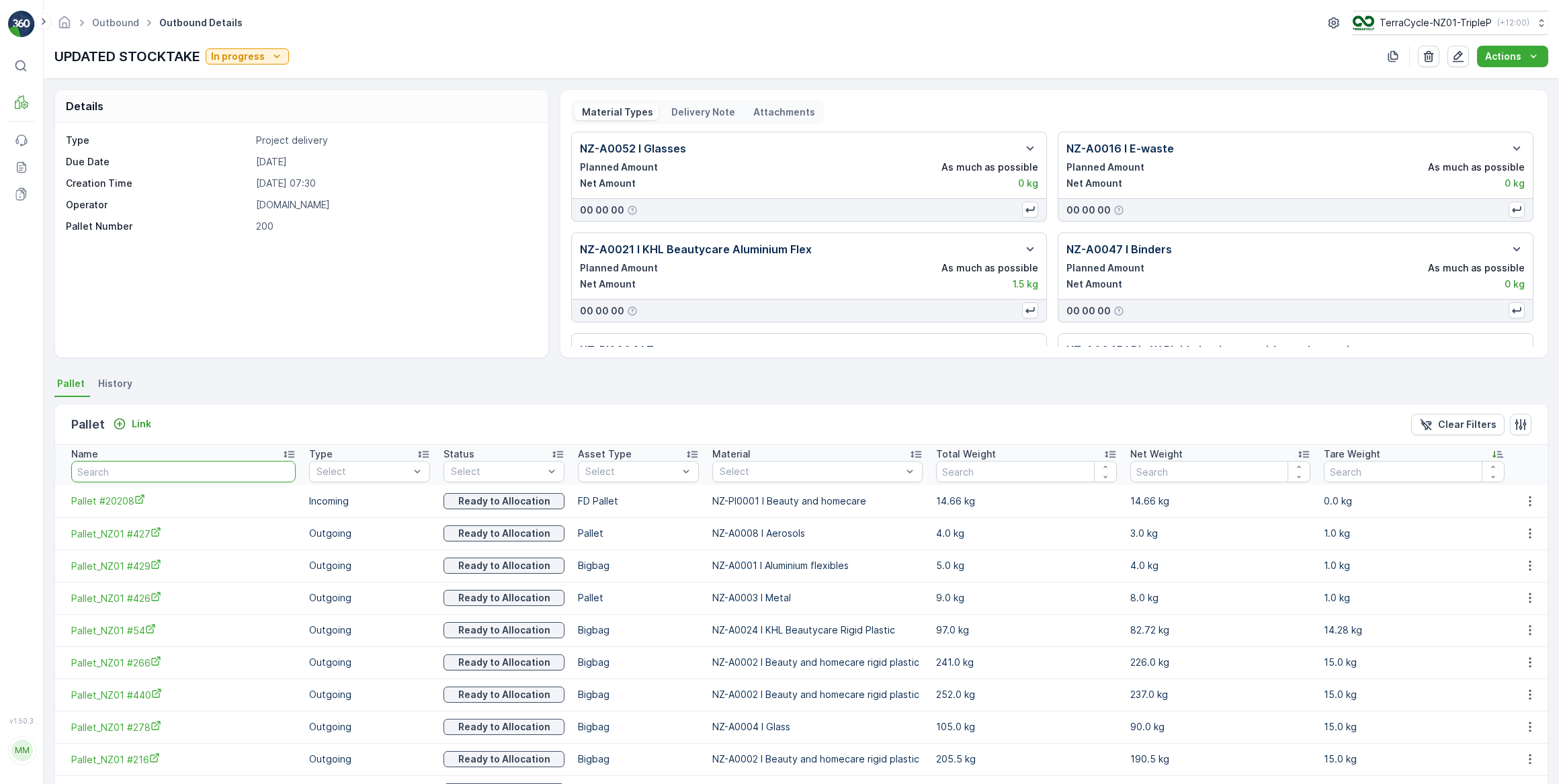
click at [137, 464] on input "text" at bounding box center [183, 472] width 224 height 22
type input "410"
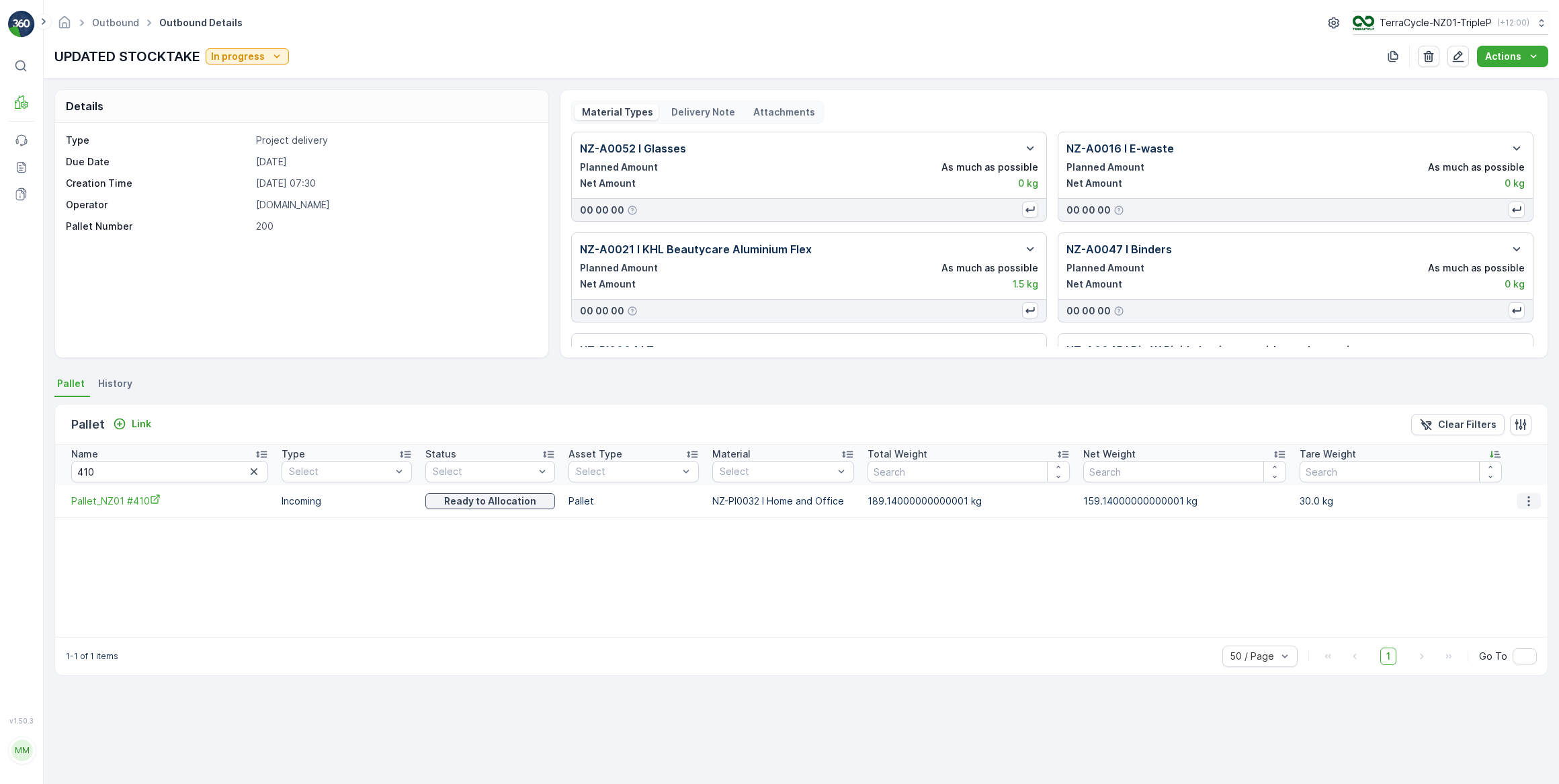
click at [1529, 501] on icon "button" at bounding box center [1529, 501] width 14 height 14
click at [1505, 544] on span "Unlink Pallet" at bounding box center [1503, 546] width 54 height 14
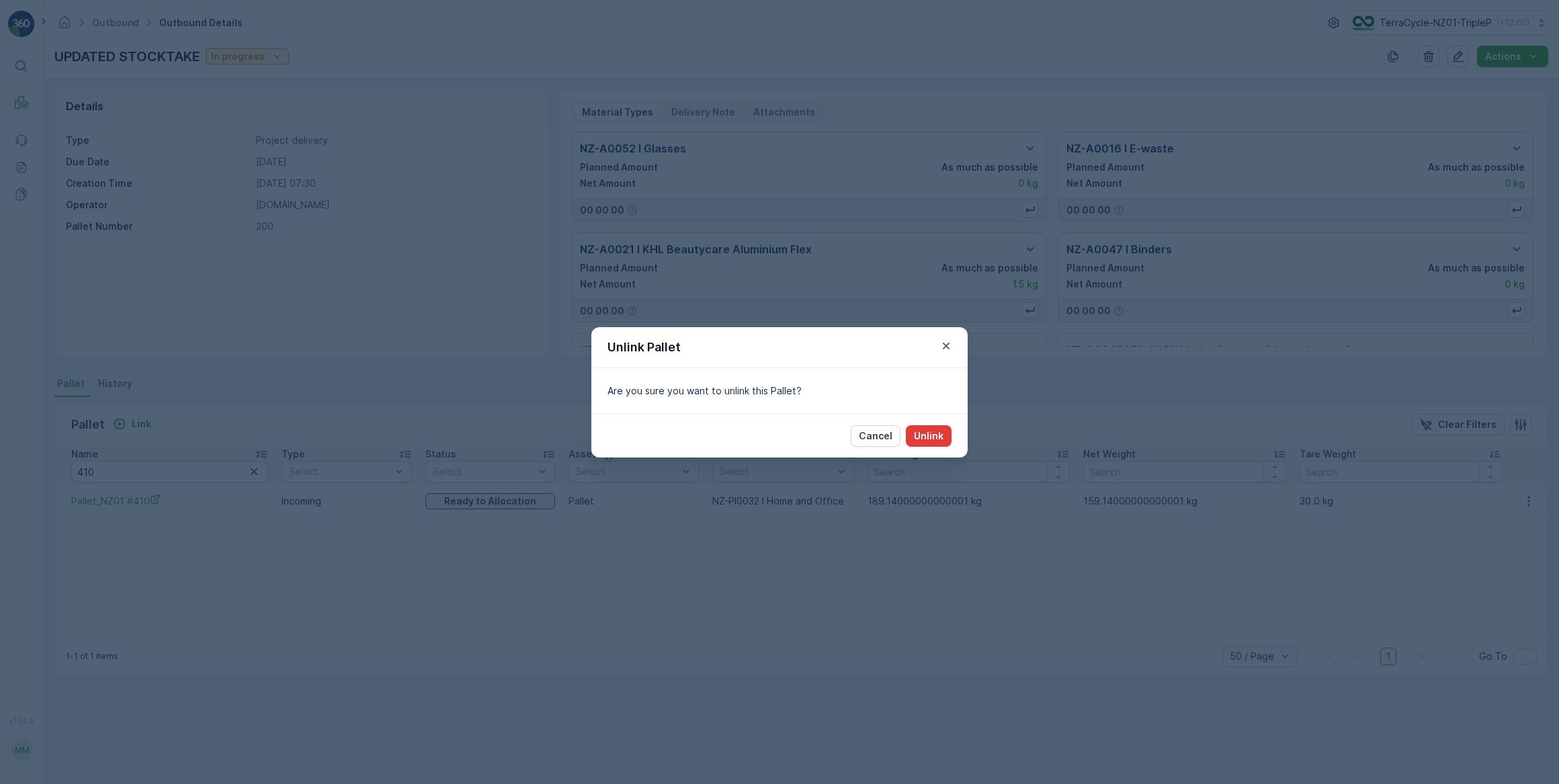
click at [927, 434] on p "Unlink" at bounding box center [929, 436] width 30 height 14
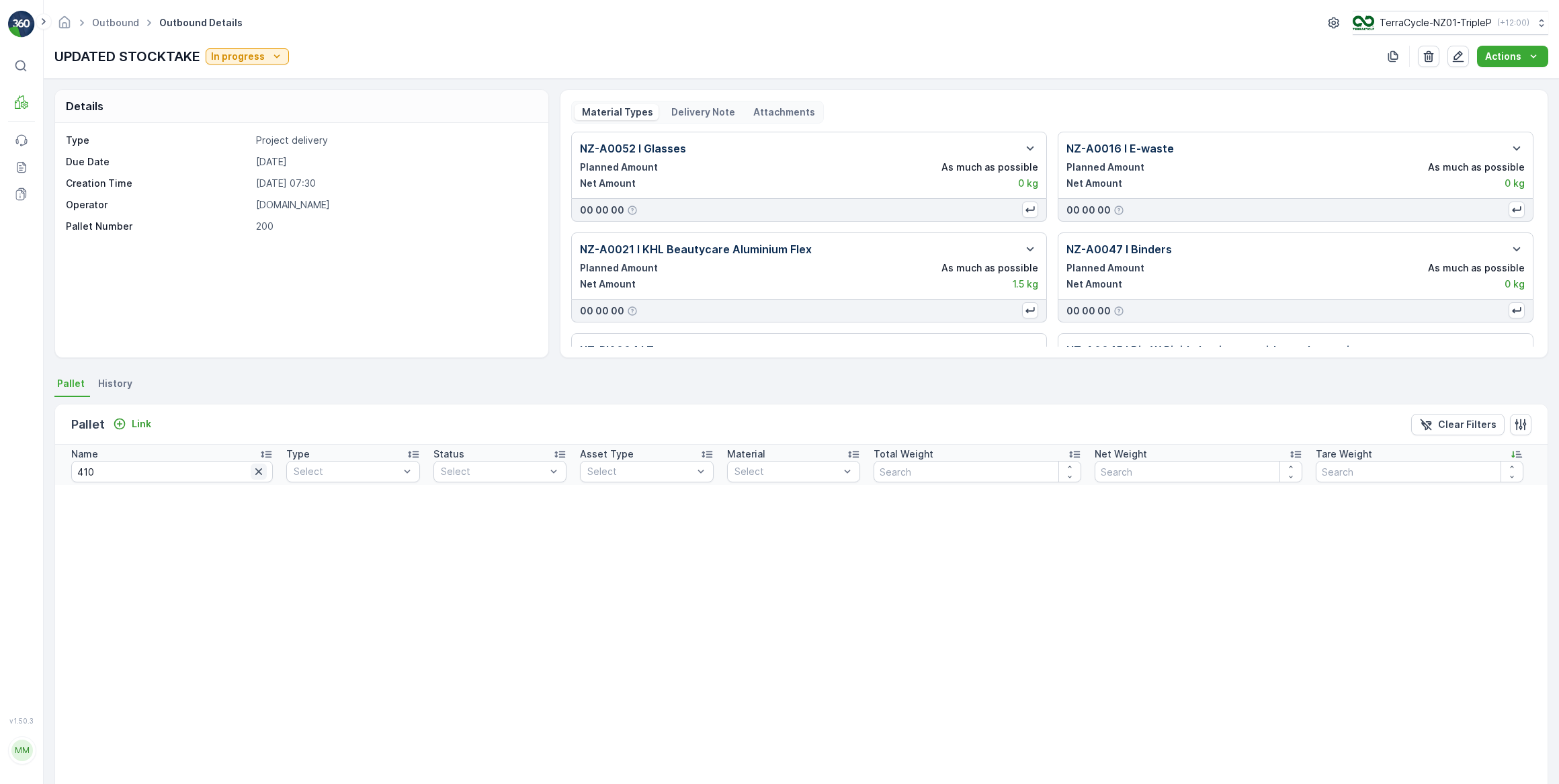
click at [252, 471] on icon "button" at bounding box center [259, 472] width 14 height 14
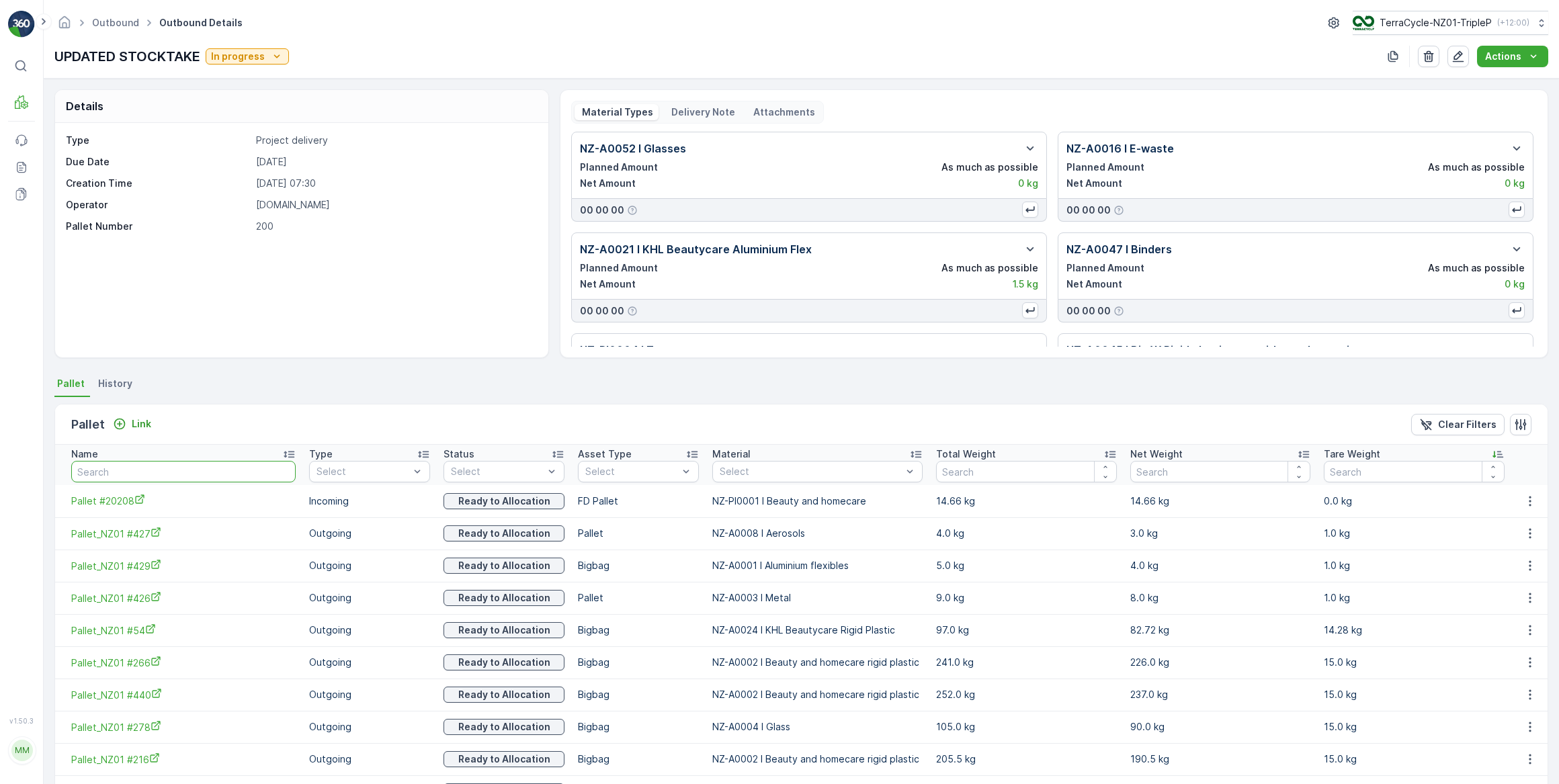
drag, startPoint x: 131, startPoint y: 469, endPoint x: 147, endPoint y: 437, distance: 35.8
click at [131, 468] on input "text" at bounding box center [183, 472] width 224 height 22
type input "412"
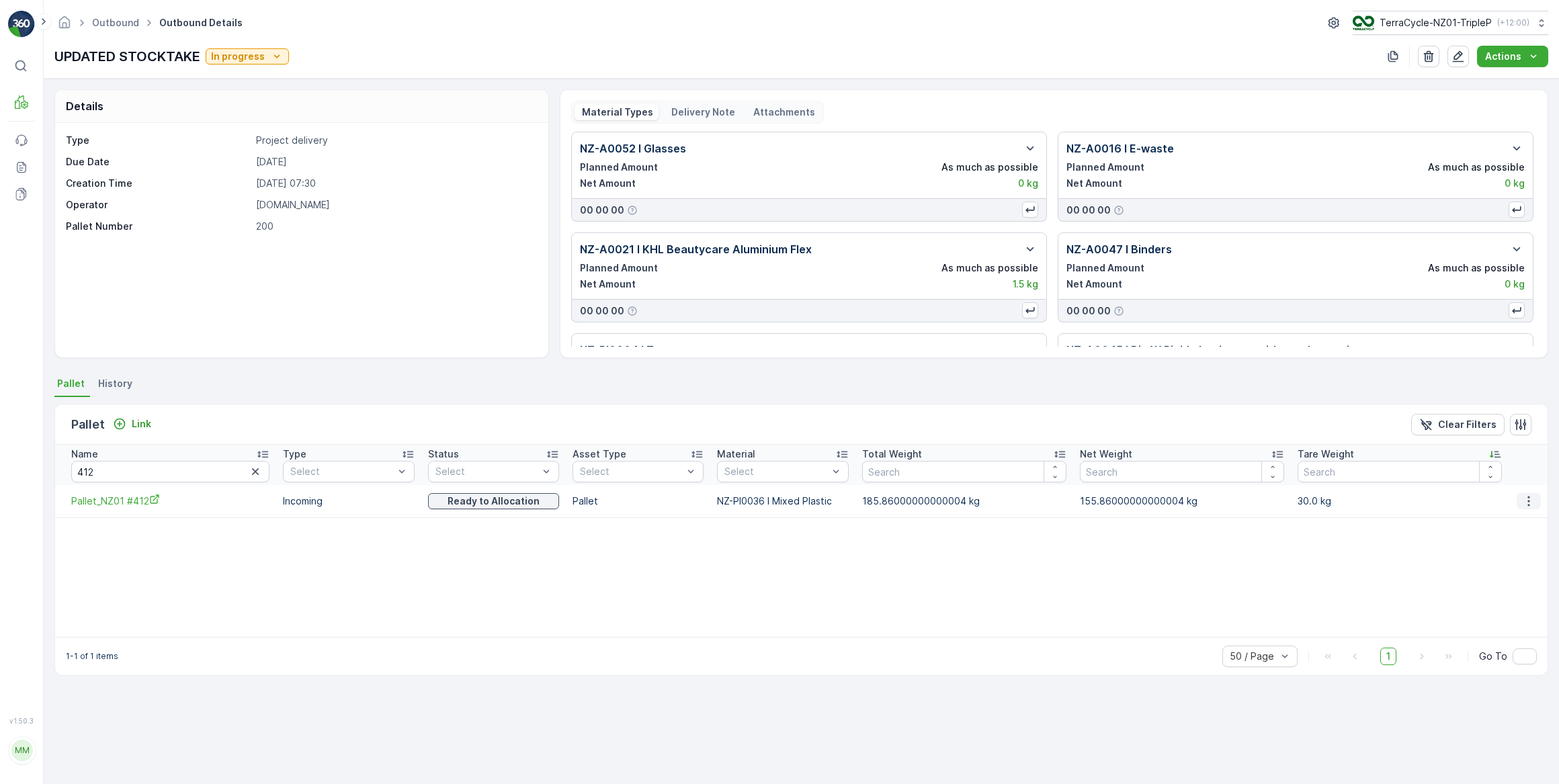
click at [1528, 497] on icon "button" at bounding box center [1529, 501] width 14 height 14
click at [1503, 546] on span "Unlink Pallet" at bounding box center [1503, 546] width 54 height 14
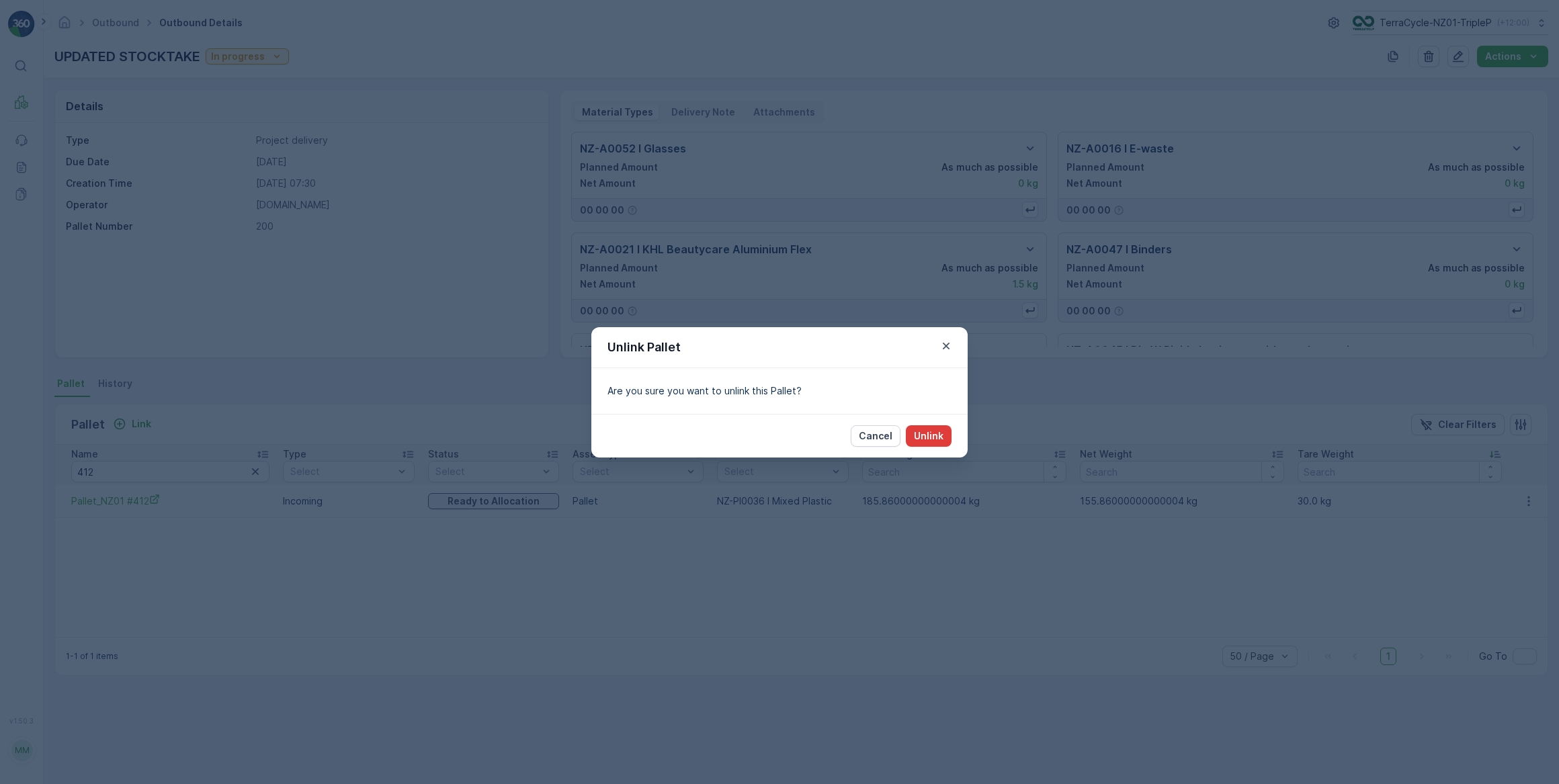
click at [924, 435] on p "Unlink" at bounding box center [929, 436] width 30 height 14
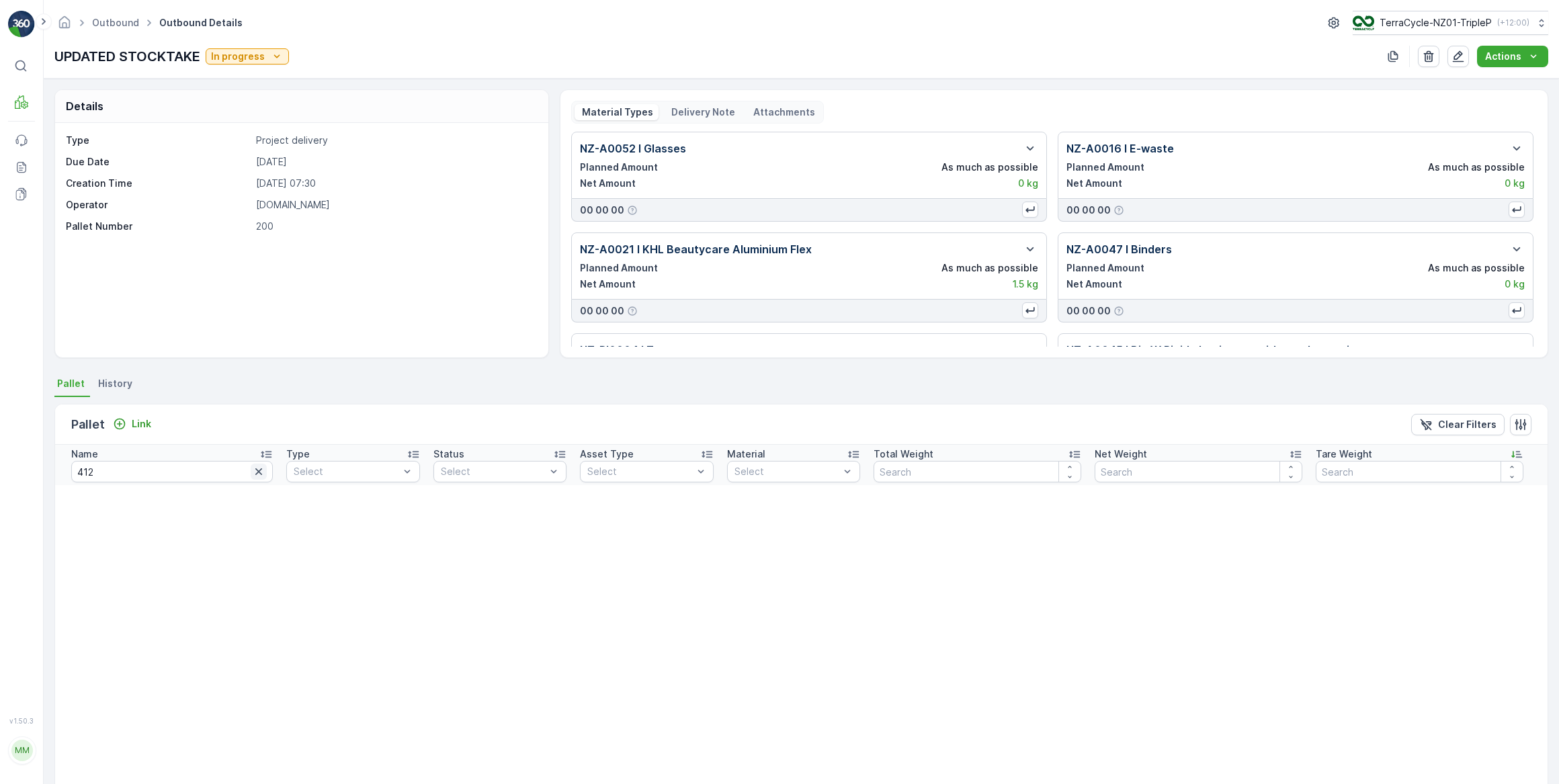
click at [252, 473] on icon "button" at bounding box center [259, 472] width 14 height 14
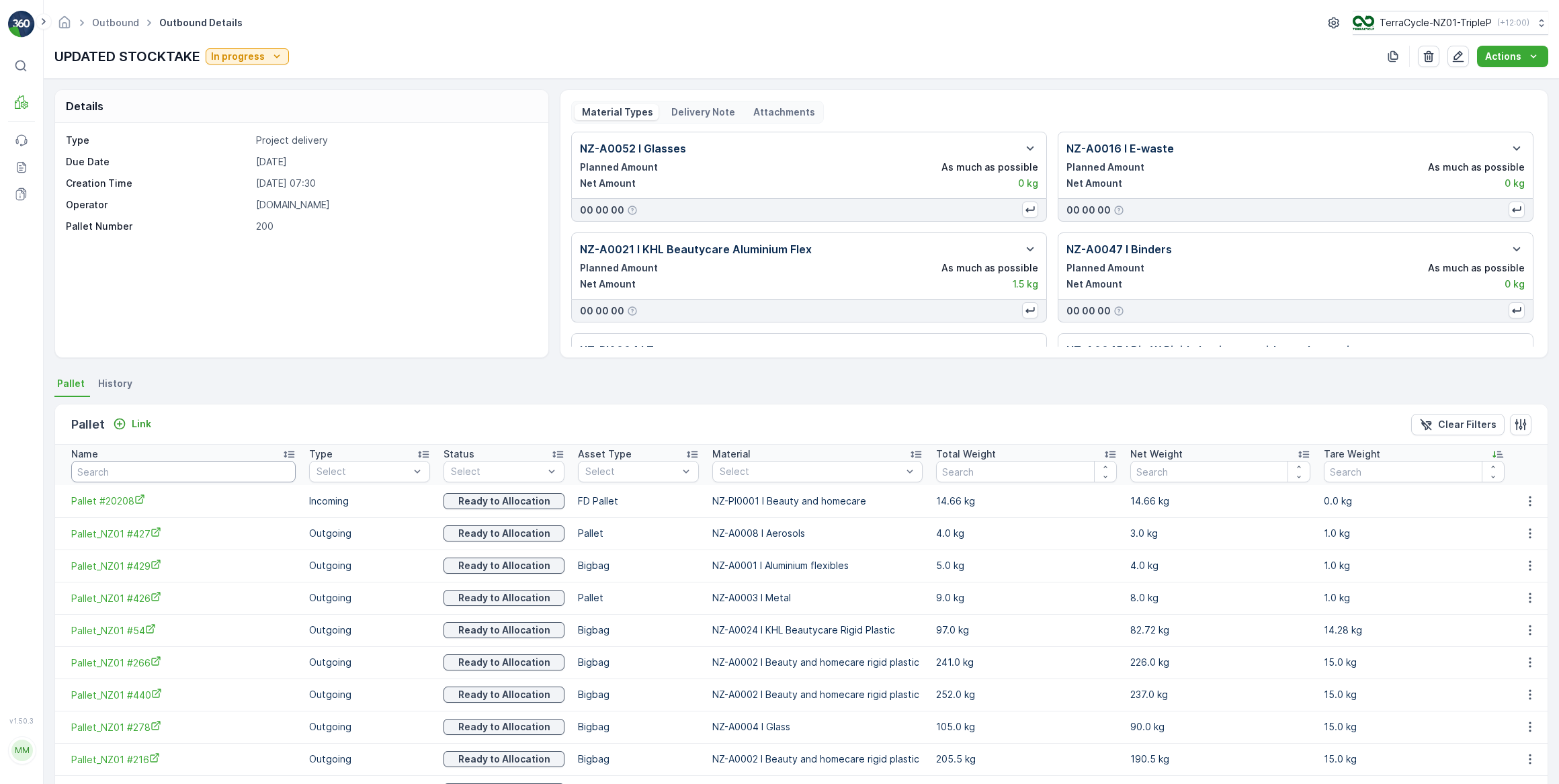
drag, startPoint x: 129, startPoint y: 473, endPoint x: 156, endPoint y: 428, distance: 52.5
click at [132, 469] on input "text" at bounding box center [183, 472] width 224 height 22
type input "EYE002"
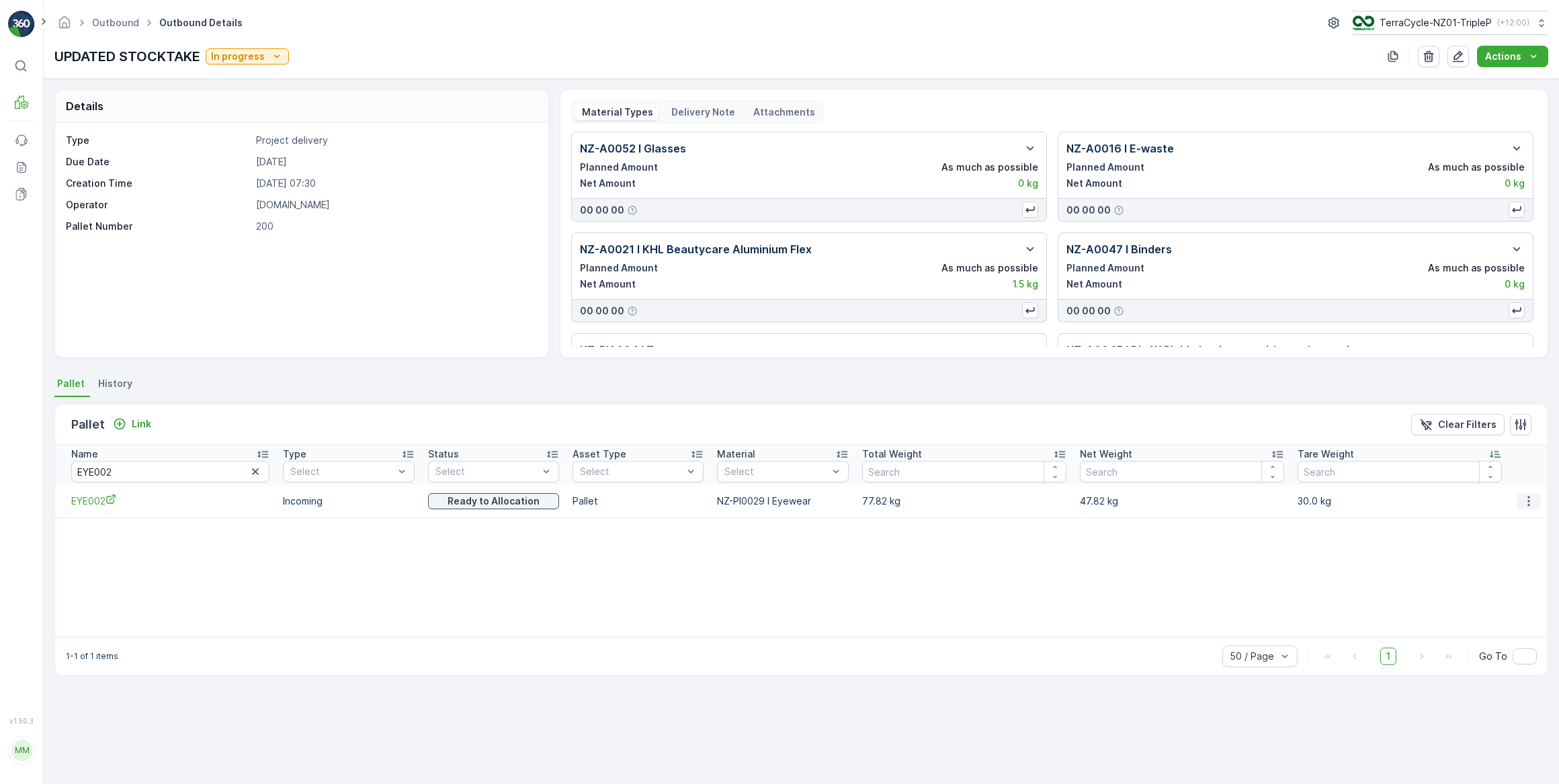
click at [1529, 500] on icon "button" at bounding box center [1529, 500] width 2 height 10
click at [1506, 546] on span "Unlink Pallet" at bounding box center [1503, 546] width 54 height 14
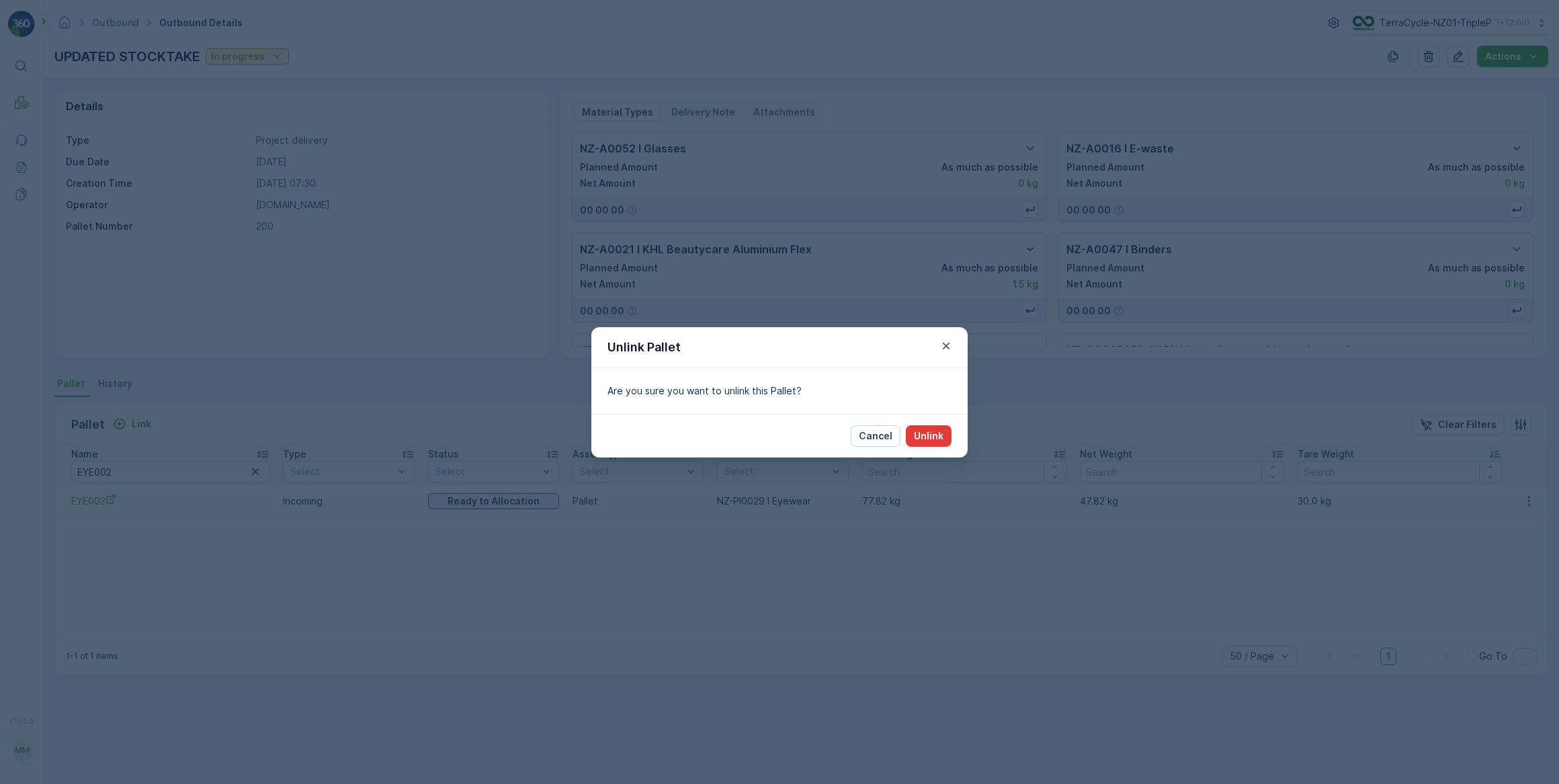
click at [937, 437] on p "Unlink" at bounding box center [929, 436] width 30 height 14
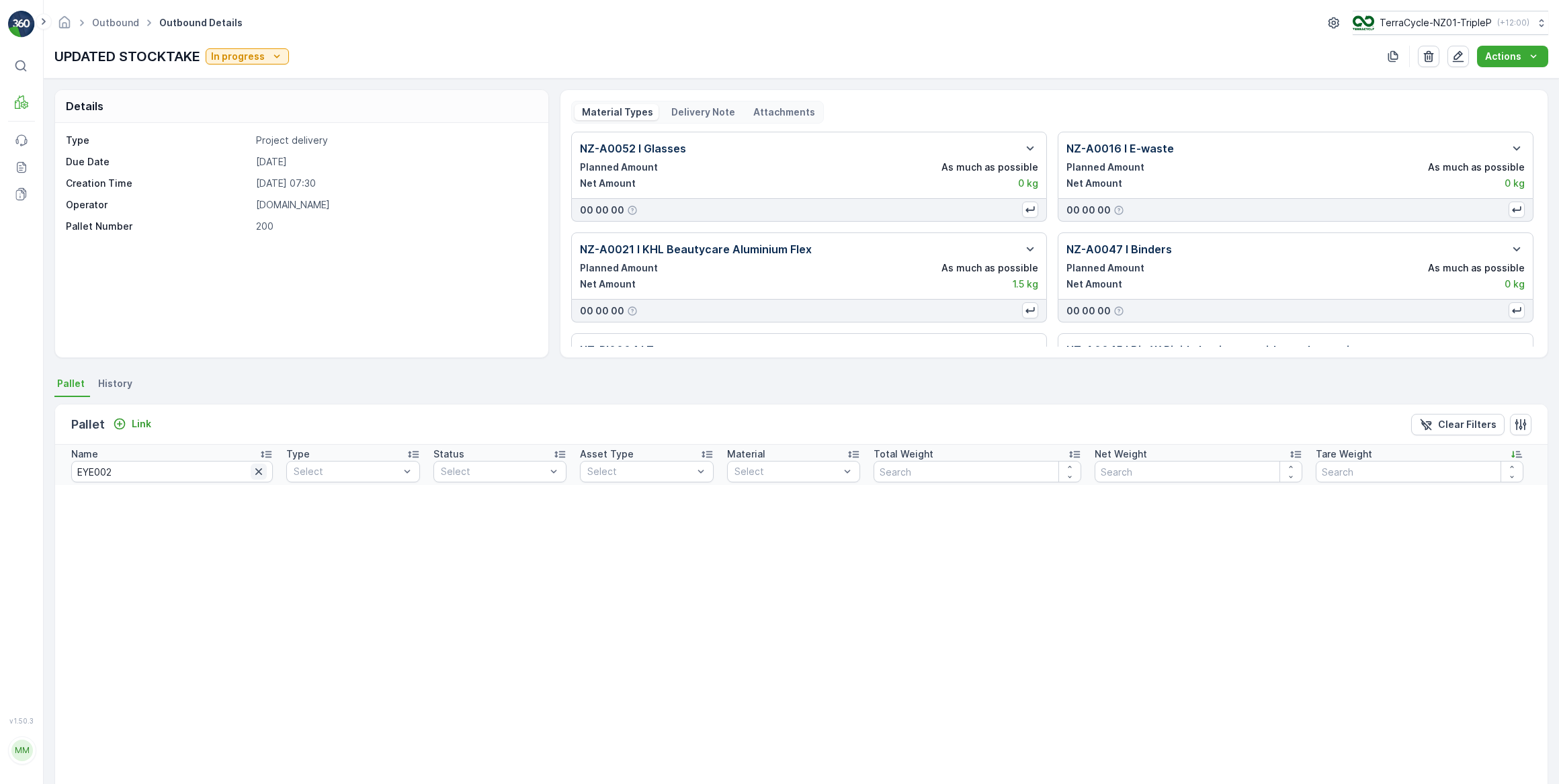
click at [255, 471] on icon "button" at bounding box center [259, 472] width 7 height 7
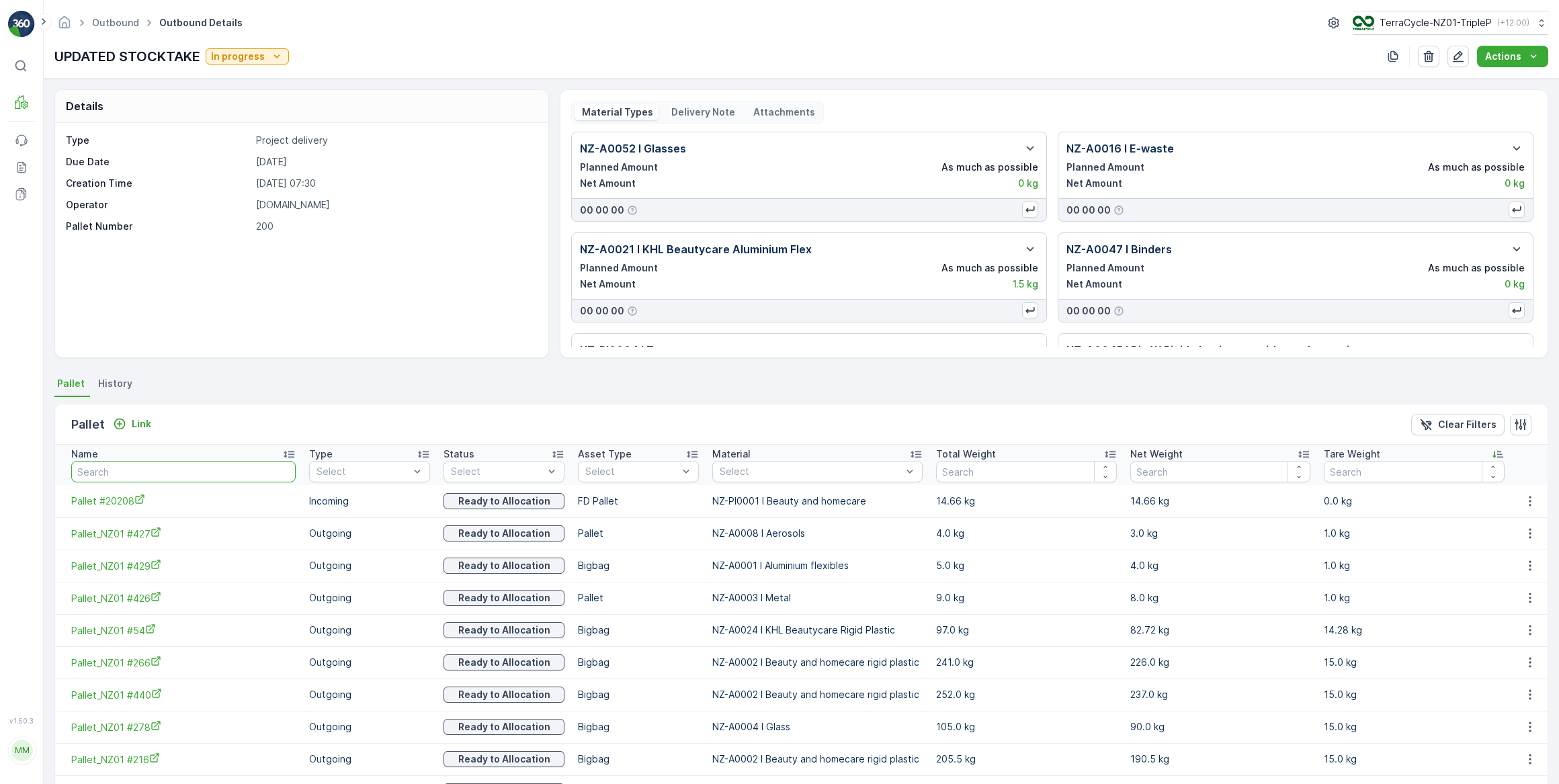
click at [175, 471] on input "text" at bounding box center [183, 472] width 224 height 22
type input "467"
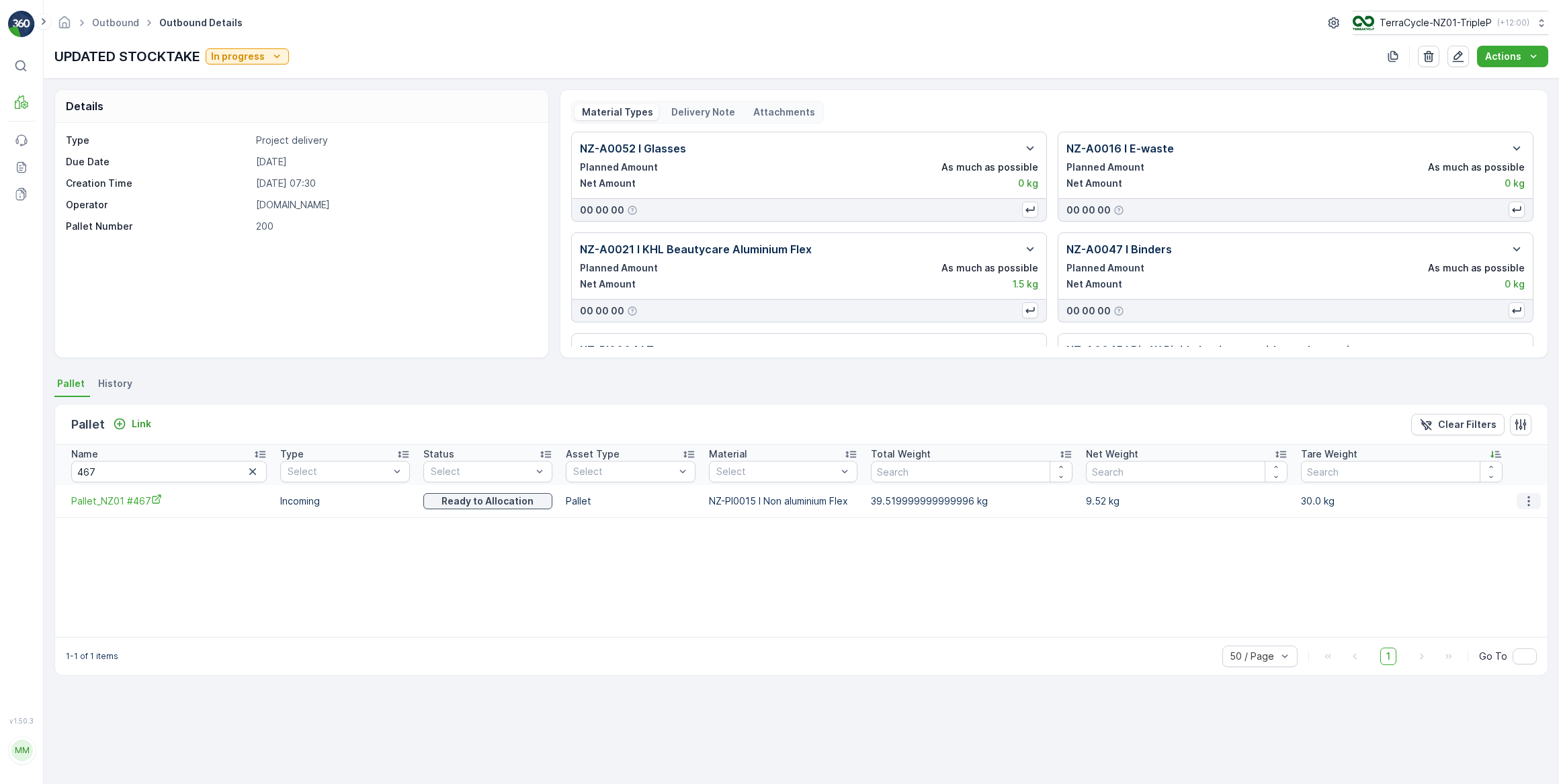
click at [1528, 503] on icon "button" at bounding box center [1529, 501] width 14 height 14
click at [1511, 544] on span "Unlink Pallet" at bounding box center [1503, 546] width 54 height 14
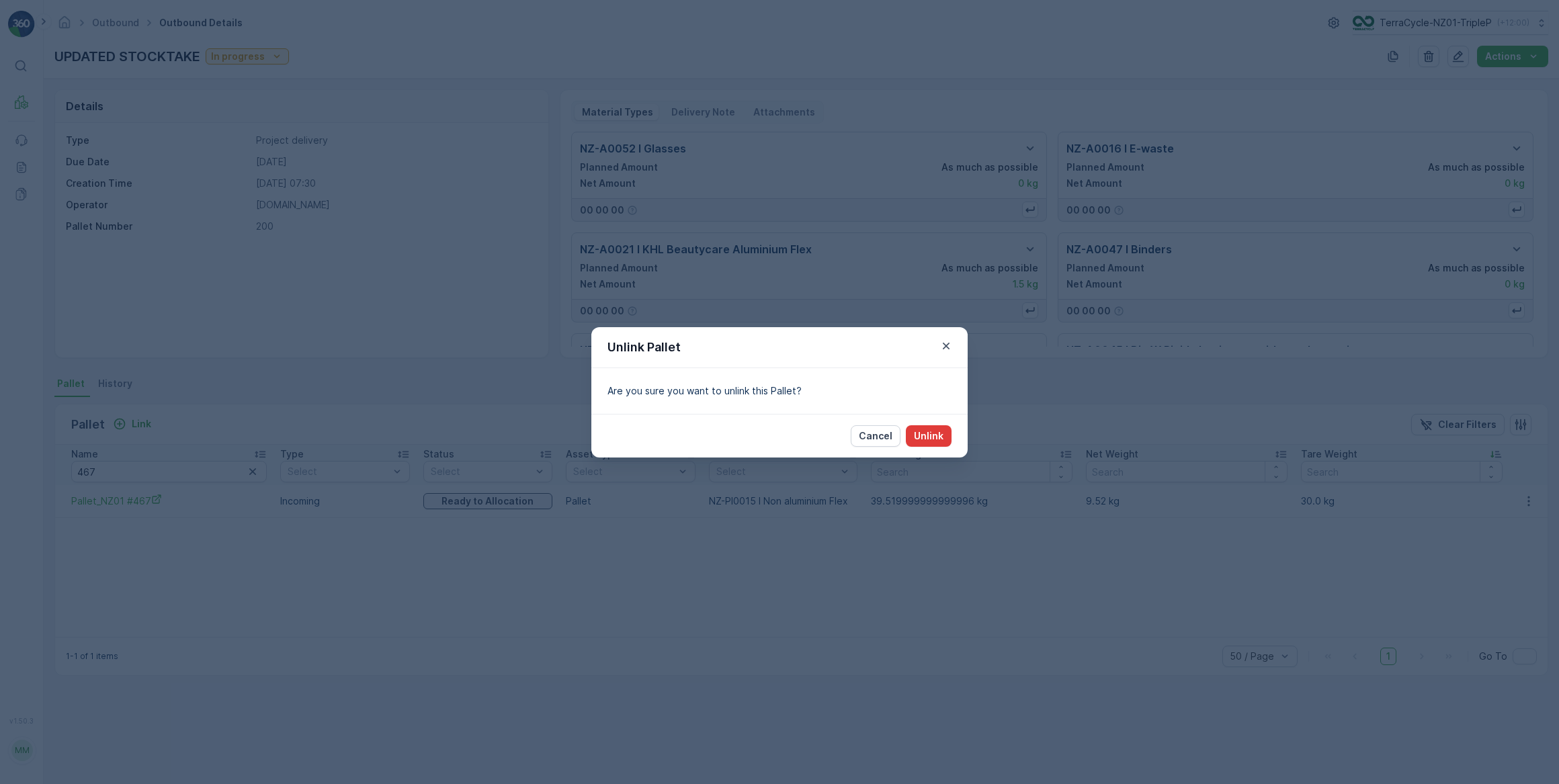
click at [939, 434] on p "Unlink" at bounding box center [929, 436] width 30 height 14
